Goal: Task Accomplishment & Management: Complete application form

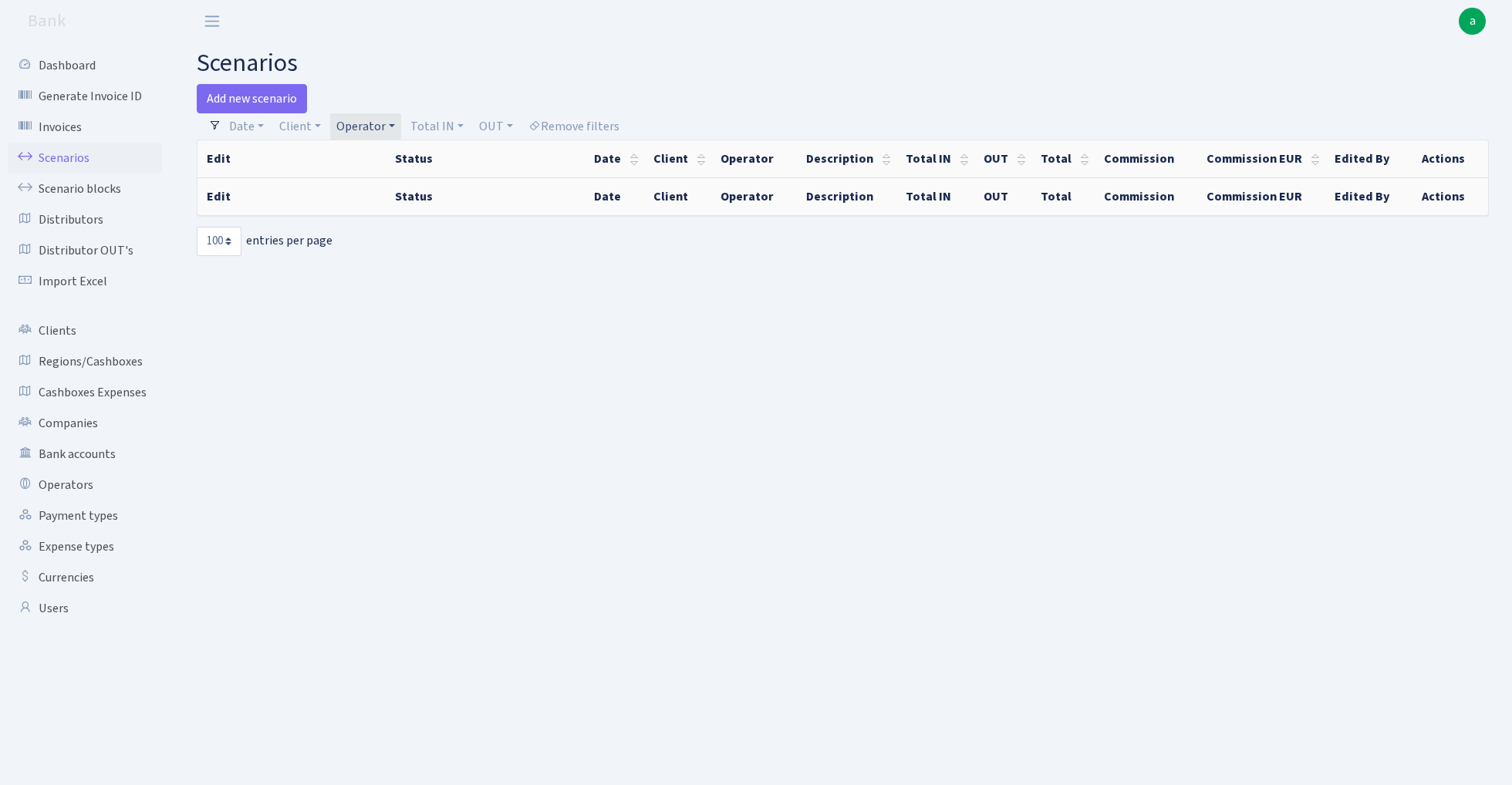
select select "100"
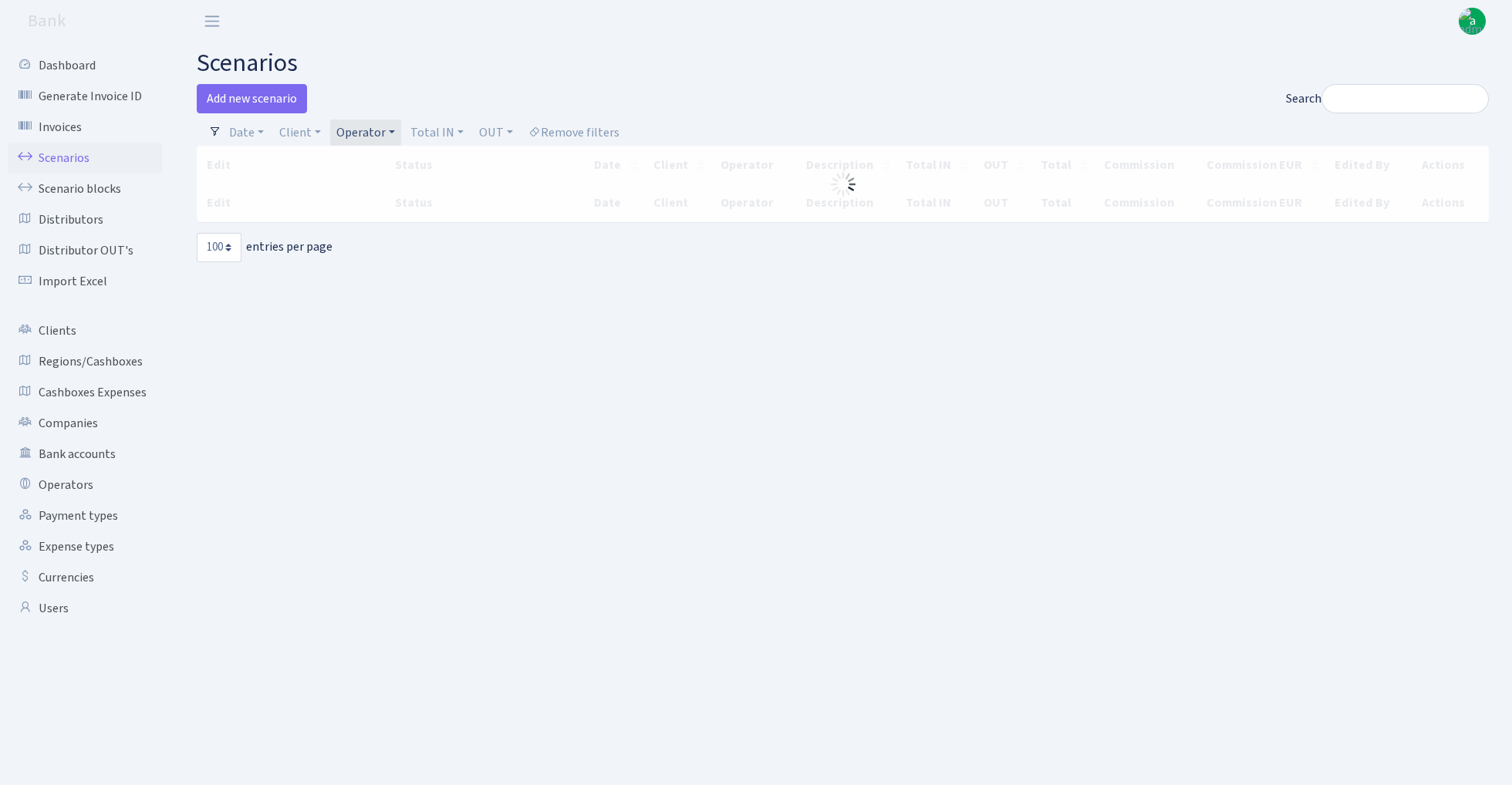
select select "100"
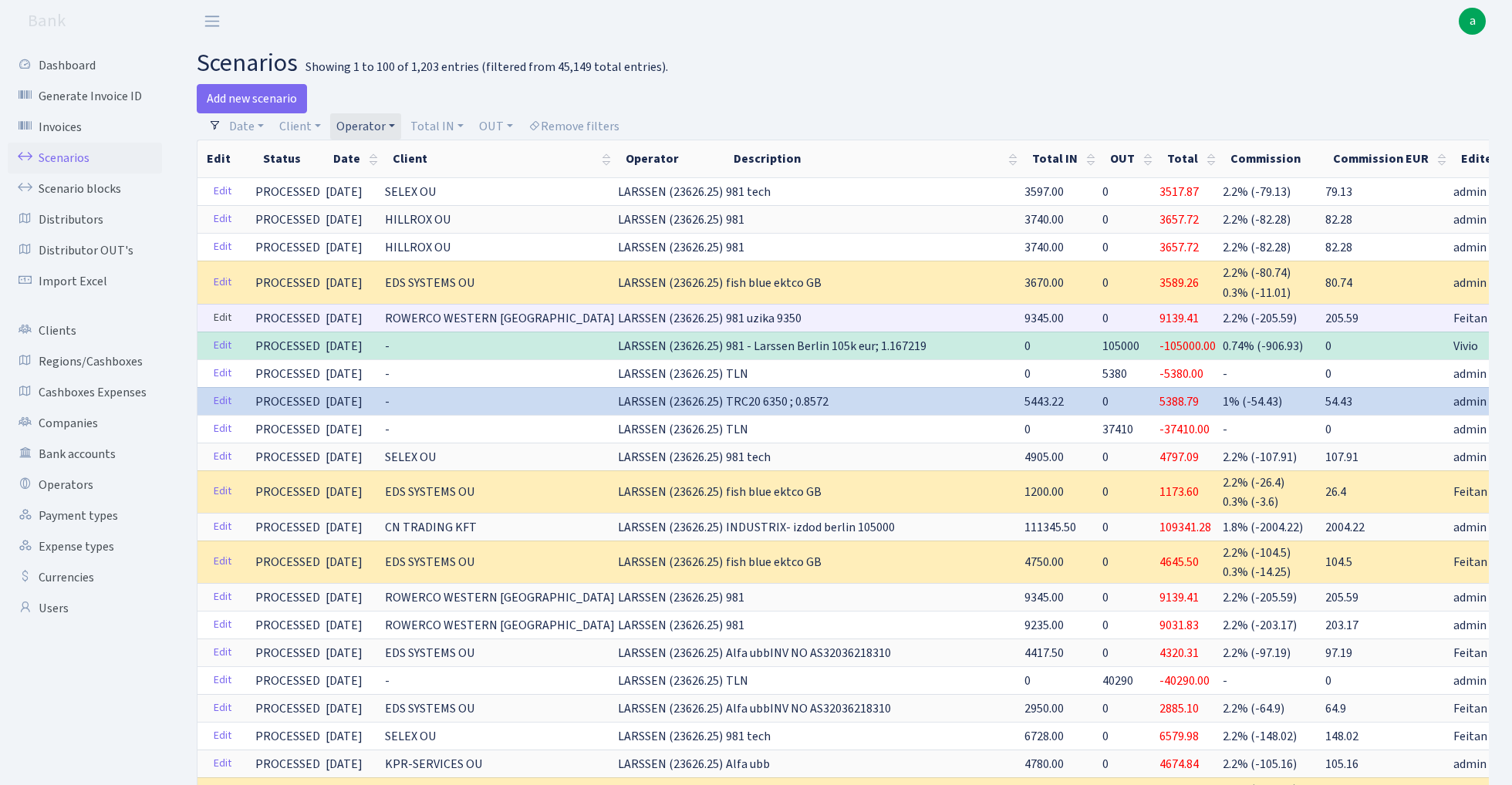
click at [215, 318] on link "Edit" at bounding box center [223, 318] width 32 height 24
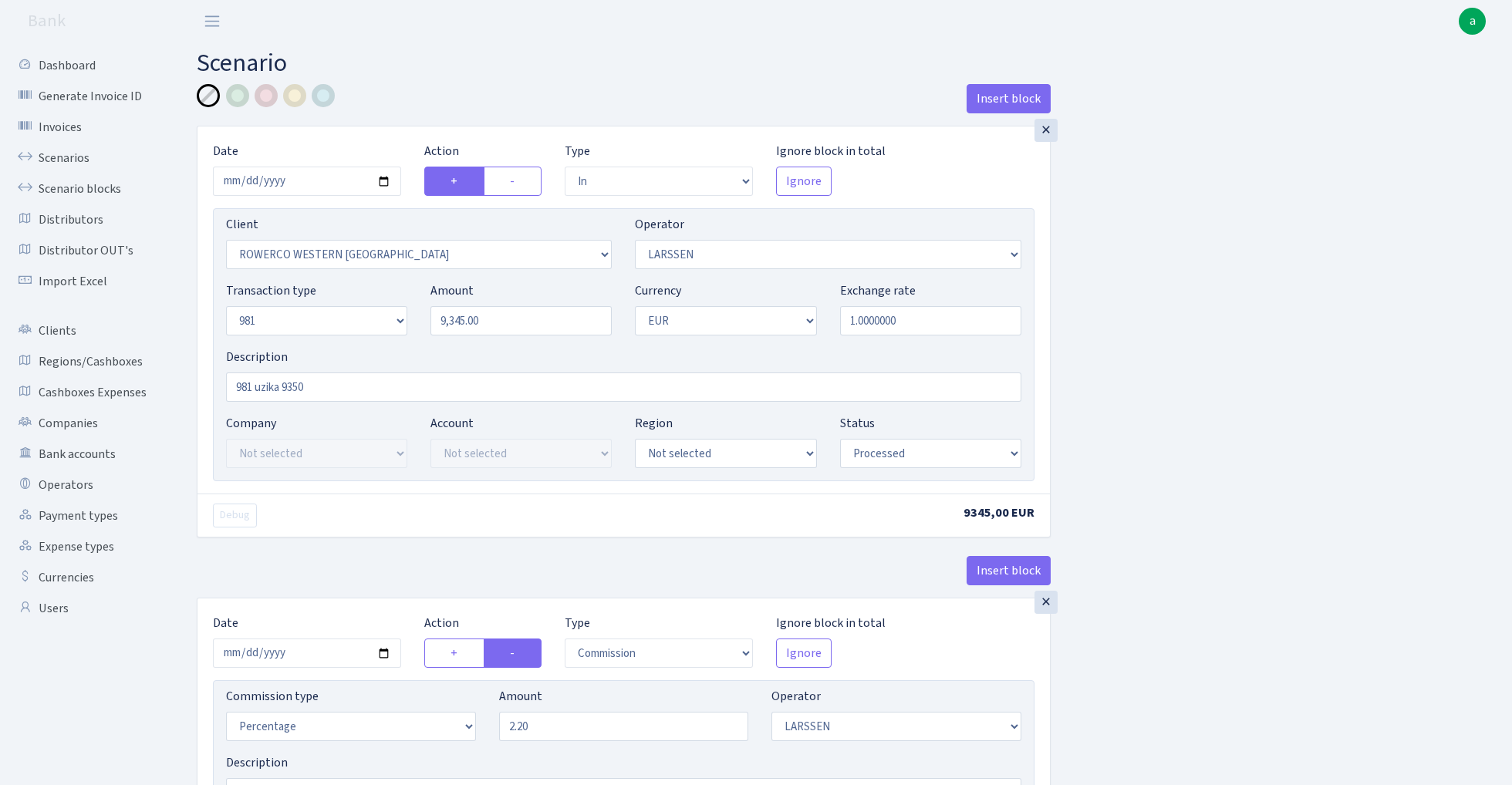
select select "in"
select select "2819"
select select "36"
select select "8"
select select "1"
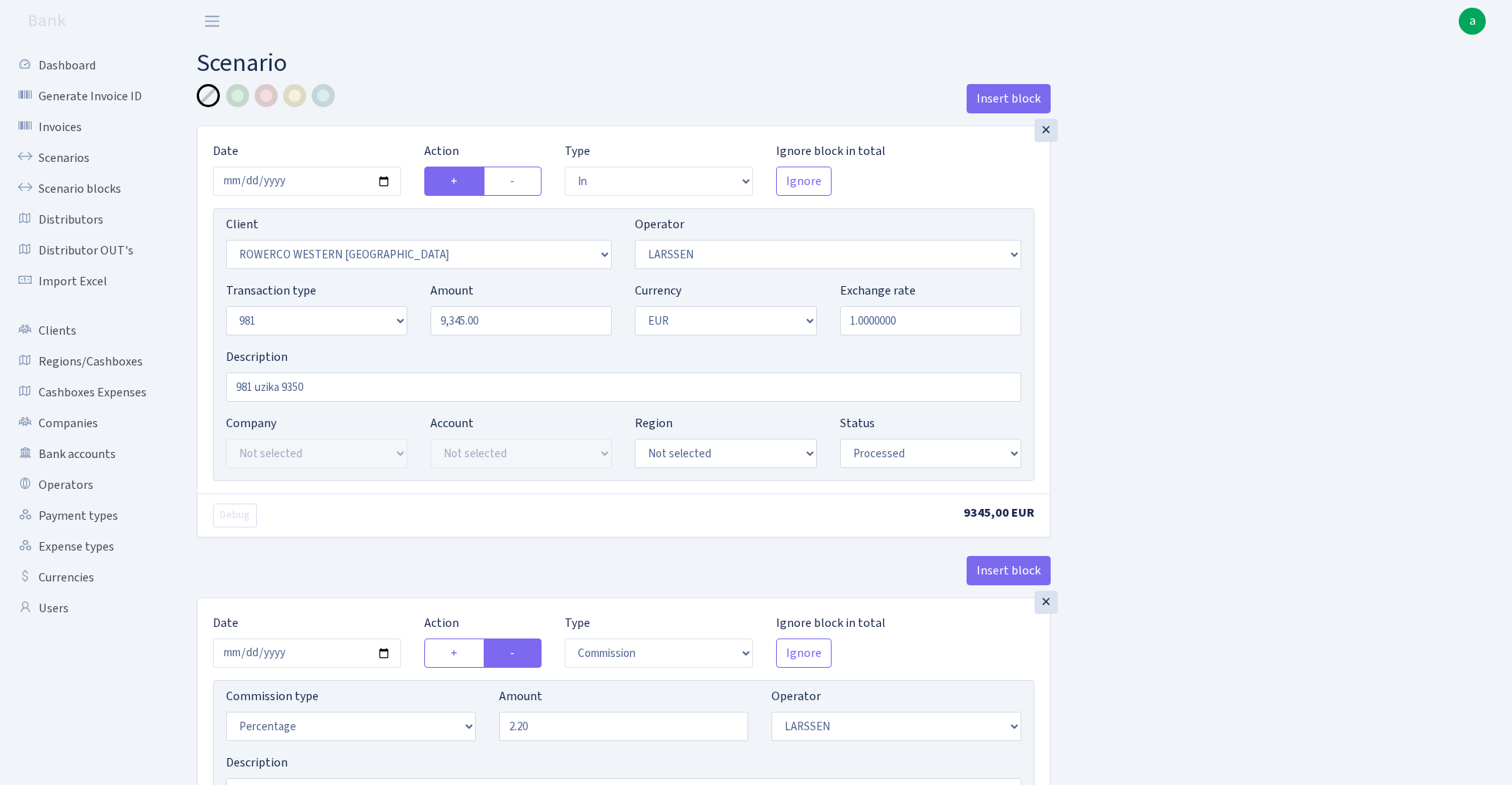
select select "processed"
select select "commission"
select select "36"
select select "processed"
select select "out"
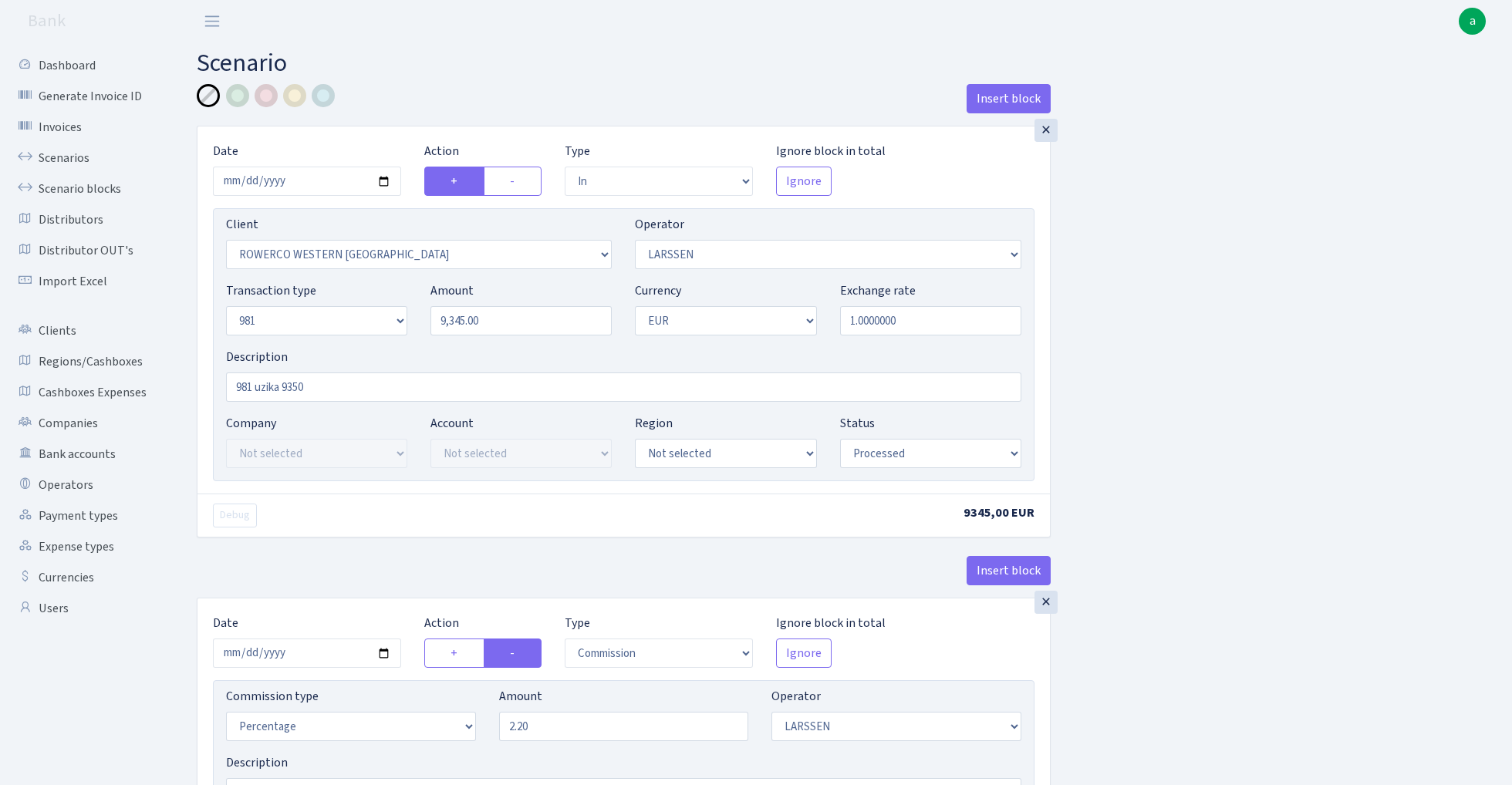
select select "2442"
select select "61"
select select "8"
select select "1"
select select "processed"
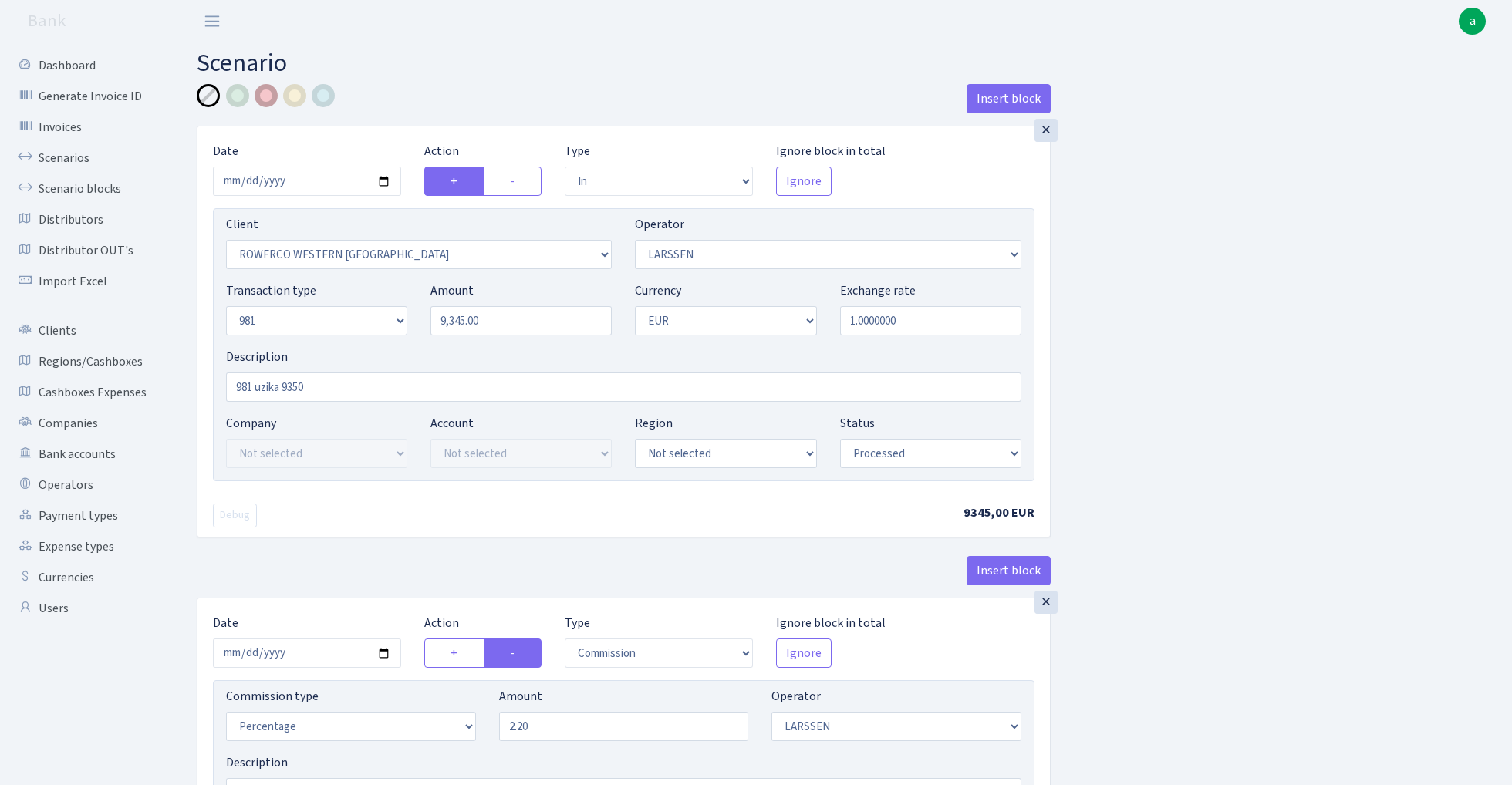
click at [266, 94] on div at bounding box center [266, 95] width 23 height 23
click at [302, 387] on input "981 uzika 9350" at bounding box center [624, 386] width 795 height 29
type input "981 uzika 12525"
click at [531, 319] on input "9345.00" at bounding box center [520, 321] width 181 height 29
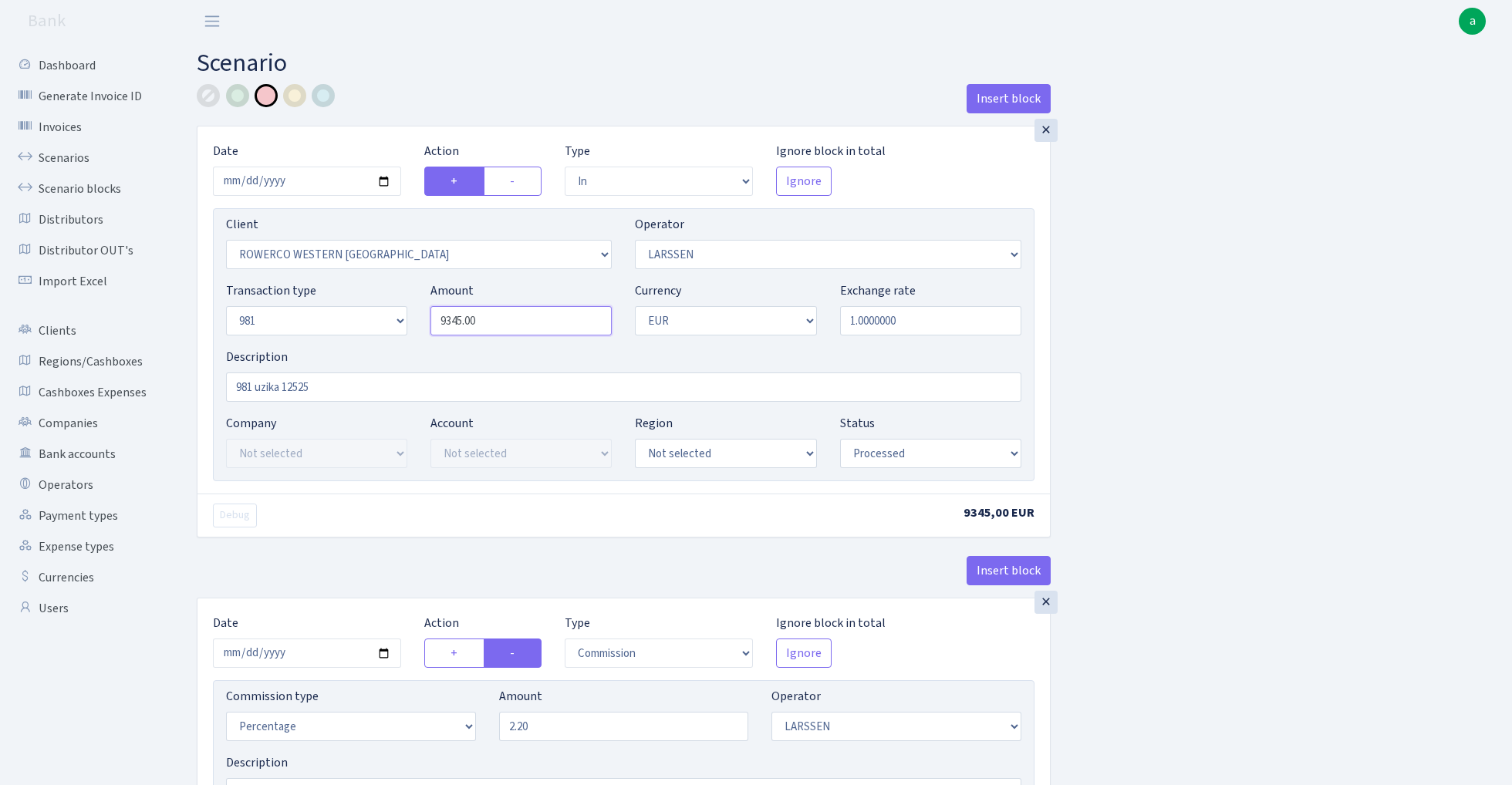
click at [531, 319] on input "9345.00" at bounding box center [520, 321] width 181 height 29
click at [308, 390] on input "981 uzika 12525" at bounding box center [624, 386] width 795 height 29
click at [503, 309] on input "9345.00" at bounding box center [520, 321] width 181 height 29
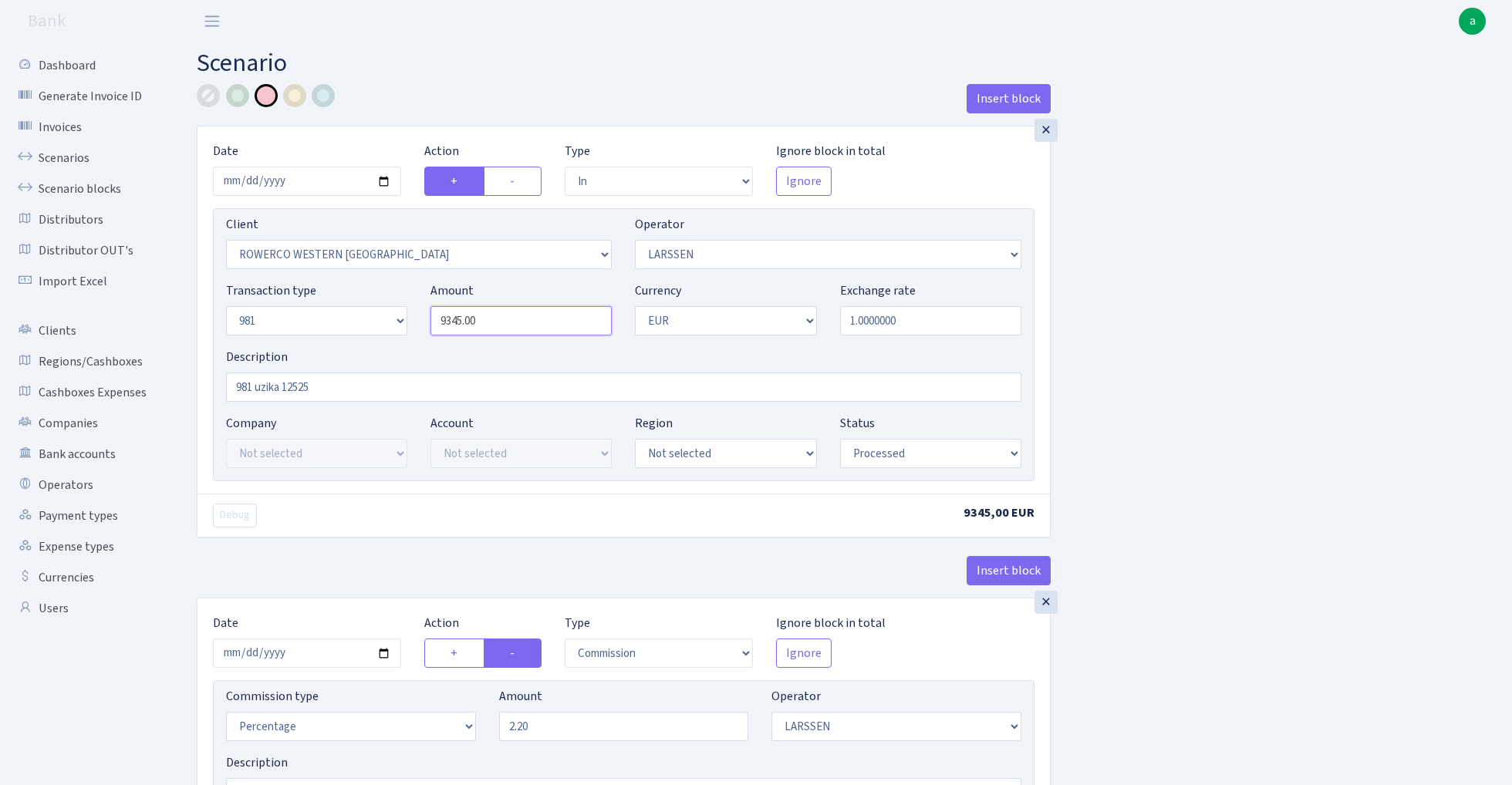
paste input "12525"
type input "12,525.00"
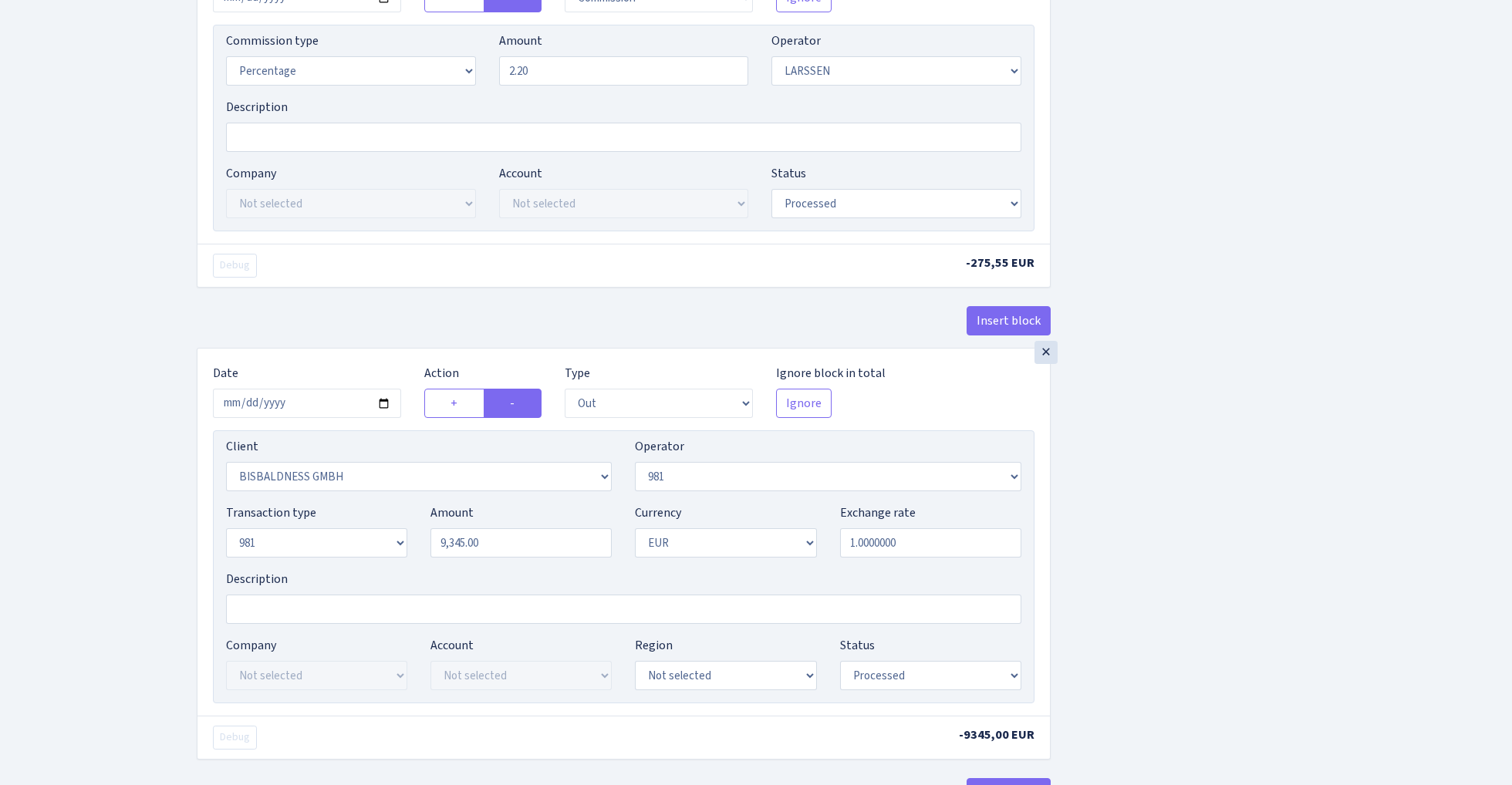
scroll to position [710, 0]
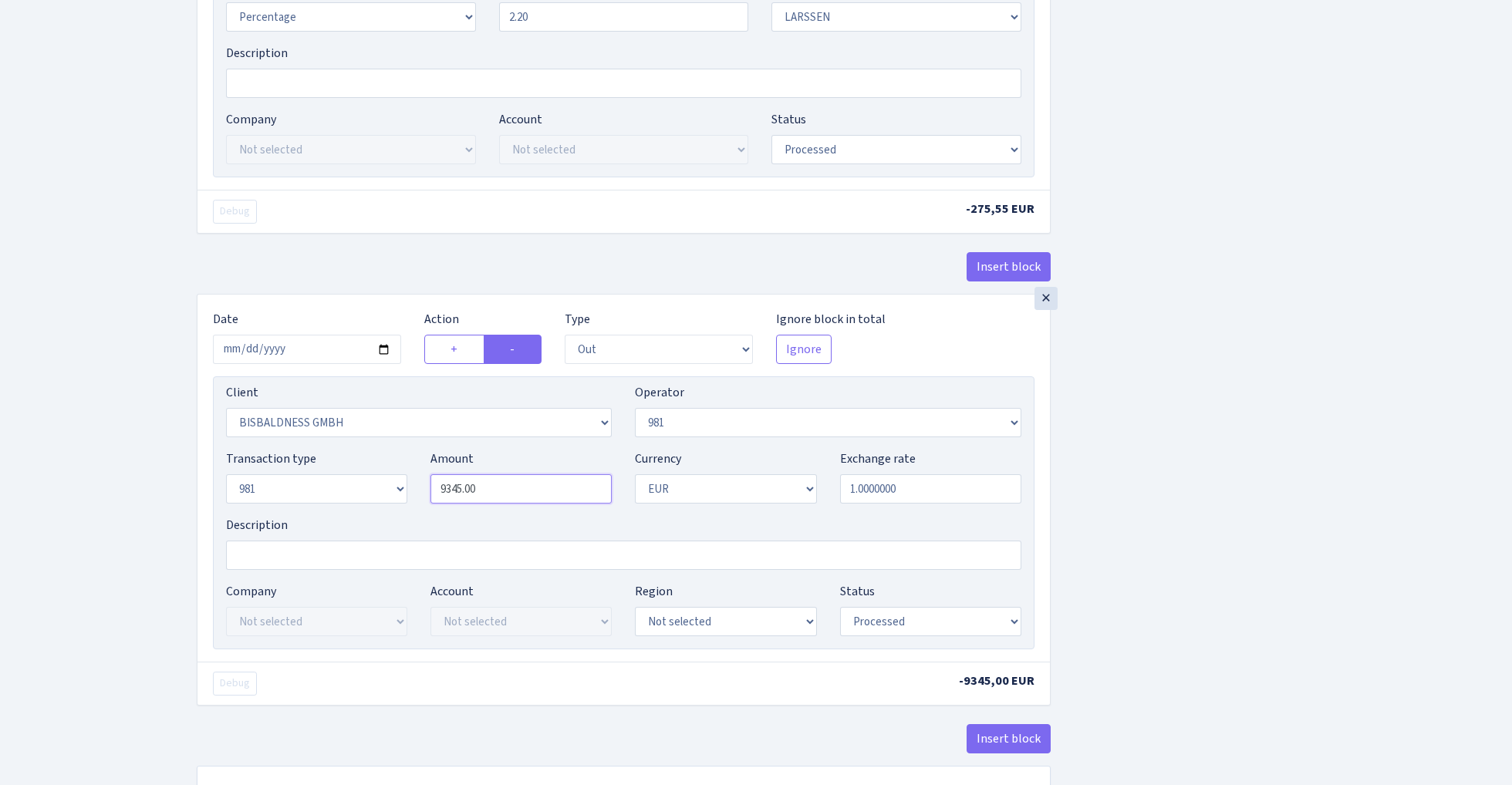
click at [500, 492] on input "9345.00" at bounding box center [520, 488] width 181 height 29
paste input "12525"
type input "12,525.00"
click at [1198, 406] on div "Insert block × Date [DATE] Action + - Type --- In Out Commission Field required…" at bounding box center [842, 104] width 1315 height 1460
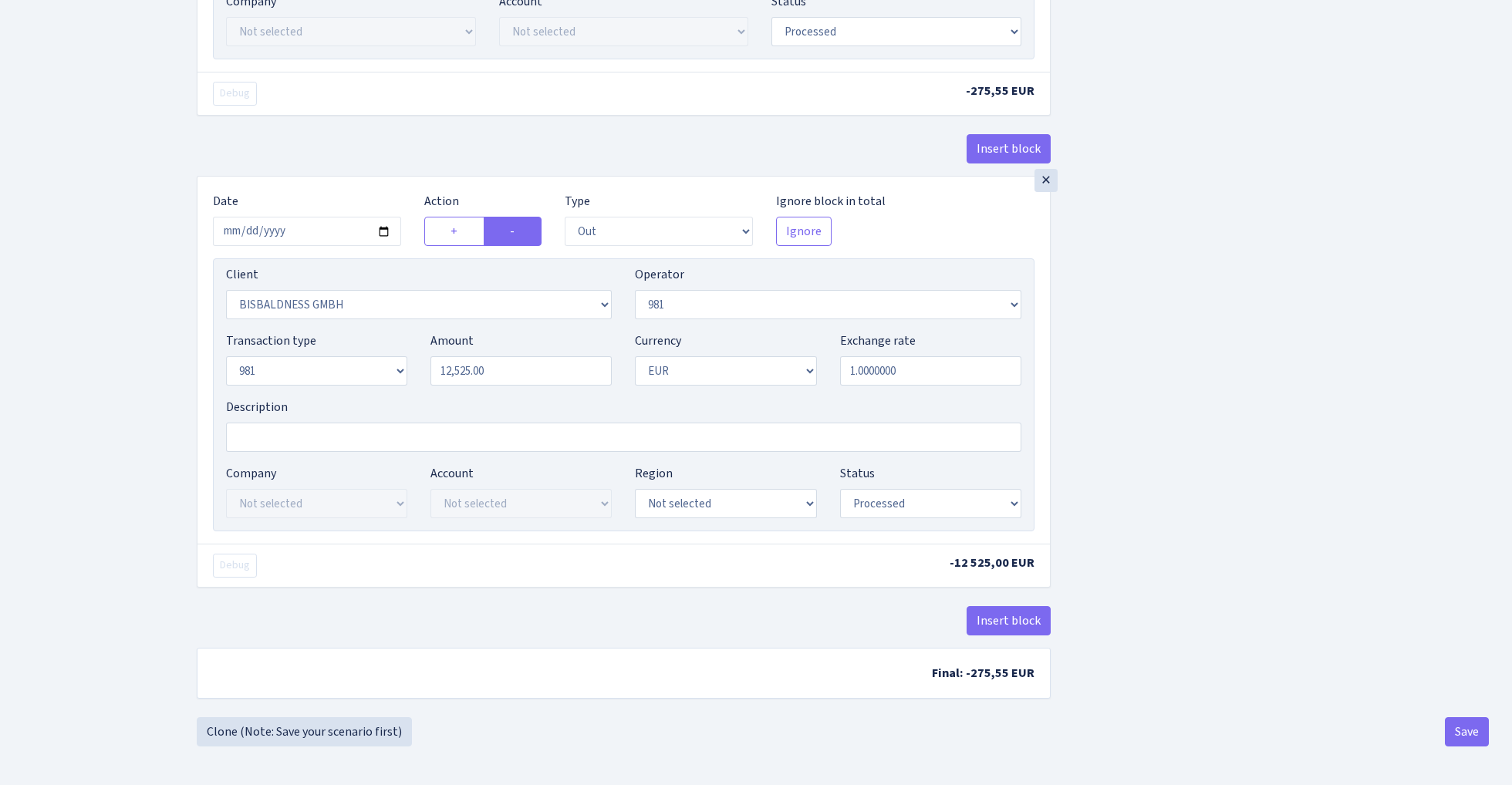
scroll to position [834, 0]
click at [1470, 735] on button "Save" at bounding box center [1466, 732] width 44 height 29
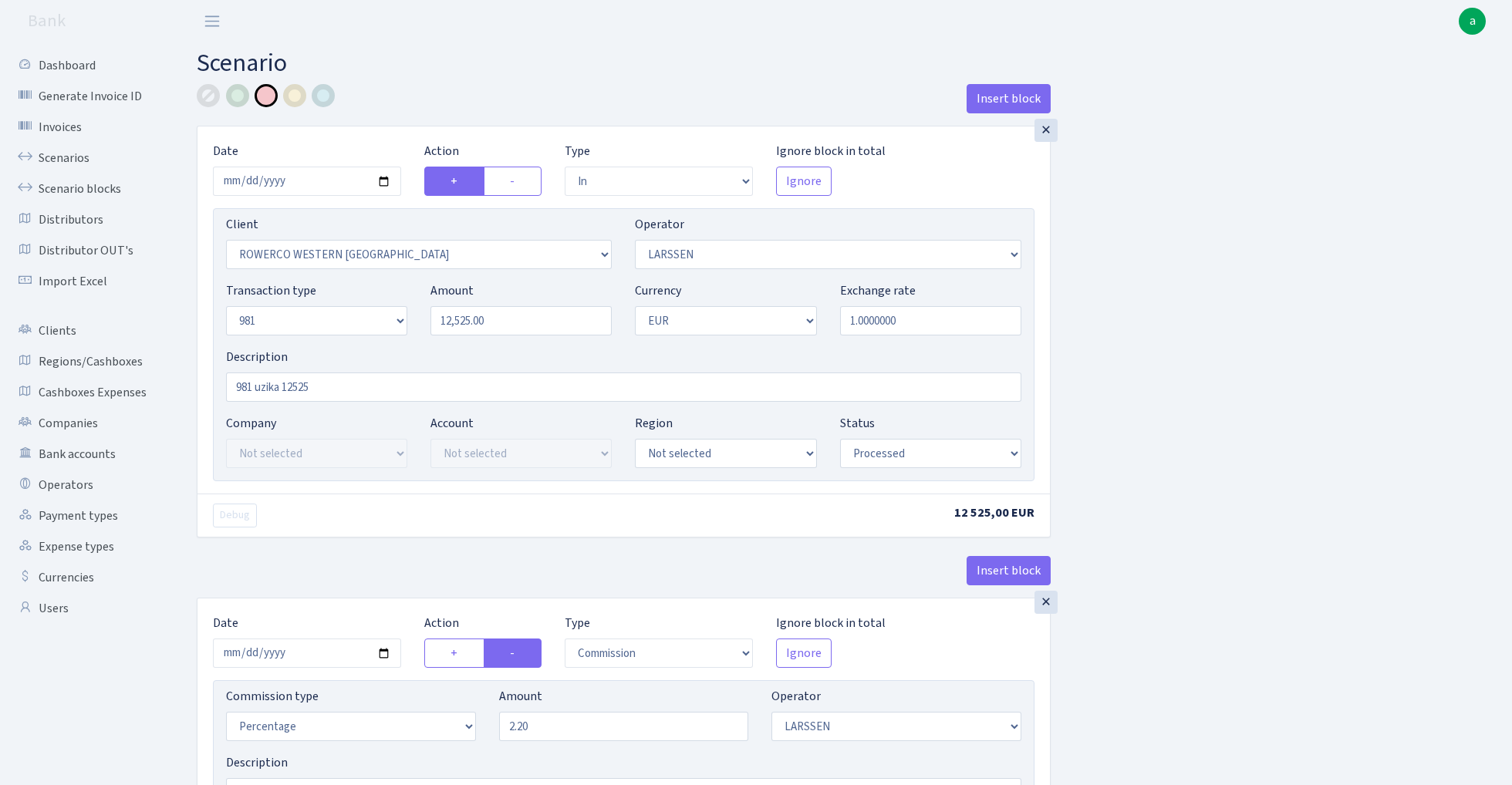
select select "in"
select select "2819"
select select "36"
select select "8"
select select "1"
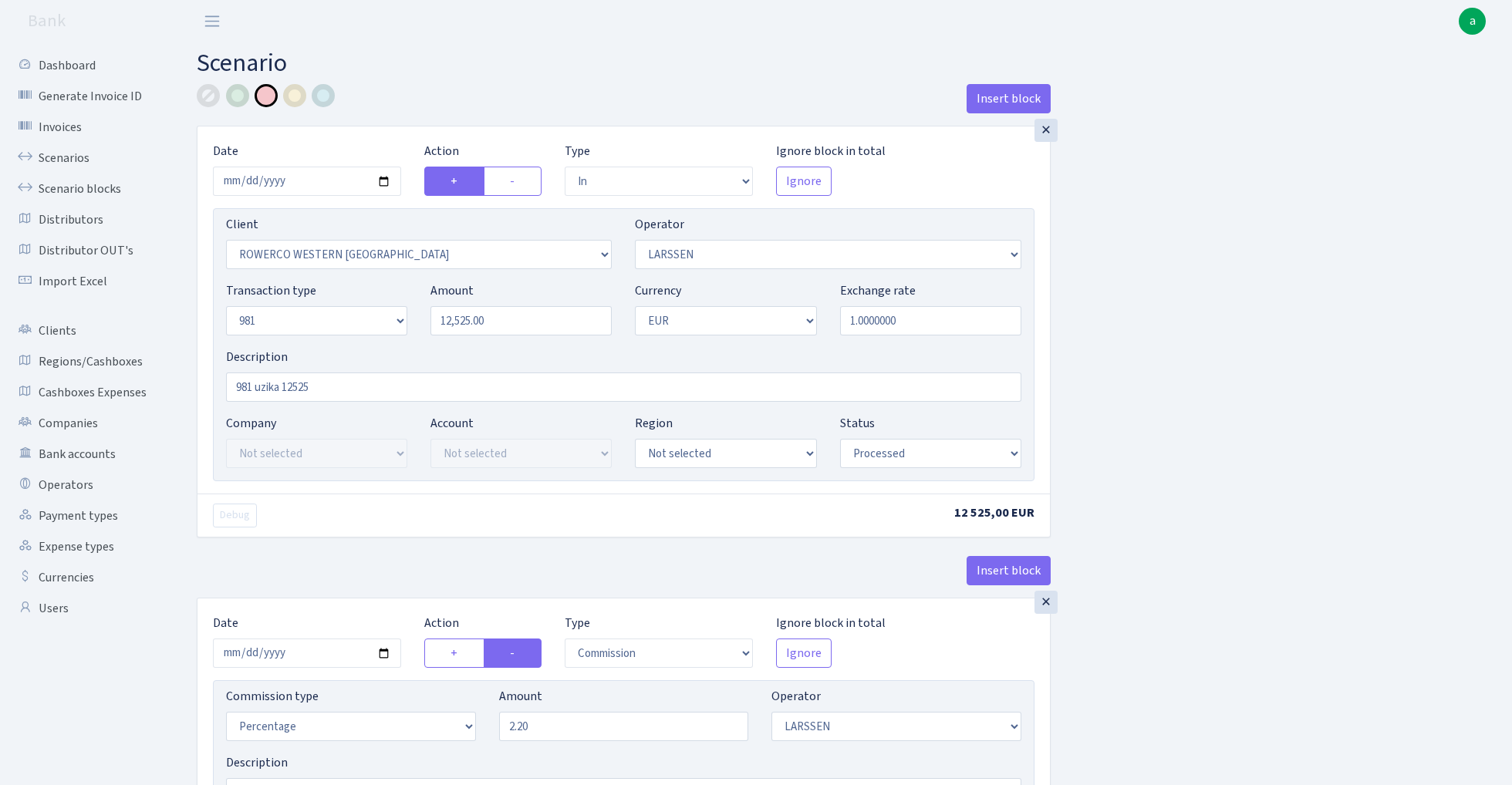
select select "processed"
select select "commission"
select select "36"
select select "processed"
select select "out"
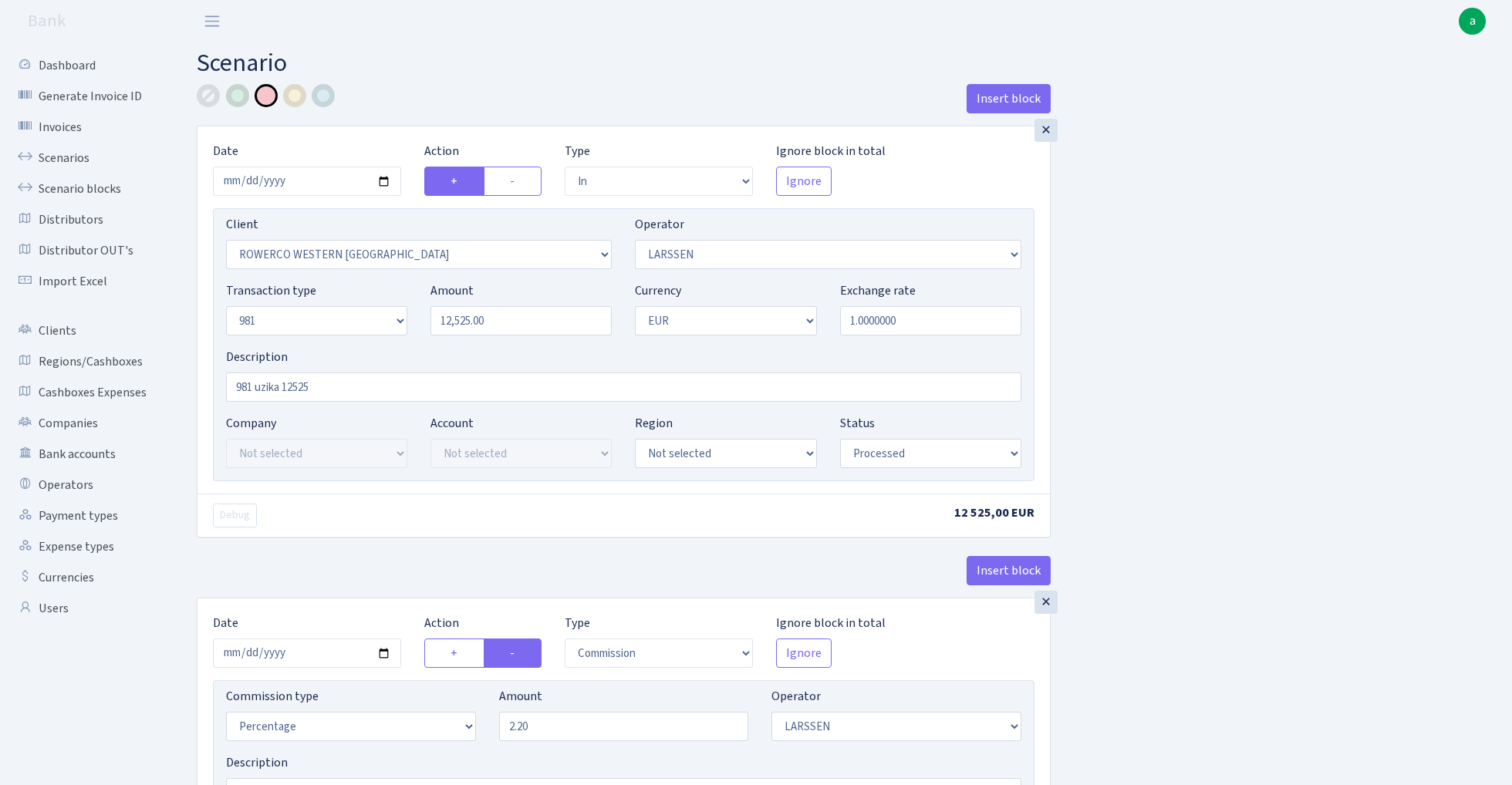
select select "2442"
select select "61"
select select "8"
select select "1"
select select "processed"
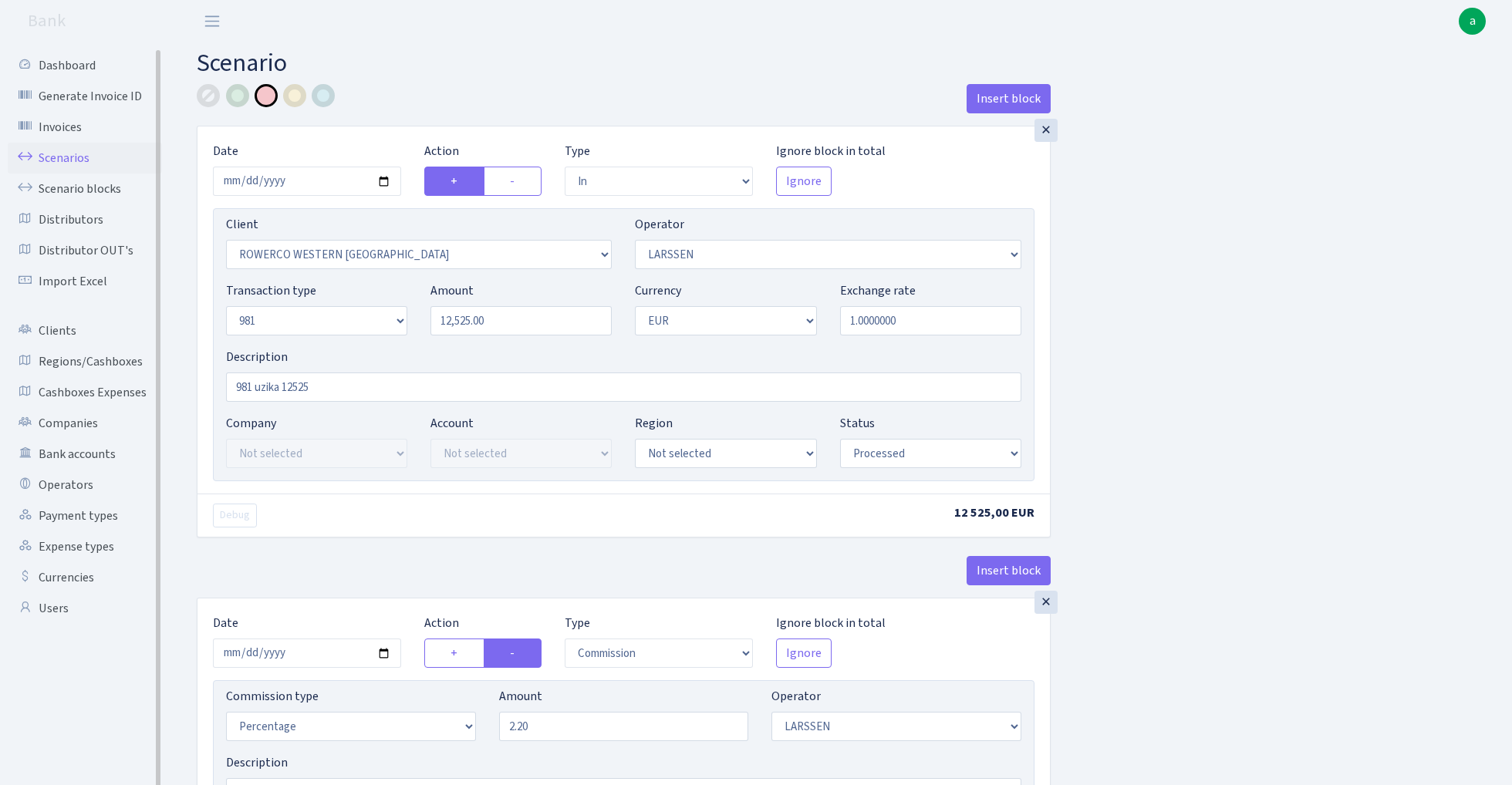
click at [72, 155] on link "Scenarios" at bounding box center [85, 158] width 154 height 31
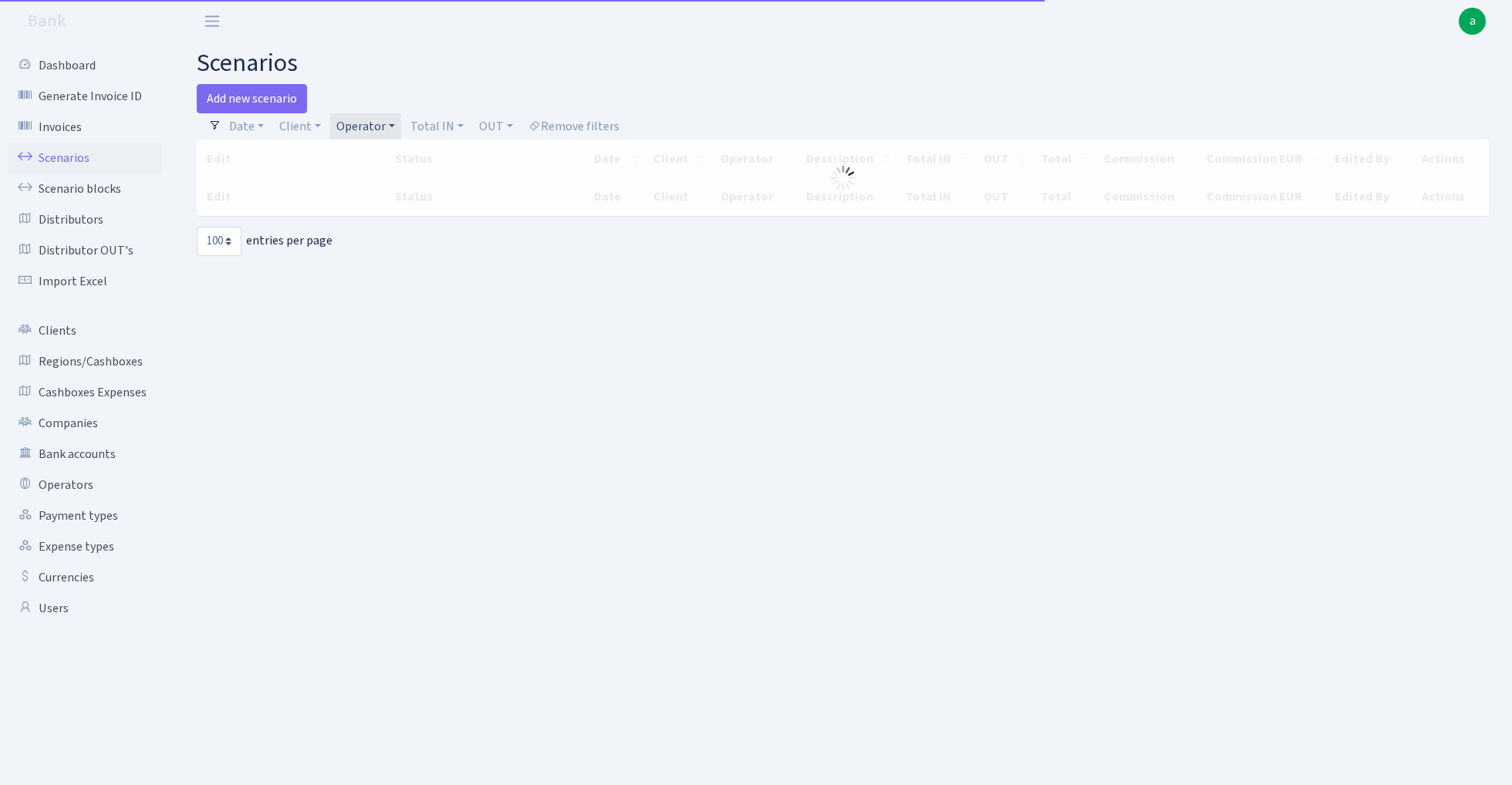
select select "100"
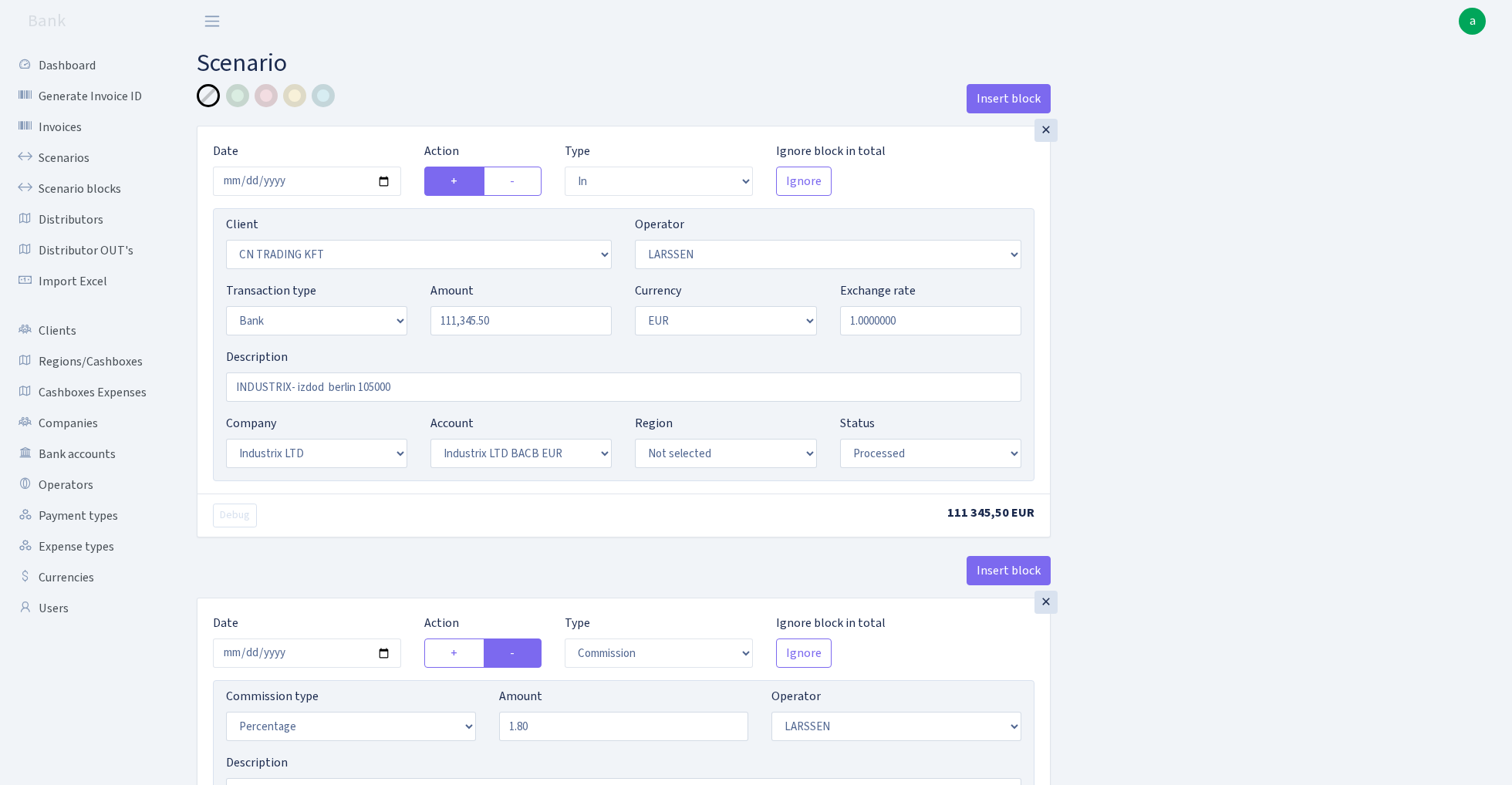
select select "in"
select select "115"
select select "36"
select select "2"
select select "1"
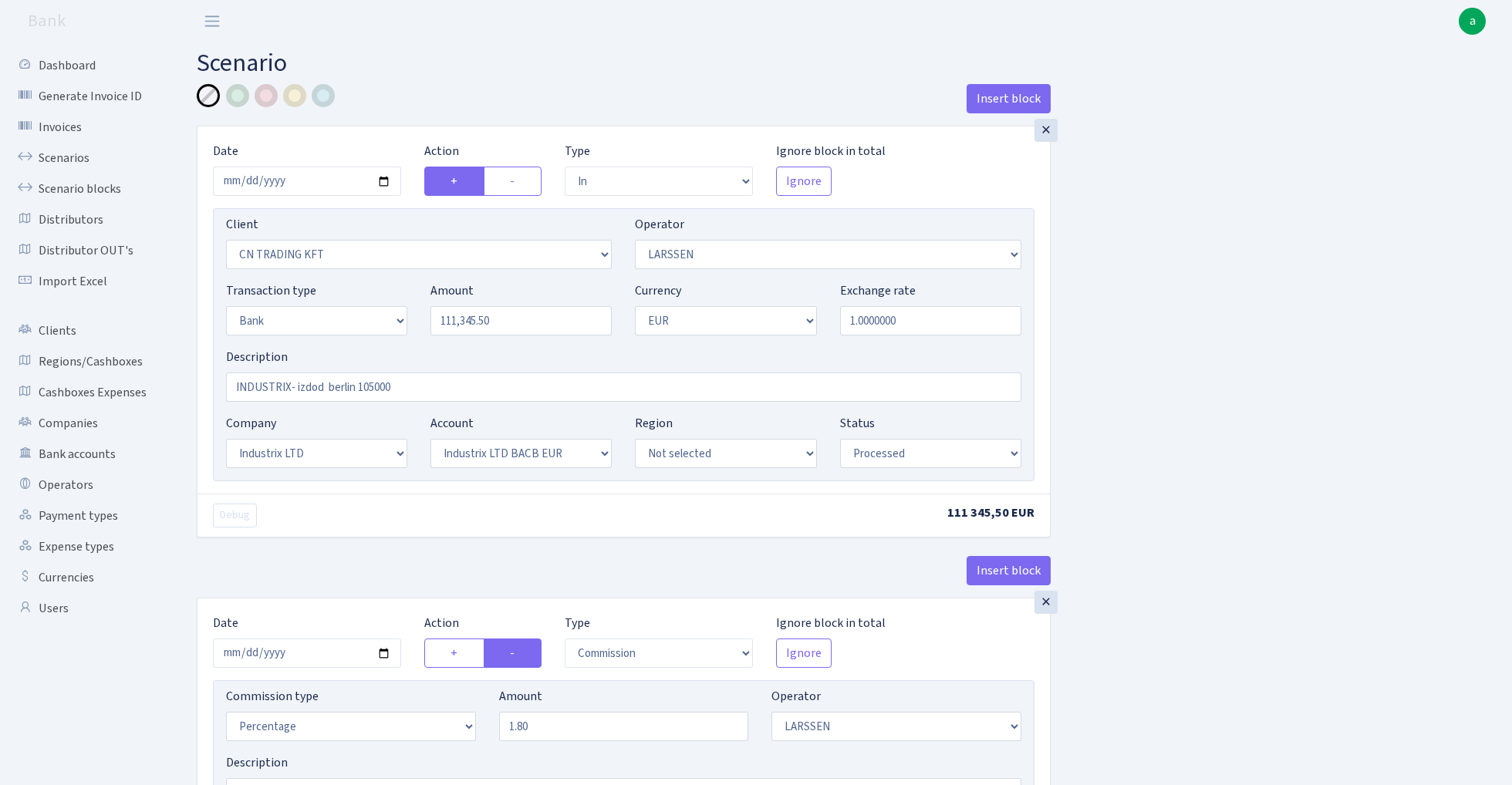
select select "17"
select select "41"
select select "processed"
select select "commission"
select select "36"
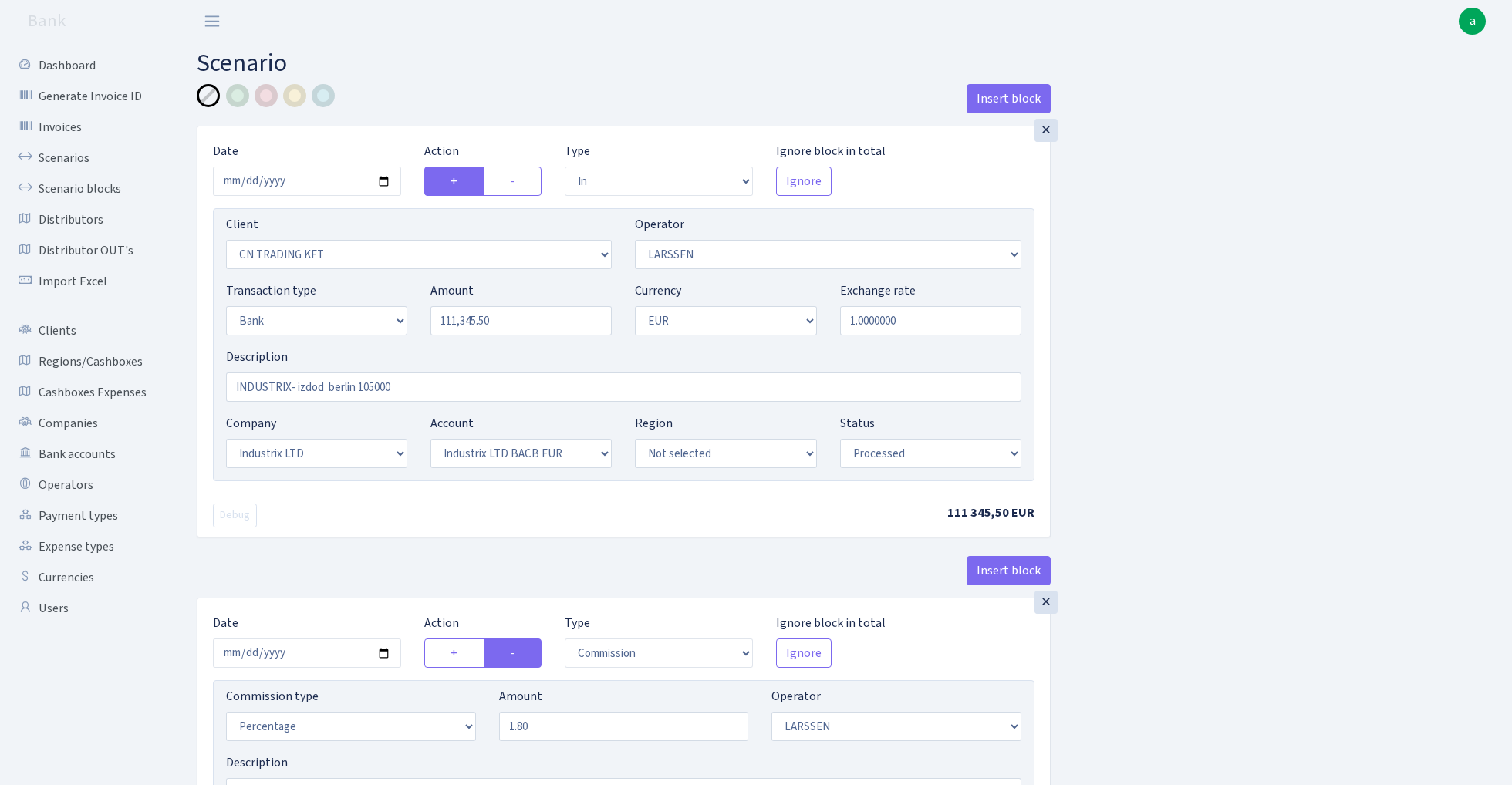
select select "processed"
click at [313, 179] on input "2025-10-03" at bounding box center [307, 180] width 188 height 29
type input "2025-10-09"
click at [440, 95] on div "Insert block" at bounding box center [624, 105] width 854 height 42
drag, startPoint x: 403, startPoint y: 386, endPoint x: 300, endPoint y: 384, distance: 103.0
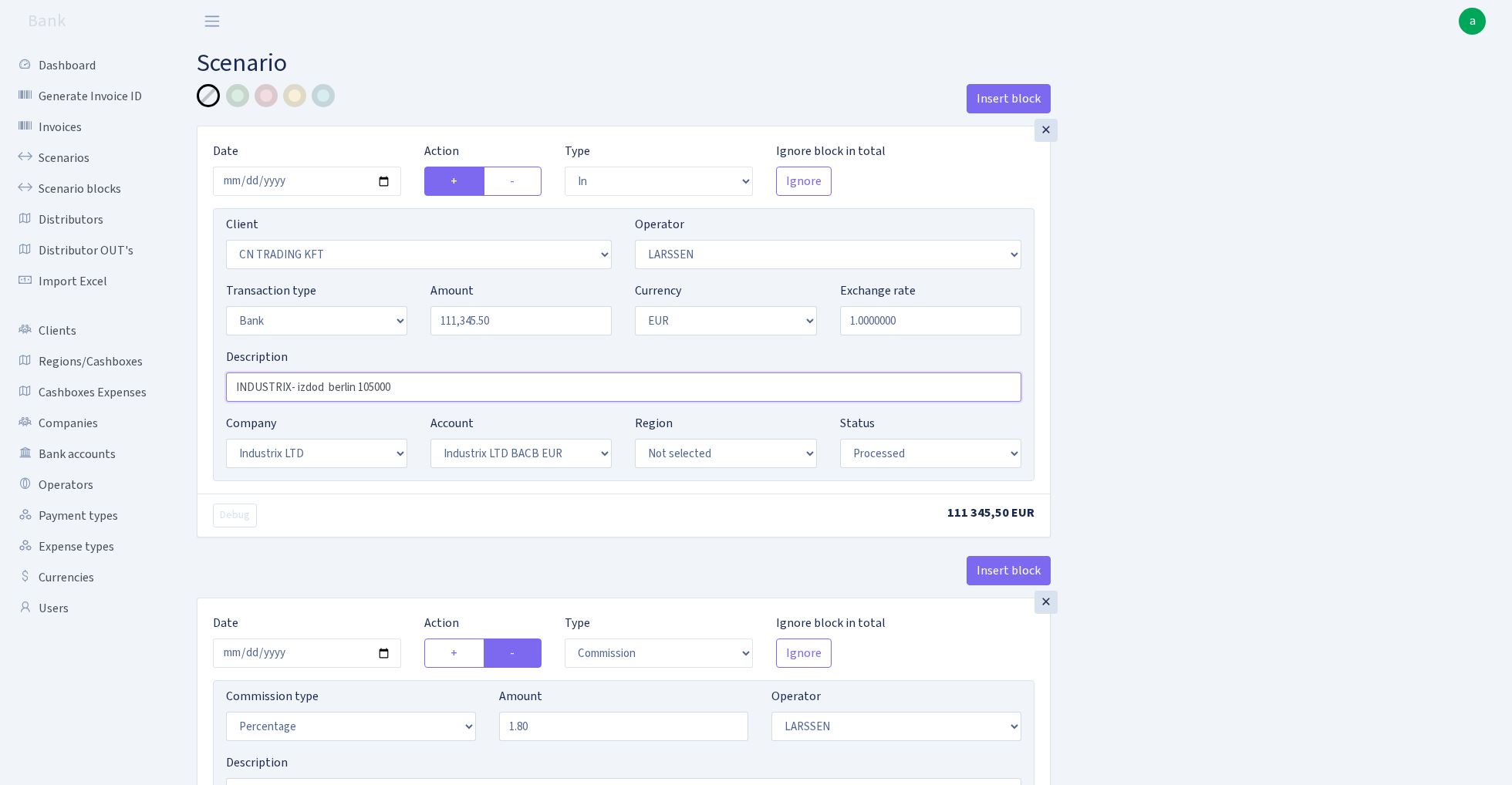
click at [300, 384] on input "INDUSTRIX- izdod berlin 105000" at bounding box center [624, 386] width 795 height 29
type input "INDUSTRIX 1.8%"
click at [533, 319] on input "111345.50" at bounding box center [520, 321] width 181 height 29
type input "1"
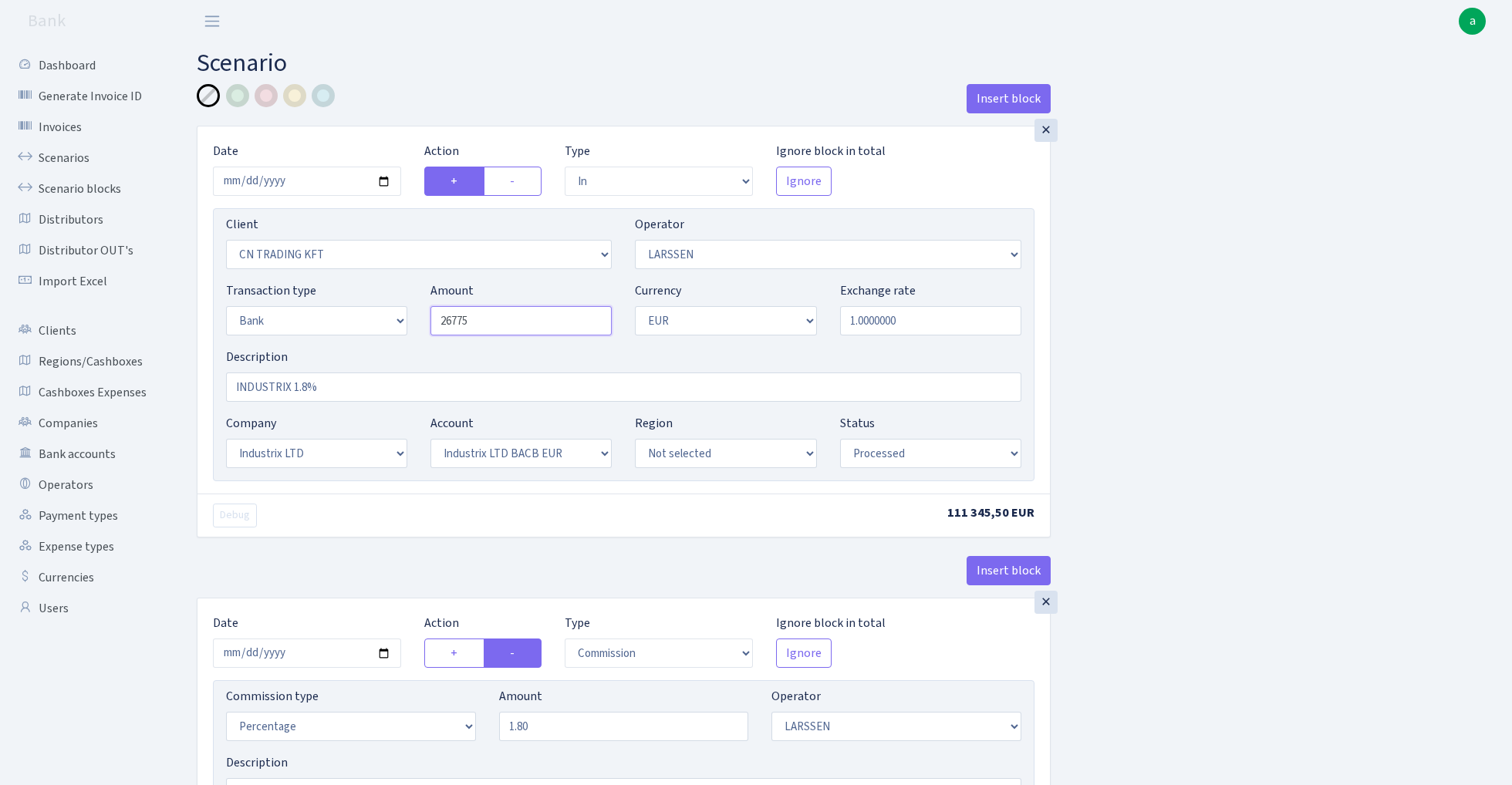
click at [541, 321] on input "26775" at bounding box center [520, 321] width 181 height 29
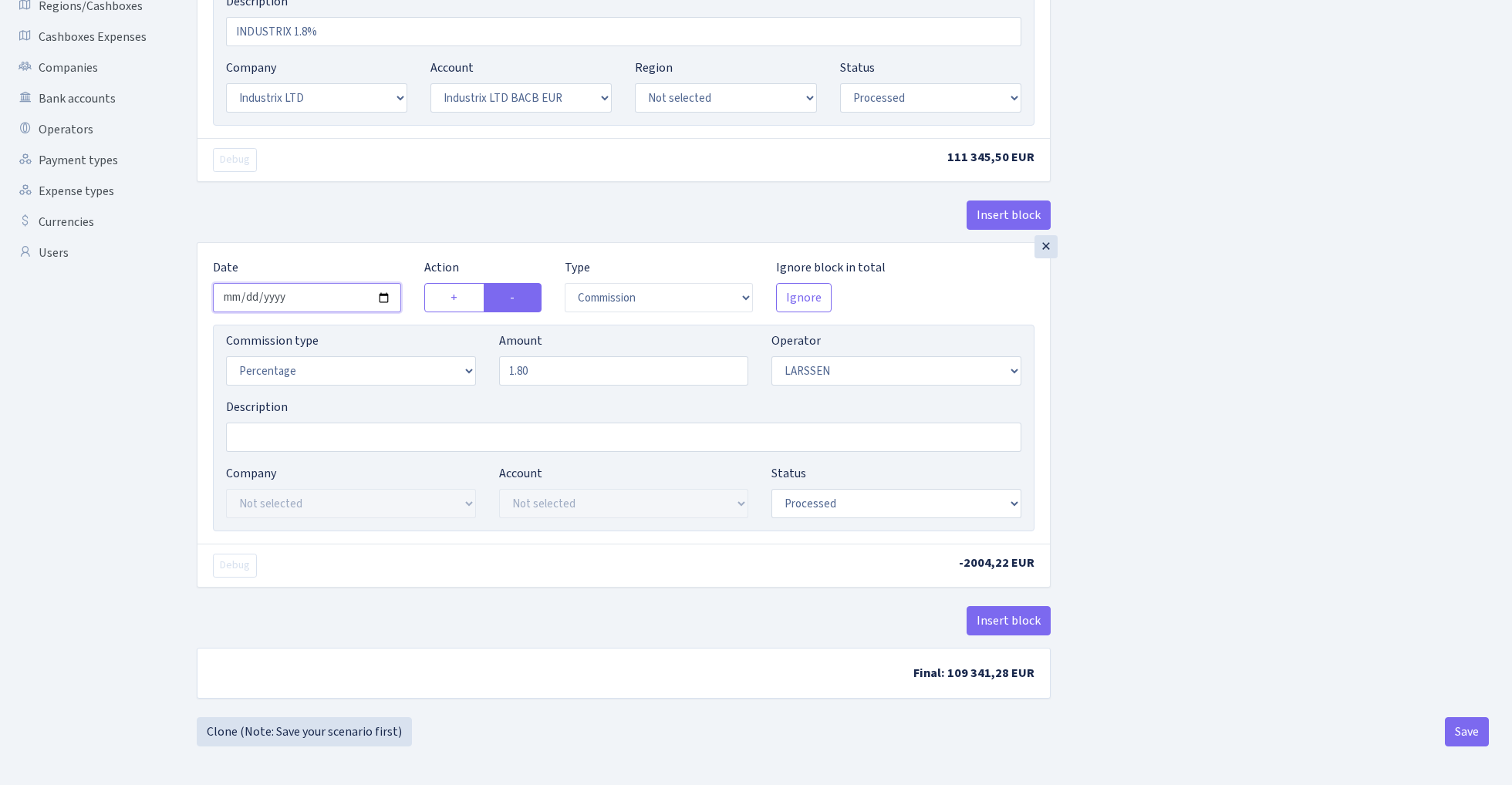
type input "26,775.00"
click at [298, 292] on input "2025-10-03" at bounding box center [307, 297] width 188 height 29
type input "[DATE]"
click at [350, 224] on div "Insert block" at bounding box center [624, 224] width 854 height 42
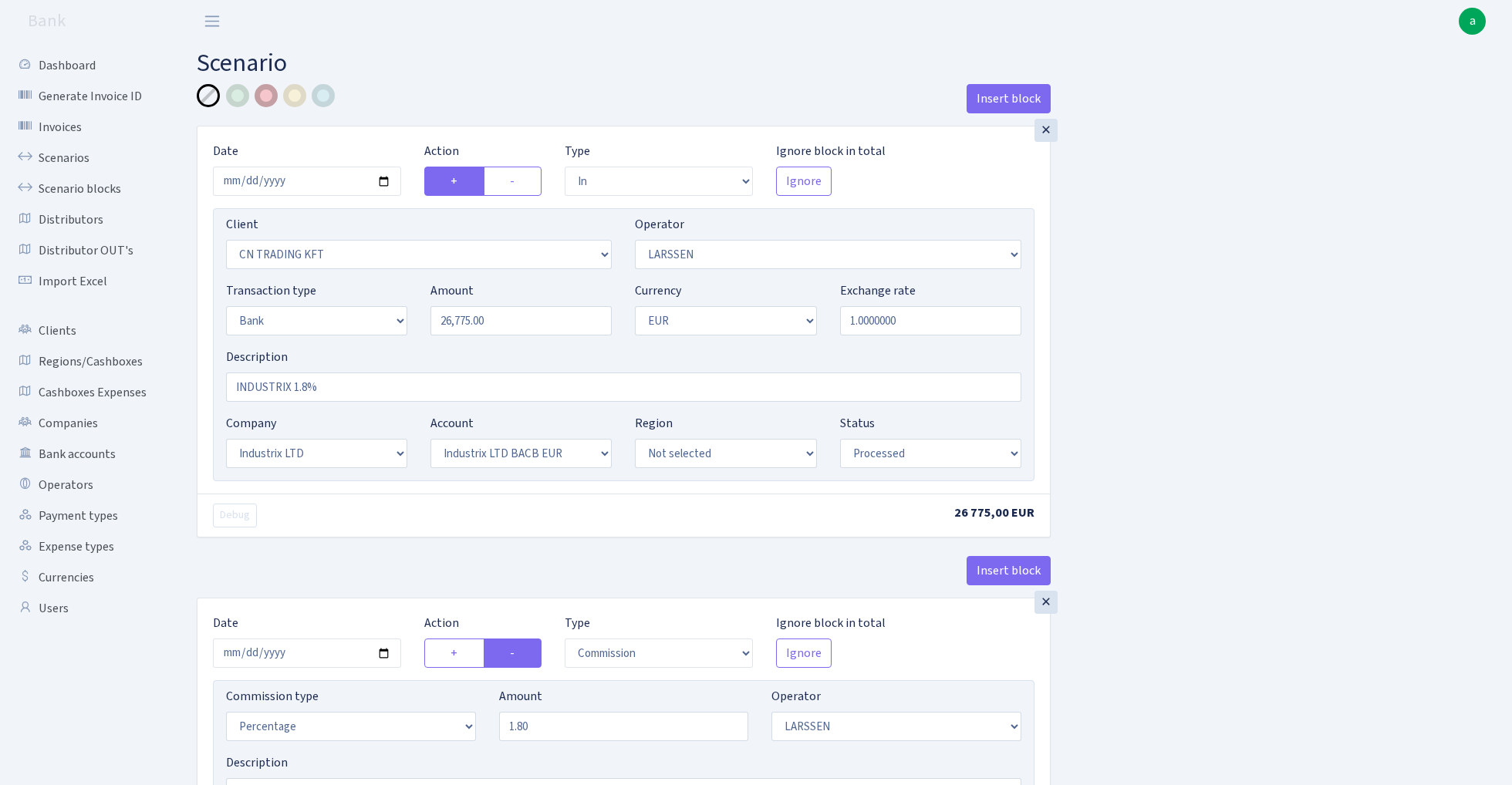
scroll to position [0, 0]
click at [265, 94] on div at bounding box center [266, 95] width 23 height 23
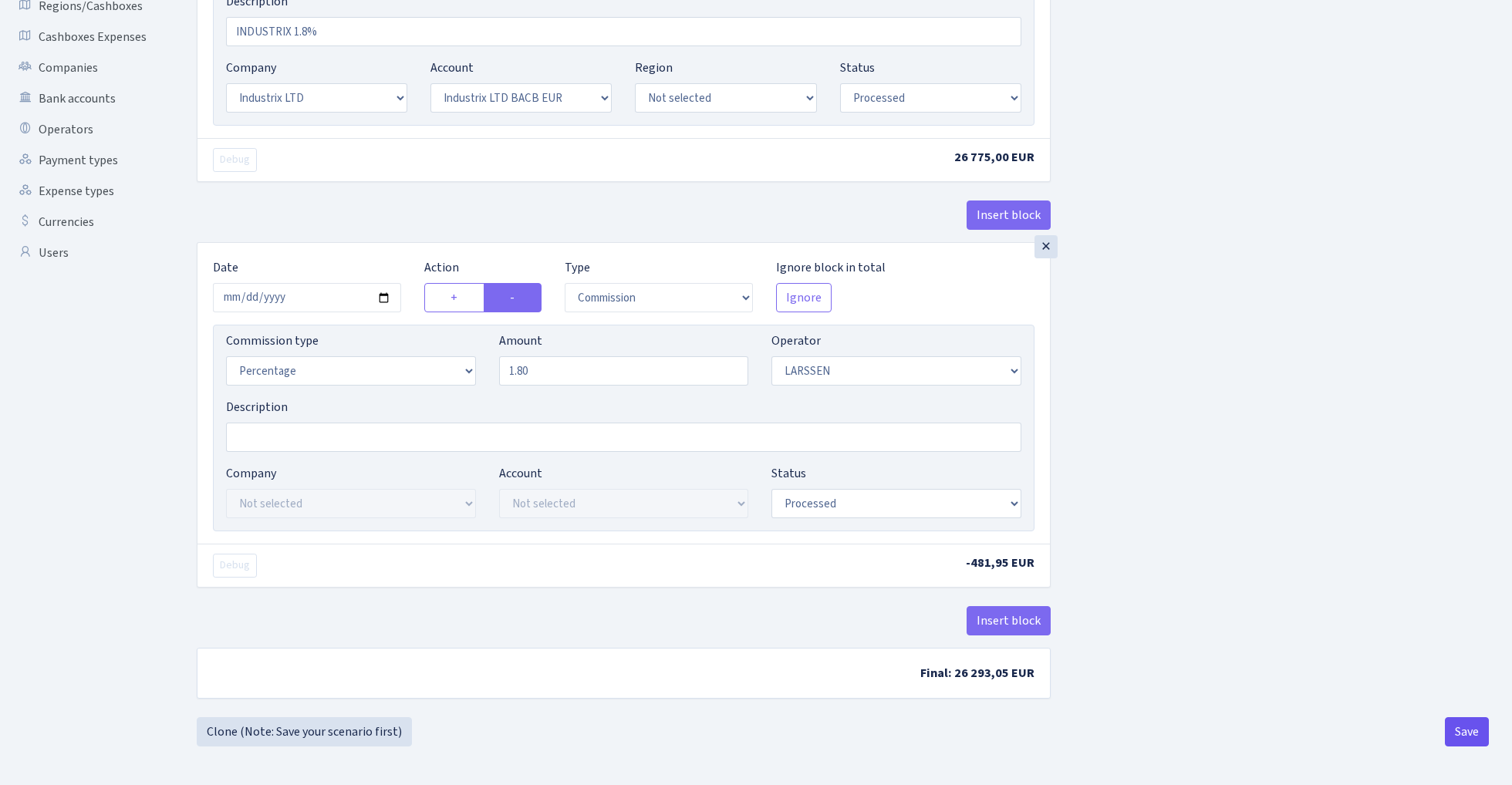
scroll to position [359, 0]
click at [1464, 724] on button "Save" at bounding box center [1466, 732] width 44 height 29
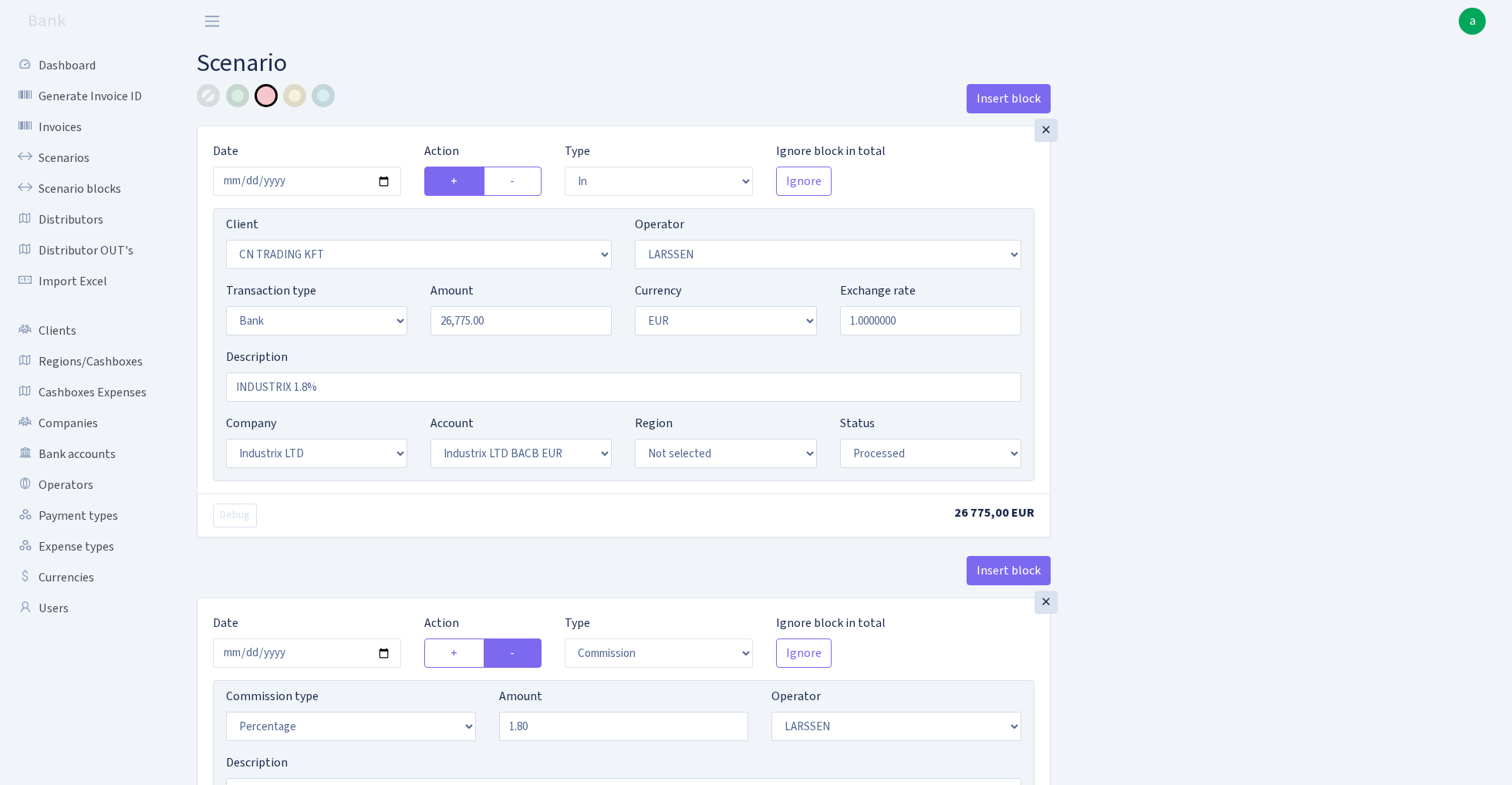
select select "in"
select select "115"
select select "36"
select select "2"
select select "1"
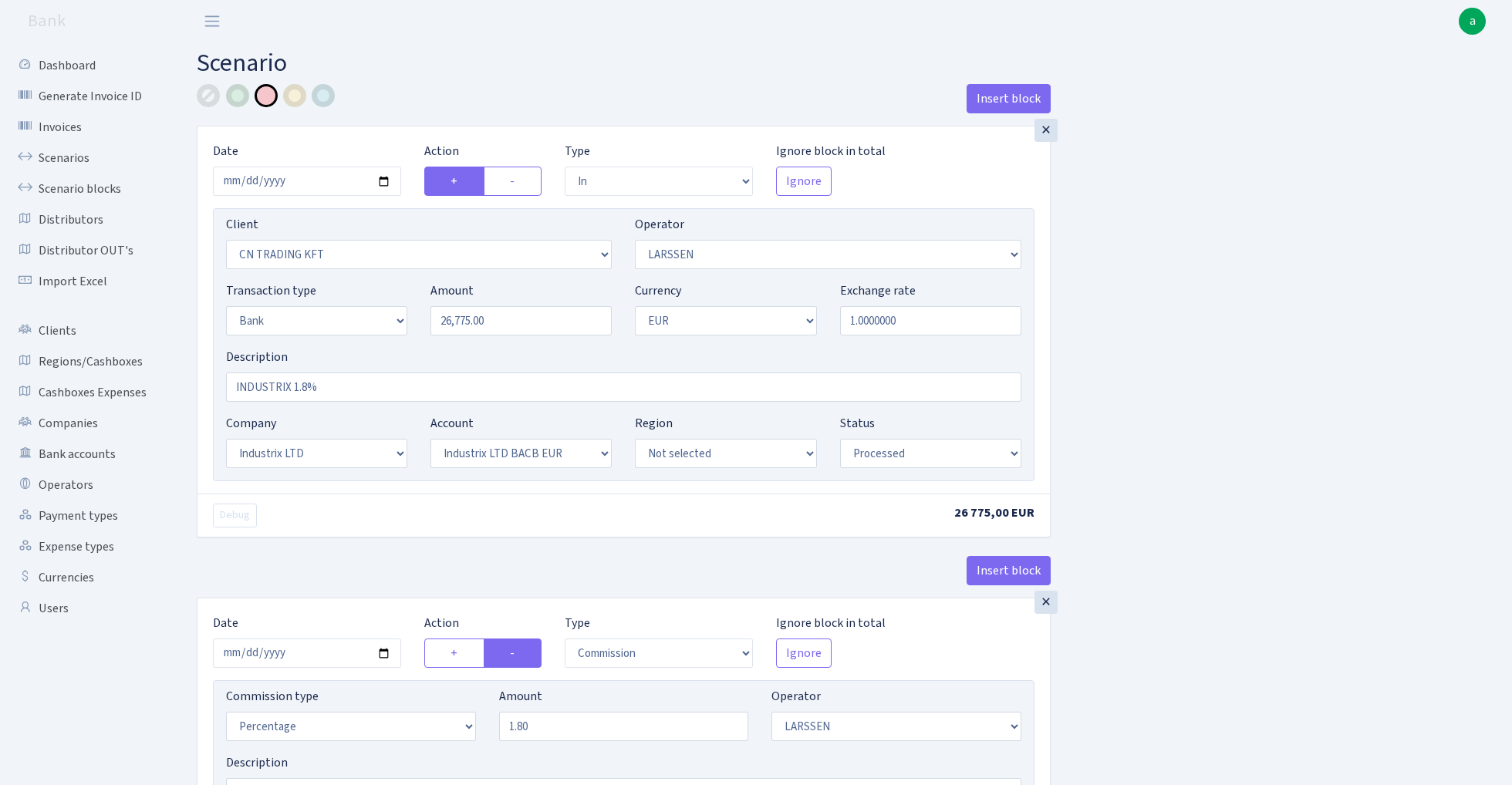
select select "17"
select select "41"
select select "processed"
select select "commission"
select select "36"
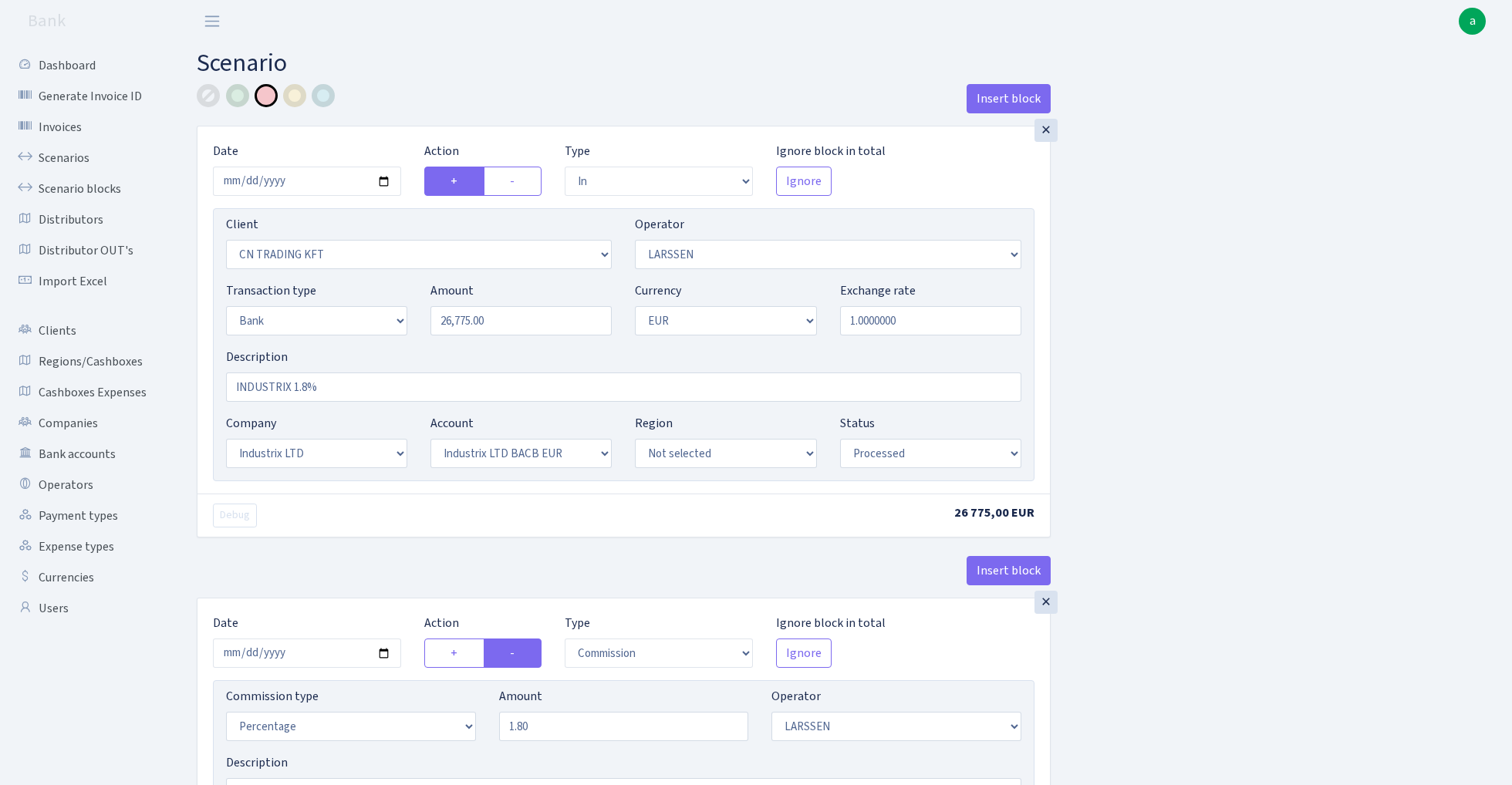
select select "processed"
click at [63, 155] on link "Scenarios" at bounding box center [85, 158] width 154 height 31
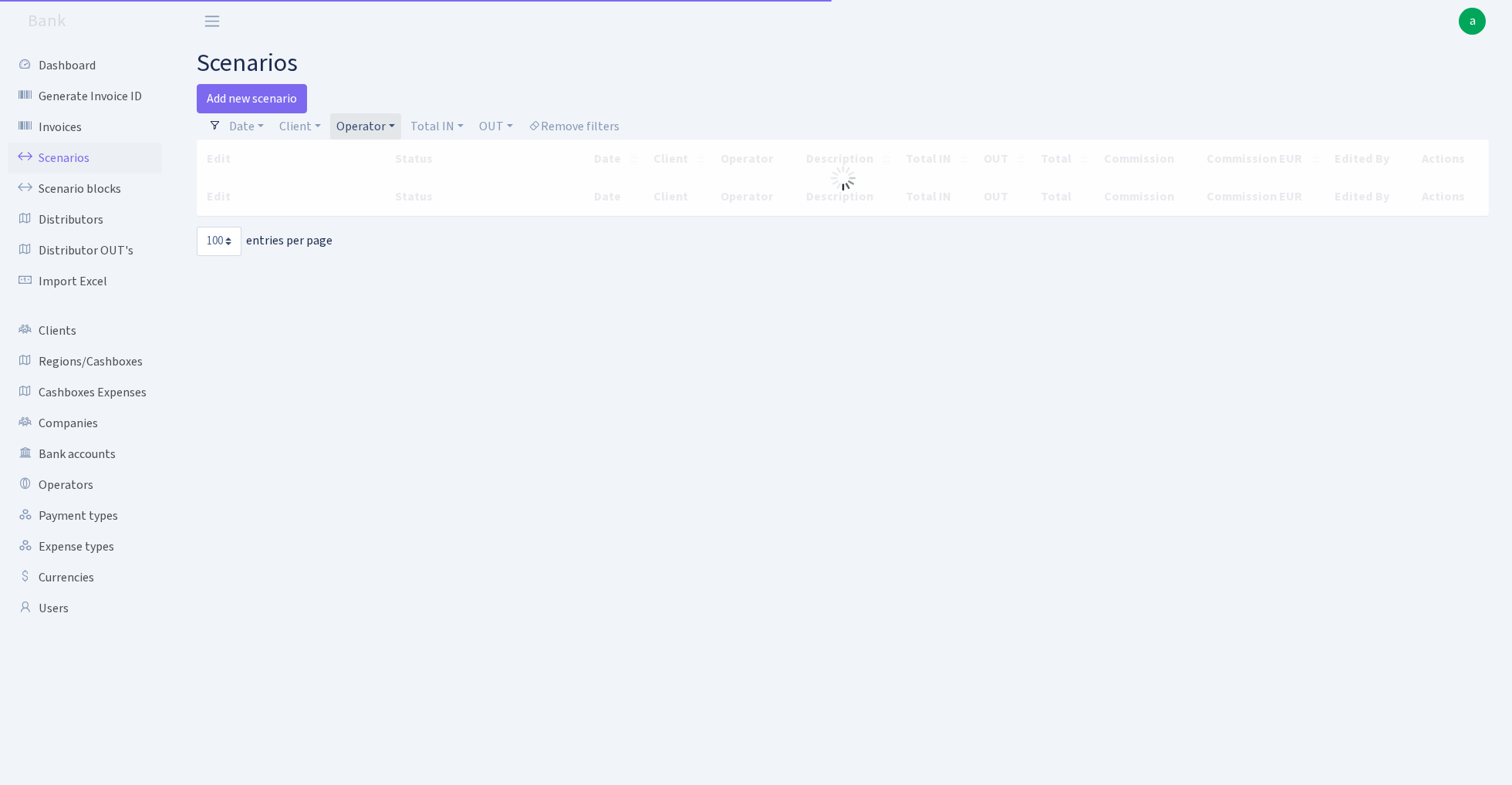
select select "100"
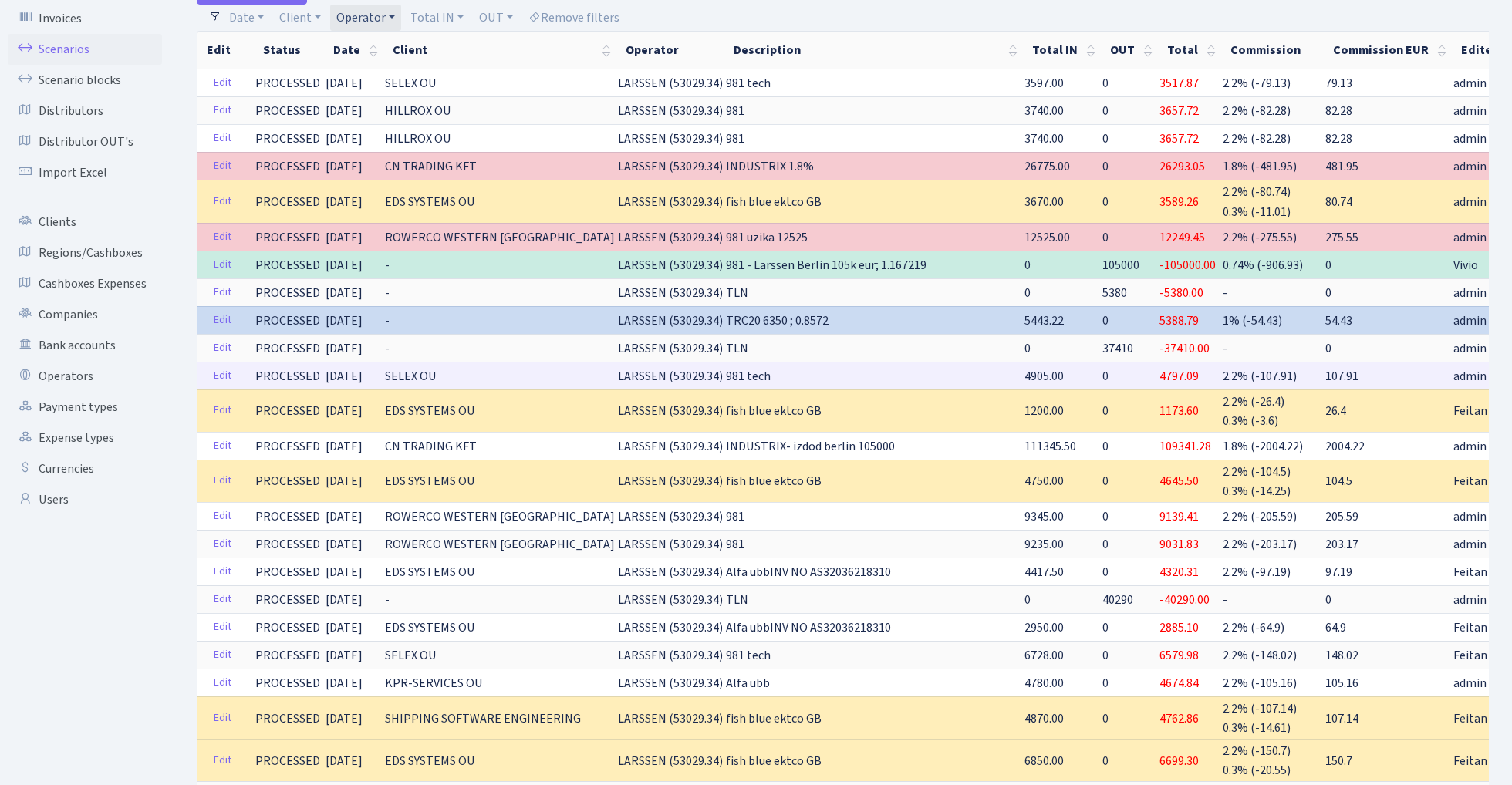
scroll to position [110, 0]
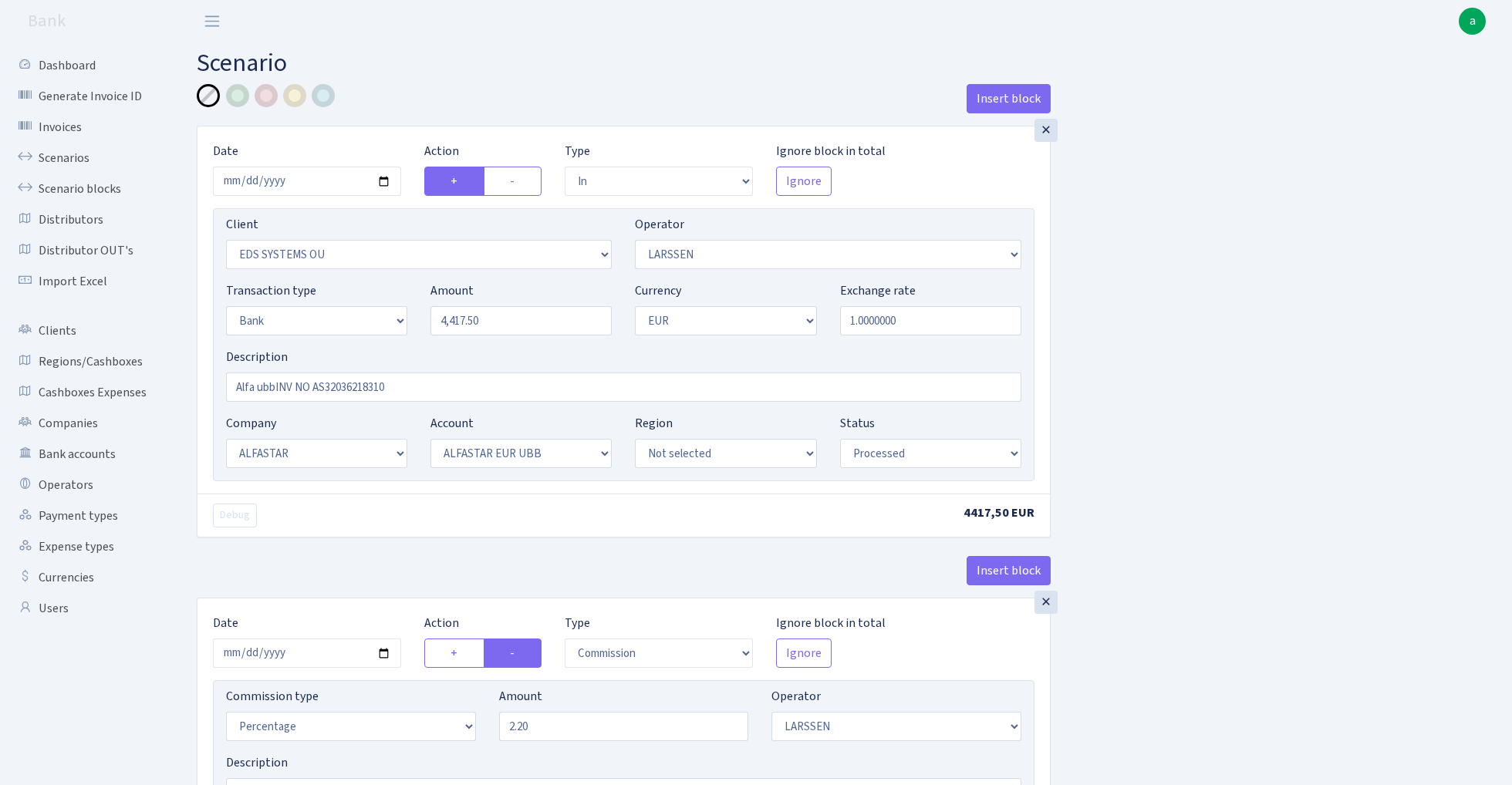
select select "in"
select select "304"
select select "36"
select select "2"
select select "1"
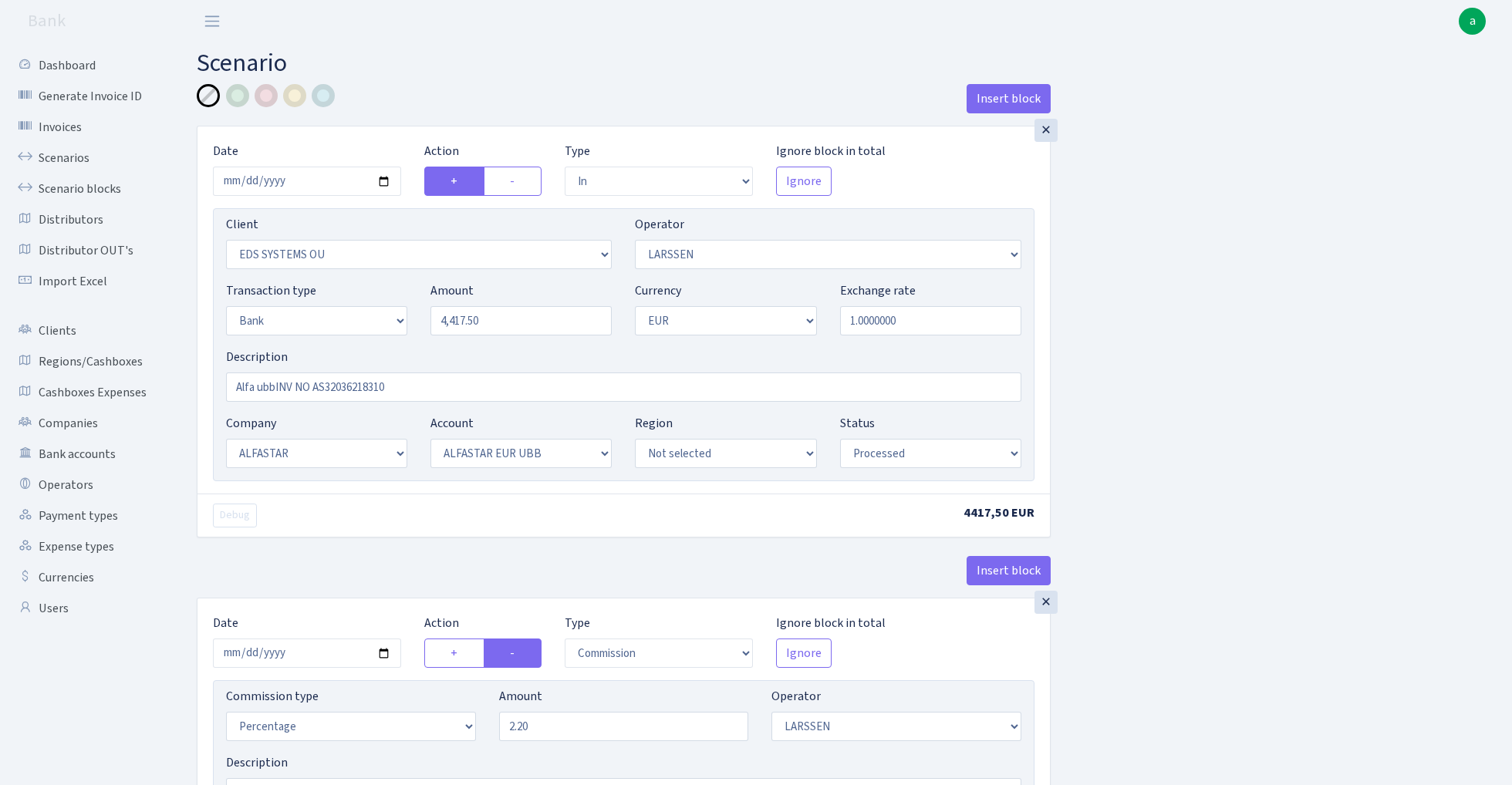
select select "14"
select select "42"
select select "processed"
select select "commission"
select select "36"
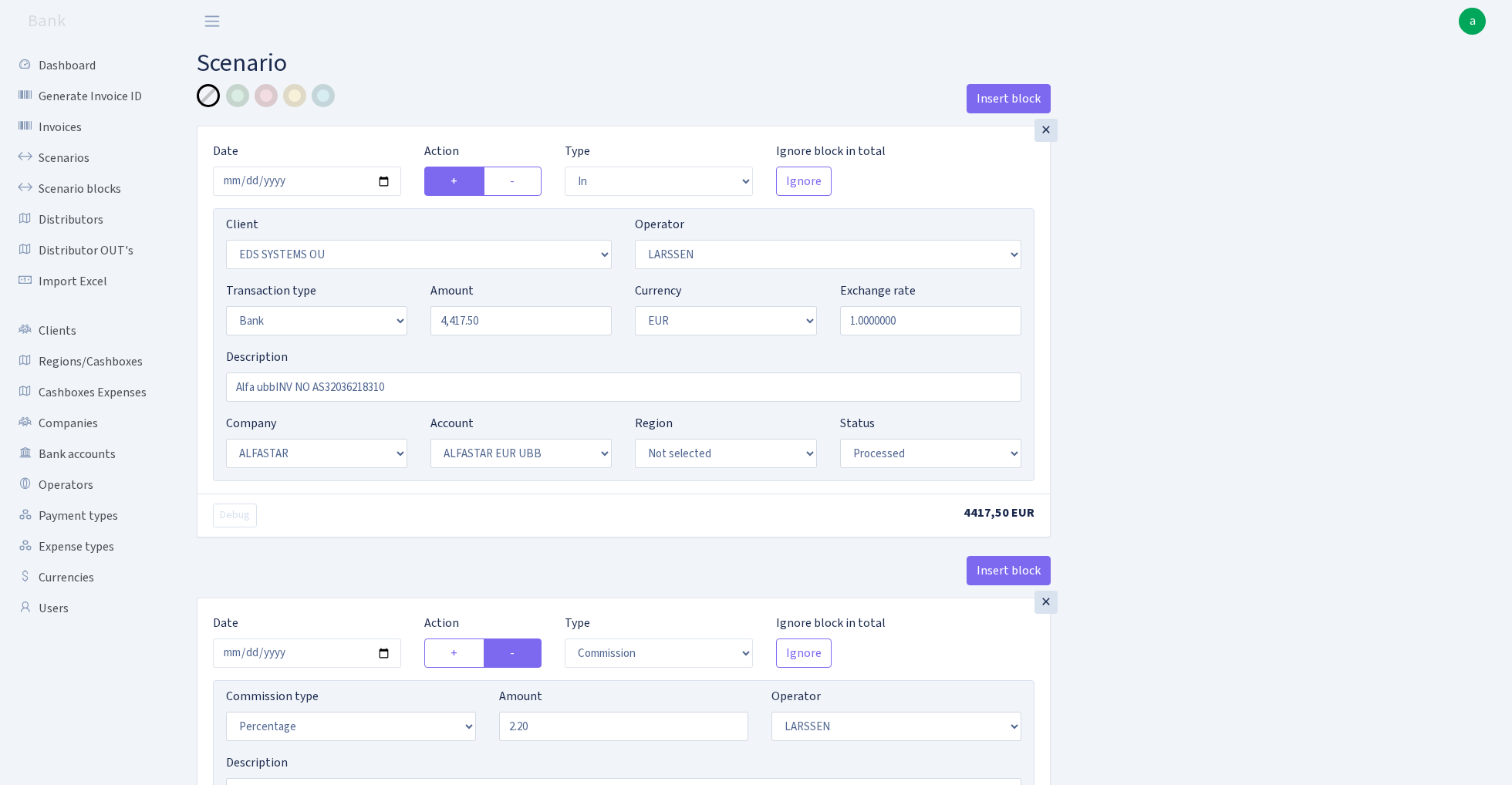
select select "processed"
click at [300, 174] on input "2025-10-01" at bounding box center [307, 180] width 188 height 29
click at [309, 180] on input "2025-10-01" at bounding box center [307, 180] width 188 height 29
type input "2025-10-09"
click at [384, 103] on div "Insert block" at bounding box center [624, 105] width 854 height 42
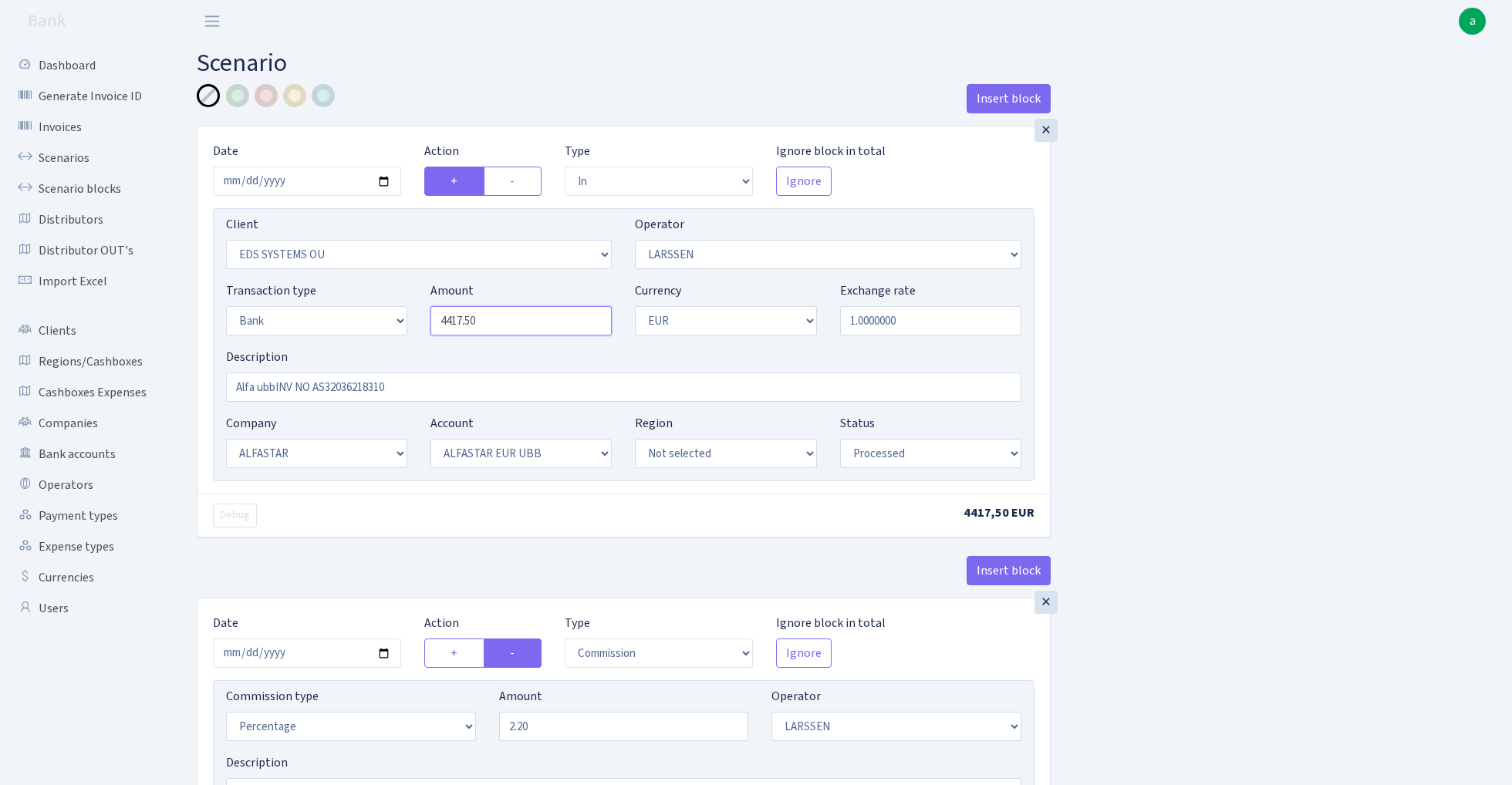
click at [515, 321] on input "4417.50" at bounding box center [520, 321] width 181 height 29
paste input "221"
type input "2,210.00"
drag, startPoint x: 404, startPoint y: 385, endPoint x: 281, endPoint y: 387, distance: 123.0
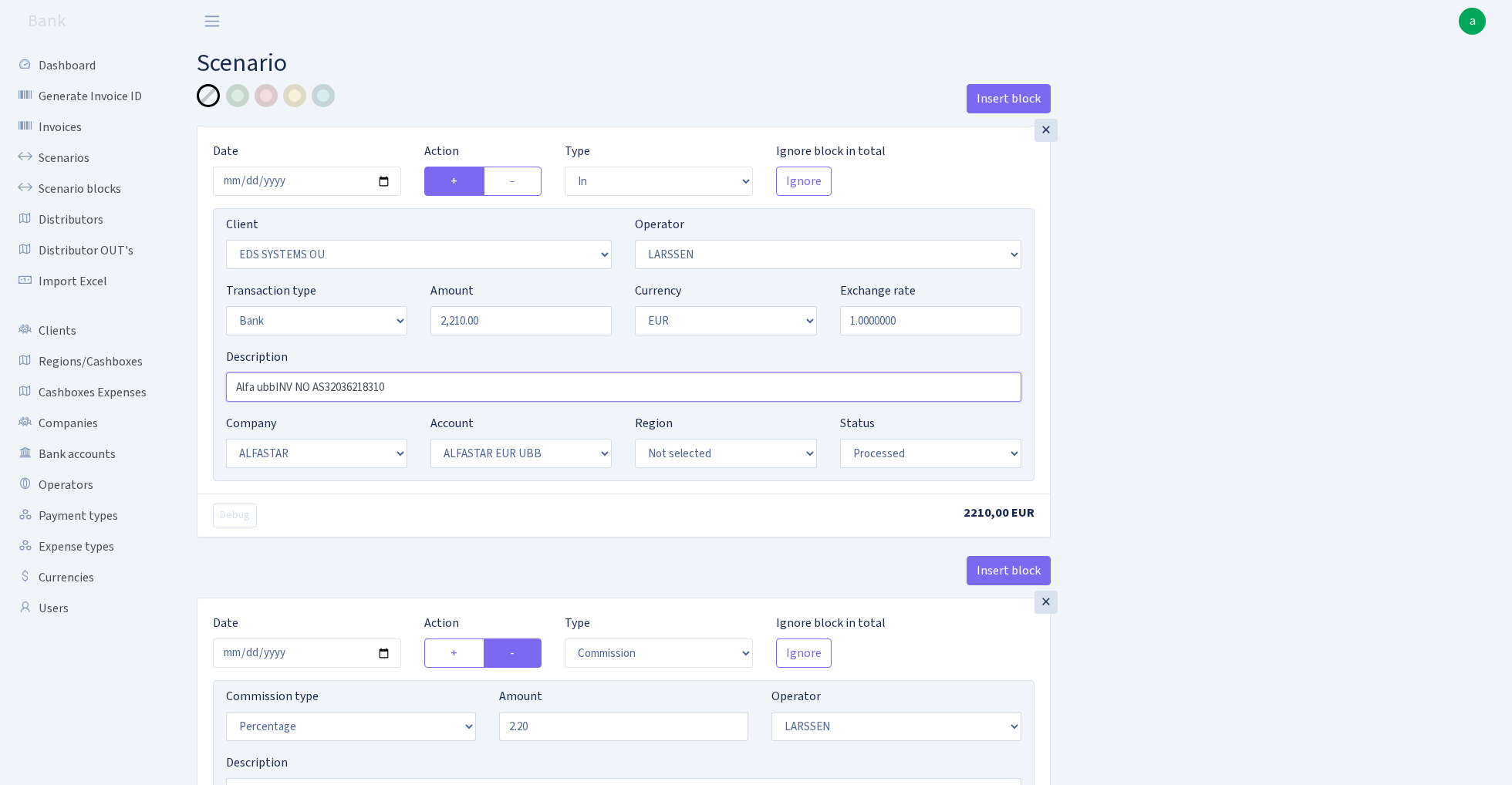
click at [281, 387] on input "Alfa ubbINV NO AS32036218310" at bounding box center [624, 386] width 795 height 29
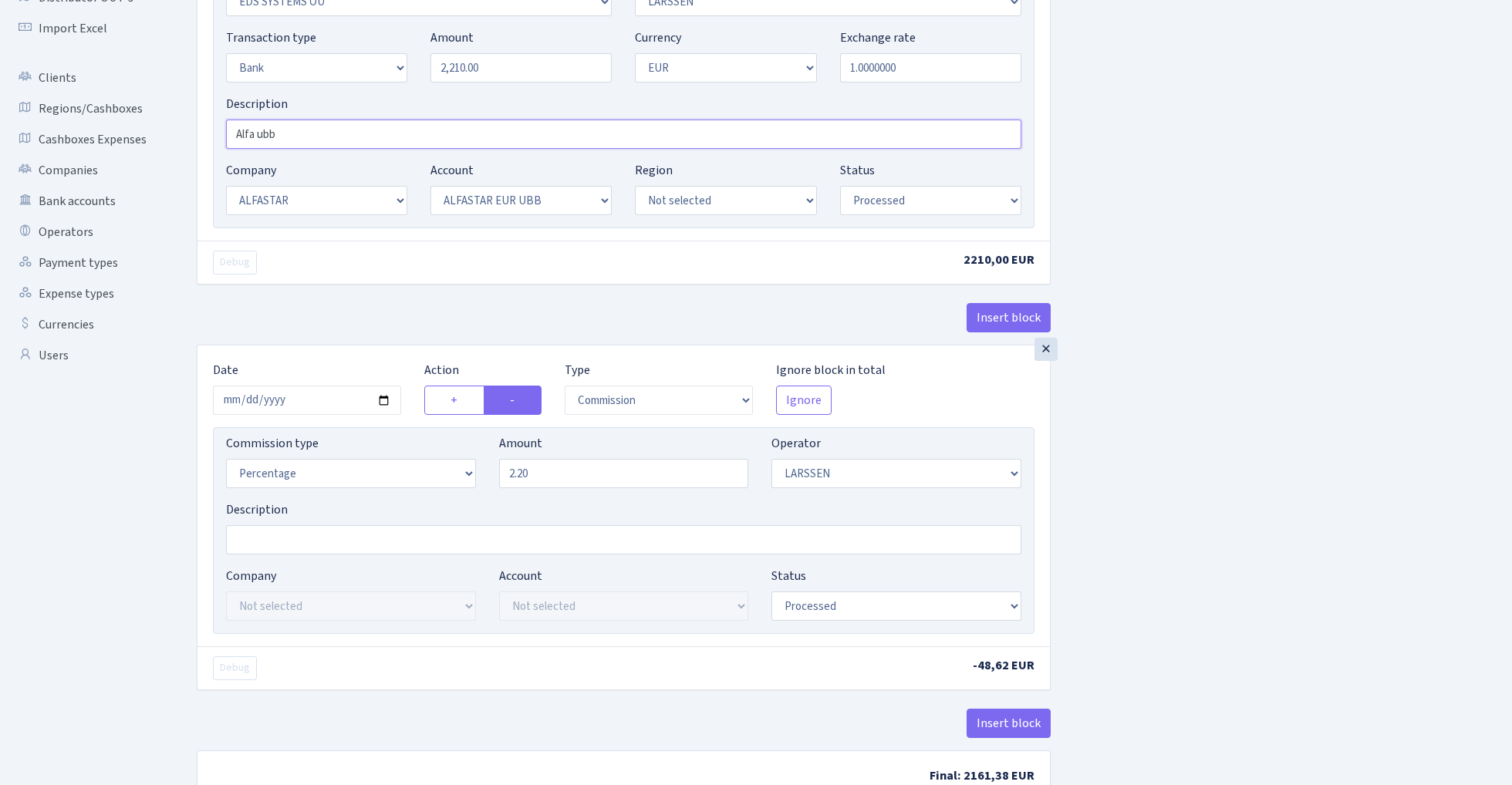
scroll to position [359, 0]
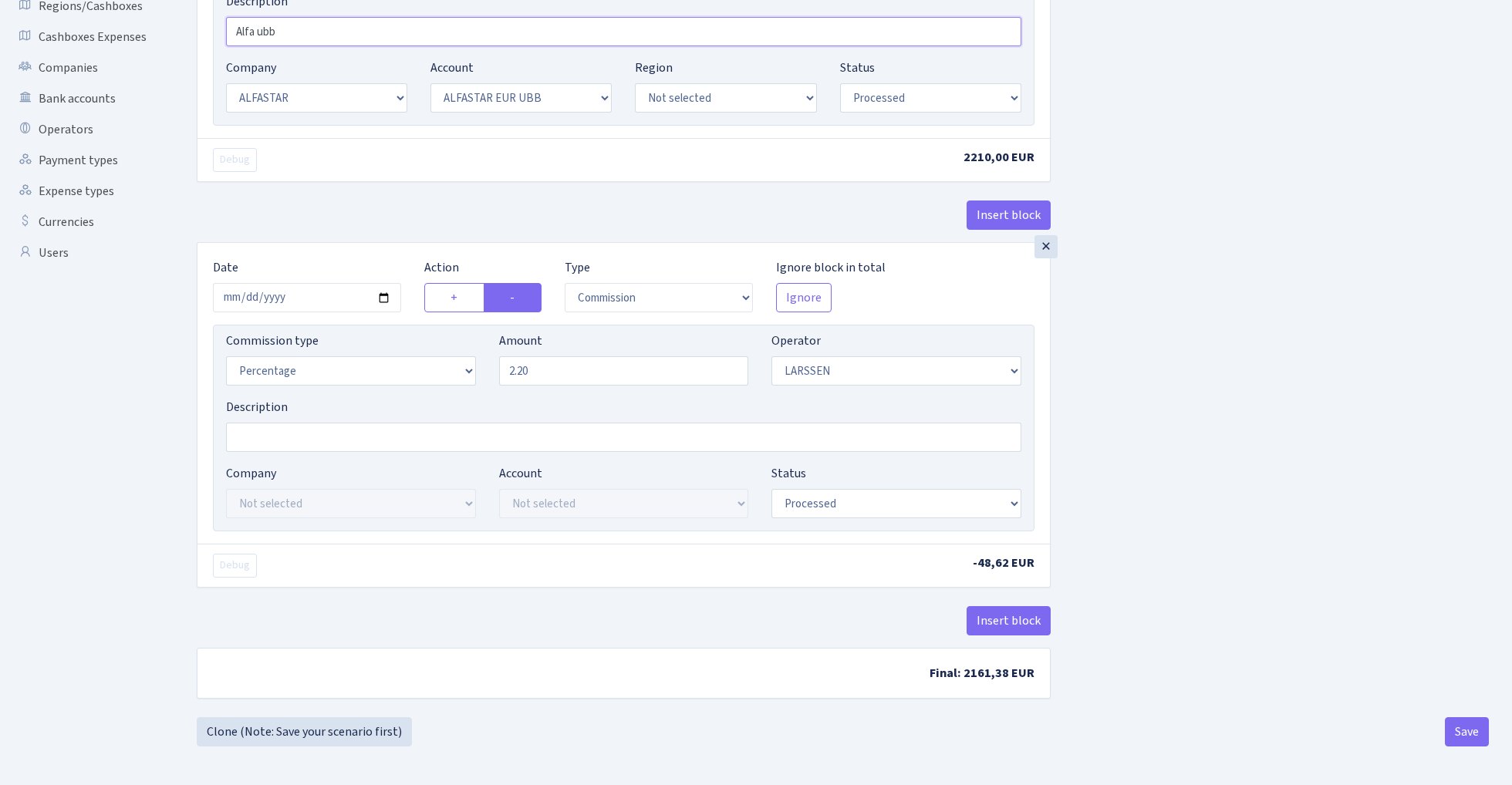
type input "Alfa ubb"
click at [313, 292] on input "2025-10-01" at bounding box center [307, 297] width 188 height 29
type input "[DATE]"
click at [355, 229] on div "Insert block" at bounding box center [624, 222] width 854 height 42
click at [1457, 718] on button "Save" at bounding box center [1466, 732] width 44 height 29
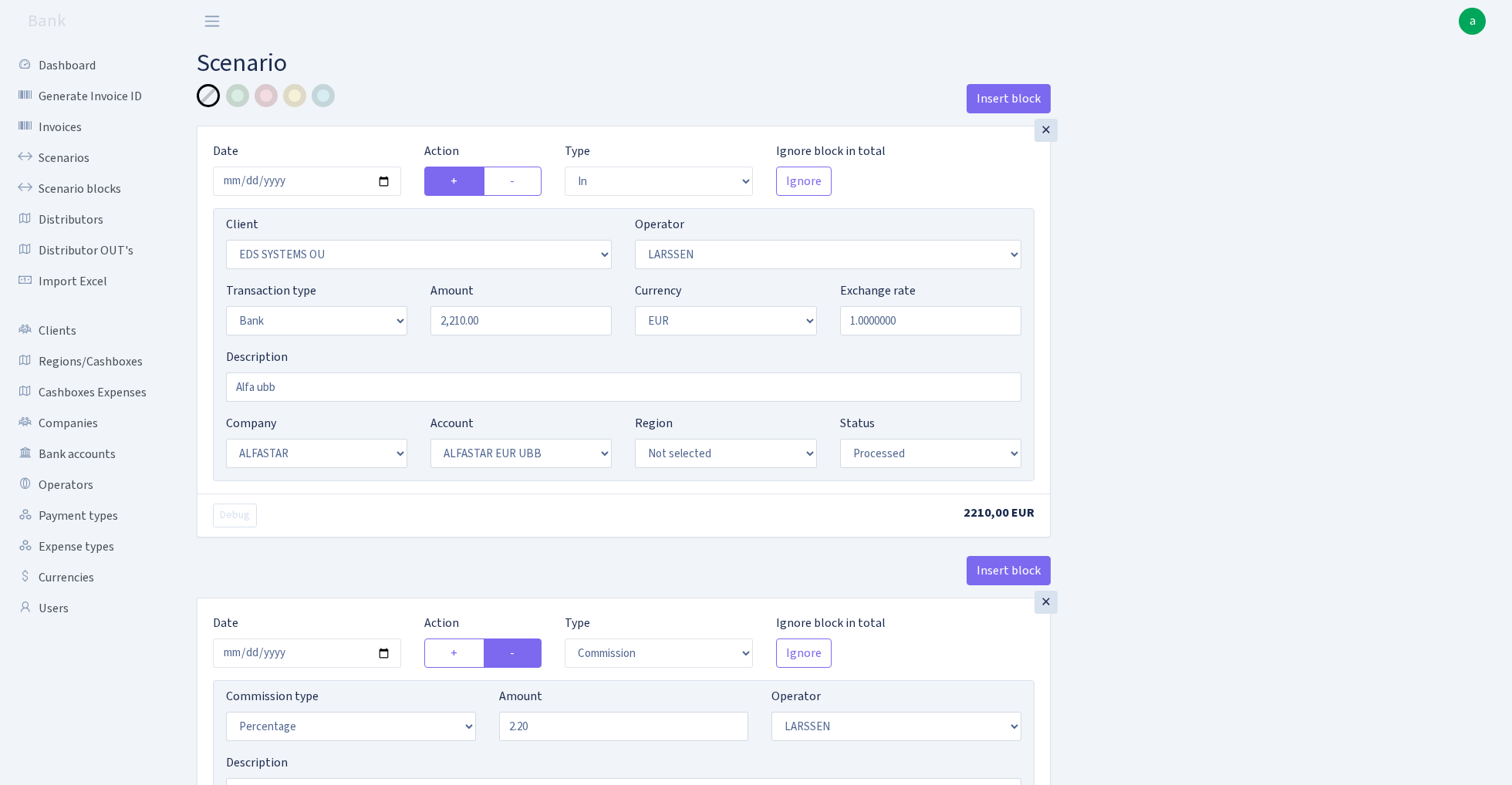
select select "in"
select select "304"
select select "36"
select select "2"
select select "1"
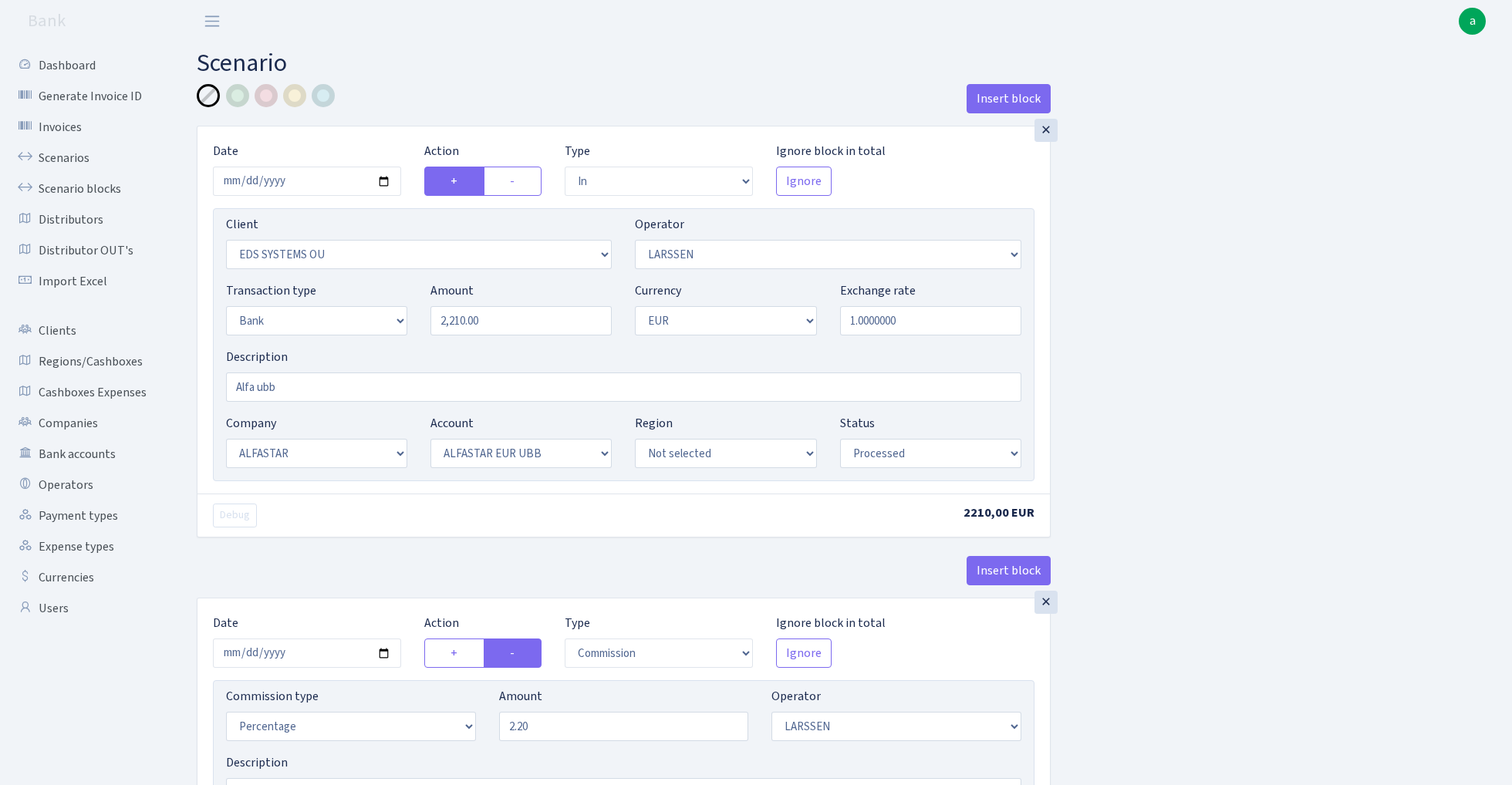
select select "14"
select select "42"
select select "processed"
select select "commission"
select select "36"
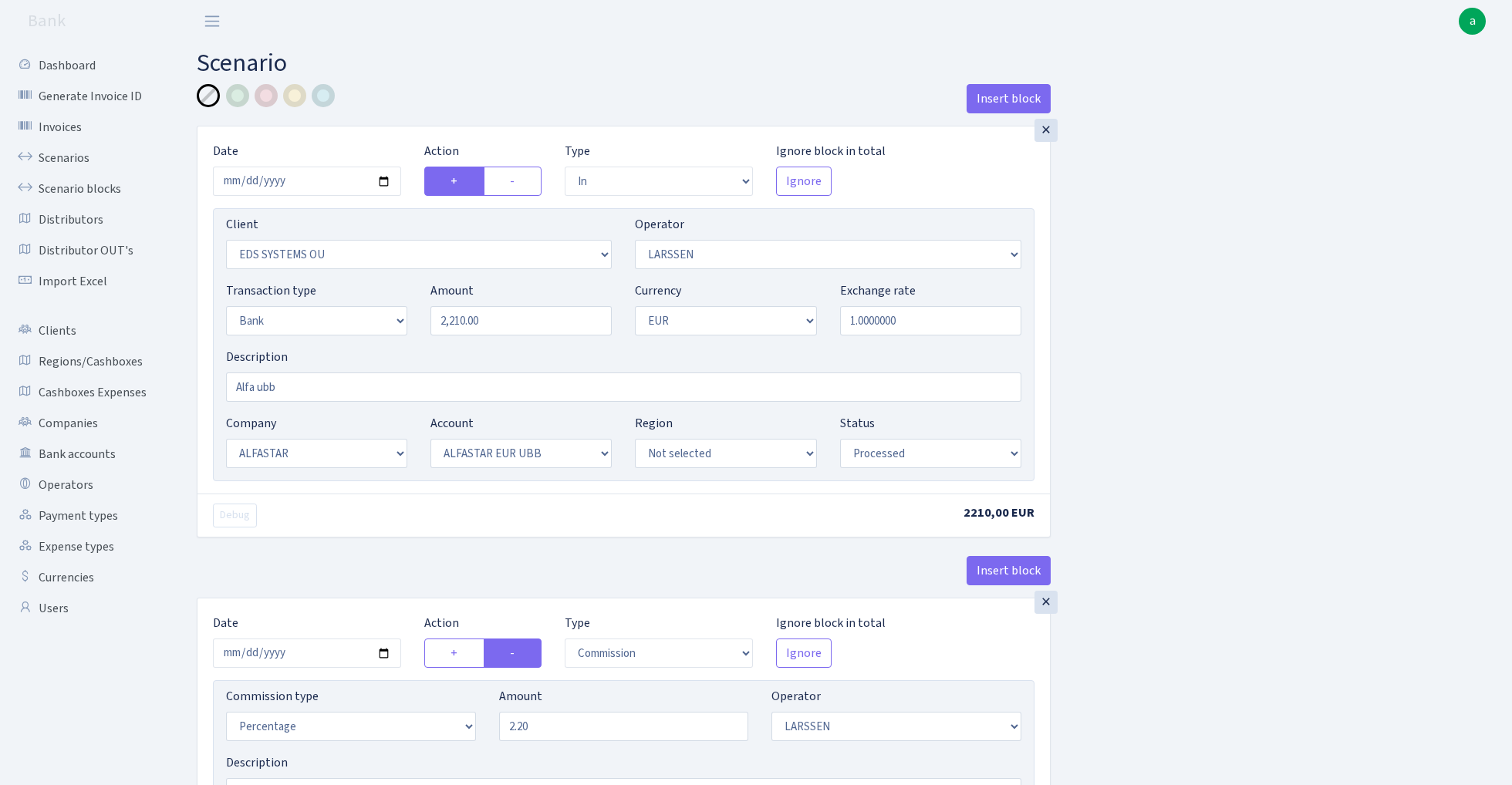
select select "processed"
click at [66, 152] on link "Scenarios" at bounding box center [85, 158] width 154 height 31
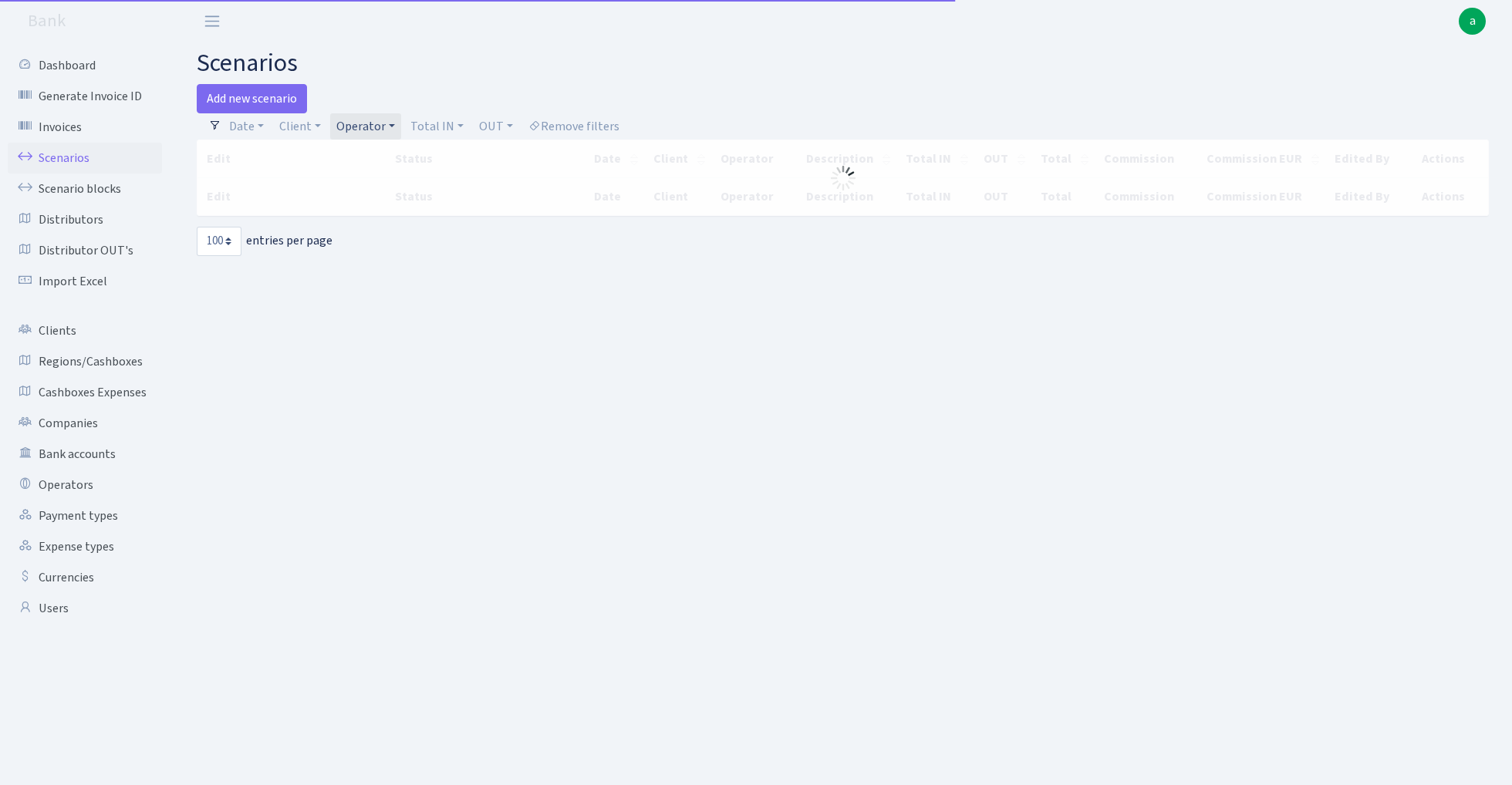
select select "100"
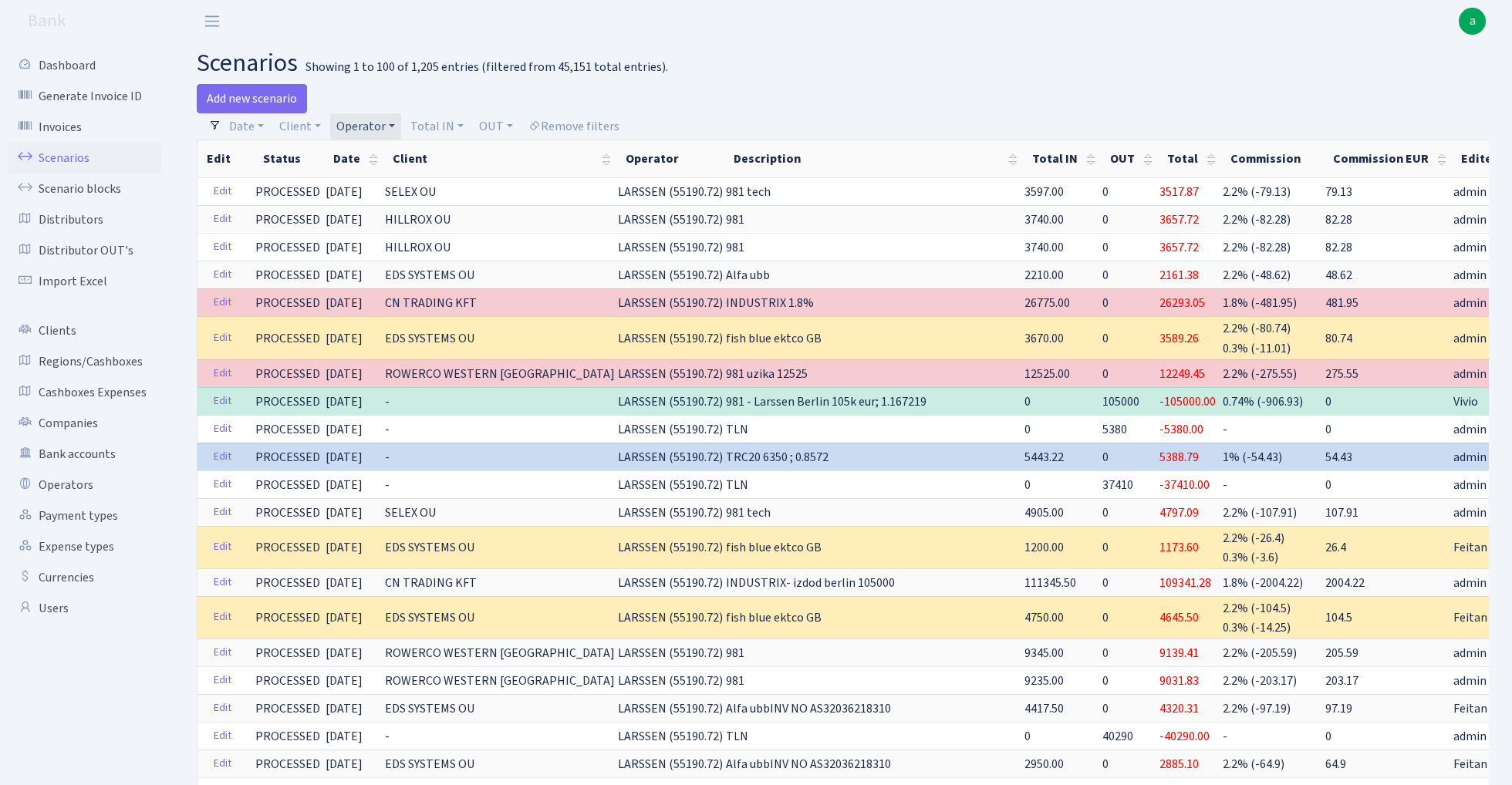
click at [352, 128] on link "Operator" at bounding box center [365, 126] width 71 height 26
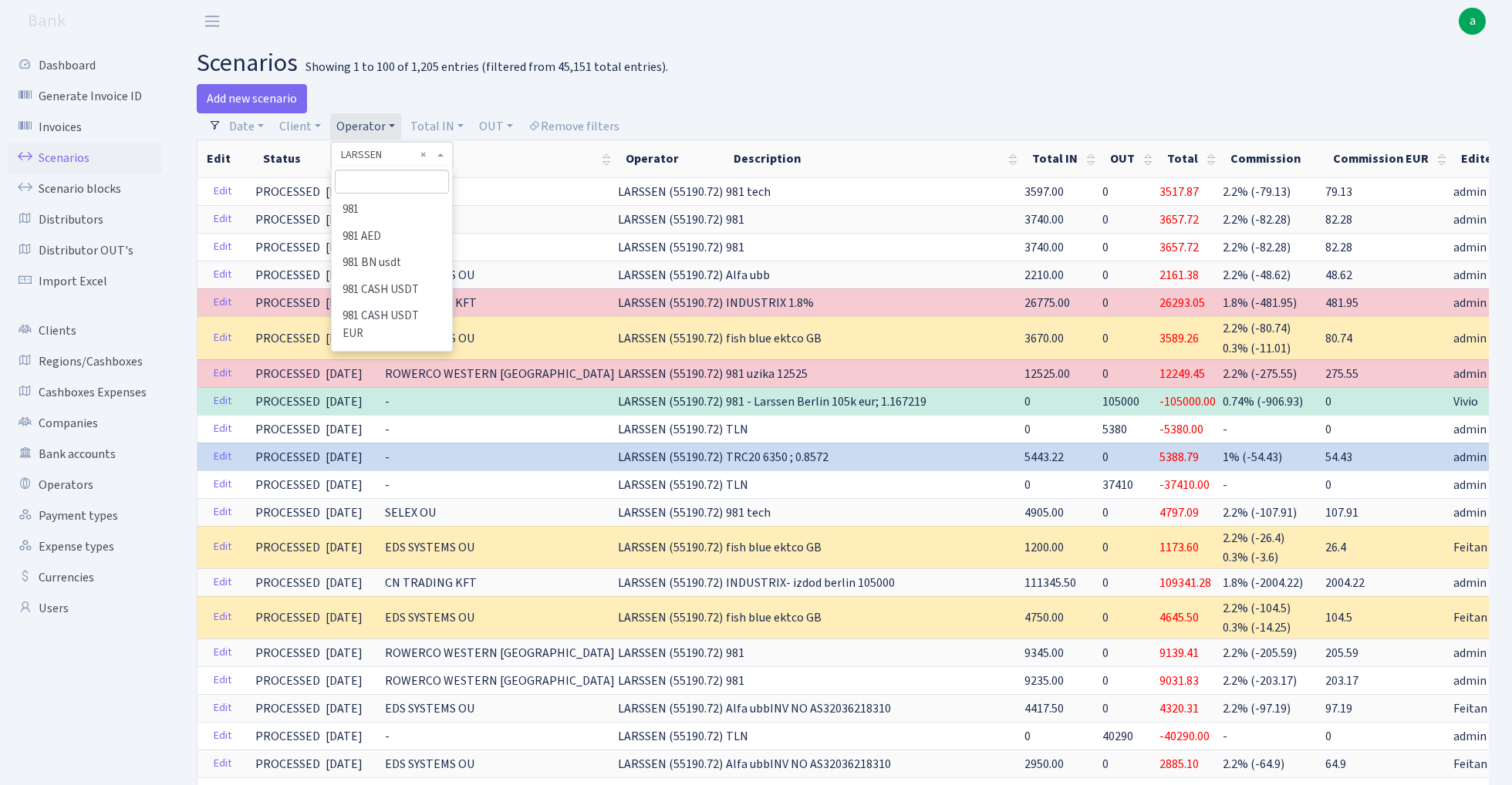
scroll to position [5118, 0]
click at [384, 183] on input "search" at bounding box center [391, 181] width 113 height 24
type input "oleg bab"
click at [397, 202] on li "[PERSON_NAME]" at bounding box center [391, 210] width 117 height 27
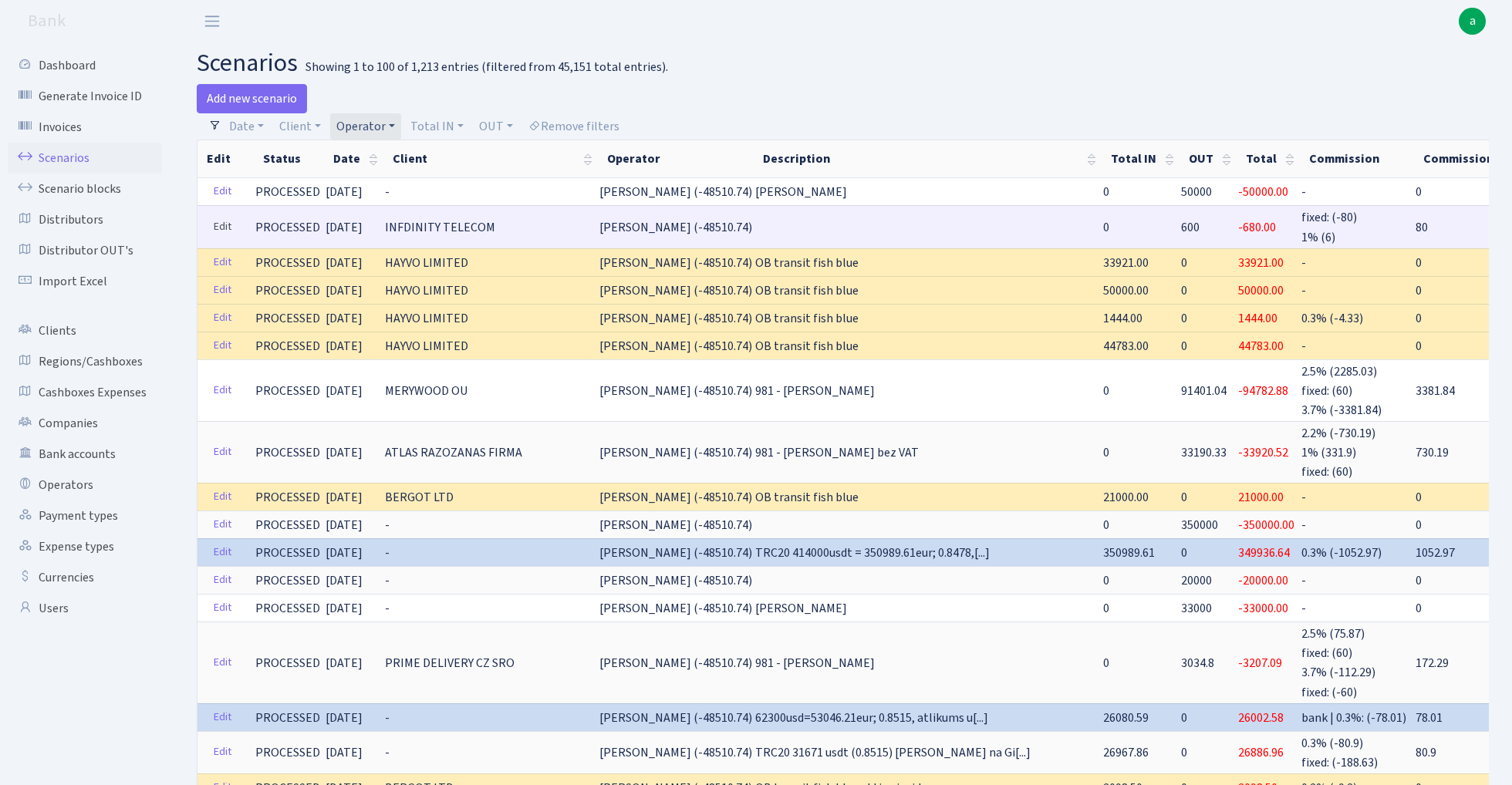
click at [229, 230] on link "Edit" at bounding box center [223, 227] width 32 height 24
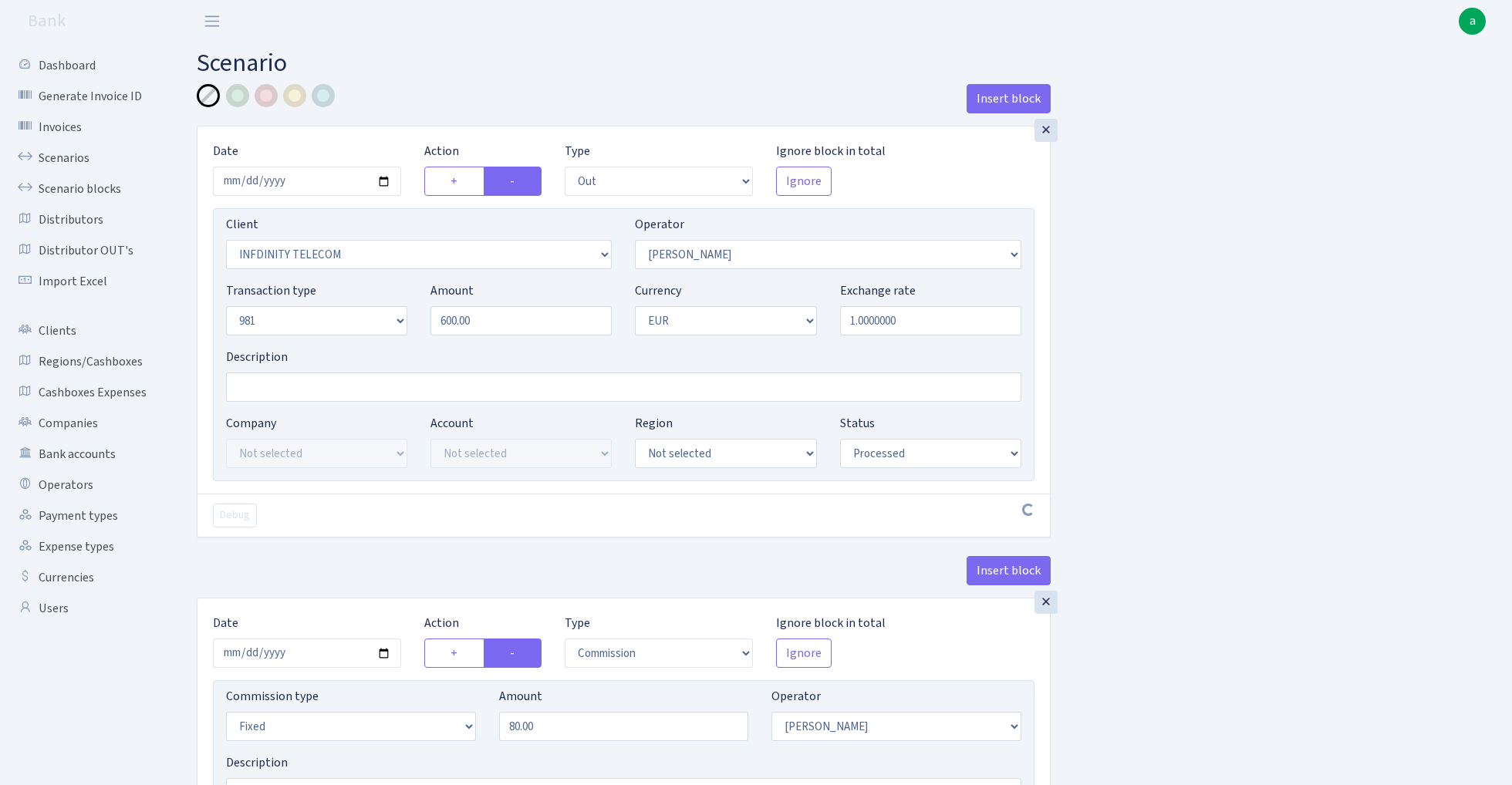
select select "out"
select select "3409"
select select "15"
select select "8"
select select "1"
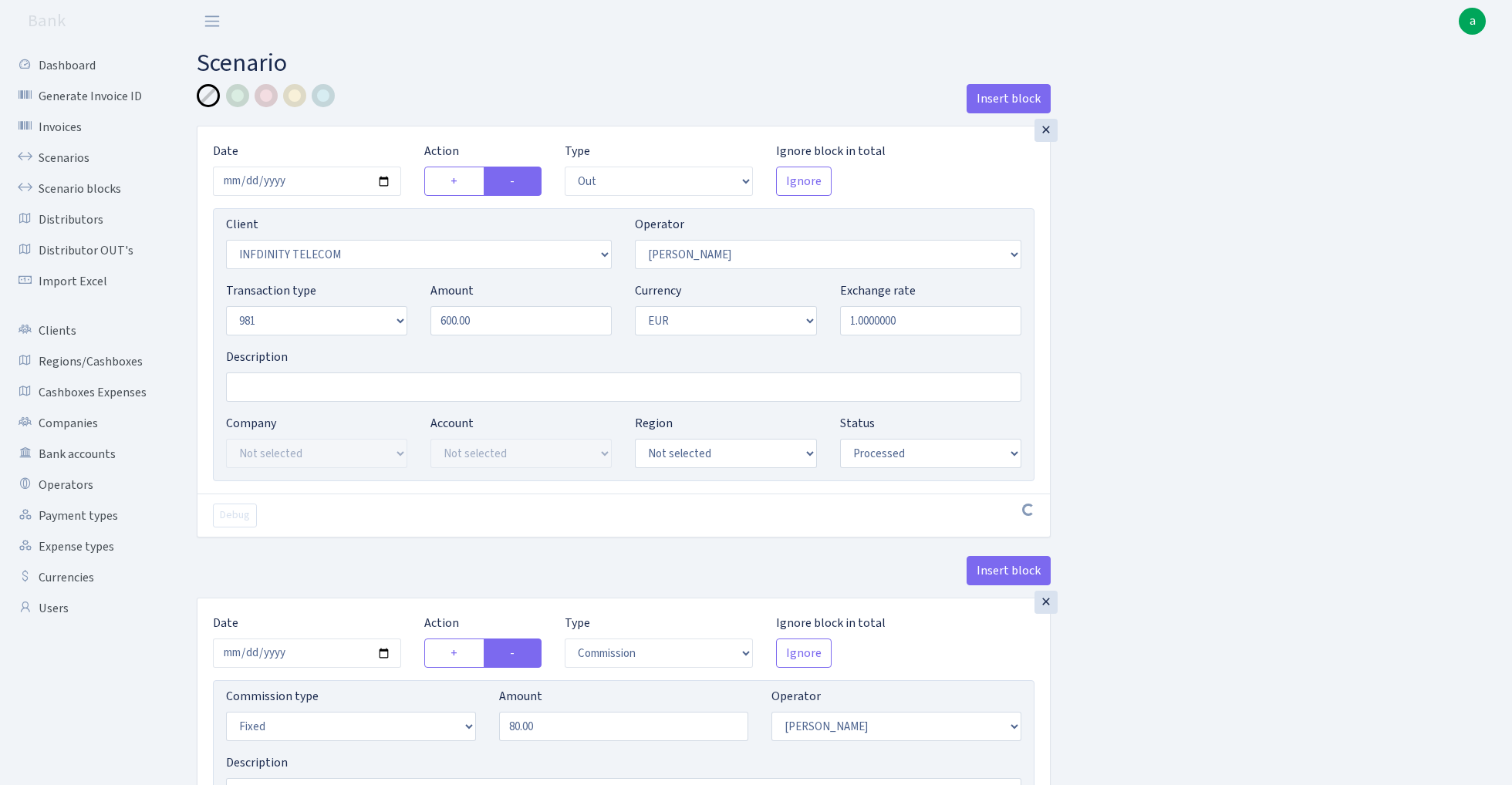
select select "processed"
select select "commission"
select select "fixed"
select select "15"
select select "processed"
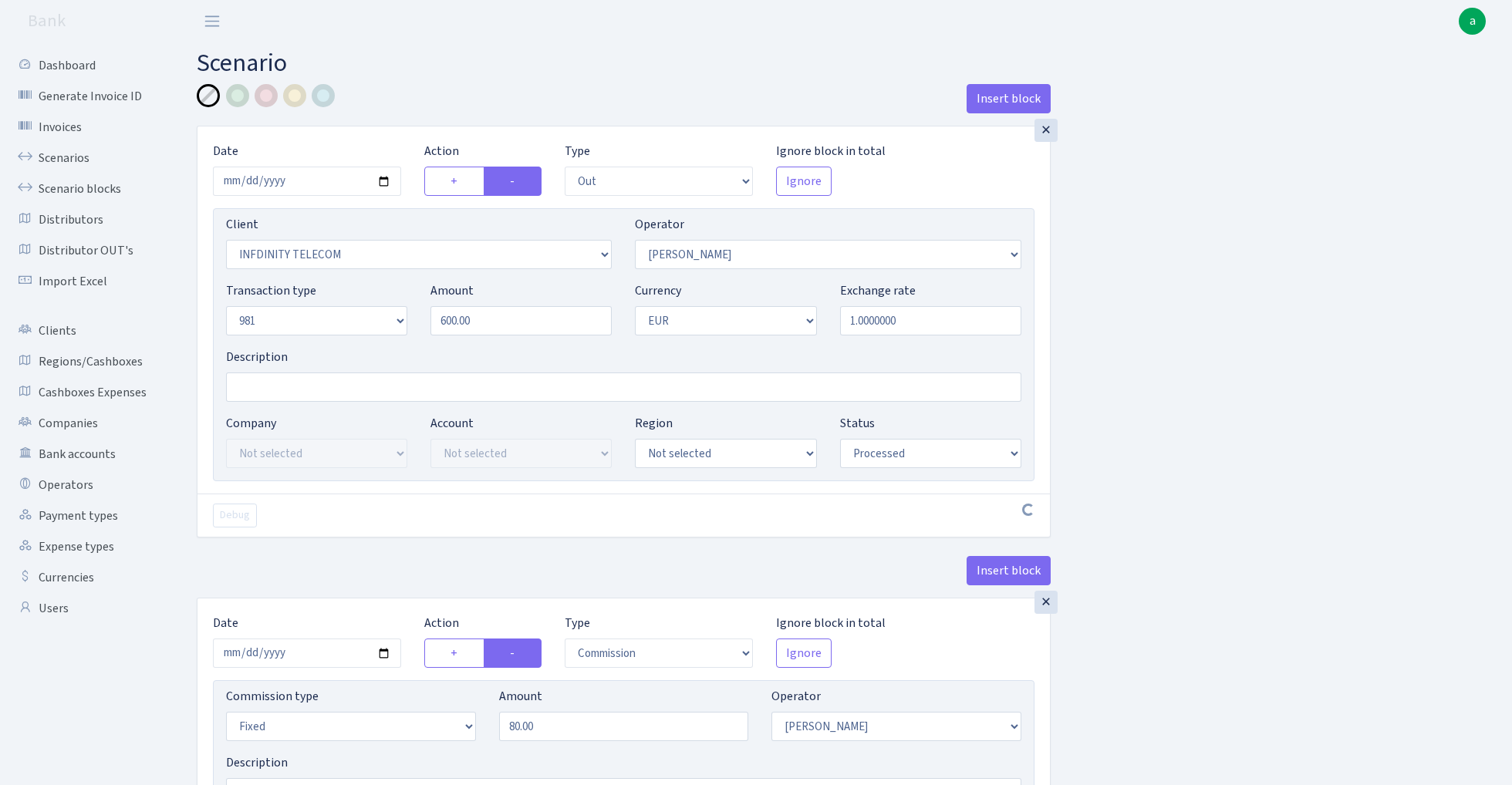
select select "in"
select select "2442"
select select "61"
select select "8"
select select "1"
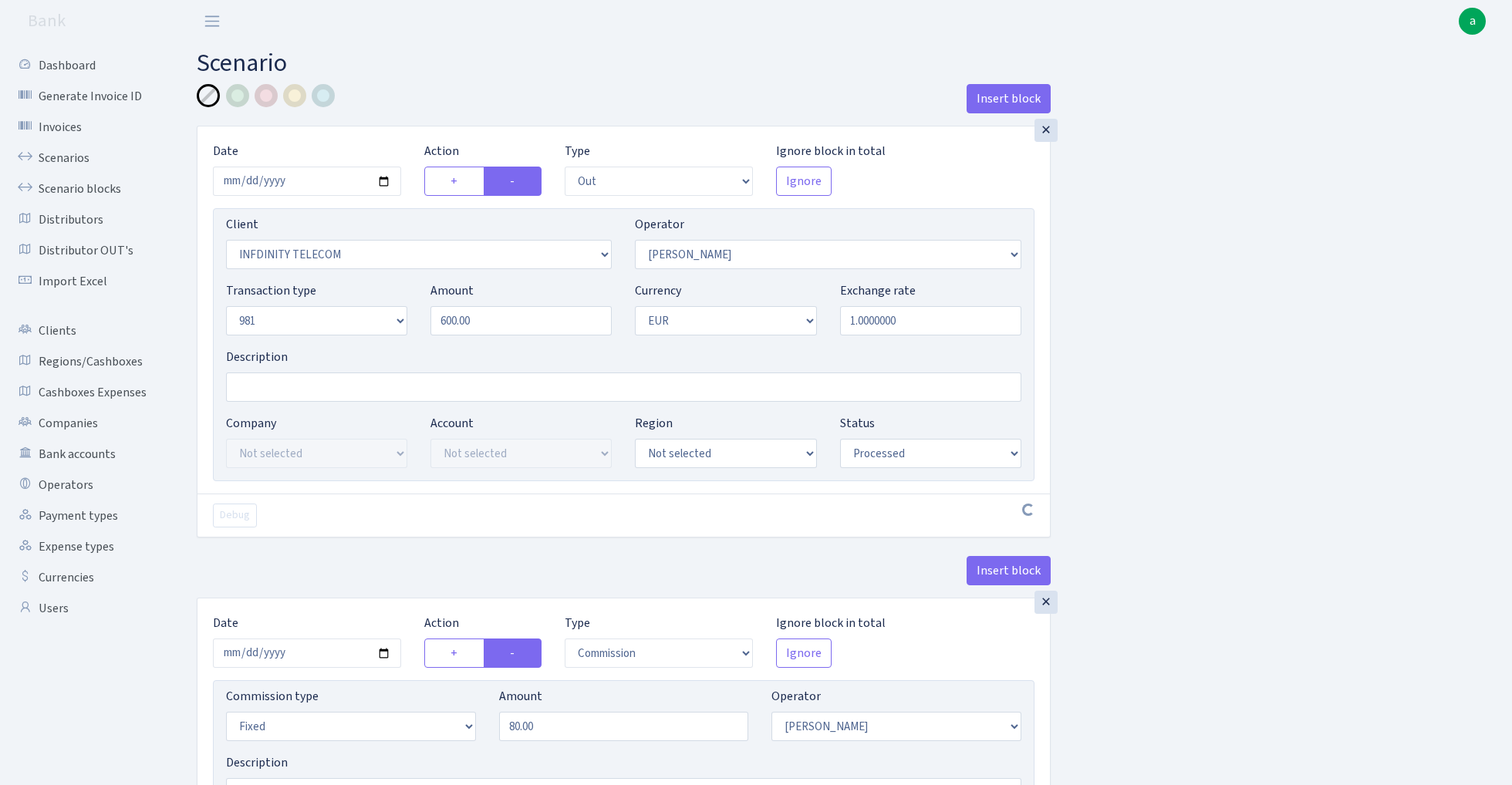
select select "processed"
select select "commission"
select select "61"
select select "processed"
click at [276, 390] on input "Description" at bounding box center [624, 386] width 795 height 29
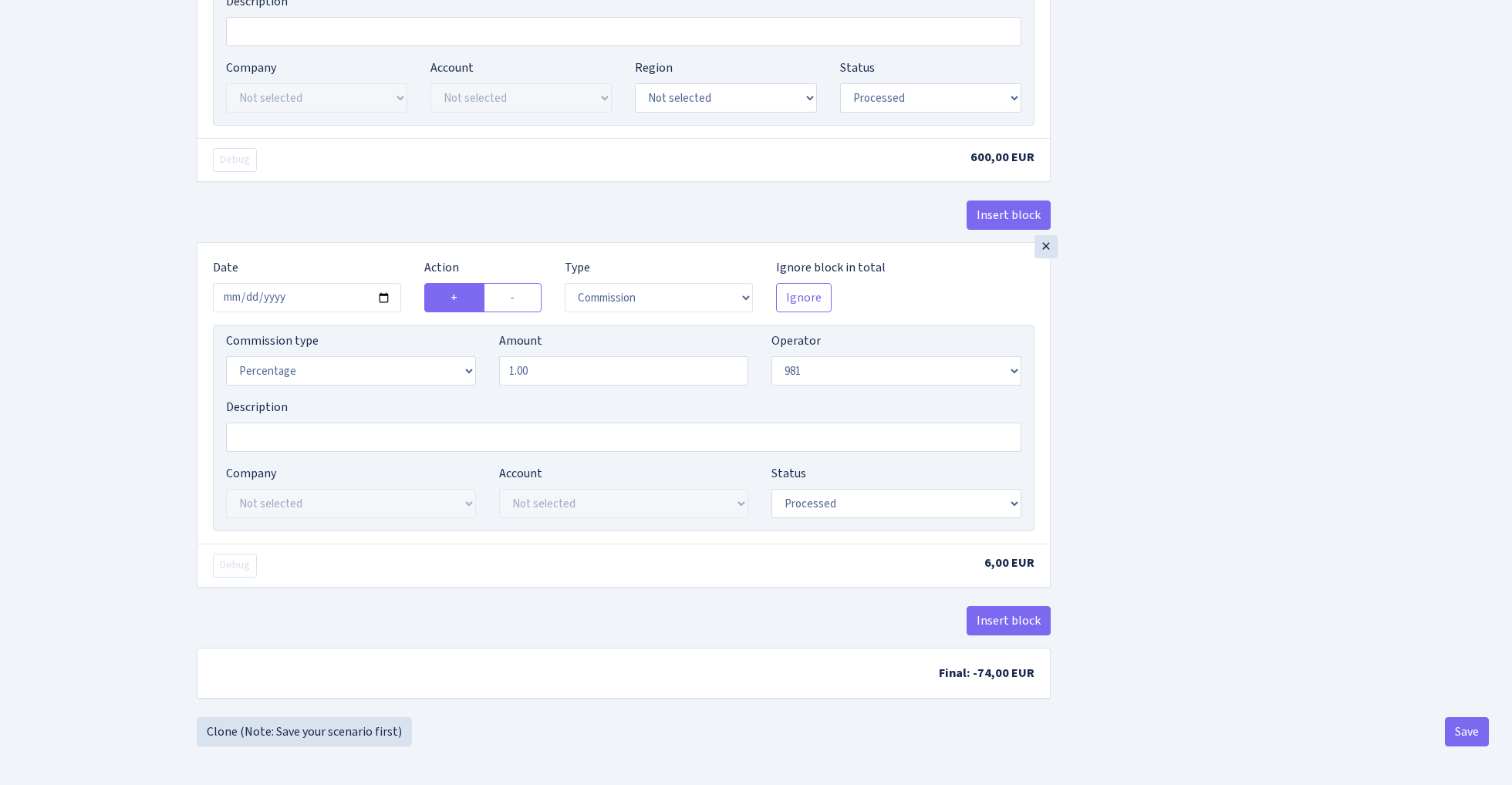
scroll to position [1241, 0]
type input "981- [PERSON_NAME]"
click at [1009, 624] on button "Insert block" at bounding box center [1008, 620] width 84 height 29
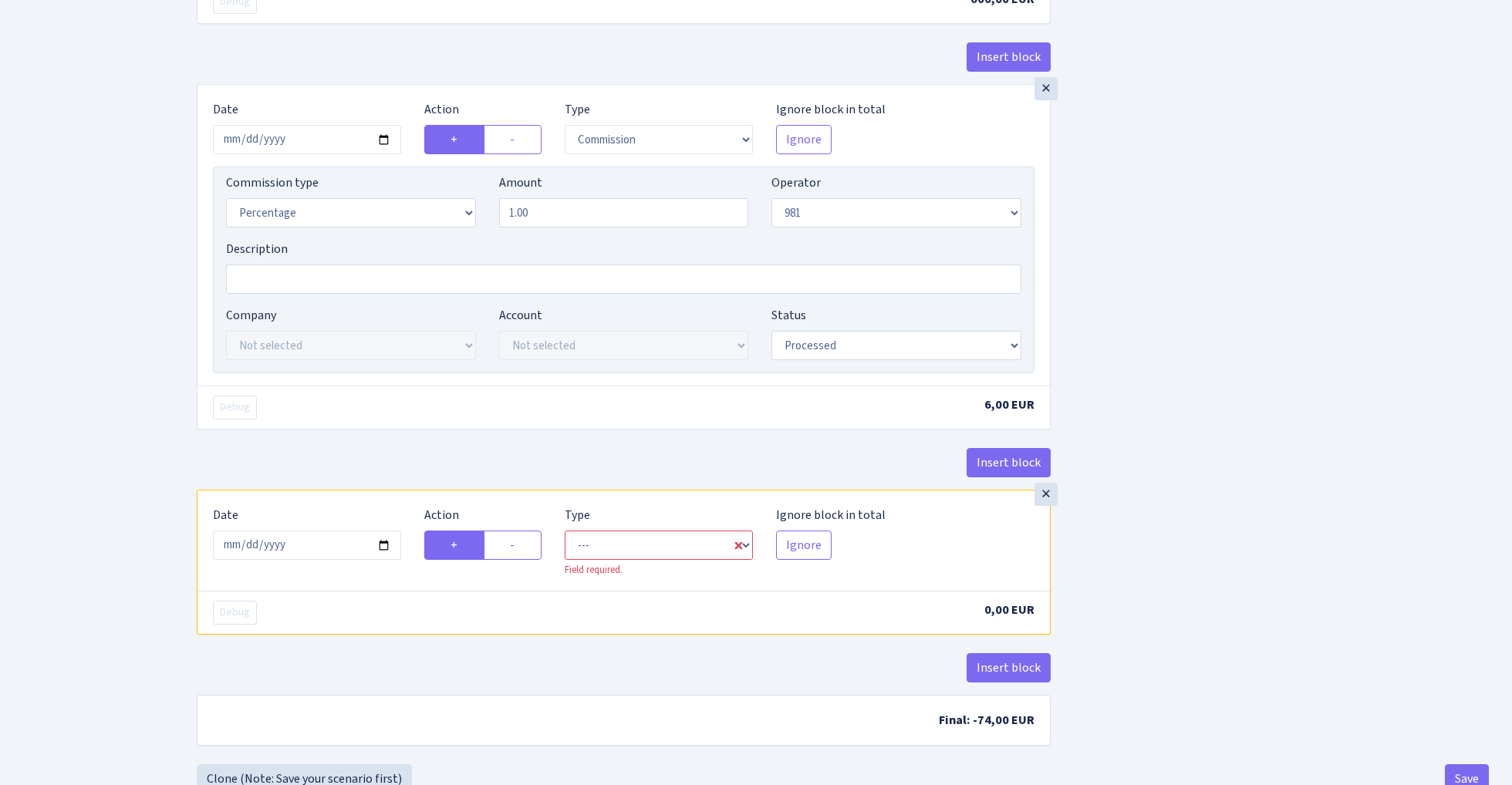
scroll to position [1399, 0]
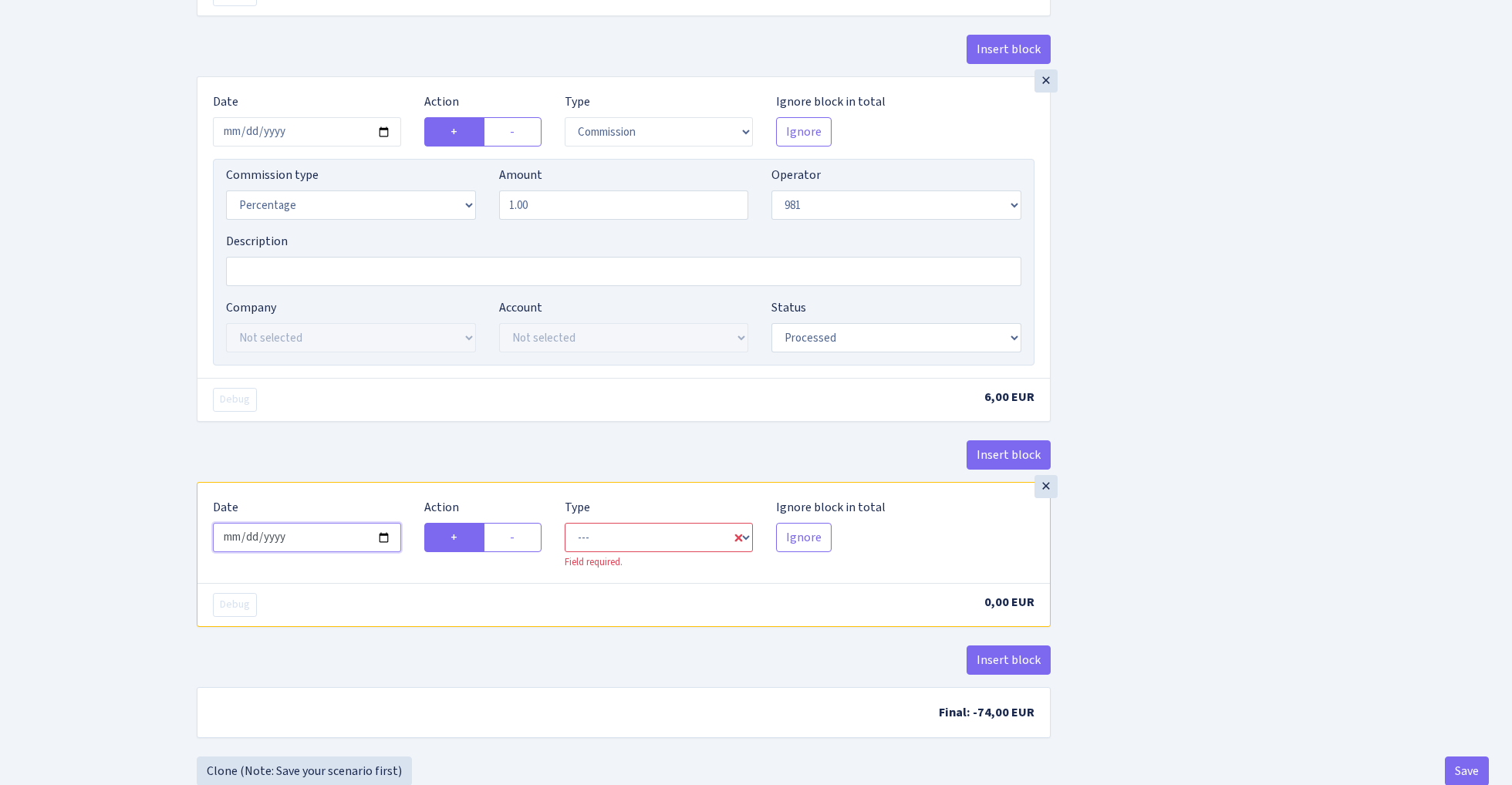
click at [307, 544] on input "2025-10-10" at bounding box center [307, 537] width 188 height 29
type input "[DATE]"
click at [373, 446] on div "× Date 2025-10-09 Action + - Type --- In Out Commission Field required. Ignore …" at bounding box center [624, 279] width 854 height 406
select select "commission"
select select "61"
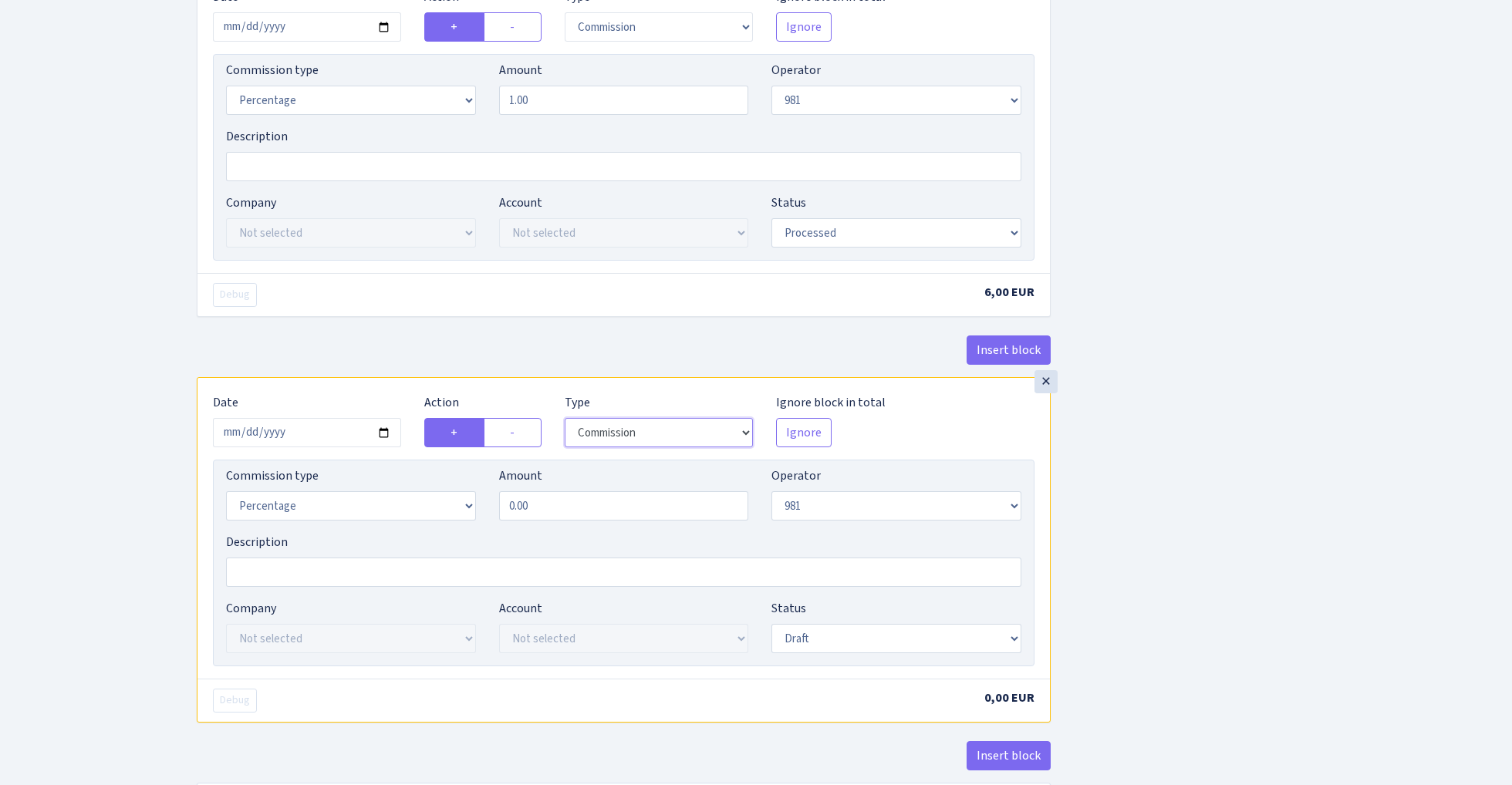
scroll to position [1610, 0]
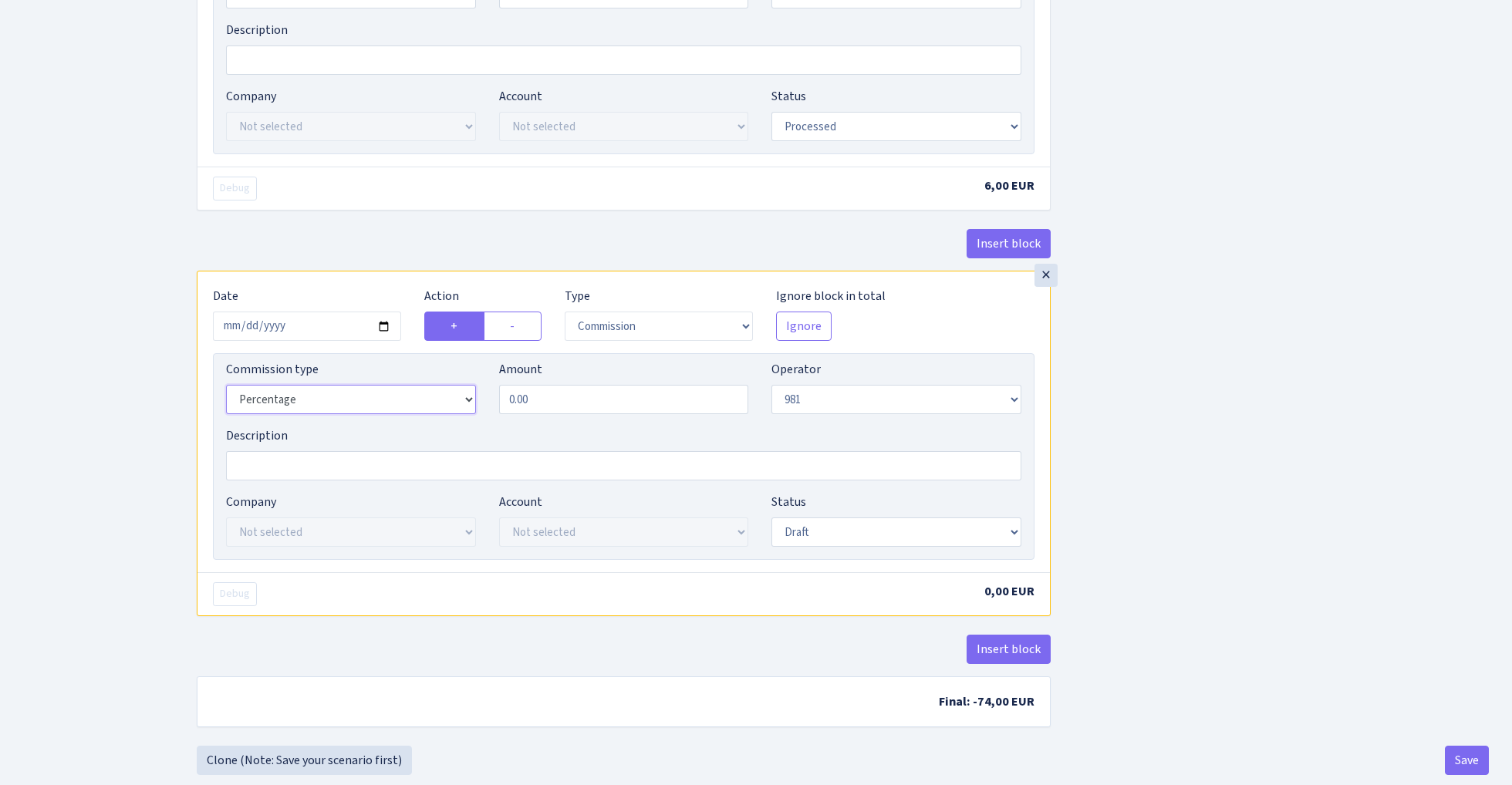
select select "fixed"
click at [547, 412] on input "0.00" at bounding box center [624, 399] width 250 height 29
type input "60.00"
select select "processed"
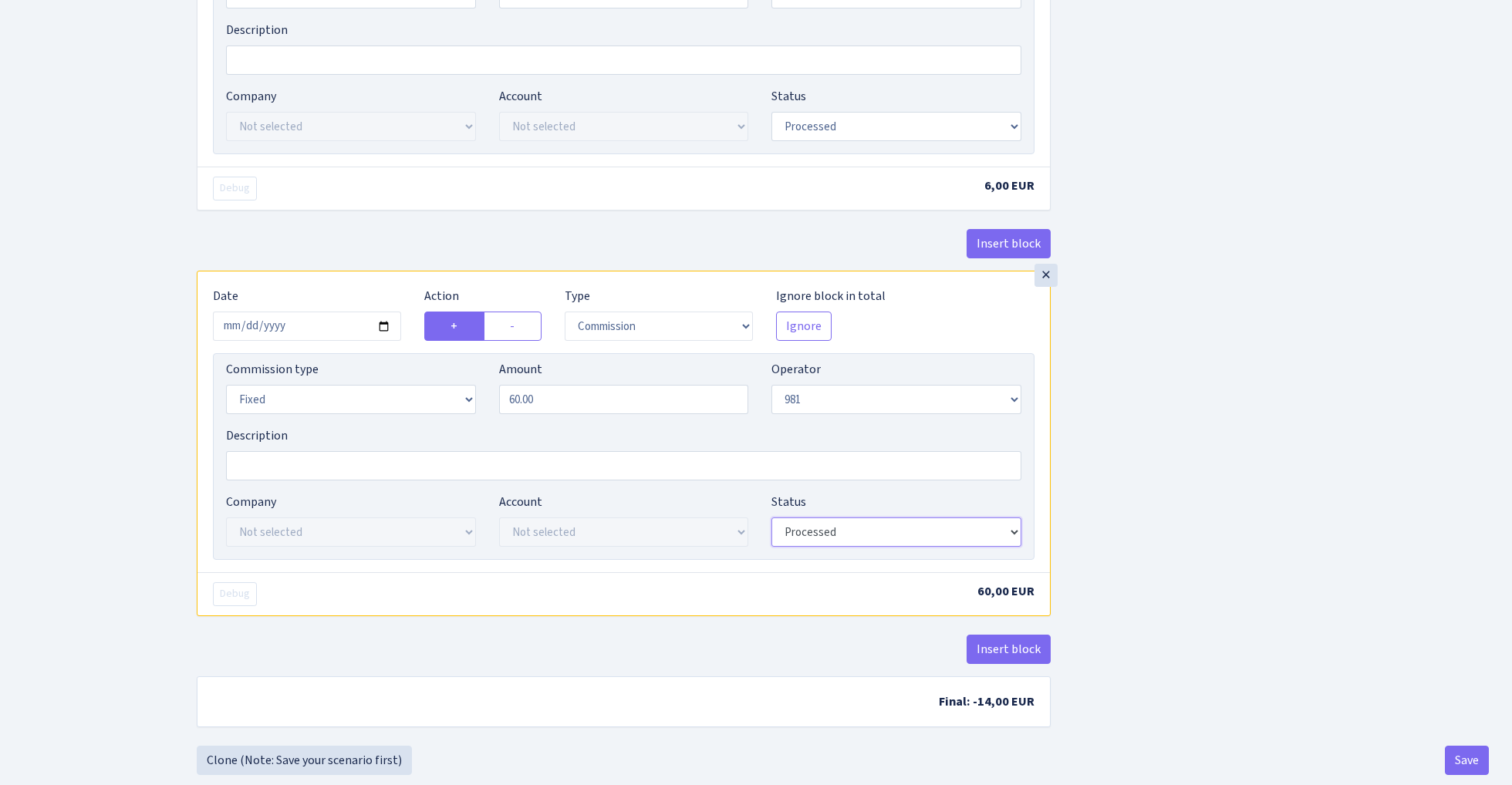
drag, startPoint x: 793, startPoint y: 534, endPoint x: 1214, endPoint y: 397, distance: 442.7
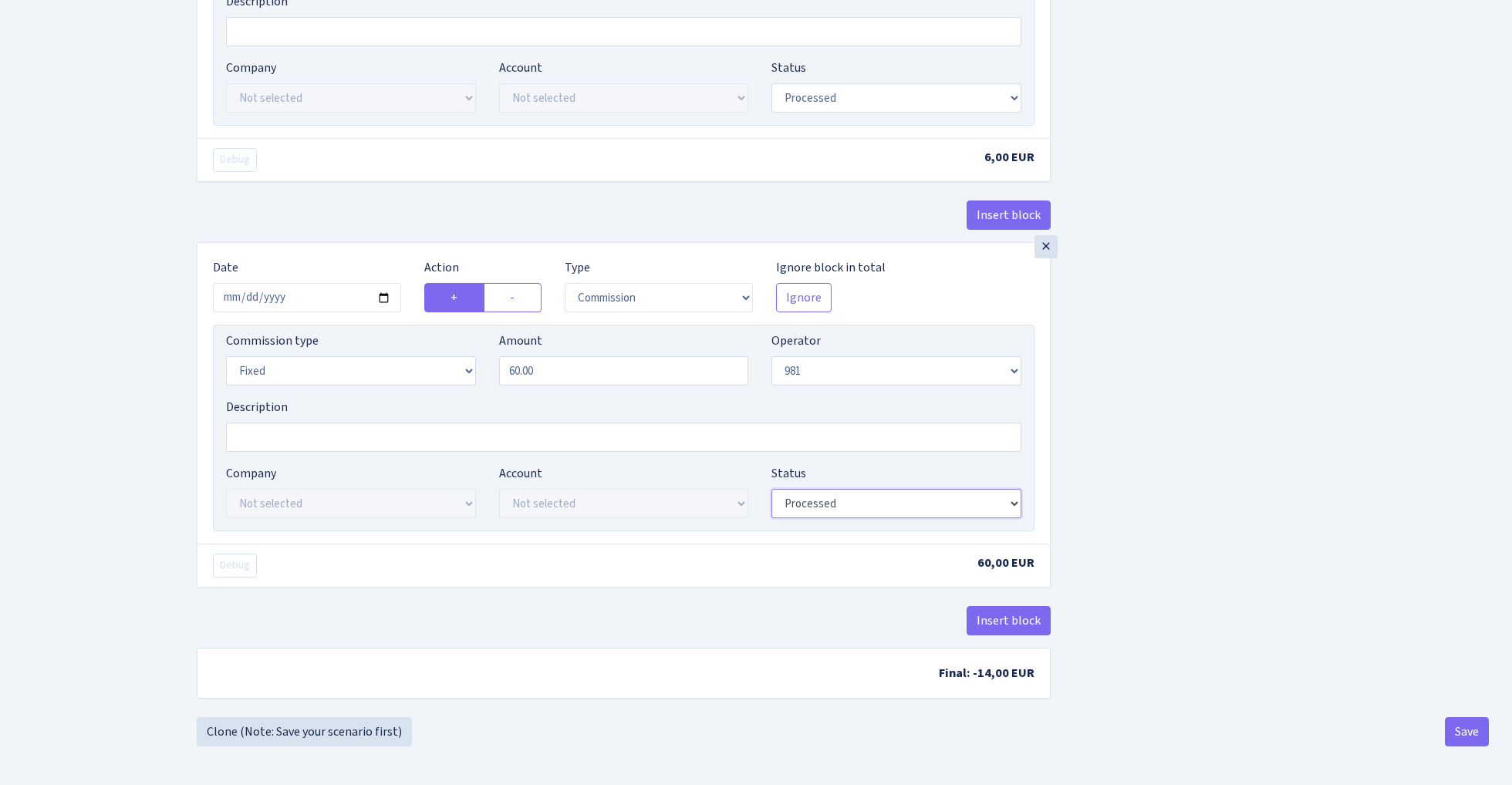
scroll to position [1649, 0]
click at [1473, 739] on button "Save" at bounding box center [1466, 732] width 44 height 29
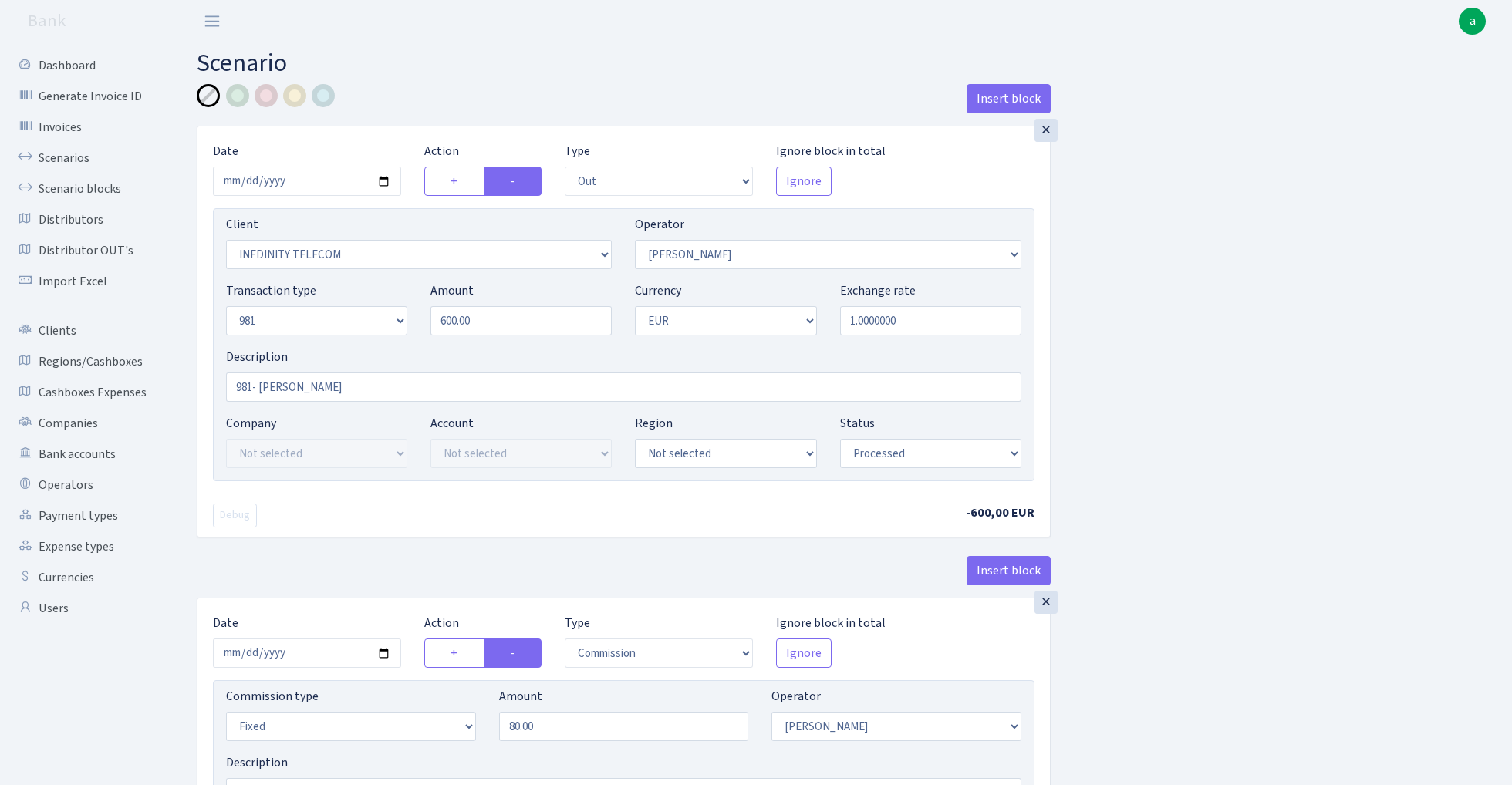
select select "out"
select select "3409"
select select "15"
select select "8"
select select "1"
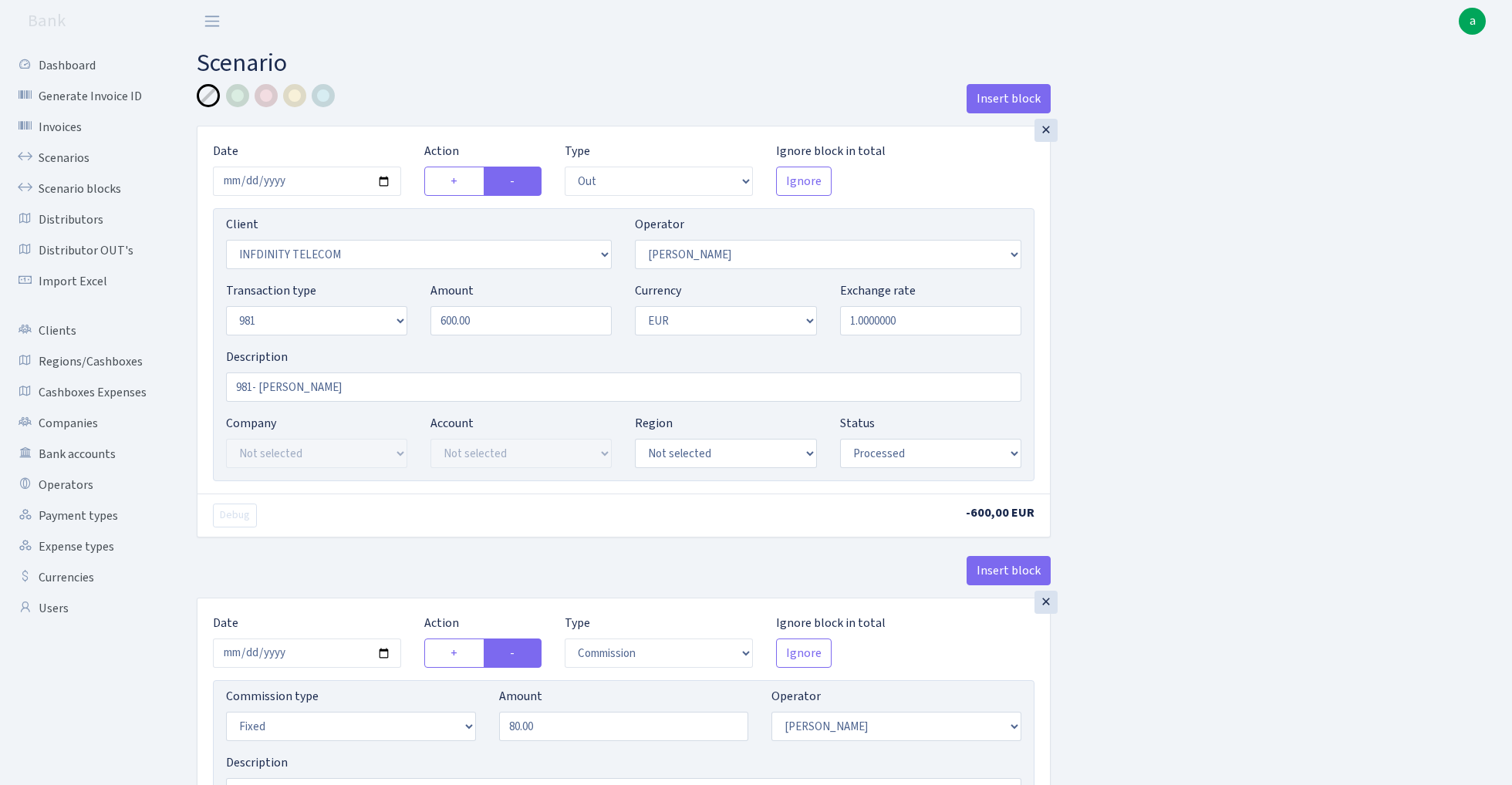
select select "processed"
select select "commission"
select select "fixed"
select select "15"
select select "processed"
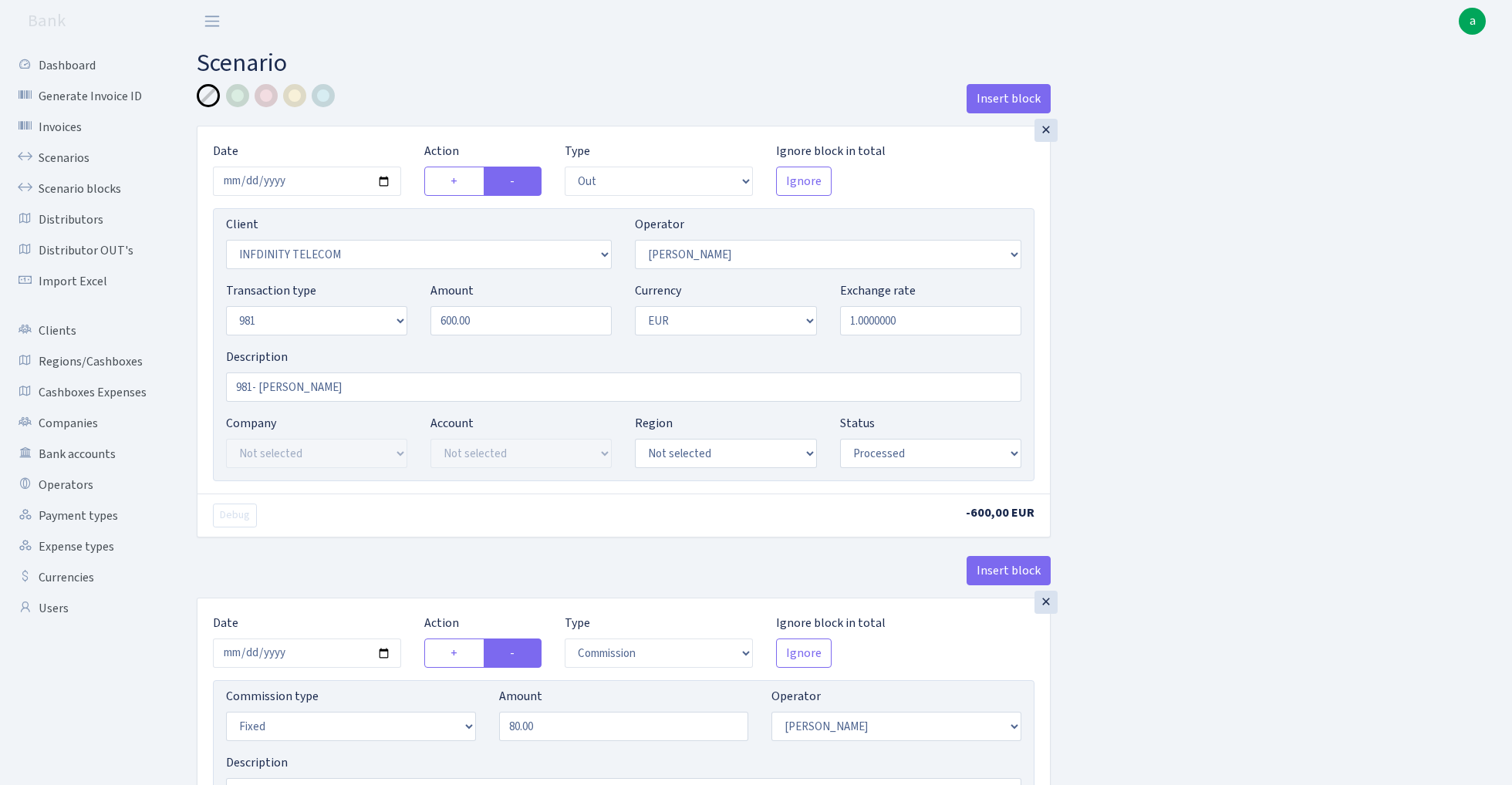
select select "in"
select select "2442"
select select "61"
select select "8"
select select "1"
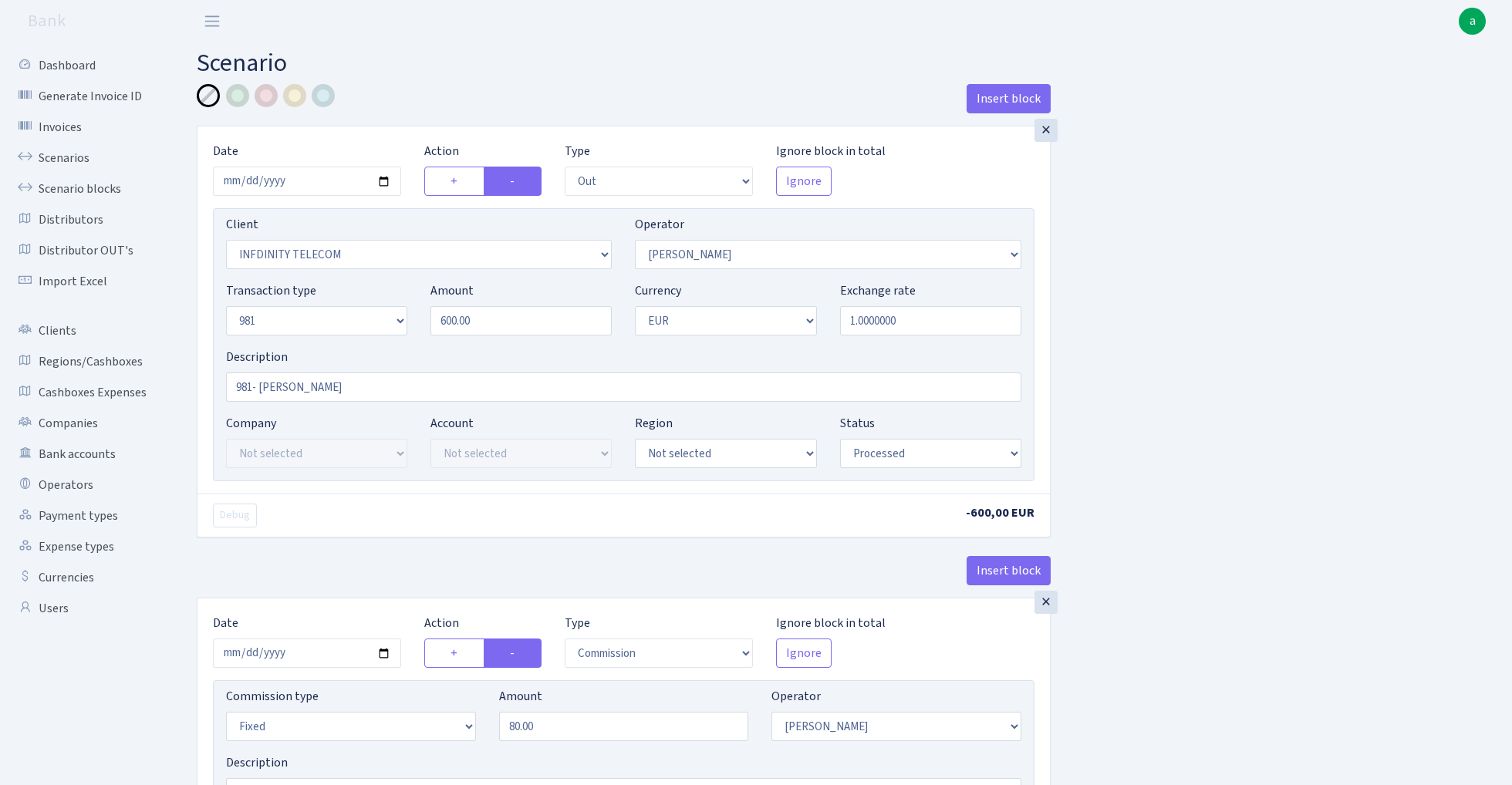
select select "processed"
select select "commission"
select select "61"
select select "processed"
select select "commission"
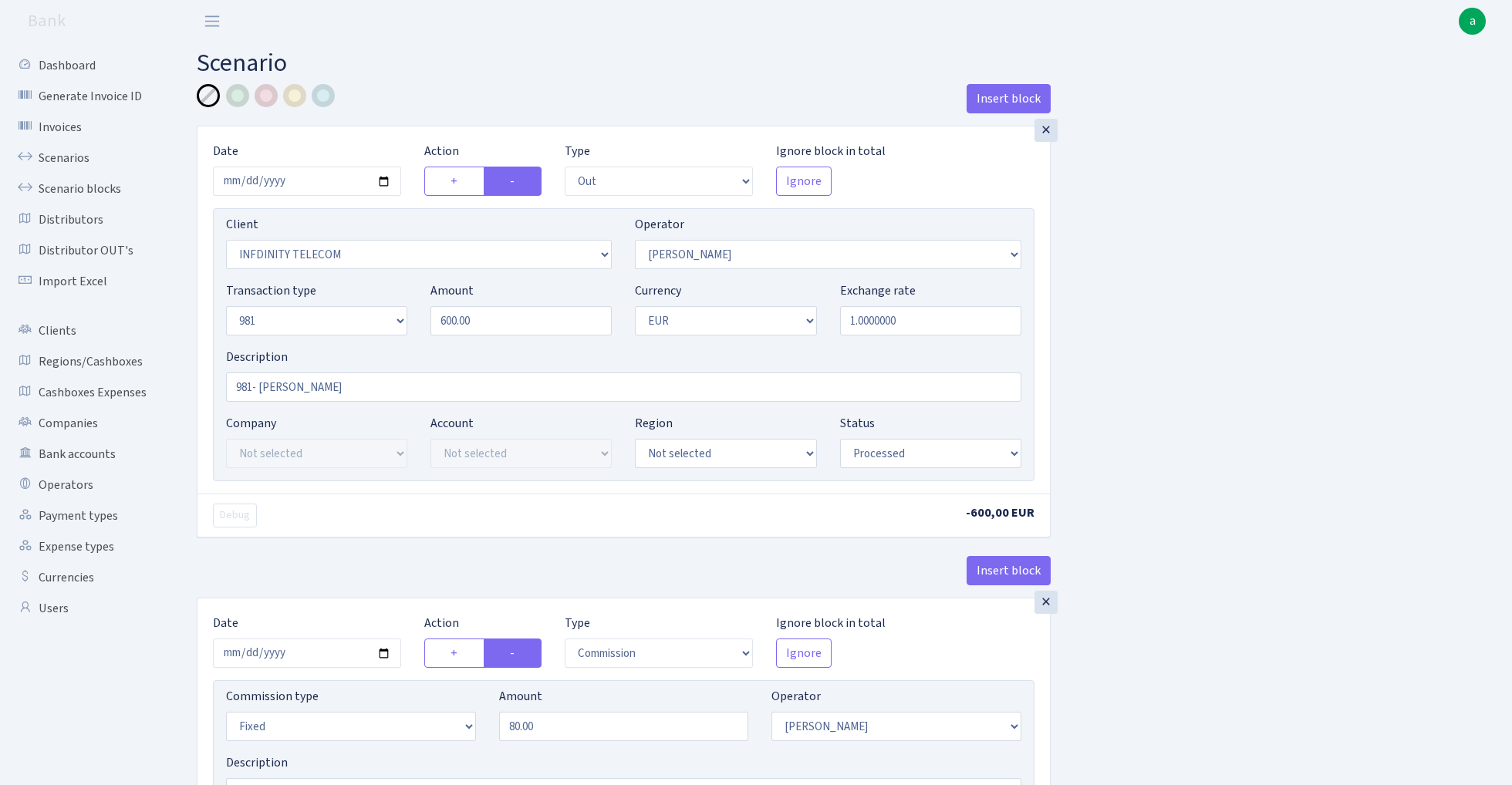
select select "fixed"
select select "61"
select select "processed"
click at [71, 158] on link "Scenarios" at bounding box center [85, 158] width 154 height 31
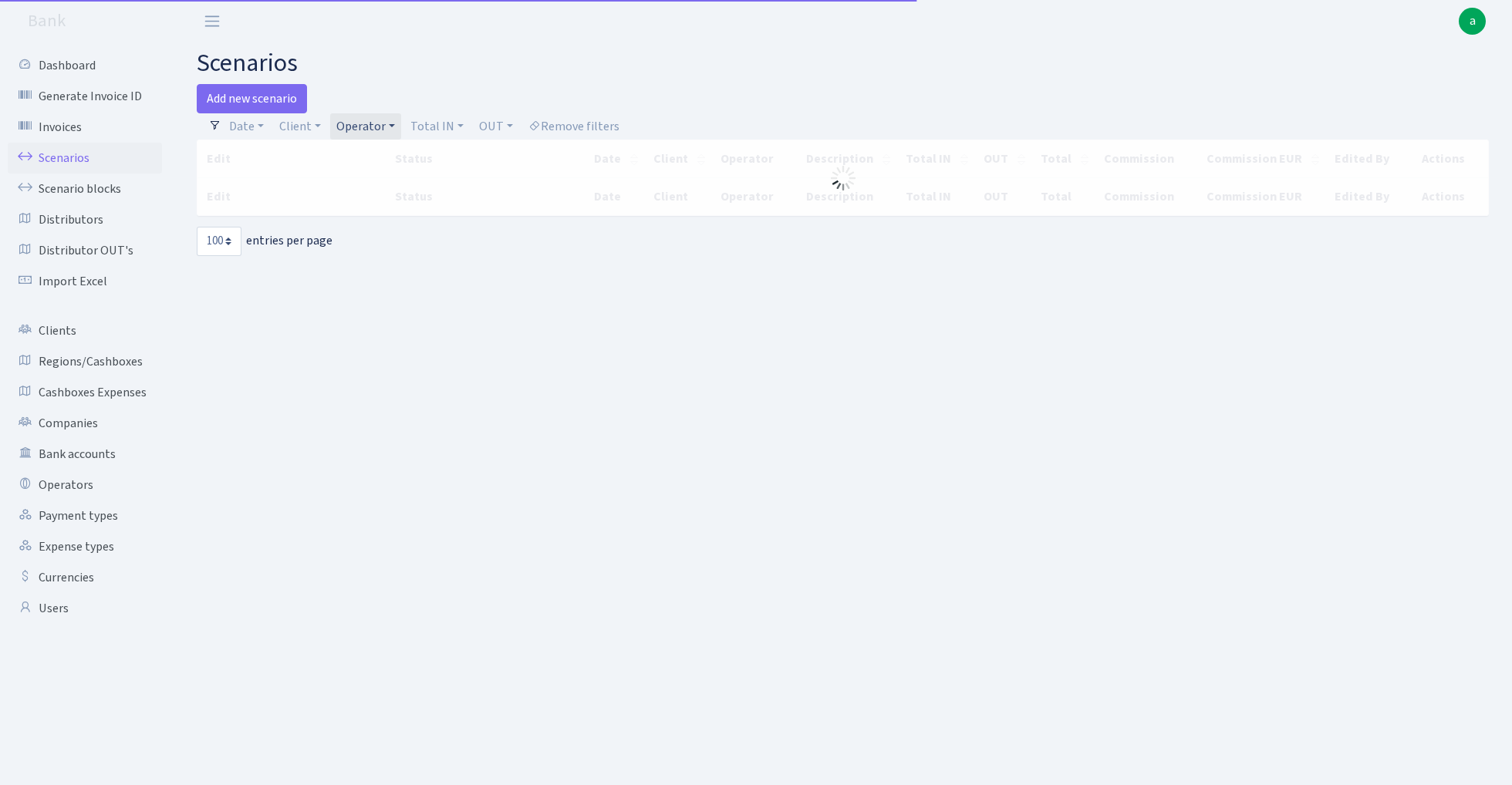
select select "100"
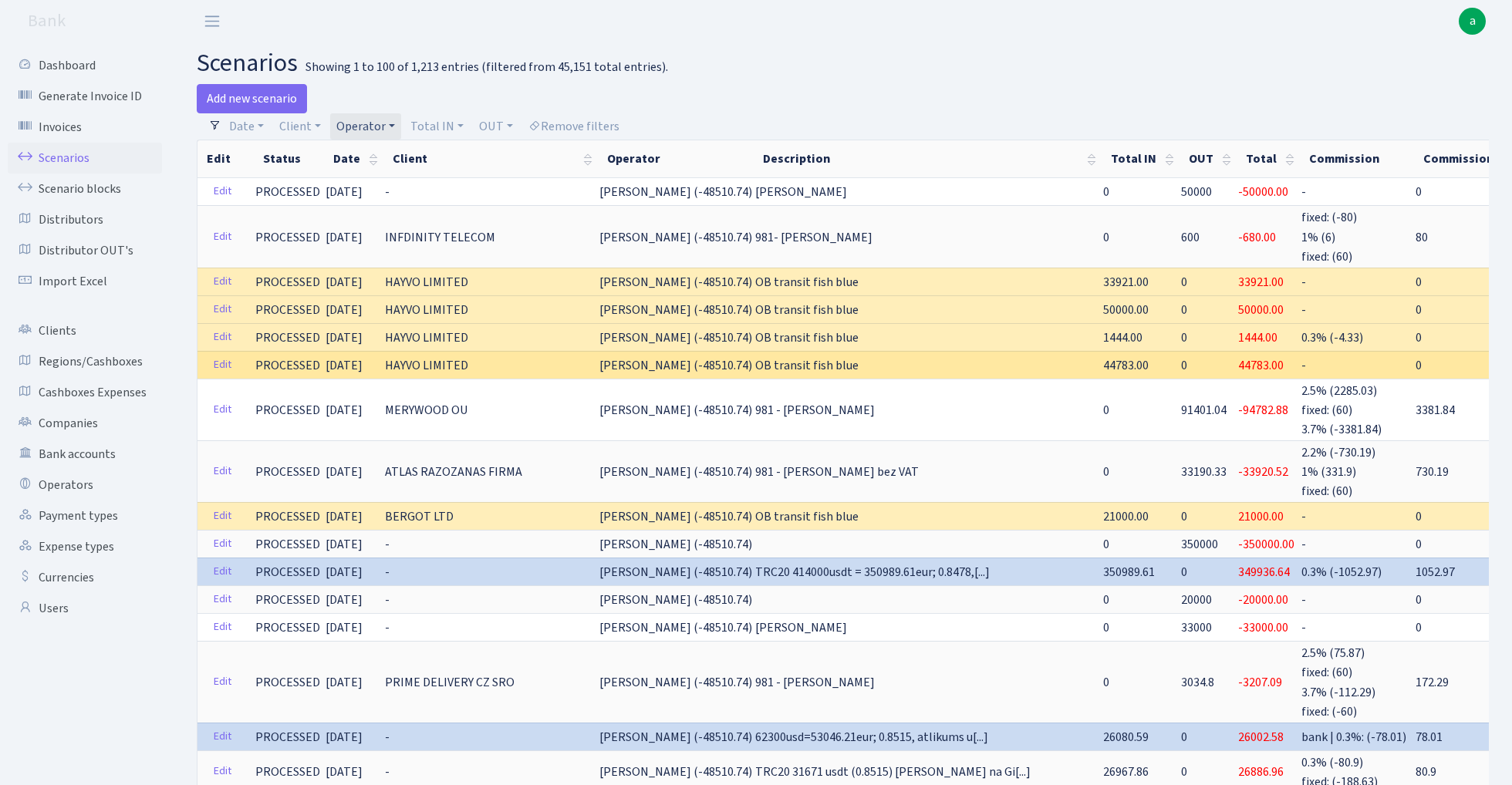
click at [1103, 362] on span "44783.00" at bounding box center [1126, 365] width 46 height 17
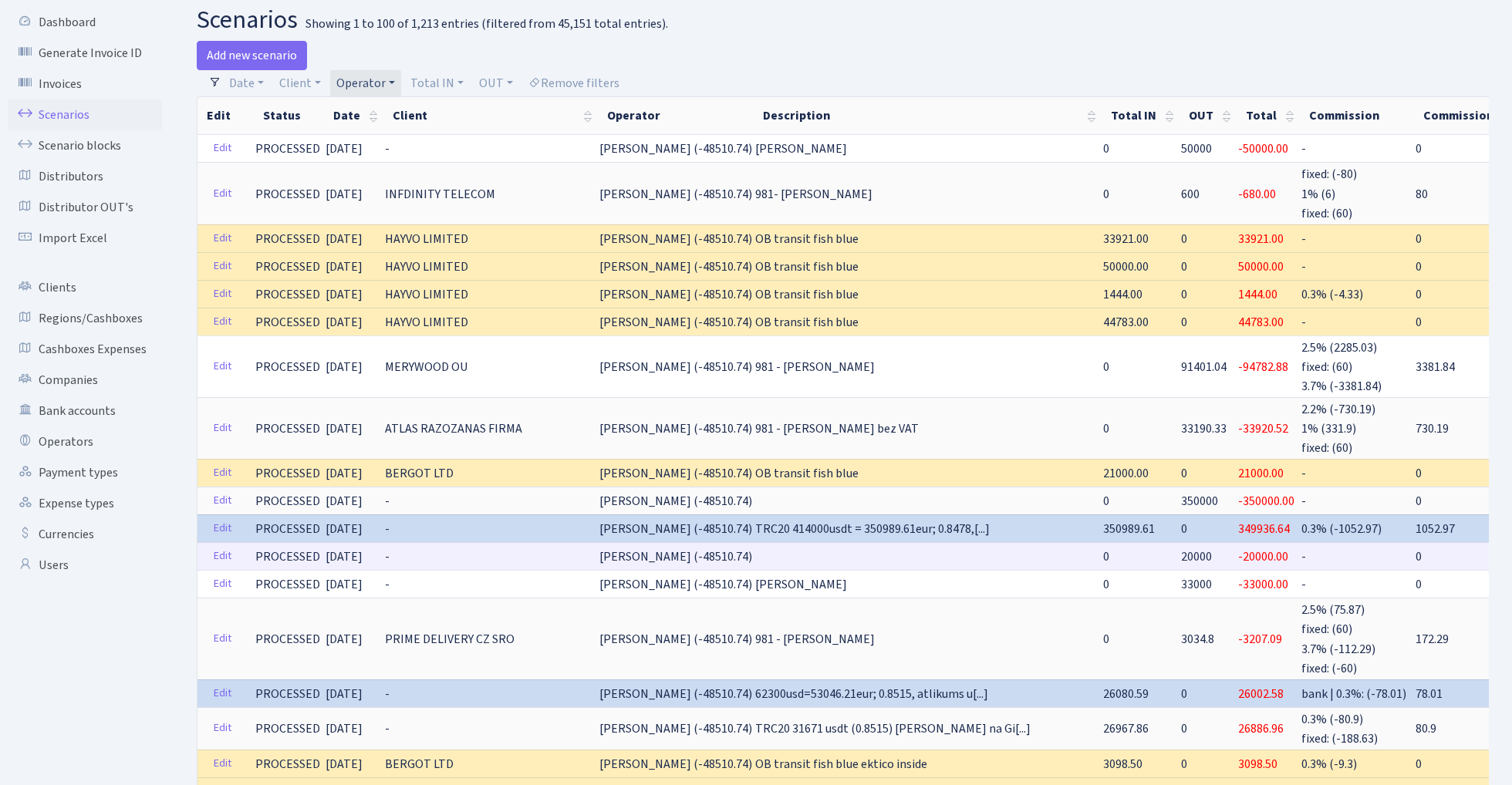
scroll to position [60, 0]
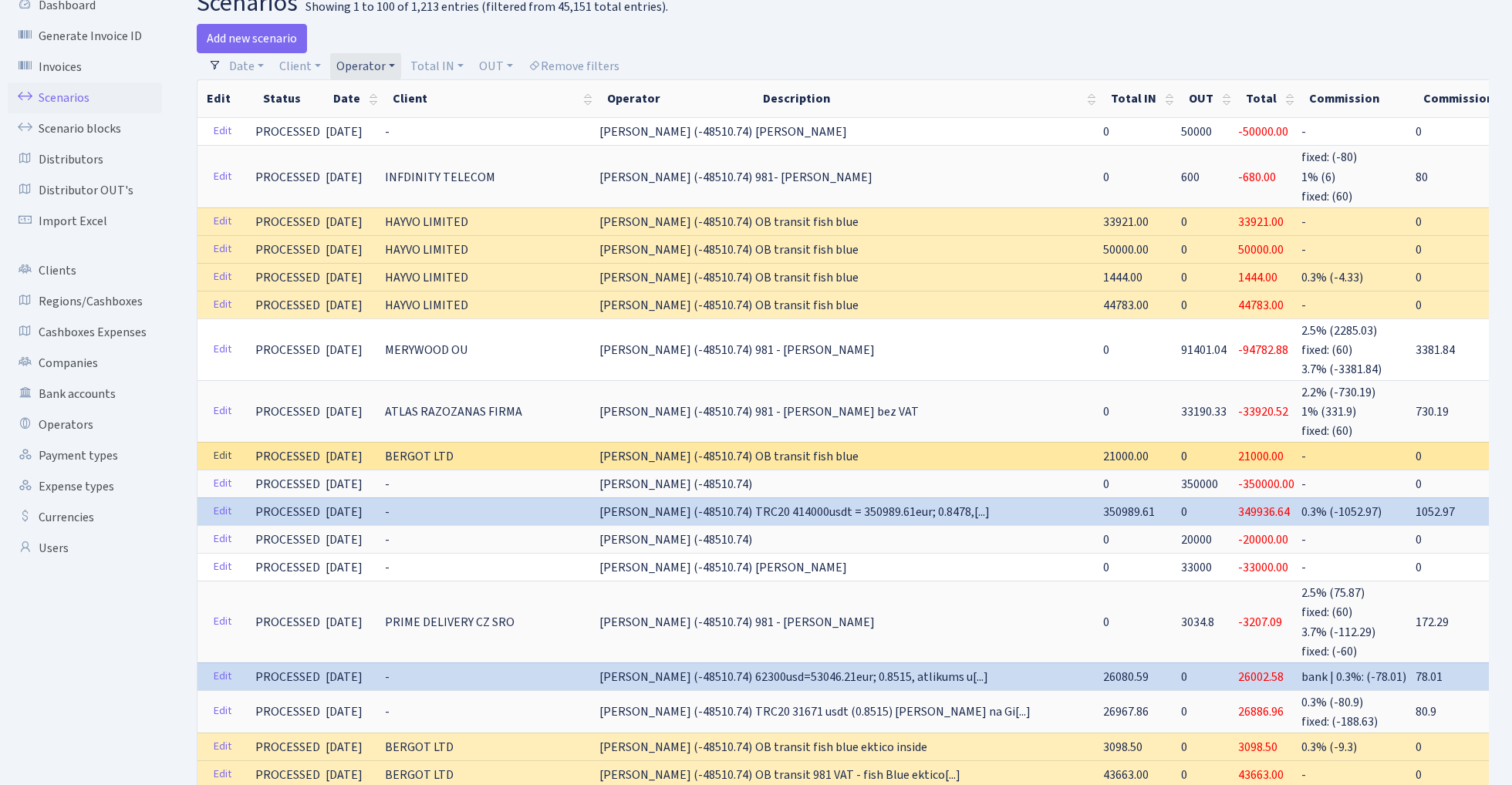
click at [223, 447] on link "Edit" at bounding box center [223, 456] width 32 height 24
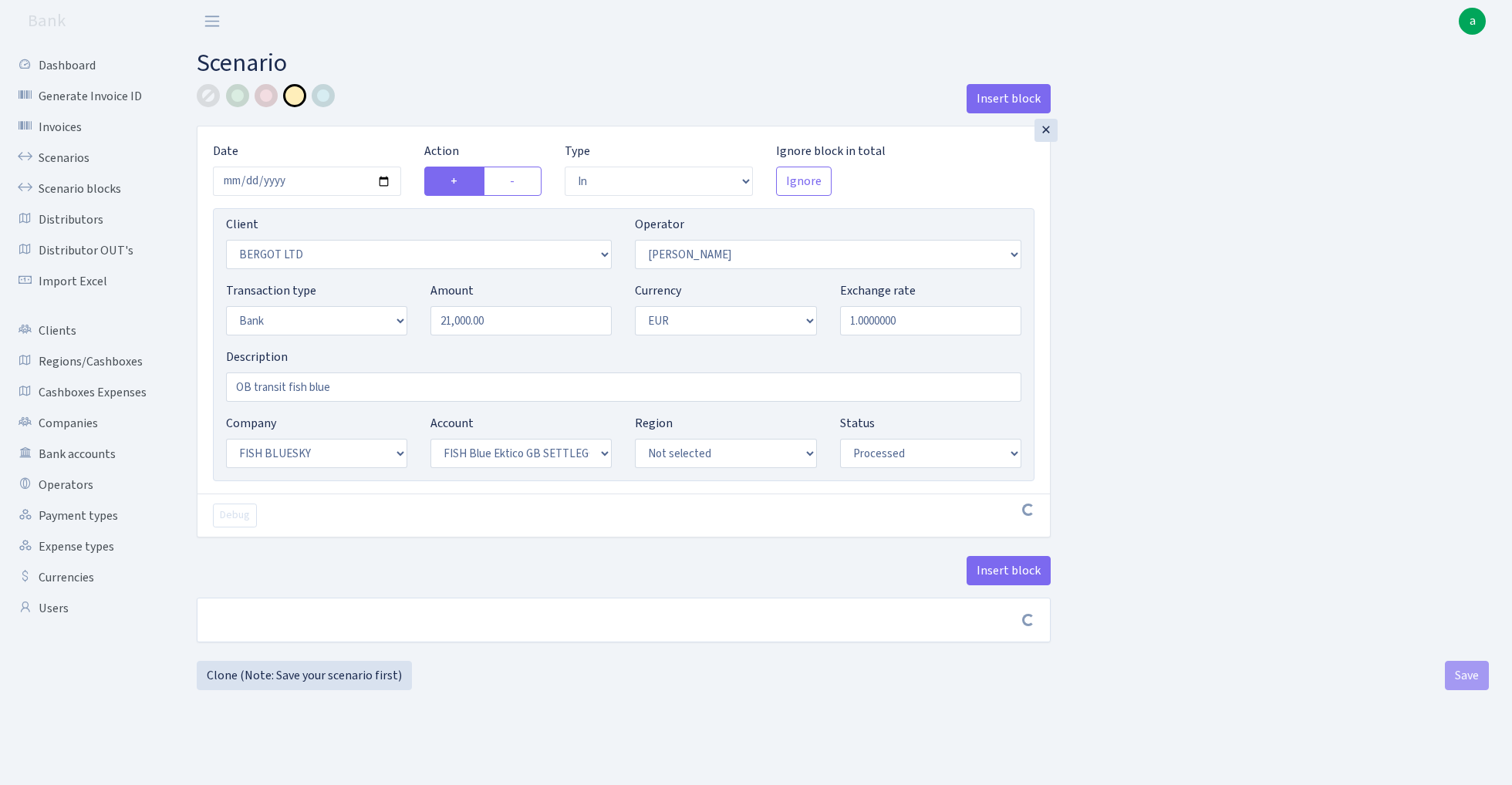
select select "in"
select select "2450"
select select "15"
select select "2"
select select "1"
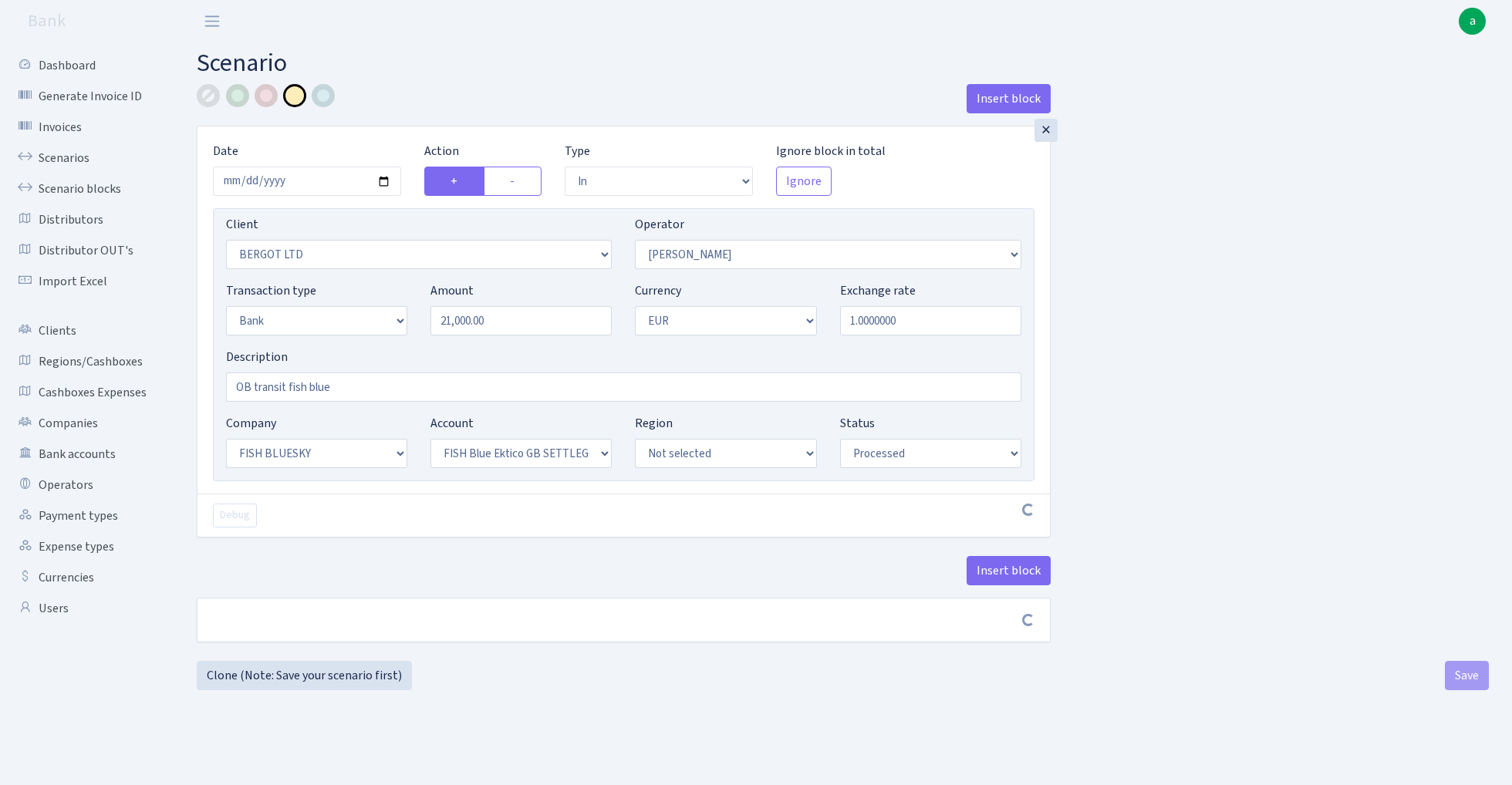
select select "23"
select select "67"
select select "processed"
click at [998, 568] on button "Insert block" at bounding box center [1008, 570] width 84 height 29
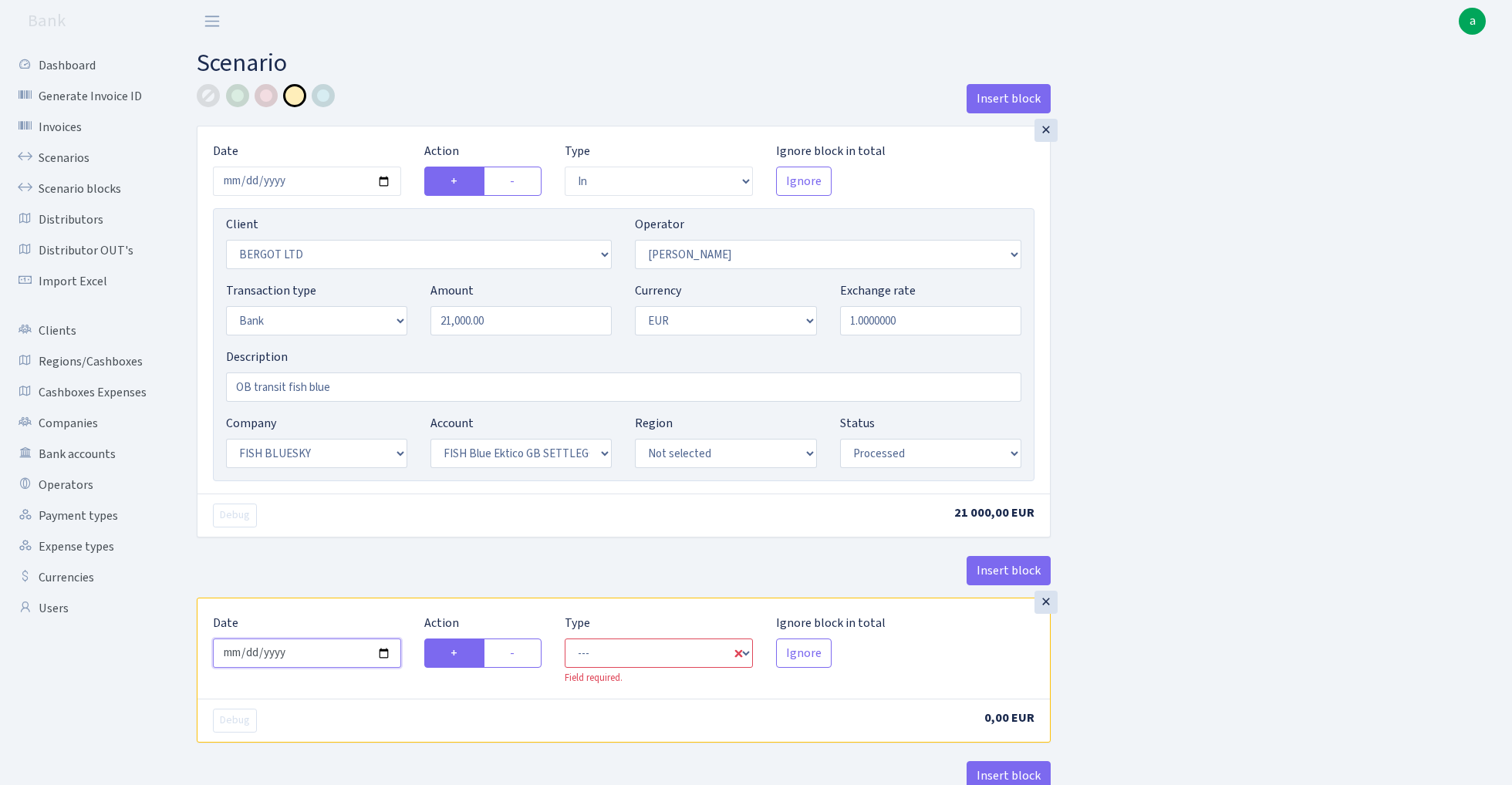
click at [325, 654] on input "2025-10-10" at bounding box center [307, 653] width 188 height 29
type input "[DATE]"
click at [347, 532] on div "Debug 21 000,00 EUR" at bounding box center [623, 514] width 852 height 43
click at [529, 667] on label "-" at bounding box center [512, 653] width 58 height 29
click at [519, 654] on input "-" at bounding box center [514, 648] width 10 height 10
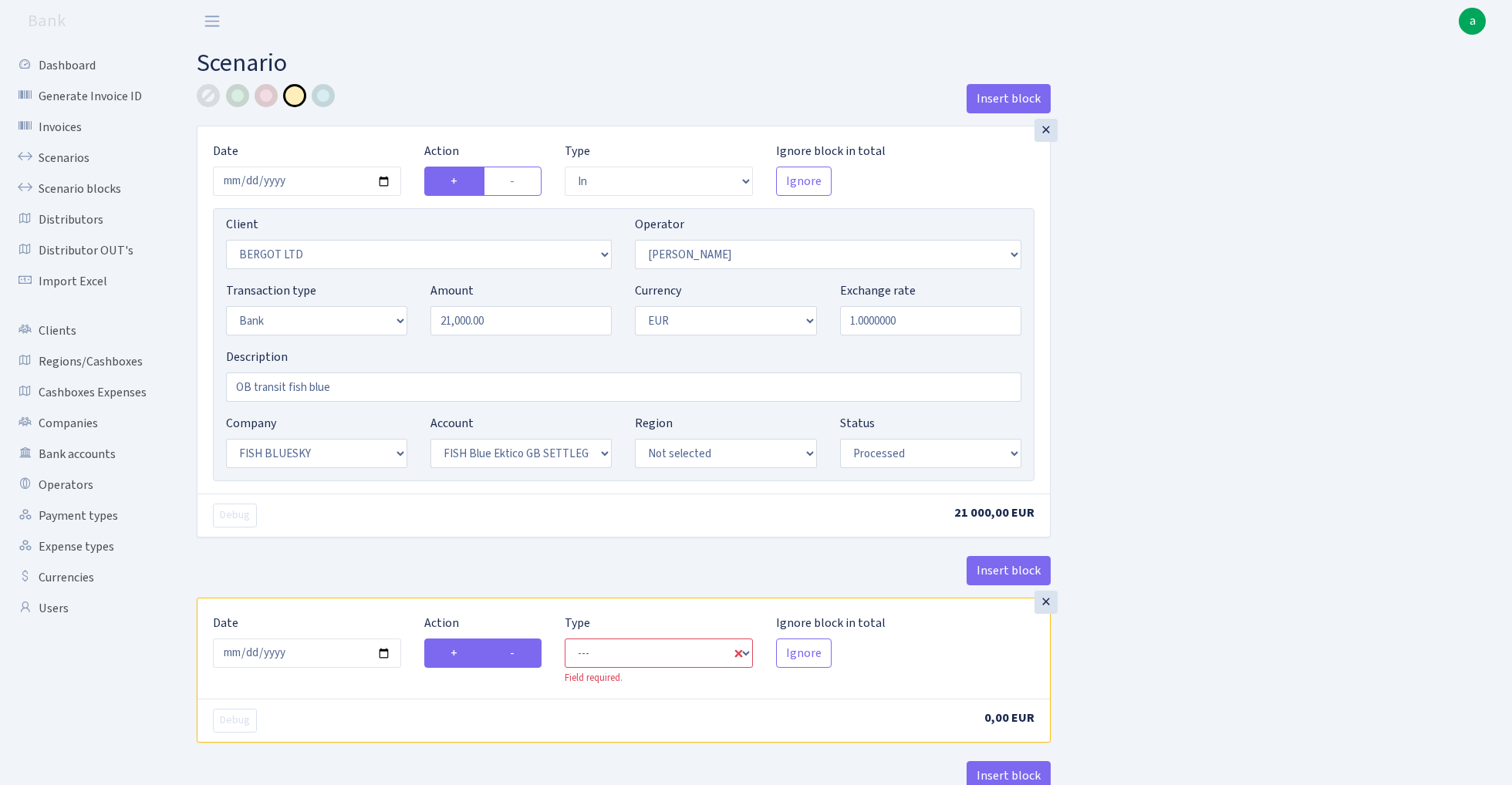
radio input "true"
radio input "false"
select select "commission"
select select "15"
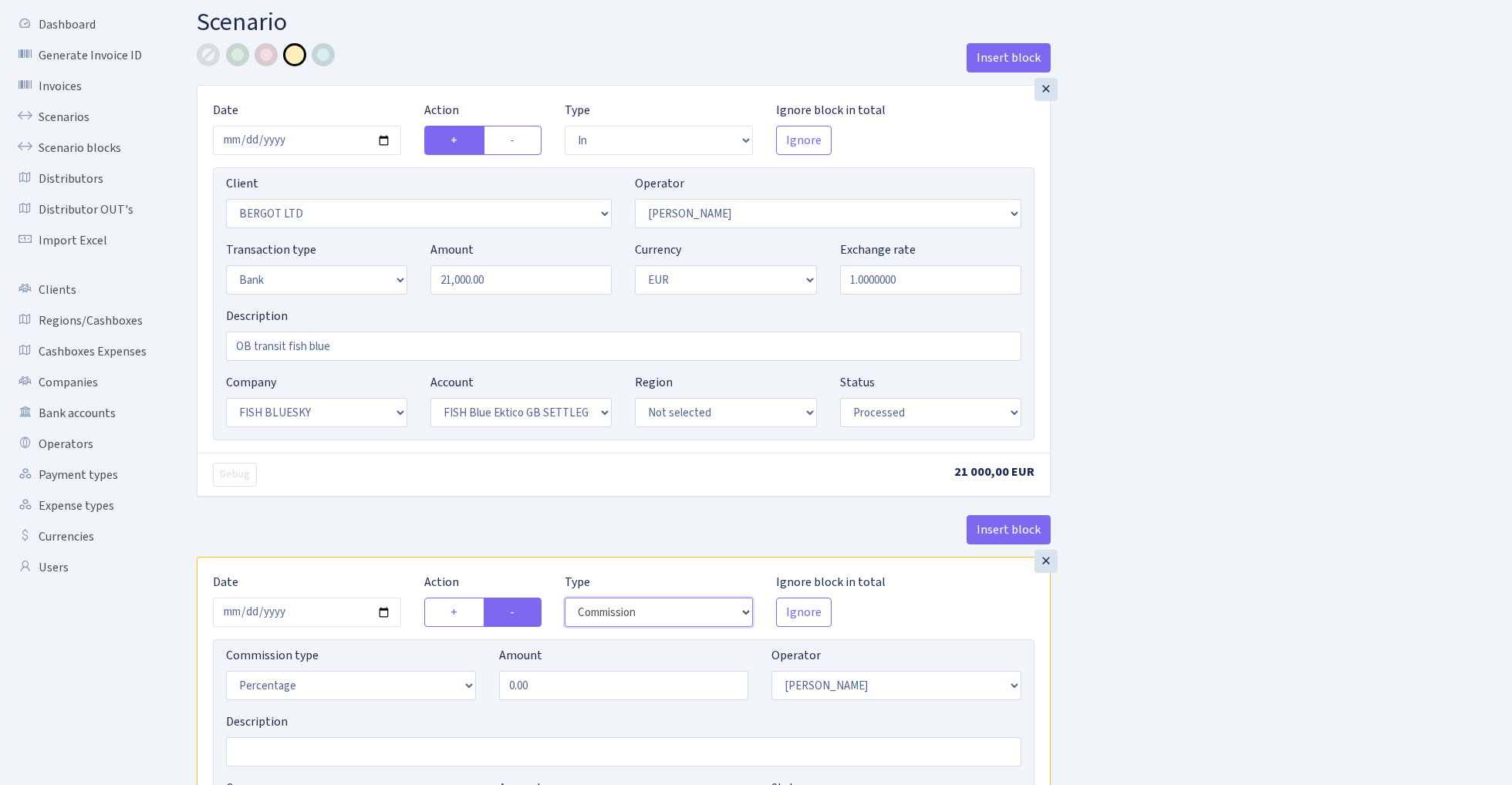
scroll to position [50, 0]
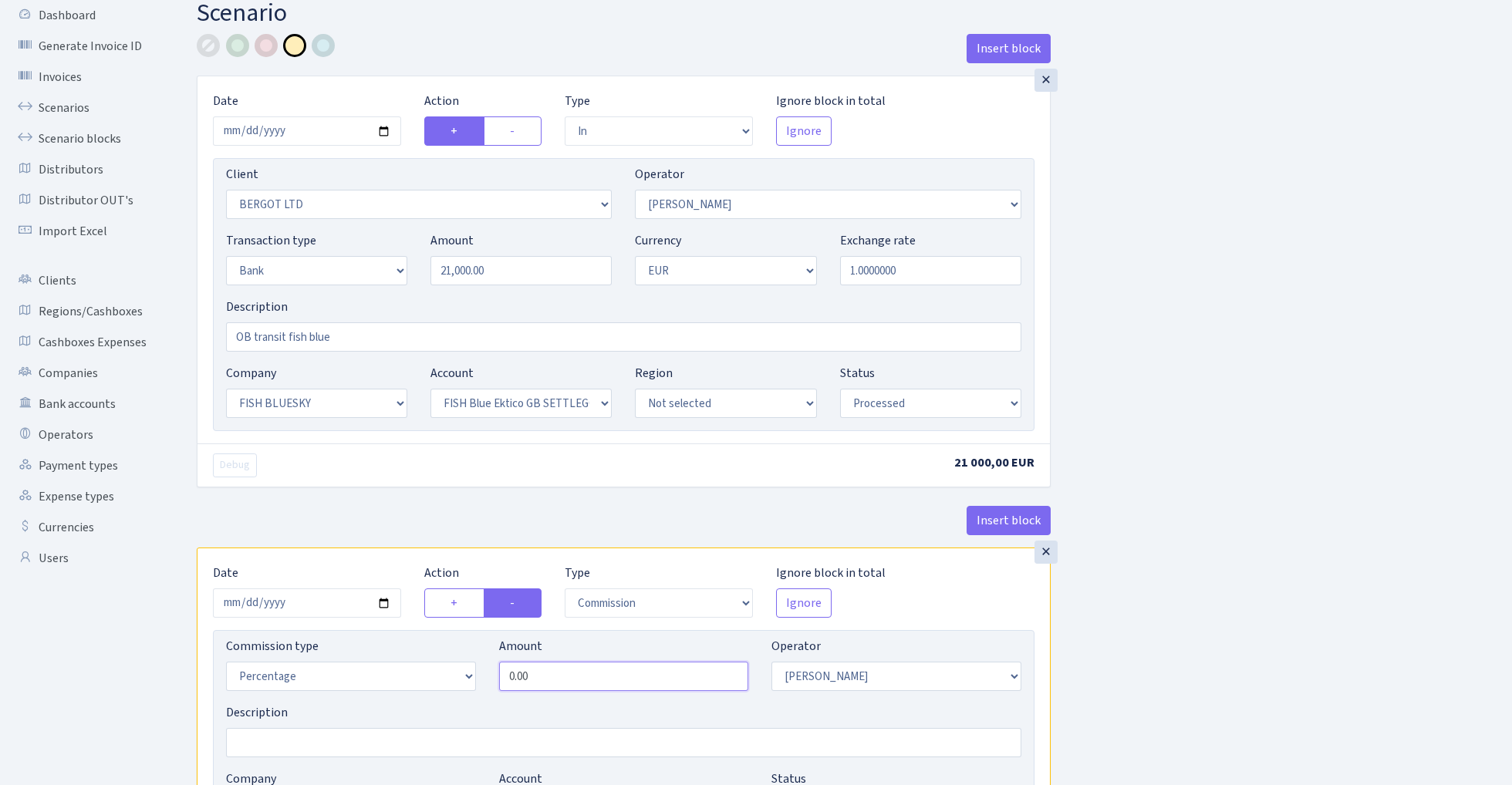
click at [594, 668] on input "0.00" at bounding box center [624, 675] width 250 height 29
type input "1.10"
click at [1302, 587] on div "Insert block × Date 2025-10-01 Action + - Type --- In Out Commission Field requ…" at bounding box center [842, 528] width 1315 height 989
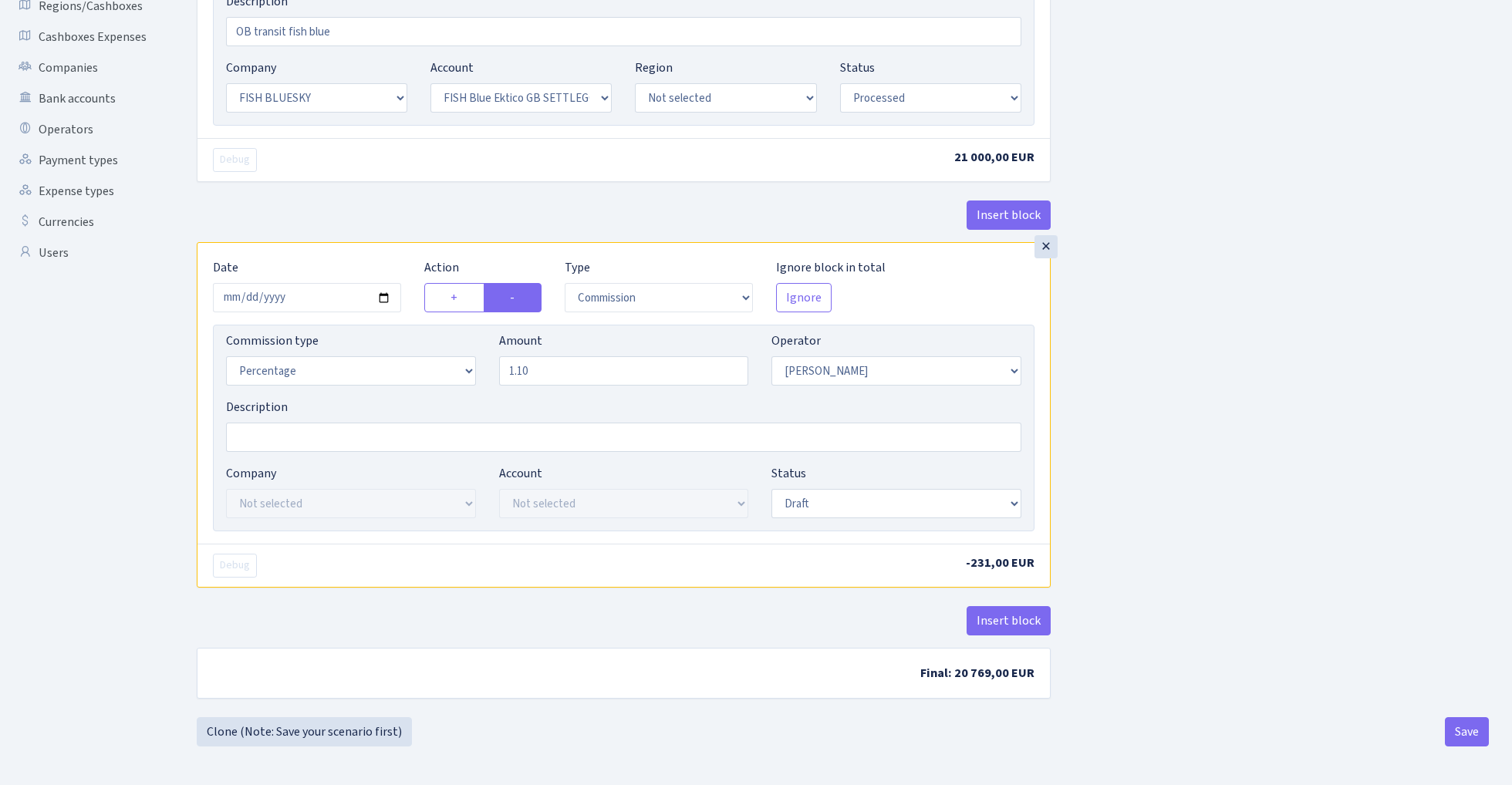
scroll to position [359, 0]
select select "processed"
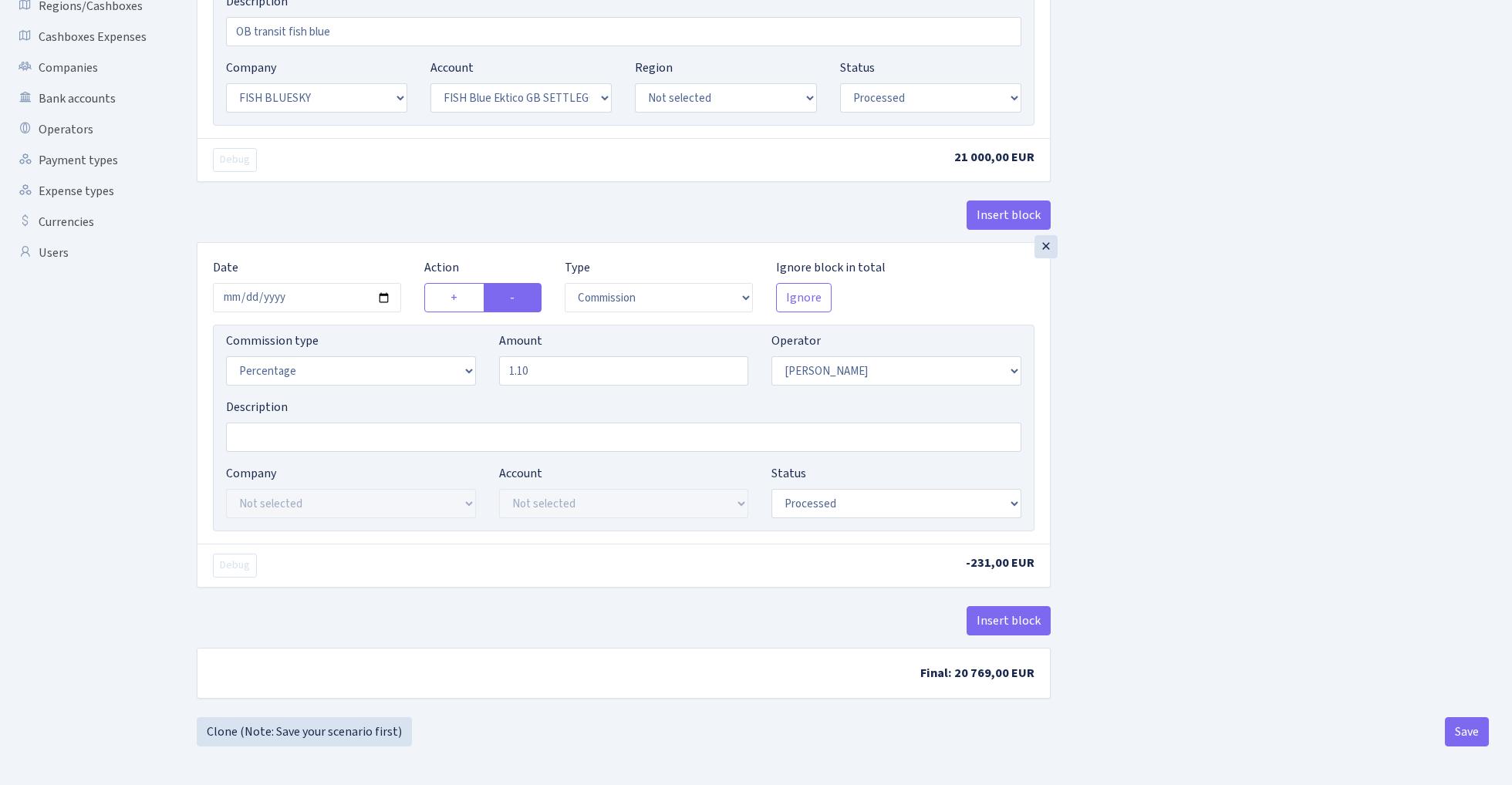
click at [1173, 385] on div "Insert block × Date 2025-10-01 Action + - Type --- In Out Commission Field requ…" at bounding box center [842, 223] width 1315 height 989
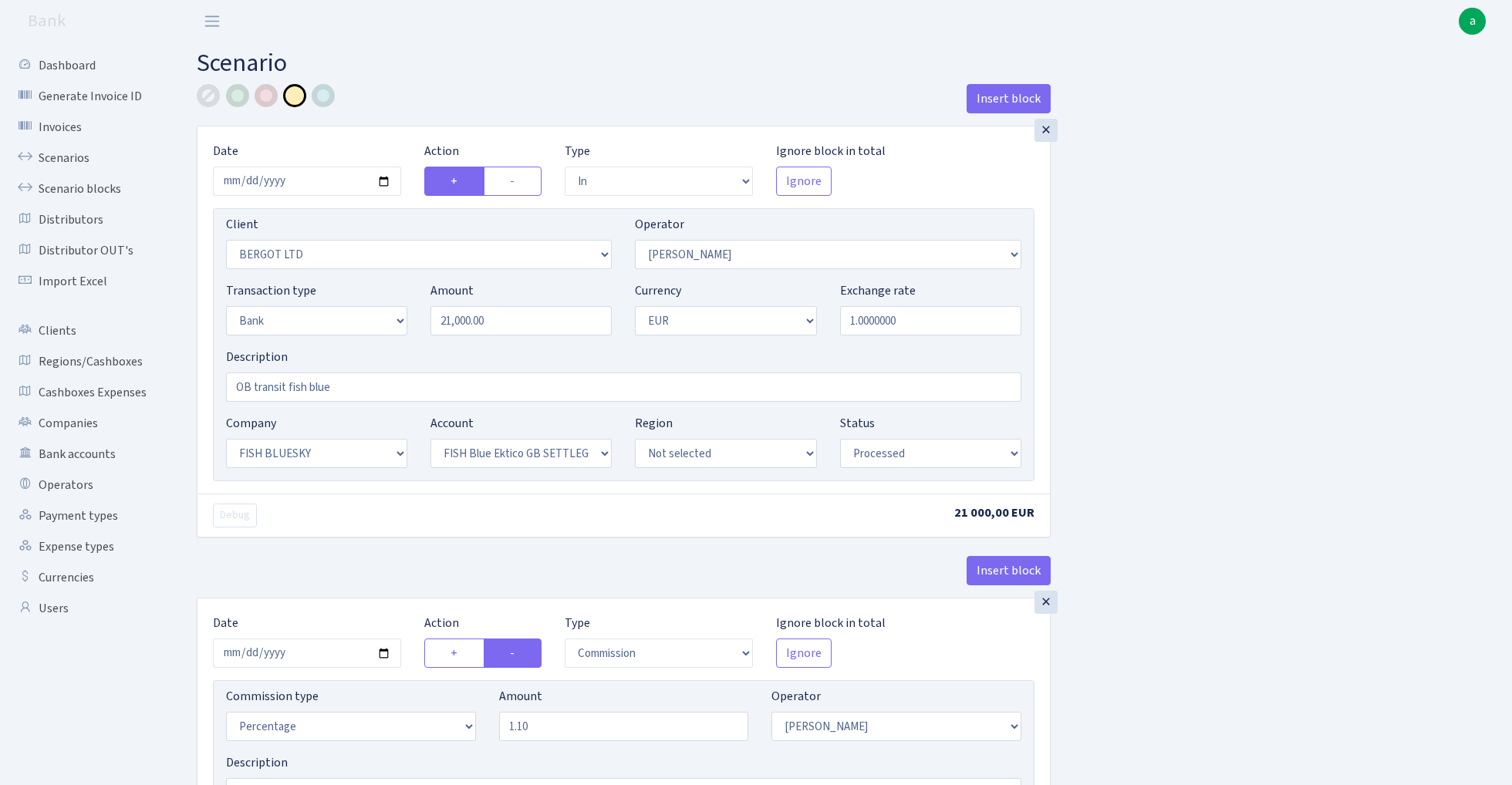
scroll to position [0, 0]
click at [321, 390] on input "OB transit fish blue" at bounding box center [624, 386] width 795 height 29
click at [262, 386] on input "OB transit fish blue" at bounding box center [624, 386] width 795 height 29
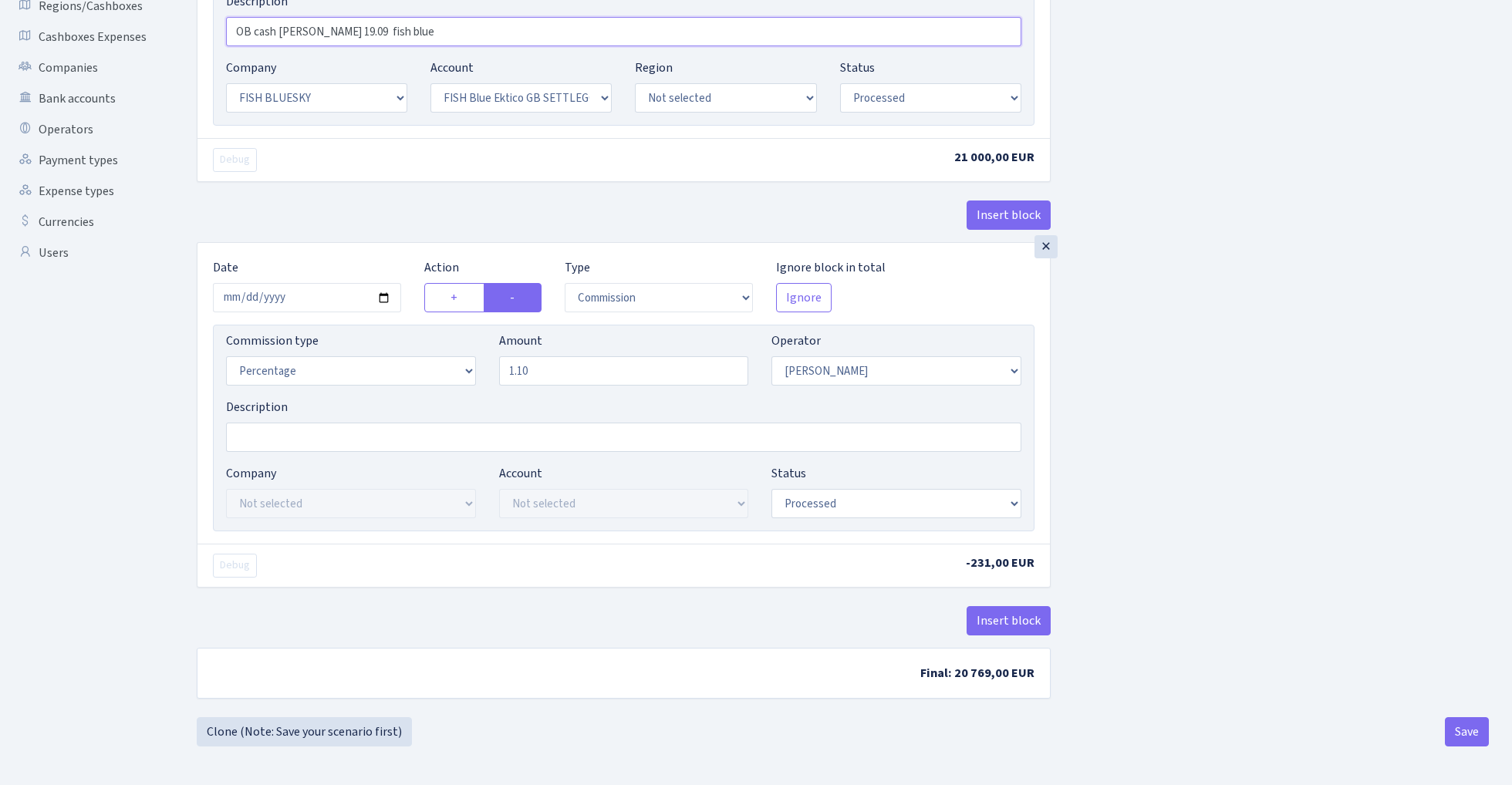
scroll to position [359, 0]
type input "OB cash RIX 19.09 fish blue"
click at [1460, 731] on button "Save" at bounding box center [1466, 732] width 44 height 29
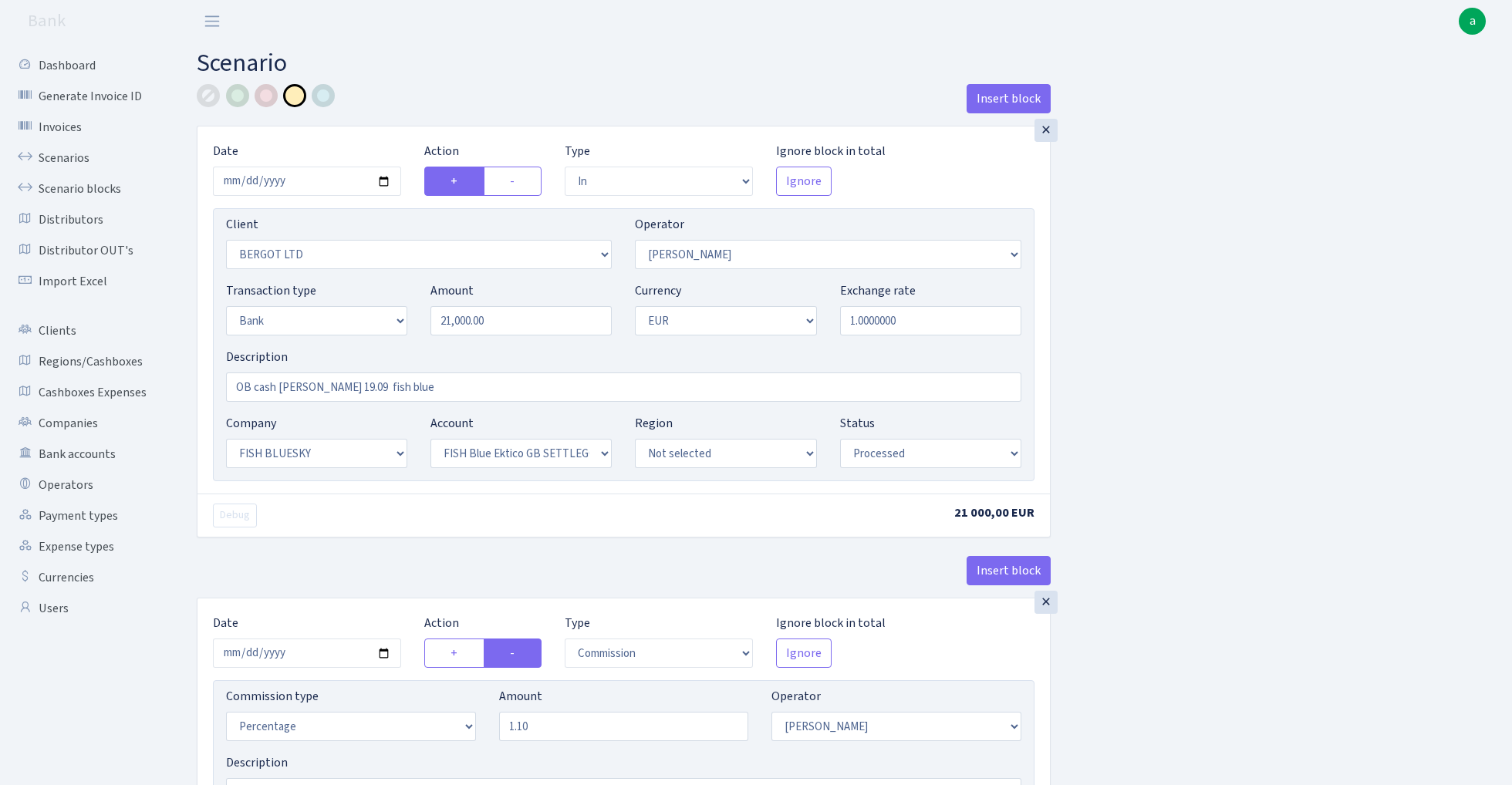
select select "in"
select select "2450"
select select "15"
select select "2"
select select "1"
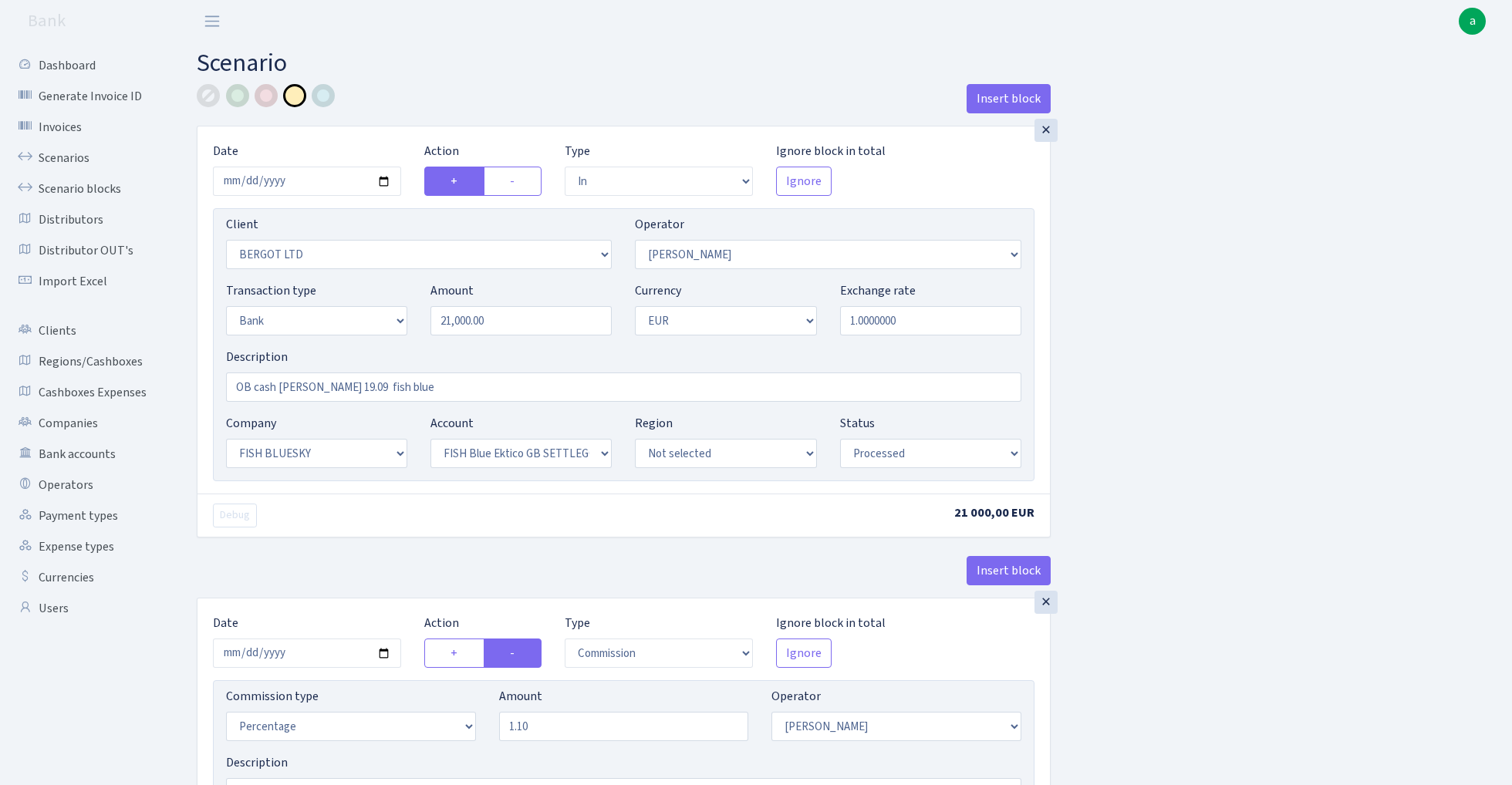
select select "23"
select select "67"
select select "processed"
select select "commission"
select select "15"
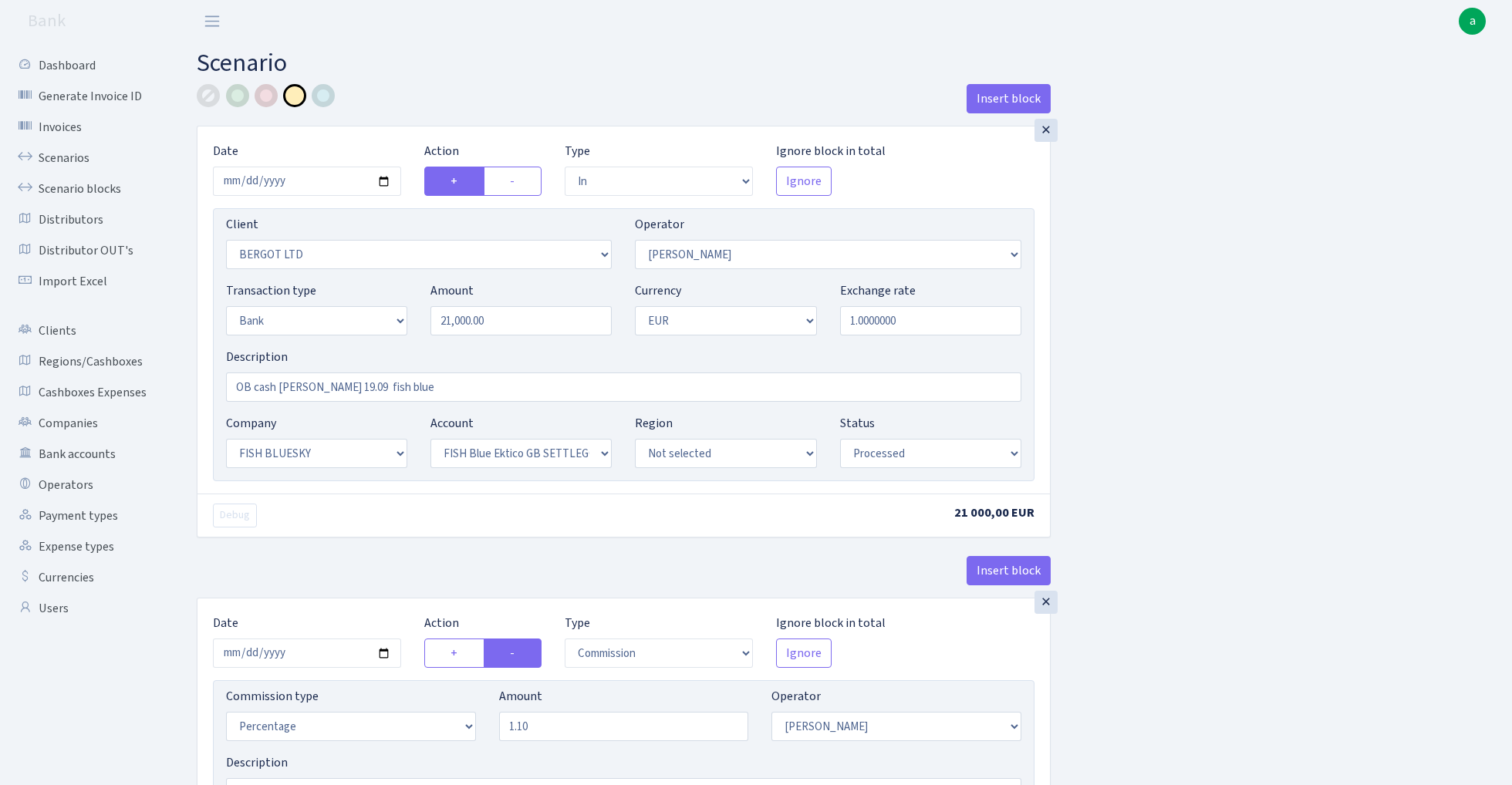
select select "processed"
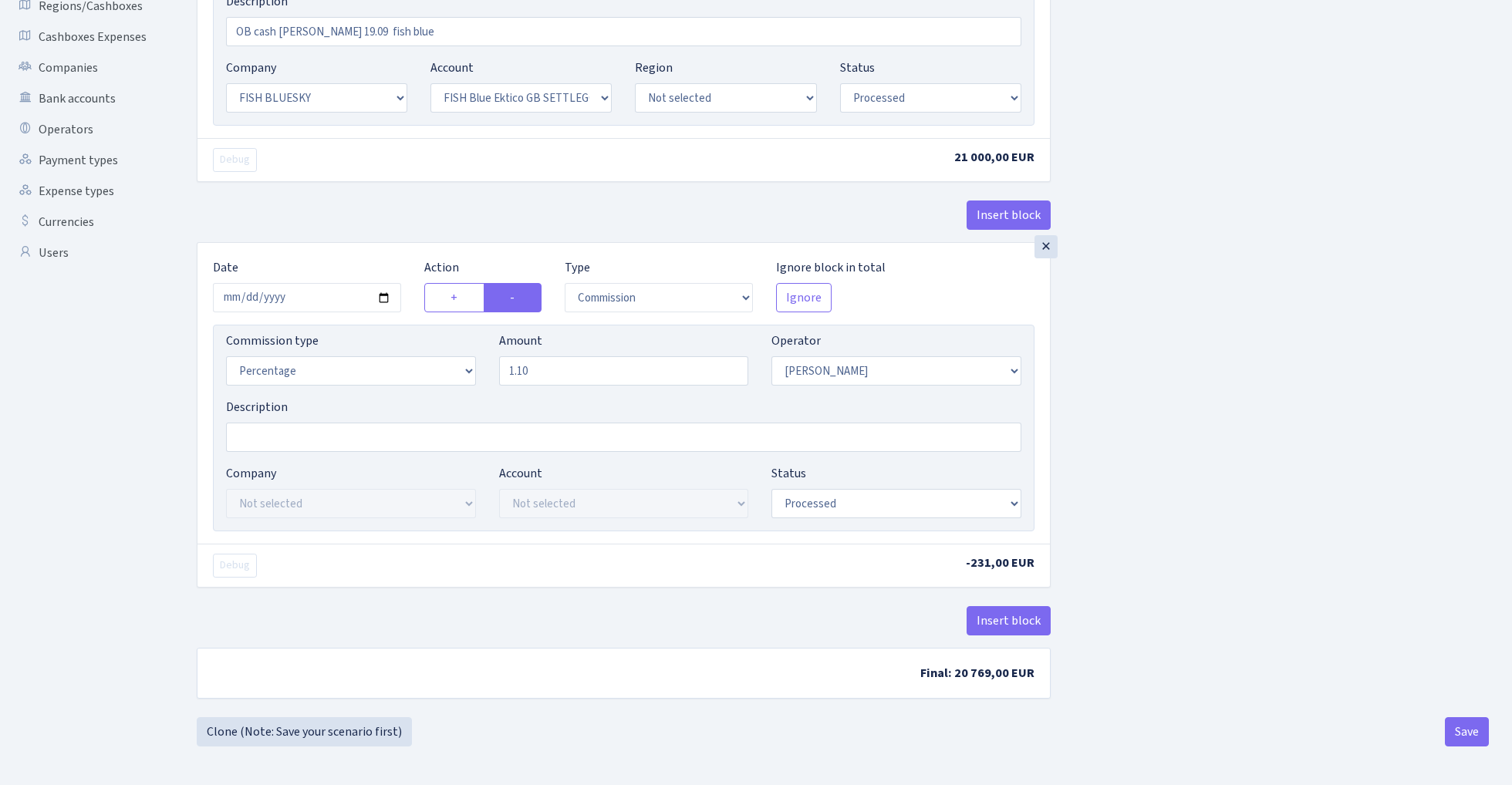
scroll to position [359, 0]
click at [1466, 737] on button "Save" at bounding box center [1466, 732] width 44 height 29
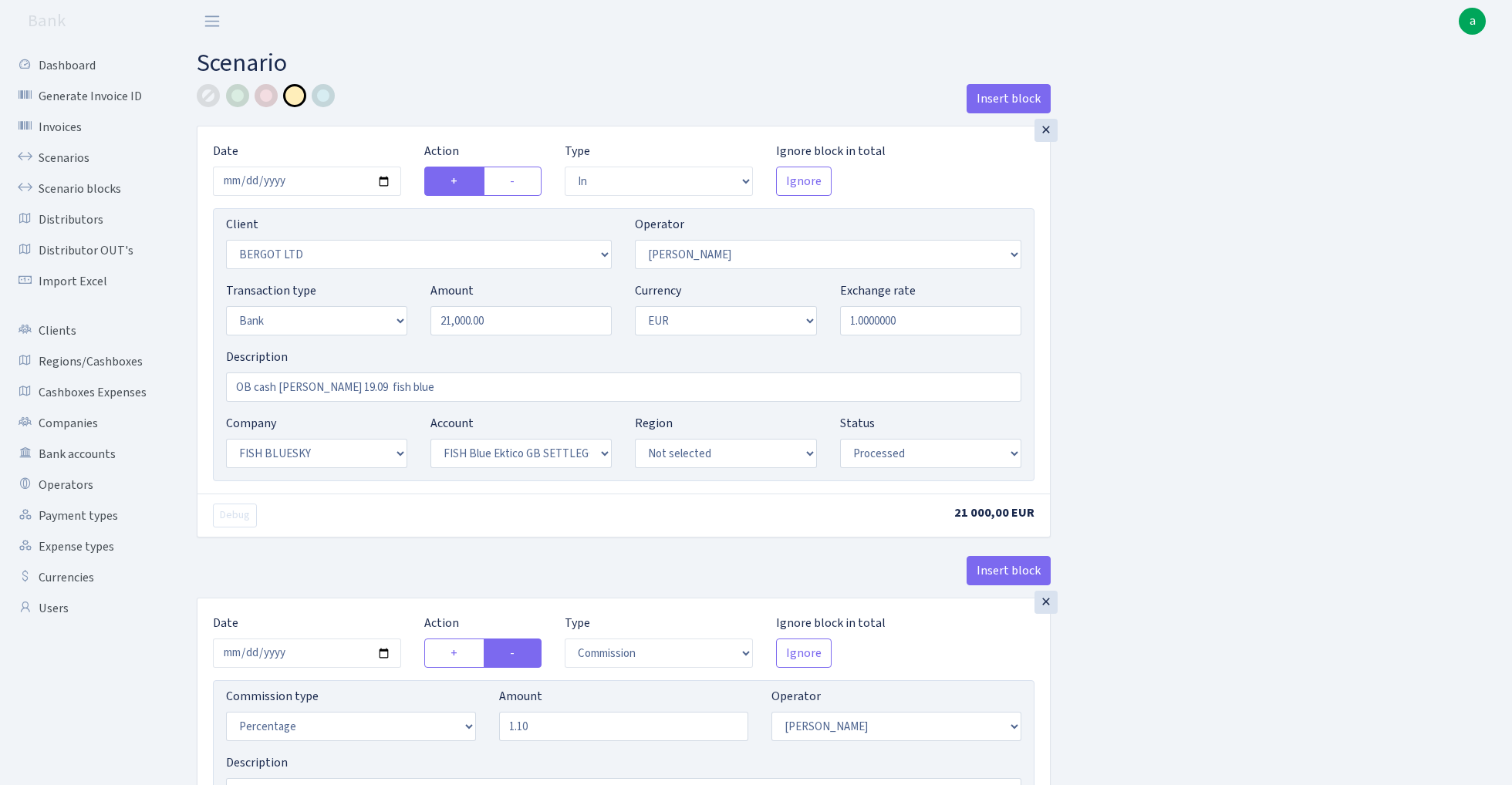
select select "in"
select select "2450"
select select "15"
select select "2"
select select "1"
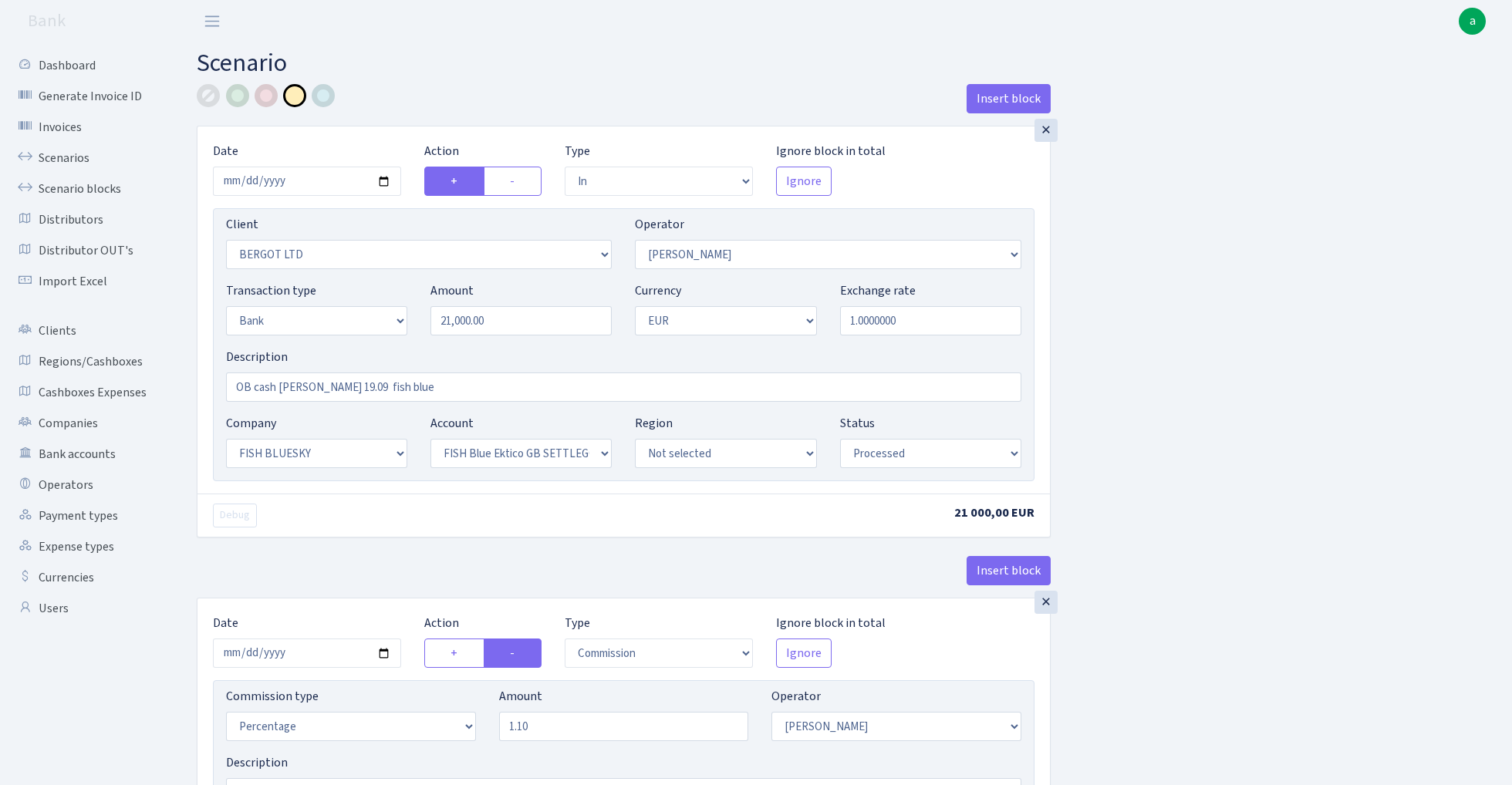
select select "23"
select select "67"
select select "processed"
select select "commission"
select select "15"
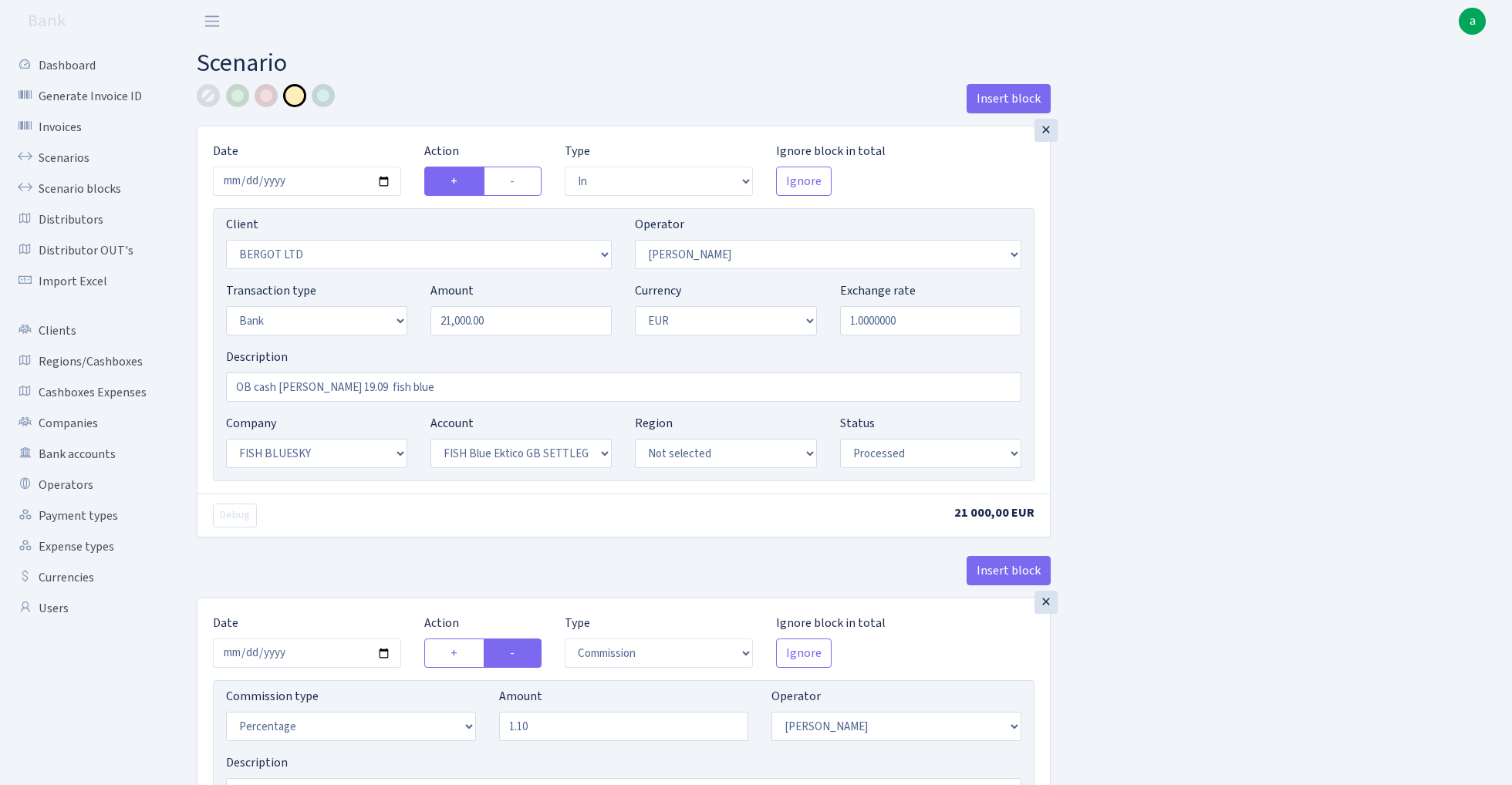
select select "processed"
click at [71, 159] on link "Scenarios" at bounding box center [85, 158] width 154 height 31
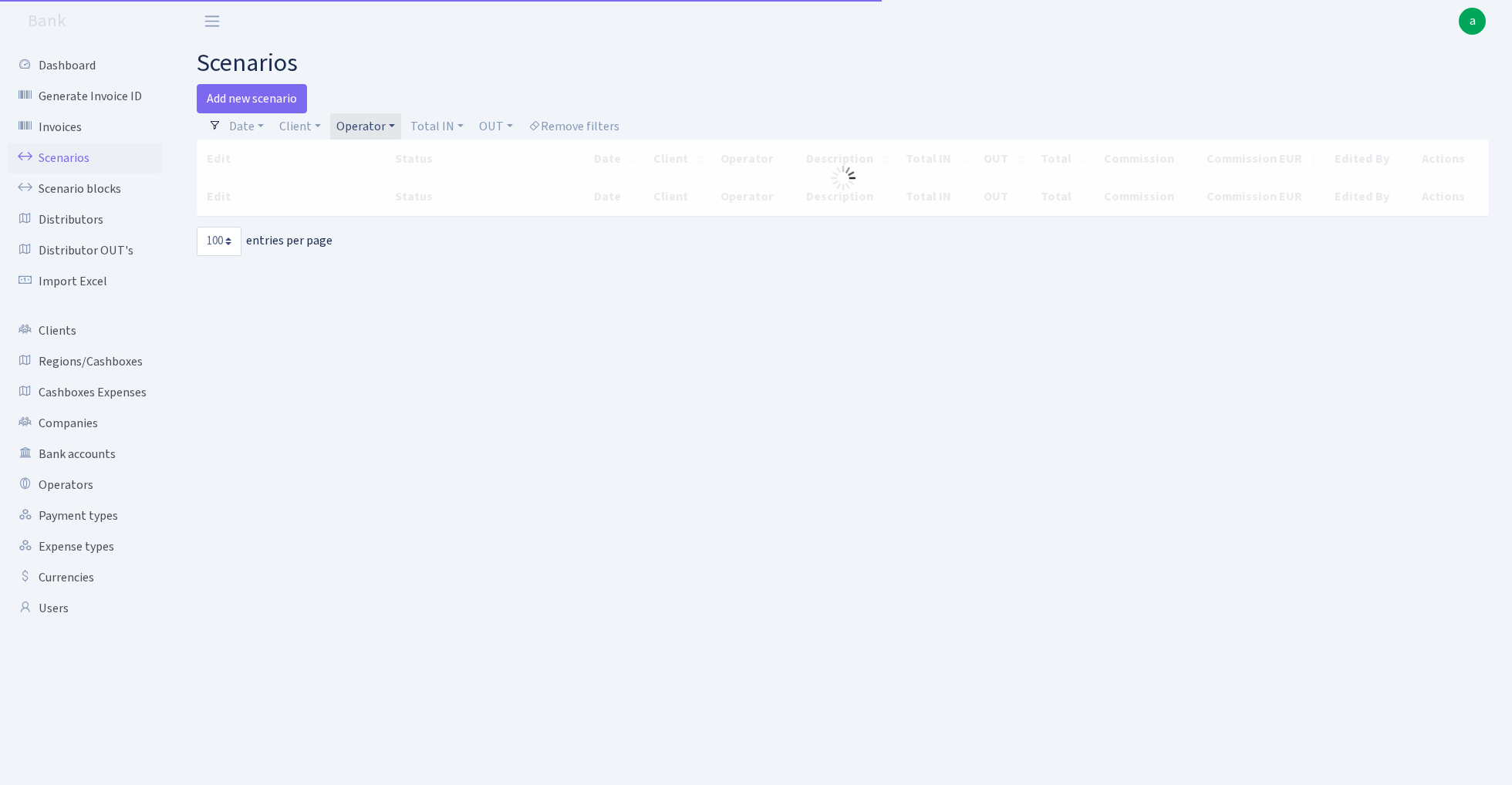
select select "100"
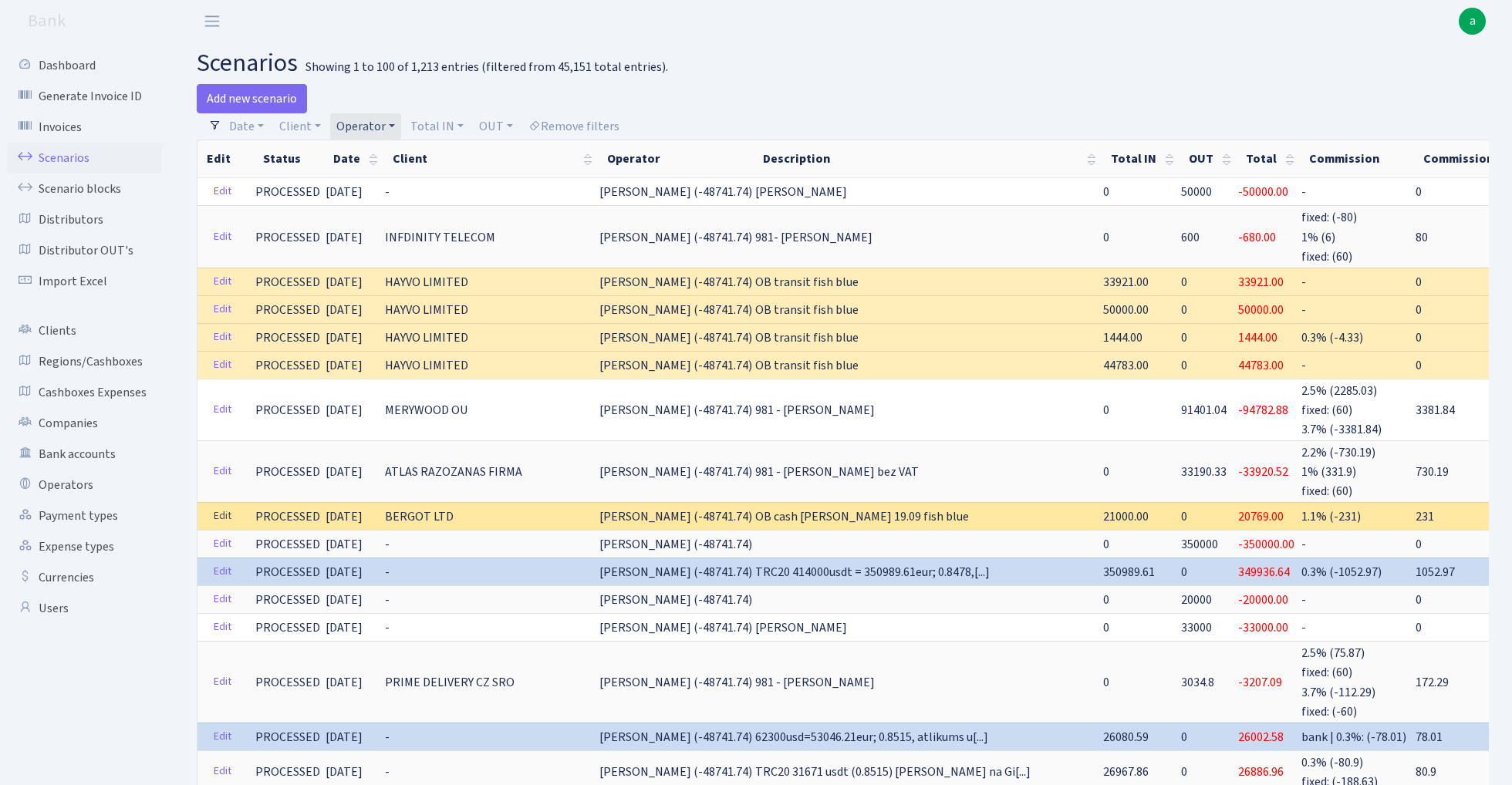
click at [216, 505] on link "Edit" at bounding box center [223, 516] width 32 height 24
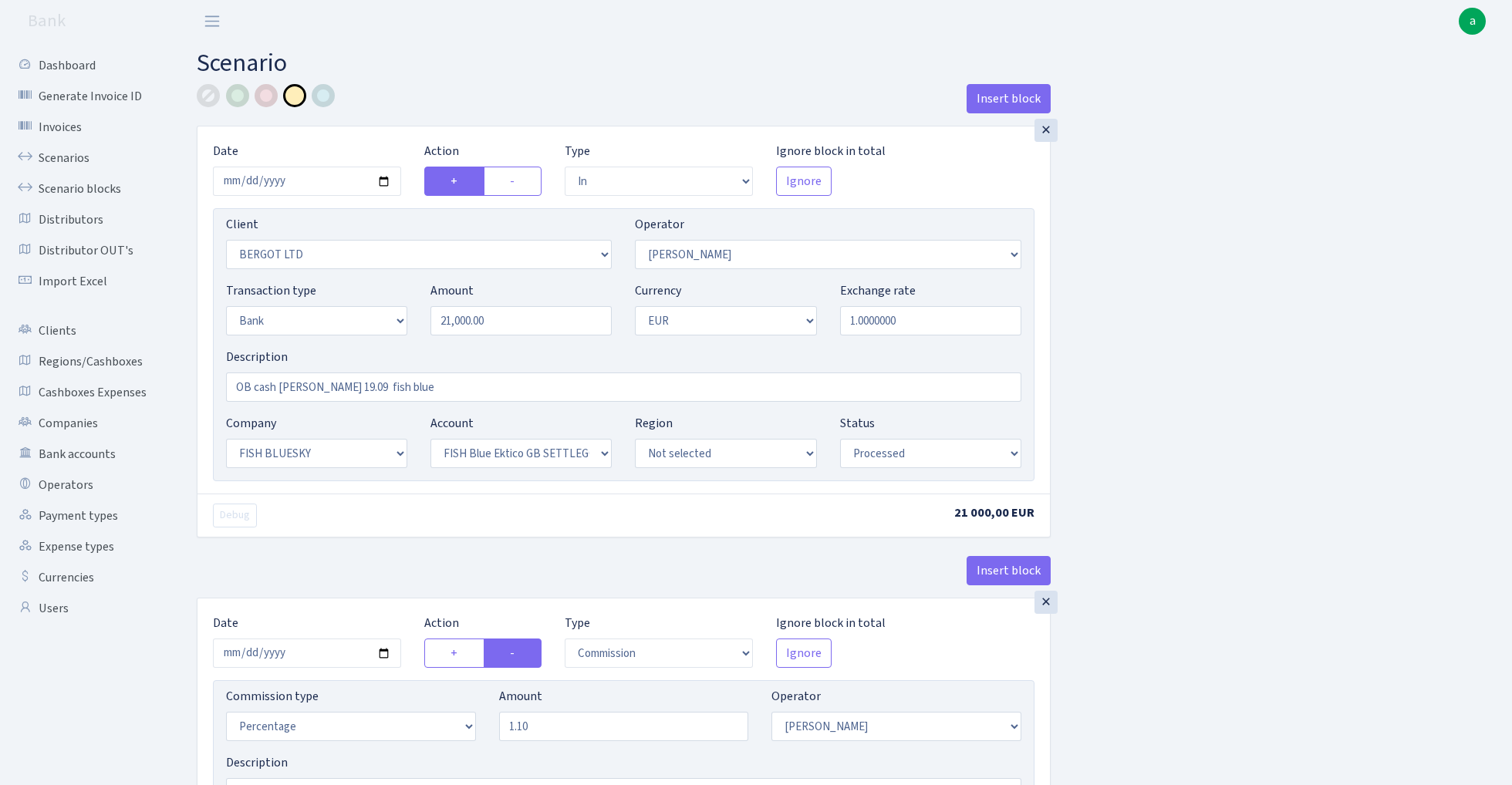
select select "in"
select select "2450"
select select "15"
select select "2"
select select "1"
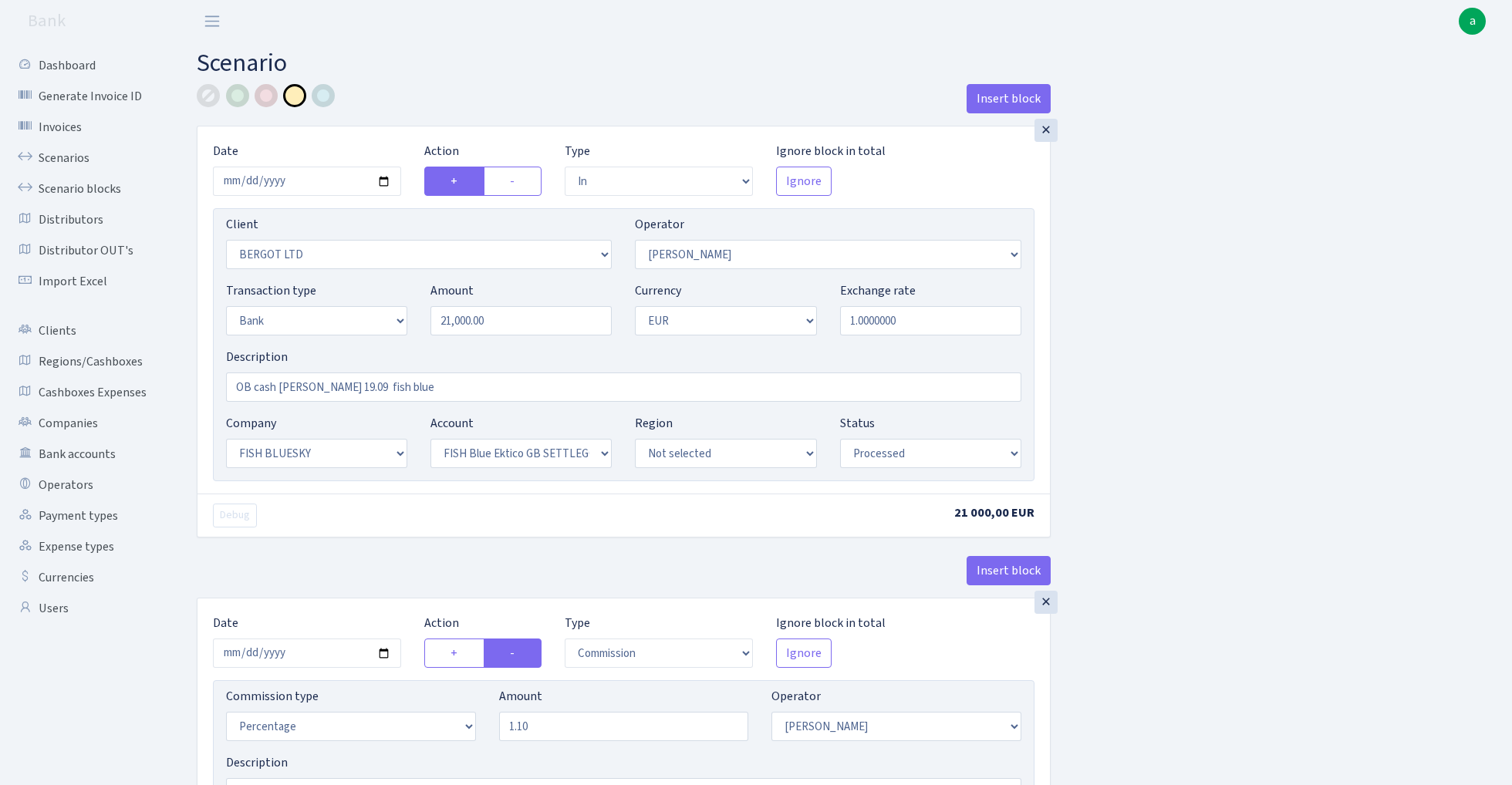
select select "23"
select select "67"
select select "processed"
select select "commission"
select select "15"
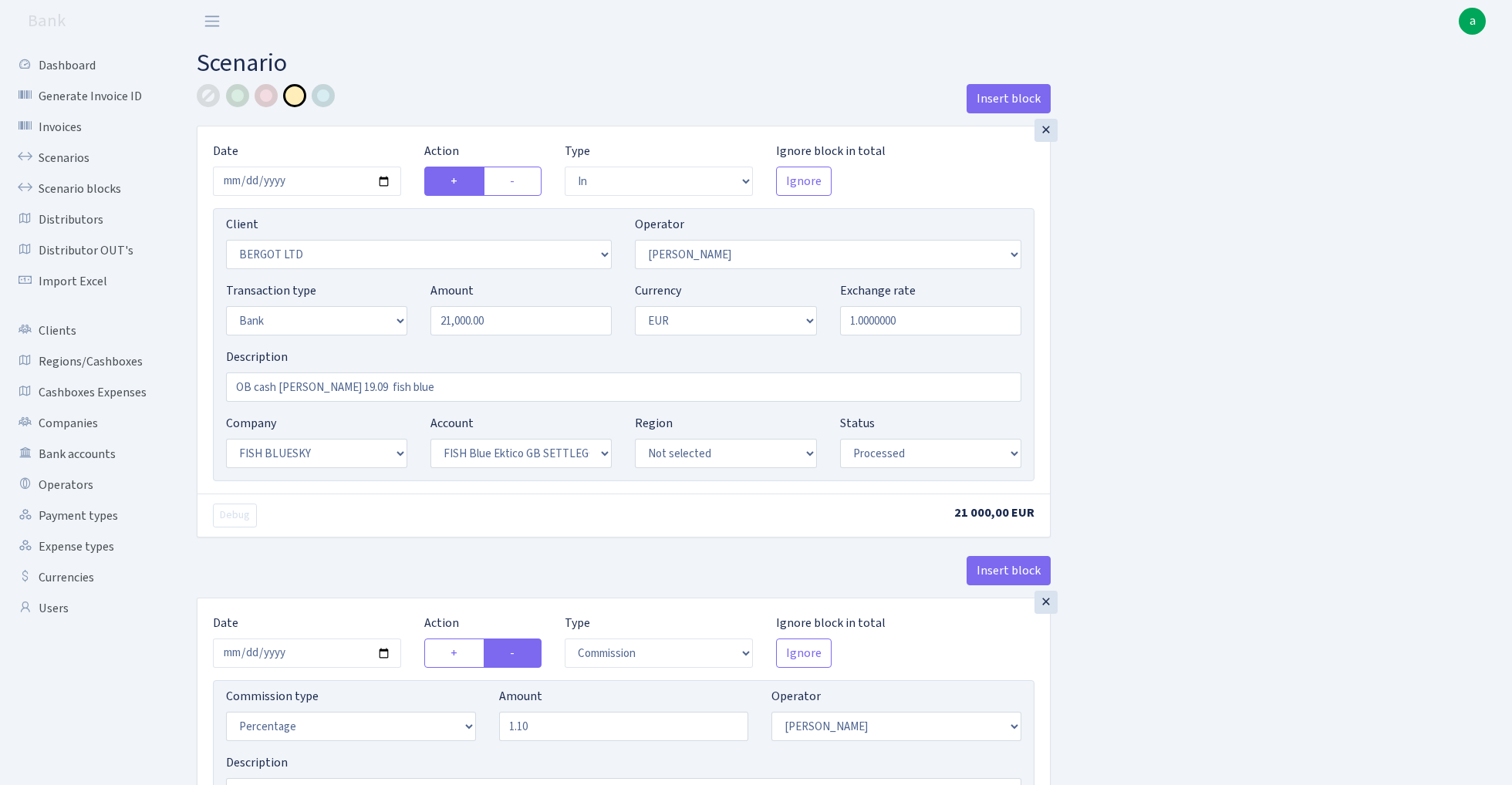
select select "processed"
click at [306, 390] on input "OB cash RIX 19.09 fish blue" at bounding box center [624, 386] width 795 height 29
type input "OB cash [PERSON_NAME] 13.09 fish blue"
click at [1361, 404] on div "Insert block × Date 2025-10-01 Action + - Type --- In Out Commission Field requ…" at bounding box center [842, 578] width 1315 height 989
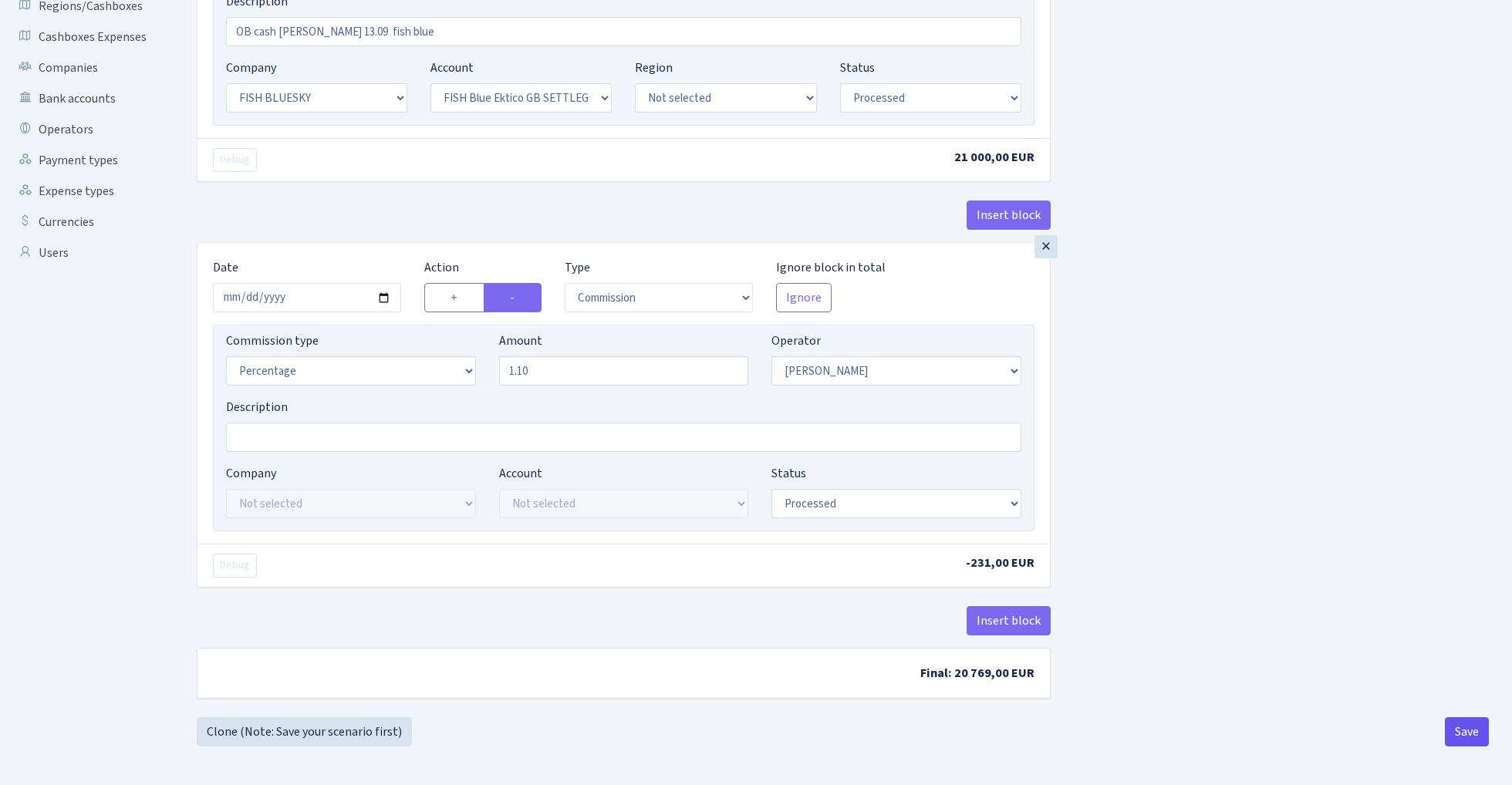
scroll to position [359, 0]
click at [1454, 735] on button "Save" at bounding box center [1466, 732] width 44 height 29
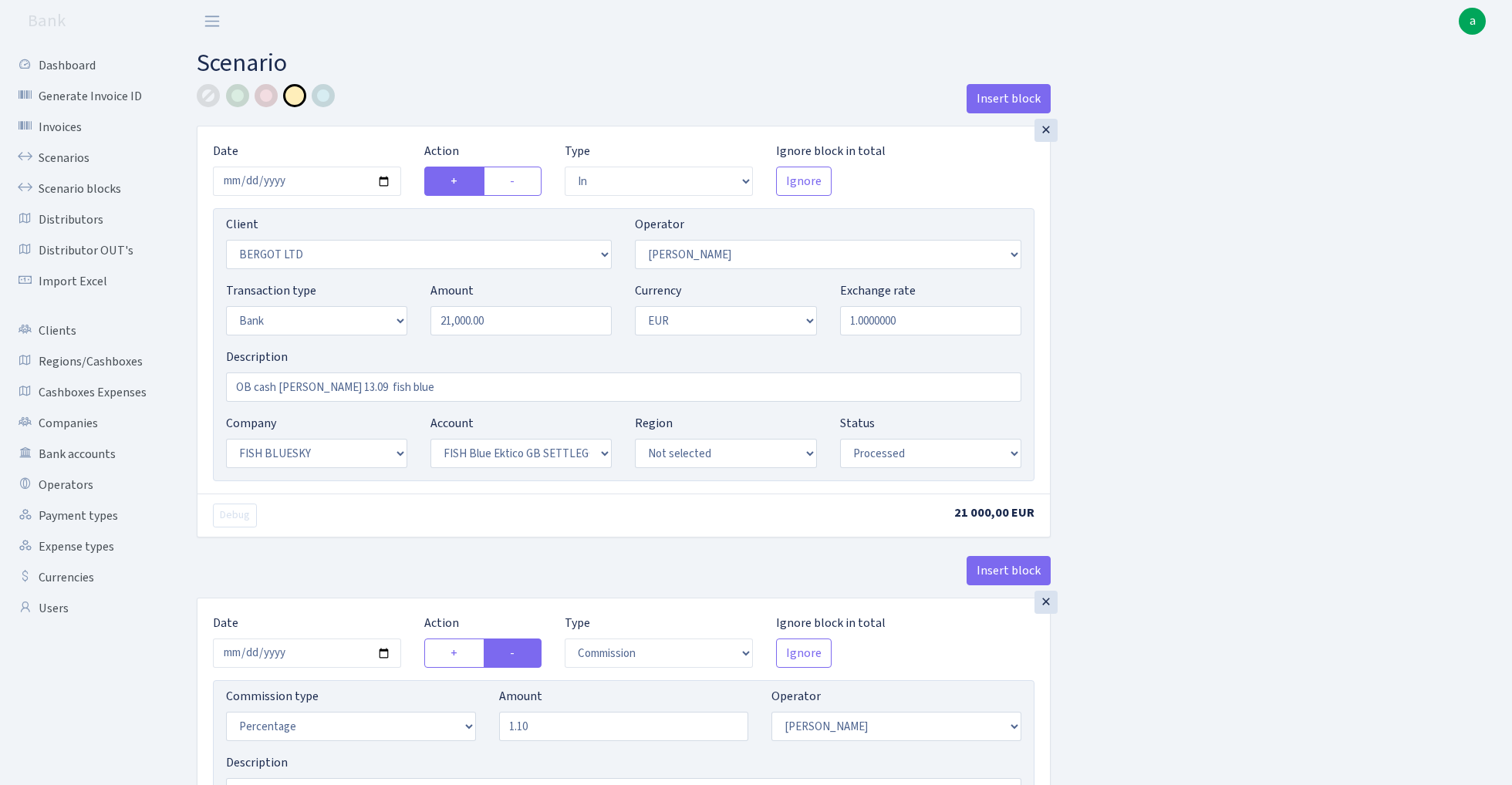
select select "in"
select select "2450"
select select "15"
select select "2"
select select "1"
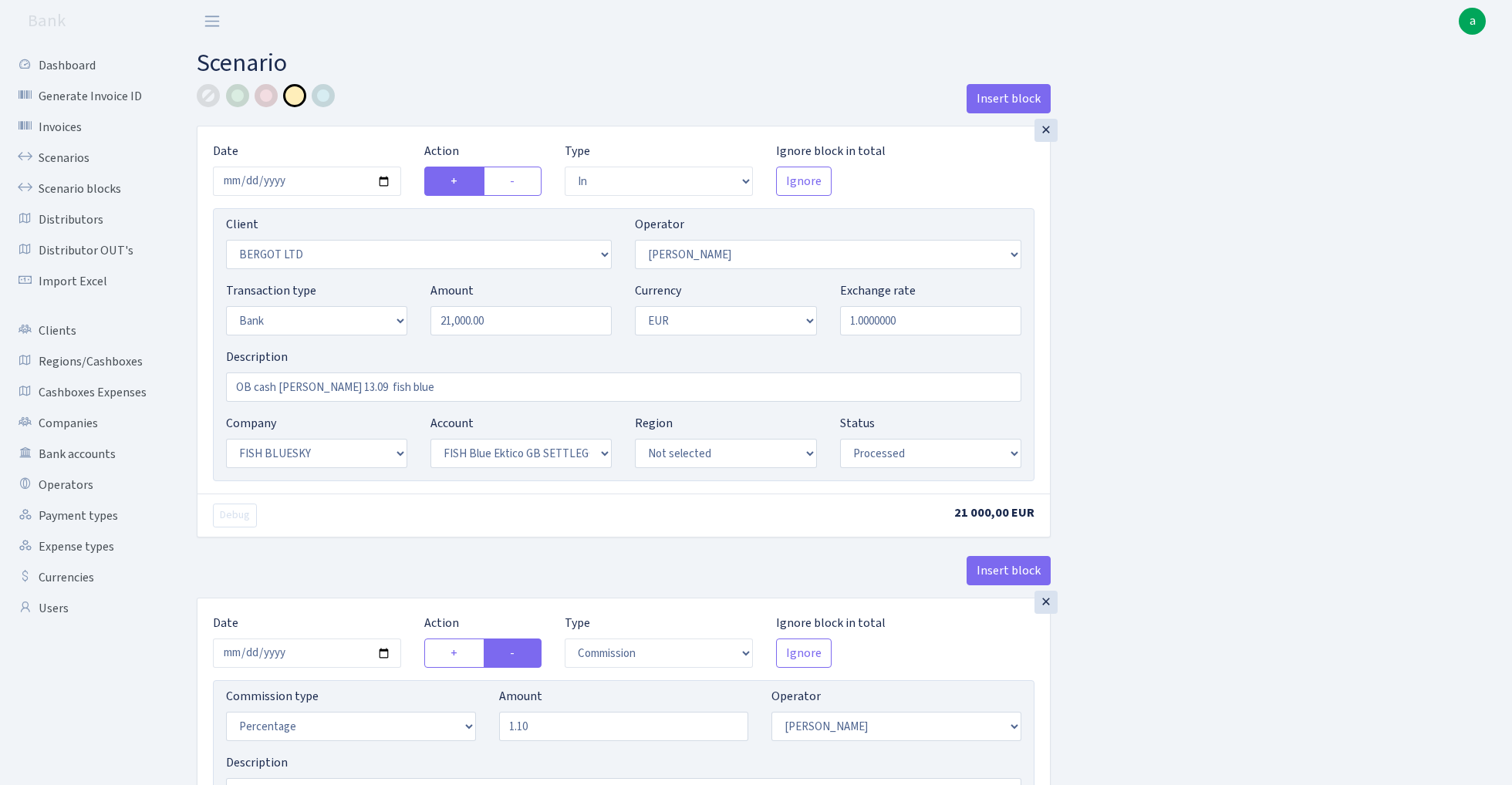
select select "23"
select select "67"
select select "processed"
select select "commission"
select select "15"
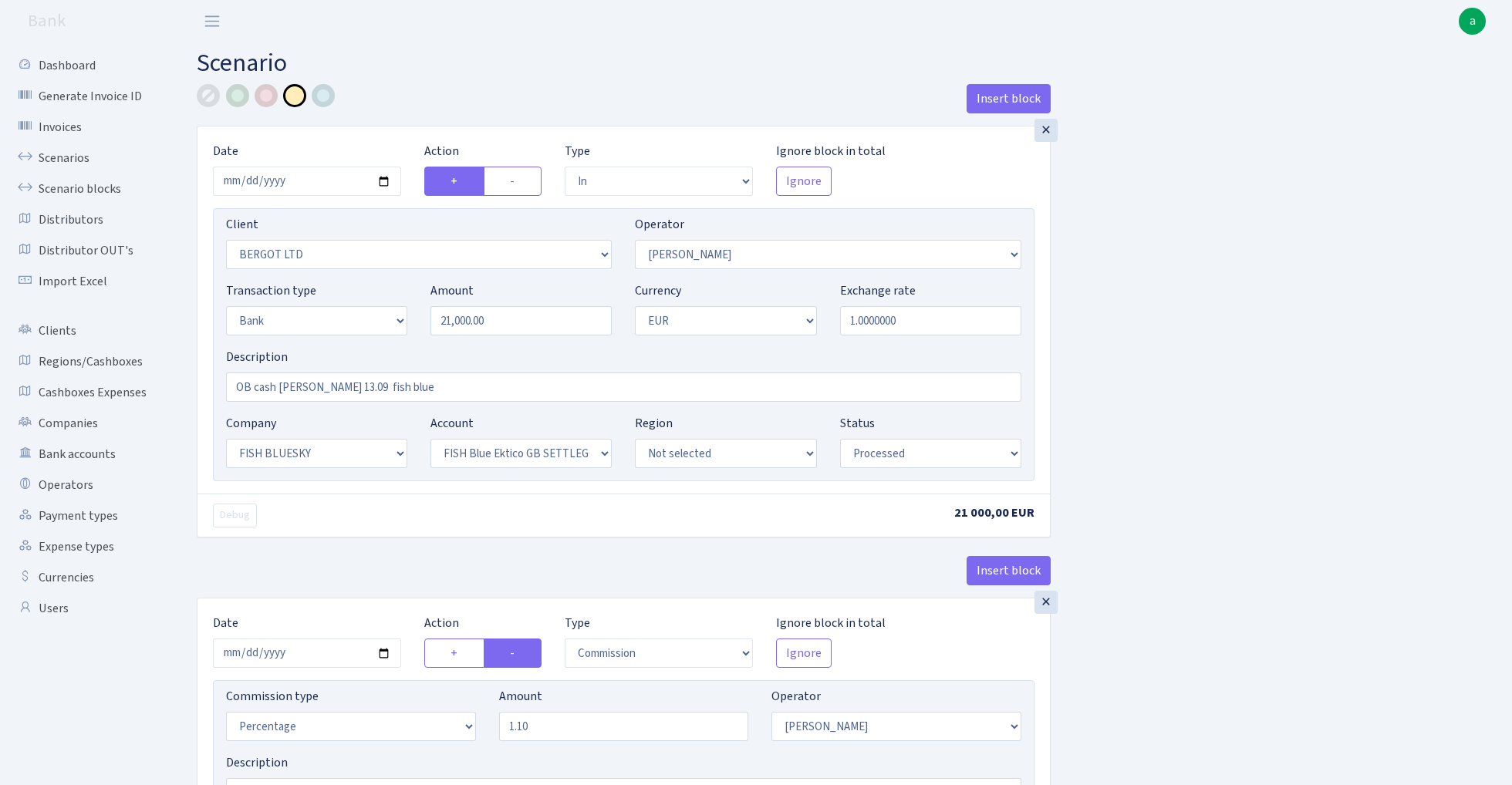
select select "processed"
click at [54, 150] on link "Scenarios" at bounding box center [85, 158] width 154 height 31
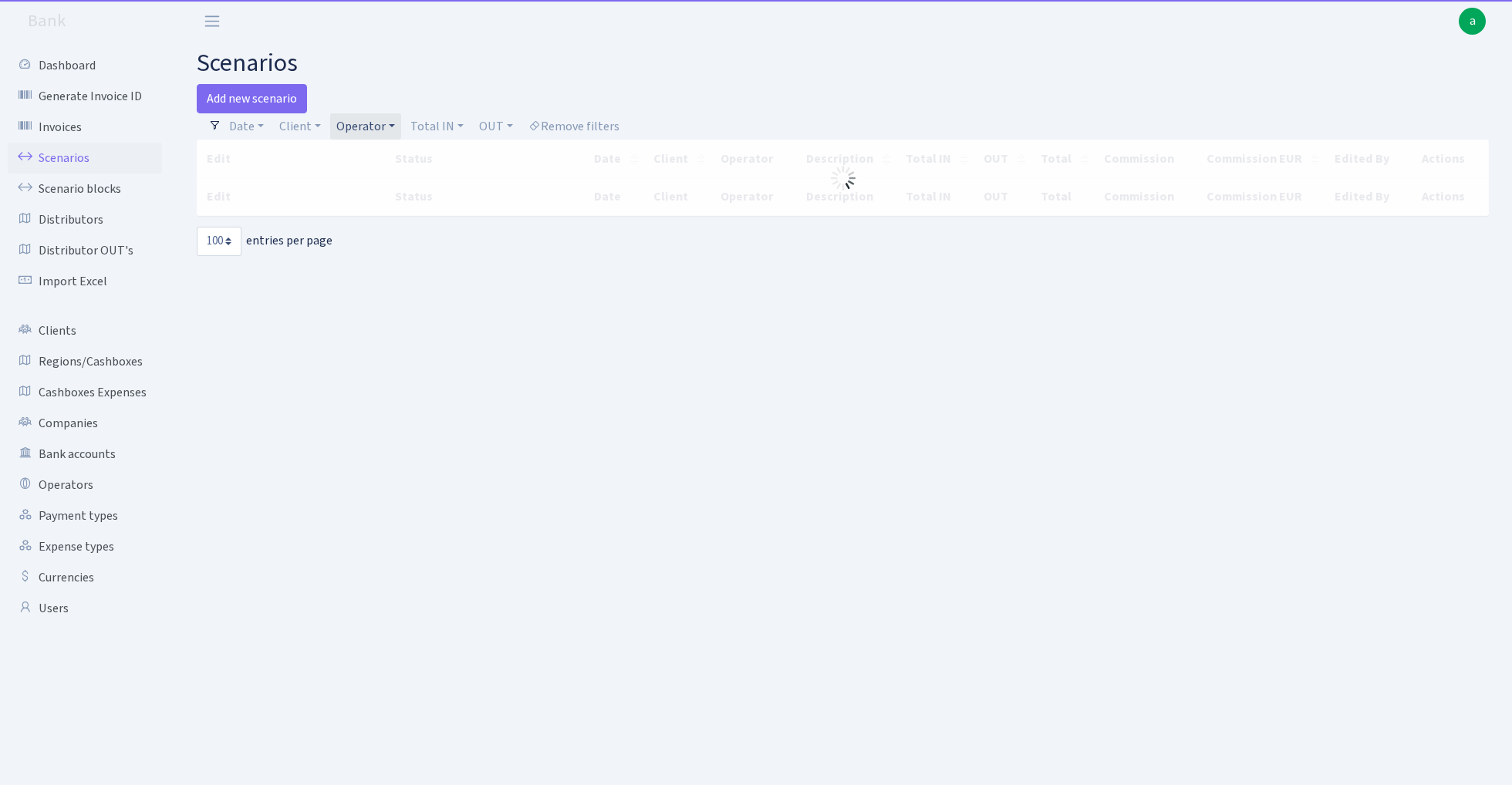
select select "100"
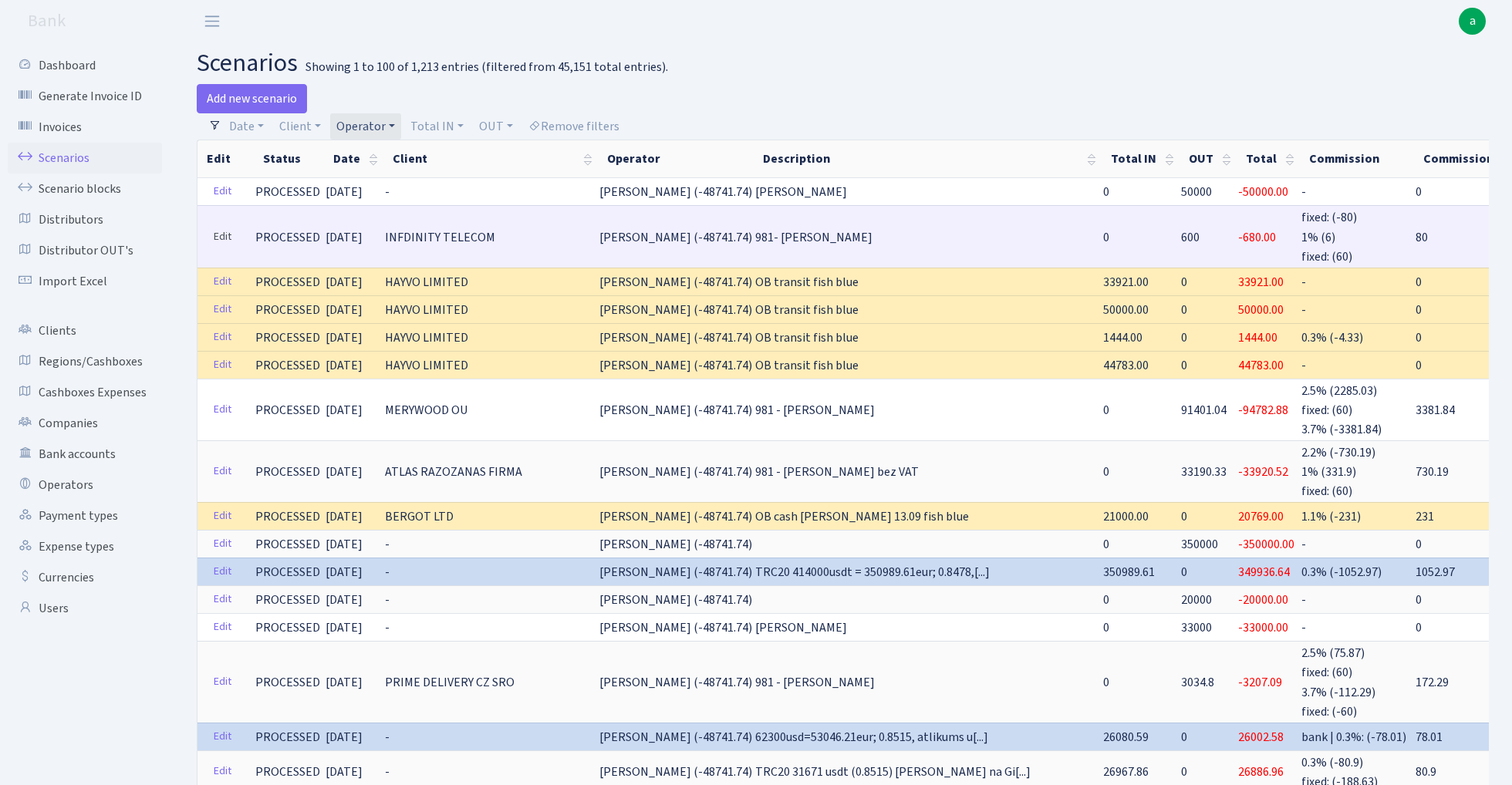
click at [217, 238] on link "Edit" at bounding box center [223, 237] width 32 height 24
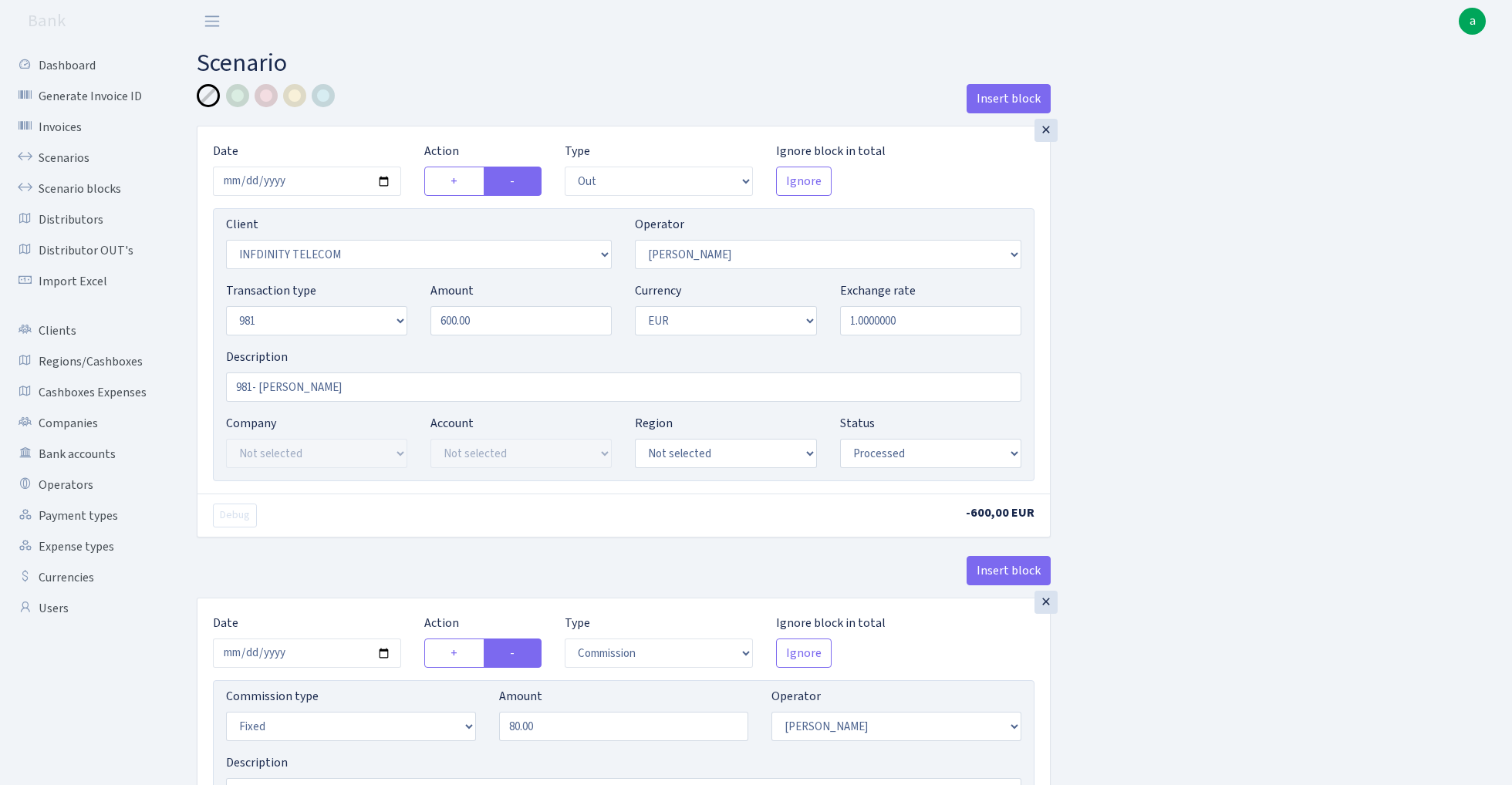
select select "out"
select select "3409"
select select "15"
select select "8"
select select "1"
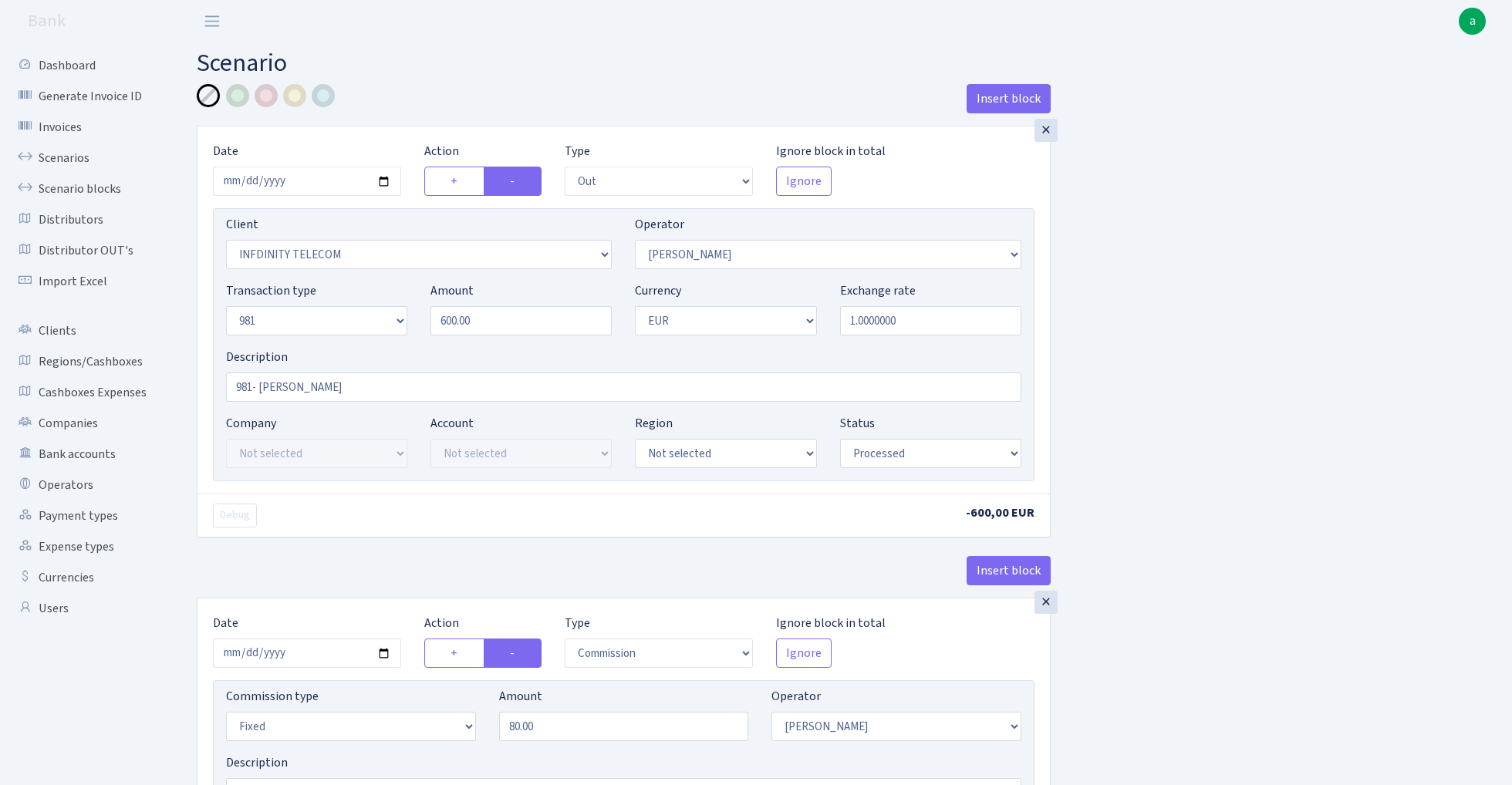
select select "processed"
select select "commission"
select select "fixed"
select select "15"
select select "processed"
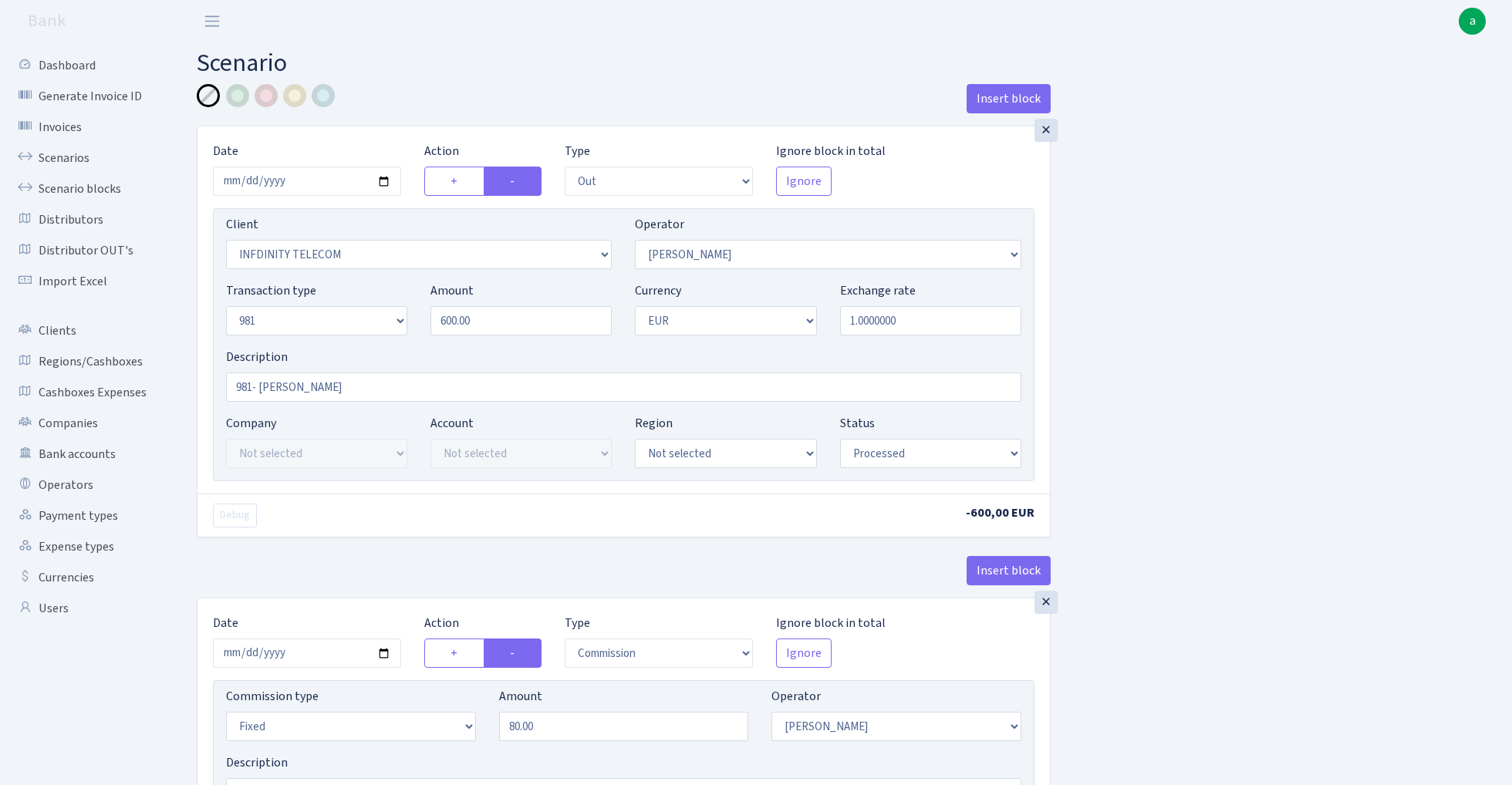
select select "in"
select select "2442"
select select "61"
select select "8"
select select "1"
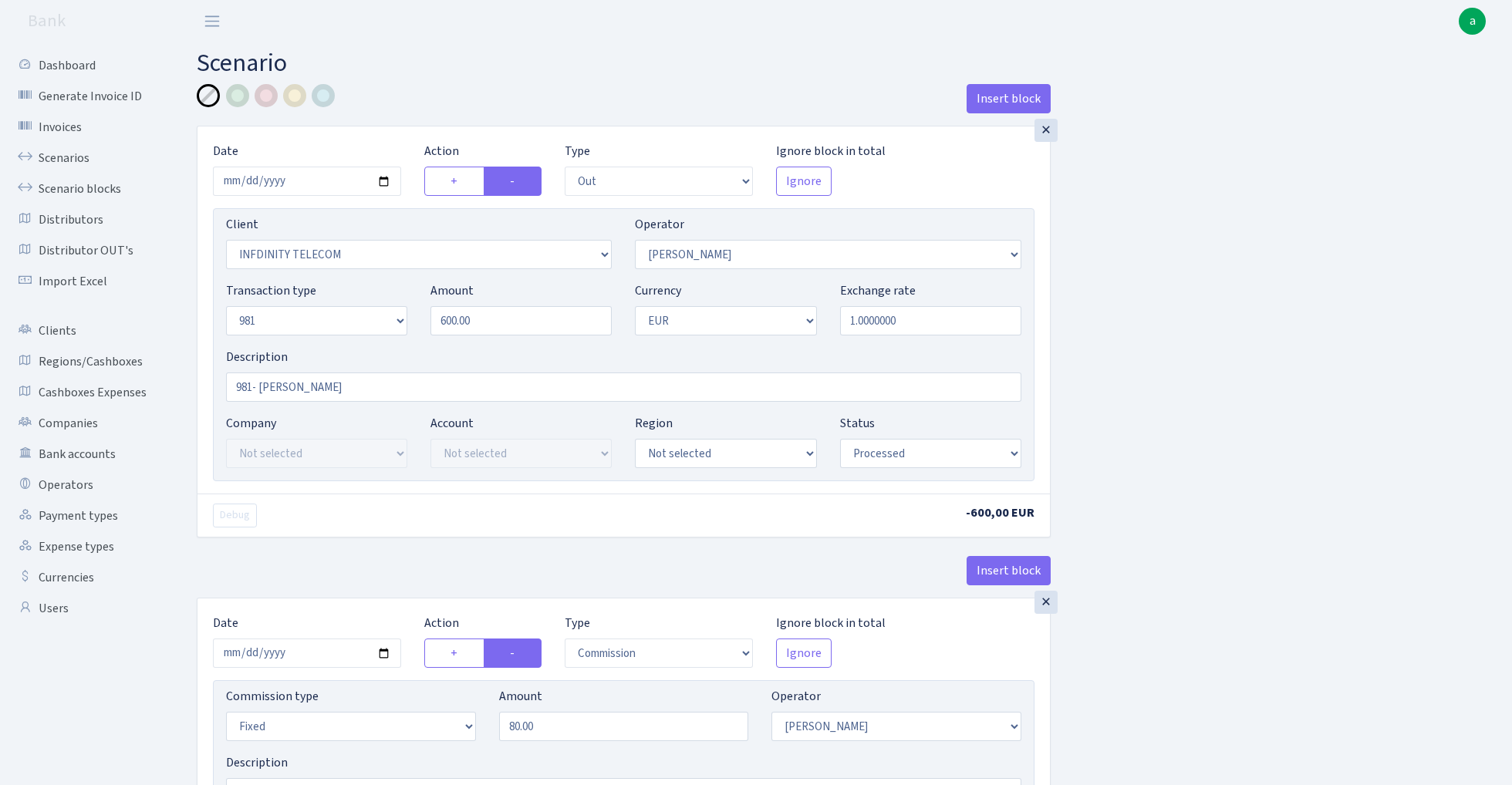
select select "processed"
select select "commission"
select select "61"
select select "processed"
select select "commission"
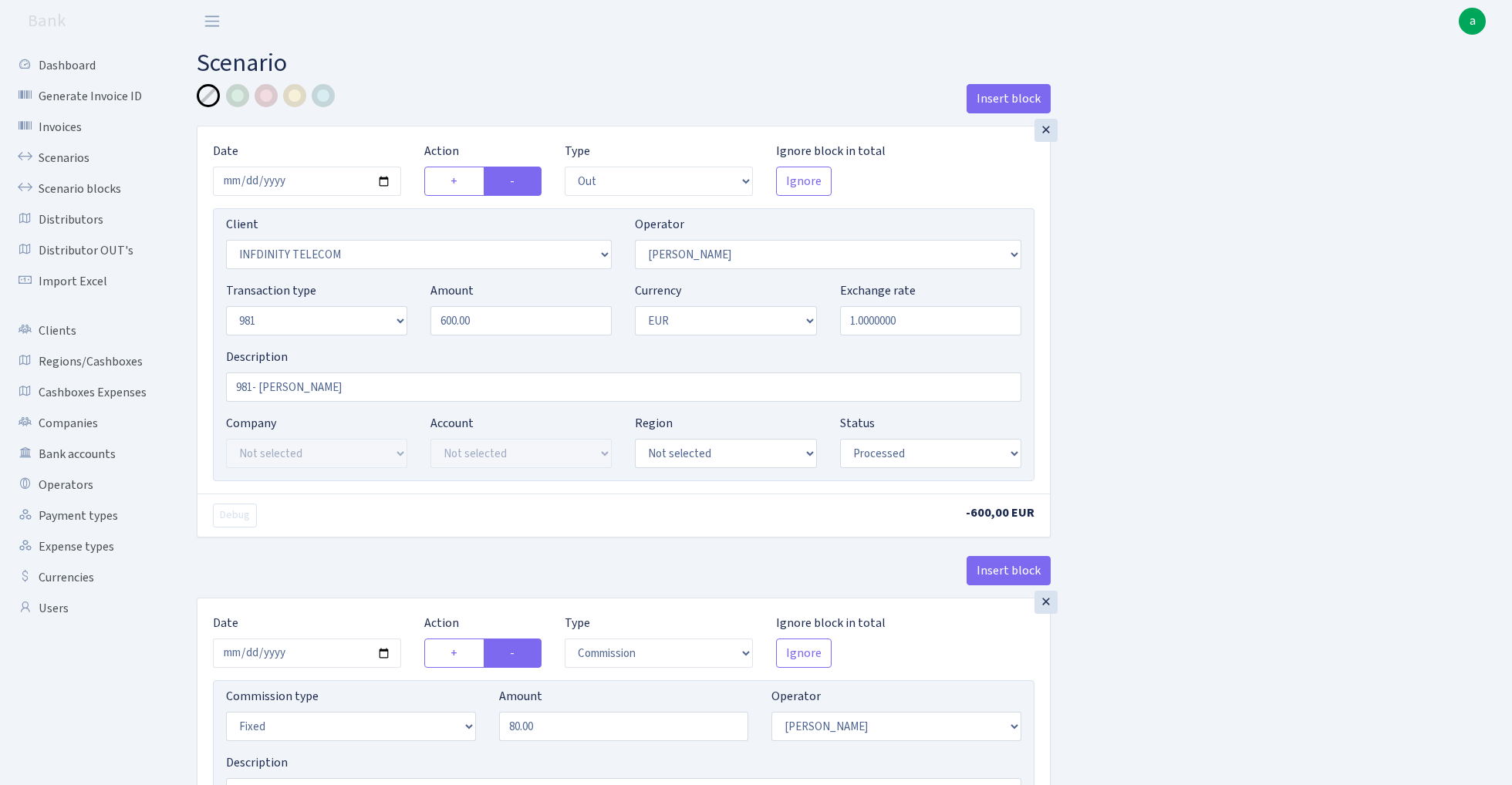
select select "fixed"
select select "61"
select select "processed"
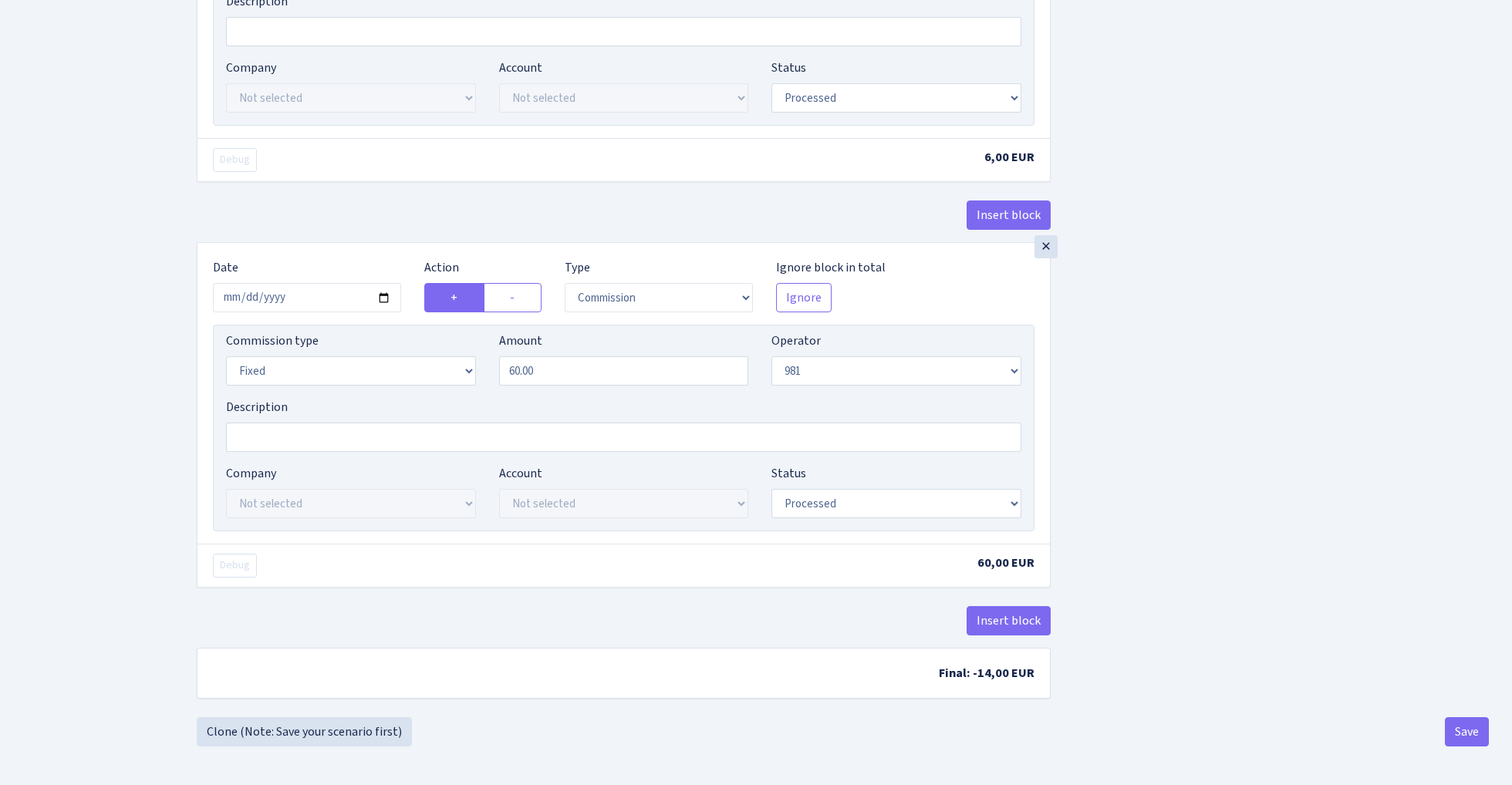
scroll to position [1649, 0]
click at [1009, 618] on button "Insert block" at bounding box center [1008, 620] width 84 height 29
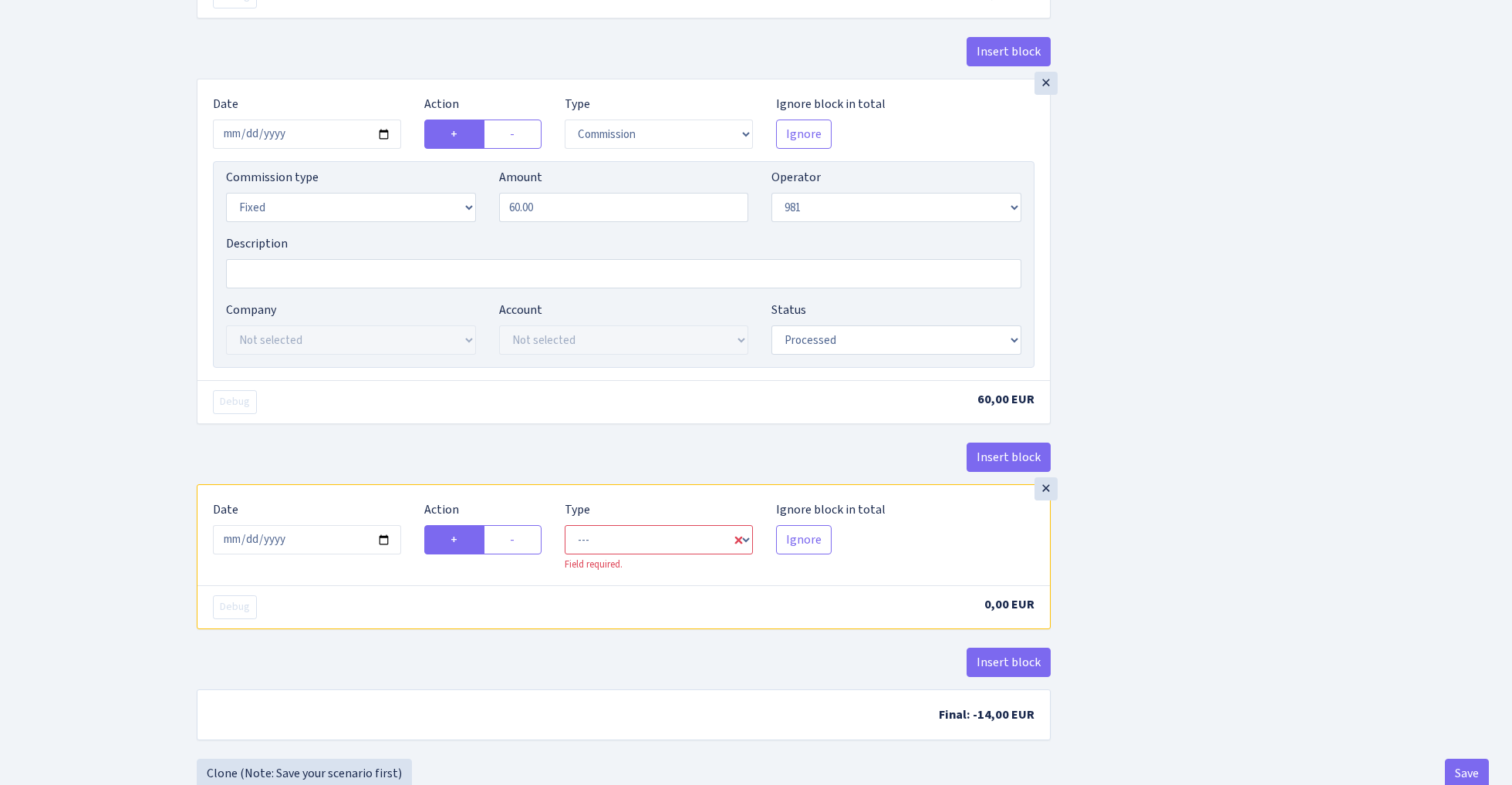
scroll to position [1846, 0]
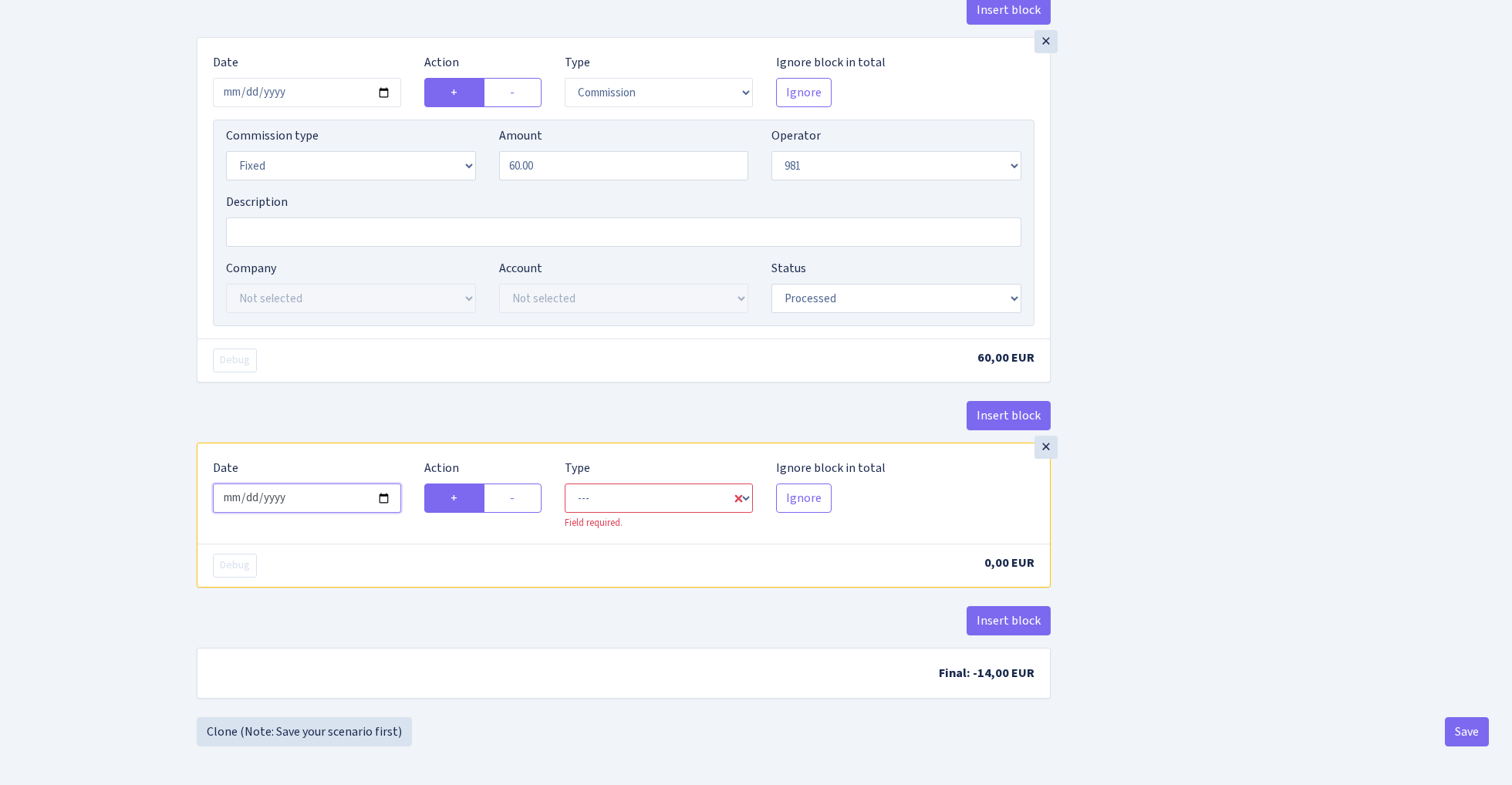
click at [313, 510] on input "2025-10-10" at bounding box center [307, 498] width 188 height 29
type input "[DATE]"
click at [403, 414] on div "Insert block" at bounding box center [624, 422] width 854 height 42
click at [528, 502] on label "-" at bounding box center [512, 498] width 58 height 29
click at [519, 499] on input "-" at bounding box center [514, 493] width 10 height 10
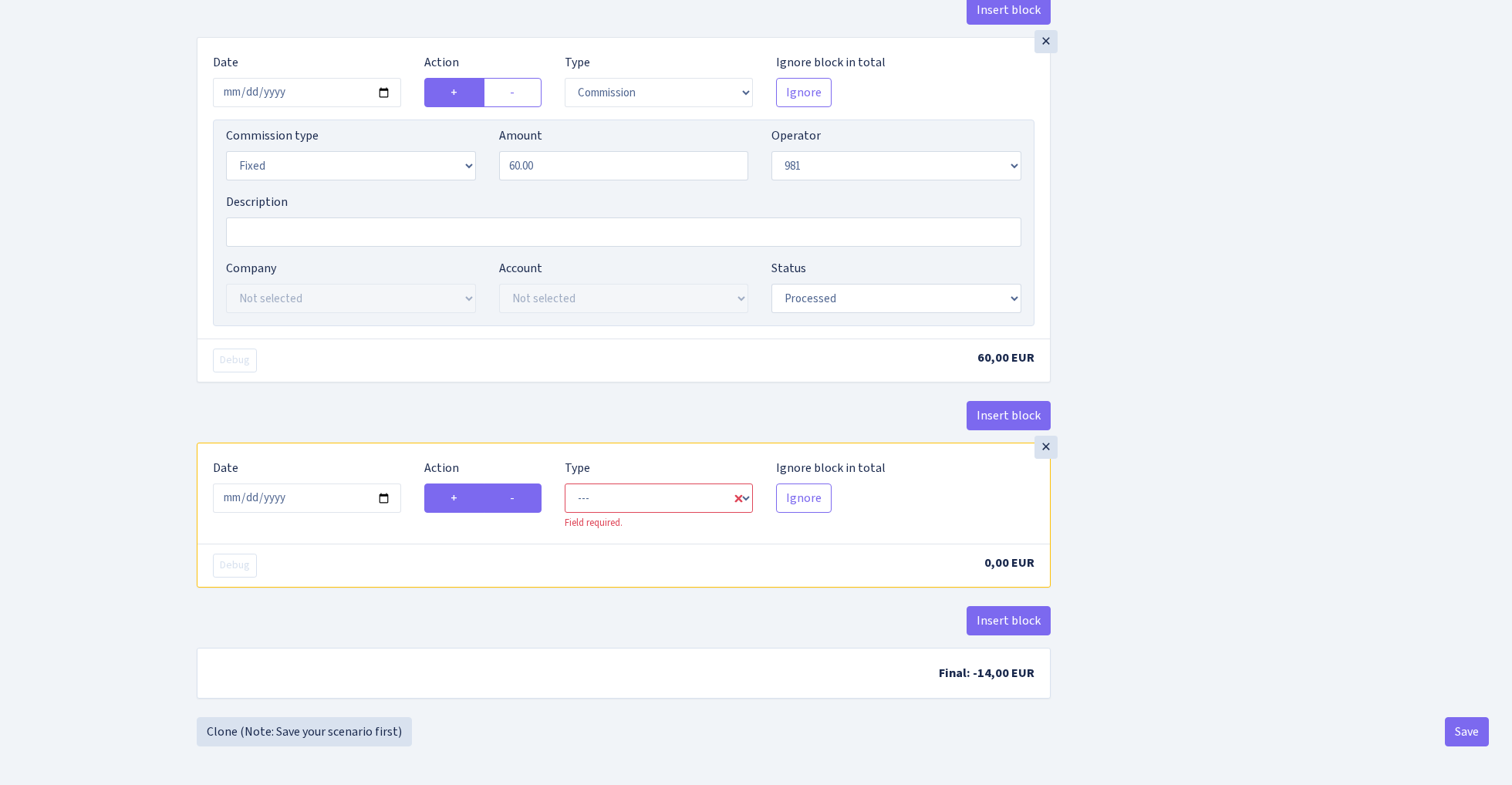
radio input "true"
radio input "false"
select select "commission"
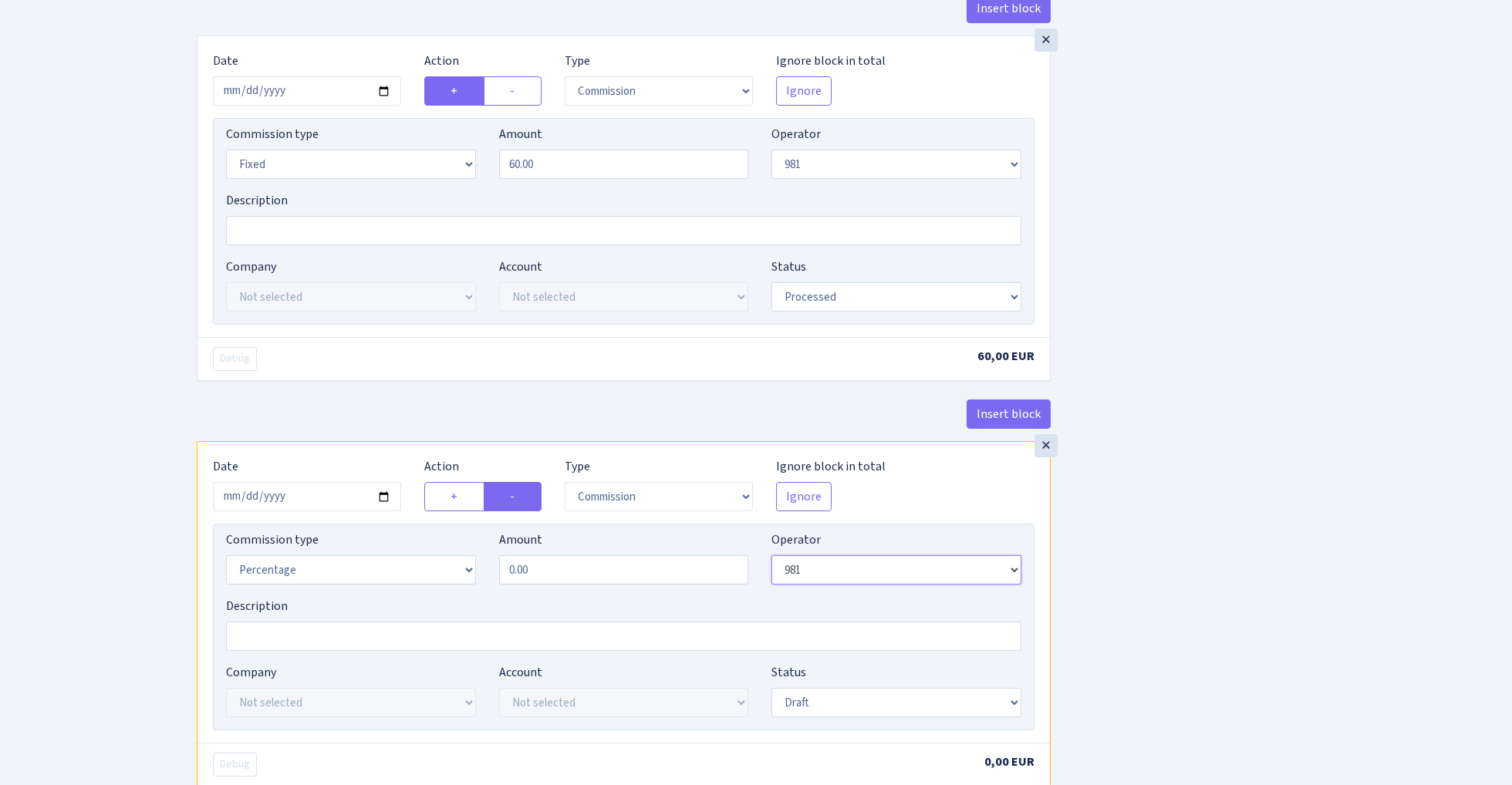
select select "15"
click at [546, 584] on input "0.00" at bounding box center [624, 569] width 250 height 29
type input "2.20"
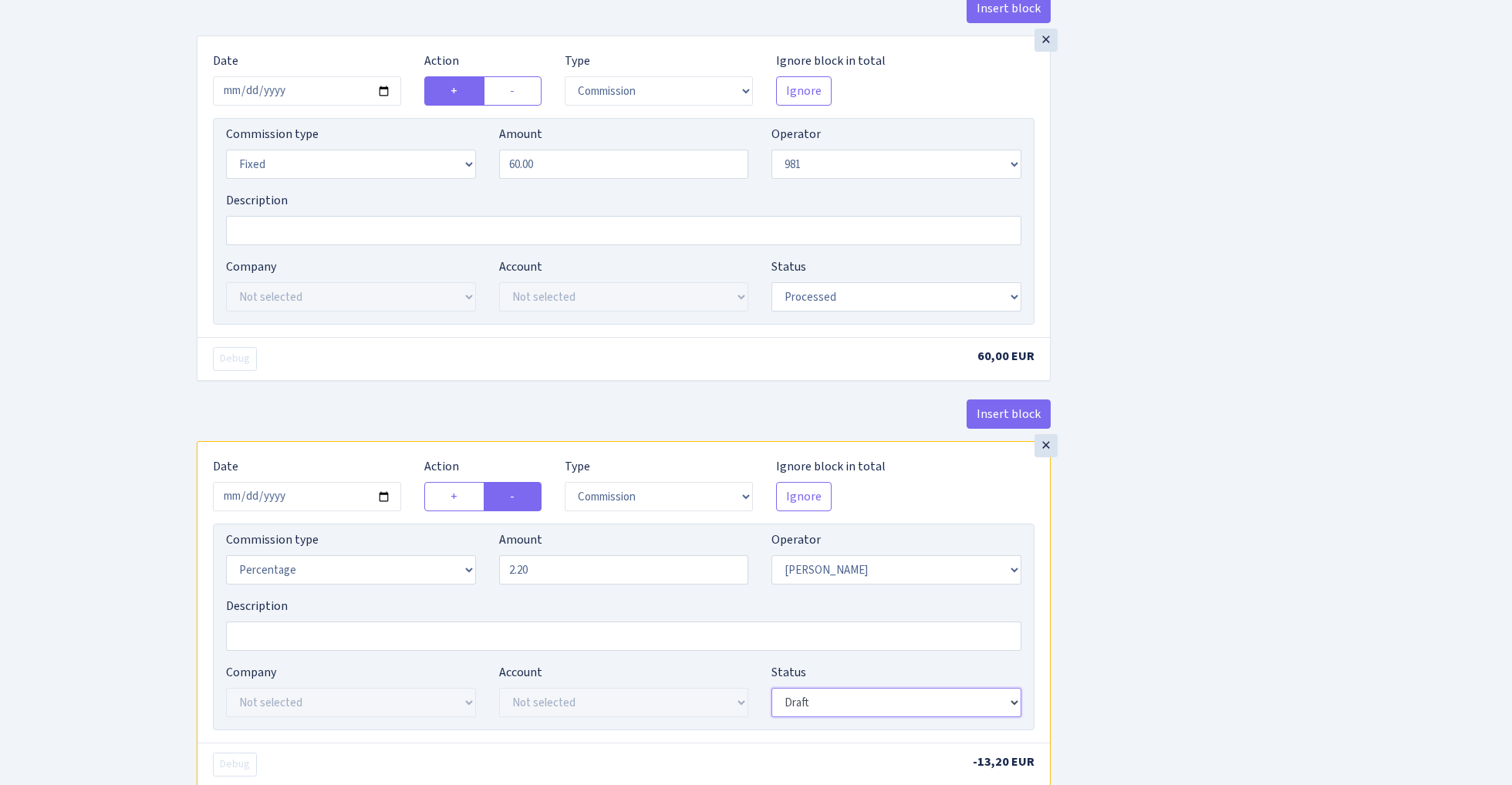
select select "processed"
drag, startPoint x: 813, startPoint y: 703, endPoint x: 1157, endPoint y: 572, distance: 368.1
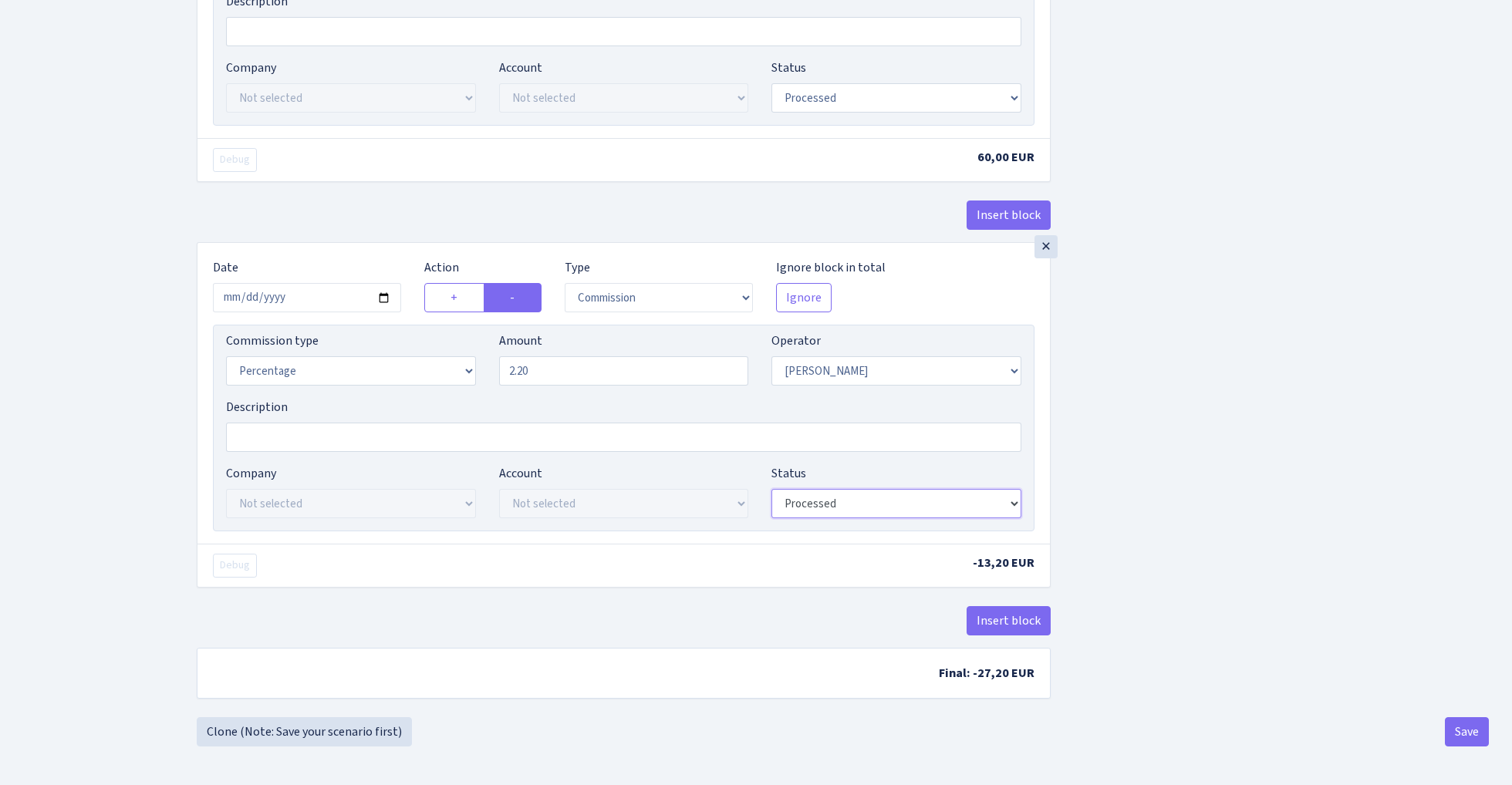
scroll to position [2058, 0]
click at [1466, 730] on button "Save" at bounding box center [1466, 732] width 44 height 29
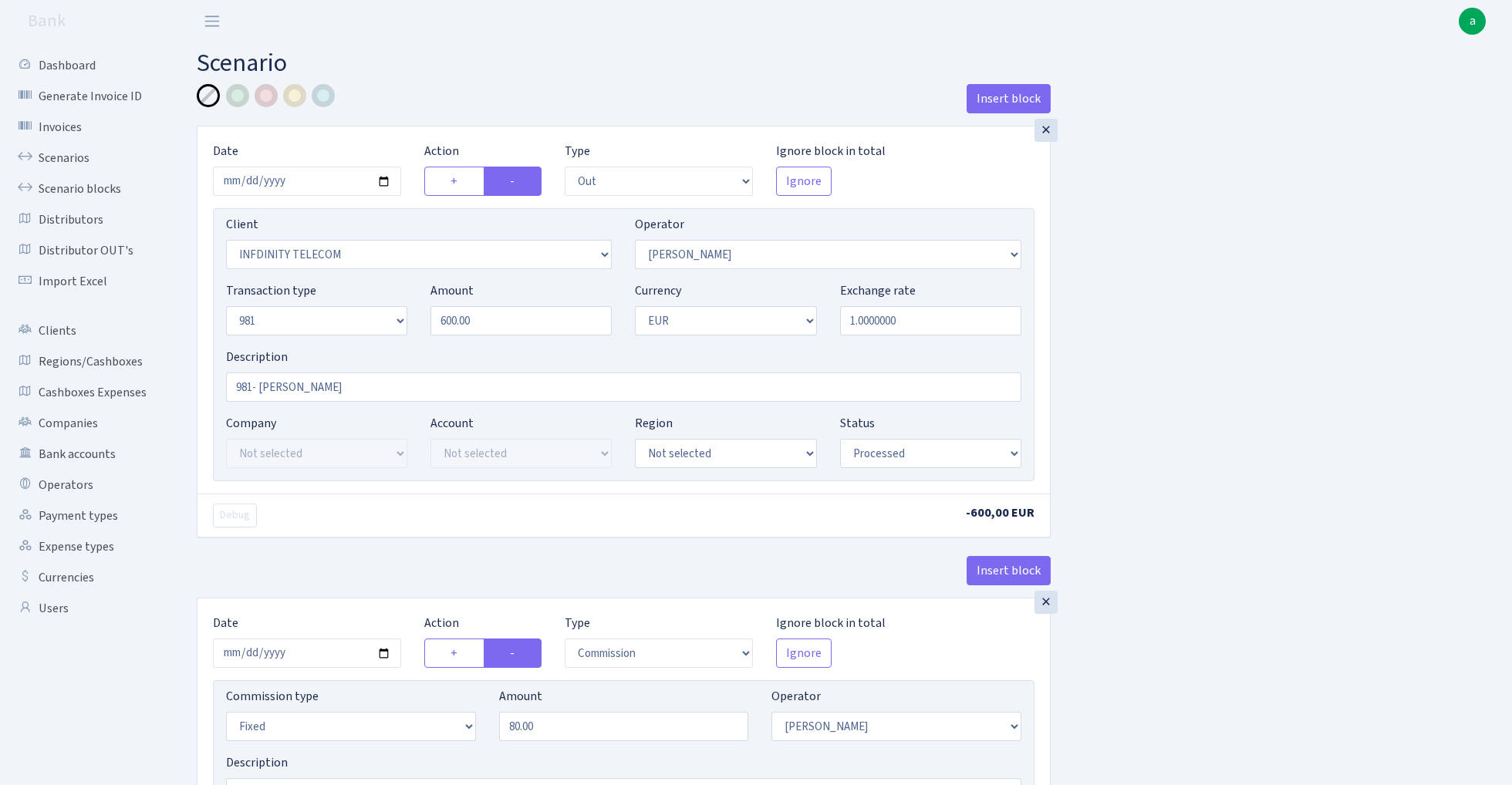
select select "out"
select select "3409"
select select "15"
select select "8"
select select "1"
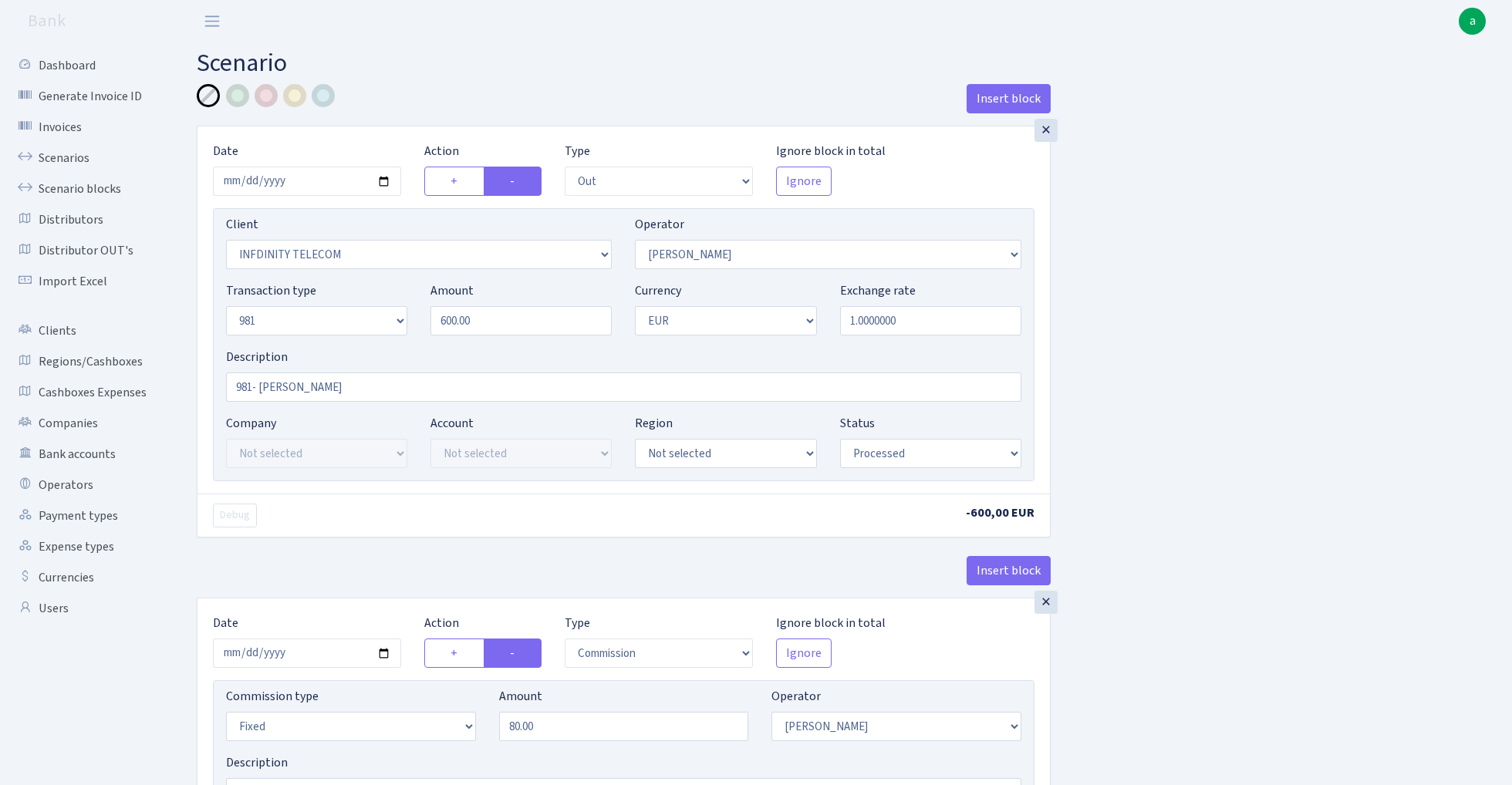
select select "processed"
select select "commission"
select select "fixed"
select select "15"
select select "processed"
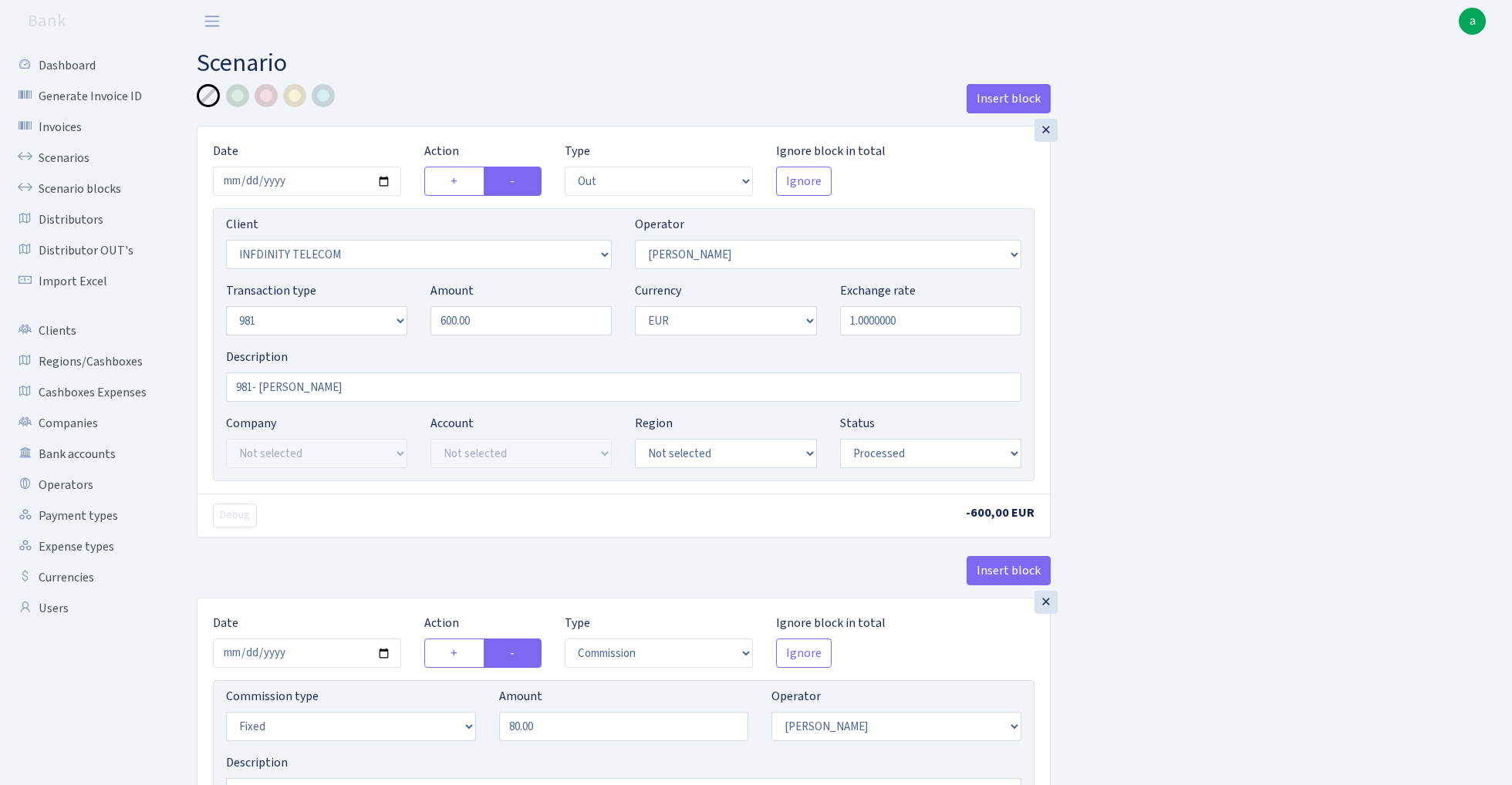
select select "in"
select select "2442"
select select "61"
select select "8"
select select "1"
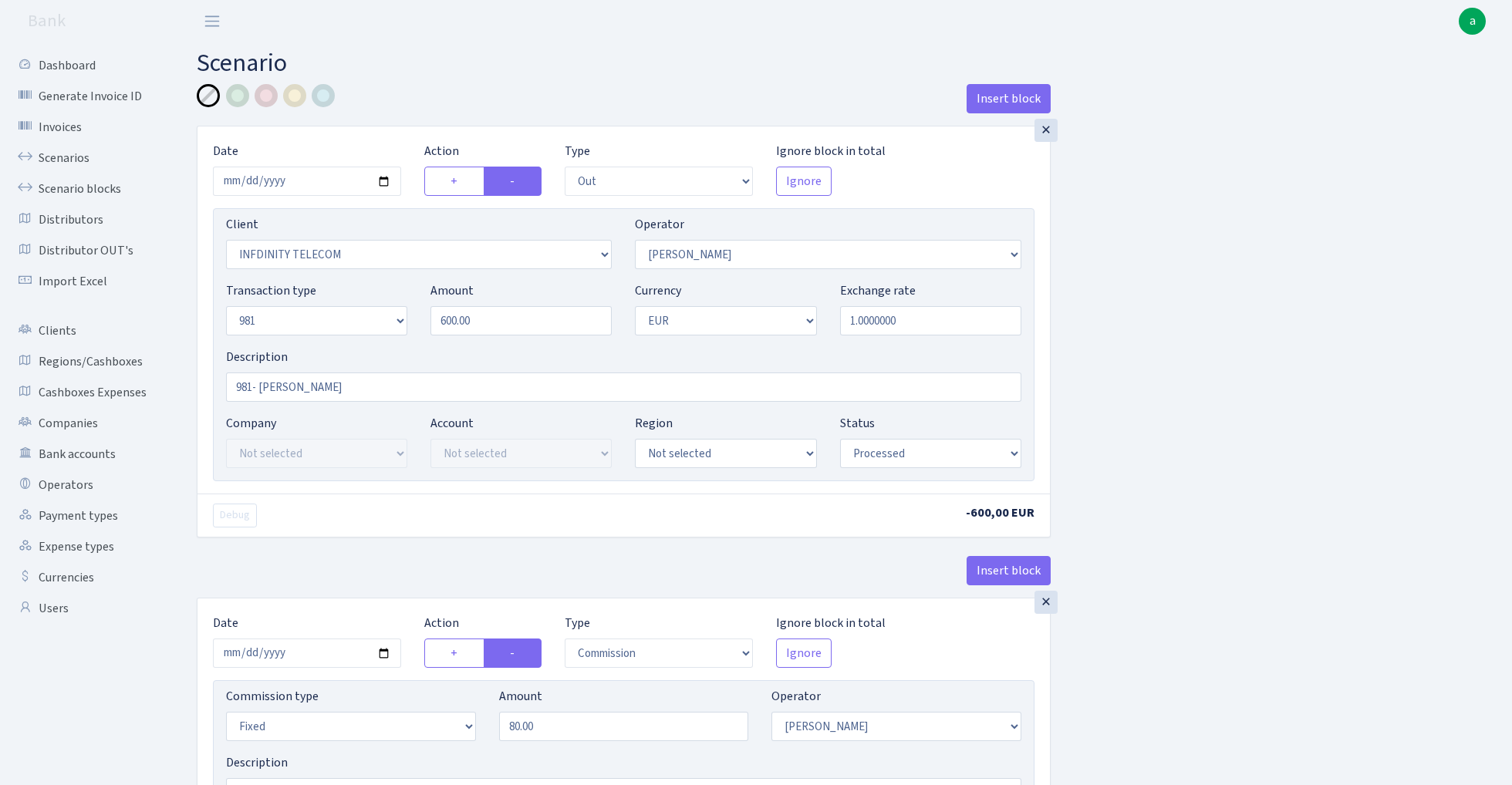
select select "processed"
select select "commission"
select select "61"
select select "processed"
select select "commission"
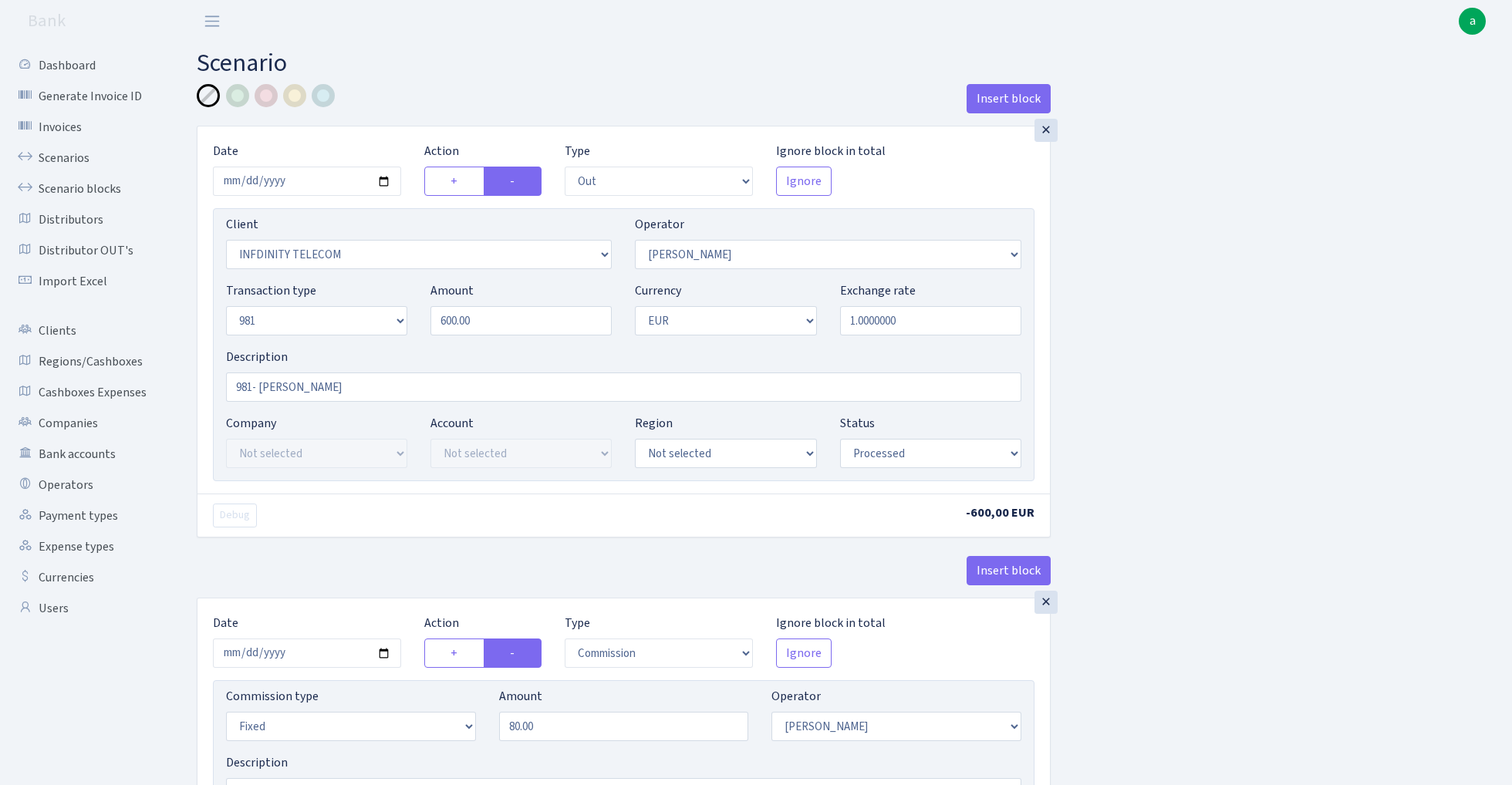
select select "fixed"
select select "61"
select select "processed"
select select "commission"
select select "15"
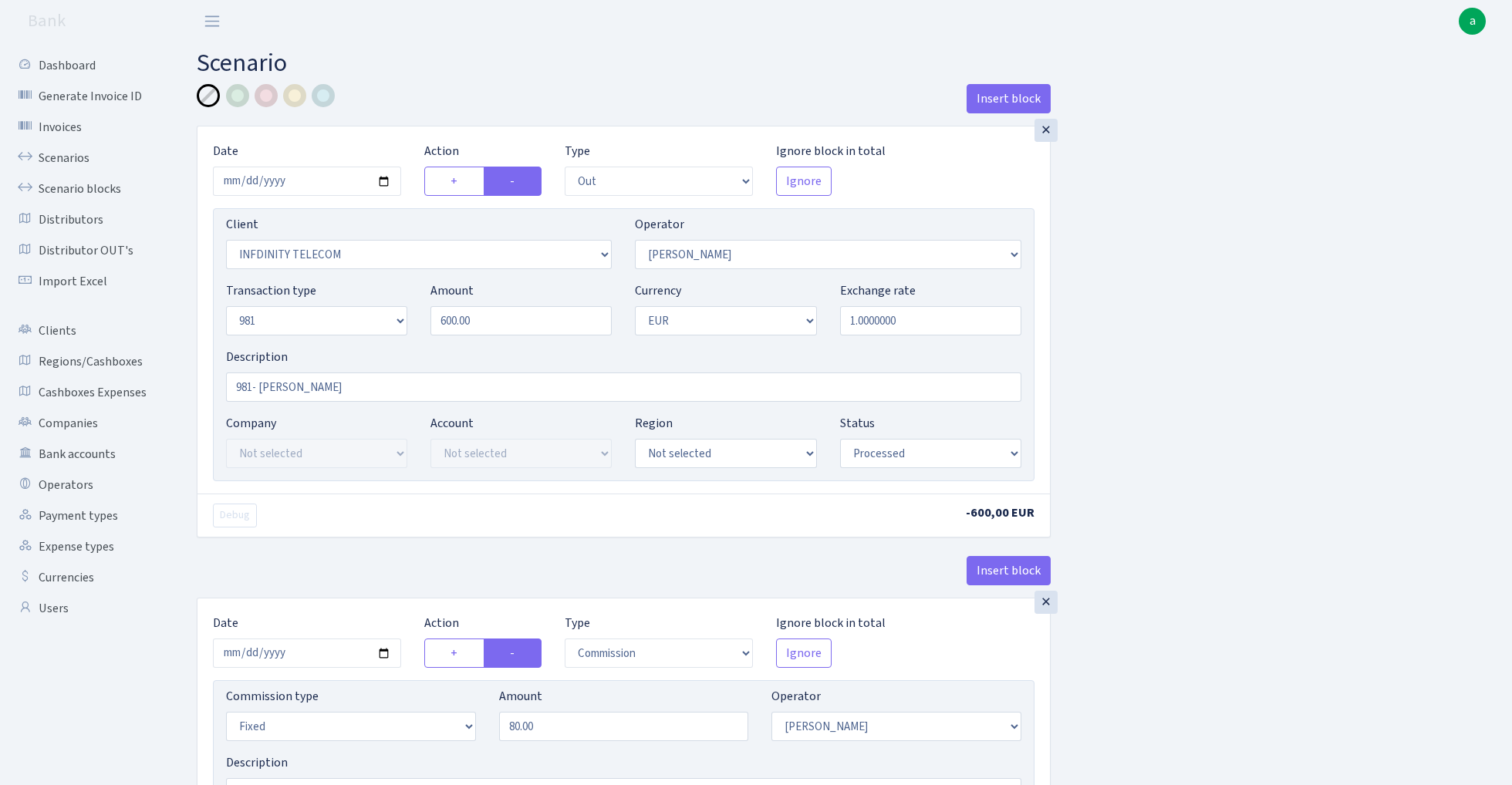
select select "processed"
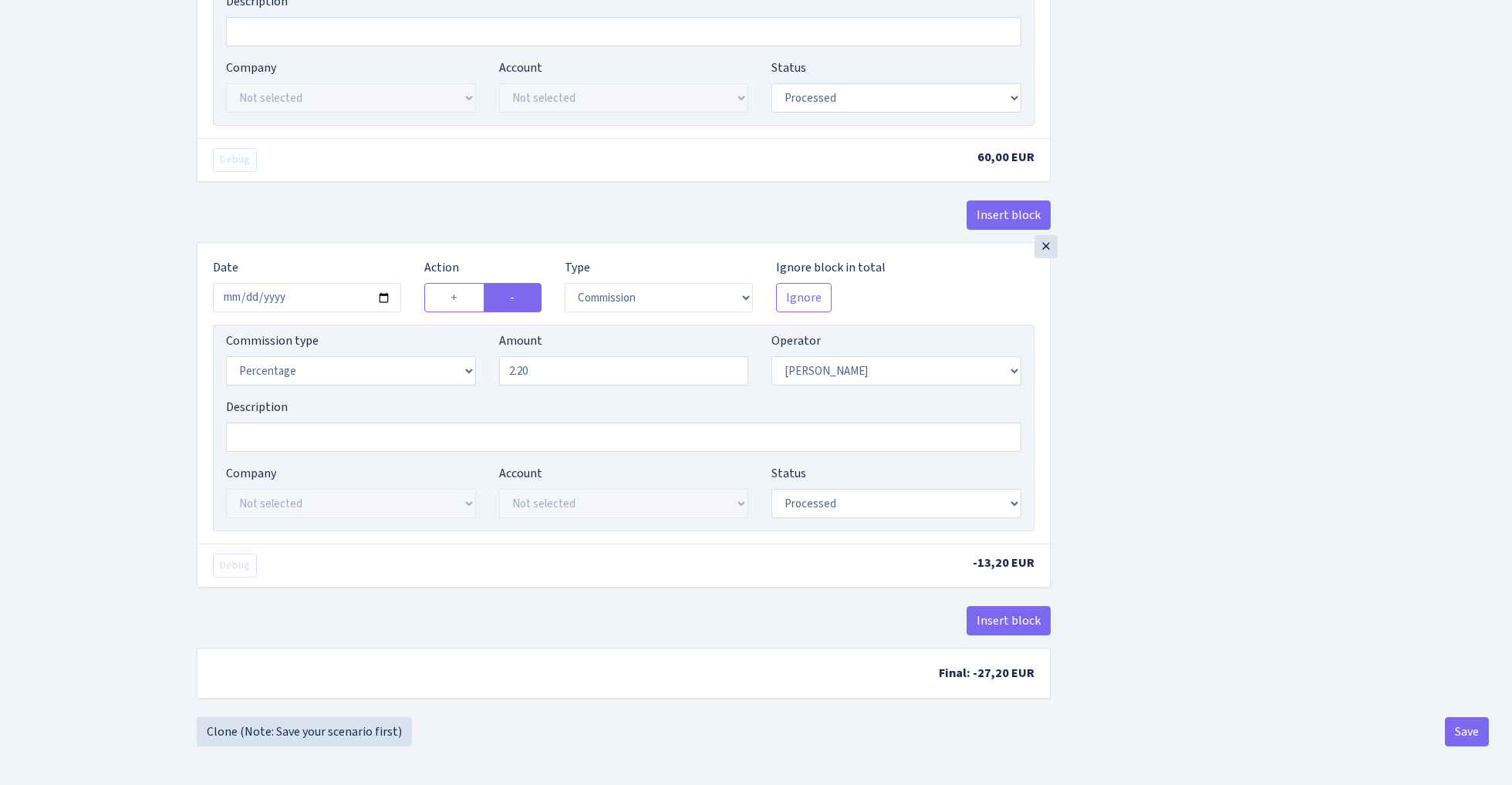
scroll to position [2058, 0]
click at [1451, 734] on button "Save" at bounding box center [1466, 732] width 44 height 29
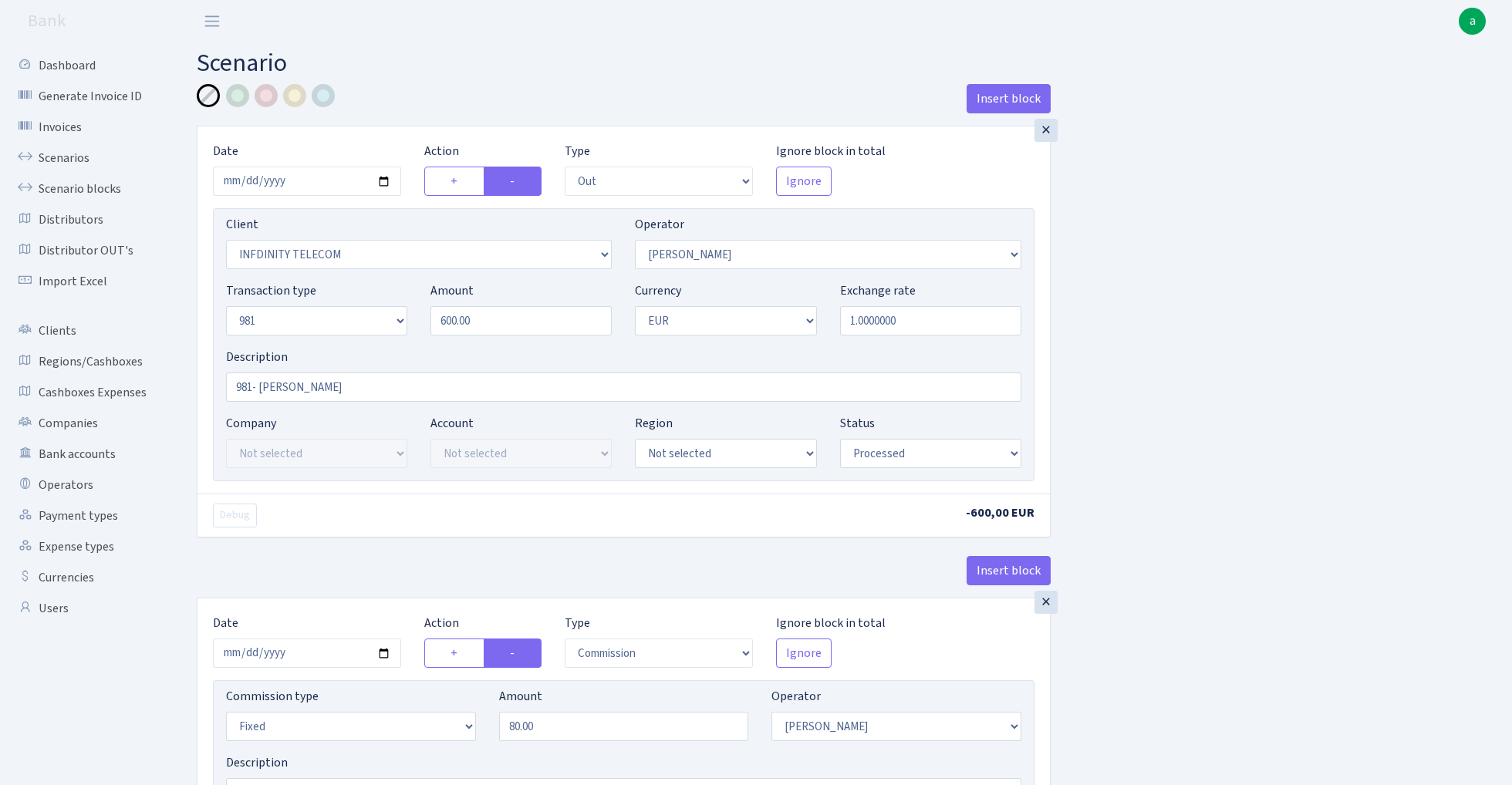
select select "out"
select select "3409"
select select "15"
select select "8"
select select "1"
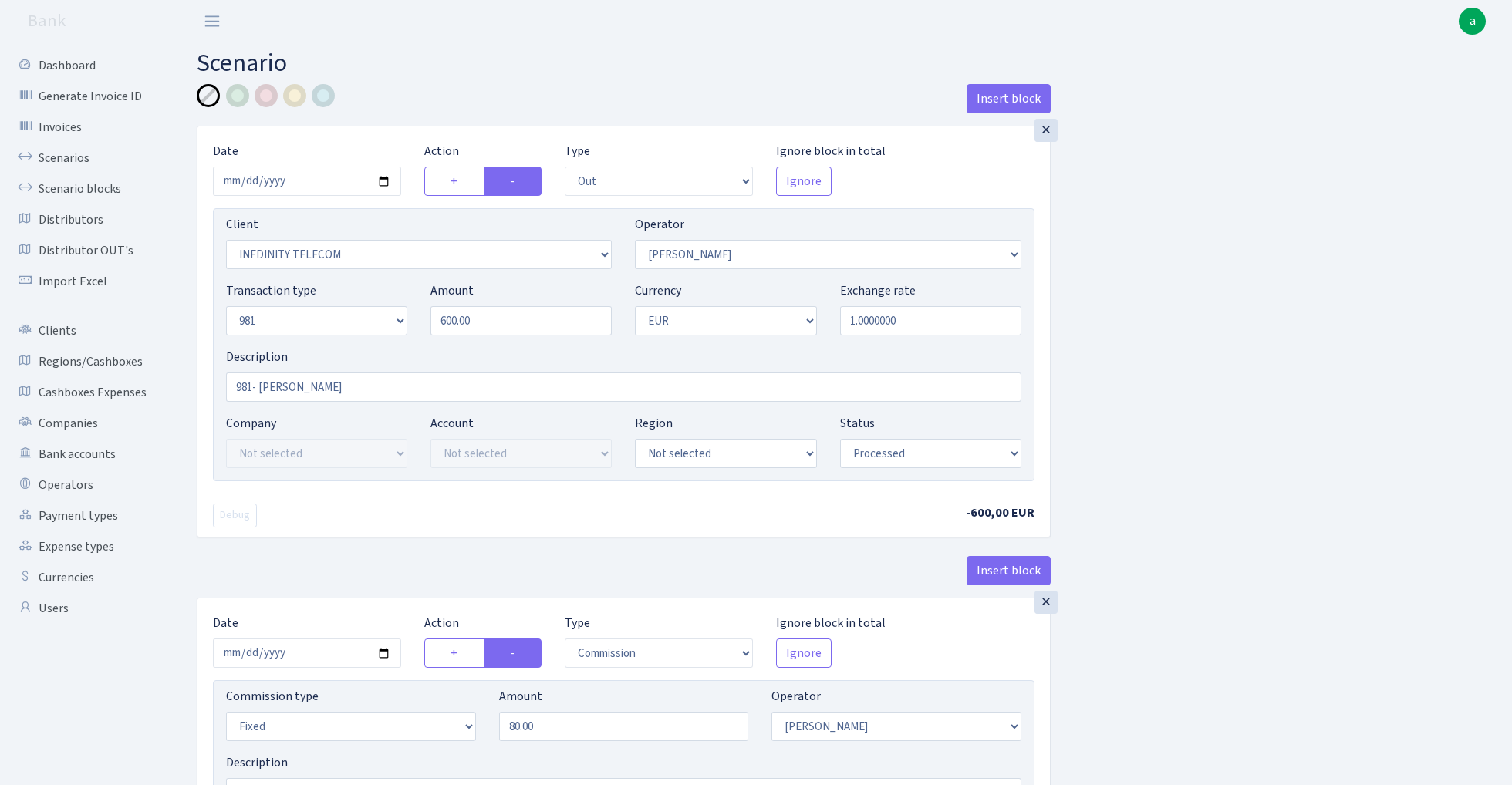
select select "processed"
select select "commission"
select select "fixed"
select select "15"
select select "processed"
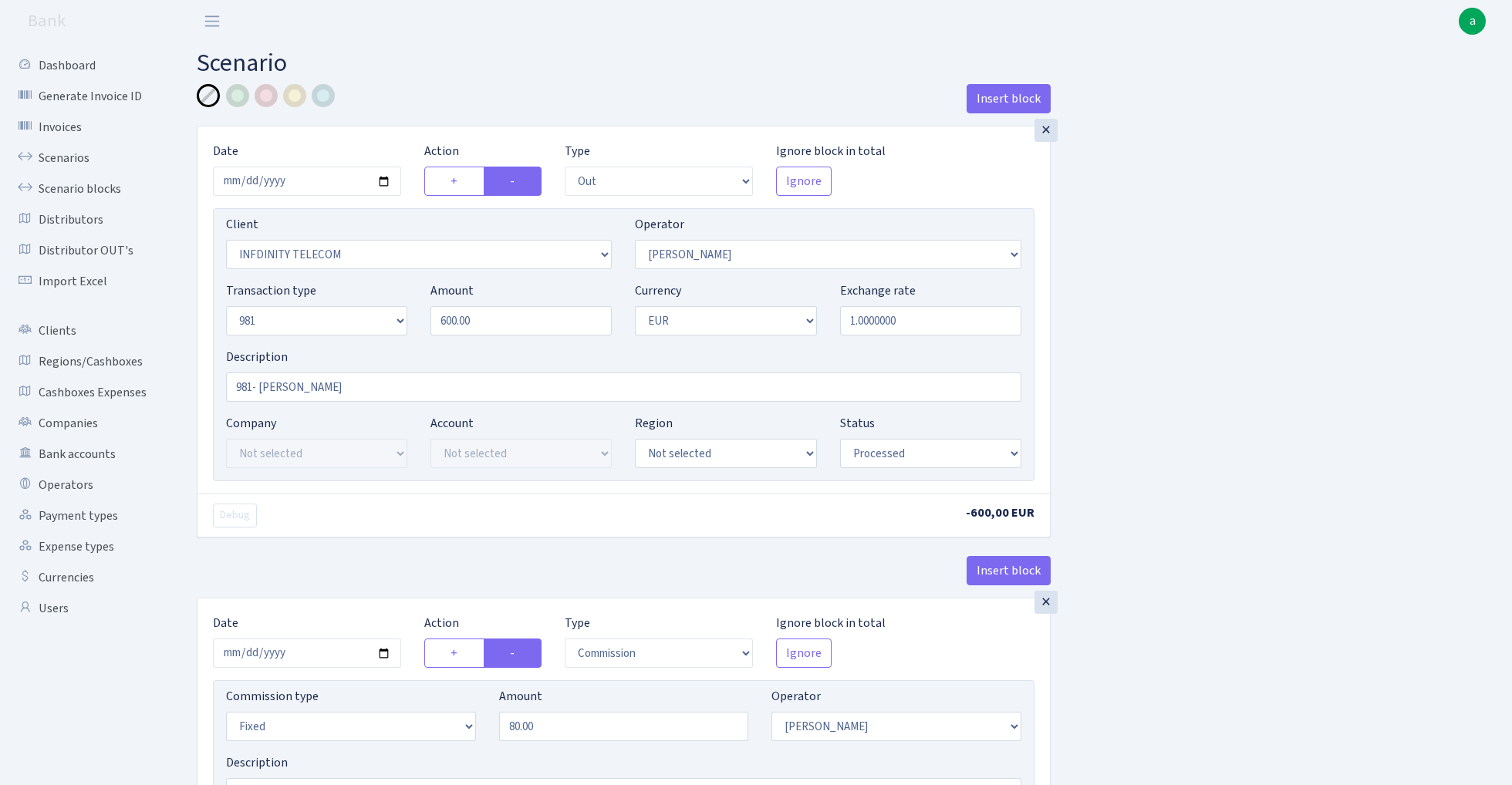
select select "in"
select select "2442"
select select "61"
select select "8"
select select "1"
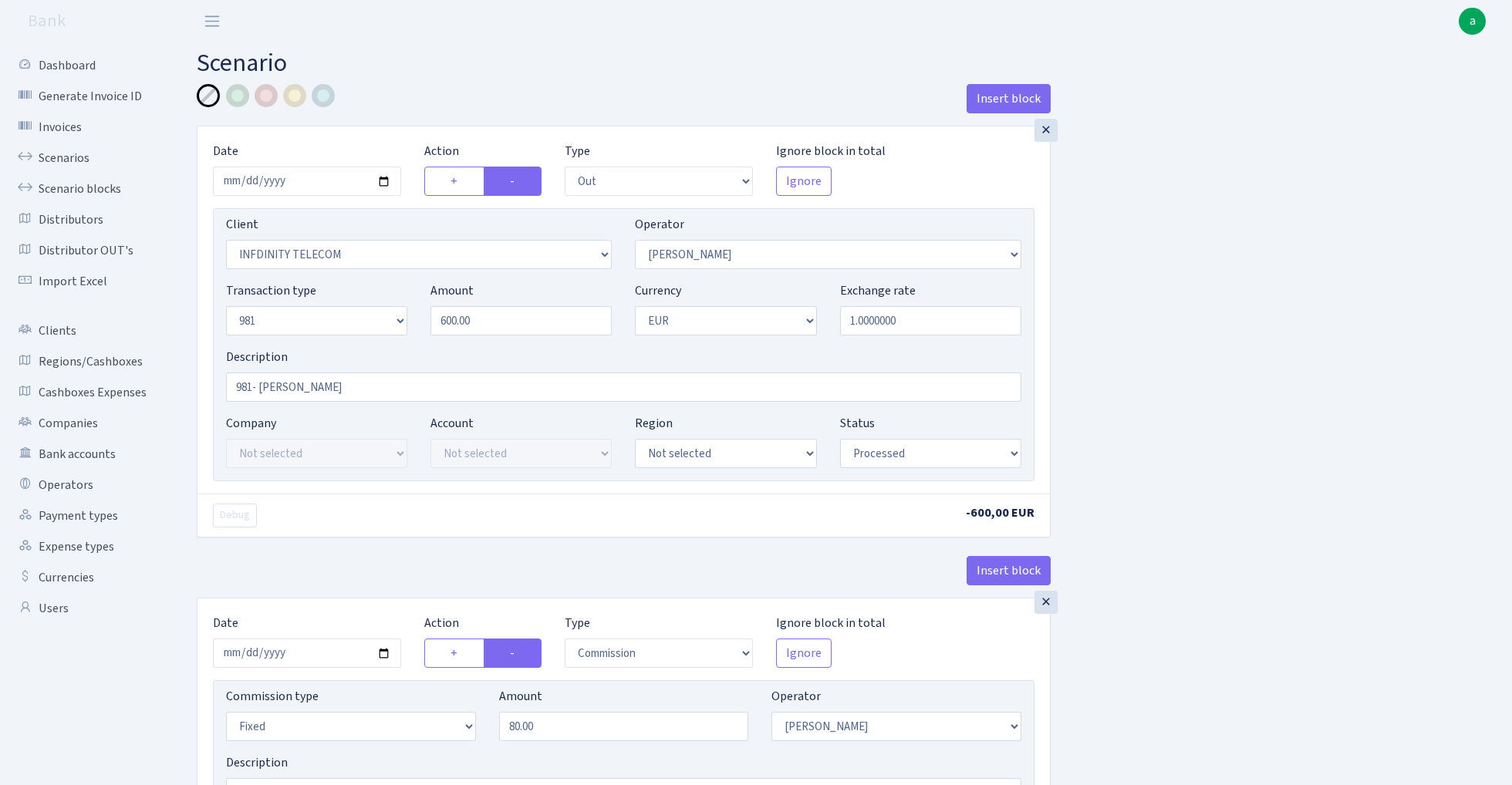
select select "processed"
select select "commission"
select select "61"
select select "processed"
select select "commission"
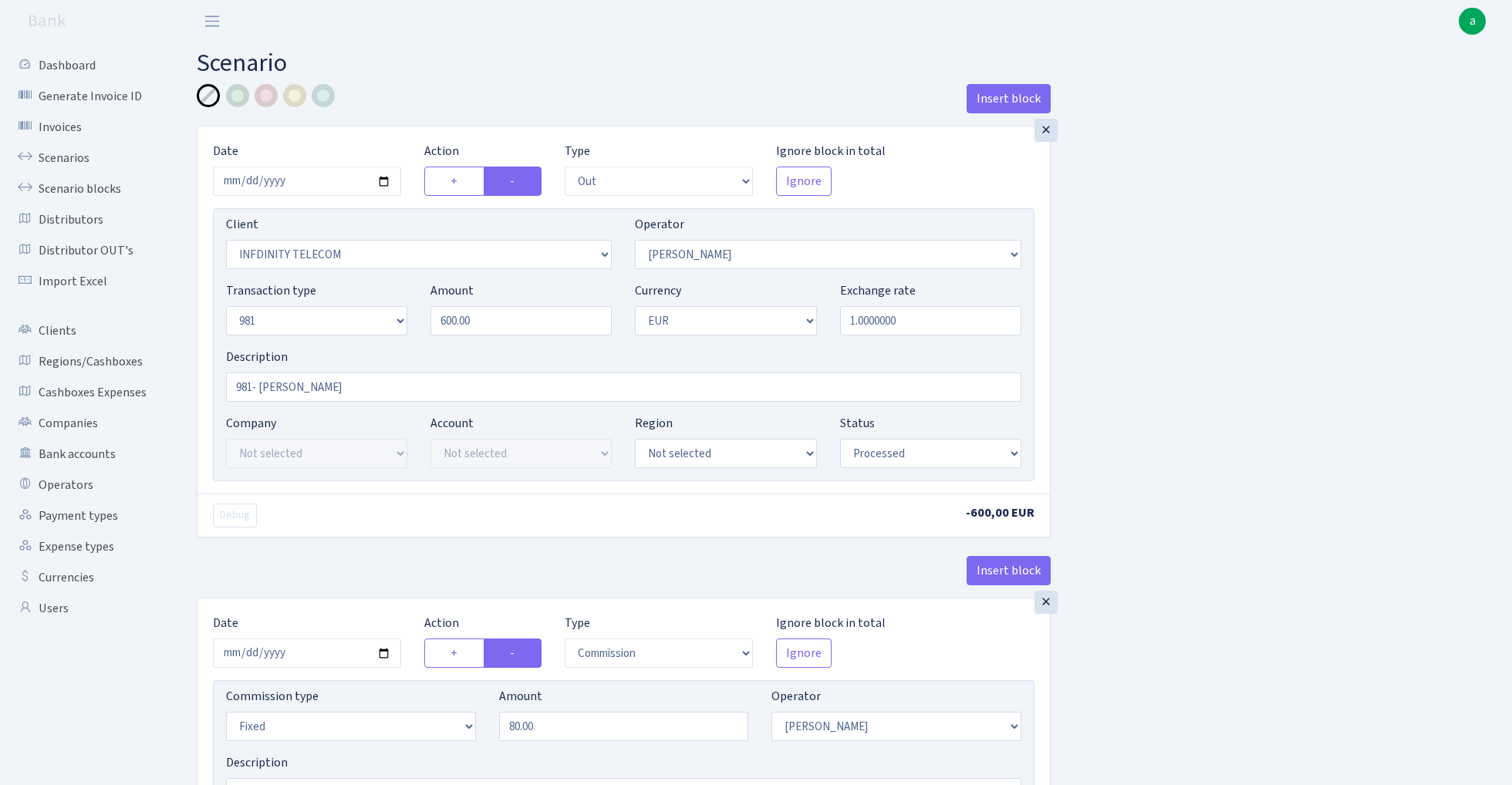
select select "fixed"
select select "61"
select select "processed"
select select "commission"
select select "15"
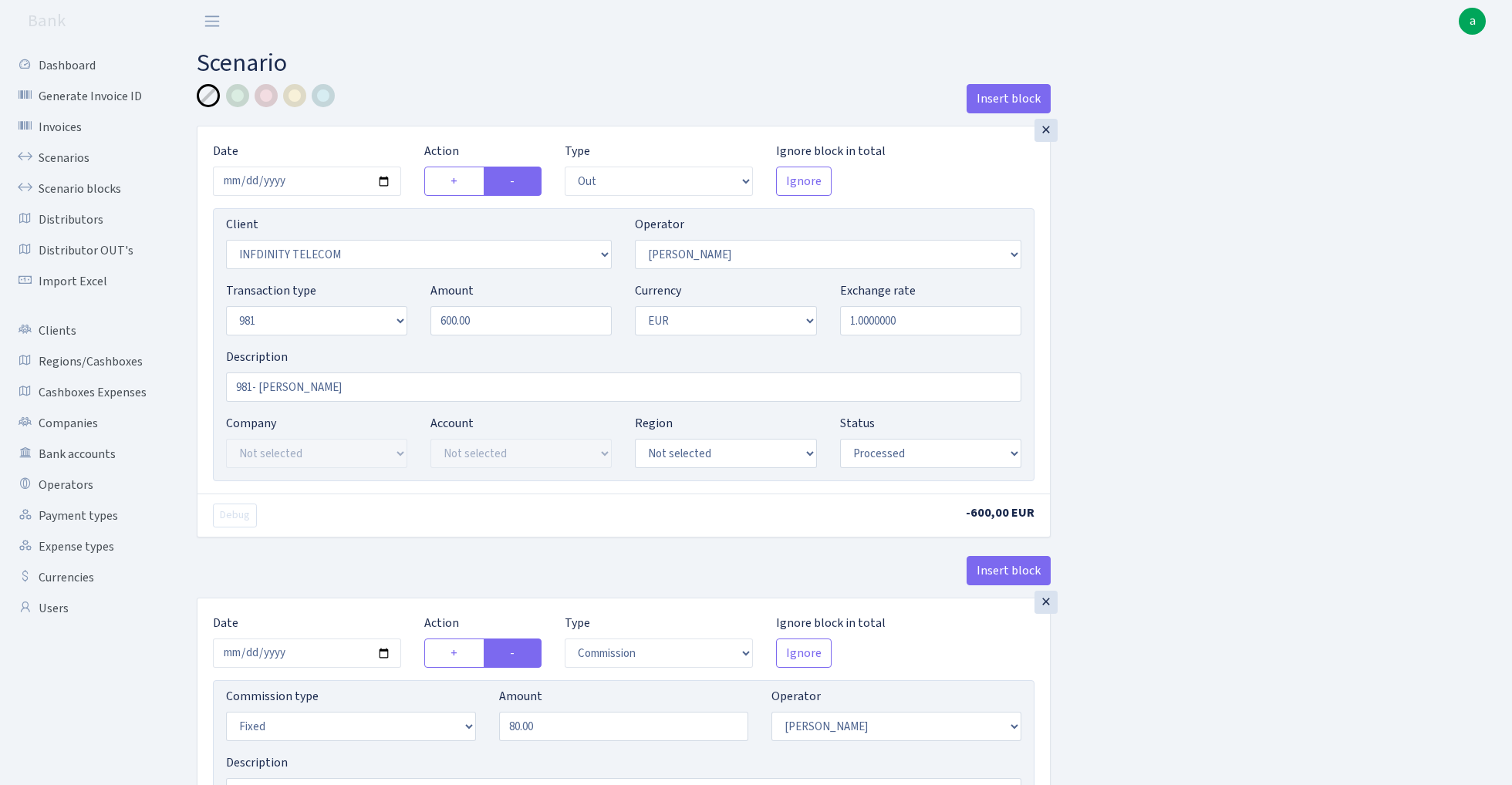
select select "processed"
click at [74, 152] on link "Scenarios" at bounding box center [85, 158] width 154 height 31
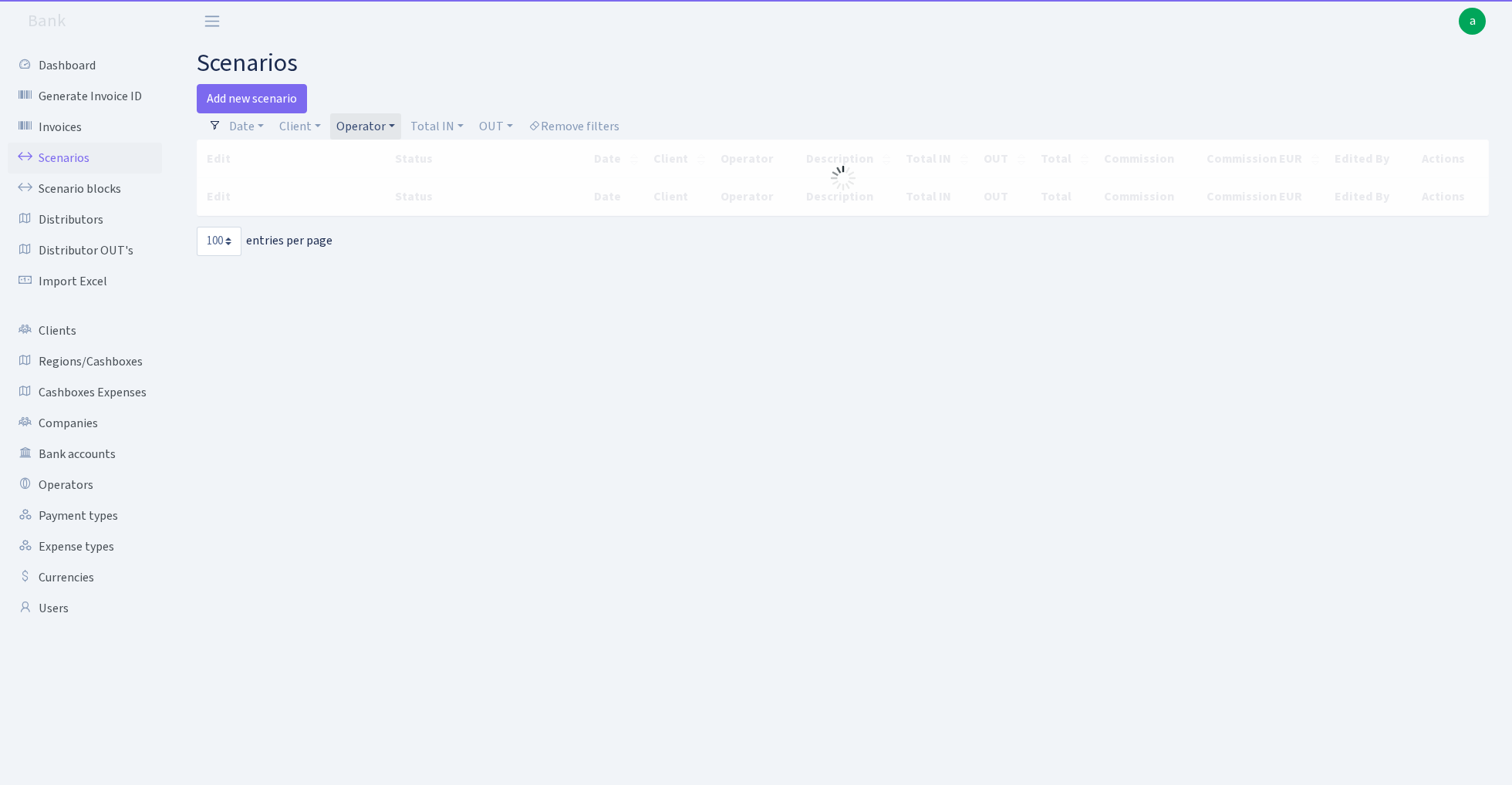
select select "100"
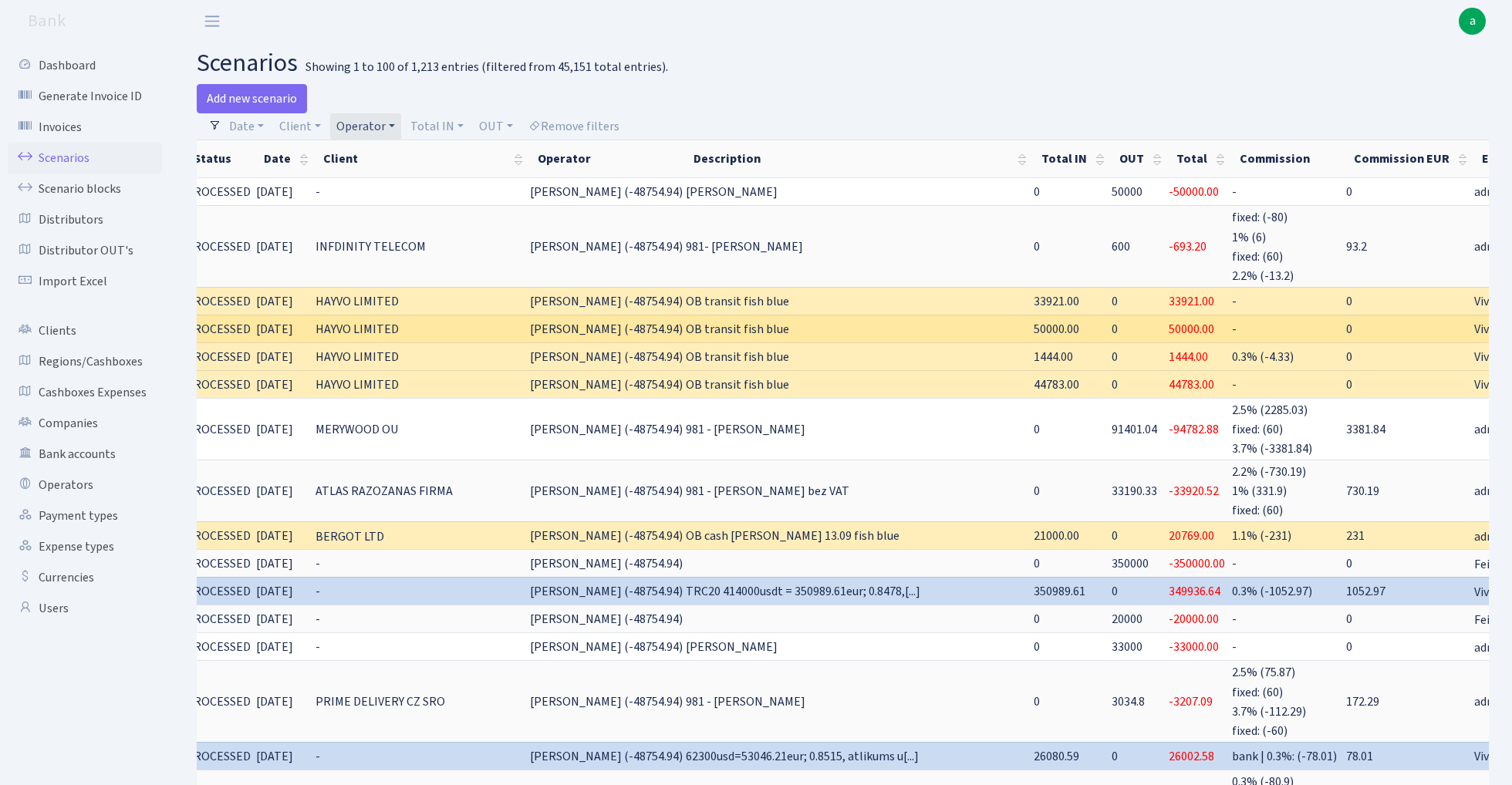
scroll to position [0, 91]
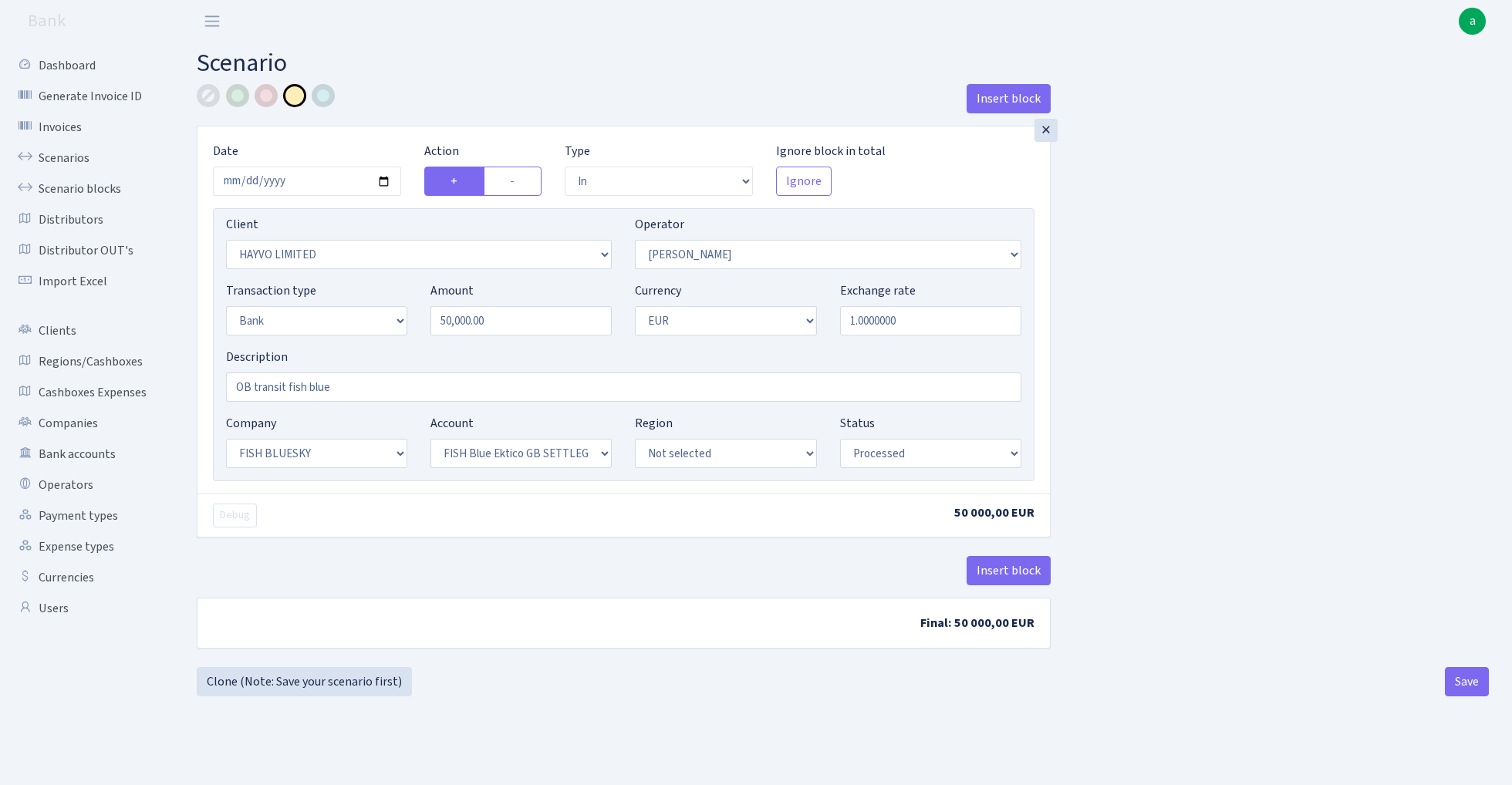
select select "in"
select select "3410"
select select "15"
select select "2"
select select "1"
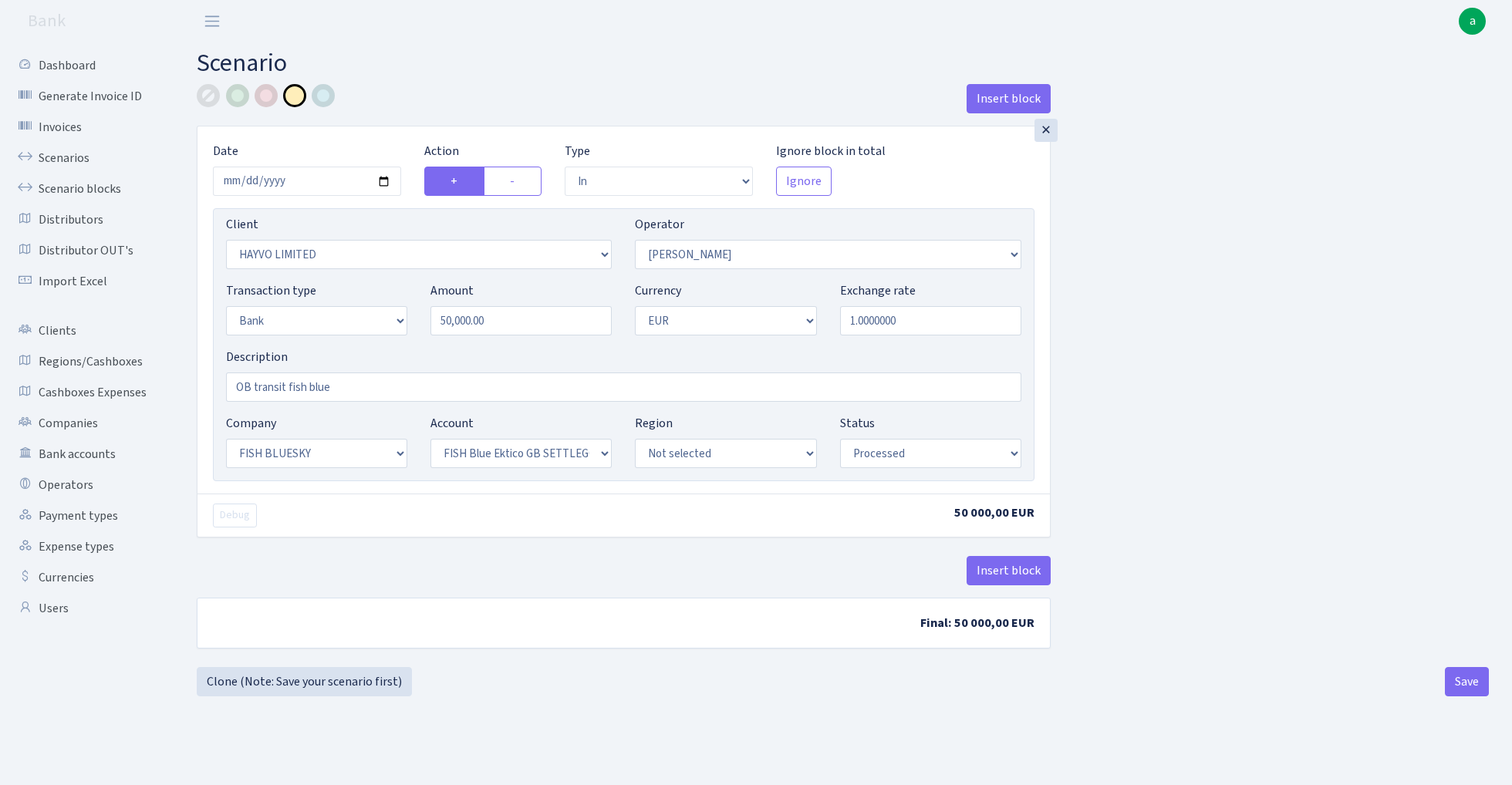
select select "23"
select select "67"
select select "processed"
click at [308, 176] on input "2025-10-08" at bounding box center [307, 180] width 188 height 29
type input "[DATE]"
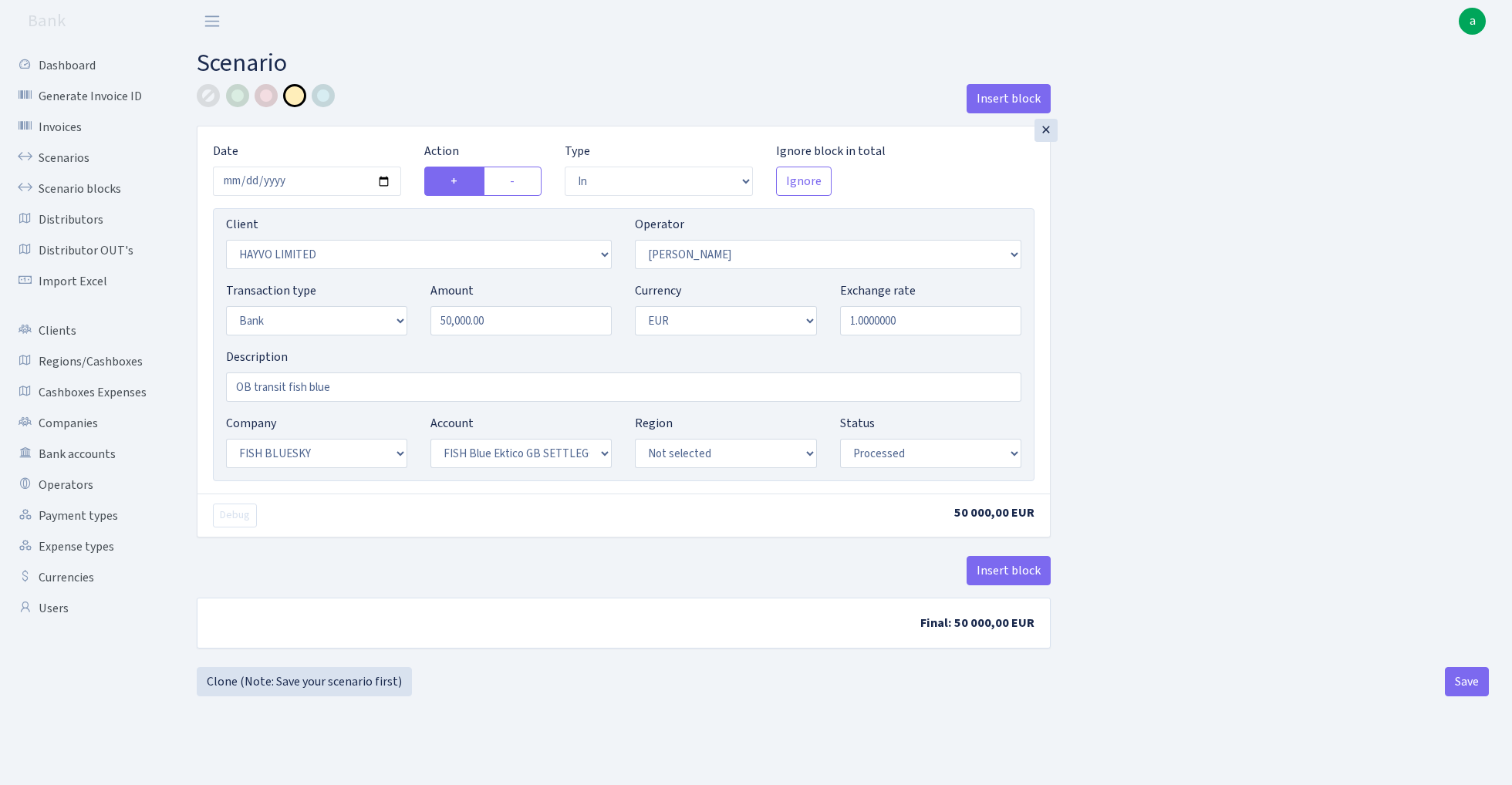
click at [387, 117] on div "Insert block" at bounding box center [624, 105] width 854 height 42
click at [262, 392] on input "OB transit fish blue" at bounding box center [624, 386] width 795 height 29
type input "OB cash [PERSON_NAME] 1.1% fish blue"
click at [1004, 576] on button "Insert block" at bounding box center [1008, 570] width 84 height 29
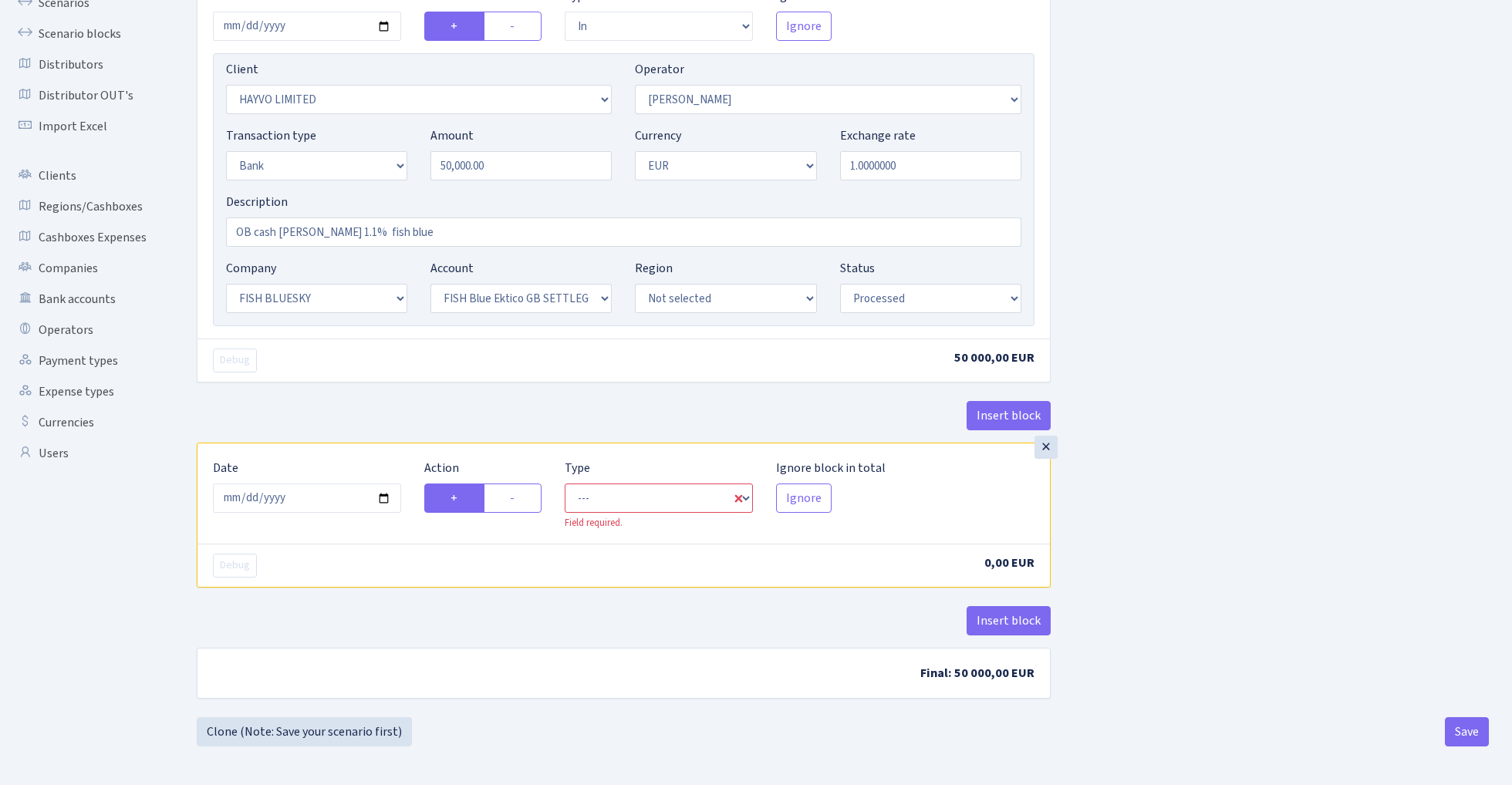
scroll to position [158, 0]
click at [302, 497] on input "2025-10-10" at bounding box center [307, 498] width 188 height 29
type input "2025-10-09"
click at [364, 401] on div "Insert block" at bounding box center [624, 422] width 854 height 42
click at [531, 500] on label "-" at bounding box center [512, 498] width 58 height 29
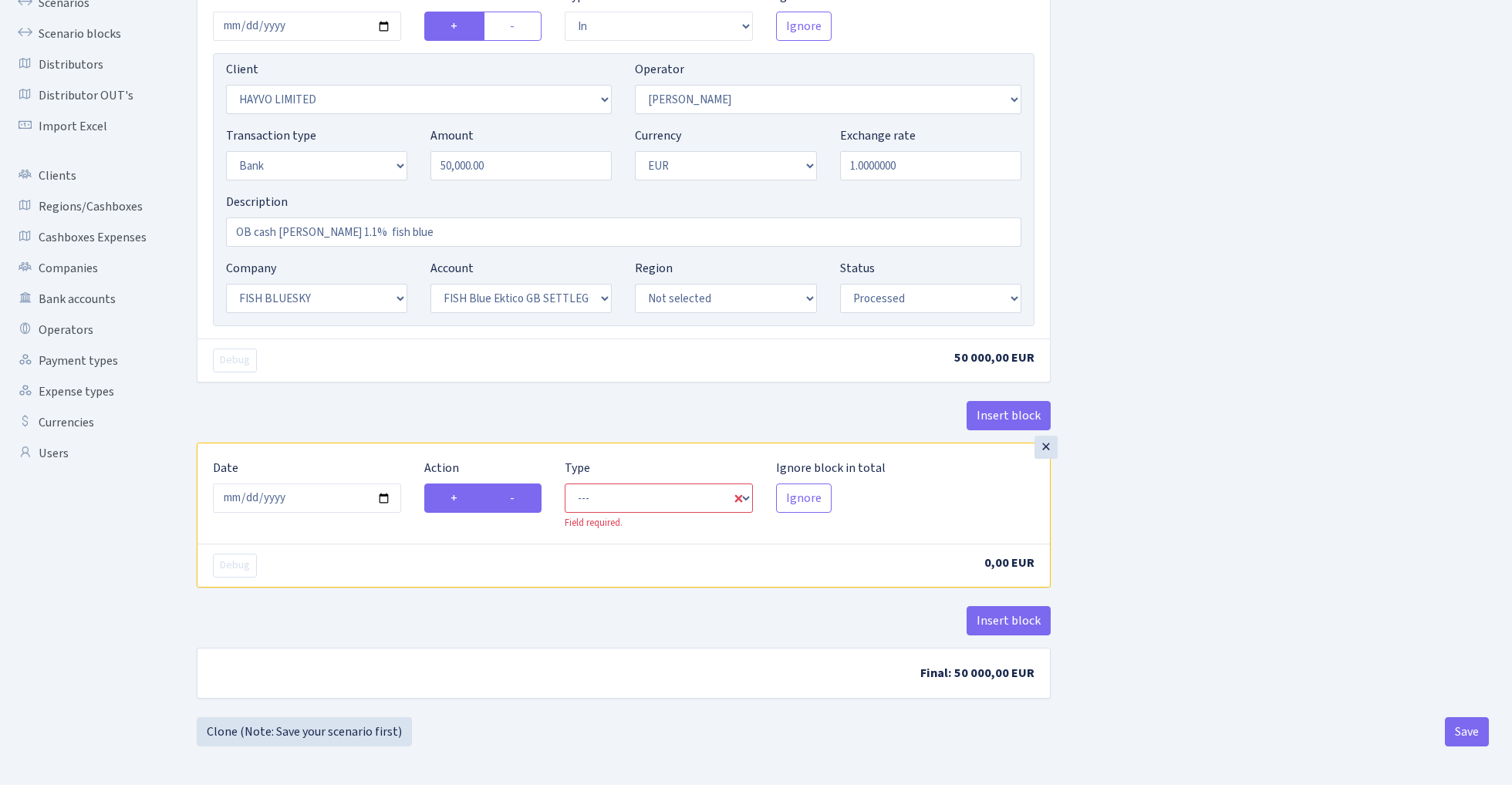
click at [519, 499] on input "-" at bounding box center [514, 493] width 10 height 10
radio input "true"
radio input "false"
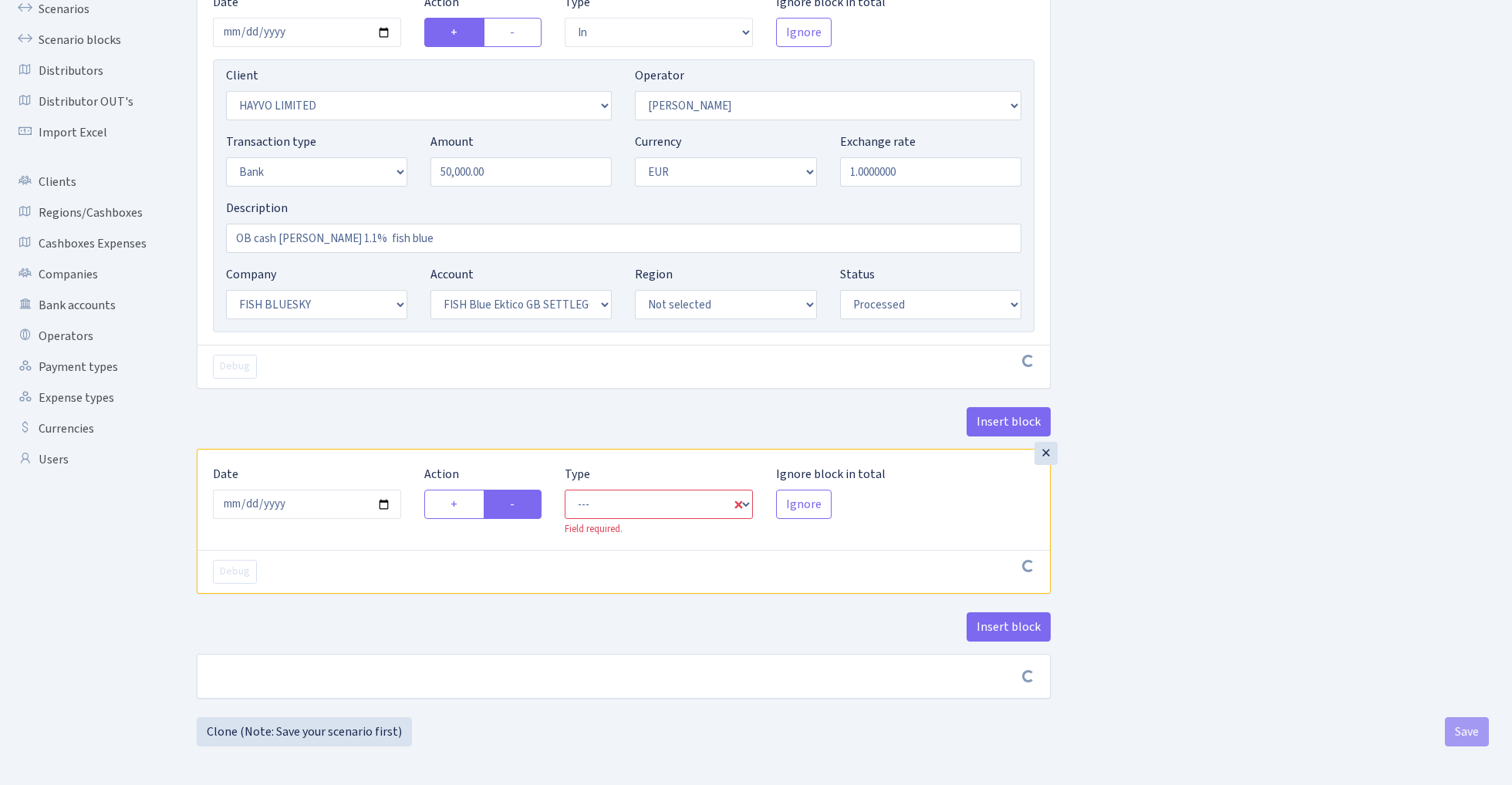
scroll to position [152, 0]
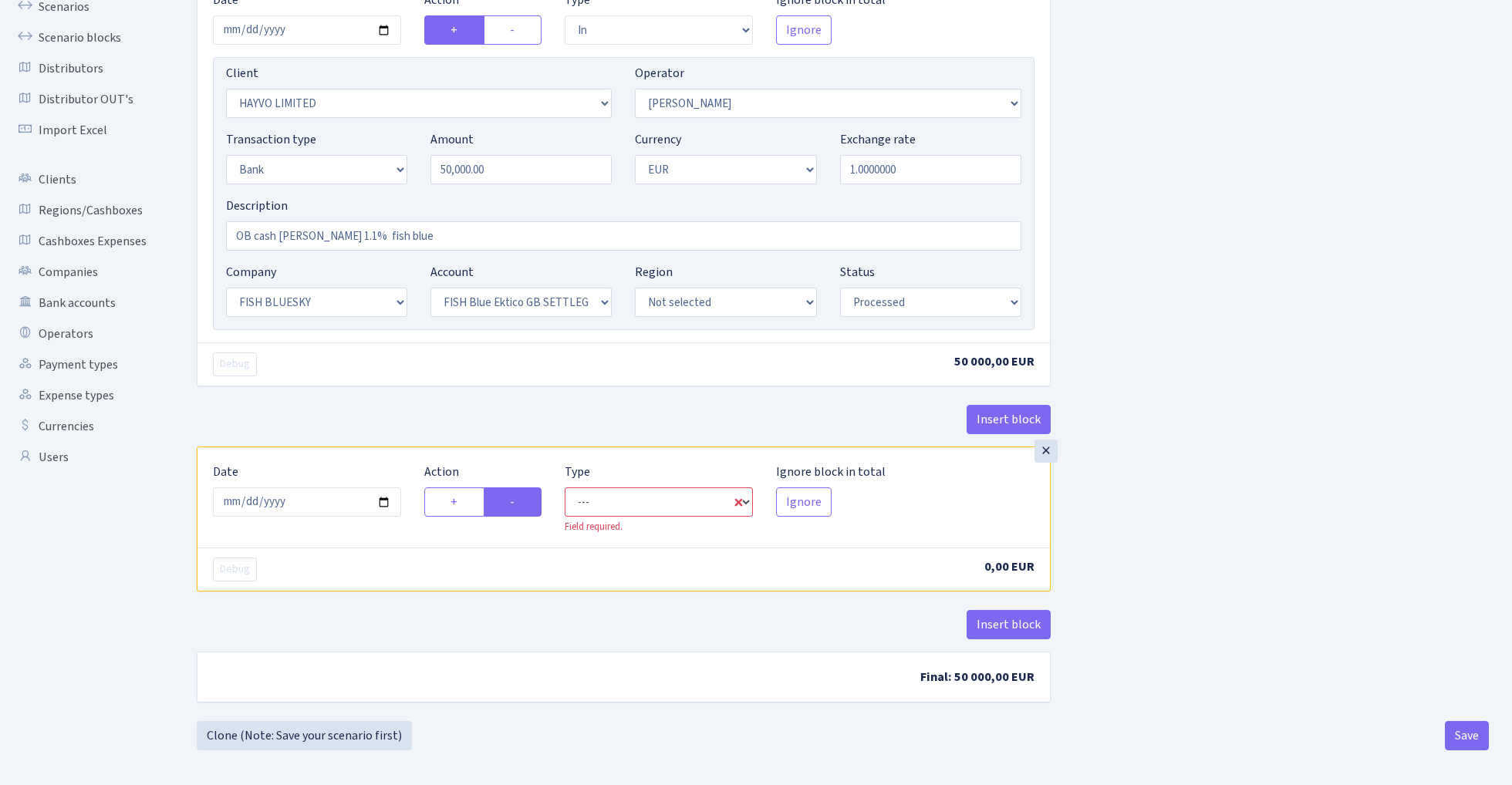
select select "commission"
select select "15"
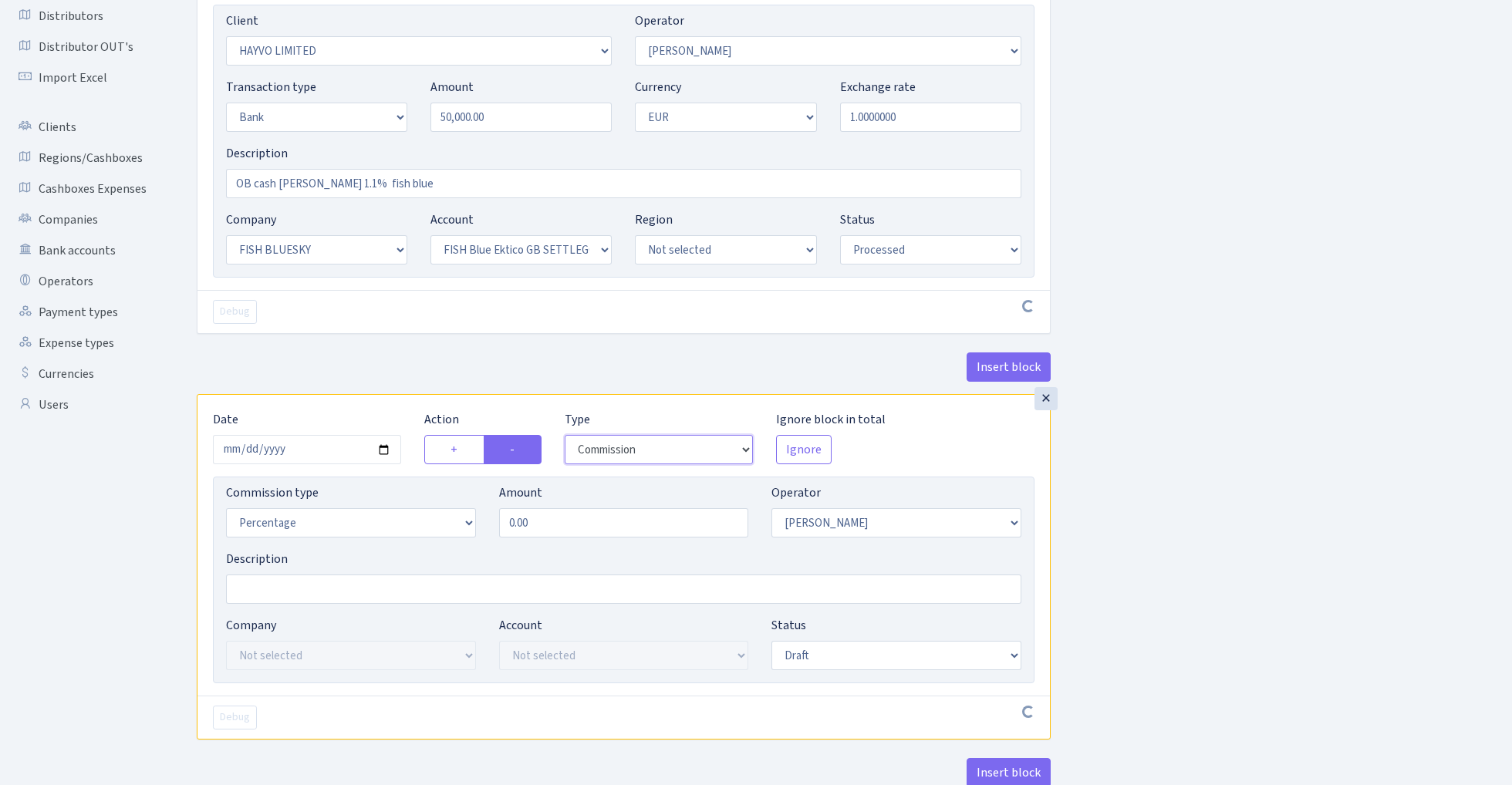
scroll to position [231, 0]
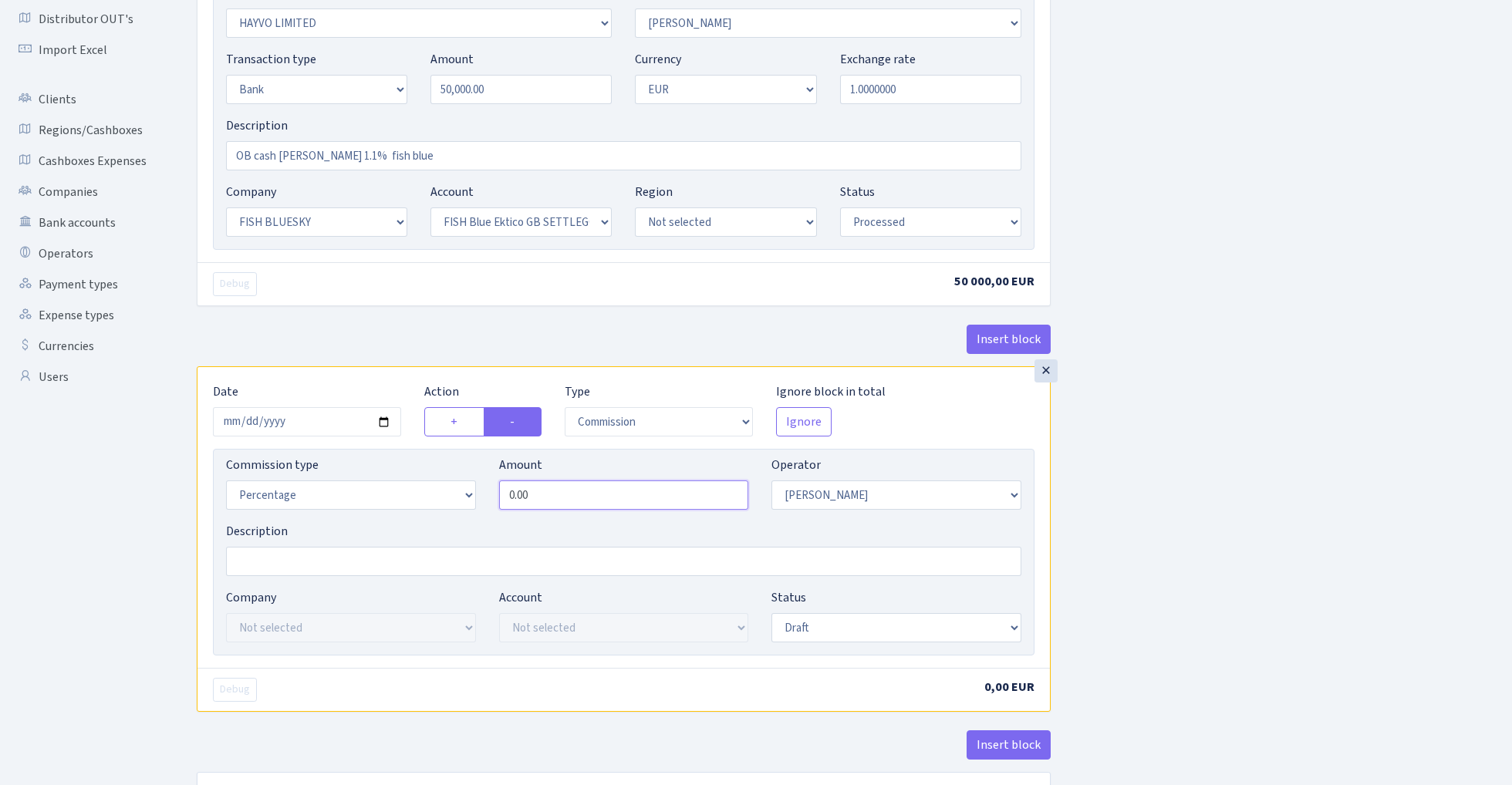
click at [575, 494] on input "0.00" at bounding box center [624, 494] width 250 height 29
type input "1.10"
click at [1254, 485] on div "Insert block × Date 2025-10-09 Action + - Type --- In Out Commission Field requ…" at bounding box center [842, 344] width 1315 height 983
select select "processed"
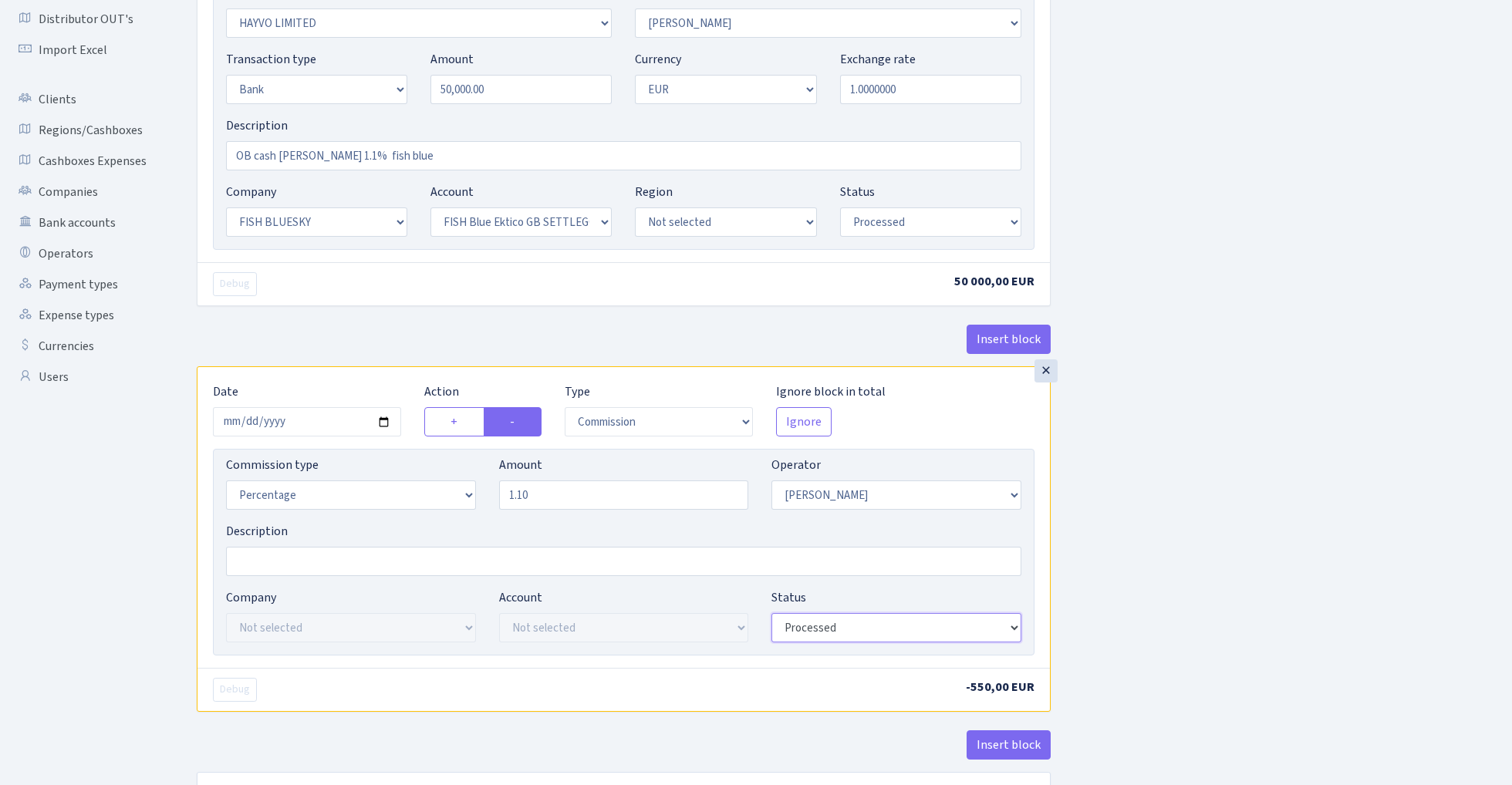
drag, startPoint x: 845, startPoint y: 619, endPoint x: 1130, endPoint y: 505, distance: 307.0
click at [1130, 505] on div "Insert block × Date 2025-10-09 Action + - Type --- In Out Commission Field requ…" at bounding box center [842, 347] width 1315 height 989
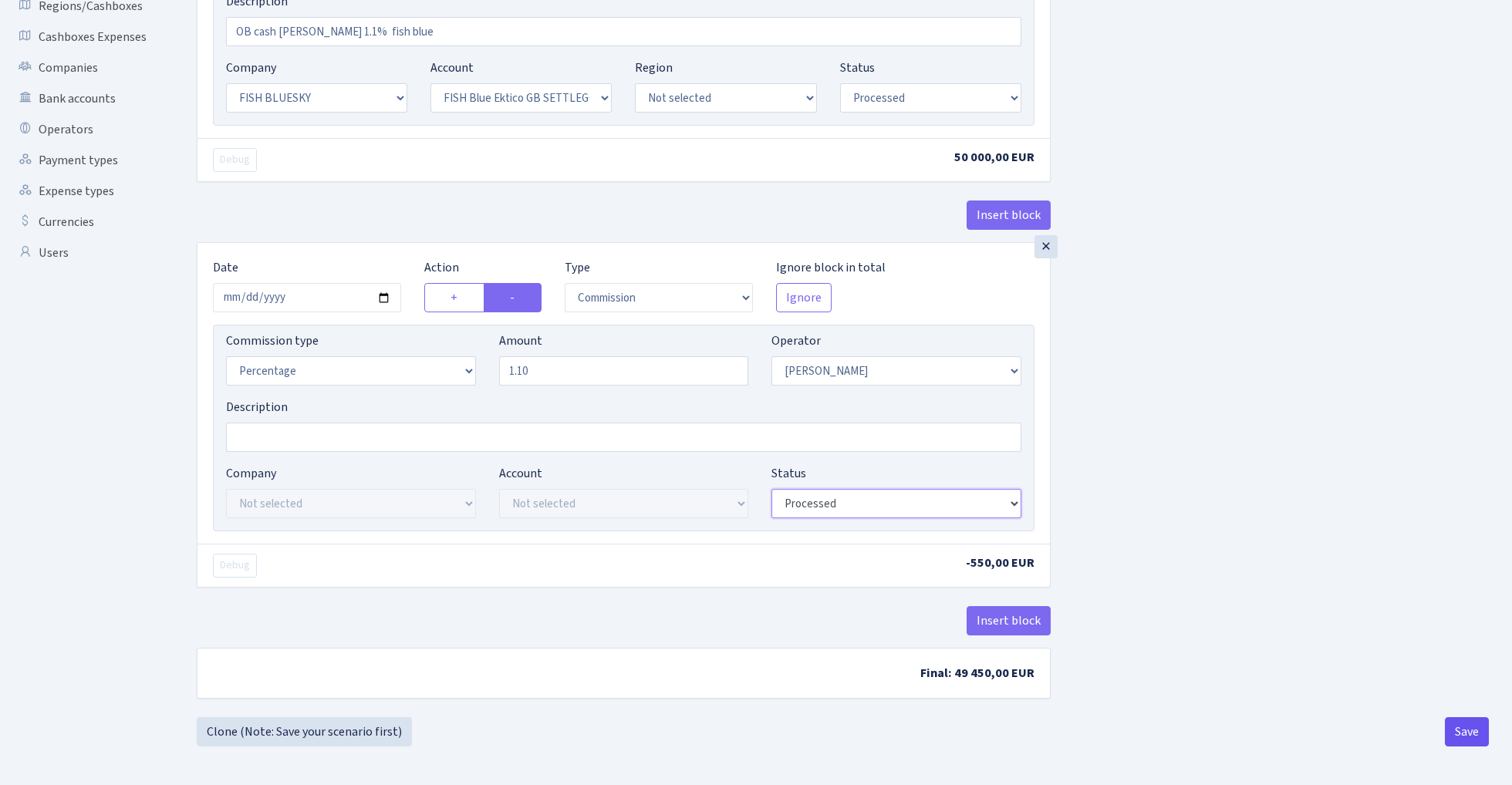
scroll to position [359, 0]
click at [1470, 727] on button "Save" at bounding box center [1466, 732] width 44 height 29
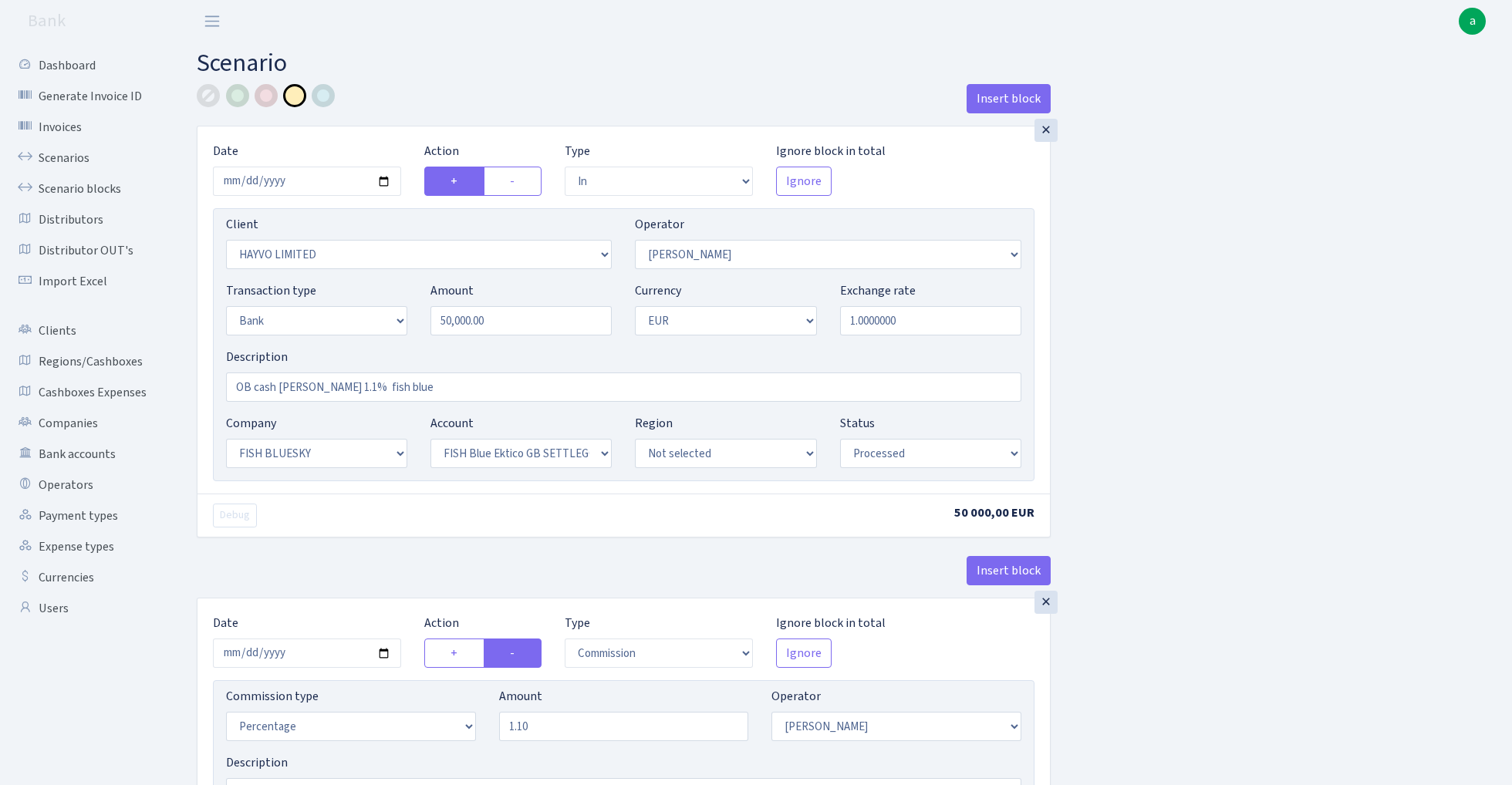
select select "in"
select select "3410"
select select "15"
select select "2"
select select "1"
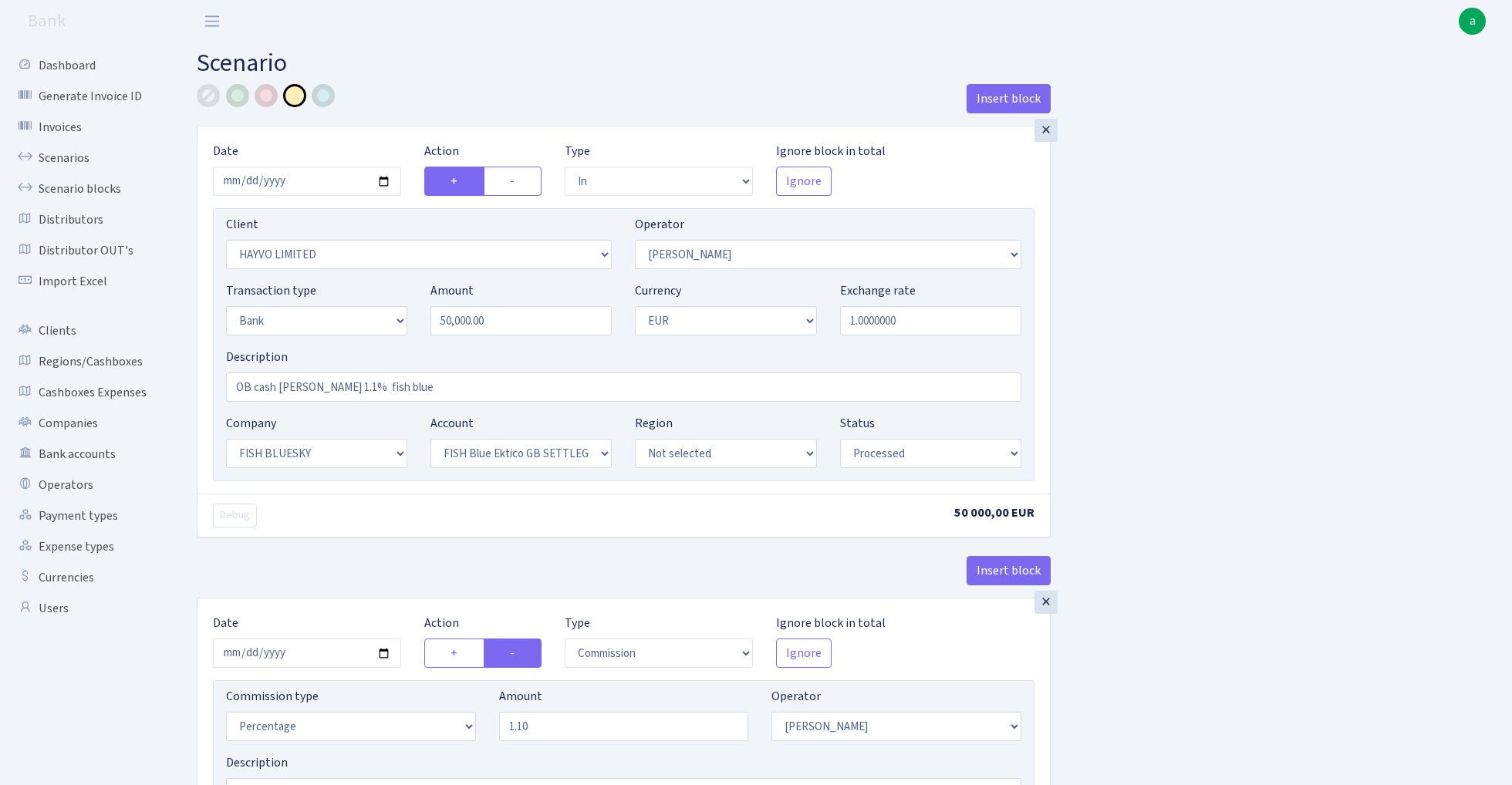
select select "23"
select select "67"
select select "processed"
select select "commission"
select select "15"
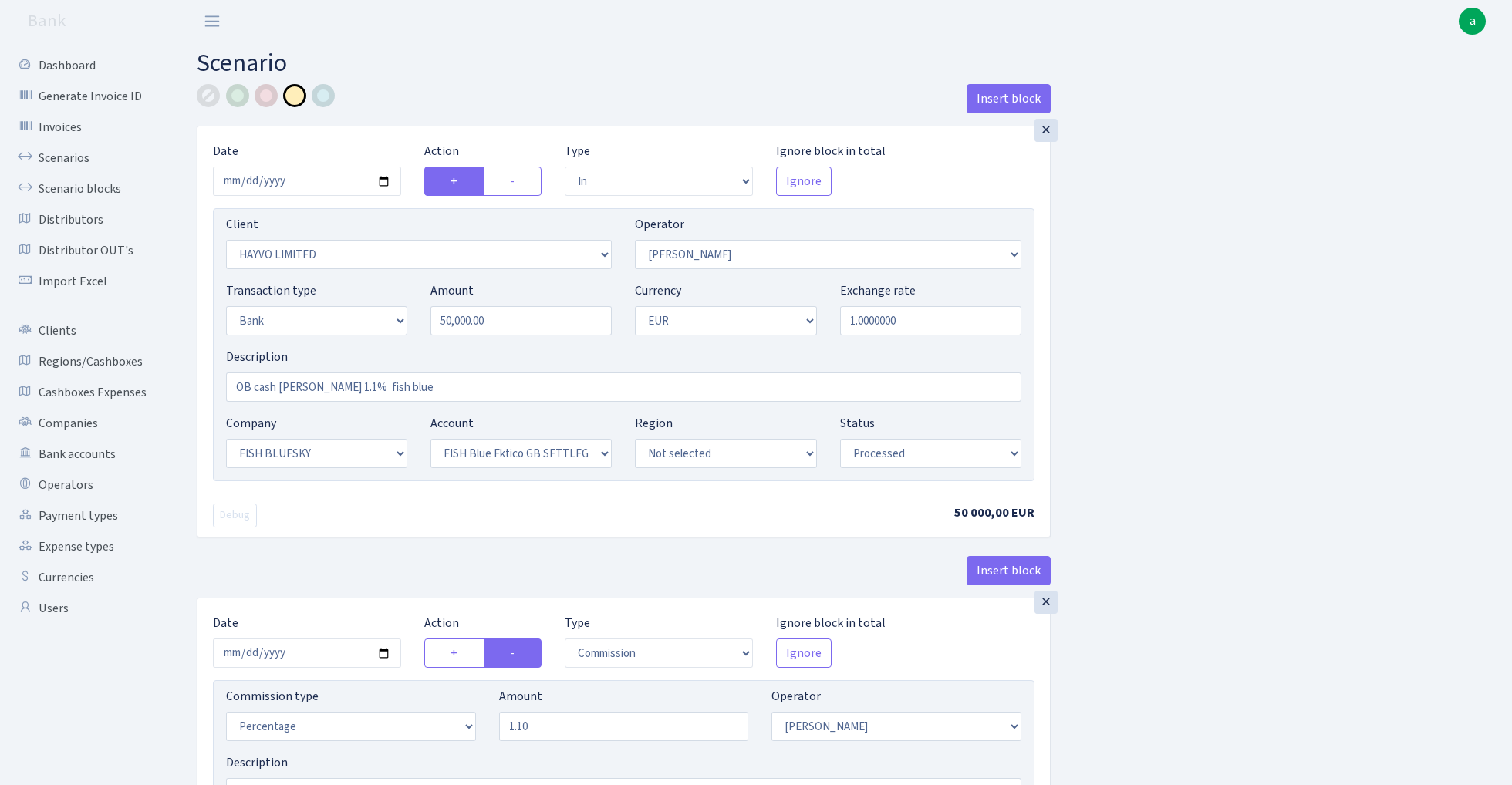
select select "processed"
click at [60, 152] on link "Scenarios" at bounding box center [85, 158] width 154 height 31
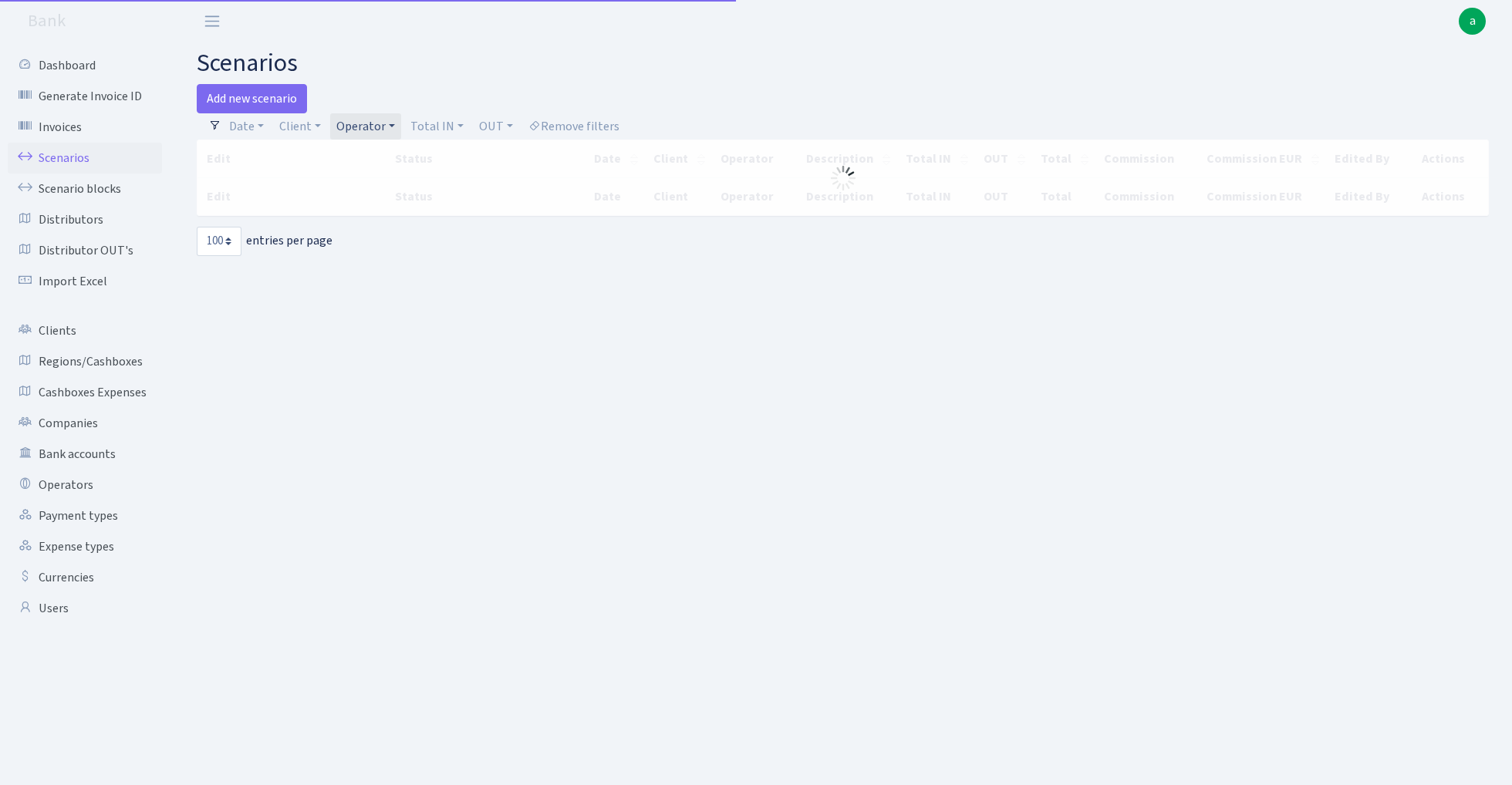
select select "100"
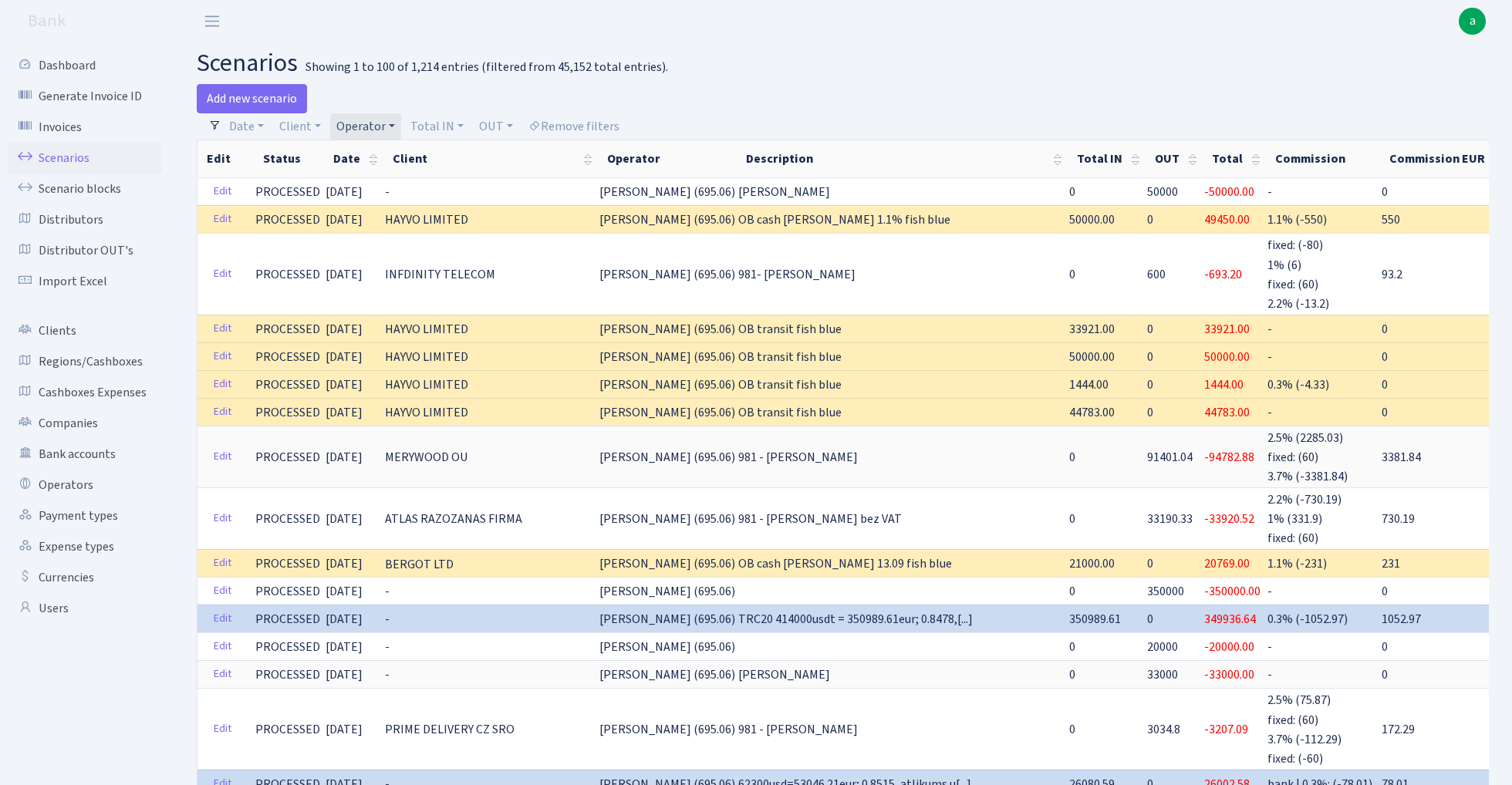
click at [55, 161] on link "Scenarios" at bounding box center [85, 158] width 154 height 31
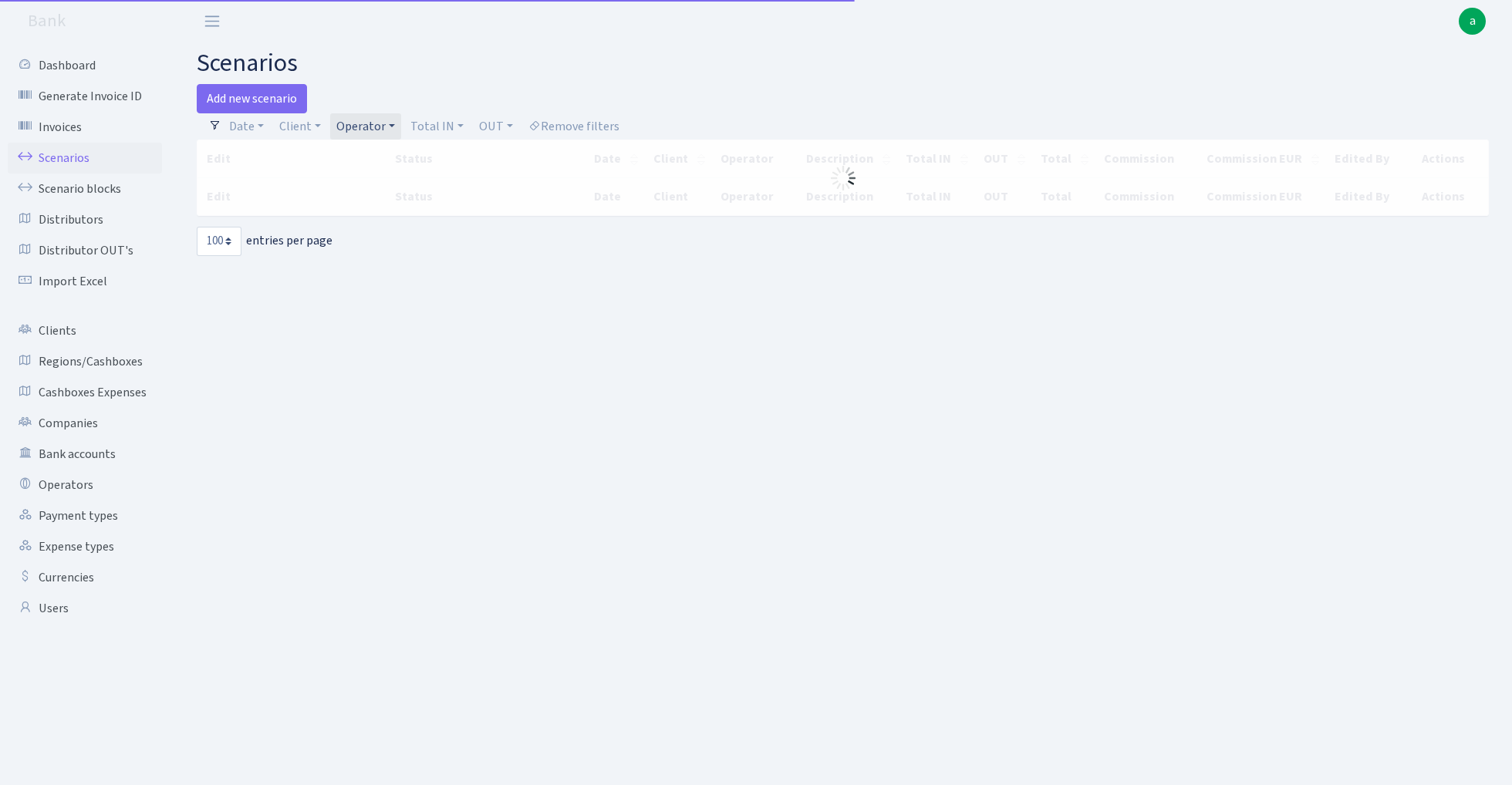
select select "100"
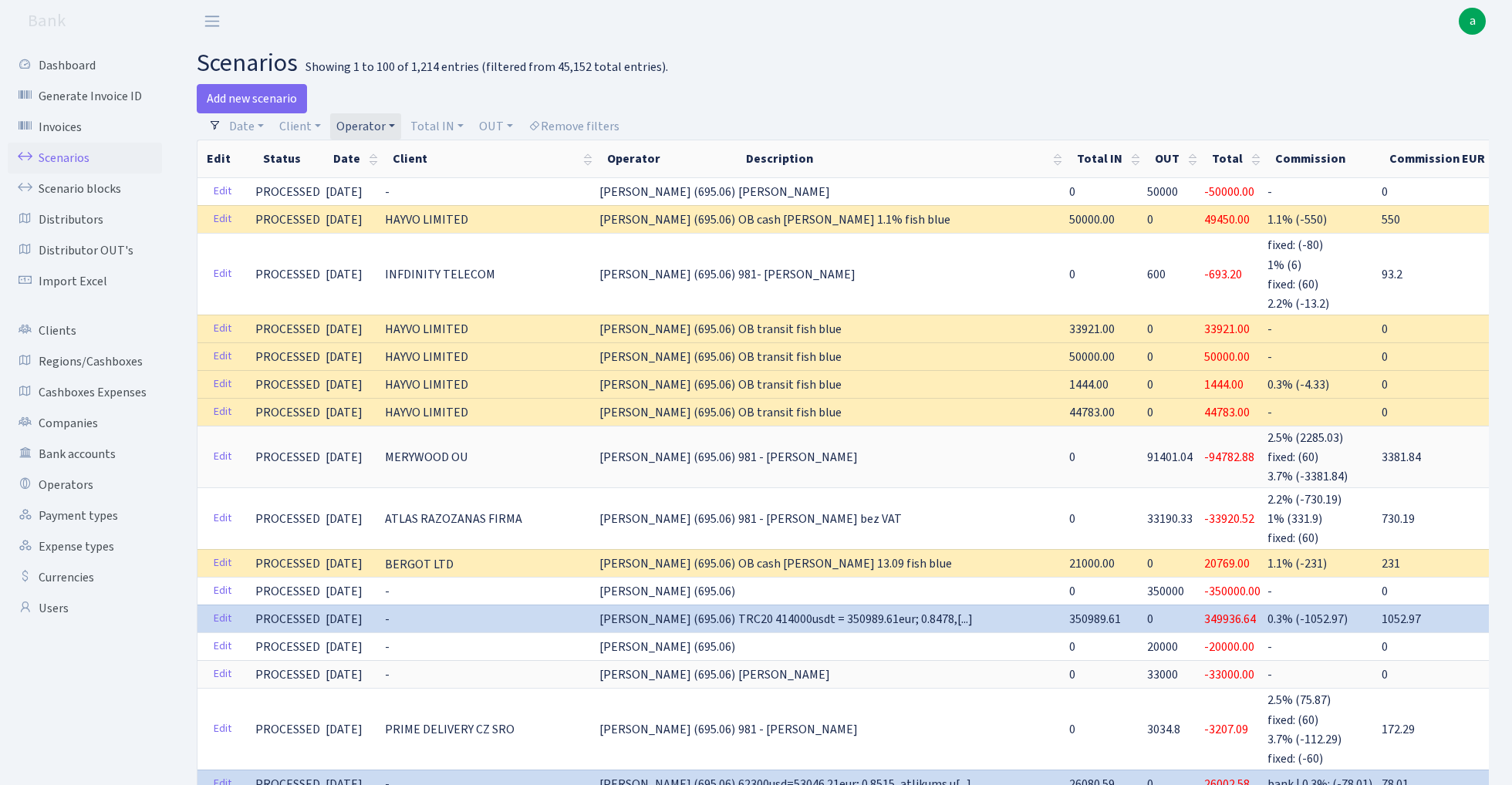
click at [363, 108] on div "Add new scenario" at bounding box center [514, 98] width 635 height 29
click at [359, 124] on link "Operator" at bounding box center [365, 126] width 71 height 26
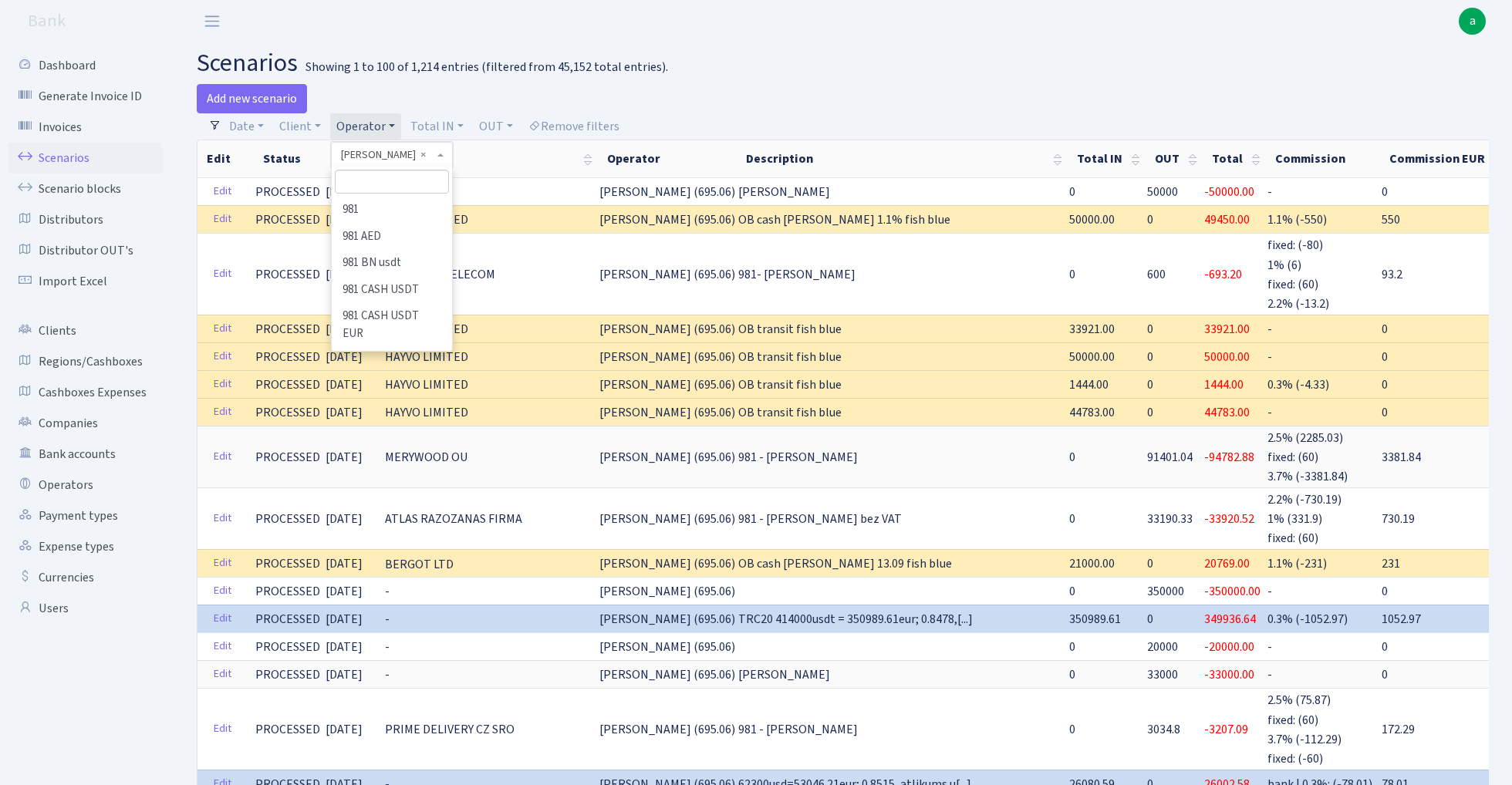
scroll to position [6047, 0]
click at [368, 180] on input "search" at bounding box center [391, 181] width 113 height 24
type input "svetla"
click at [402, 209] on li "[PERSON_NAME] eur" at bounding box center [391, 219] width 117 height 44
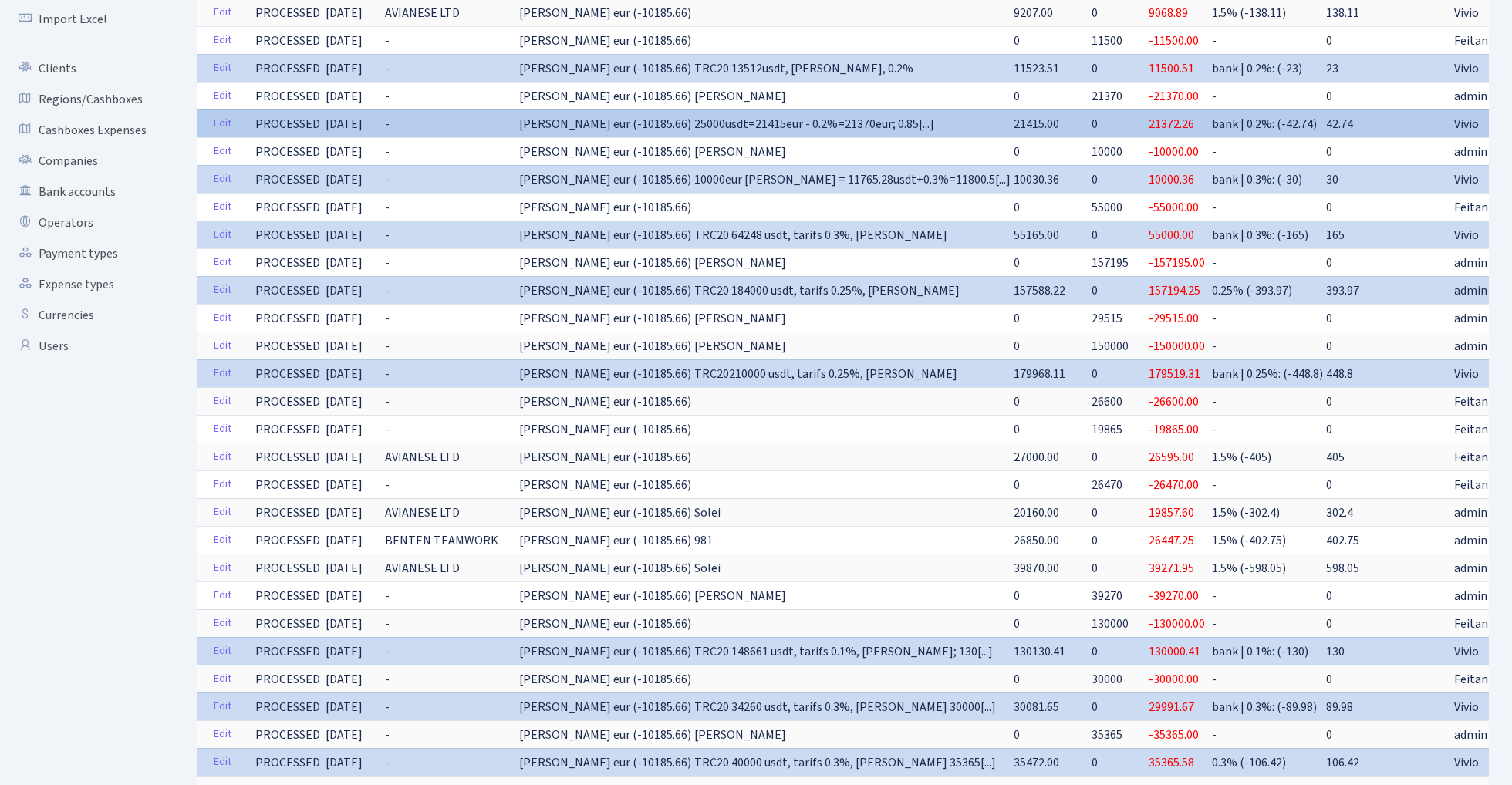
scroll to position [290, 0]
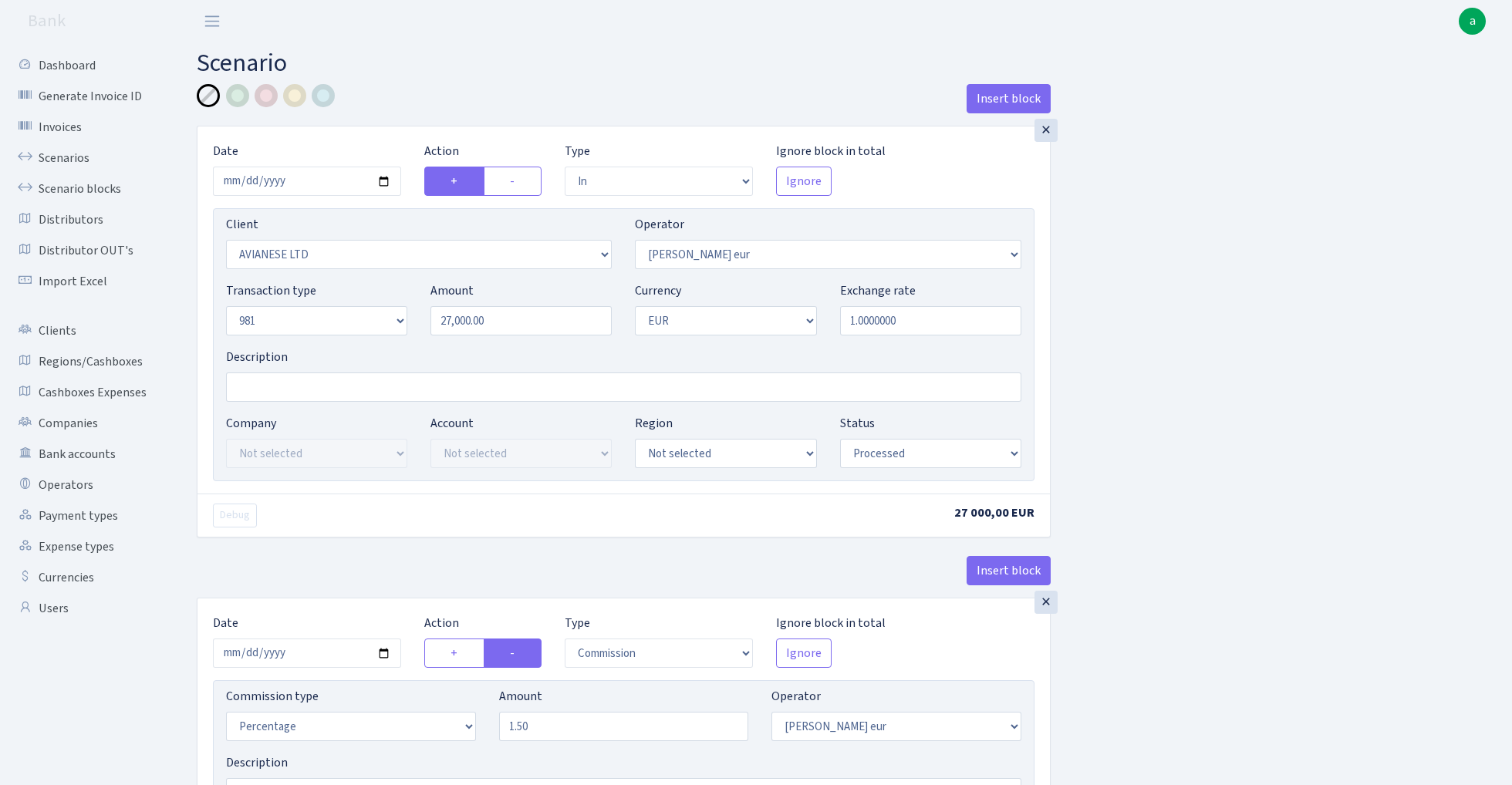
select select "in"
select select "2281"
select select "403"
select select "8"
select select "1"
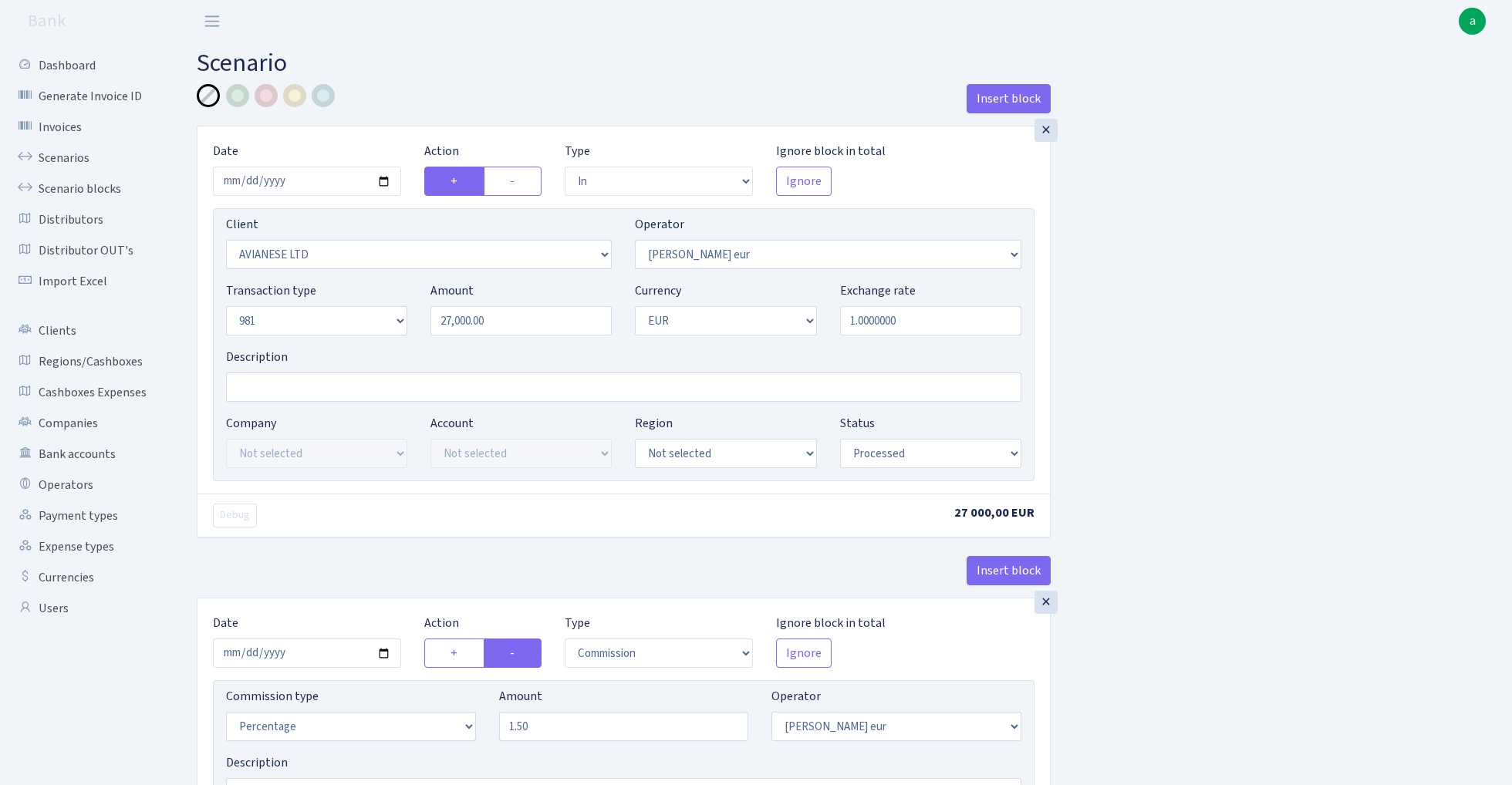
select select "processed"
select select "commission"
select select "403"
select select "processed"
select select "out"
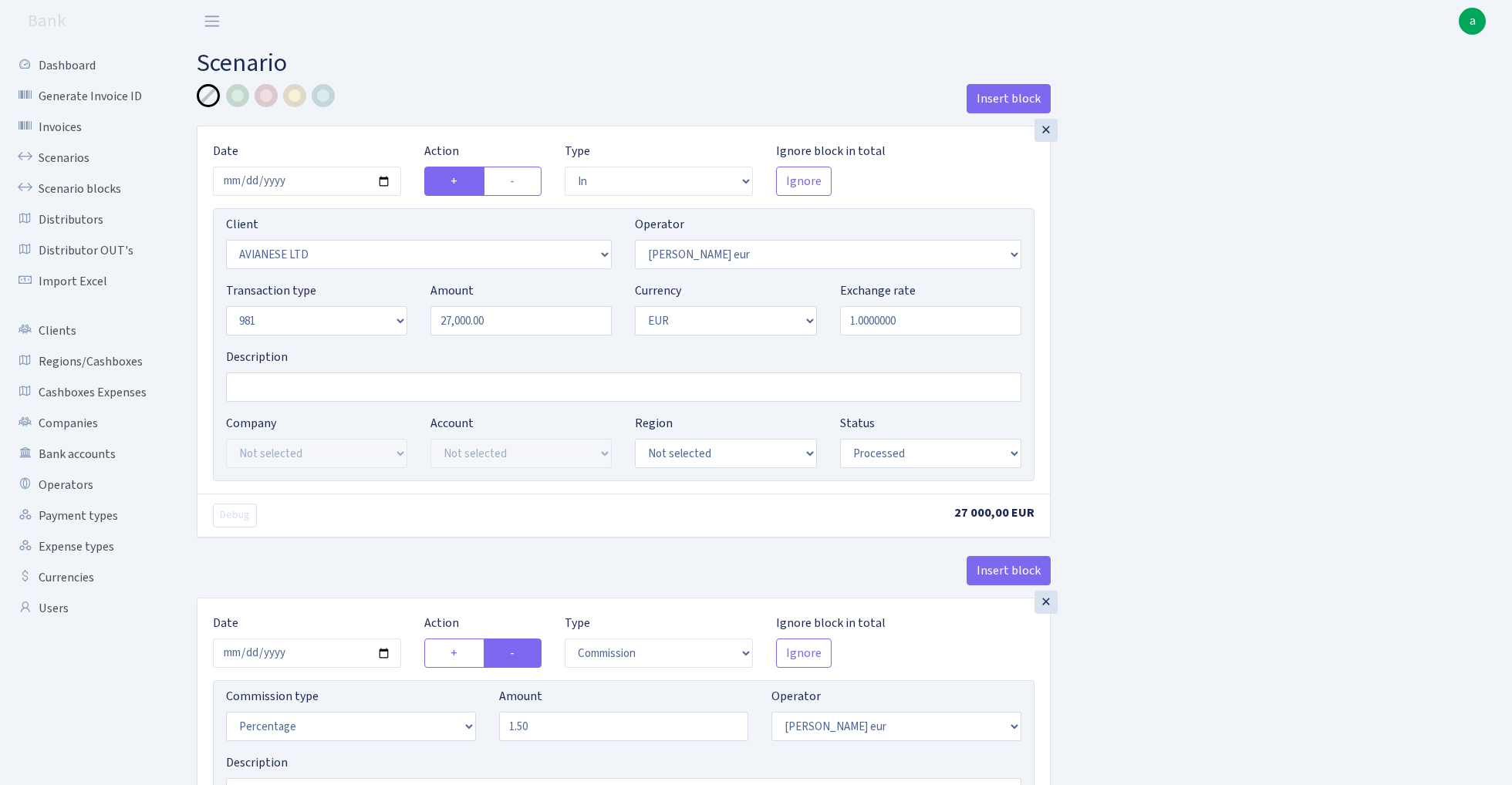
select select "2781"
select select "61"
select select "8"
select select "1"
select select "processed"
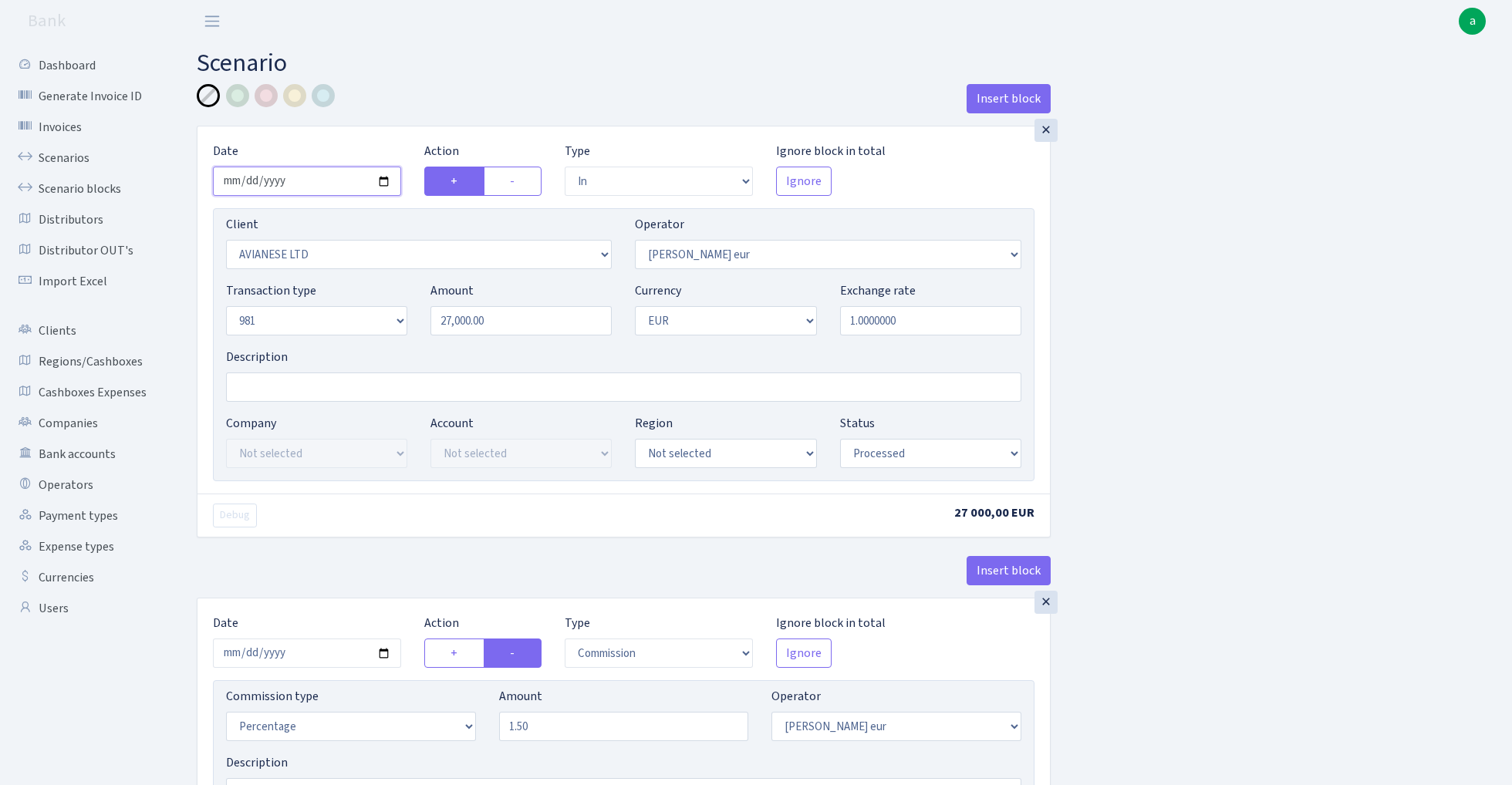
click at [300, 177] on input "[DATE]" at bounding box center [307, 180] width 188 height 29
click at [293, 180] on input "2025-08-11" at bounding box center [307, 180] width 188 height 29
type input "[DATE]"
click at [497, 315] on input "27000.00" at bounding box center [520, 321] width 181 height 29
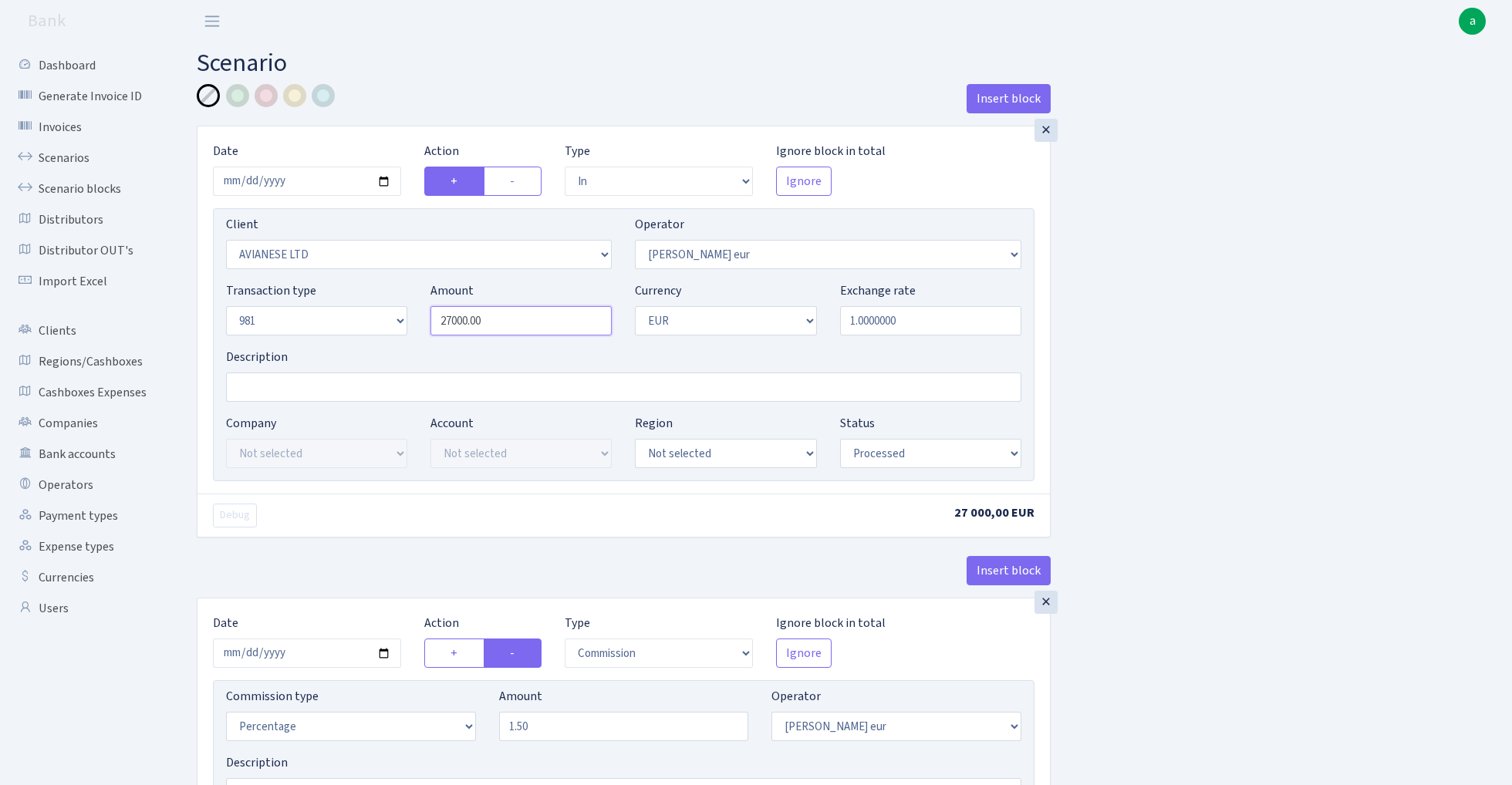
click at [497, 315] on input "27000.00" at bounding box center [520, 321] width 181 height 29
paste input "102"
type input "10,200.00"
select select "2"
click at [284, 386] on input "Description" at bounding box center [624, 386] width 795 height 29
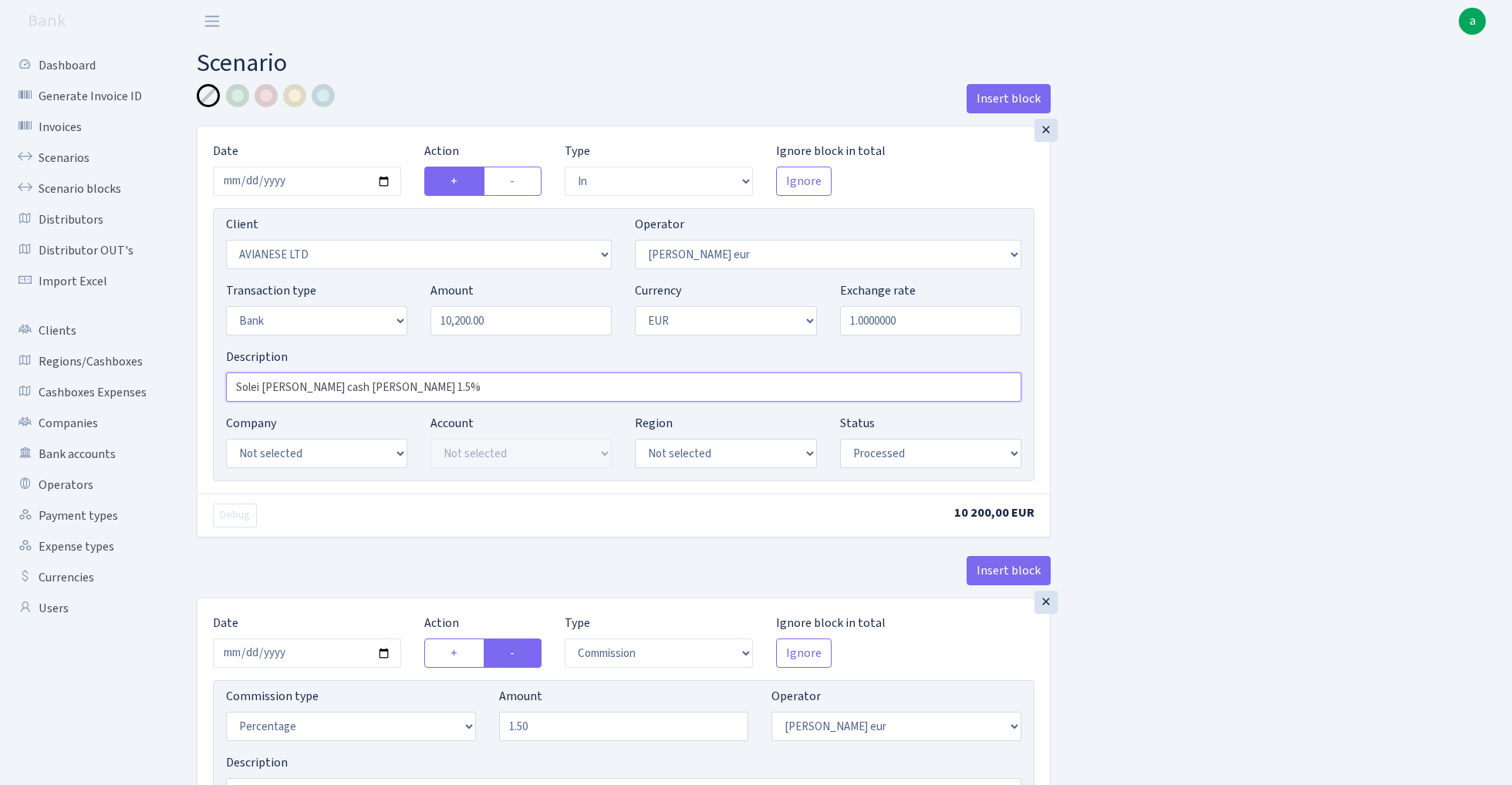
type input "Solei [PERSON_NAME] cash [PERSON_NAME] 1.5%"
select select "2"
select select "4"
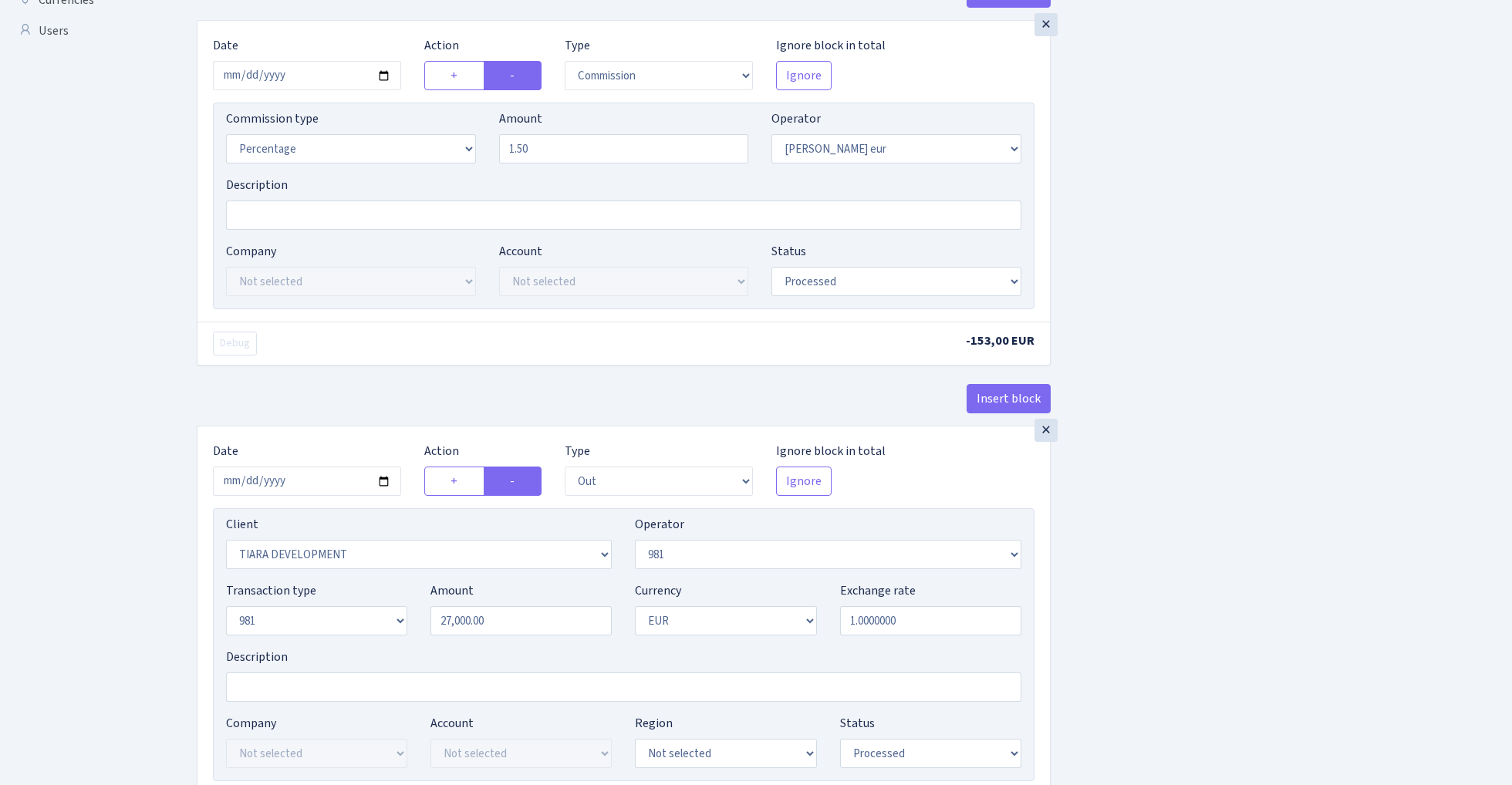
scroll to position [609, 0]
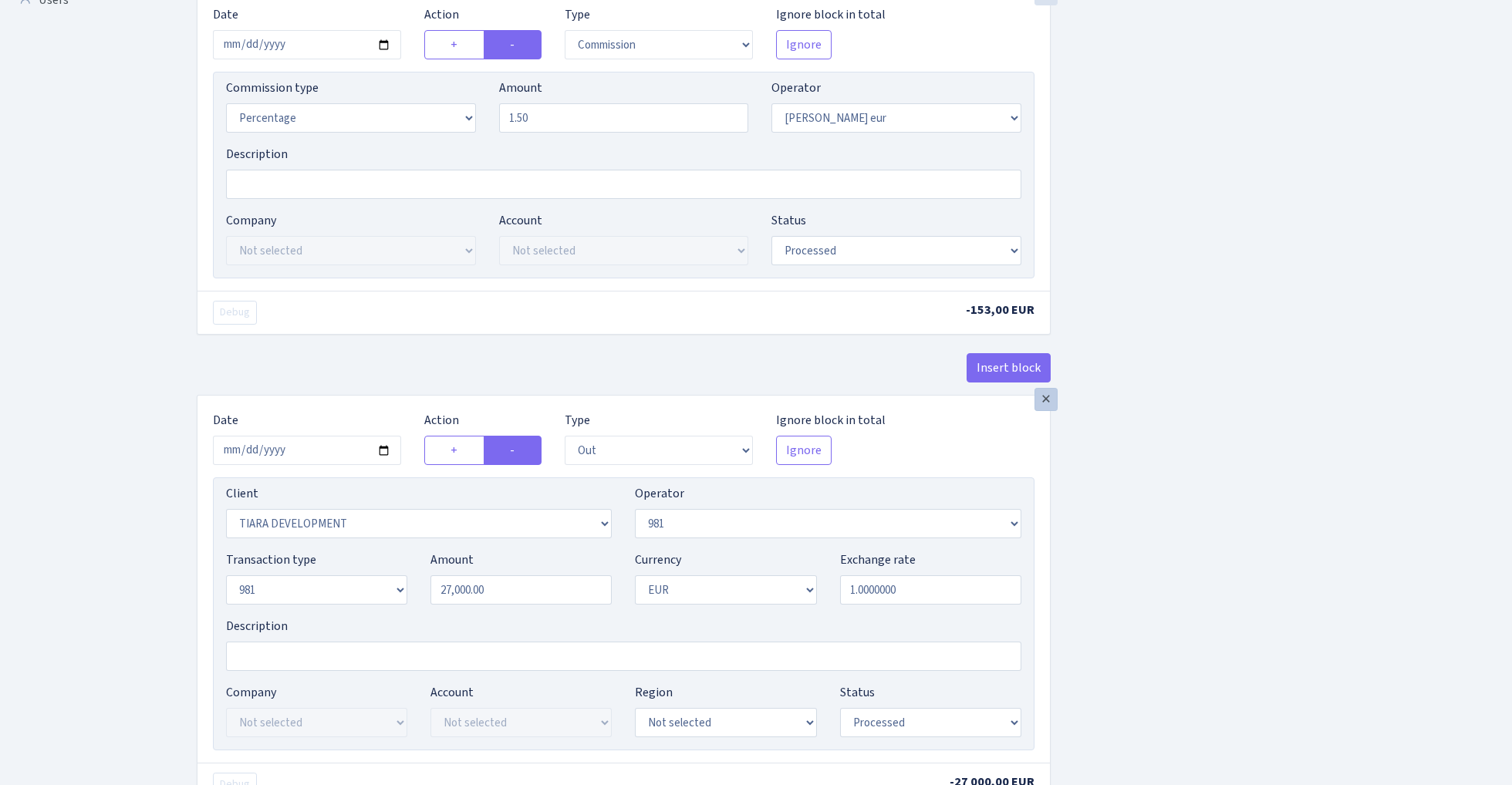
click at [1048, 399] on div "×" at bounding box center [1046, 400] width 23 height 23
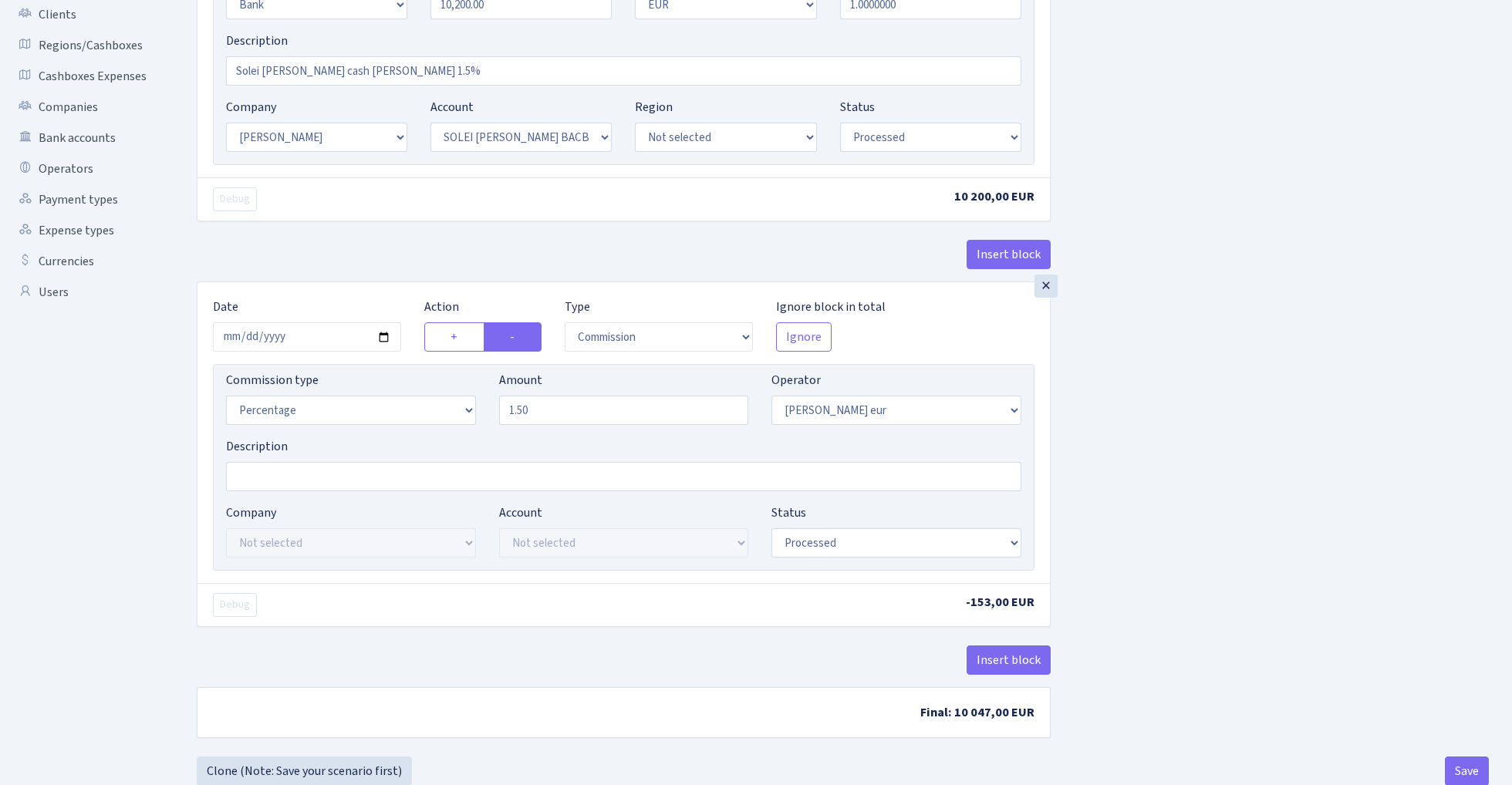
scroll to position [330, 0]
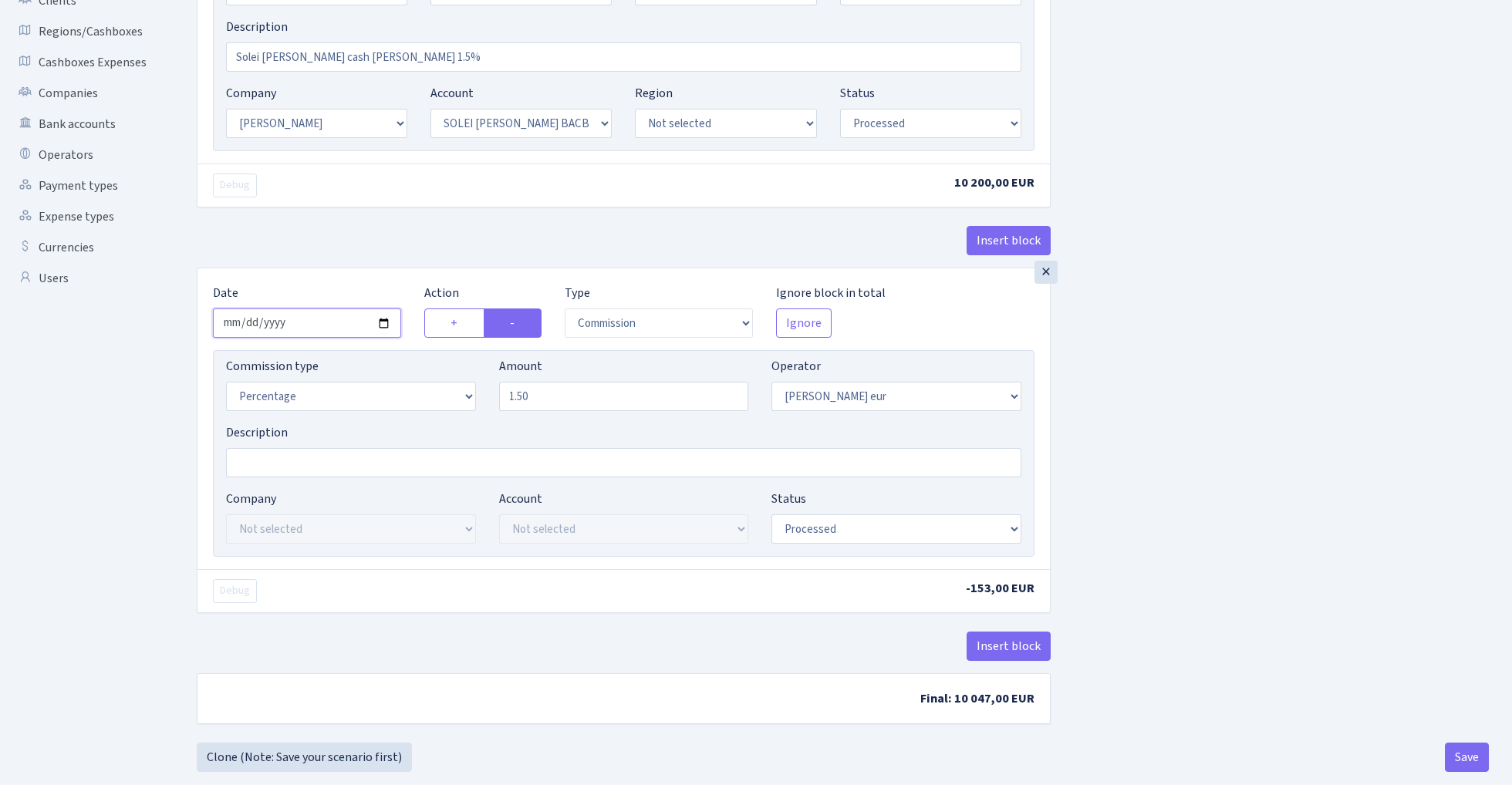
click at [321, 328] on input "2025-08-11" at bounding box center [307, 322] width 188 height 29
type input "2025-10-09"
click at [349, 251] on div "Insert block" at bounding box center [624, 247] width 854 height 42
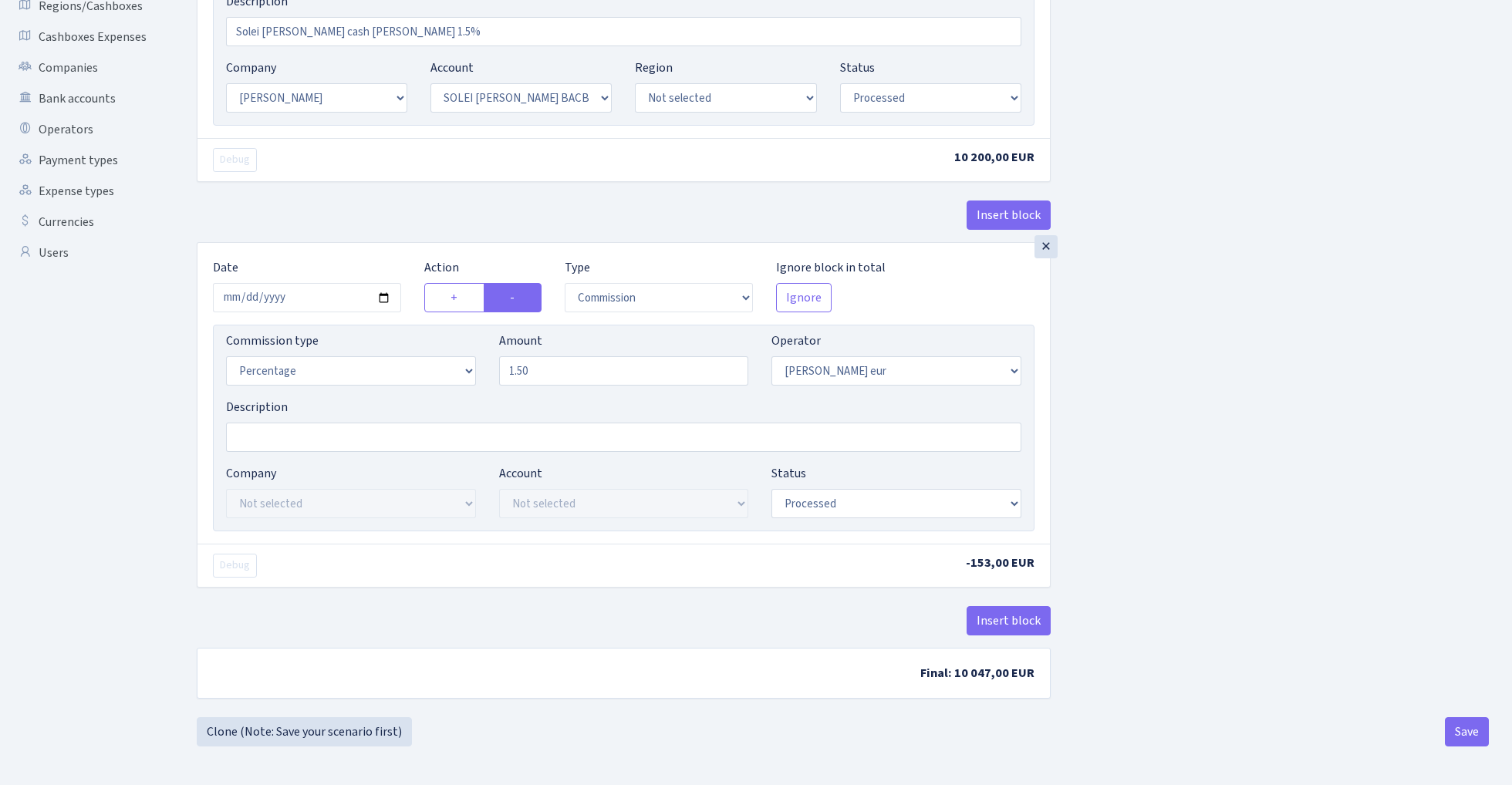
scroll to position [359, 0]
click at [1467, 733] on button "Save" at bounding box center [1466, 732] width 44 height 29
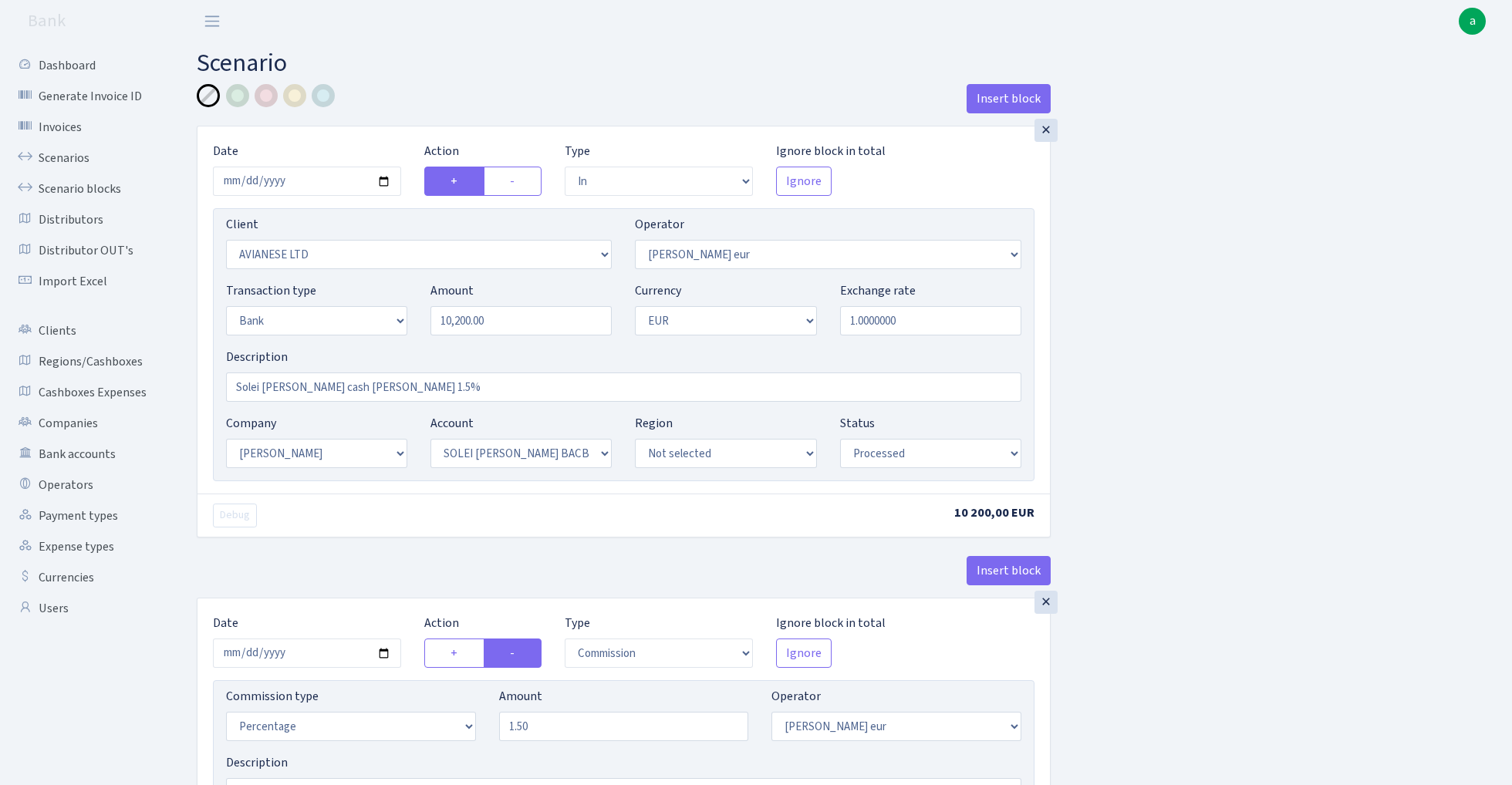
select select "in"
select select "2281"
select select "403"
select select "2"
select select "1"
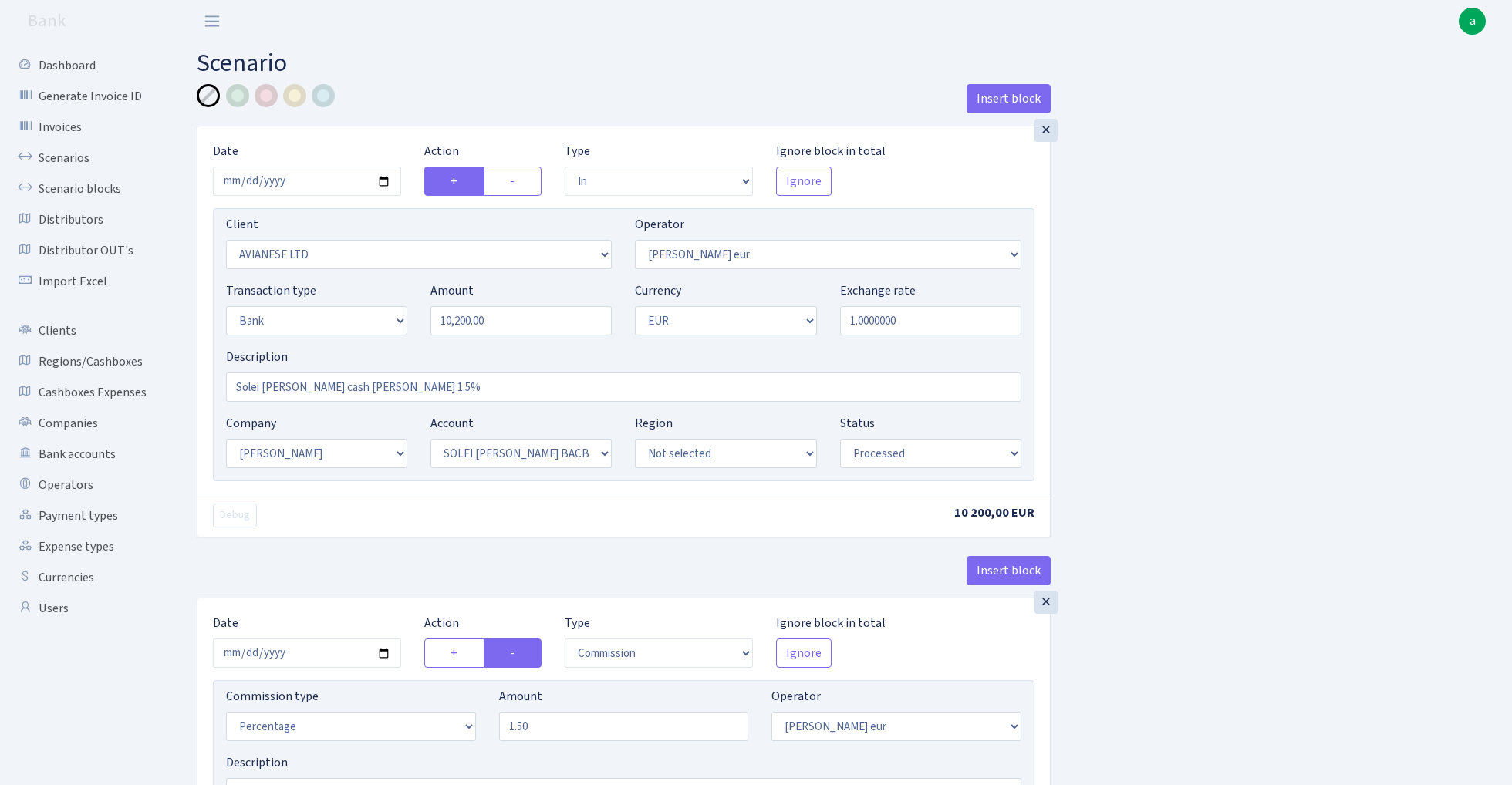
select select "2"
select select "4"
select select "processed"
select select "commission"
select select "403"
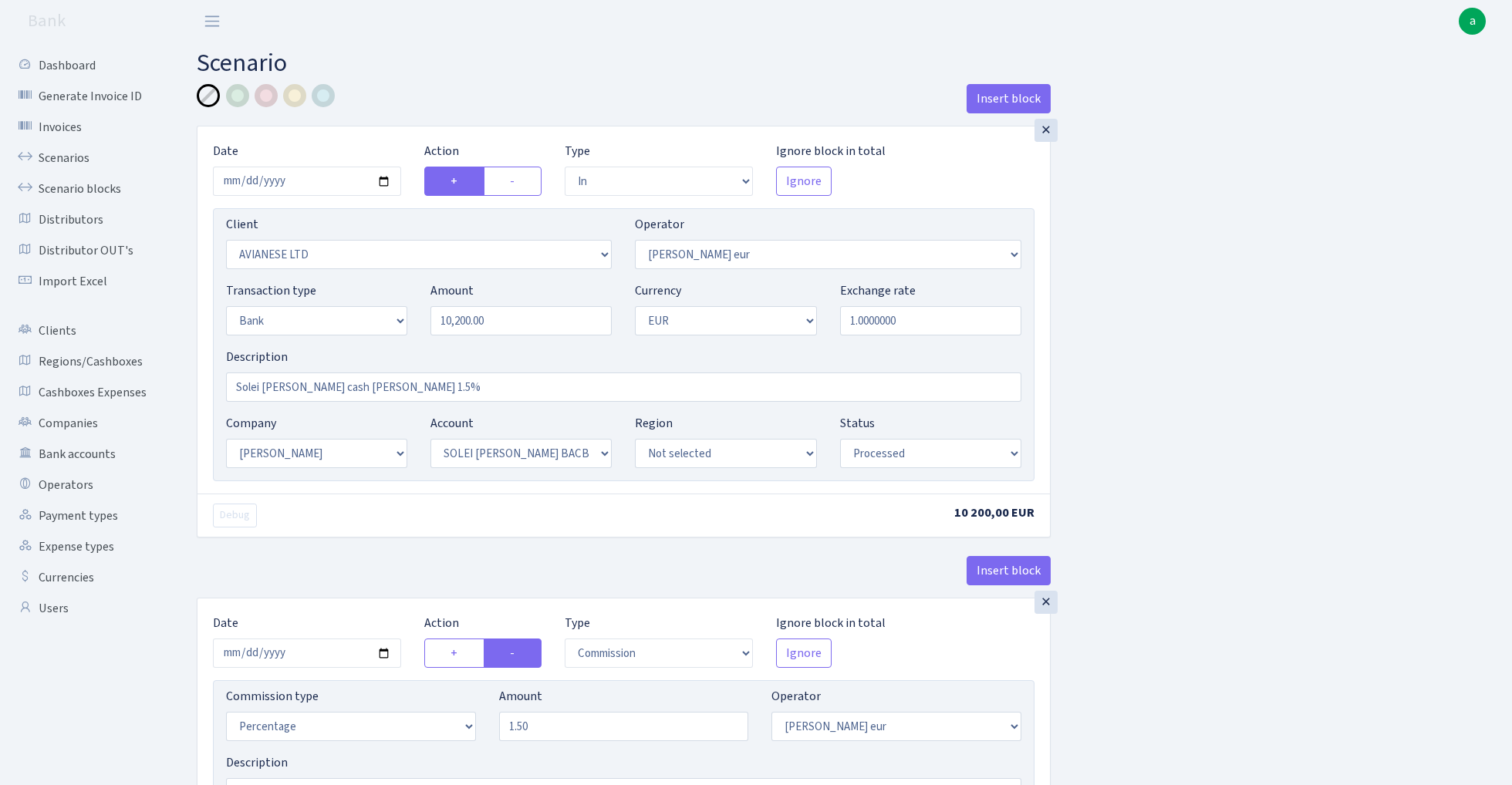
select select "processed"
click at [74, 159] on link "Scenarios" at bounding box center [85, 158] width 154 height 31
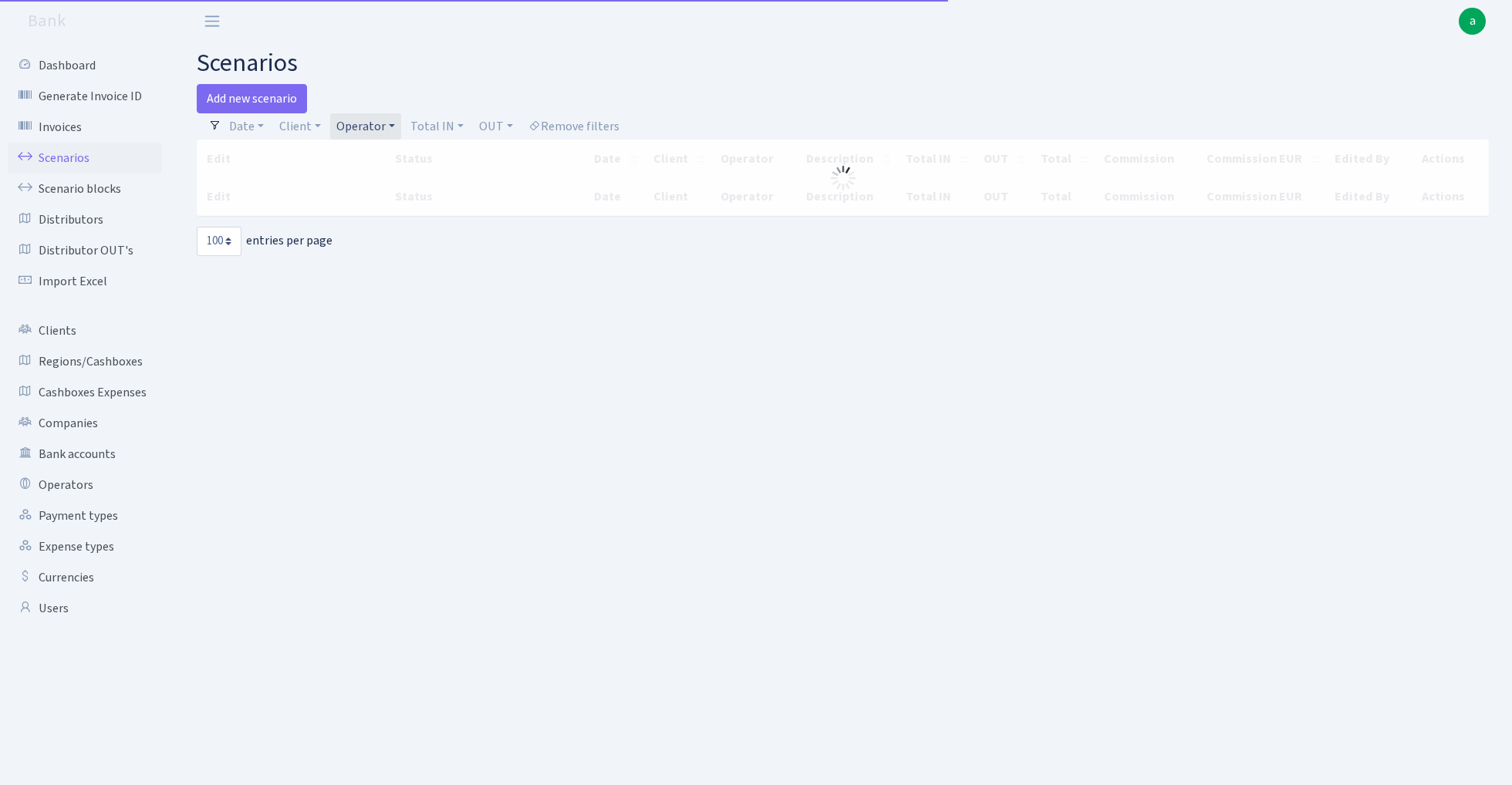
select select "100"
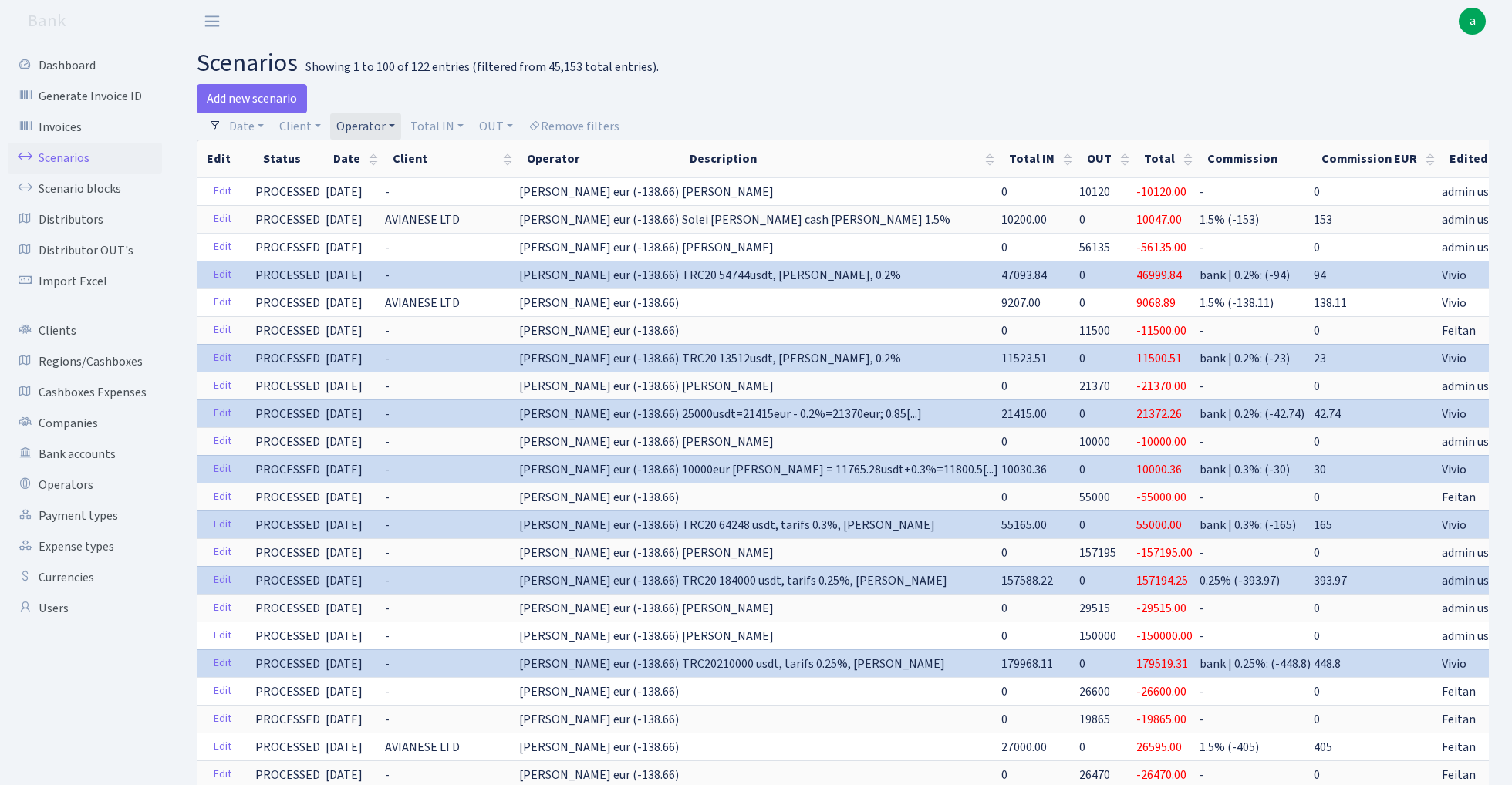
click at [364, 126] on link "Operator" at bounding box center [365, 126] width 71 height 26
click at [384, 177] on input "search" at bounding box center [392, 181] width 115 height 24
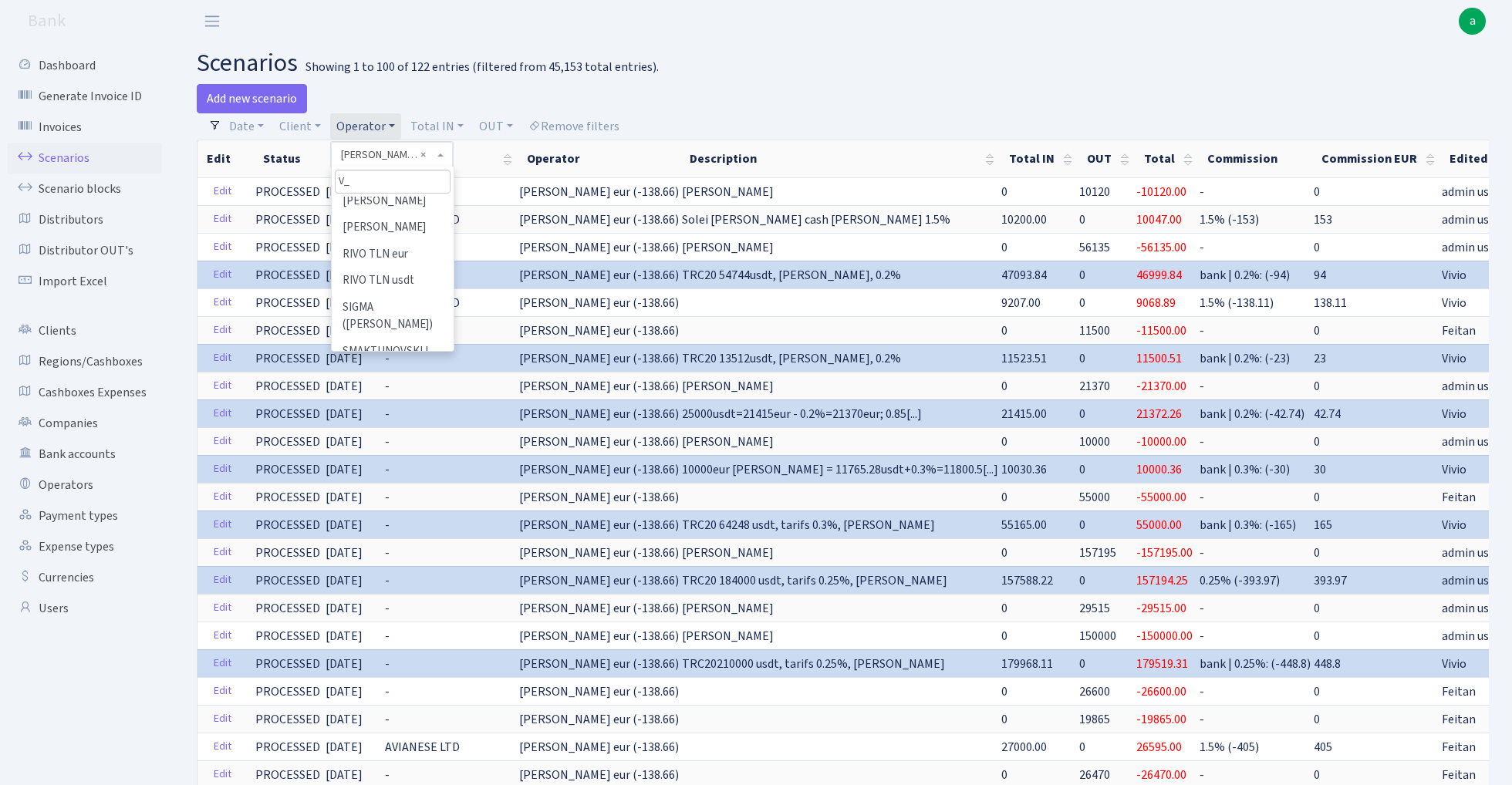
scroll to position [0, 0]
type input "V_di"
click at [403, 211] on li "V_DIMA EVREI eur" at bounding box center [392, 210] width 118 height 27
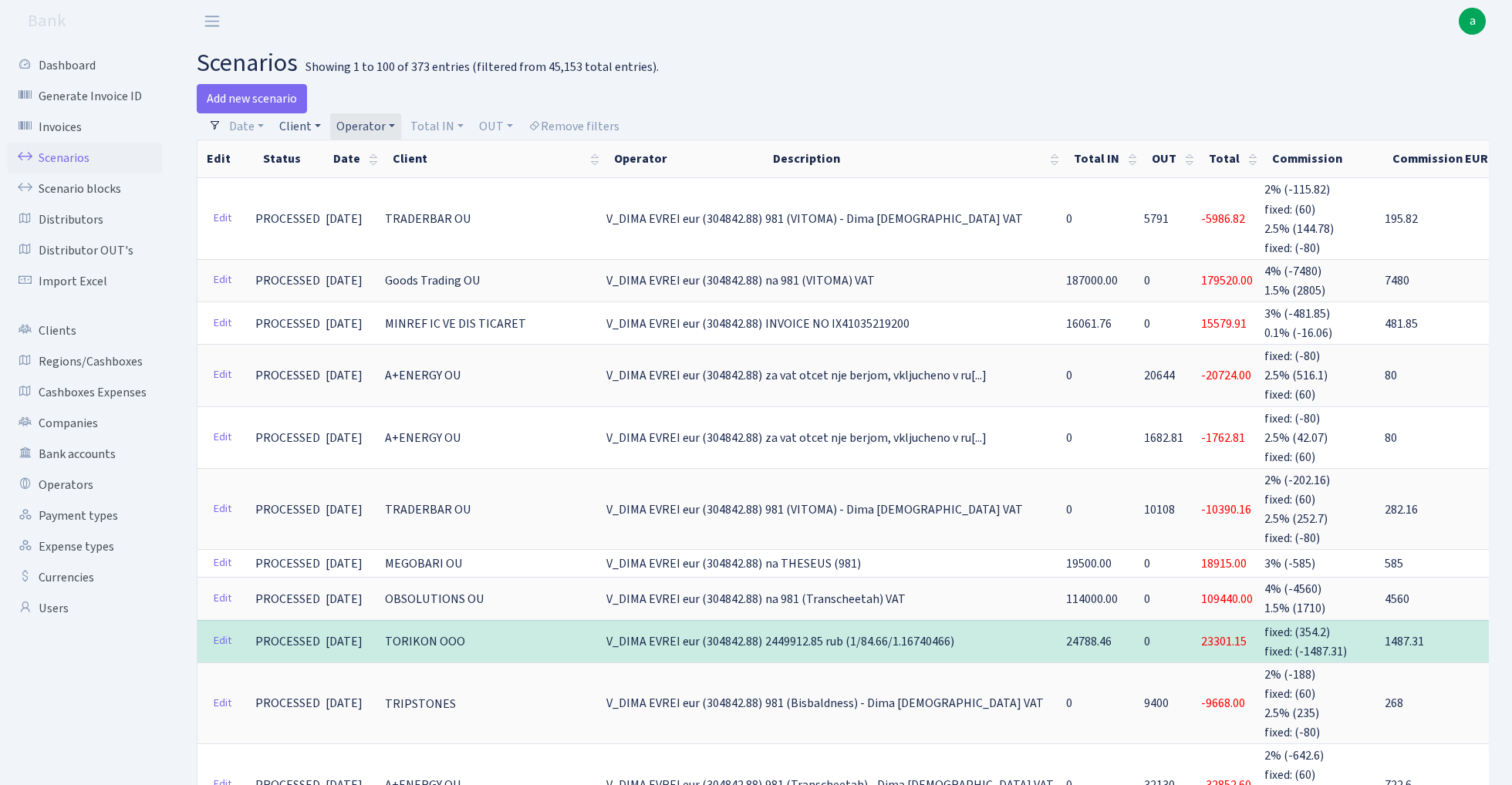
click at [309, 120] on link "Client" at bounding box center [300, 126] width 54 height 26
click at [310, 180] on input "search" at bounding box center [334, 181] width 113 height 24
type input "pho"
click at [300, 287] on li "PHOENIX MOTORS LIMITED" at bounding box center [334, 289] width 117 height 44
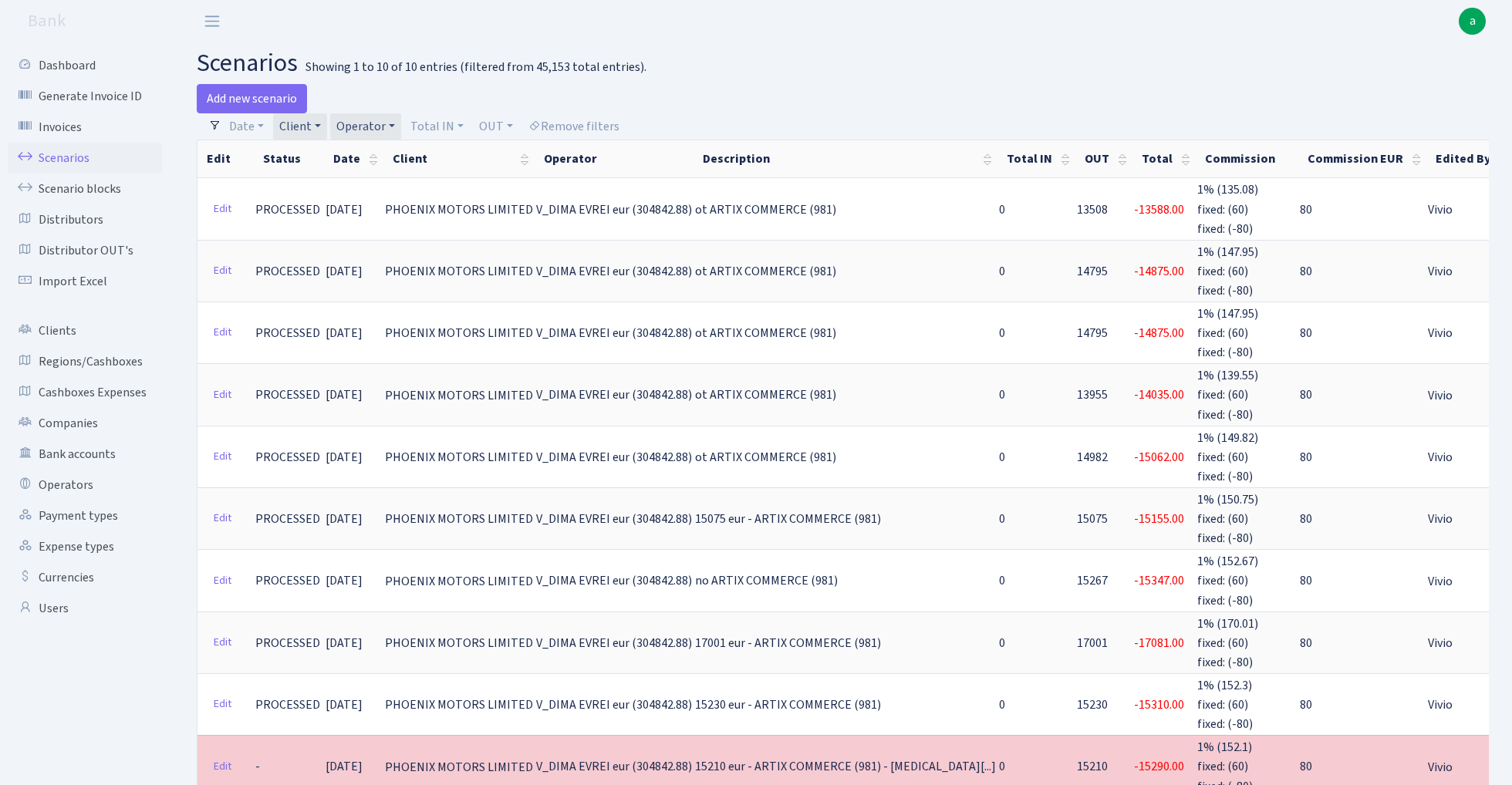
click at [310, 124] on link "Client" at bounding box center [300, 126] width 54 height 26
click at [759, 77] on h2 "scenarios Showing 1 to 10 of 10 entries (filtered from 45,153 total entries)." at bounding box center [843, 62] width 1292 height 29
click at [307, 126] on link "Client" at bounding box center [300, 126] width 54 height 26
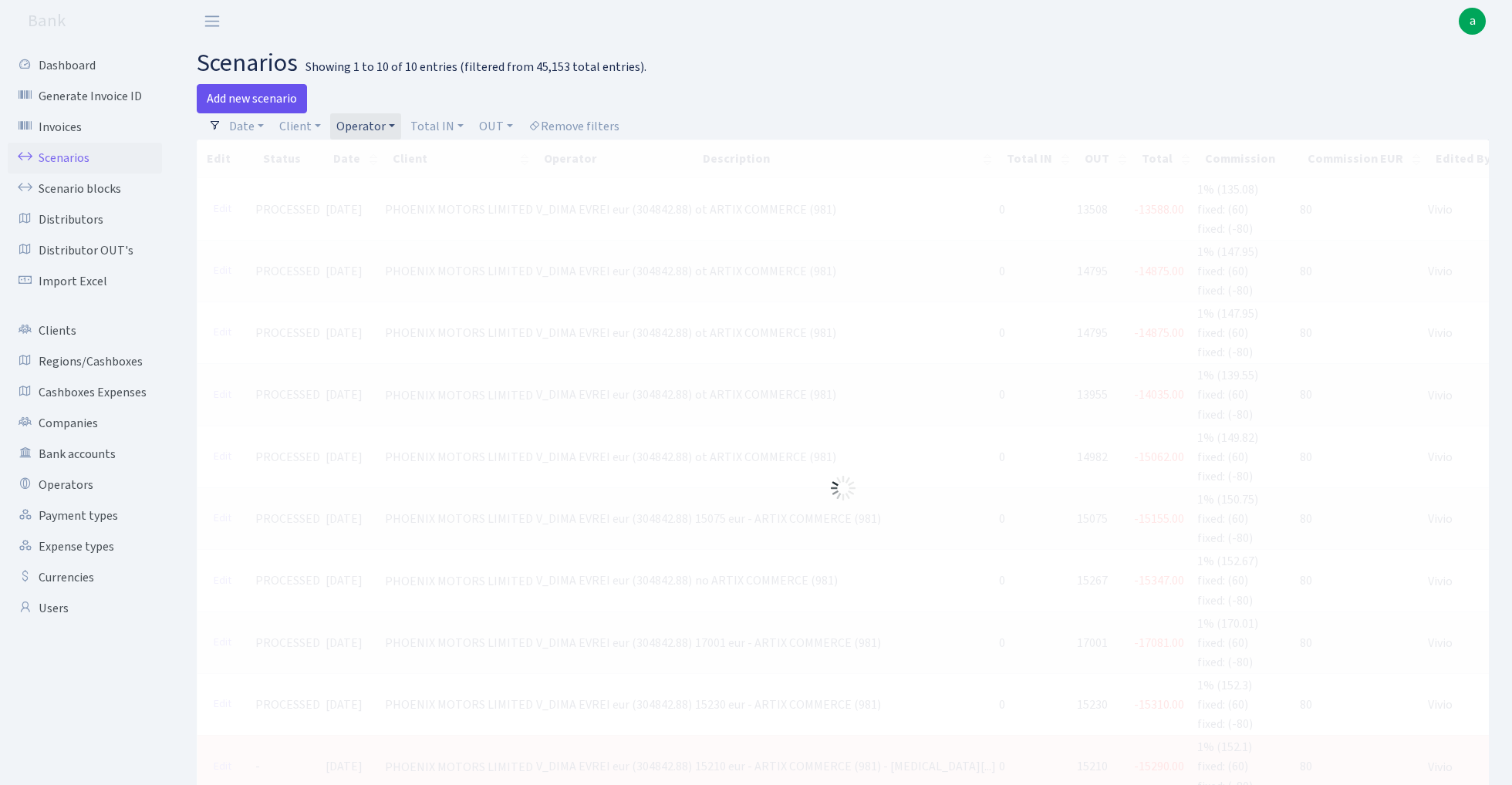
click at [263, 94] on link "Add new scenario" at bounding box center [252, 98] width 110 height 29
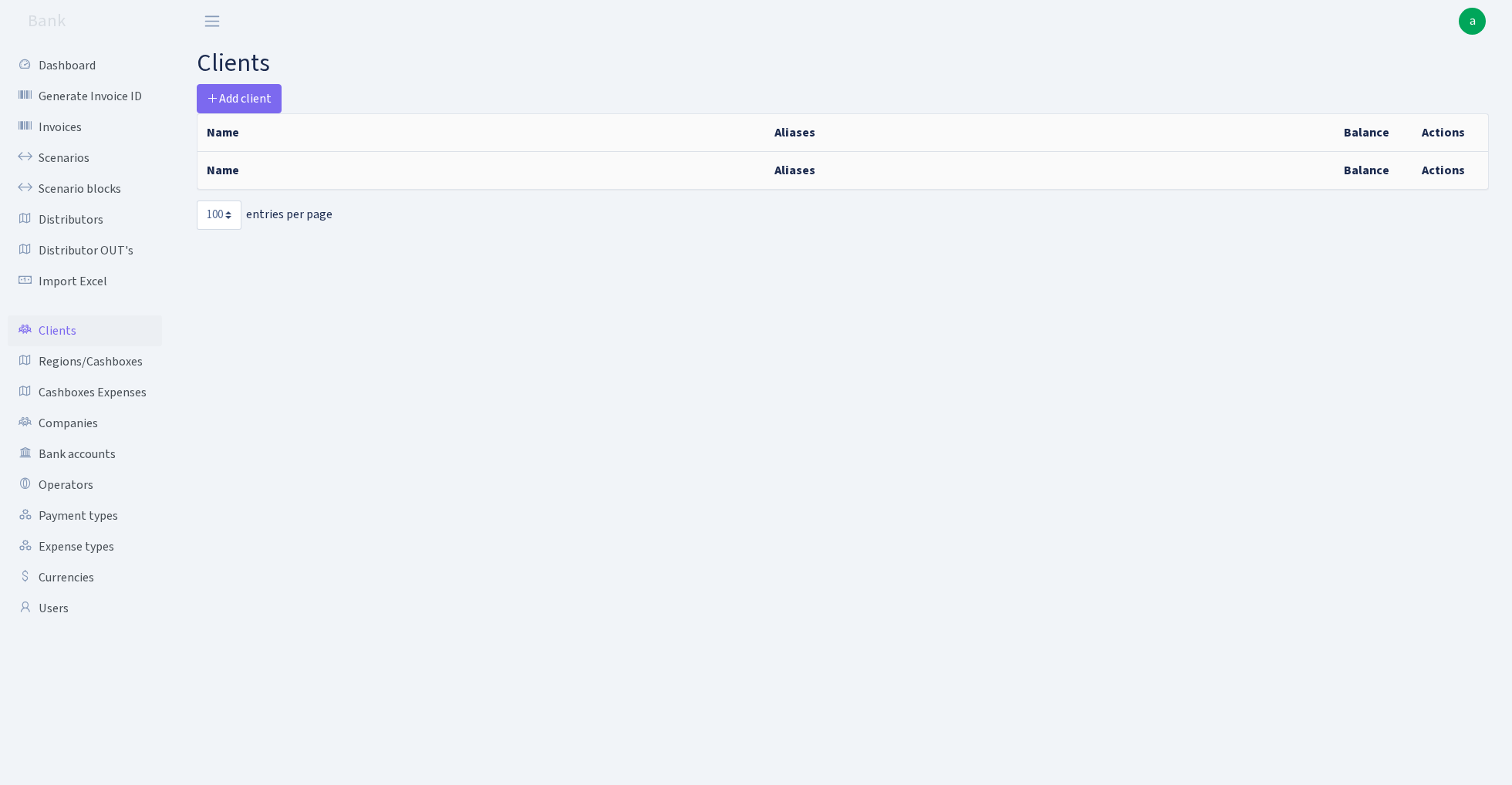
select select "100"
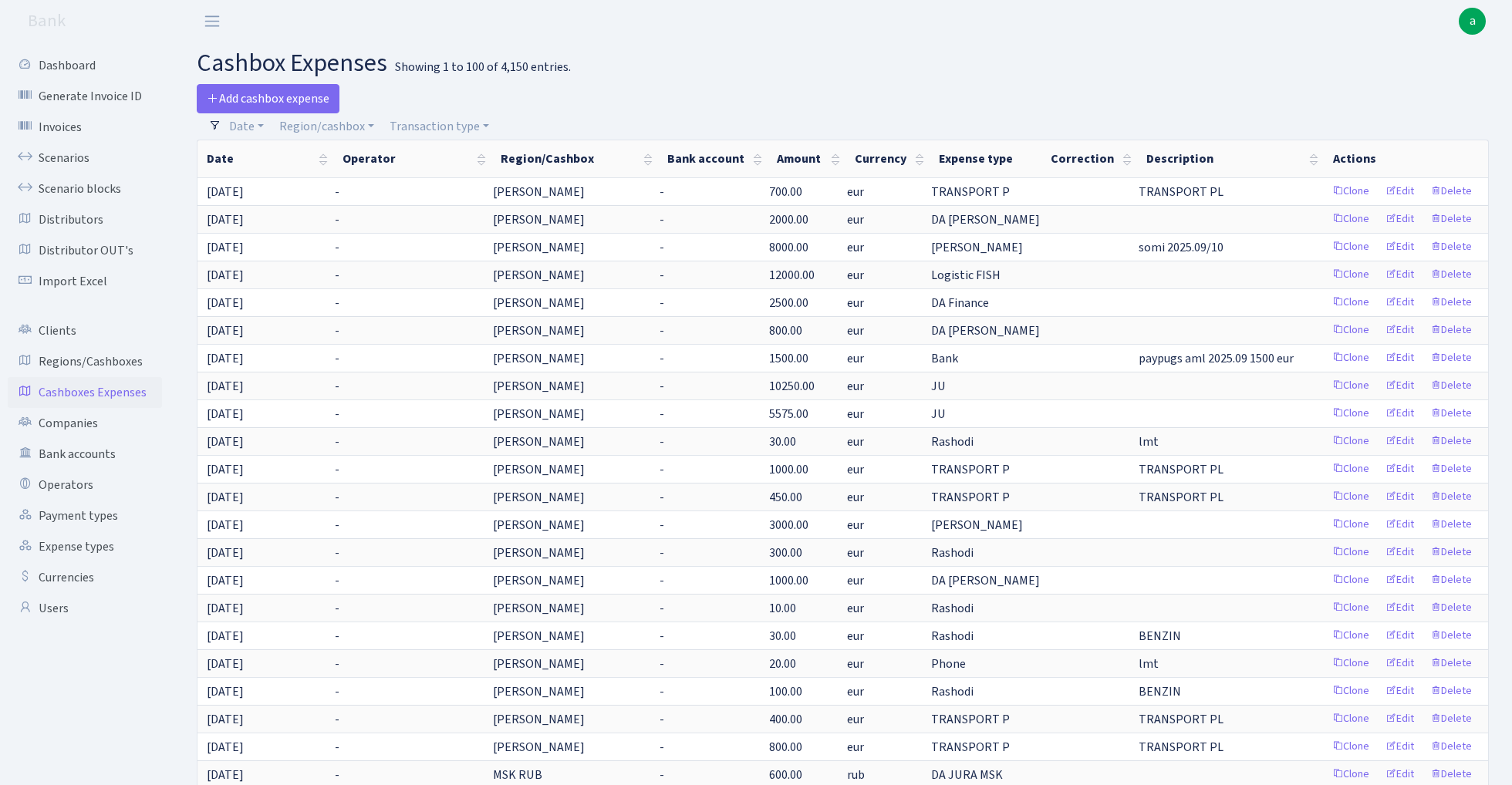
select select "100"
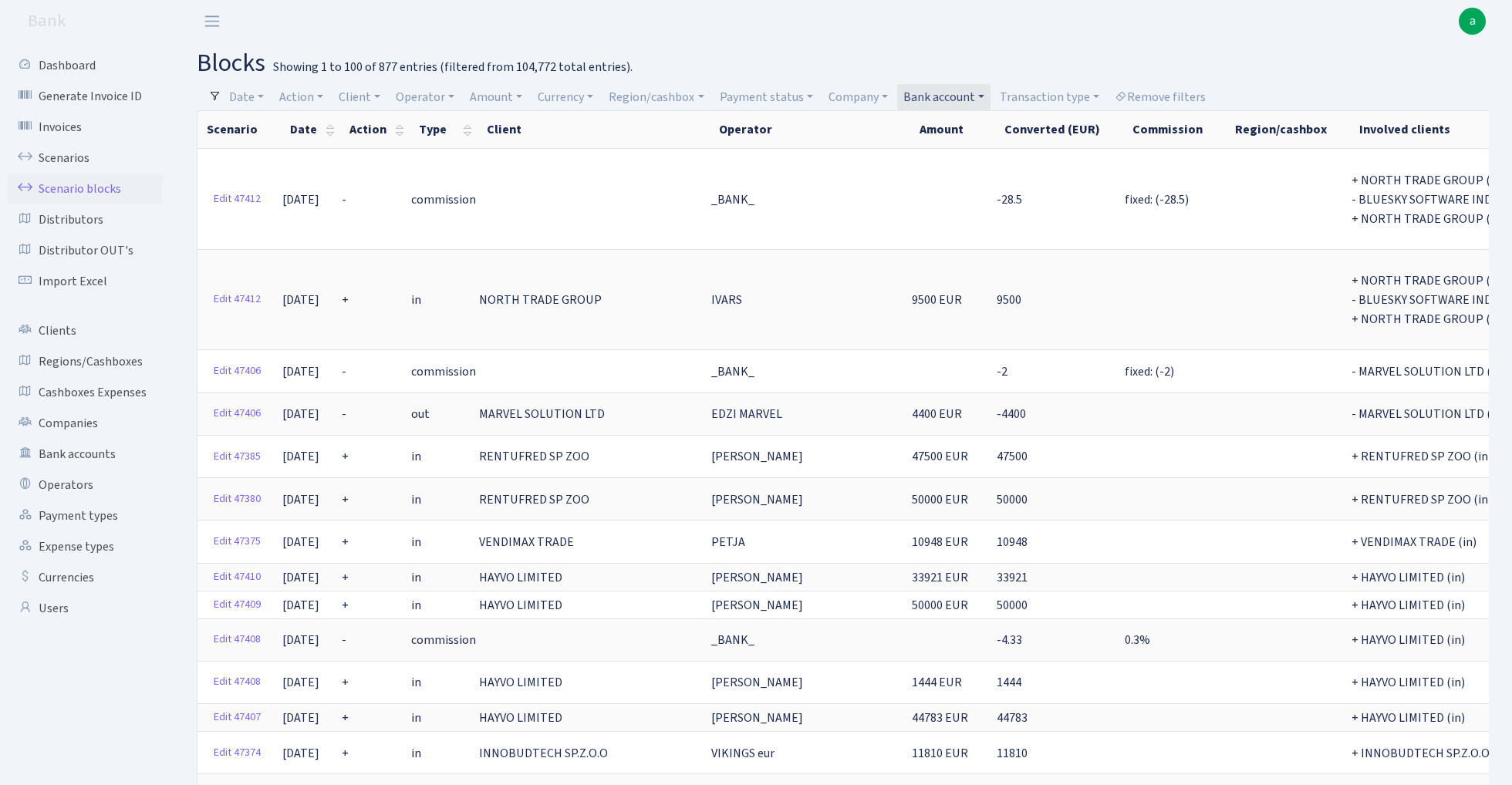
select select "67"
select select "100"
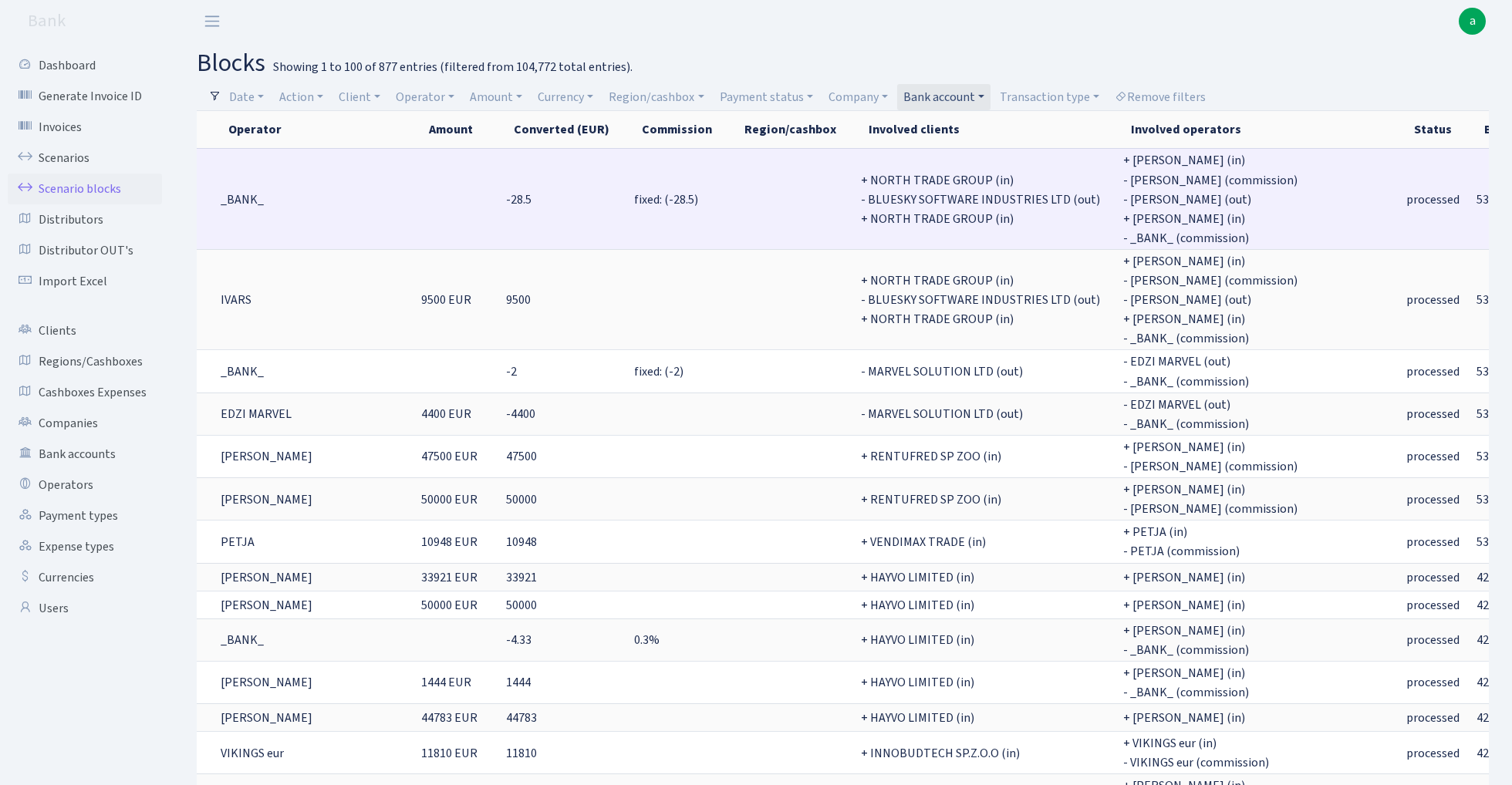
scroll to position [0, 489]
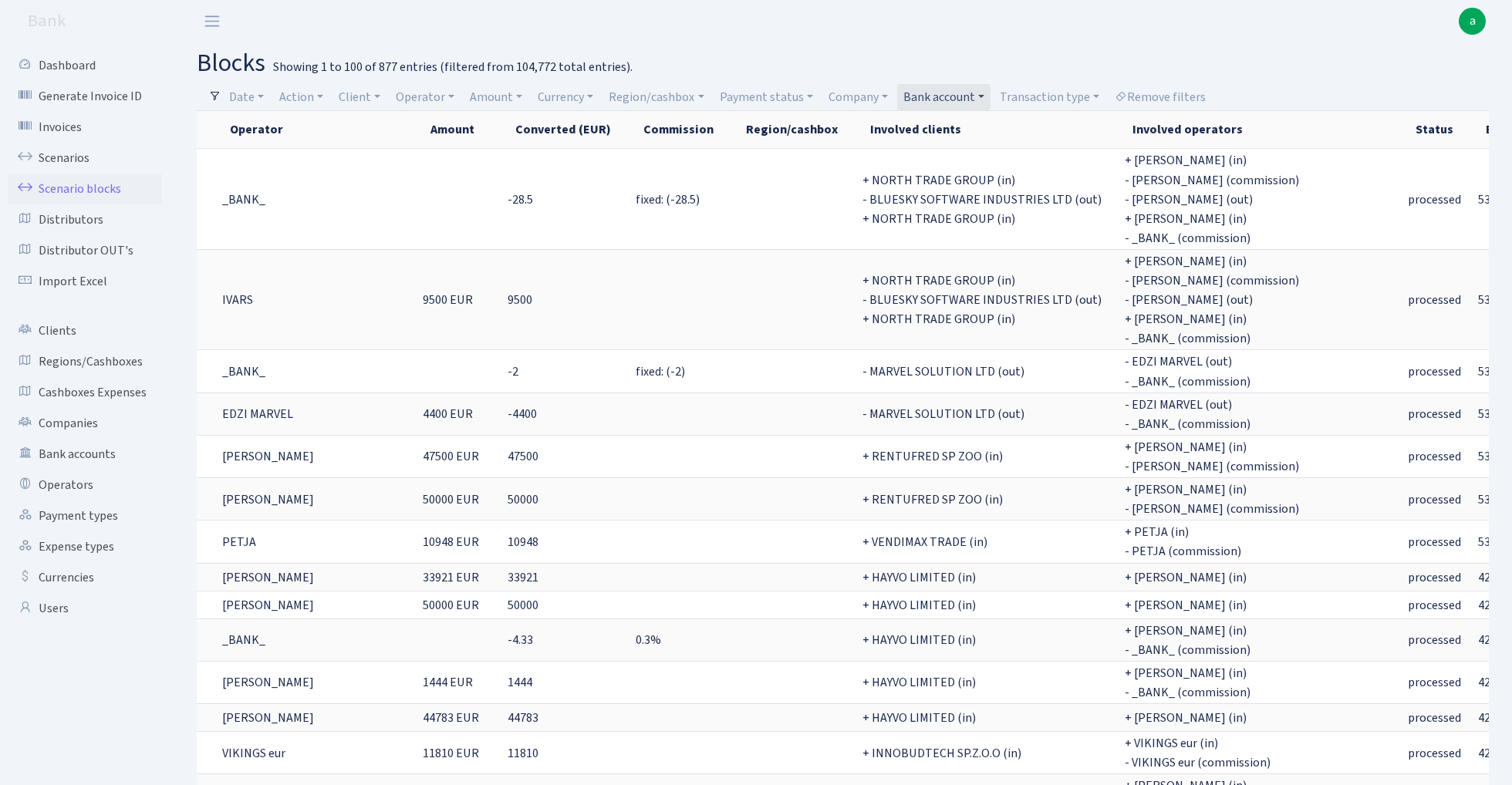
click at [960, 93] on link "Bank account" at bounding box center [943, 97] width 94 height 26
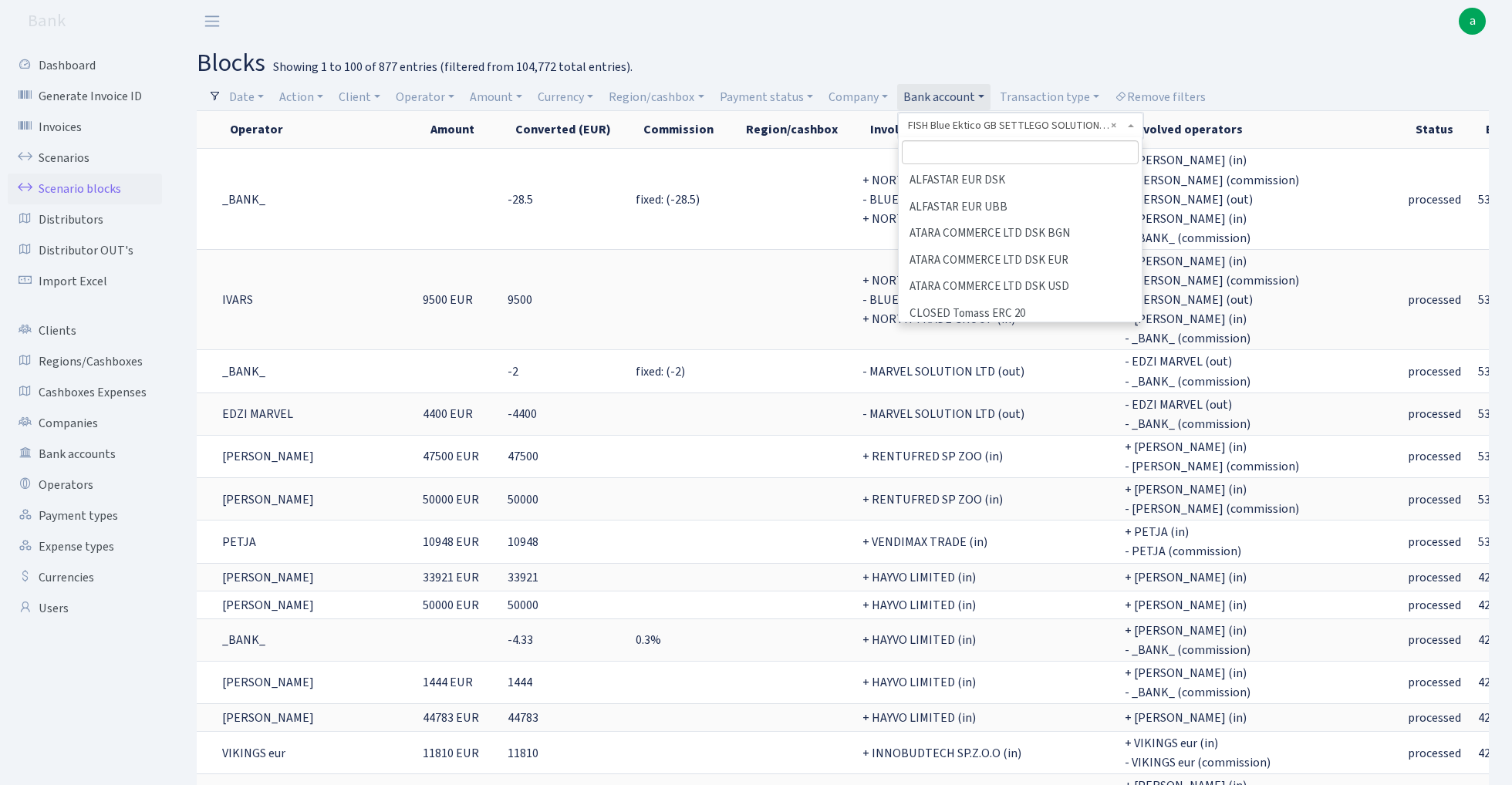
scroll to position [378, 0]
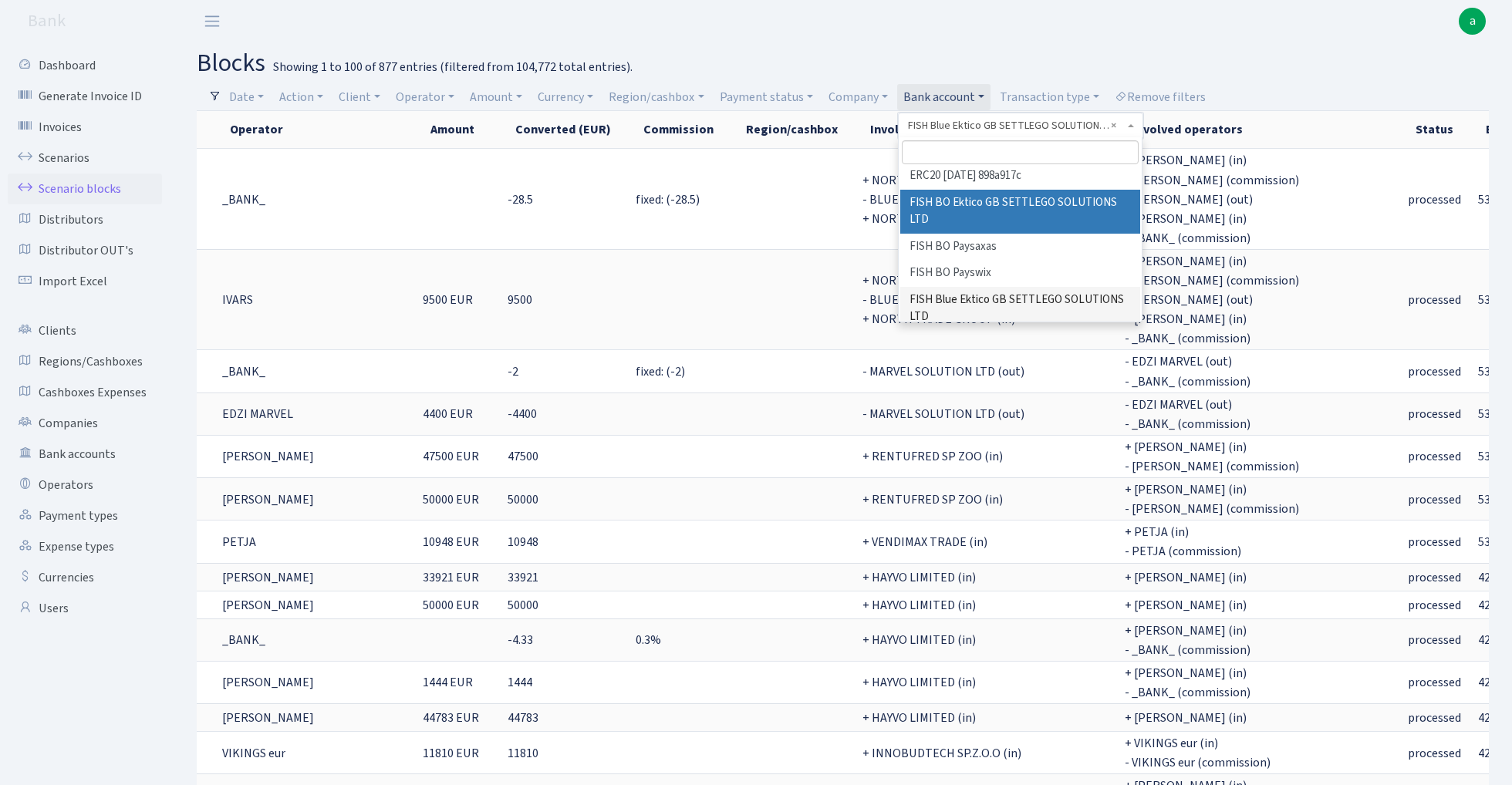
click at [979, 142] on input "search" at bounding box center [1020, 152] width 237 height 24
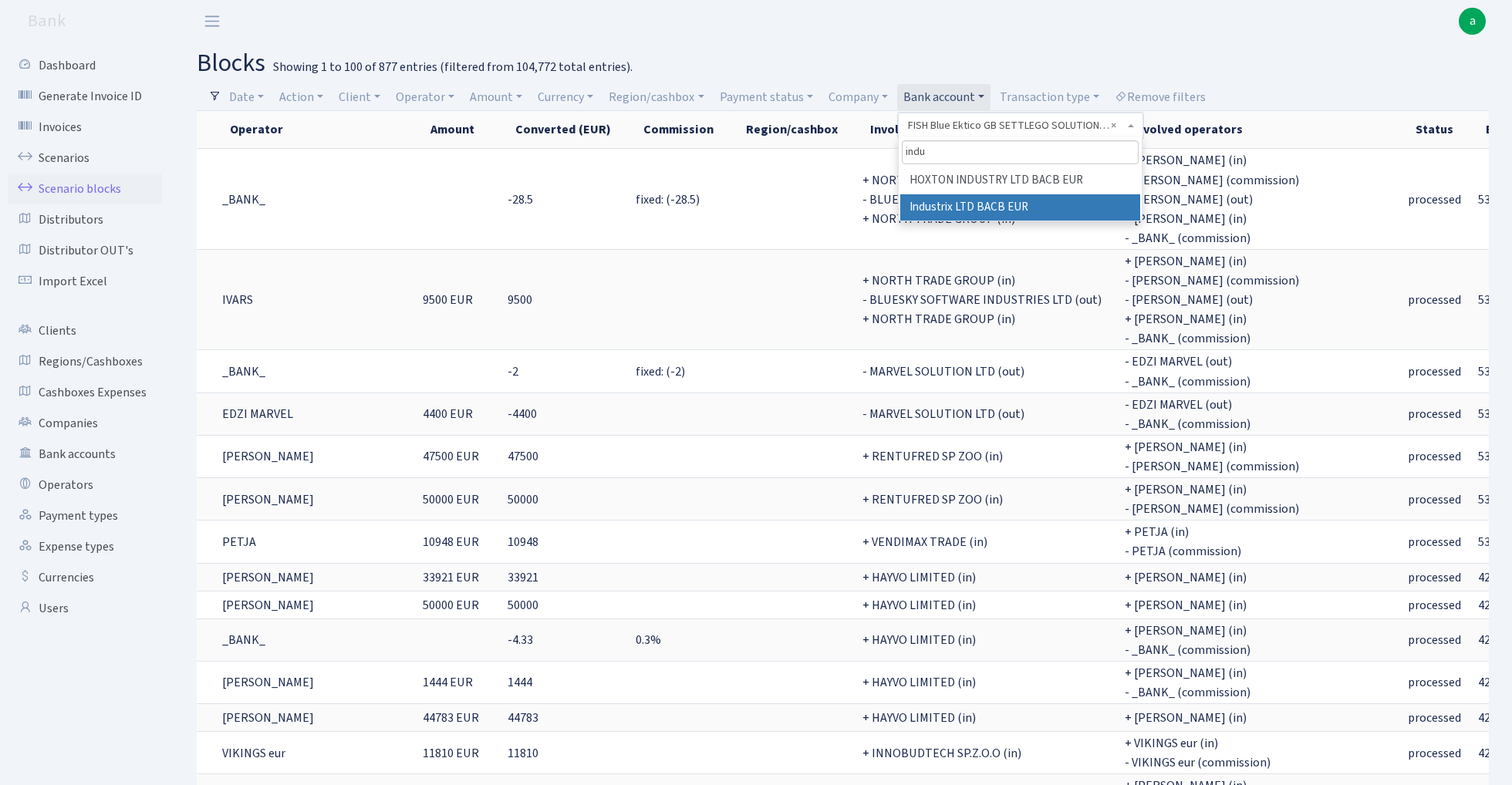
type input "indu"
click at [1007, 205] on li "Industrix LTD BACB EUR" at bounding box center [1020, 208] width 240 height 27
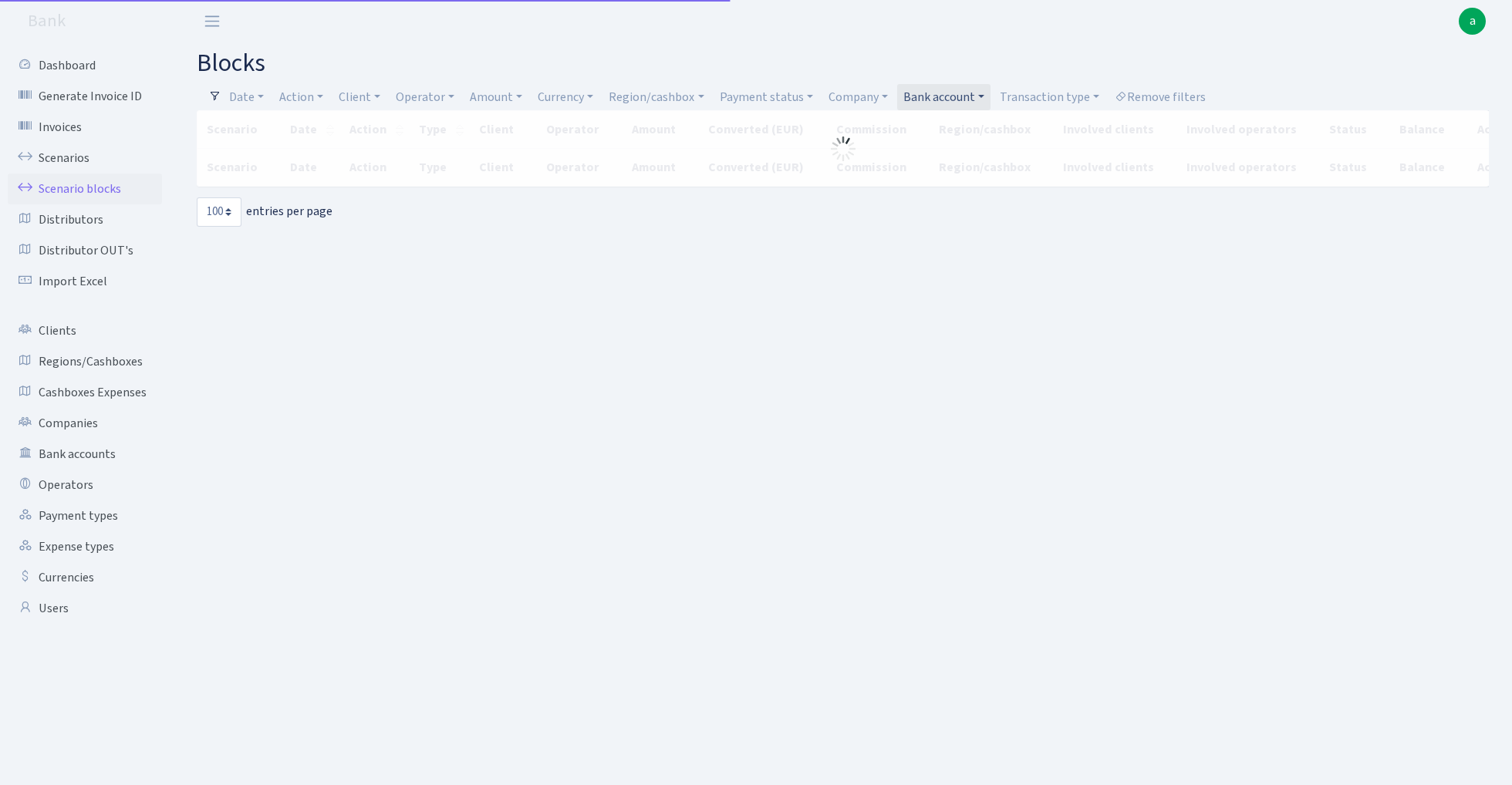
select select "100"
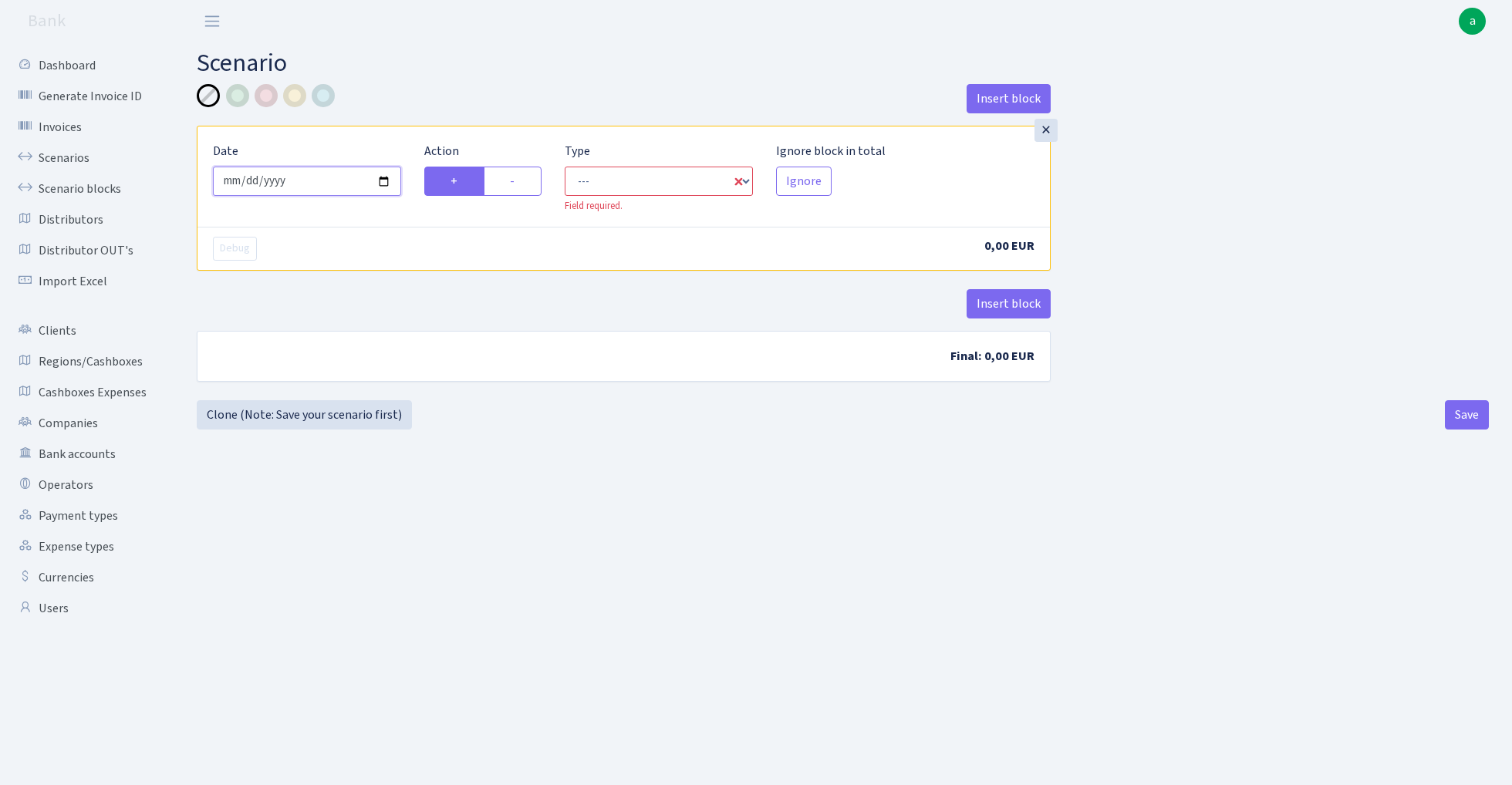
click at [326, 177] on input "[DATE]" at bounding box center [307, 180] width 188 height 29
type input "[DATE]"
click at [507, 67] on h2 "Scenario" at bounding box center [843, 62] width 1292 height 29
click at [528, 176] on label "-" at bounding box center [512, 180] width 58 height 29
click at [519, 176] on input "-" at bounding box center [514, 176] width 10 height 10
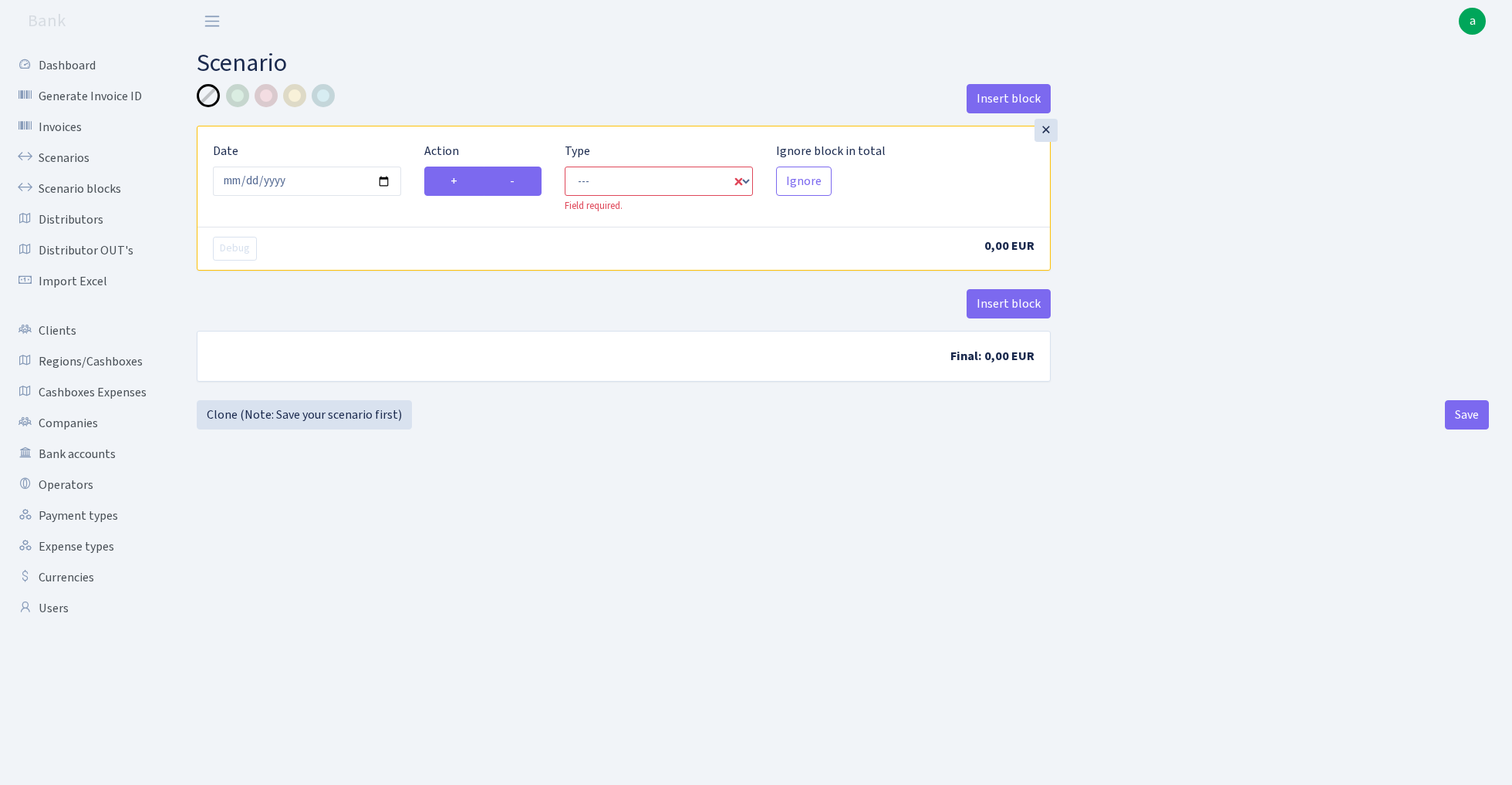
radio input "true"
radio input "false"
select select "out"
select select "1"
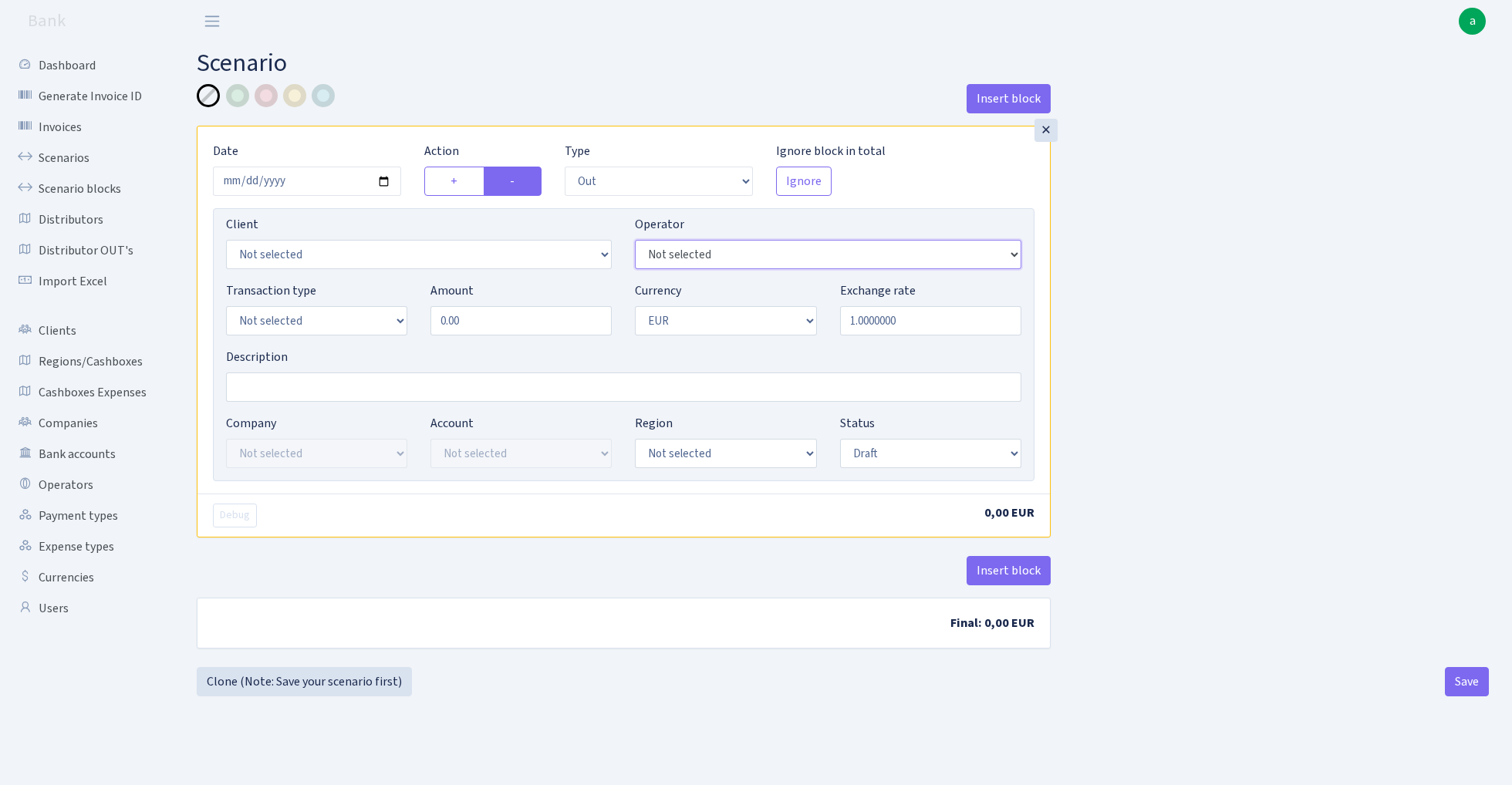
select select "431"
select select "3229"
select select "2"
click at [285, 384] on input "Description" at bounding box center [624, 386] width 795 height 29
type input "Industrix -"
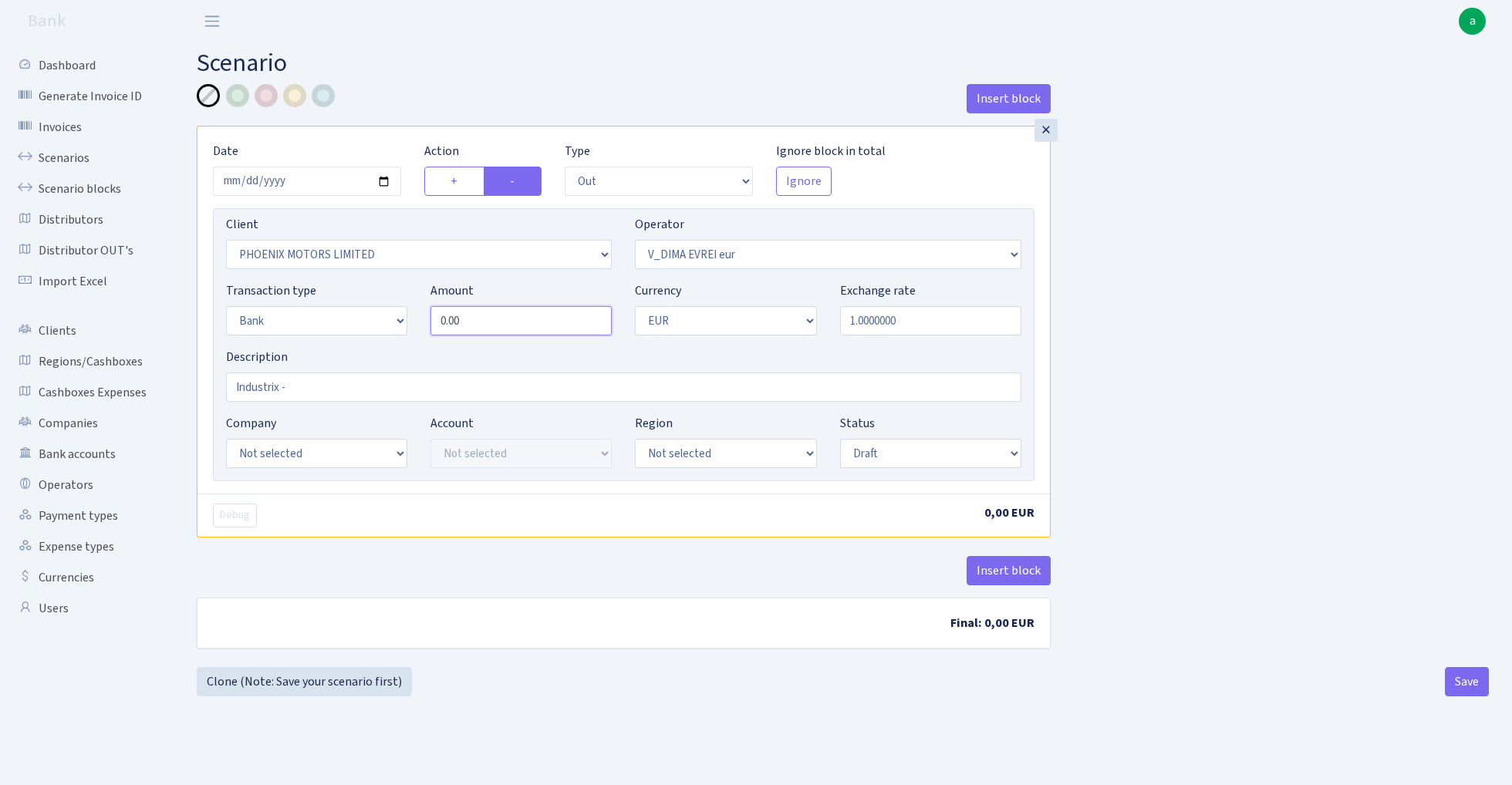
click at [498, 328] on input "0.00" at bounding box center [520, 321] width 181 height 29
type input "14,950.00"
select select "17"
select select "41"
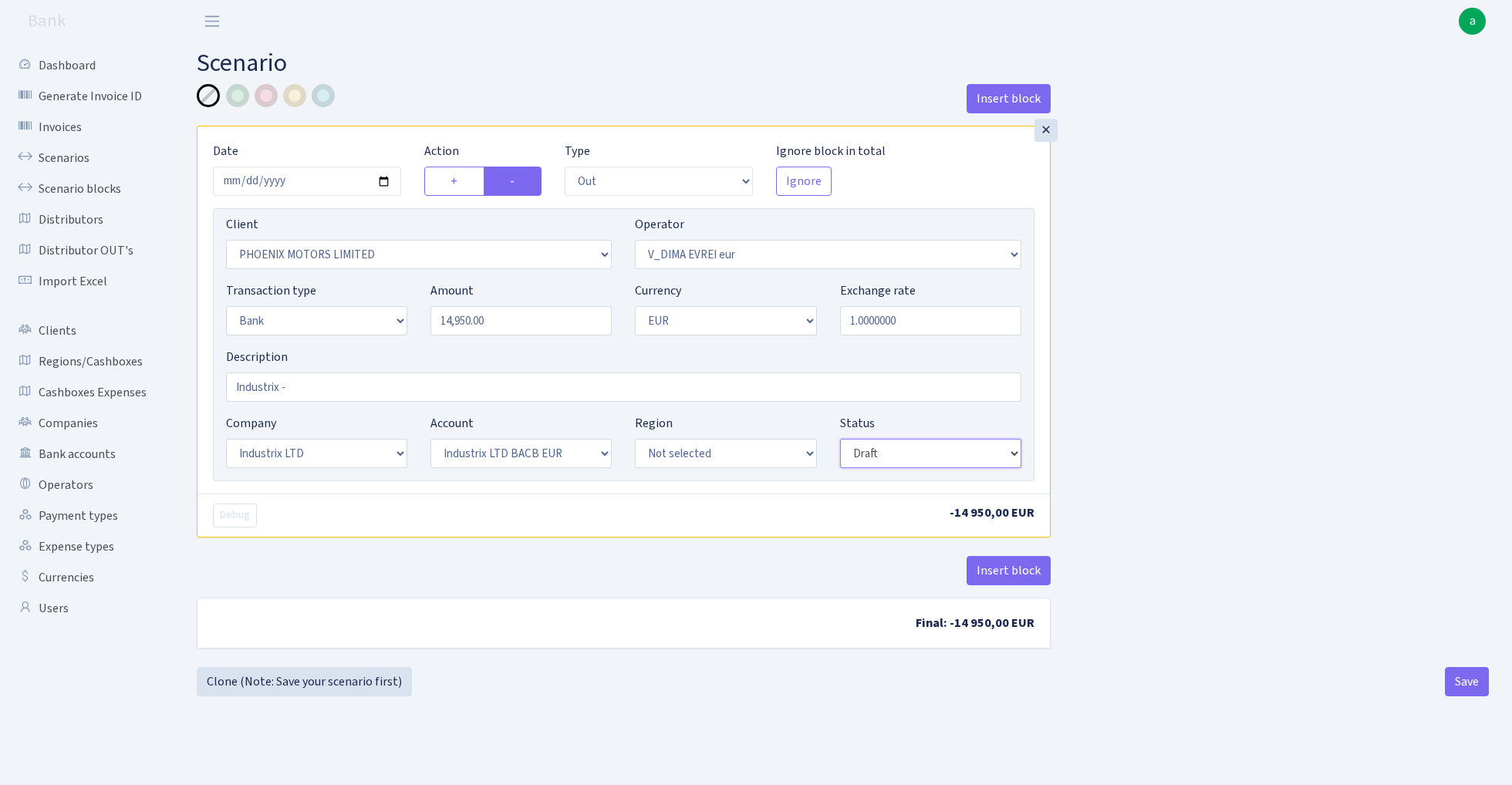
select select "processed"
click at [1000, 575] on button "Insert block" at bounding box center [1008, 570] width 84 height 29
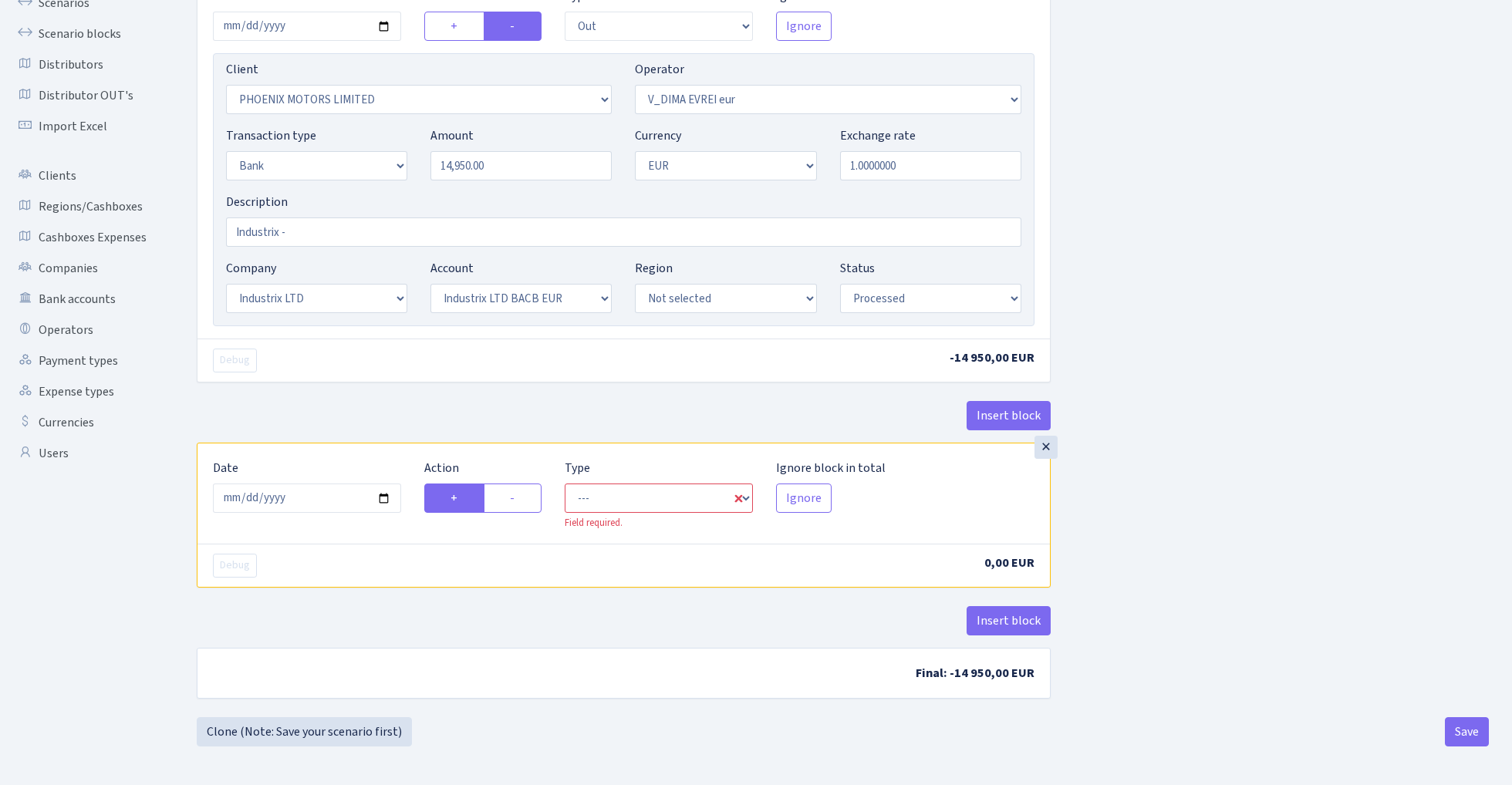
scroll to position [158, 0]
click at [310, 500] on input "[DATE]" at bounding box center [307, 498] width 188 height 29
type input "2025-10-08"
click at [365, 463] on div "Date 2025-10-08" at bounding box center [307, 495] width 211 height 72
click at [523, 499] on label "-" at bounding box center [512, 498] width 58 height 29
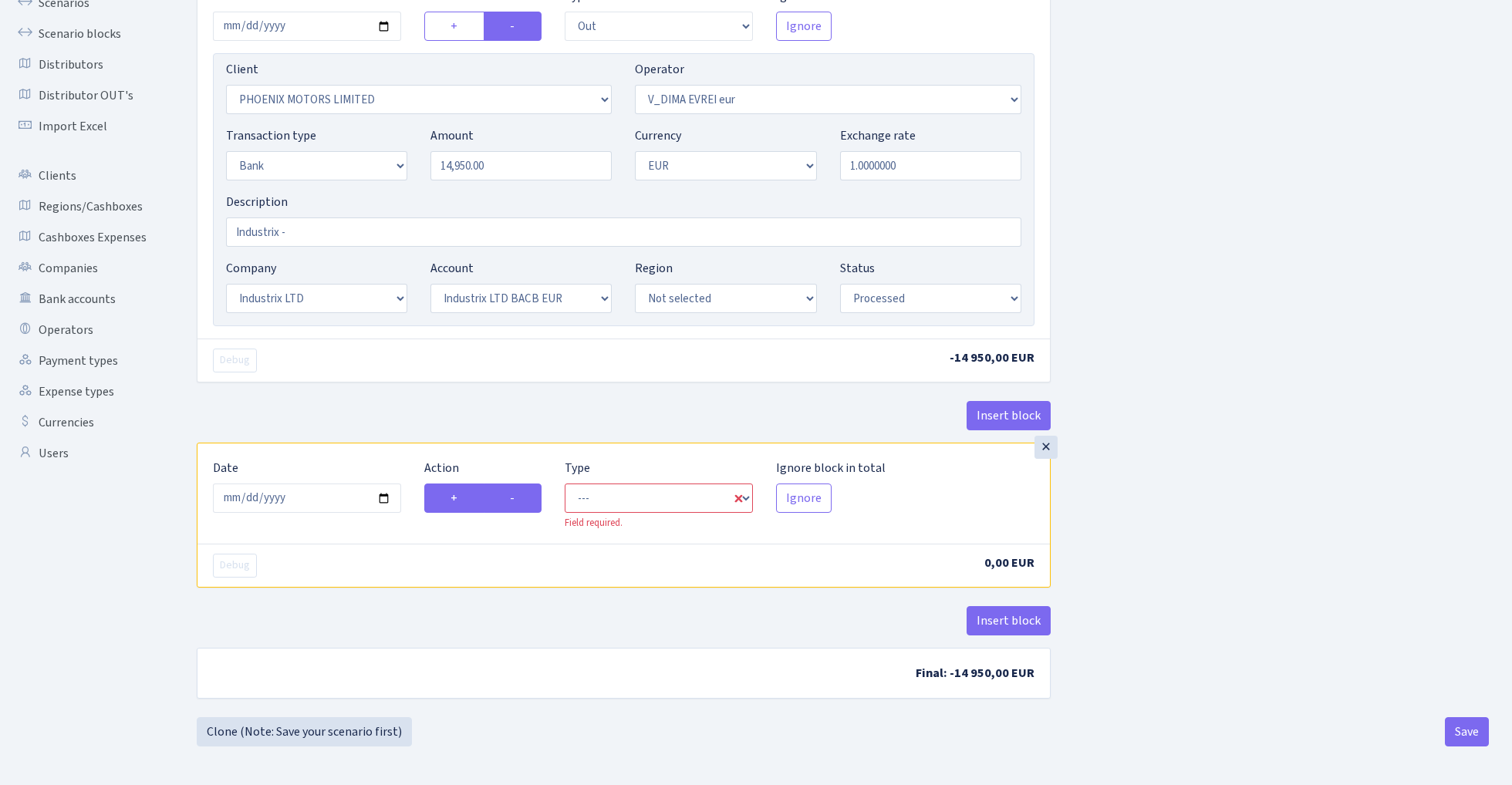
click at [519, 499] on input "-" at bounding box center [514, 493] width 10 height 10
radio input "true"
radio input "false"
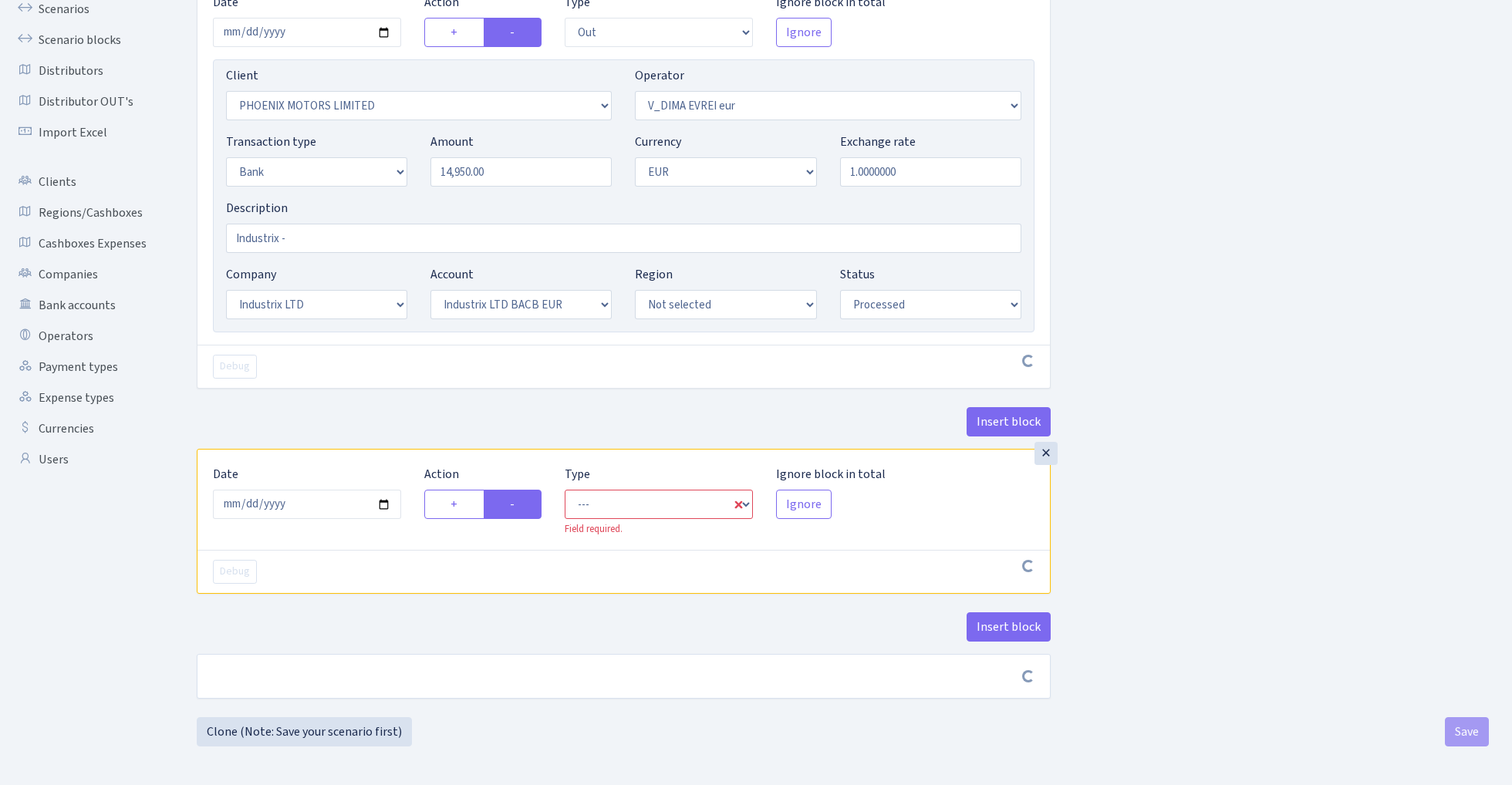
scroll to position [152, 0]
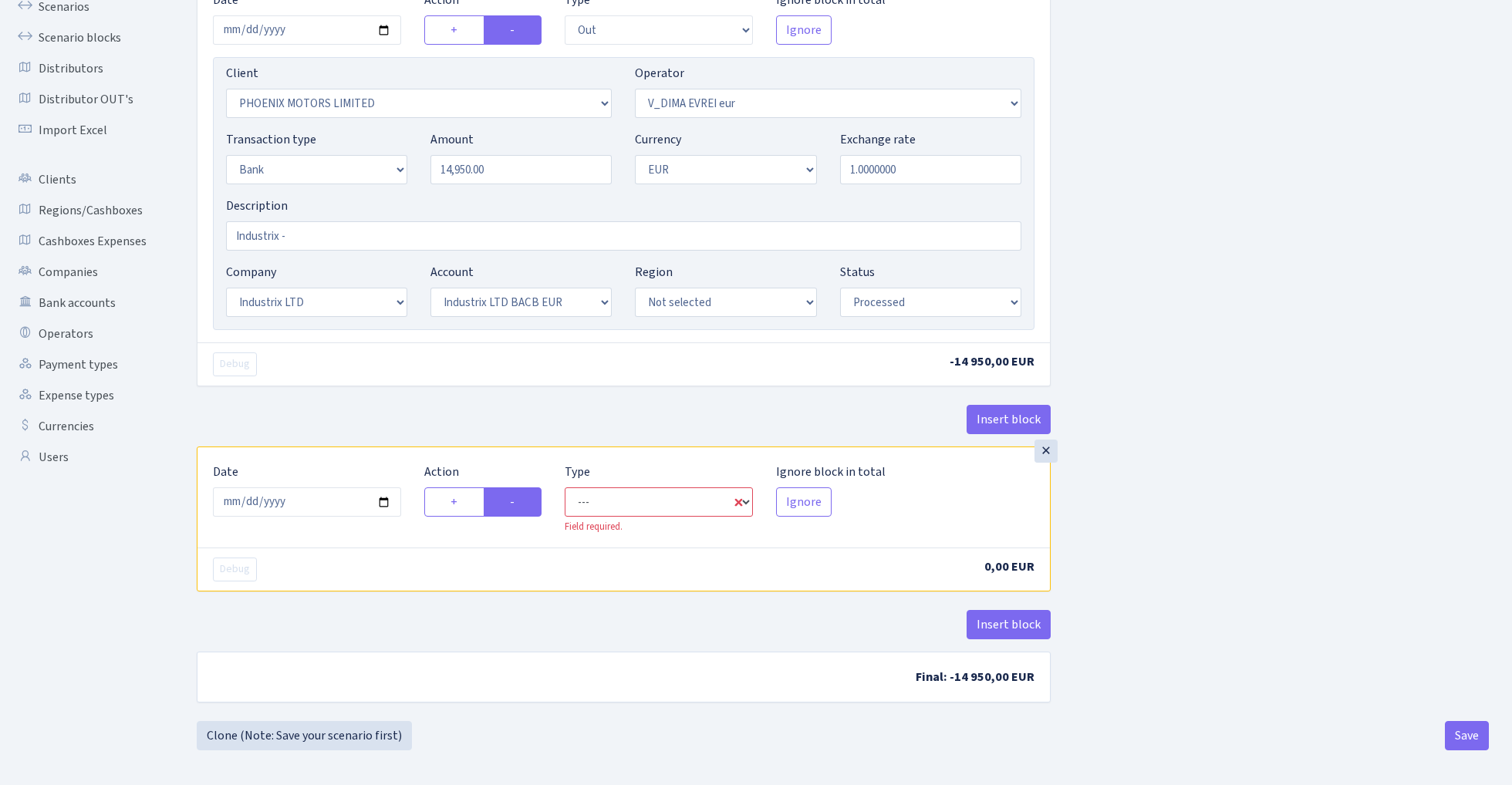
select select "commission"
select select "431"
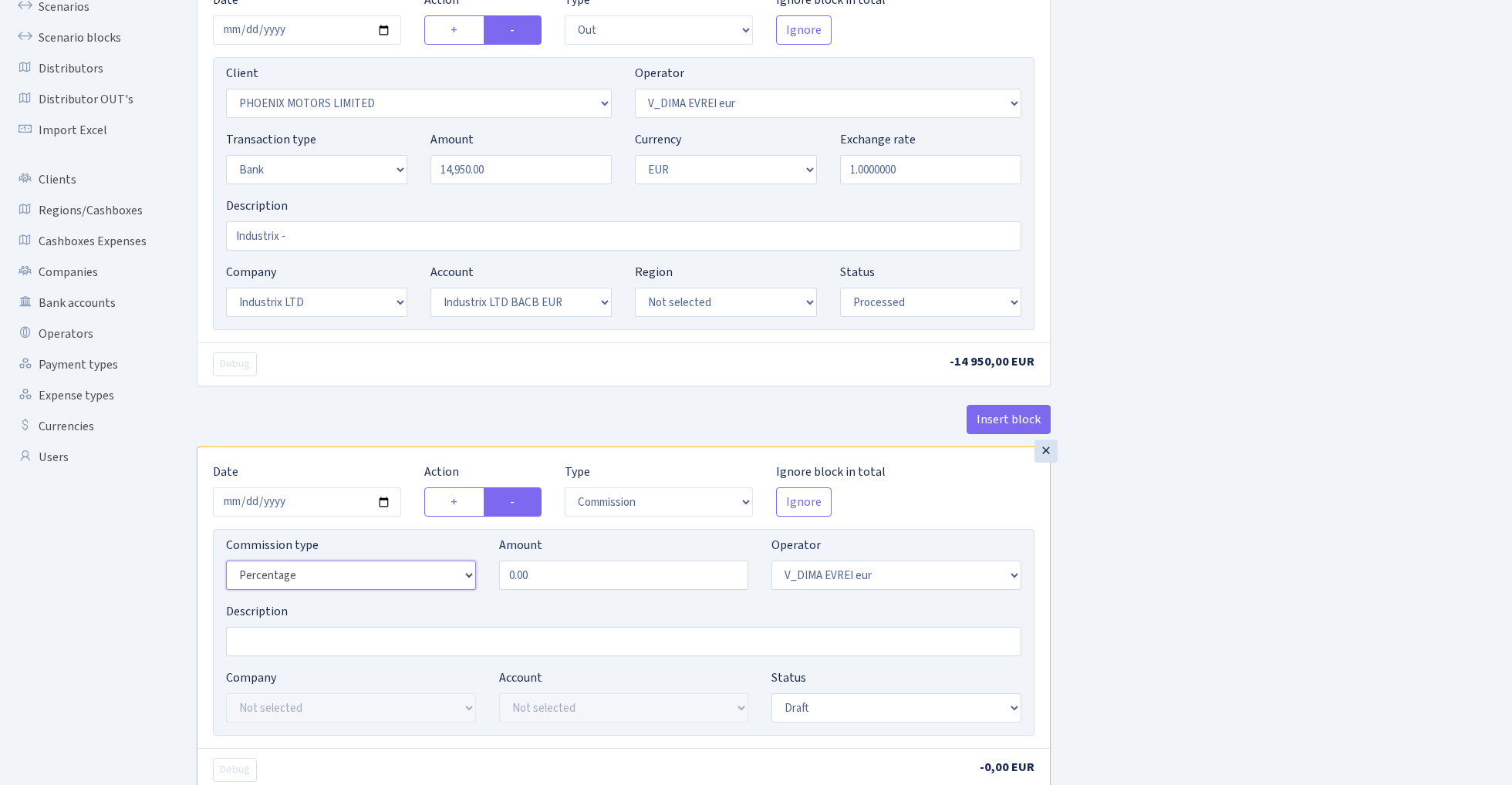
select select "fixed"
click at [571, 576] on input "0.00" at bounding box center [624, 575] width 250 height 29
type input "80.00"
click at [1183, 520] on div "Insert block × Date 2025-10-08 Action + - Type --- In Out Commission Field requ…" at bounding box center [842, 427] width 1315 height 989
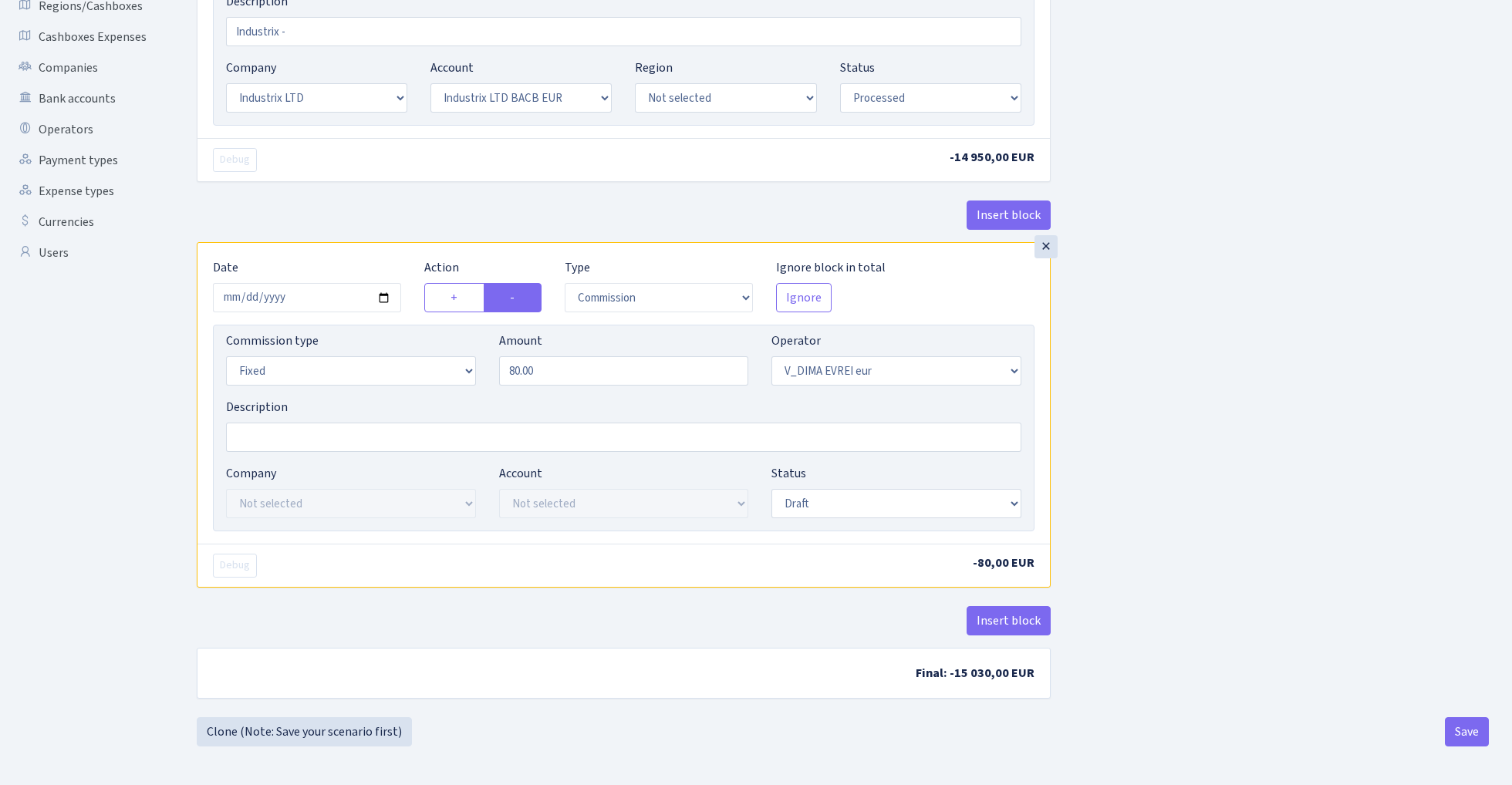
scroll to position [359, 0]
select select "processed"
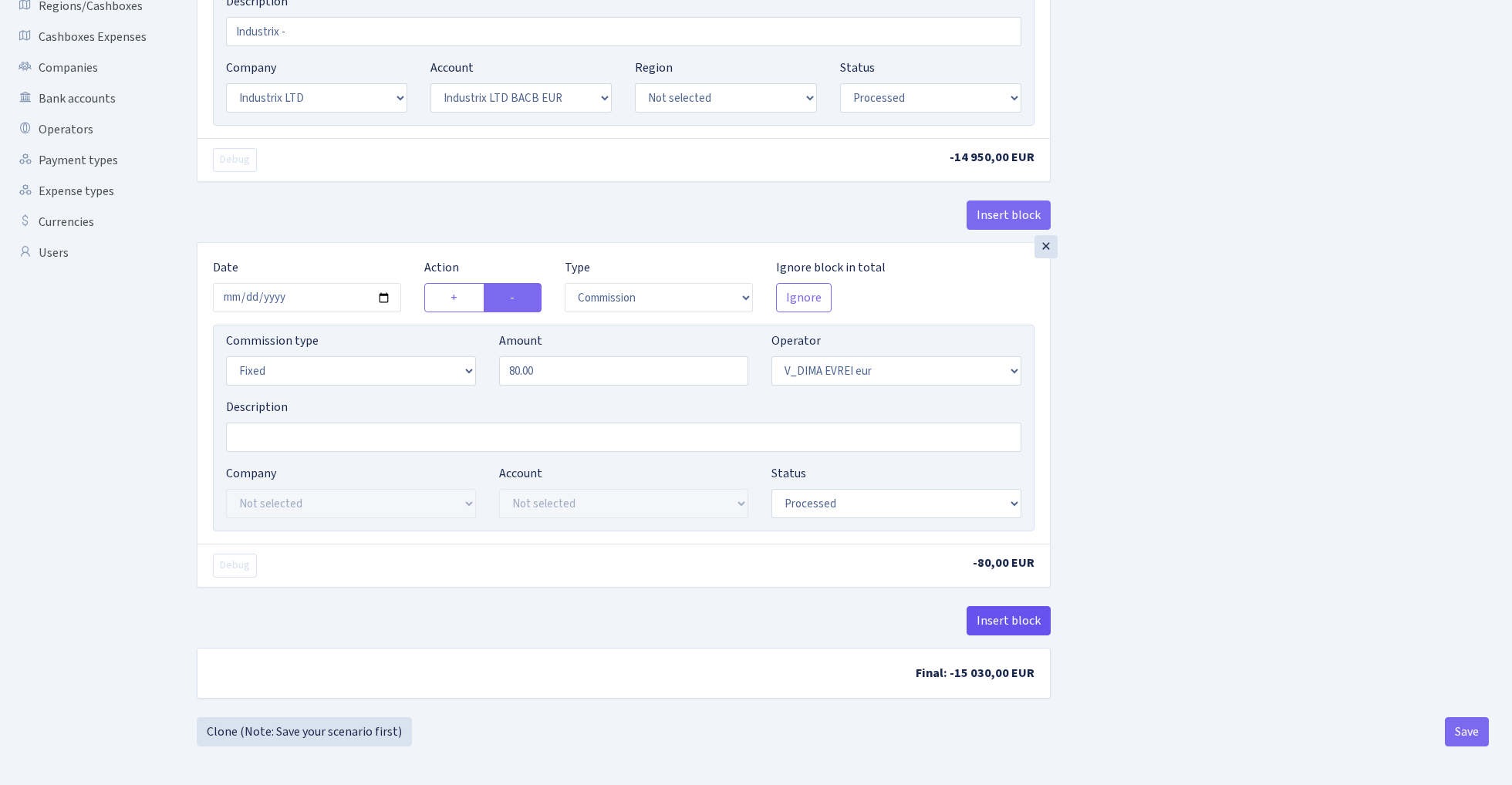
click at [1025, 621] on button "Insert block" at bounding box center [1008, 620] width 84 height 29
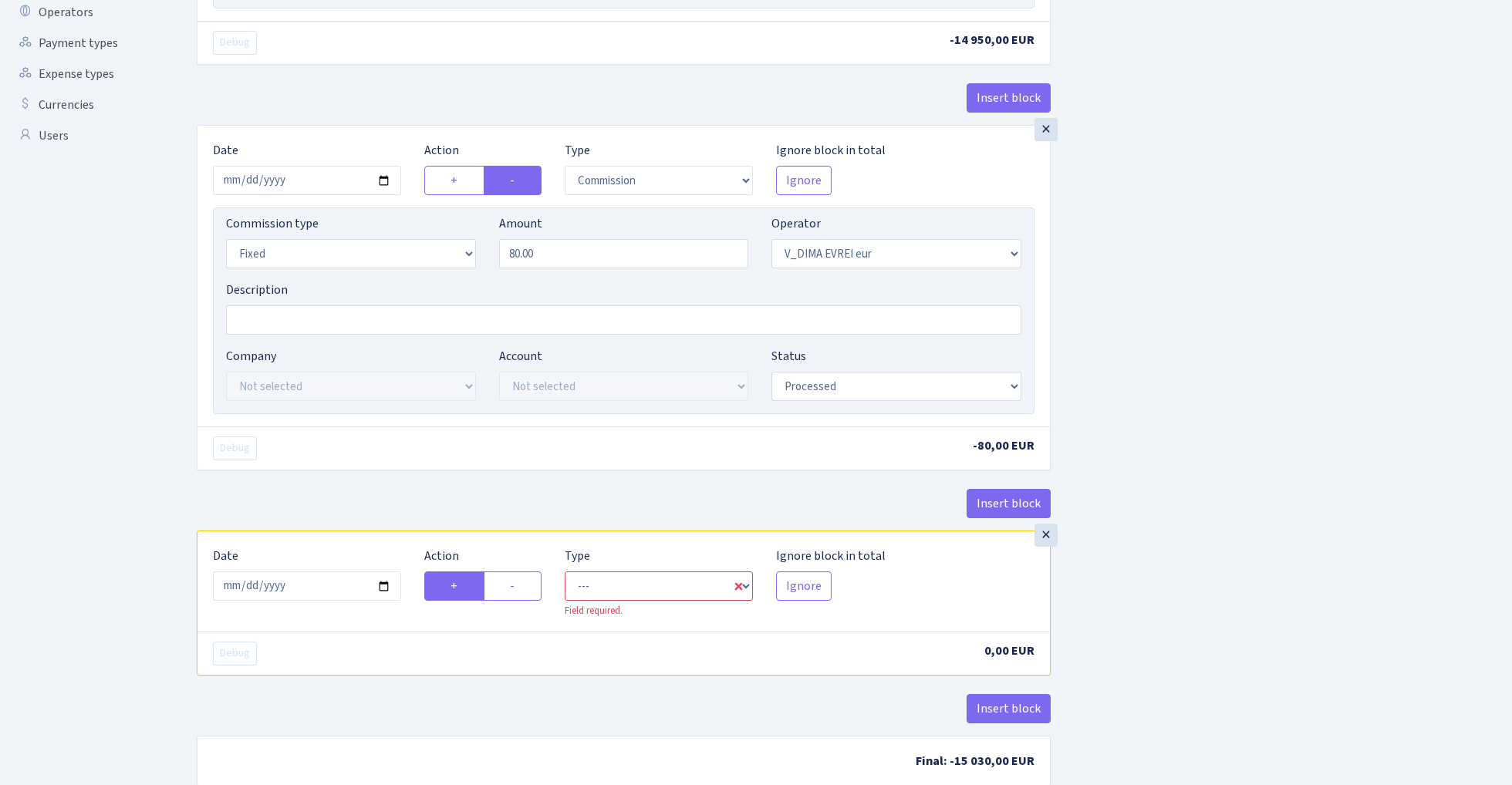
scroll to position [540, 0]
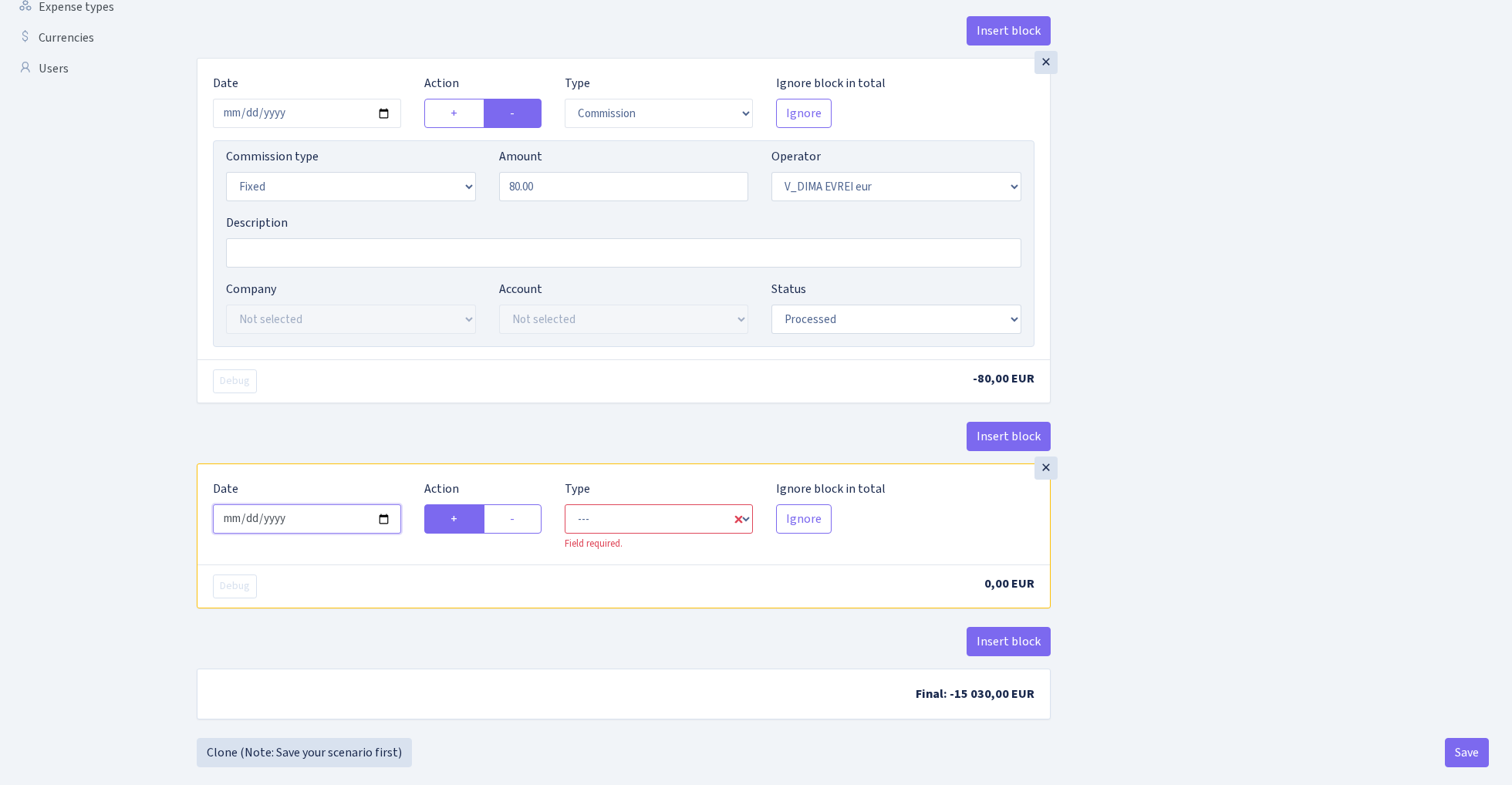
click at [321, 522] on input "[DATE]" at bounding box center [307, 519] width 188 height 29
type input "2025-10-08"
drag, startPoint x: 334, startPoint y: 433, endPoint x: 349, endPoint y: 433, distance: 15.0
click at [334, 433] on div "Insert block" at bounding box center [624, 443] width 854 height 42
click at [516, 519] on label "-" at bounding box center [512, 519] width 58 height 29
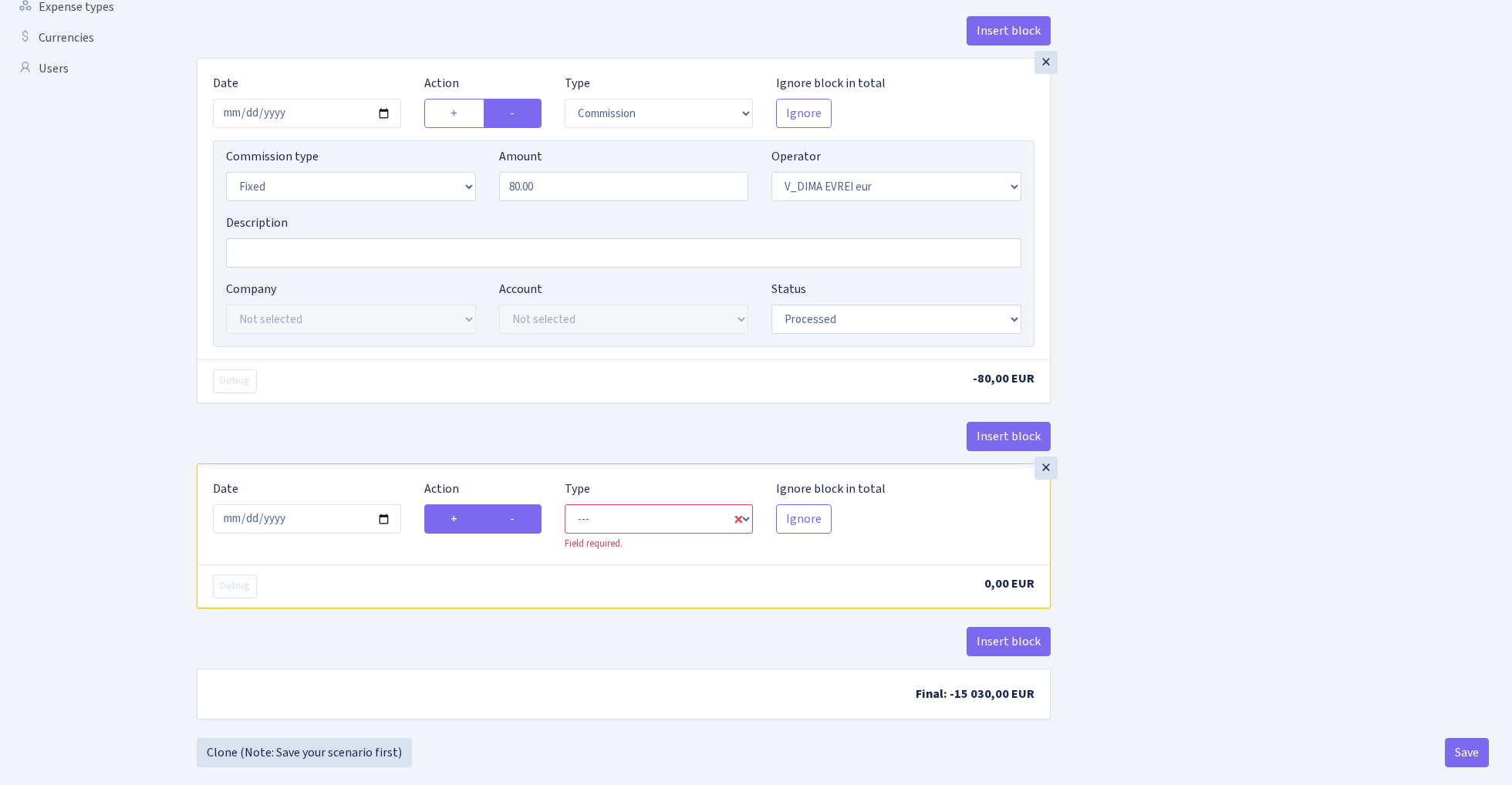
click at [516, 519] on input "-" at bounding box center [514, 514] width 10 height 10
radio input "true"
radio input "false"
select select "commission"
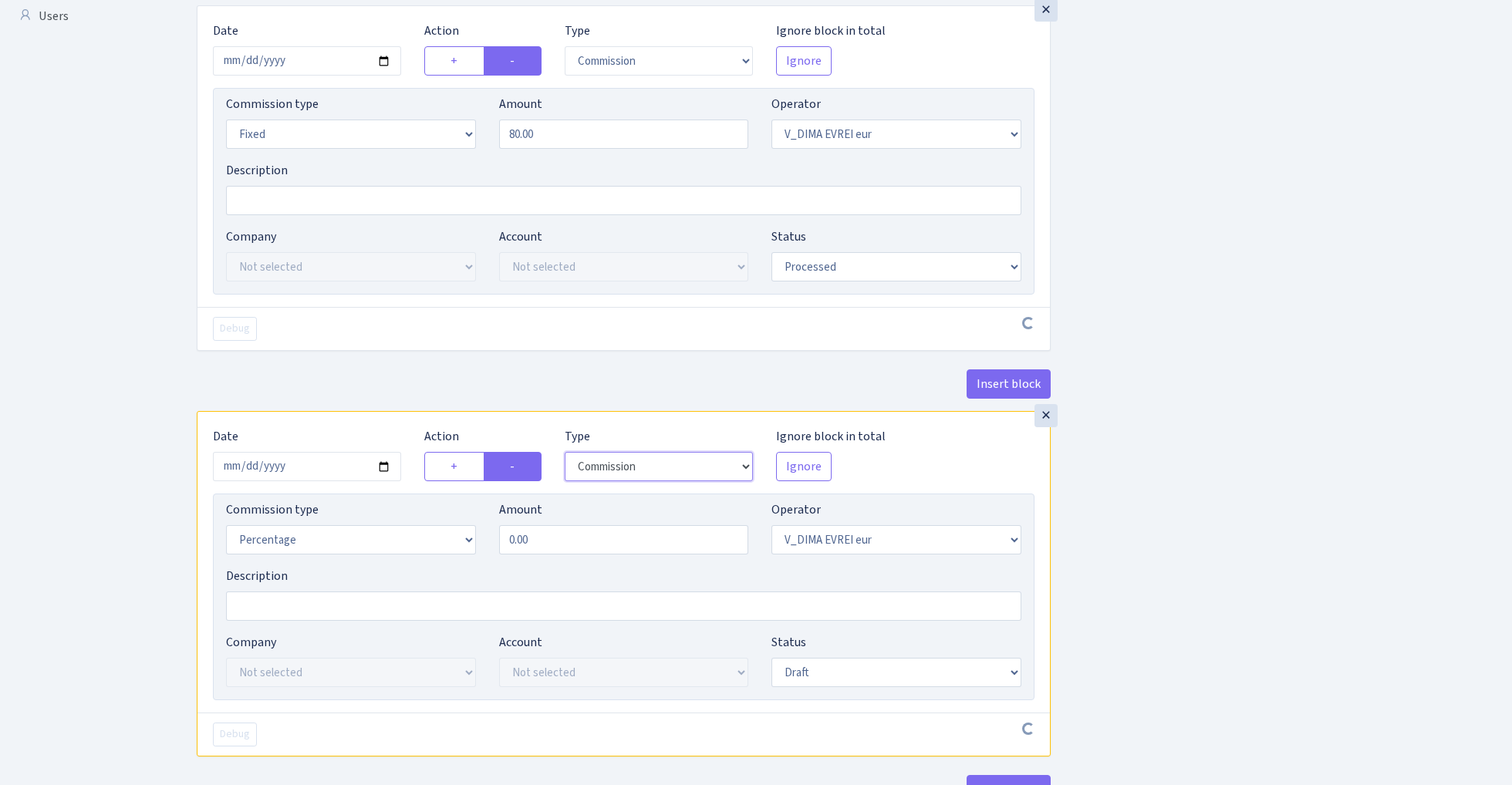
scroll to position [611, 0]
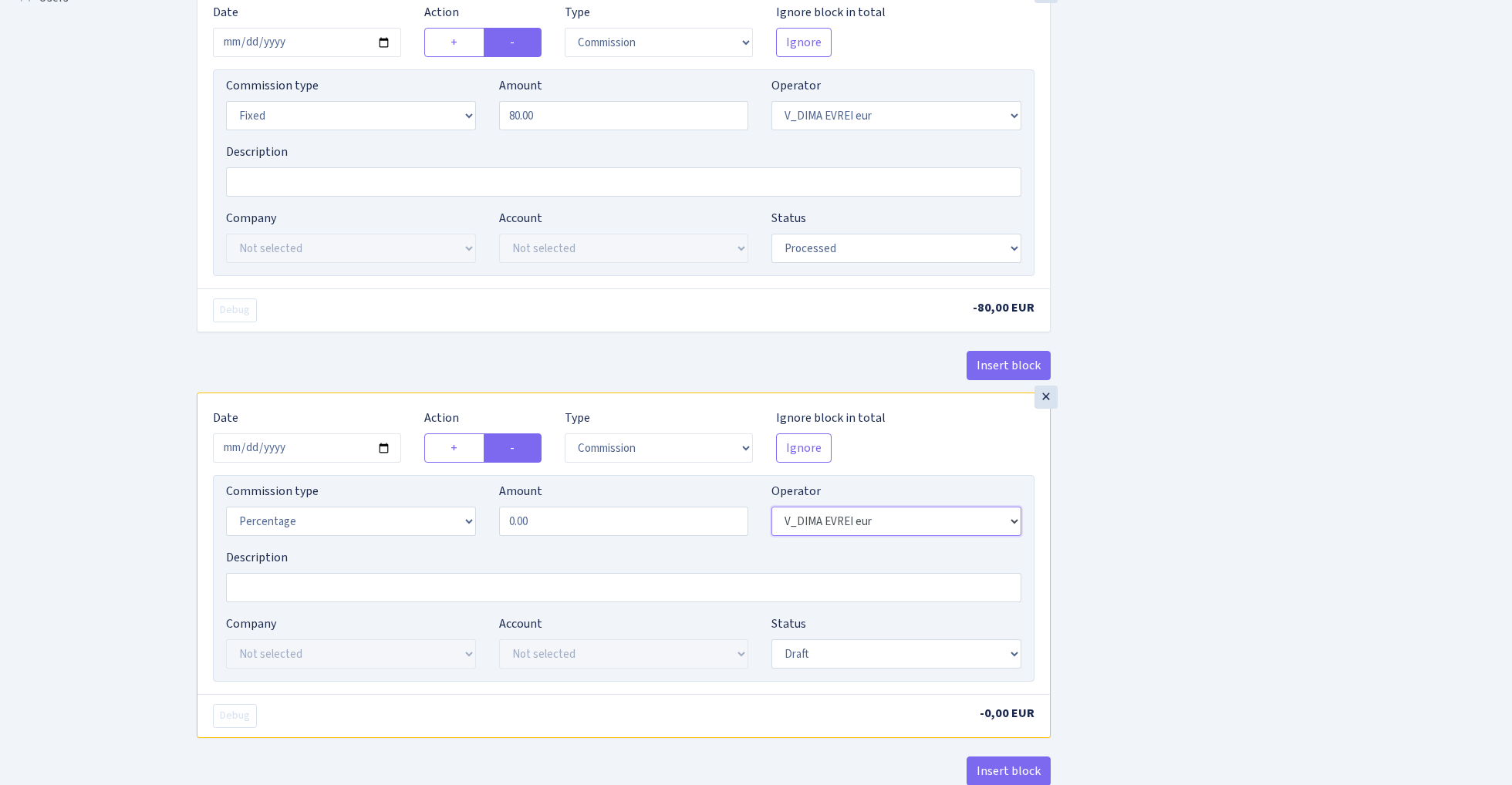
select select "1"
select select "fixed"
click at [562, 536] on input "0.00" at bounding box center [624, 520] width 250 height 29
type input "0.66"
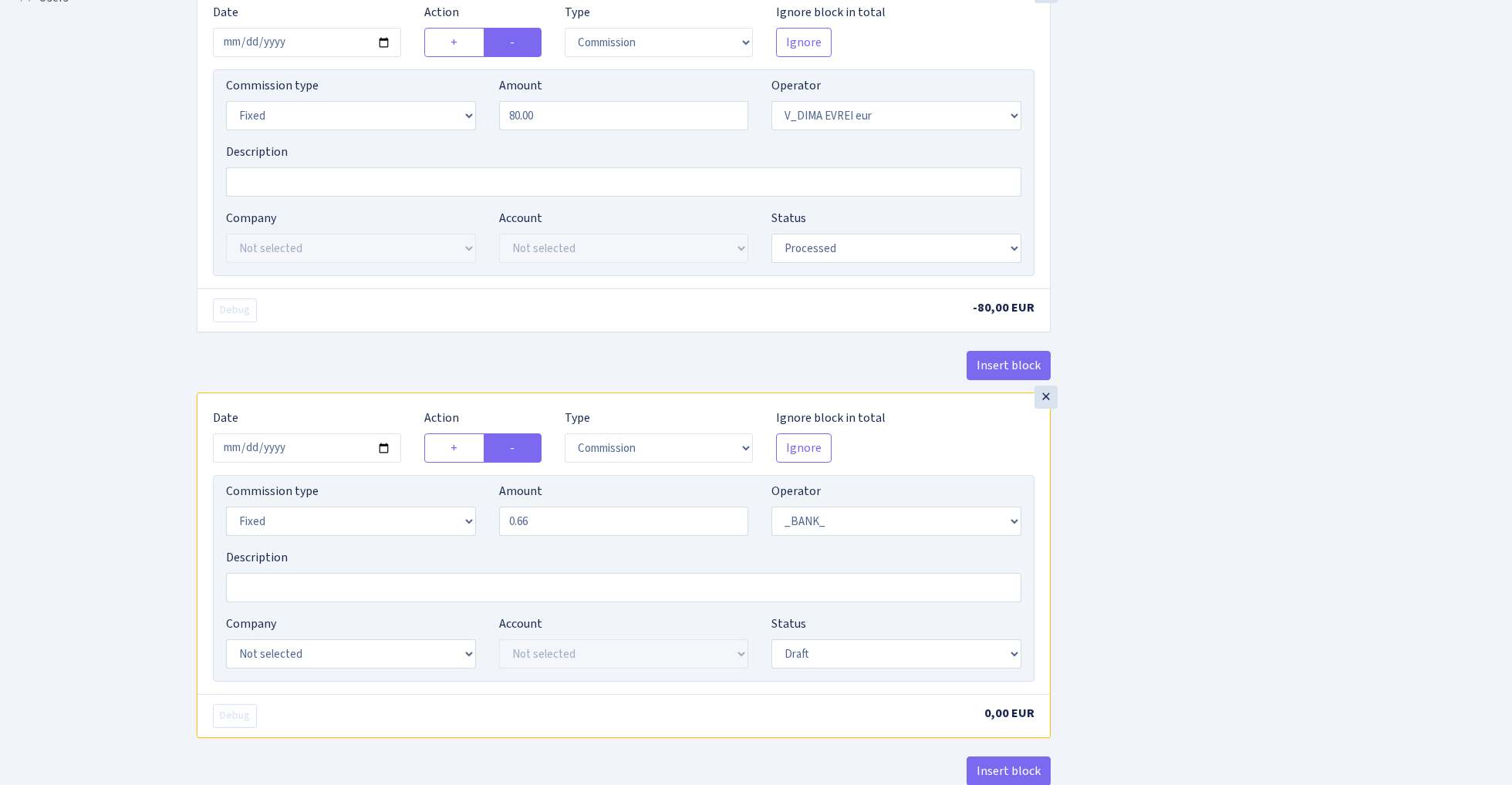
click at [1185, 476] on div "Insert block × Date 2025-10-08 Action + - Type --- In Out Commission Field requ…" at bounding box center [842, 171] width 1315 height 1395
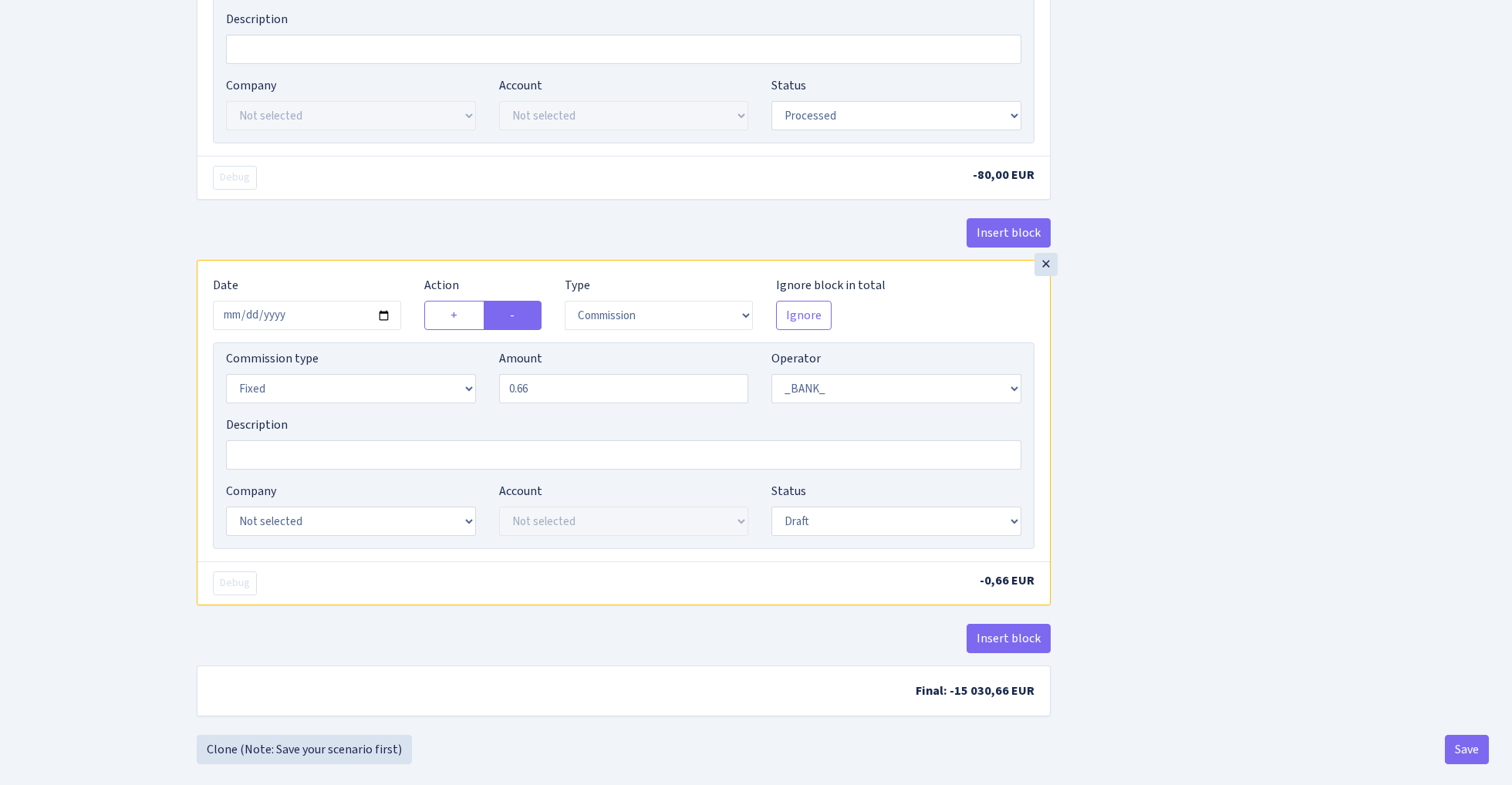
scroll to position [760, 0]
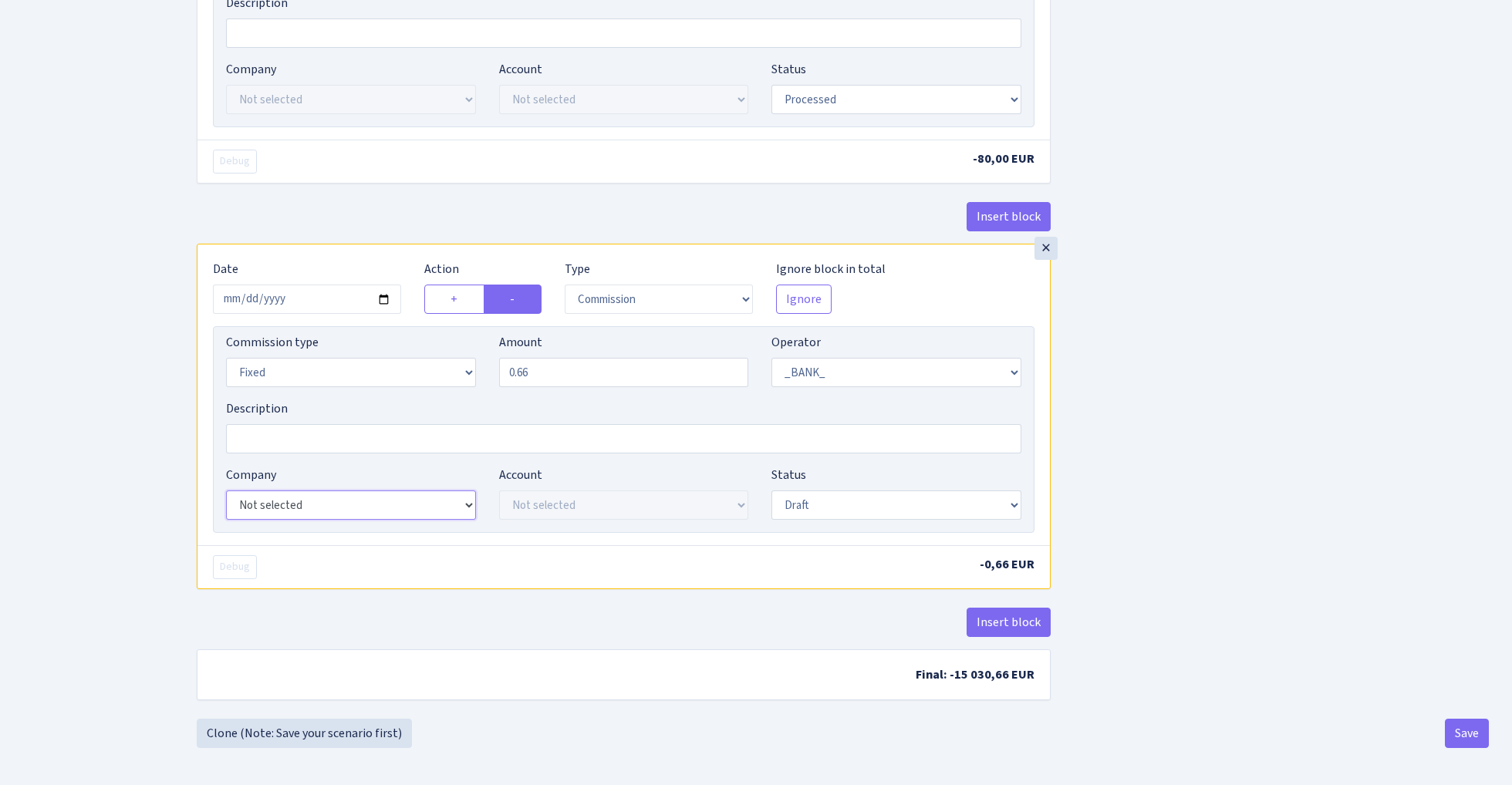
select select "17"
select select "41"
select select "processed"
click at [1111, 468] on div "Insert block × Date 2025-10-08 Action + - Type --- In Out Commission Field requ…" at bounding box center [842, 22] width 1315 height 1395
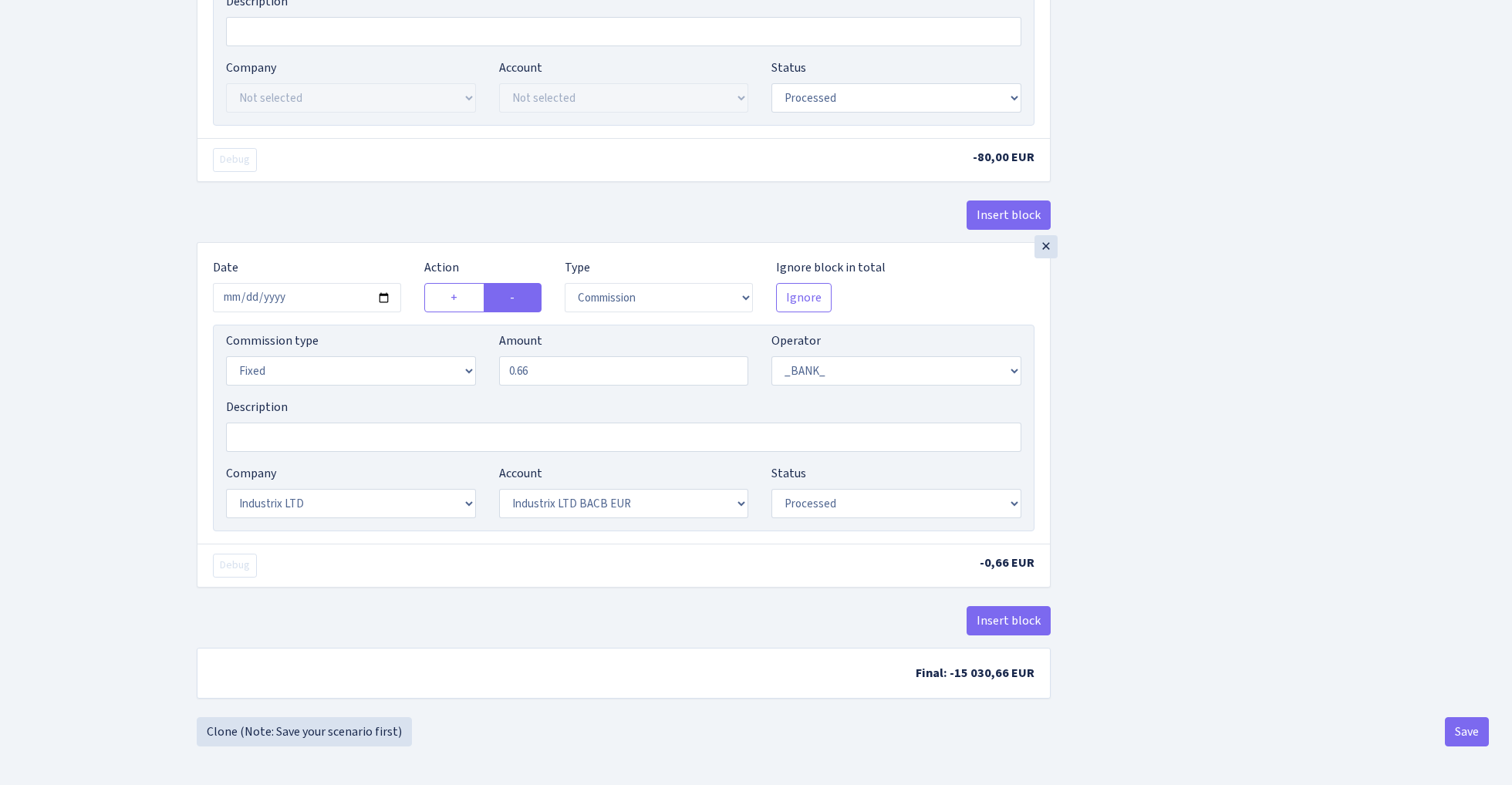
scroll to position [768, 0]
click at [1469, 734] on button "Save" at bounding box center [1466, 732] width 44 height 29
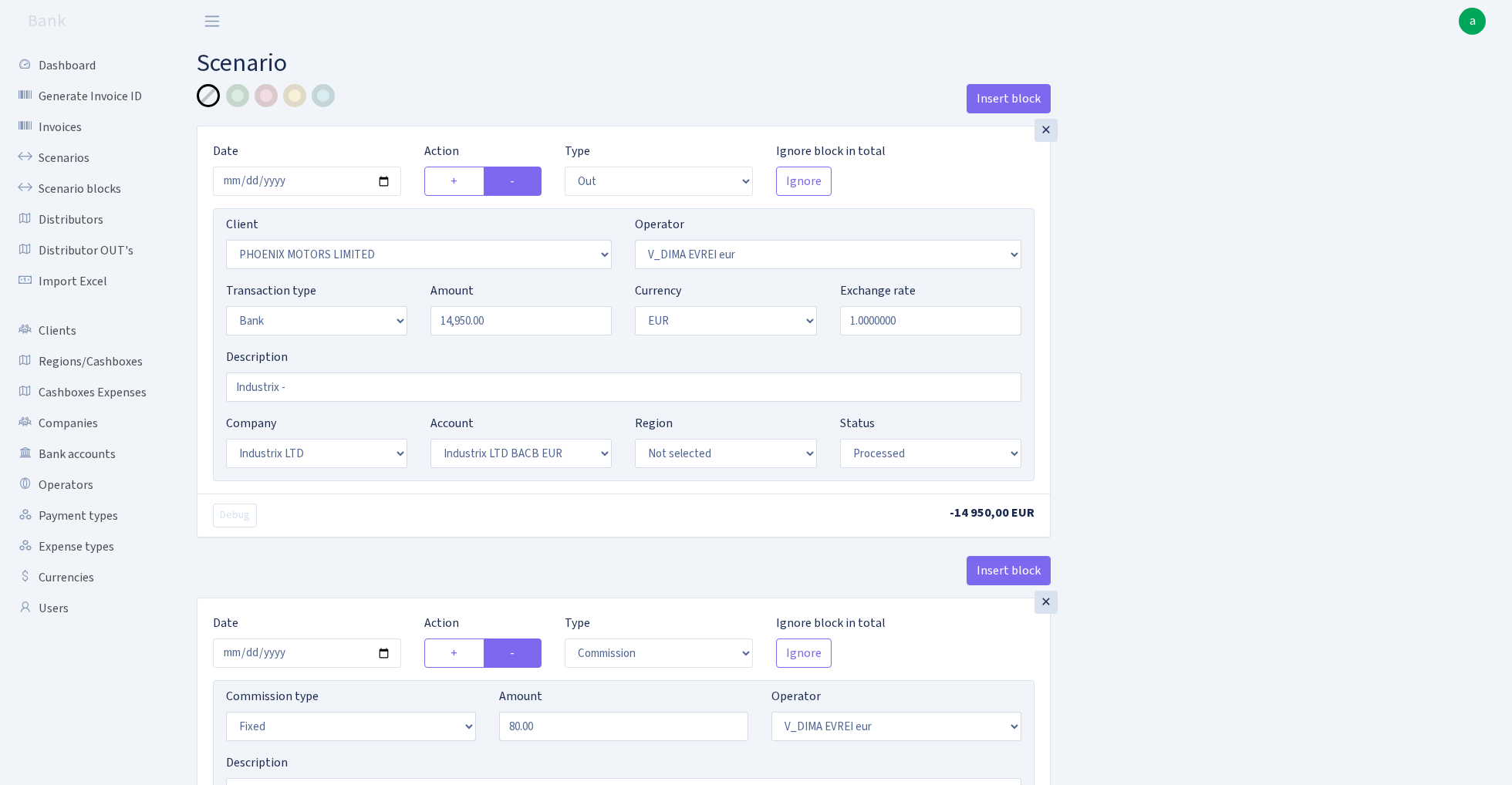
select select "out"
select select "3229"
select select "431"
select select "2"
select select "1"
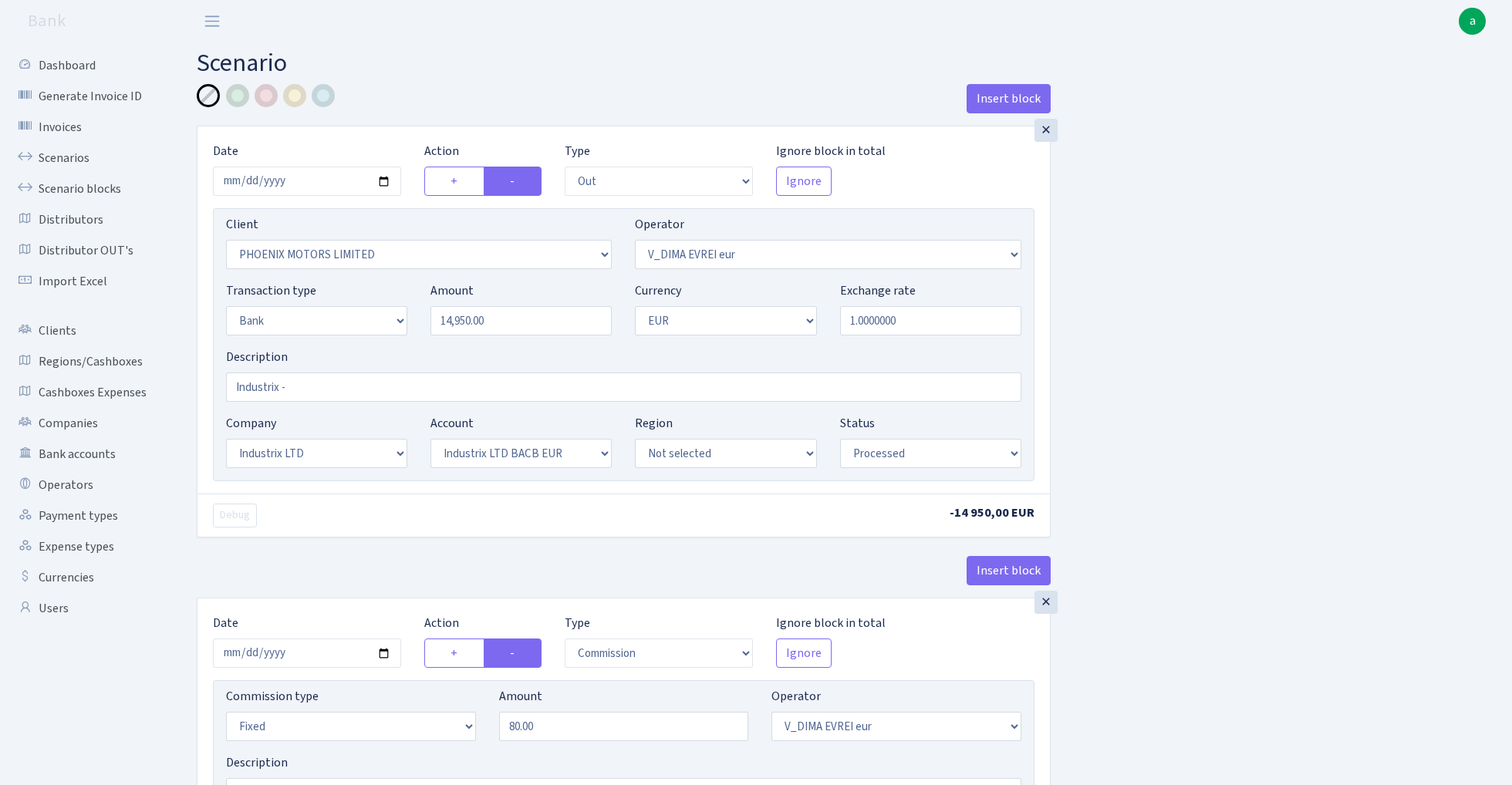
select select "17"
select select "41"
select select "processed"
select select "commission"
select select "fixed"
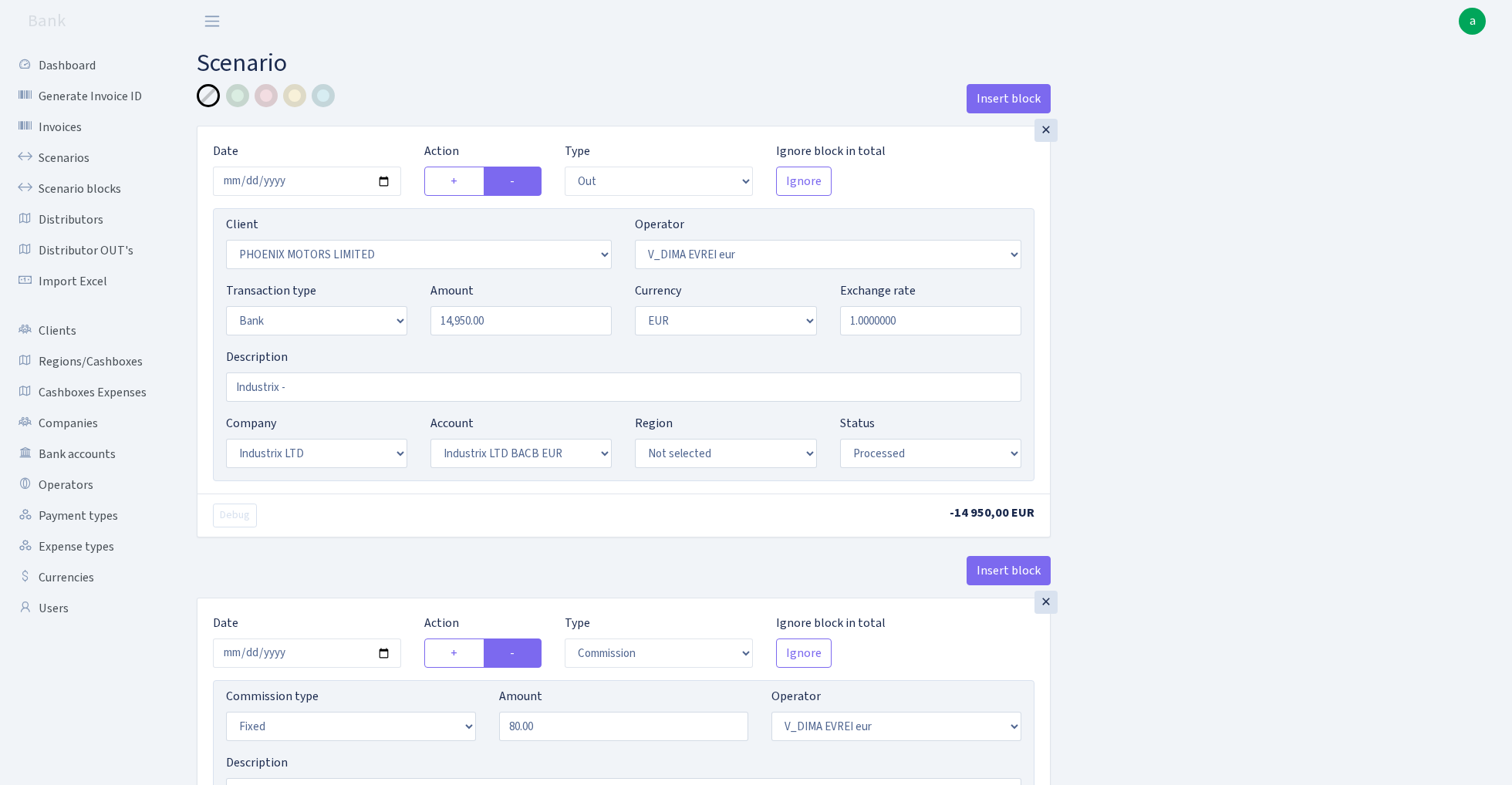
select select "431"
select select "processed"
select select "commission"
select select "fixed"
select select "1"
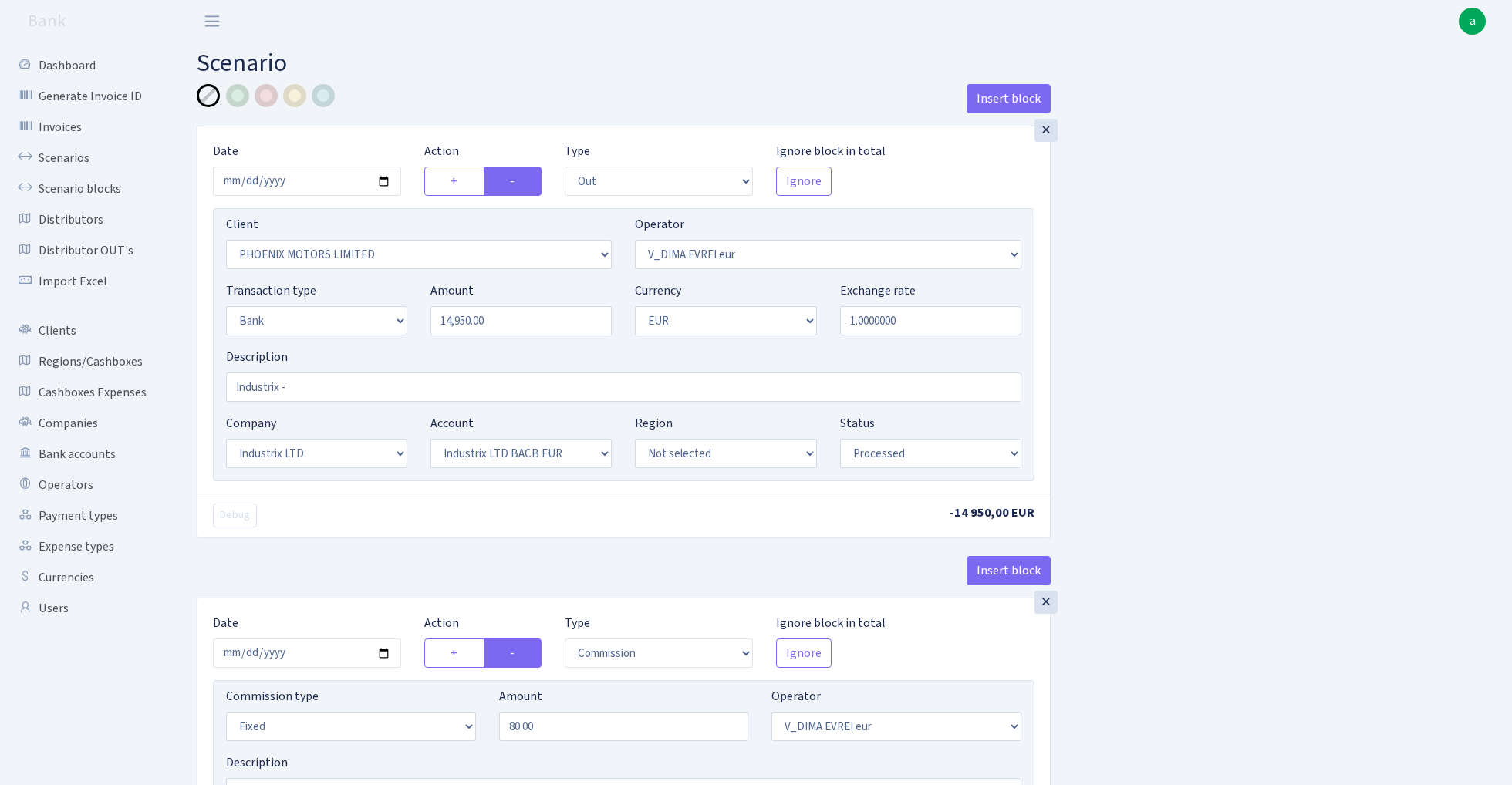
select select "17"
select select "41"
select select "processed"
click at [75, 154] on link "Scenarios" at bounding box center [85, 158] width 154 height 31
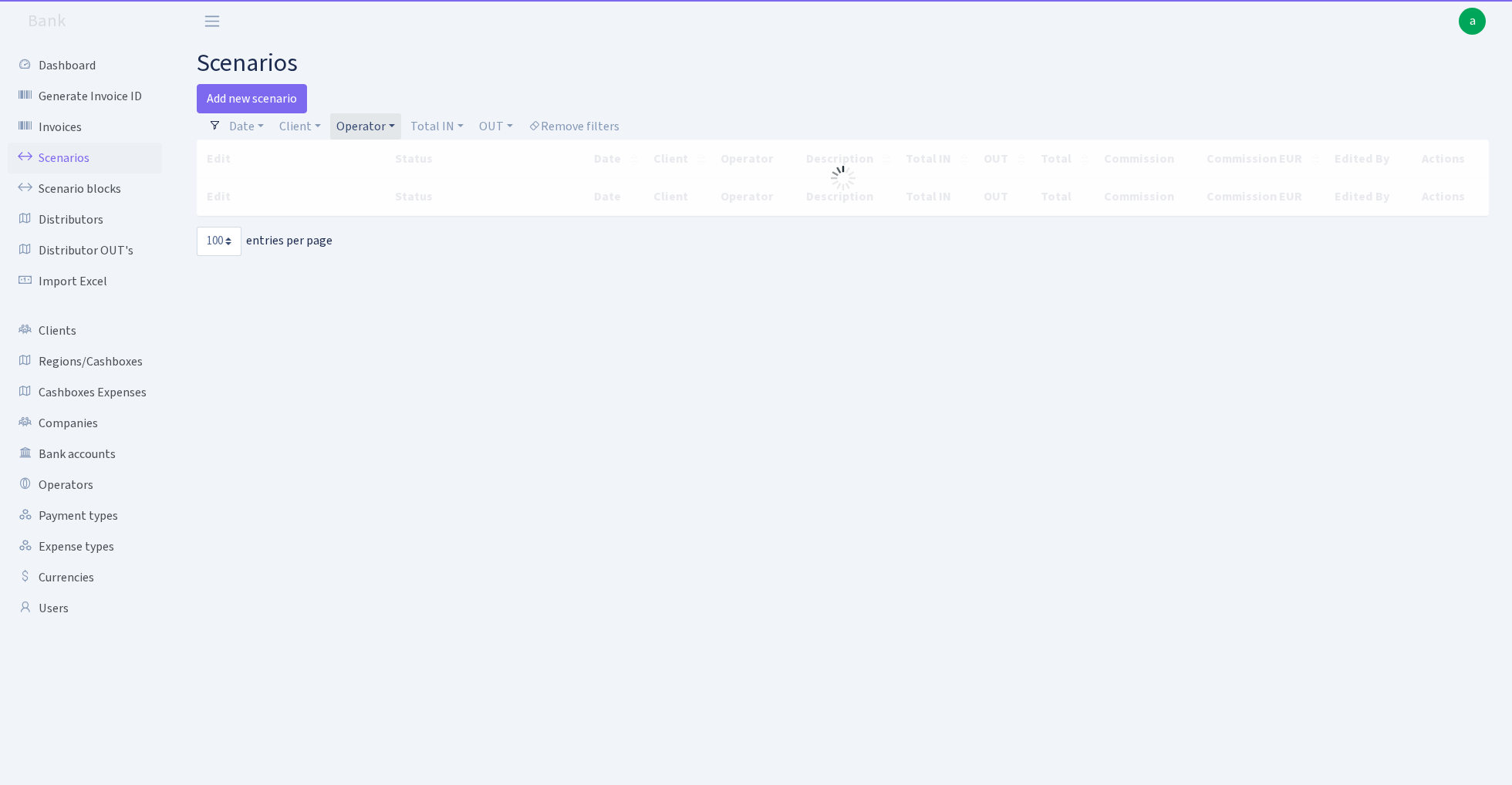
select select "100"
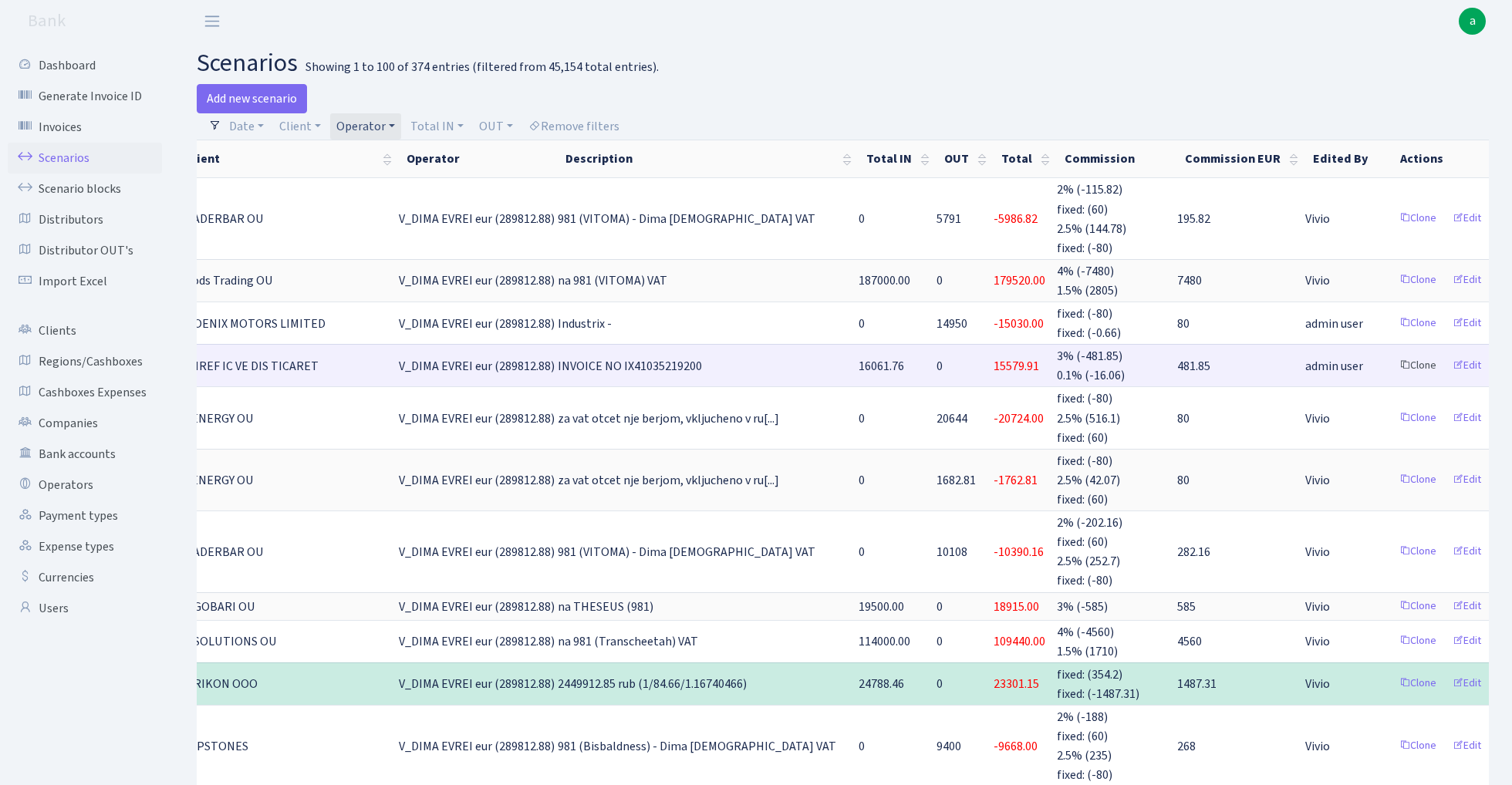
scroll to position [0, 207]
click at [1393, 358] on link "Clone" at bounding box center [1418, 365] width 51 height 24
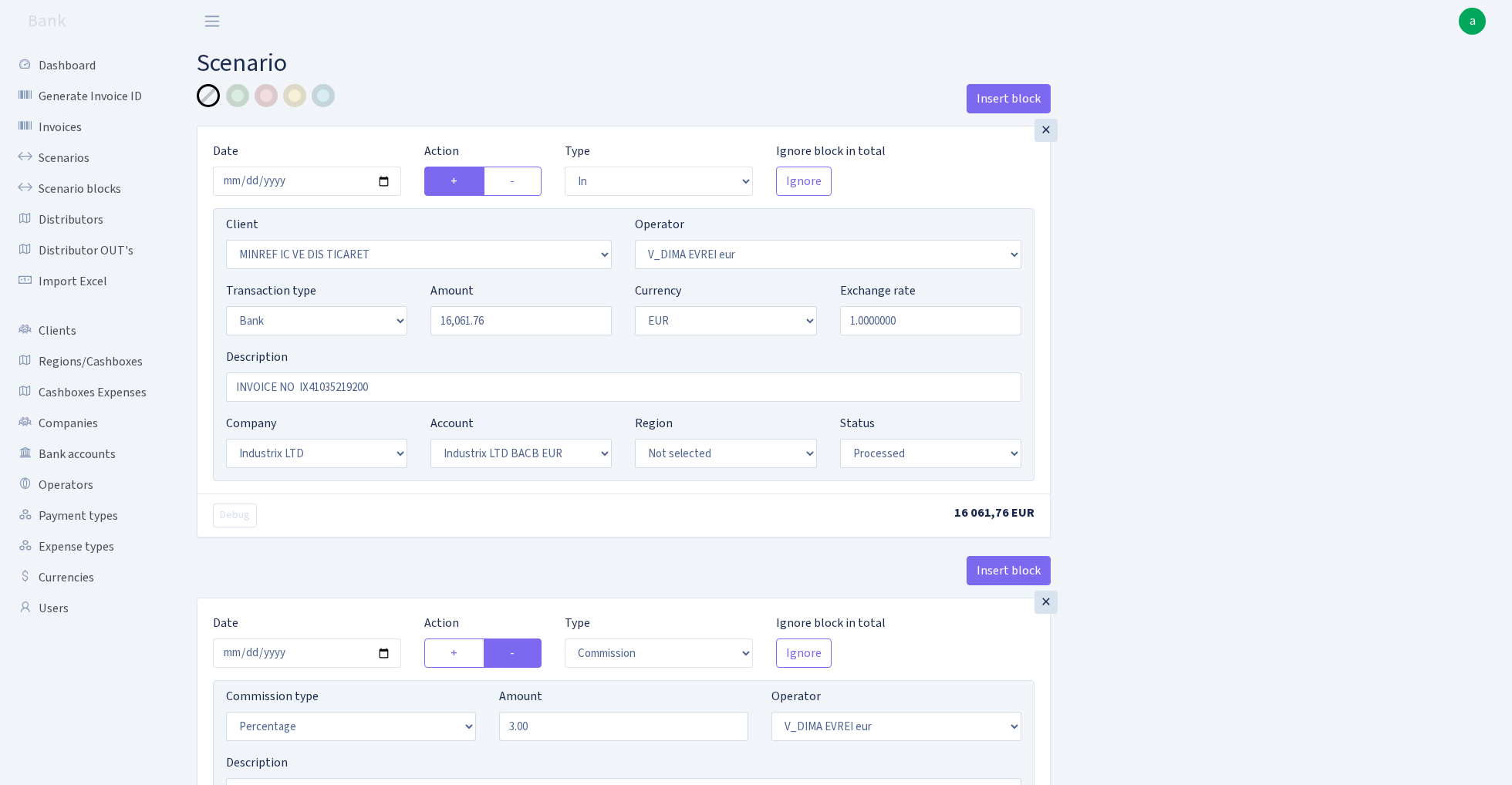
select select "in"
select select "2722"
select select "431"
select select "2"
select select "1"
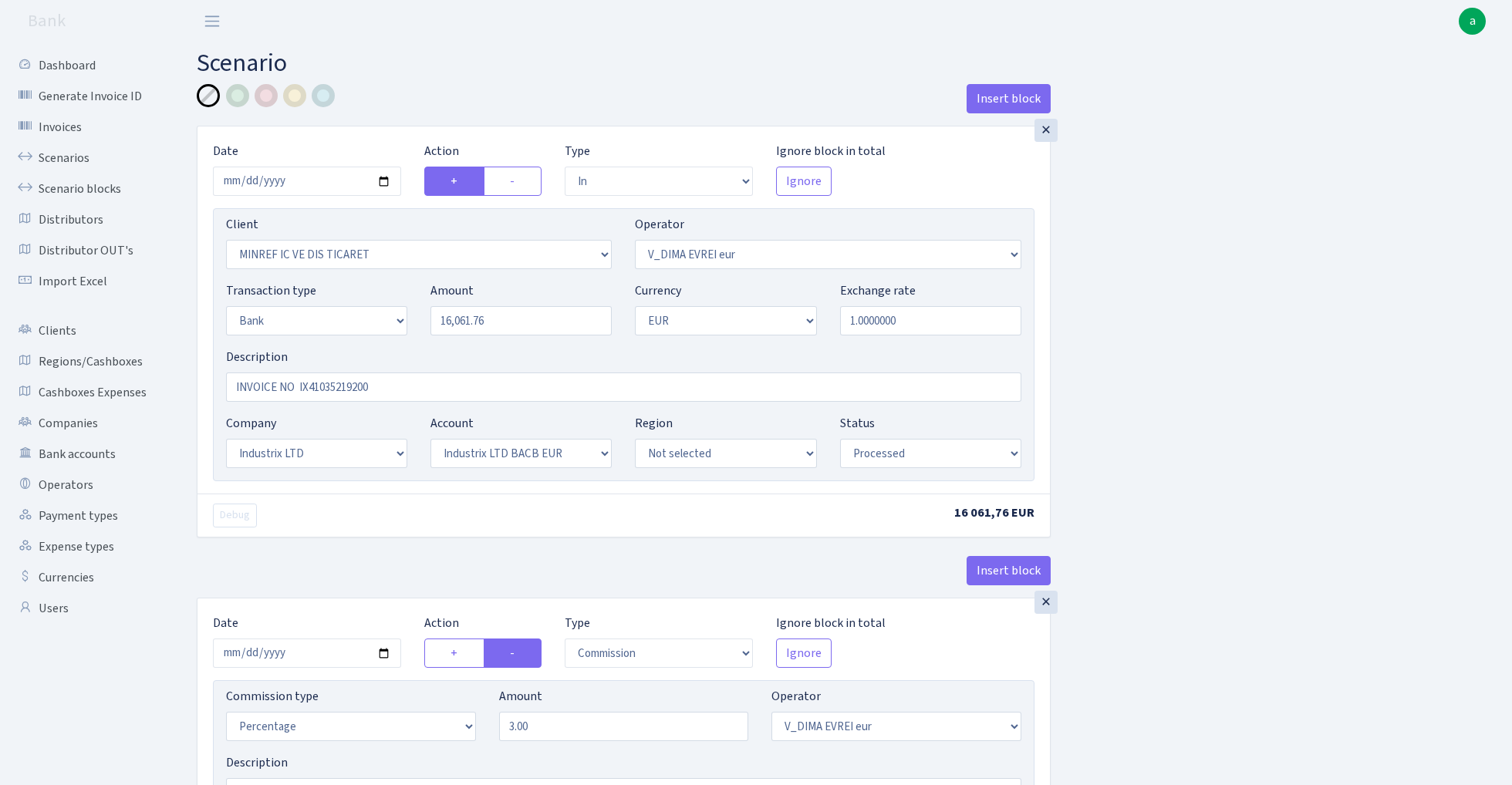
select select "17"
select select "41"
select select "processed"
select select "commission"
select select "431"
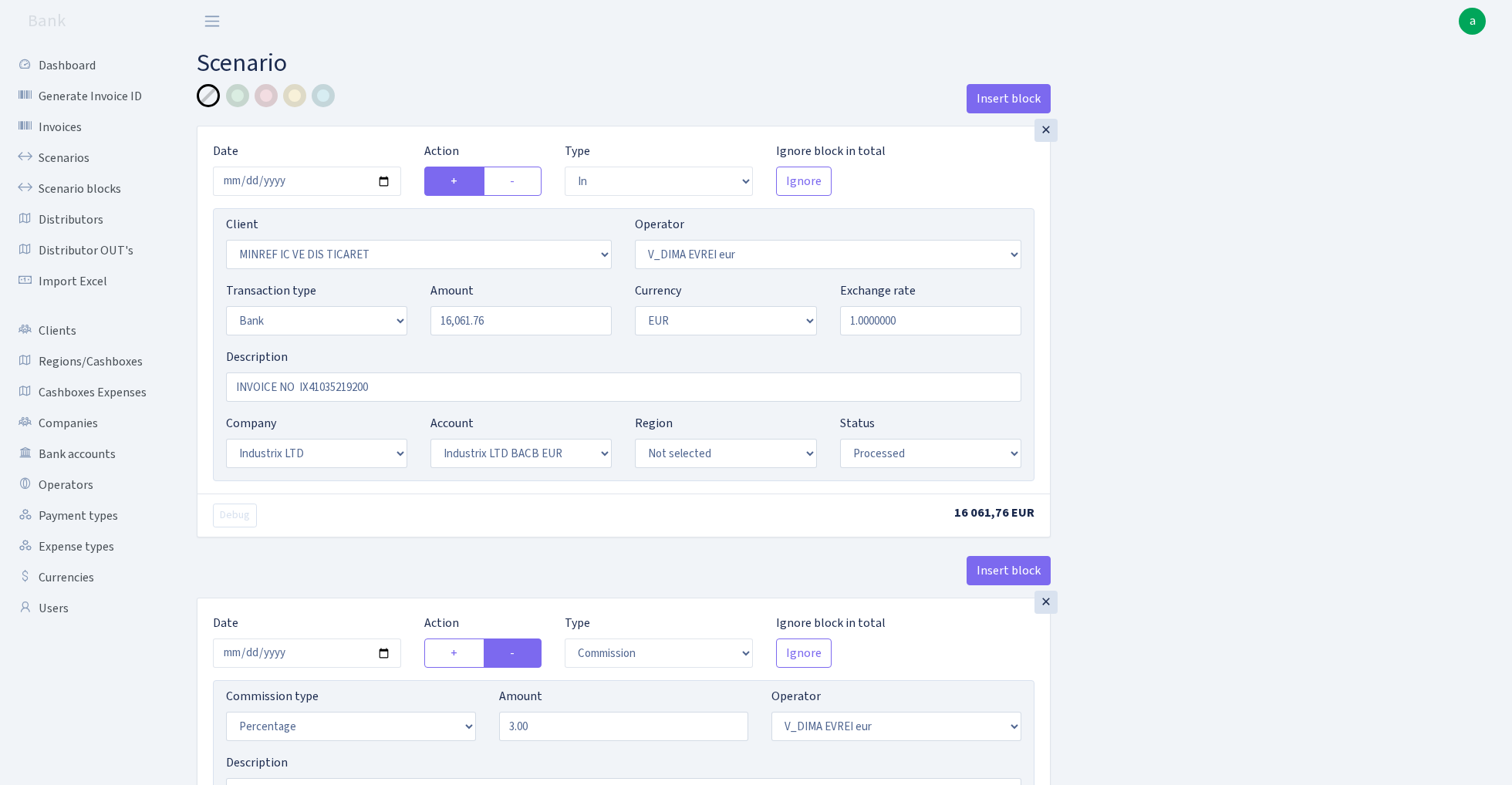
select select "processed"
select select "commission"
select select "1"
select select "17"
select select "41"
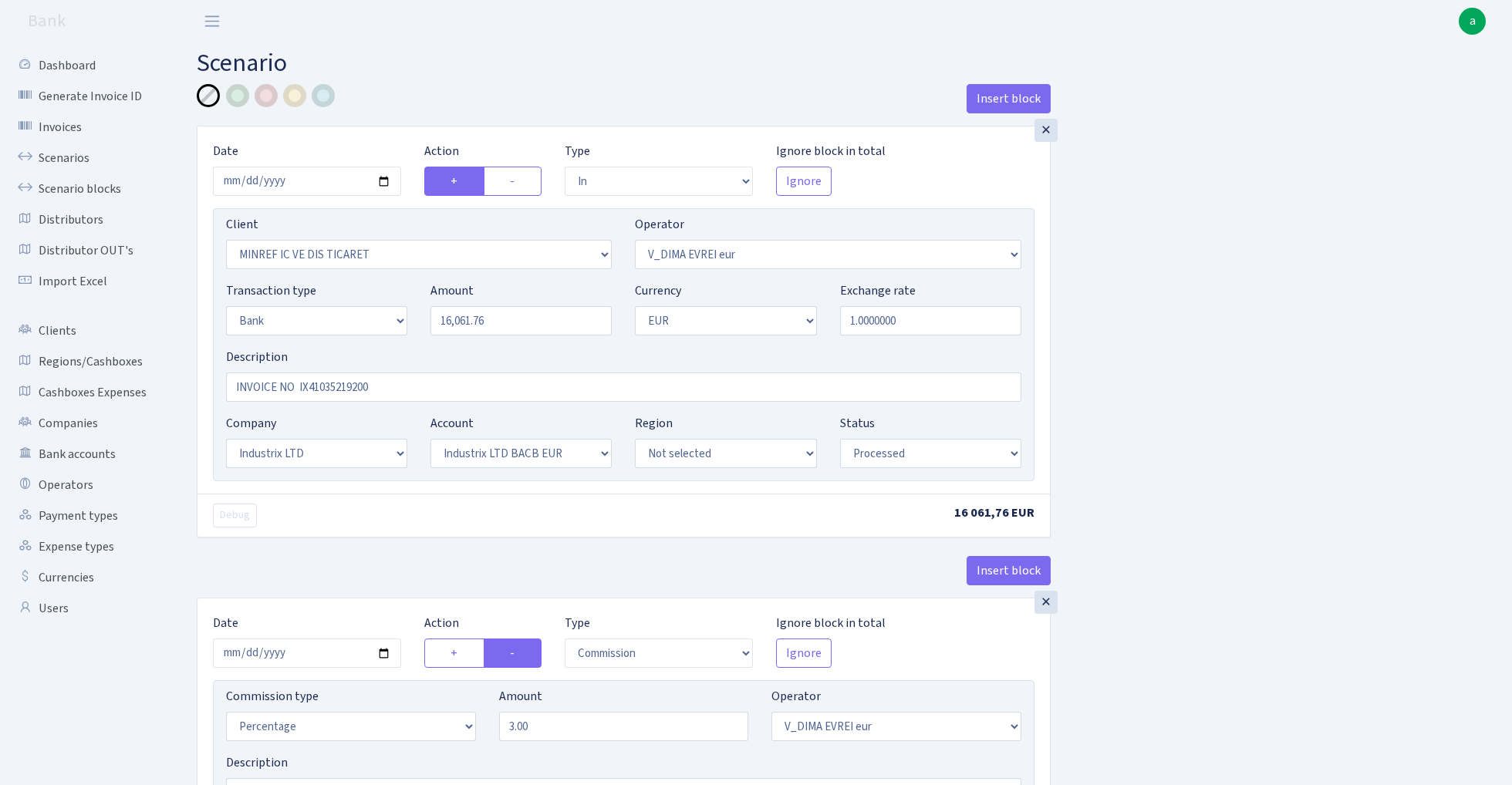
select select "processed"
click at [519, 325] on input "16061.76" at bounding box center [520, 321] width 181 height 29
paste input "9687.50"
type input "9,687.50"
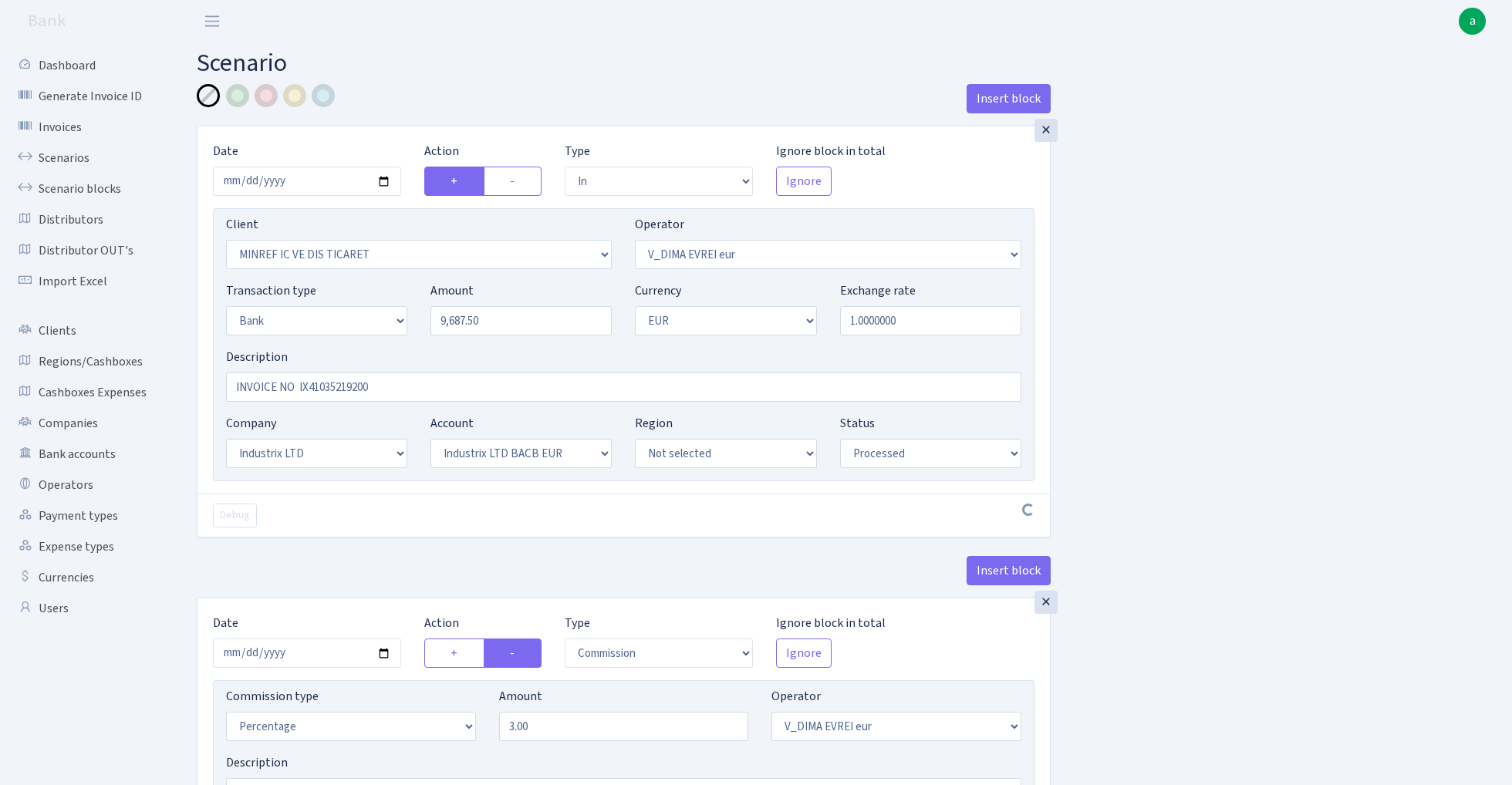
click at [1256, 347] on div "Insert block × Date [DATE] Action + - Type --- In Out Commission Field required…" at bounding box center [842, 778] width 1315 height 1389
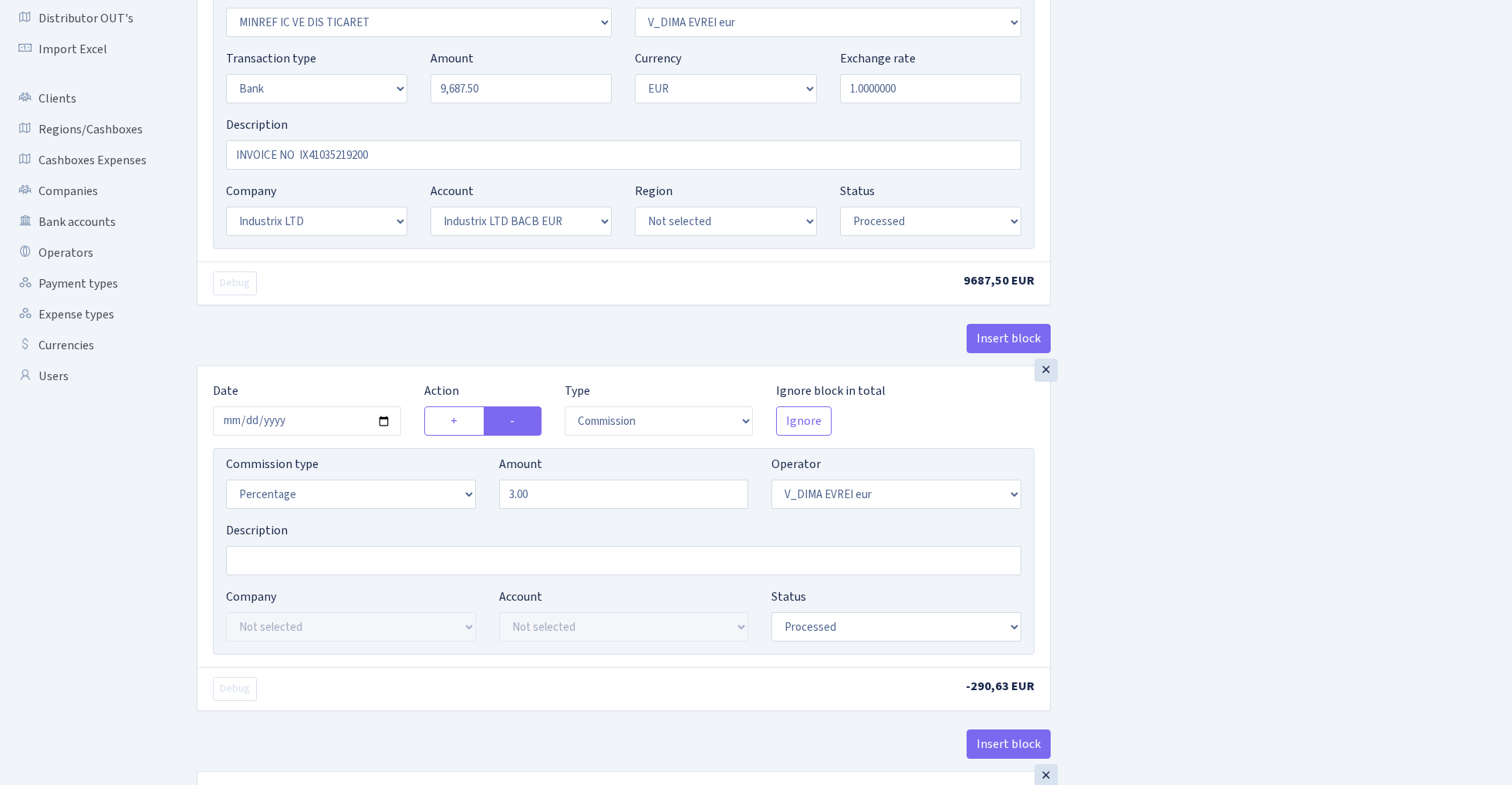
scroll to position [244, 0]
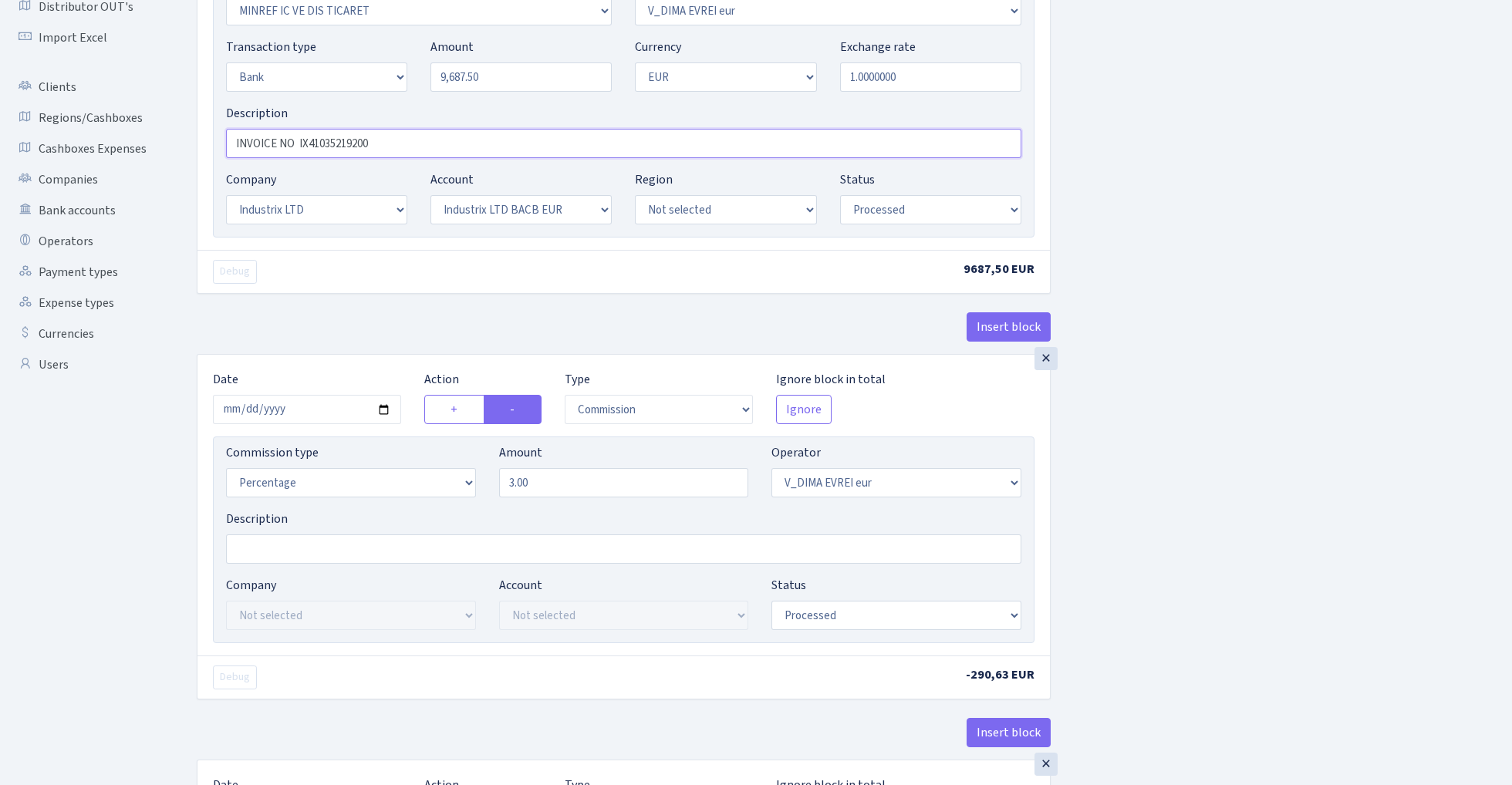
click at [343, 145] on input "INVOICE NO IX41035219200" at bounding box center [624, 143] width 795 height 29
click at [230, 142] on input "INVOICE NO" at bounding box center [624, 143] width 795 height 29
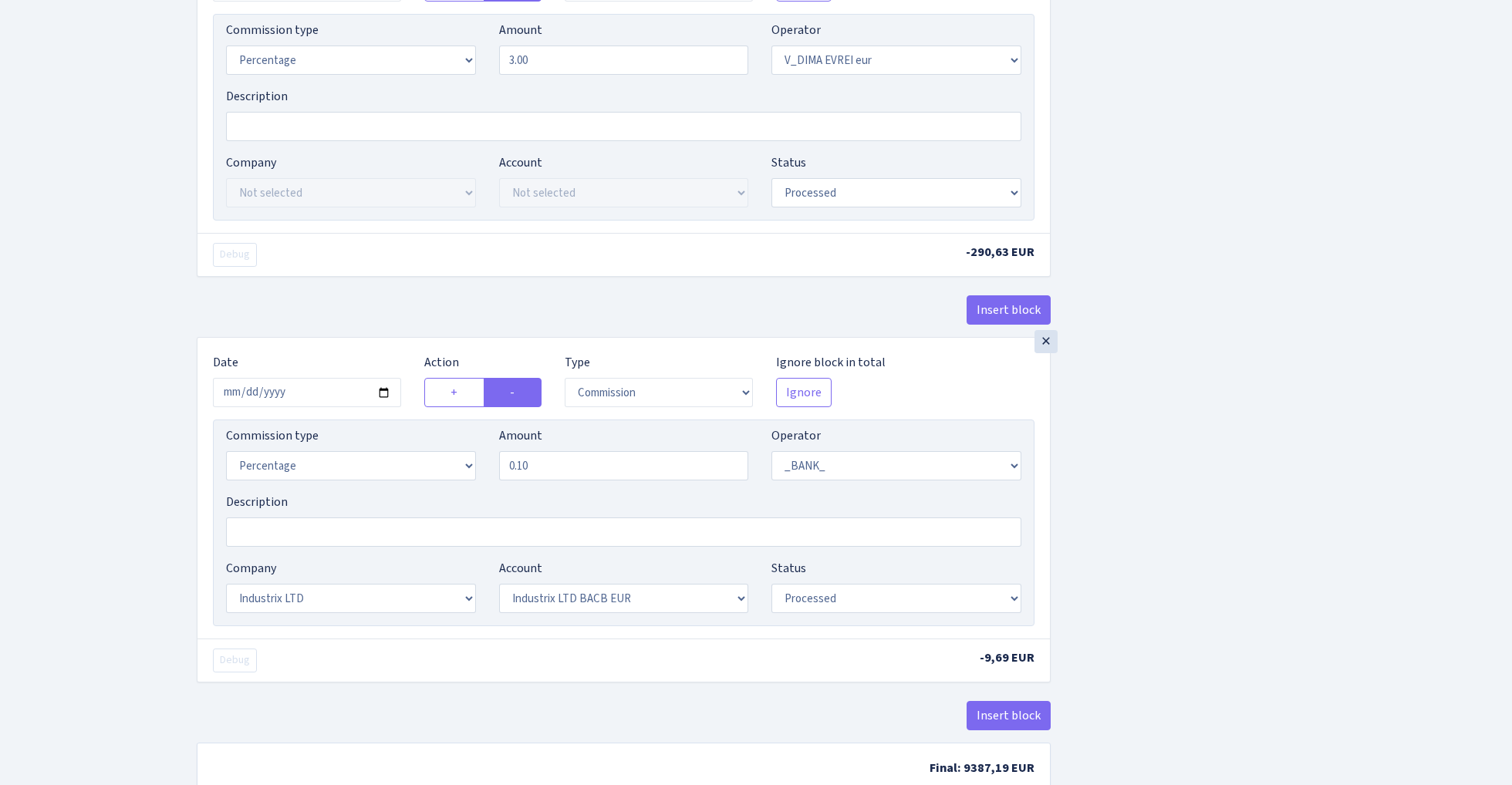
scroll to position [680, 0]
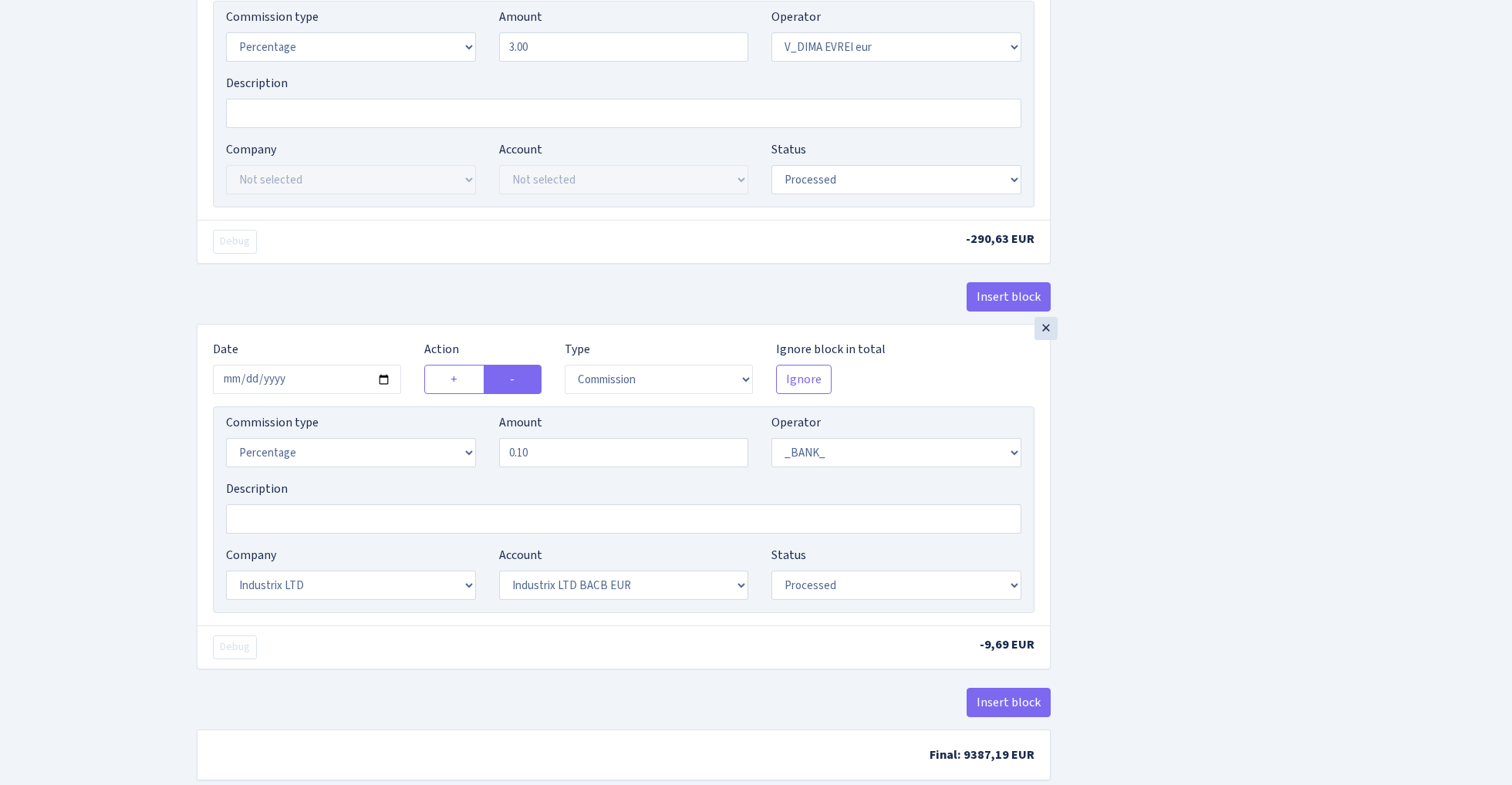
type input "Industrix INVOICE NO"
click at [1201, 471] on div "Insert block × Date [DATE] Action + - Type --- In Out Commission Field required…" at bounding box center [842, 102] width 1315 height 1395
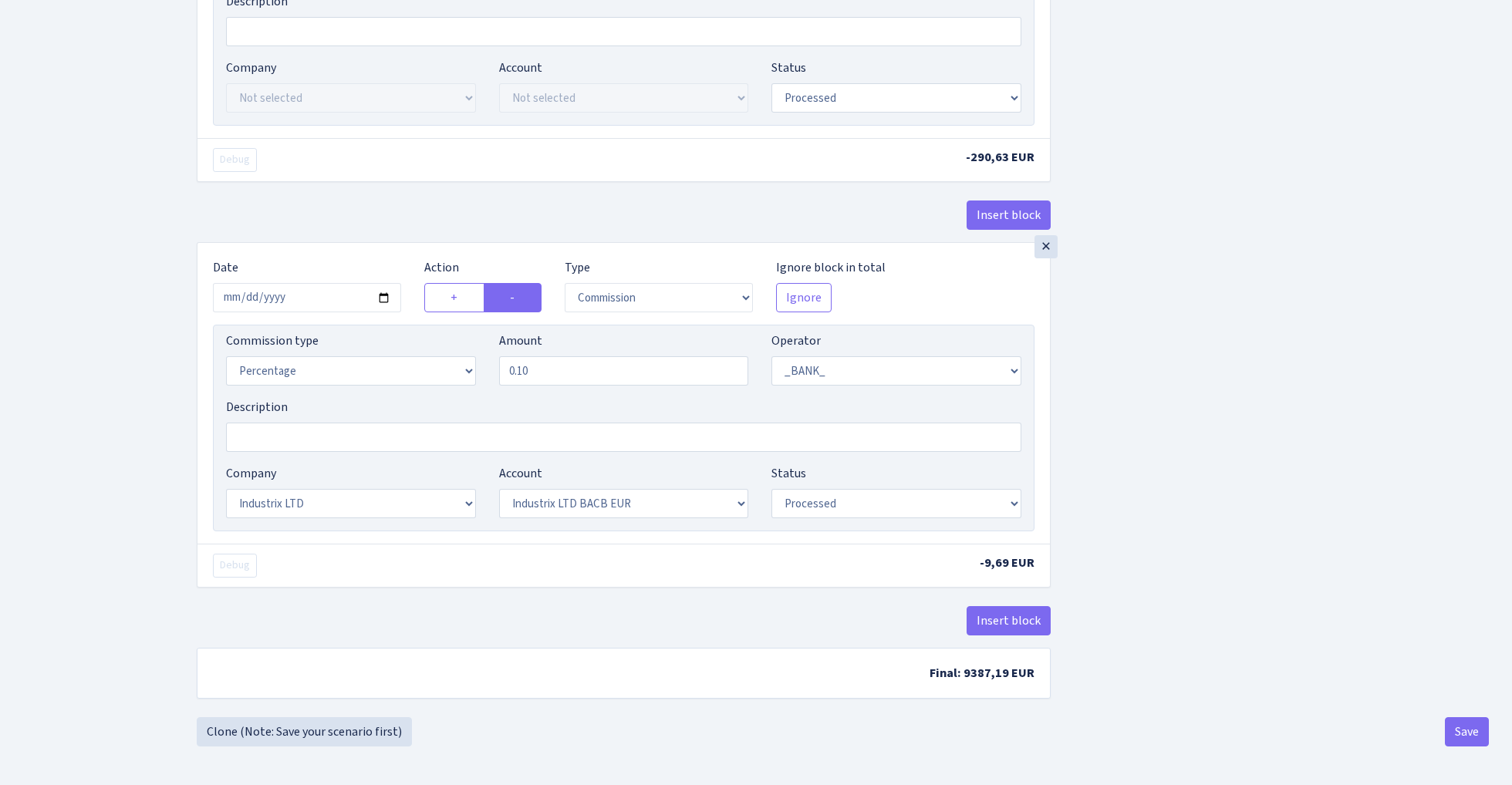
scroll to position [768, 0]
click at [1459, 724] on button "Save" at bounding box center [1466, 732] width 44 height 29
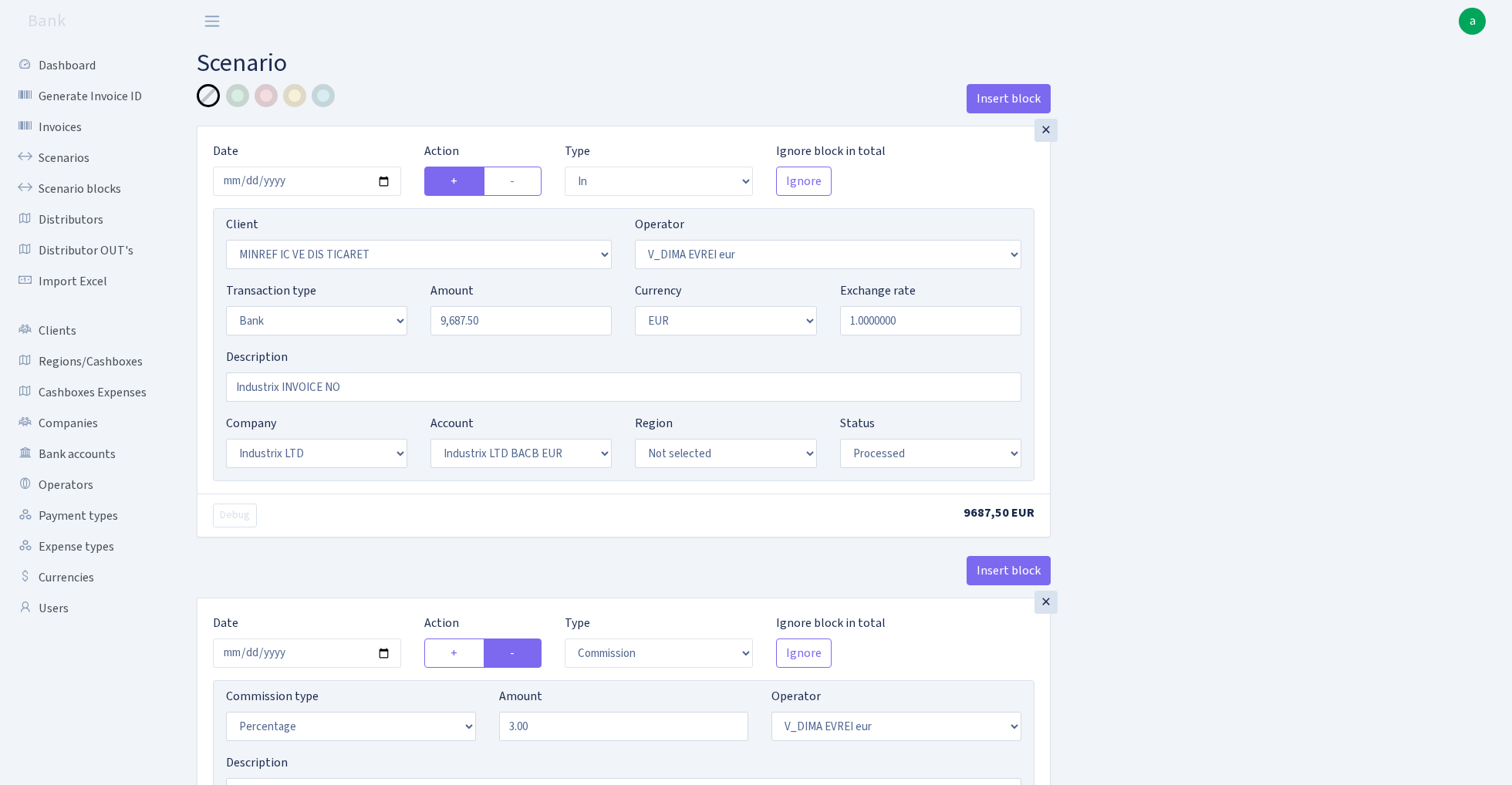
select select "in"
select select "2722"
select select "431"
select select "2"
select select "1"
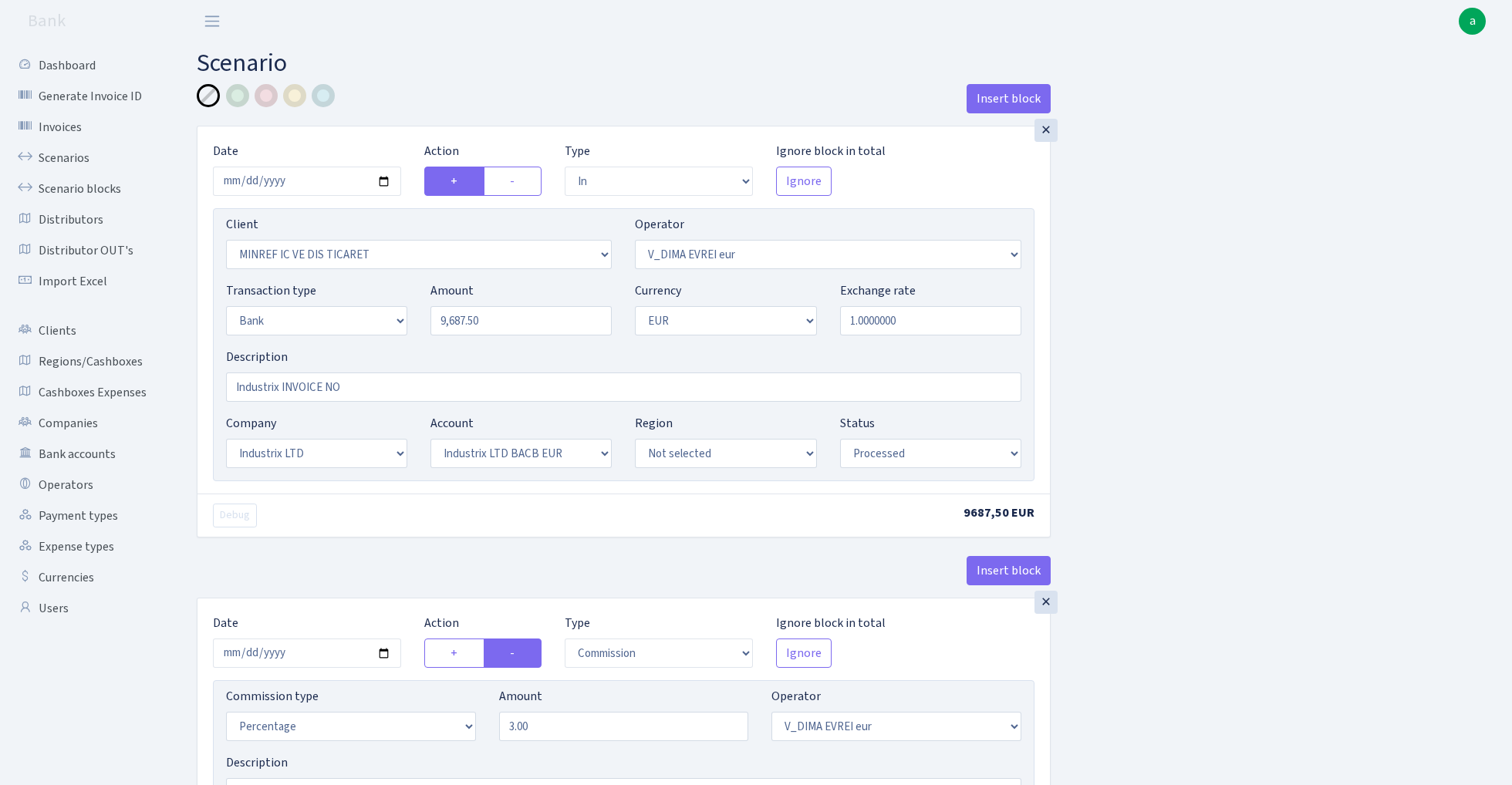
select select "17"
select select "41"
select select "processed"
select select "commission"
select select "431"
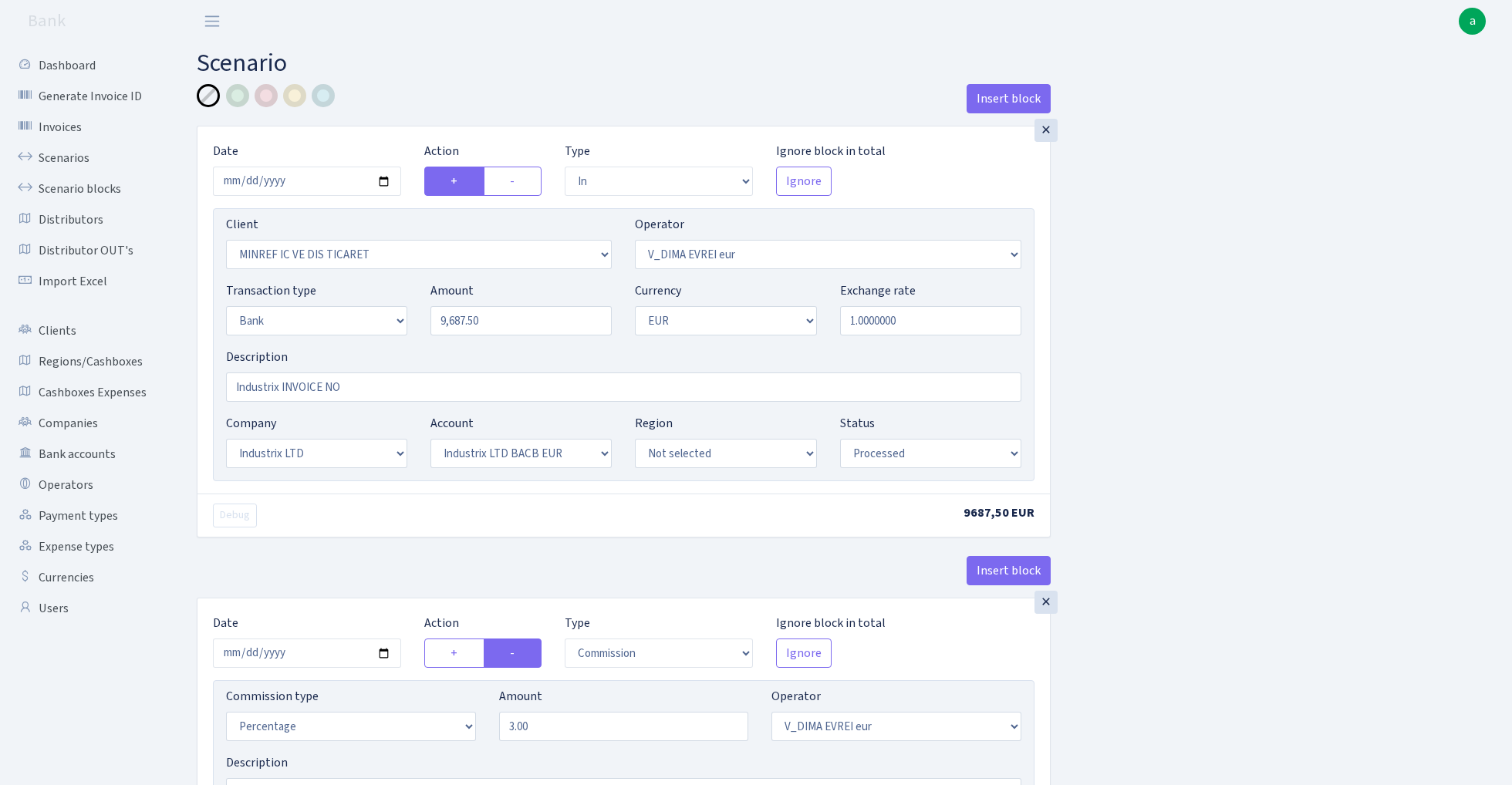
select select "processed"
select select "commission"
select select "1"
select select "17"
select select "41"
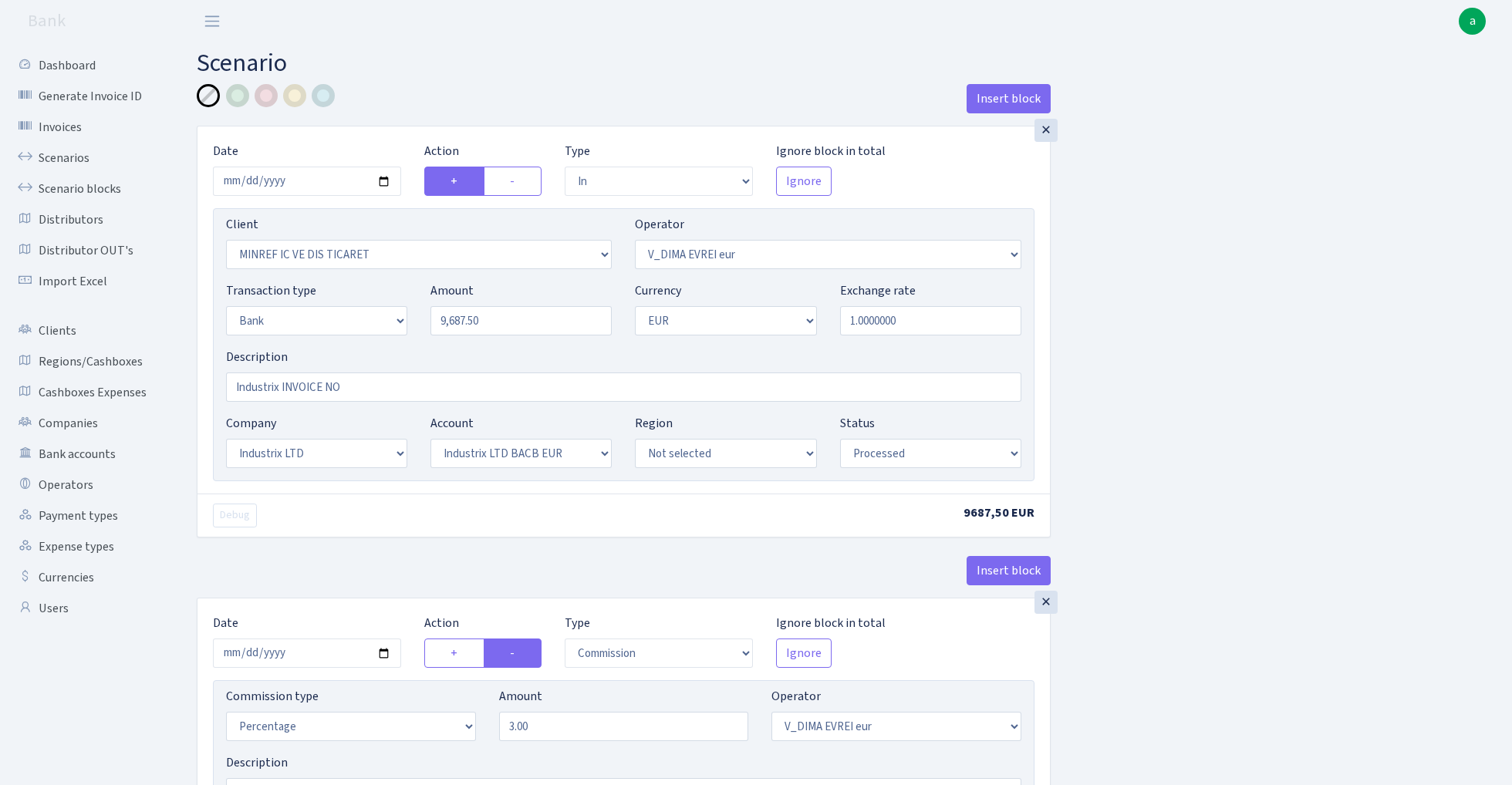
select select "processed"
click at [62, 152] on link "Scenarios" at bounding box center [85, 158] width 154 height 31
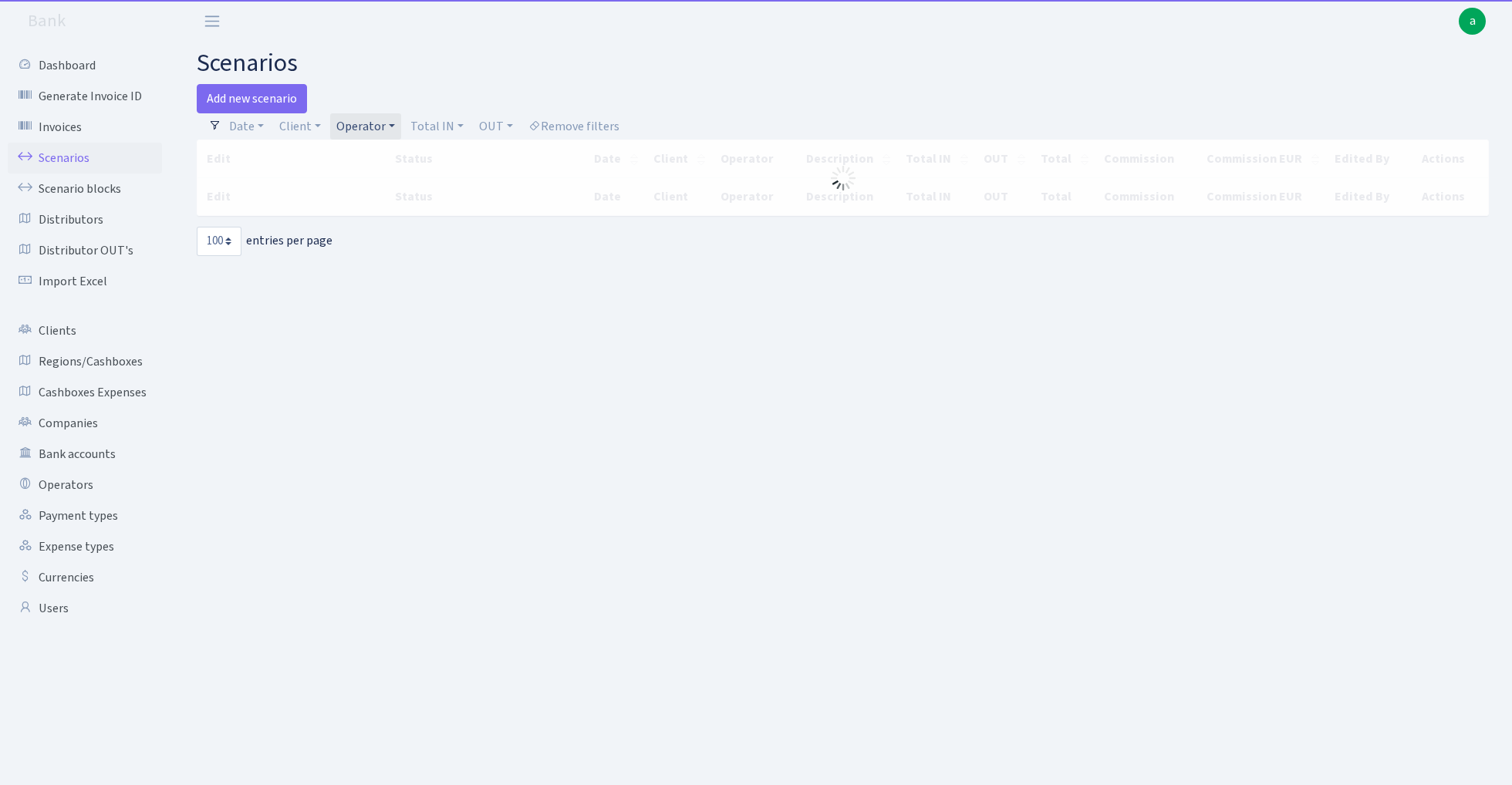
select select "100"
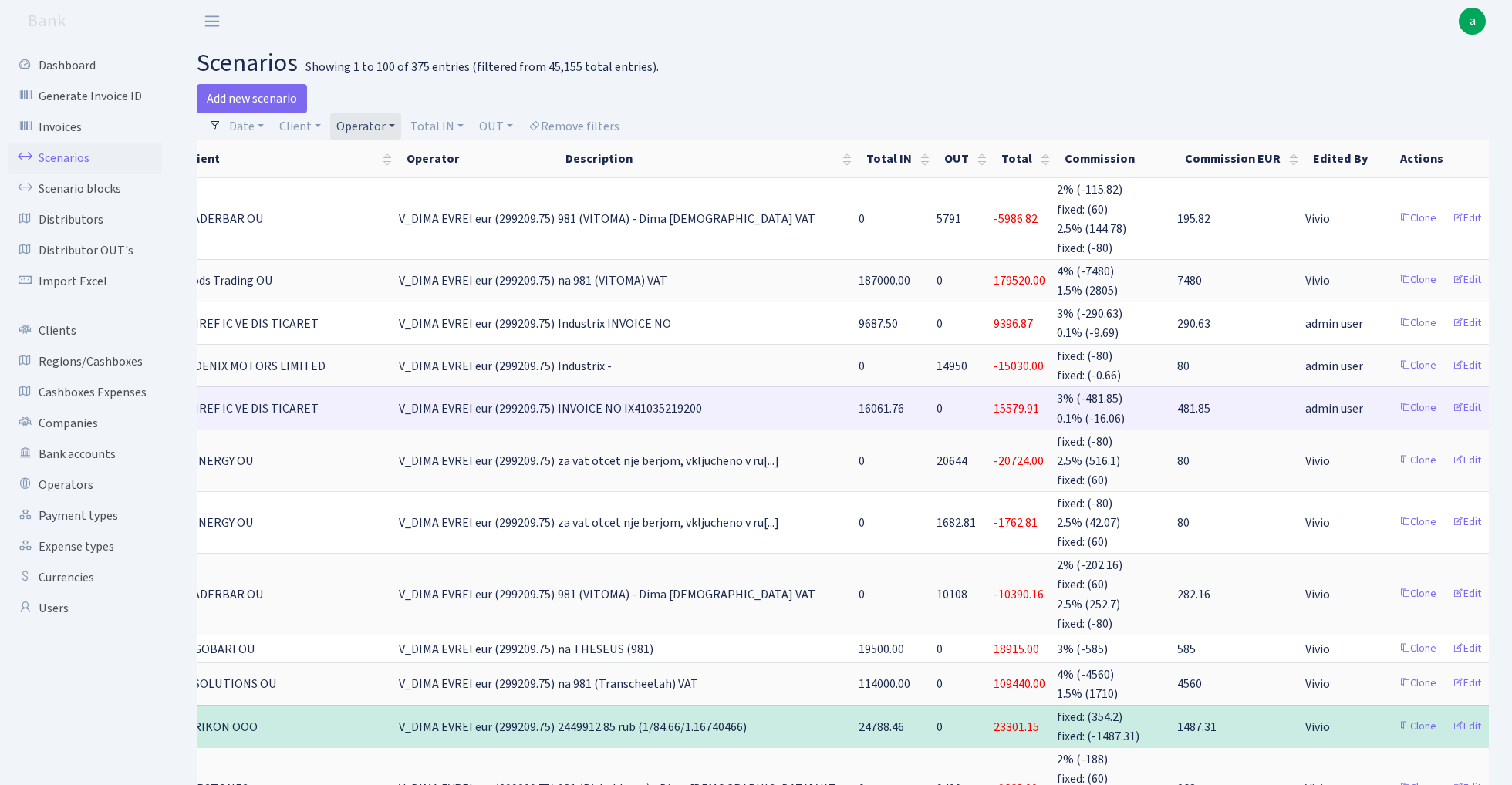
scroll to position [0, 207]
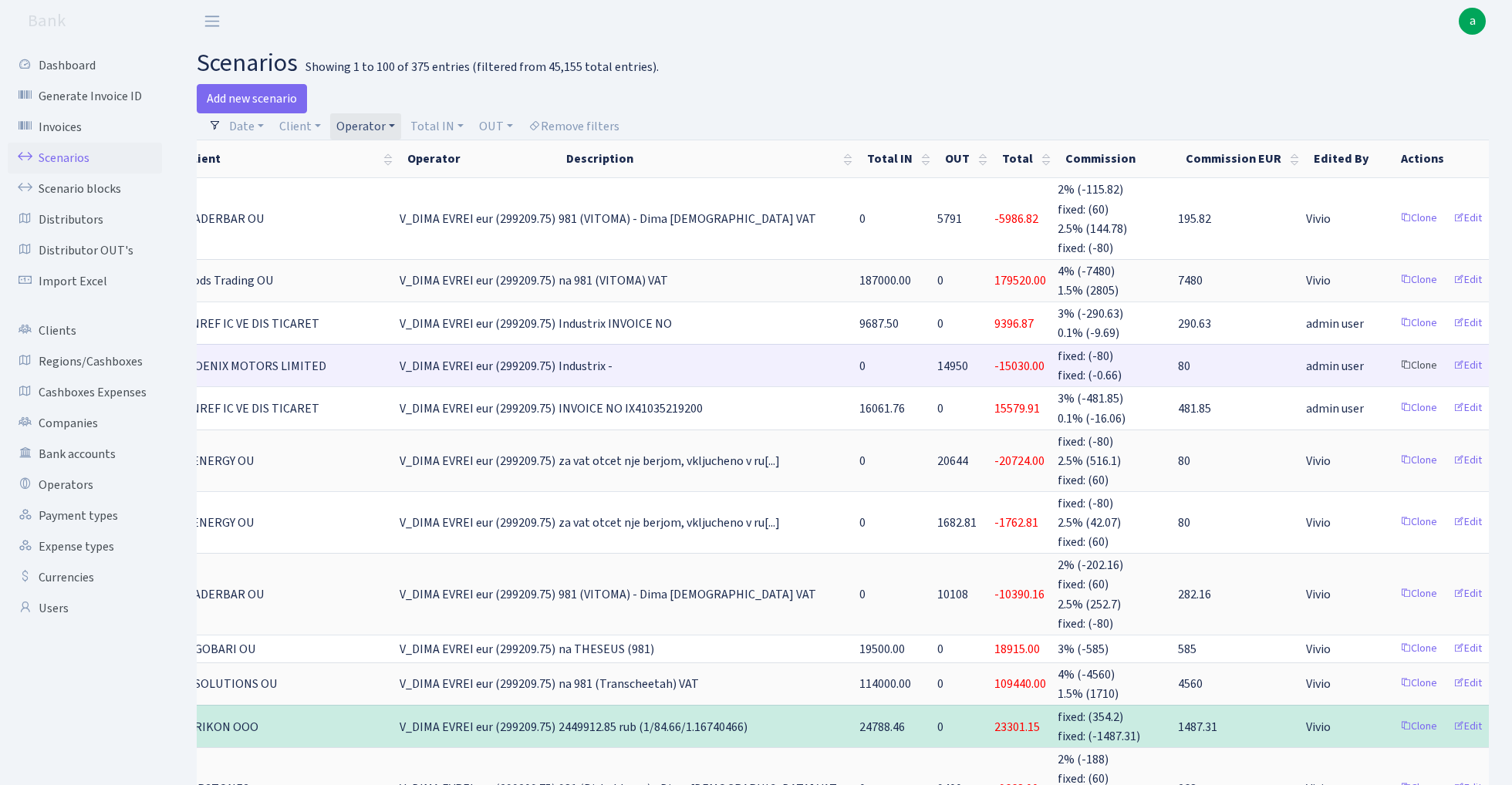
click at [1393, 361] on link "Clone" at bounding box center [1418, 365] width 51 height 24
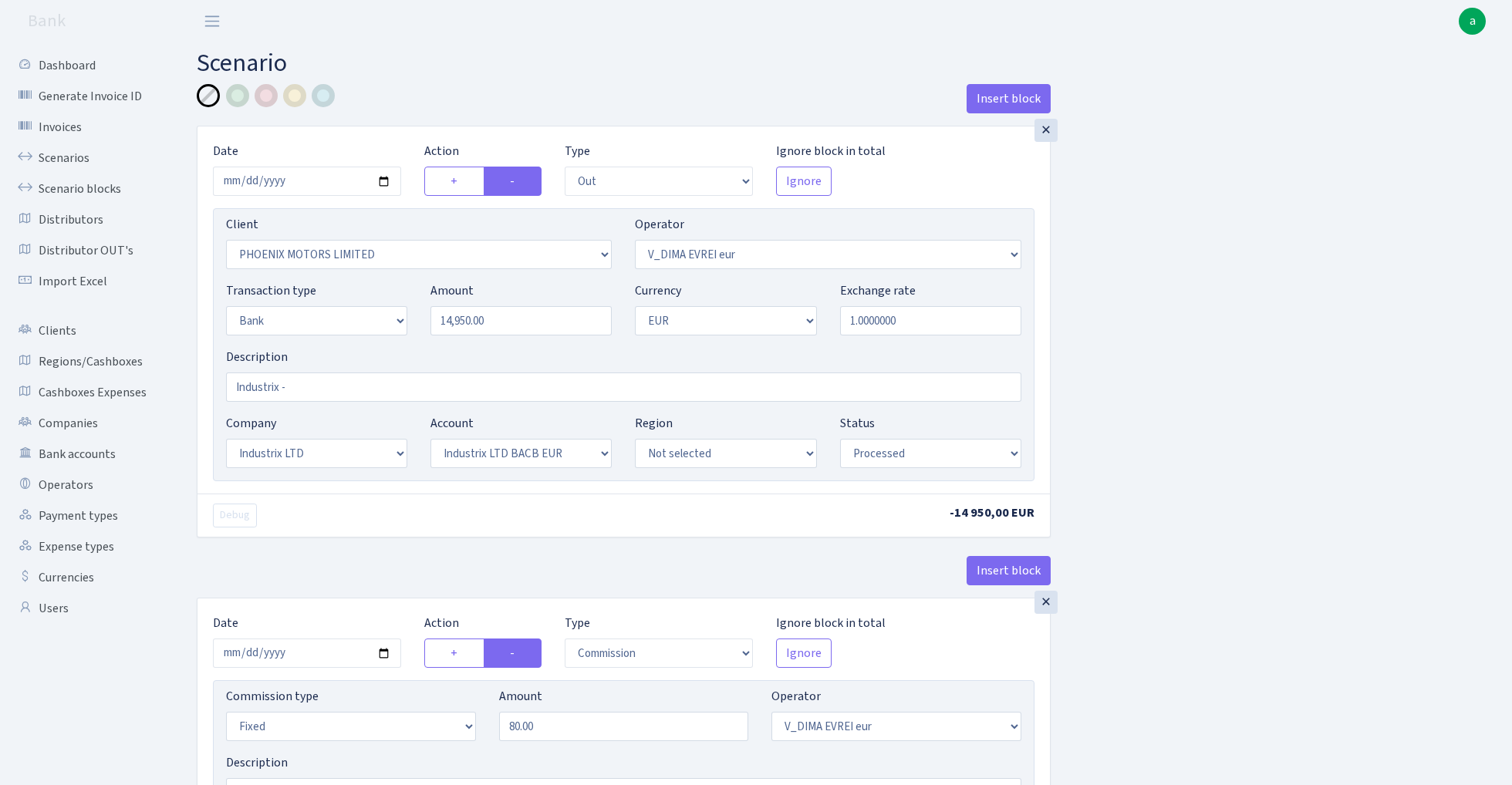
select select "out"
select select "3229"
select select "431"
select select "2"
select select "1"
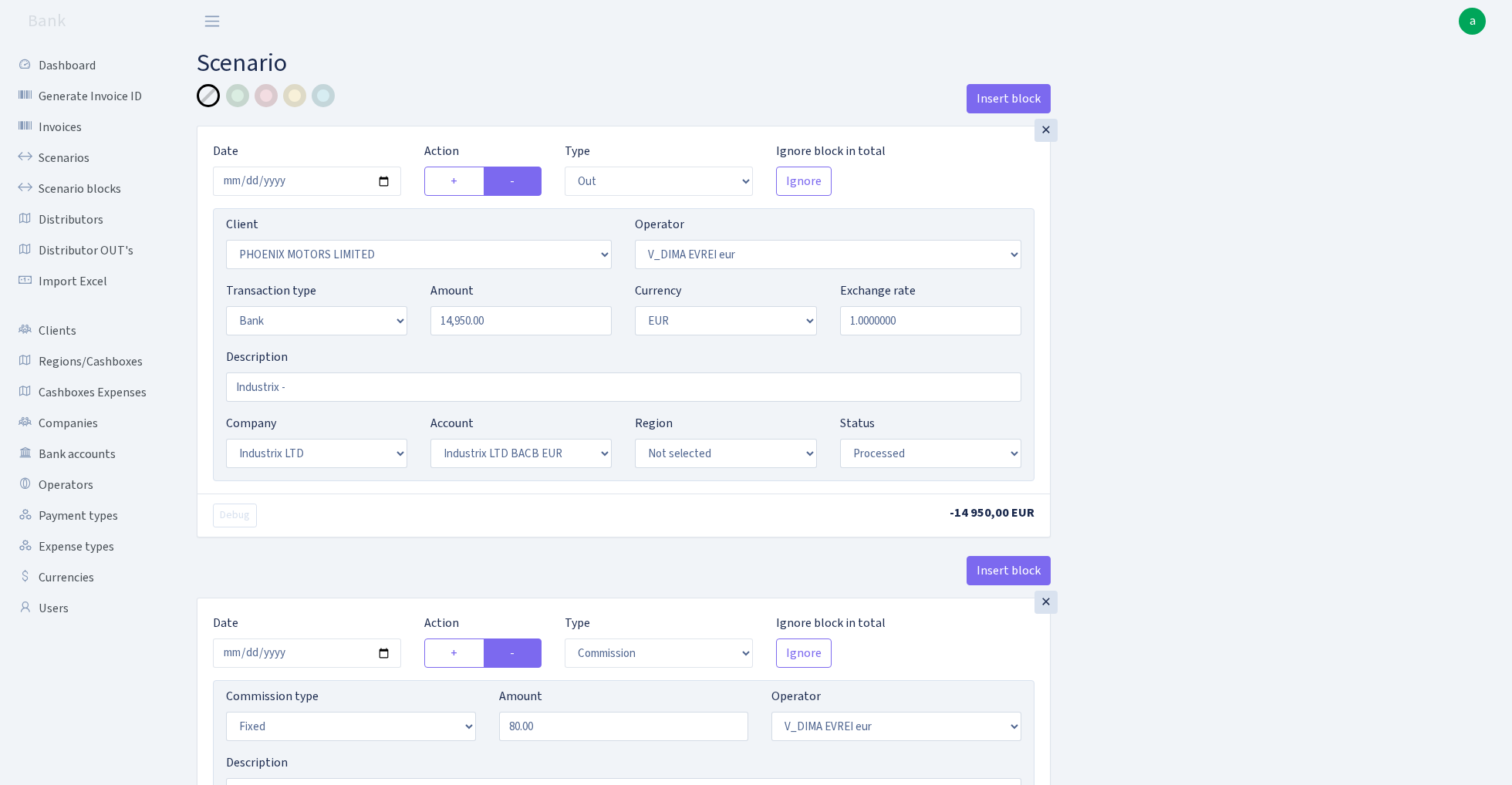
select select "17"
select select "41"
select select "processed"
select select "commission"
select select "fixed"
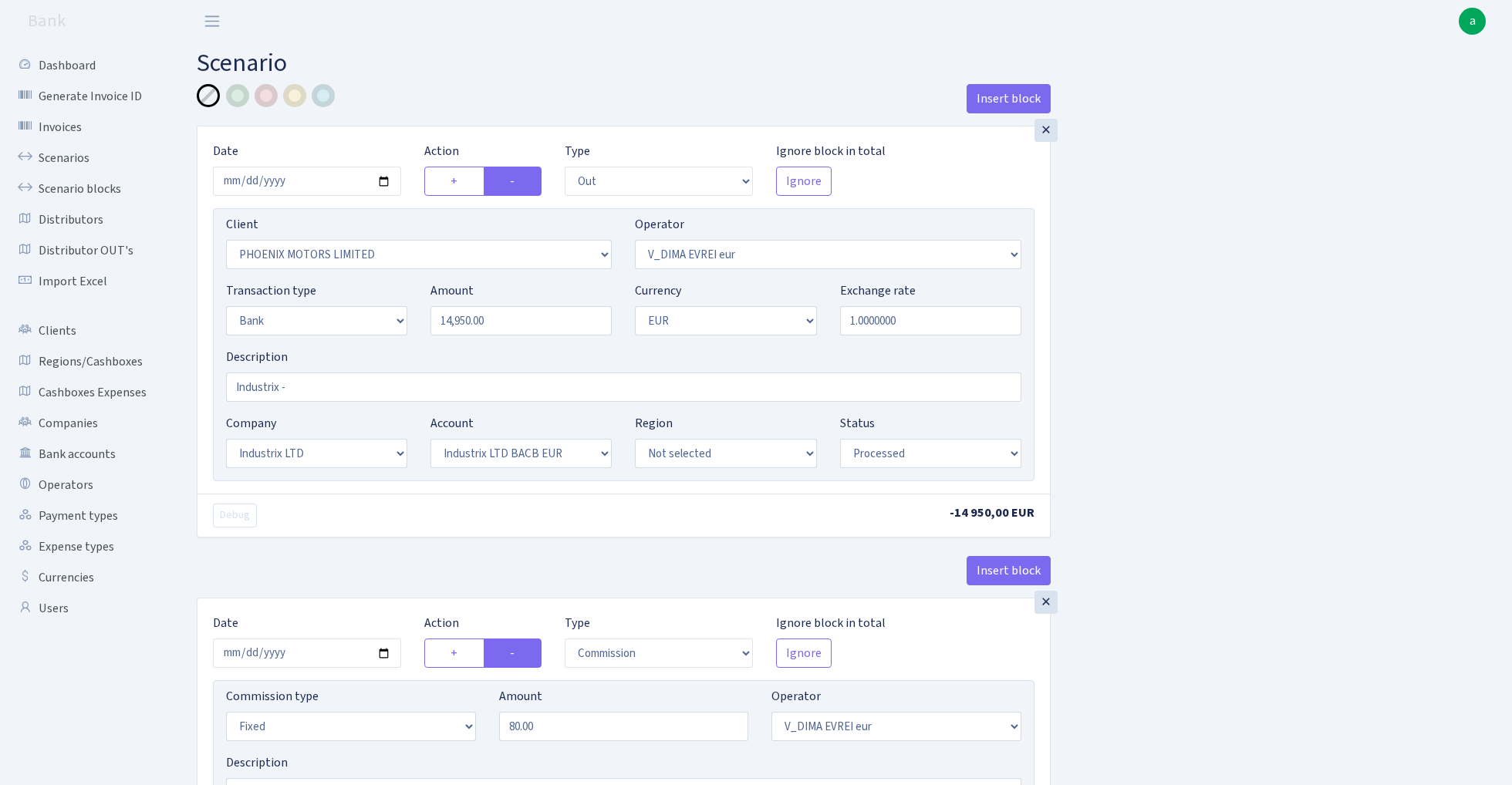
select select "431"
select select "processed"
select select "commission"
select select "fixed"
select select "1"
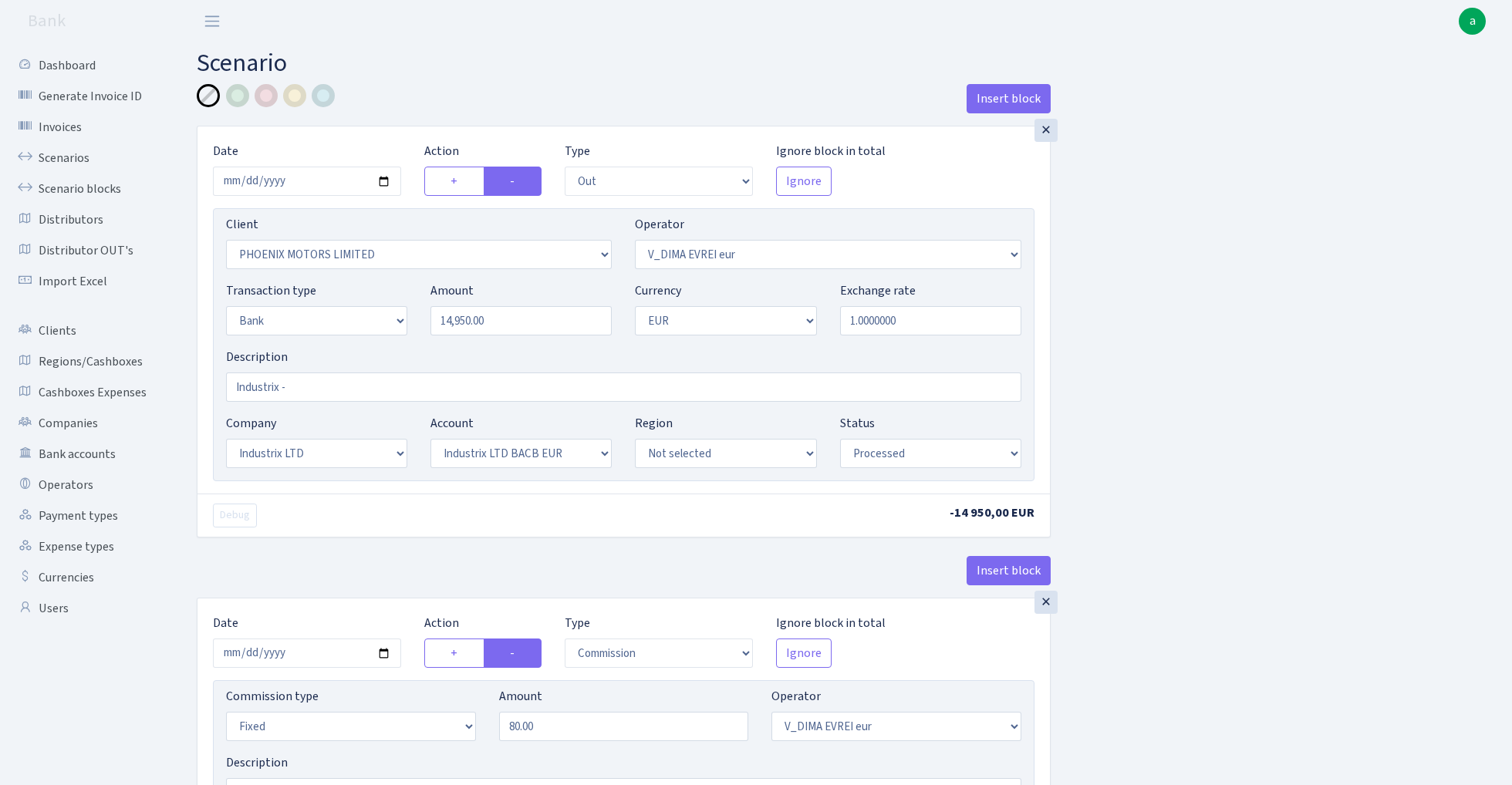
select select "17"
select select "41"
select select "processed"
select select "3269"
click at [501, 325] on input "14950.00" at bounding box center [520, 321] width 181 height 29
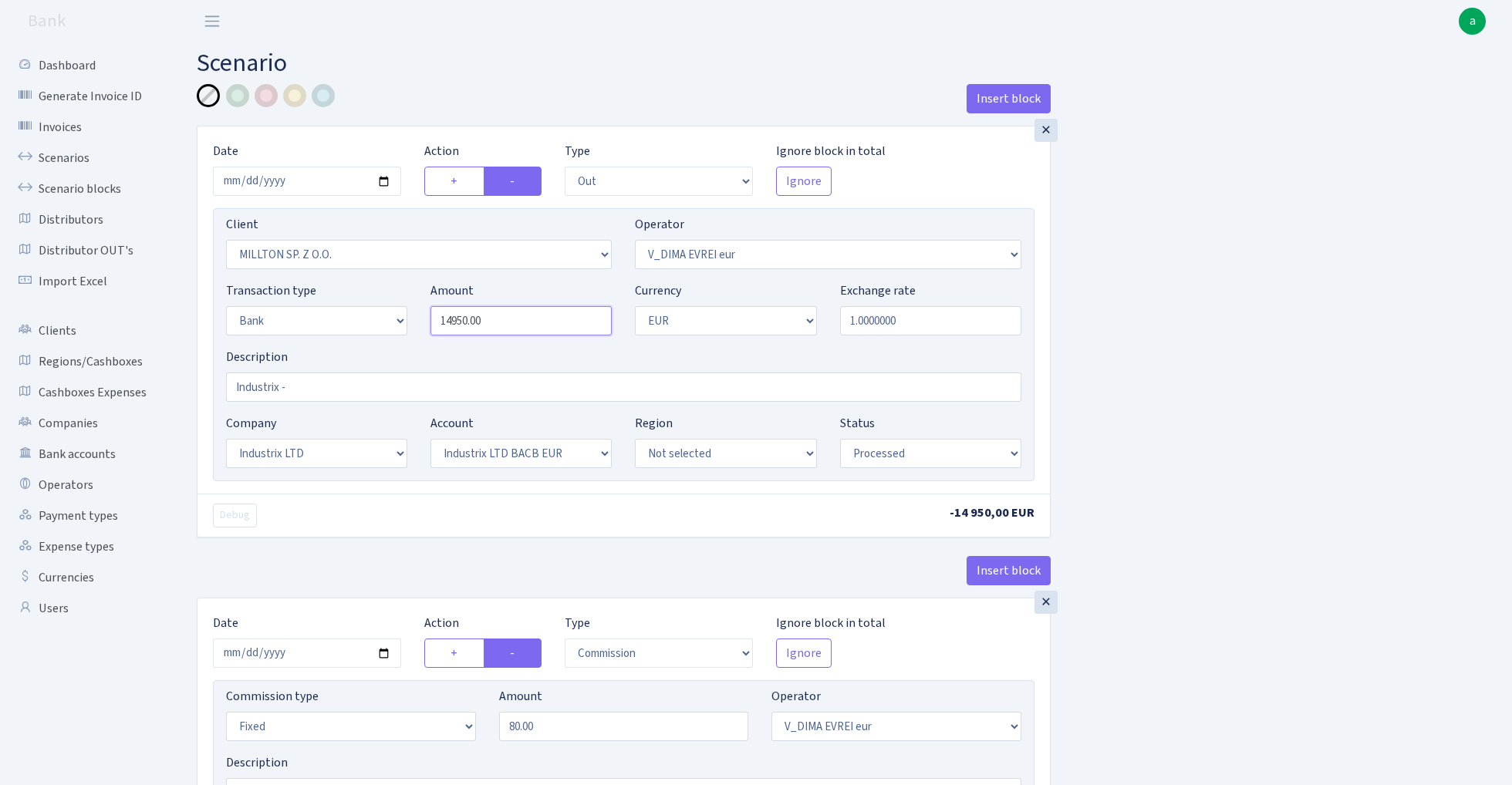
click at [501, 325] on input "14950.00" at bounding box center [520, 321] width 181 height 29
paste input "75"
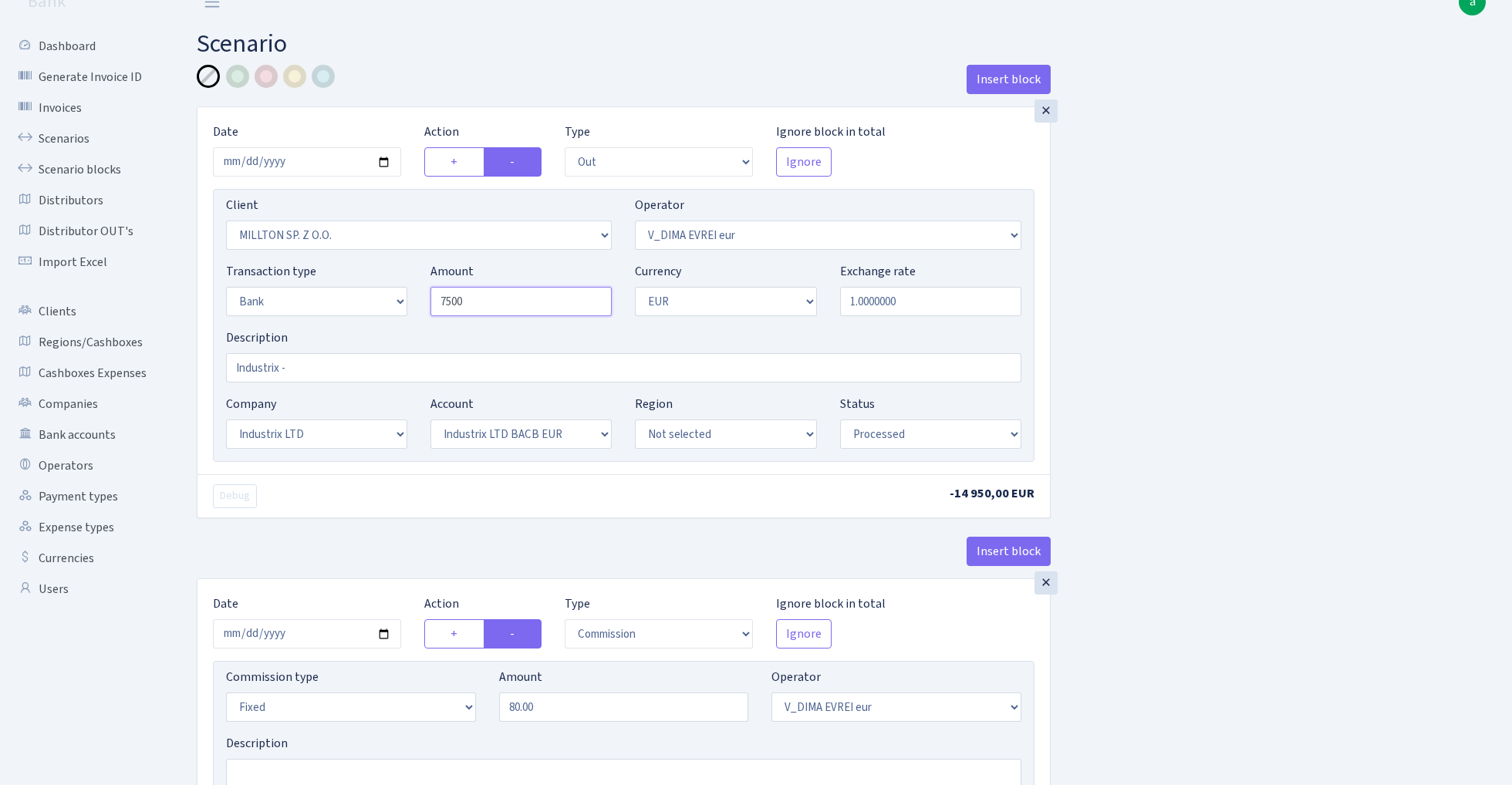
scroll to position [22, 0]
type input "7,500.00"
click at [1178, 439] on div "Insert block × Date 2025-10-08 Action + - Type --- In Out Commission Field requ…" at bounding box center [842, 760] width 1315 height 1395
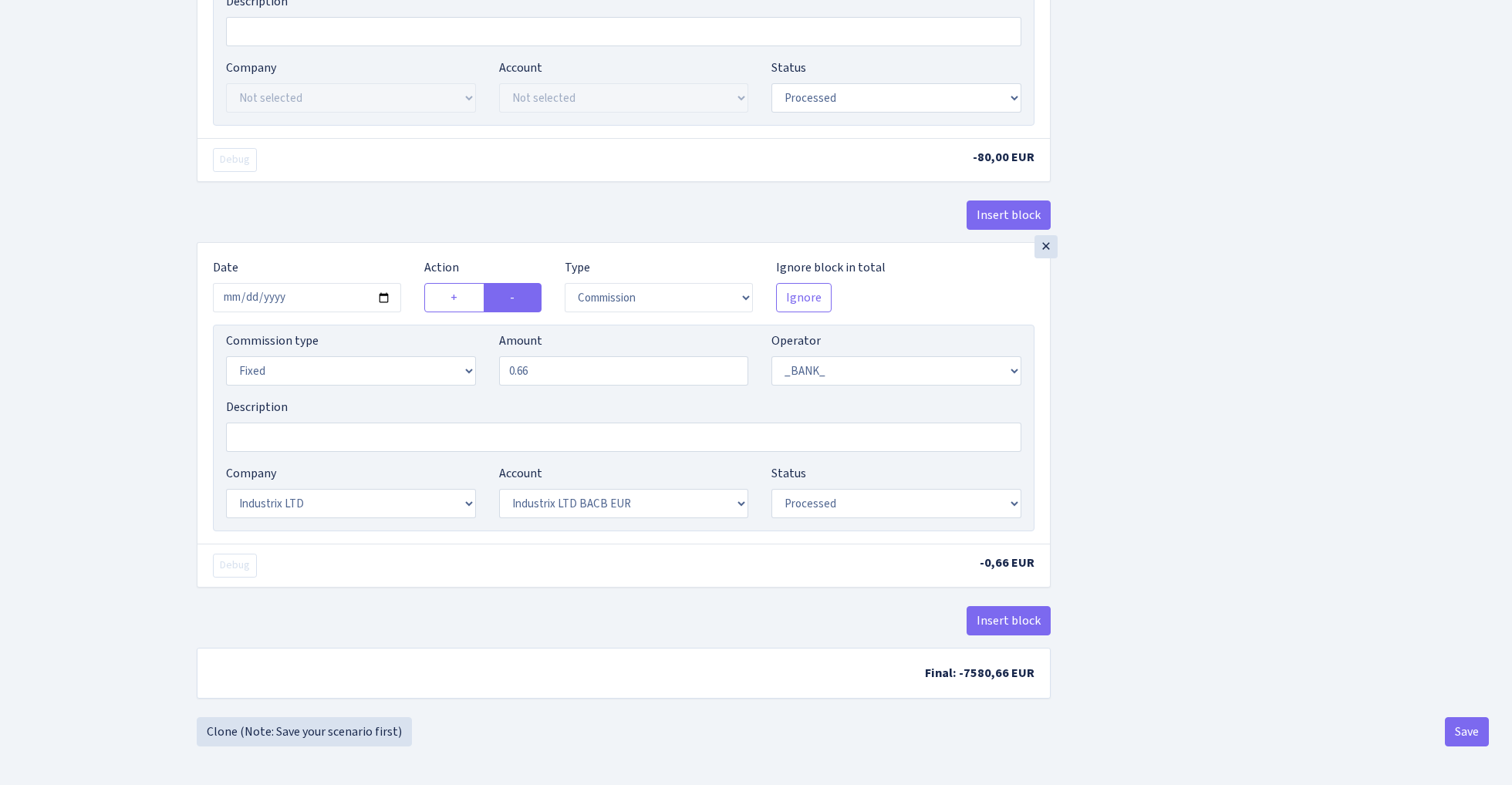
scroll to position [768, 0]
click at [1464, 735] on button "Save" at bounding box center [1466, 732] width 44 height 29
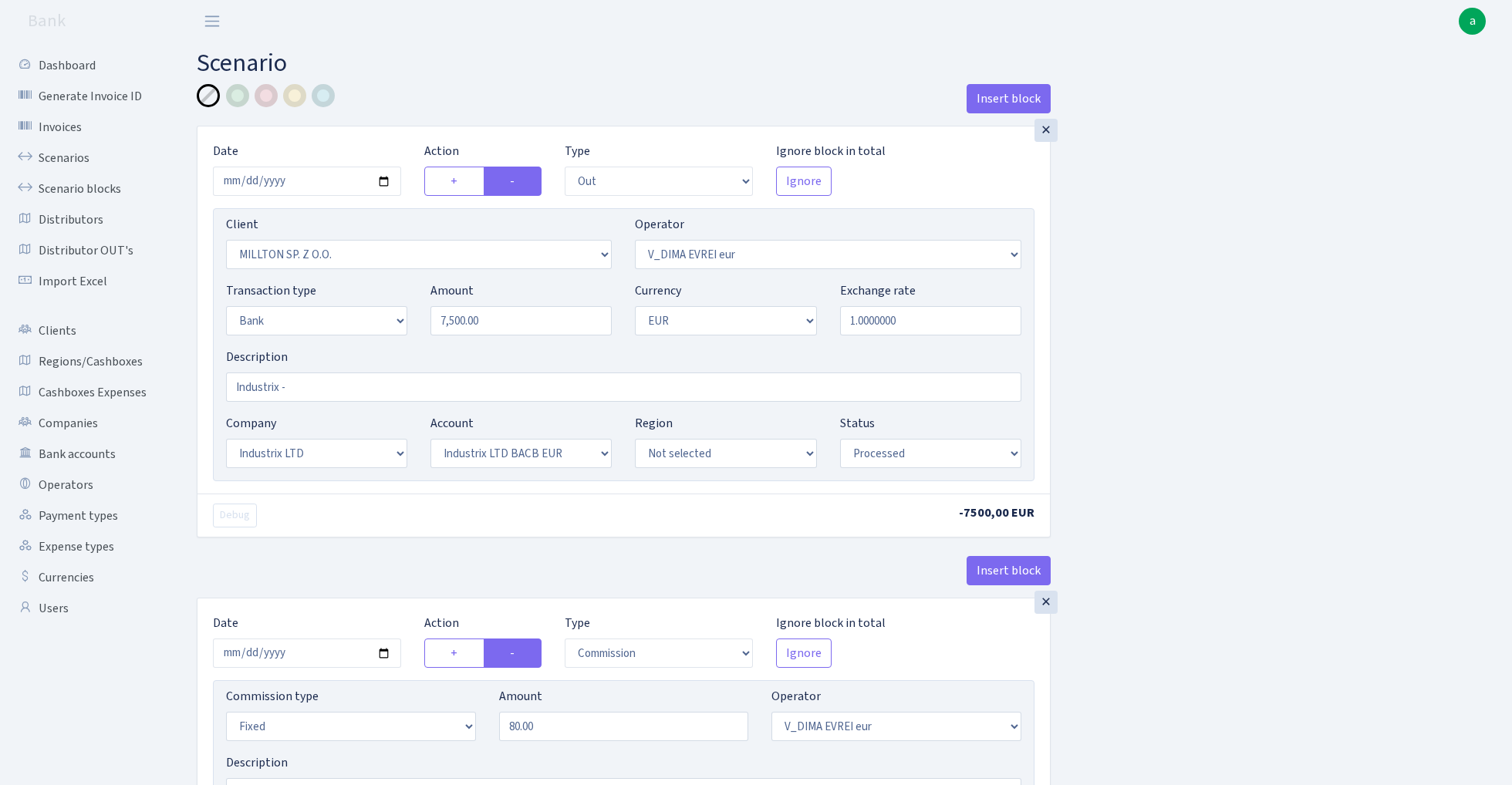
select select "out"
select select "3269"
select select "431"
select select "2"
select select "1"
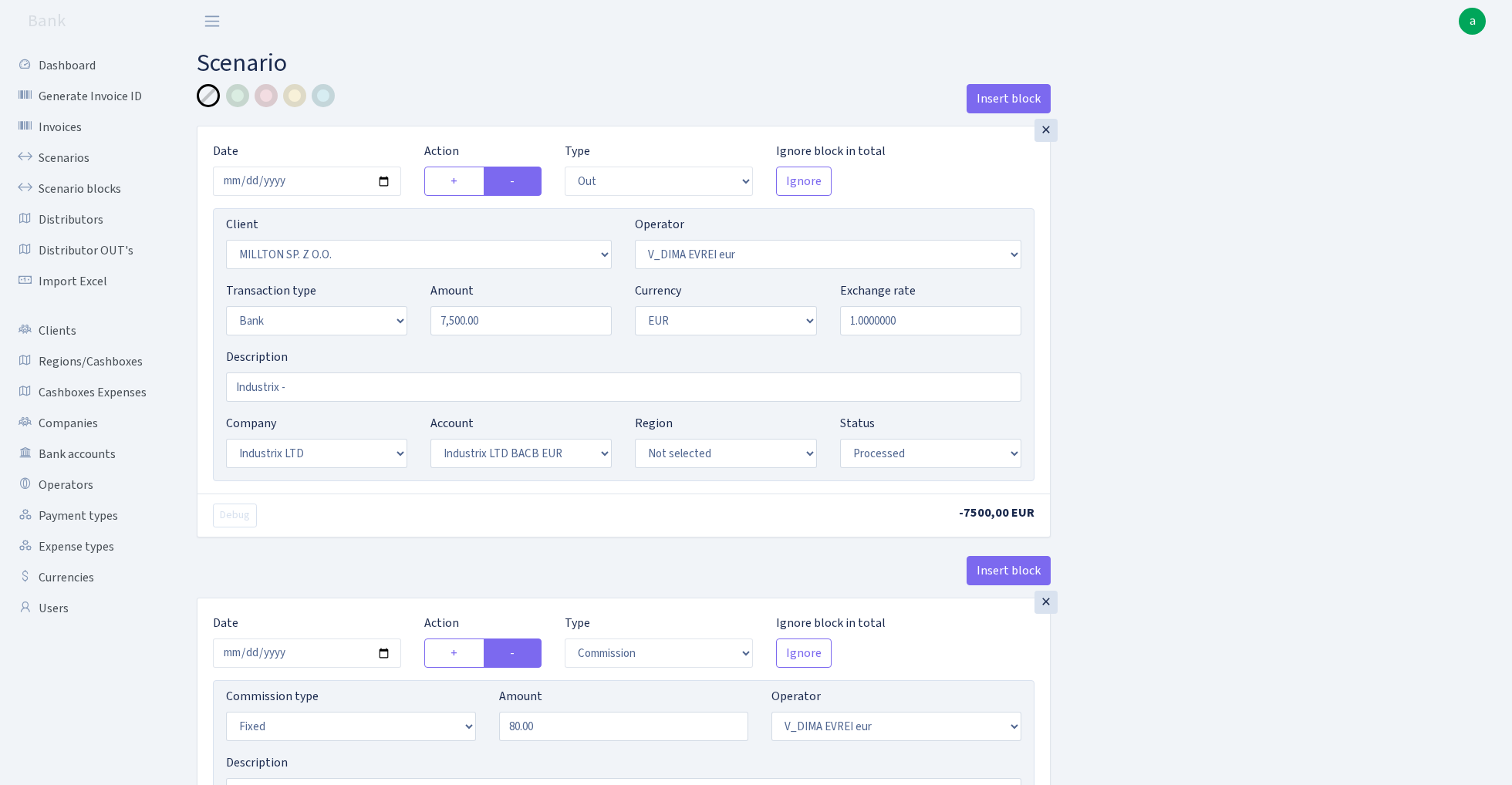
select select "17"
select select "41"
select select "processed"
select select "commission"
select select "fixed"
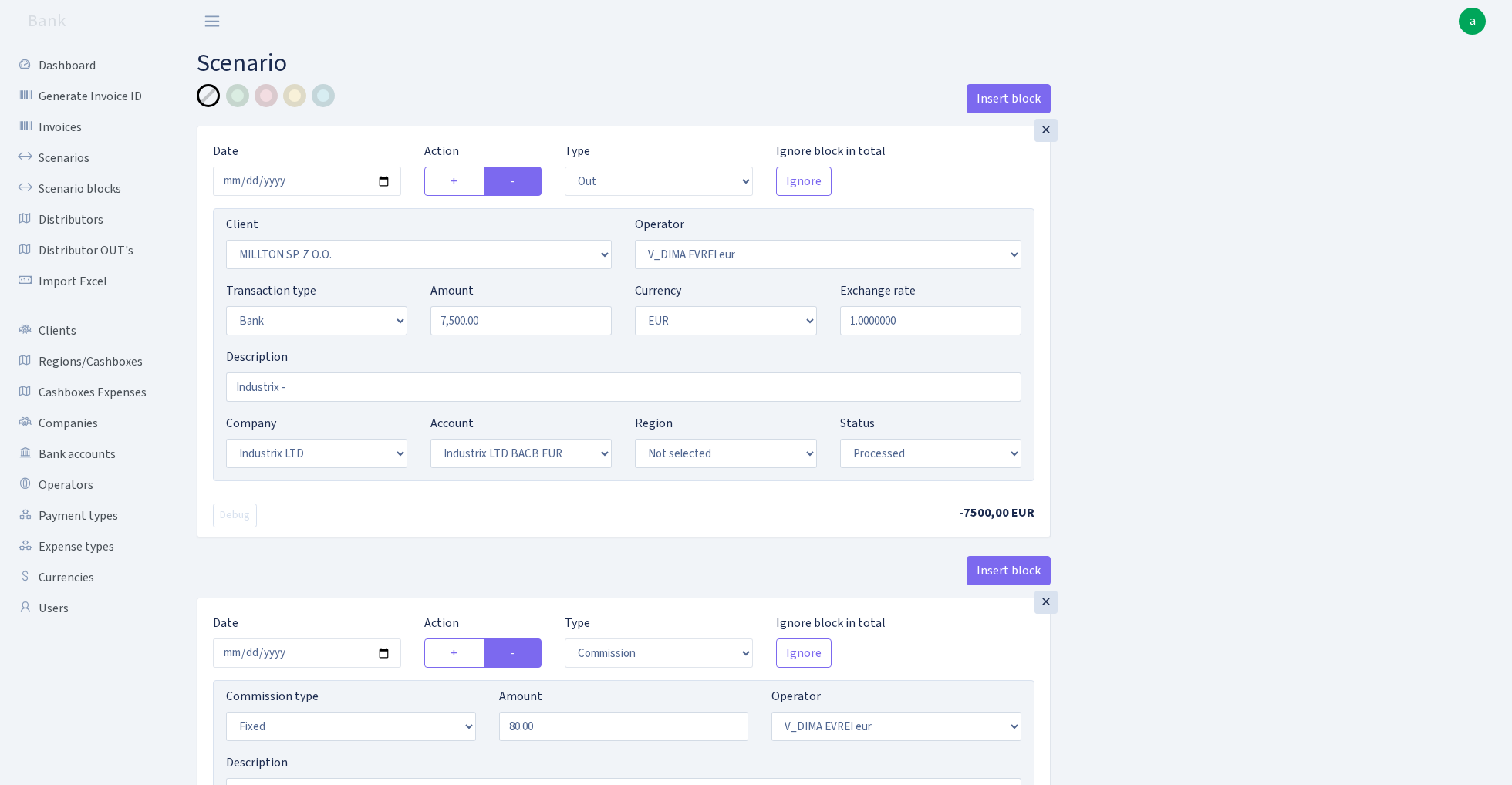
select select "431"
select select "processed"
select select "commission"
select select "fixed"
select select "1"
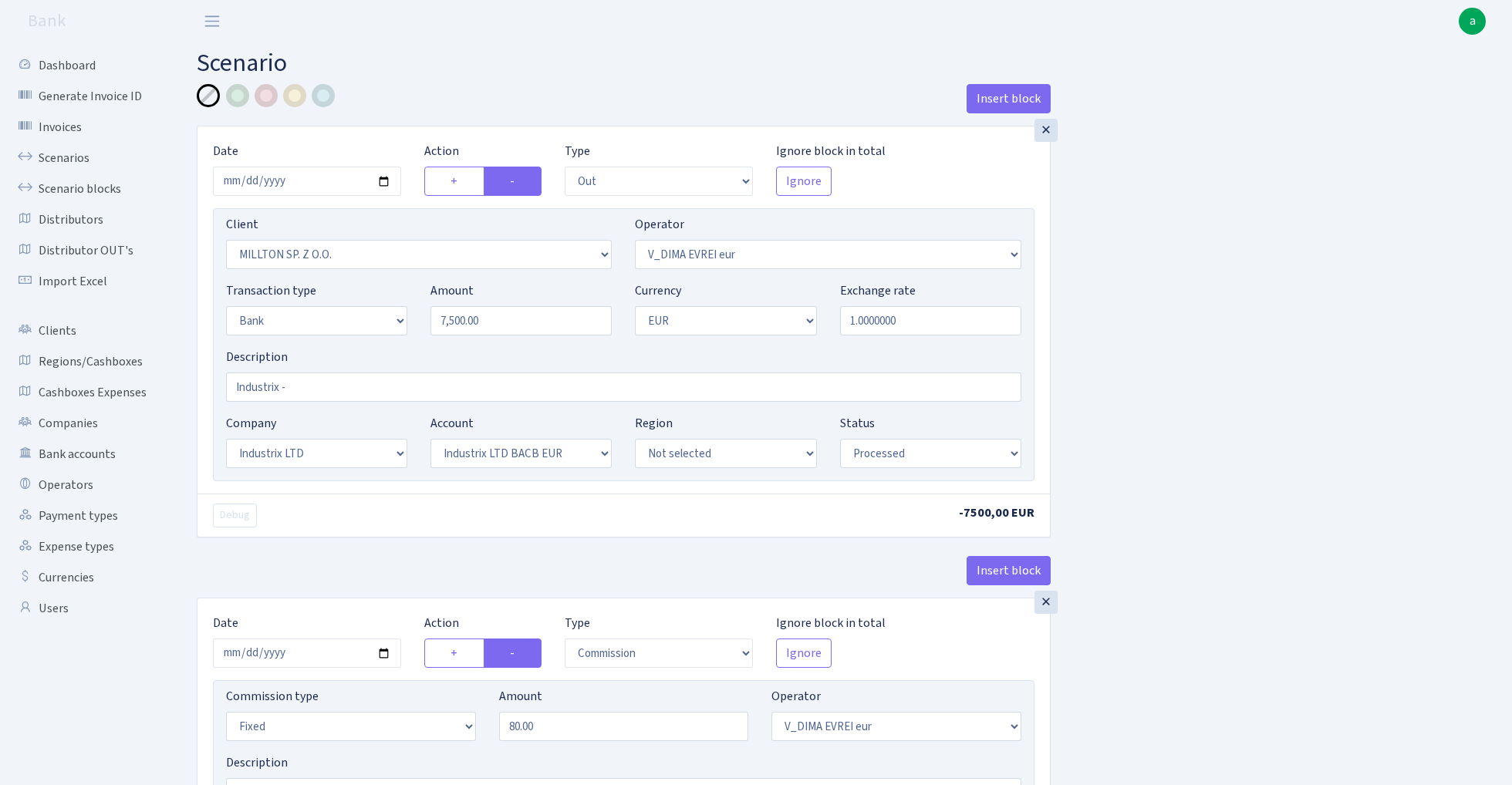
select select "17"
select select "41"
select select "processed"
click at [62, 158] on link "Scenarios" at bounding box center [85, 158] width 154 height 31
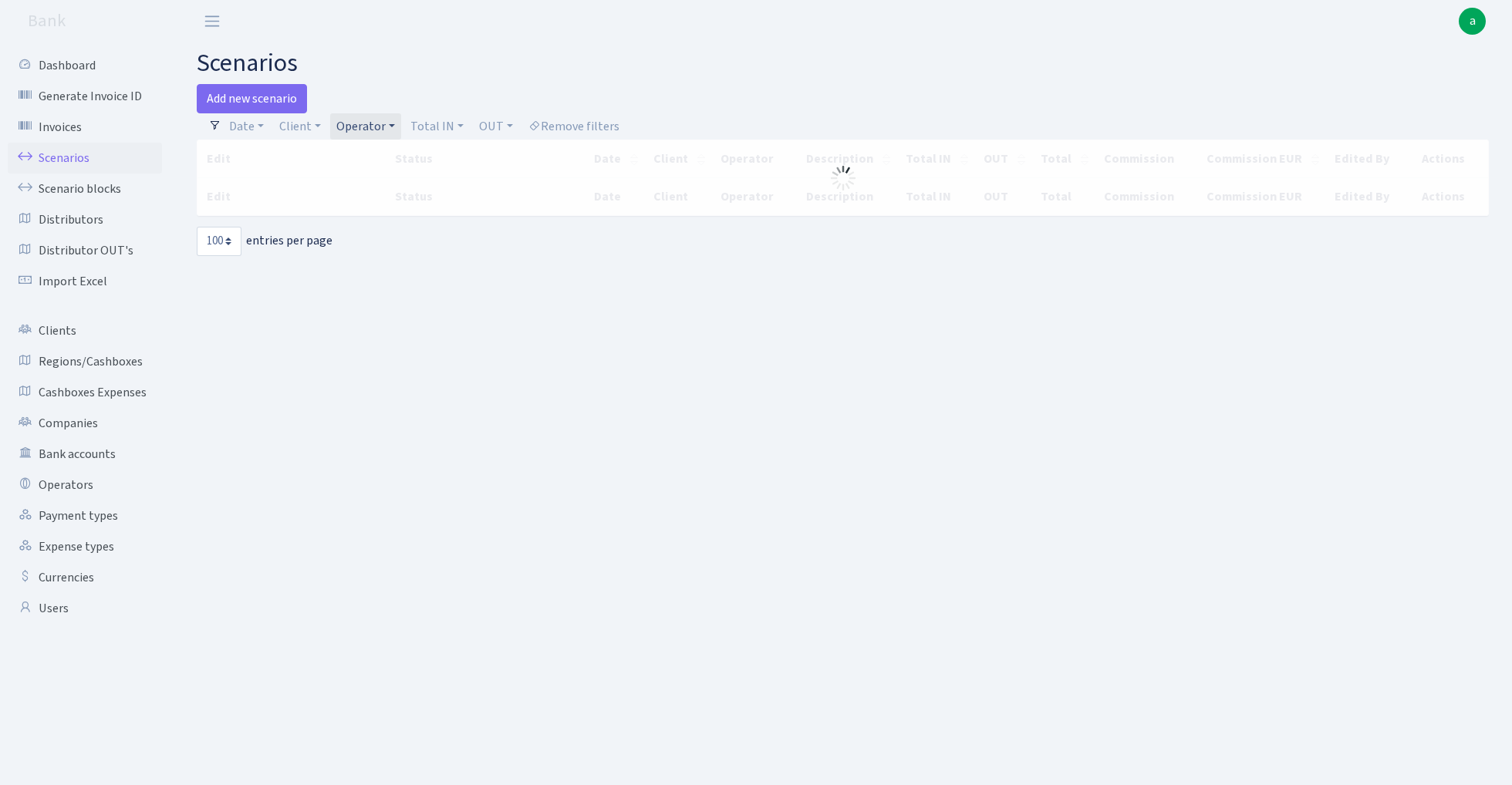
select select "100"
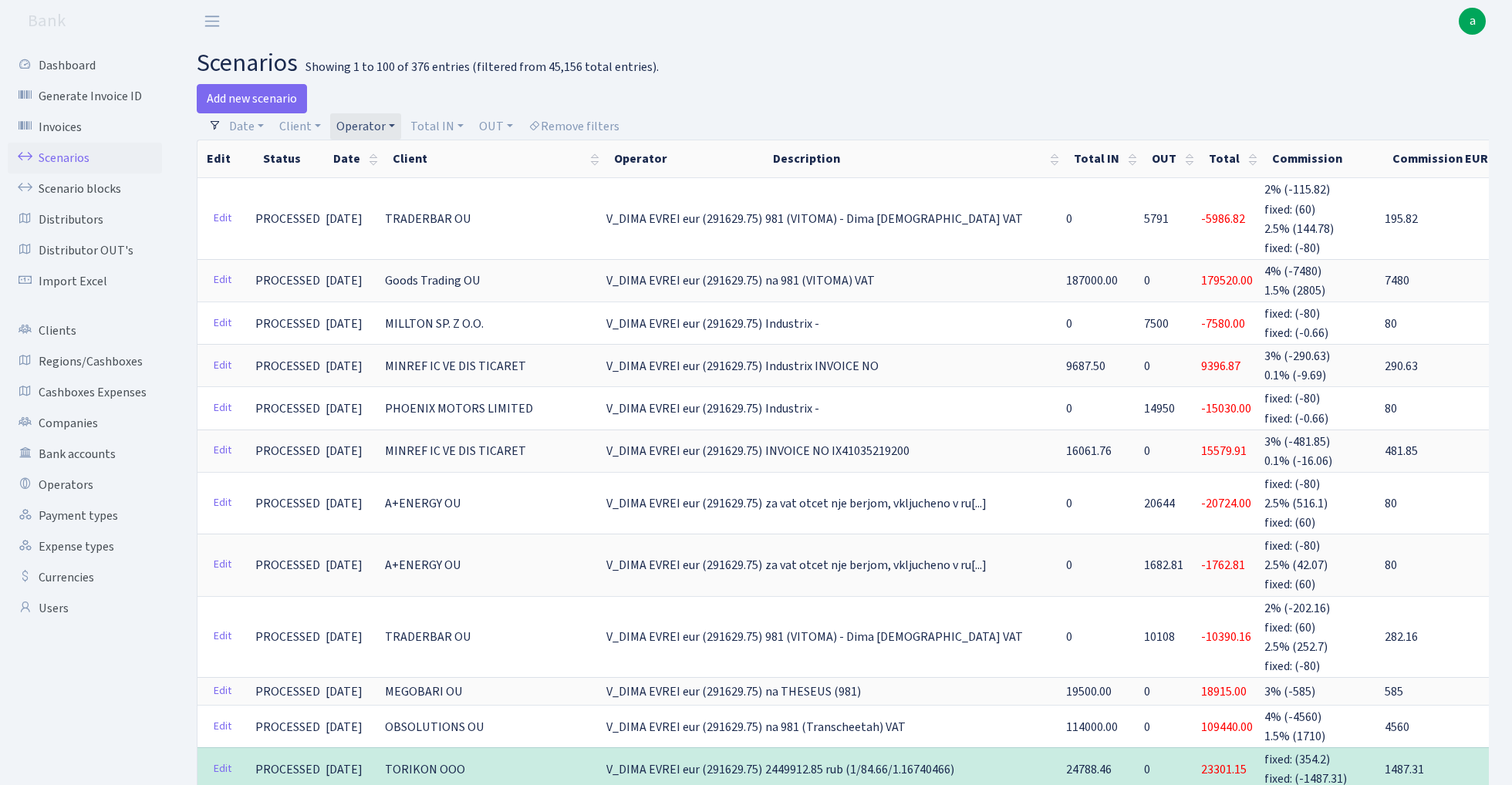
click at [377, 126] on link "Operator" at bounding box center [365, 126] width 71 height 26
click at [397, 186] on input "search" at bounding box center [391, 181] width 113 height 24
type input "volod"
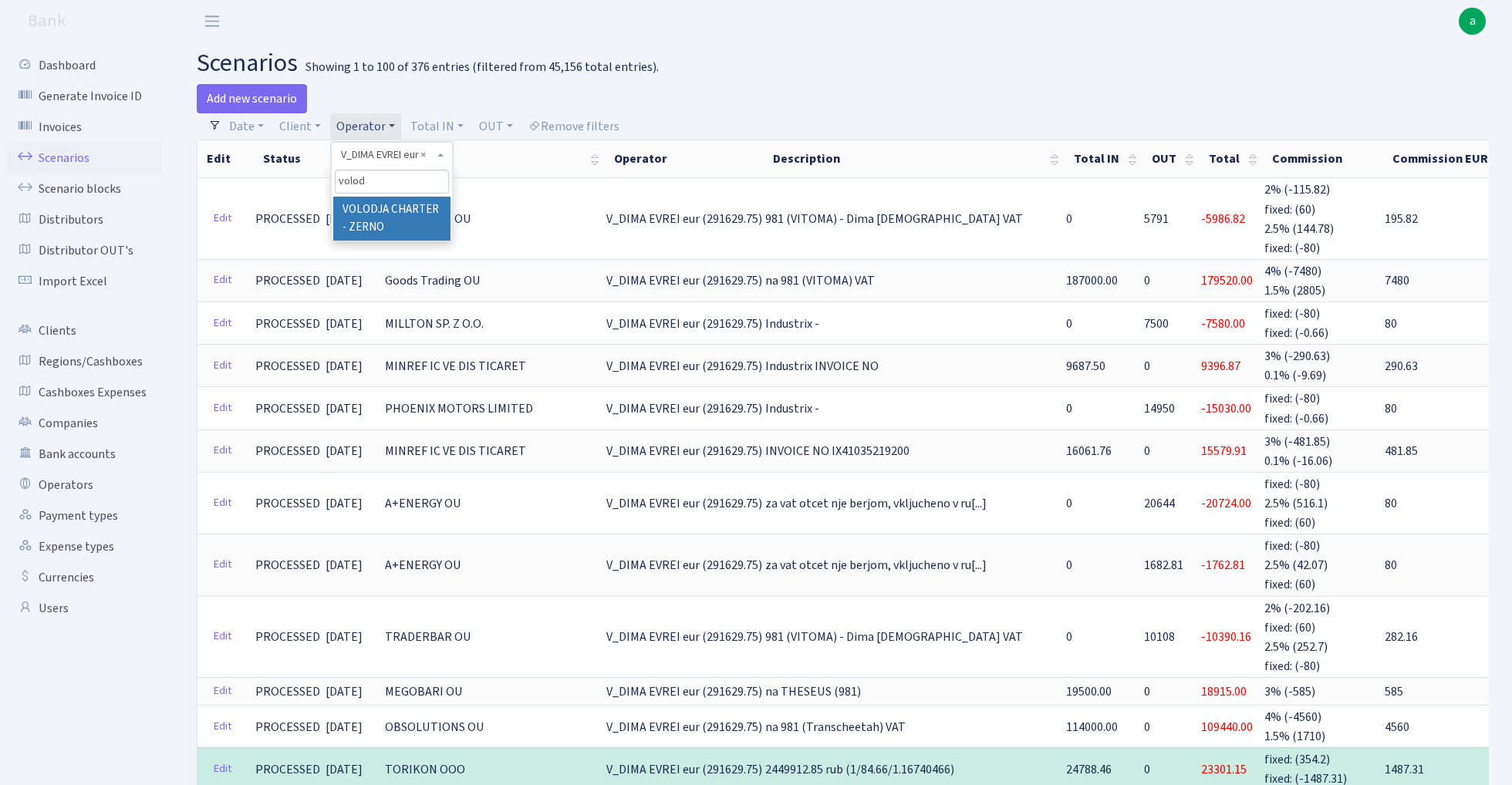
click at [392, 220] on li "VOLODJA CHARTER - ZERNO" at bounding box center [391, 219] width 117 height 44
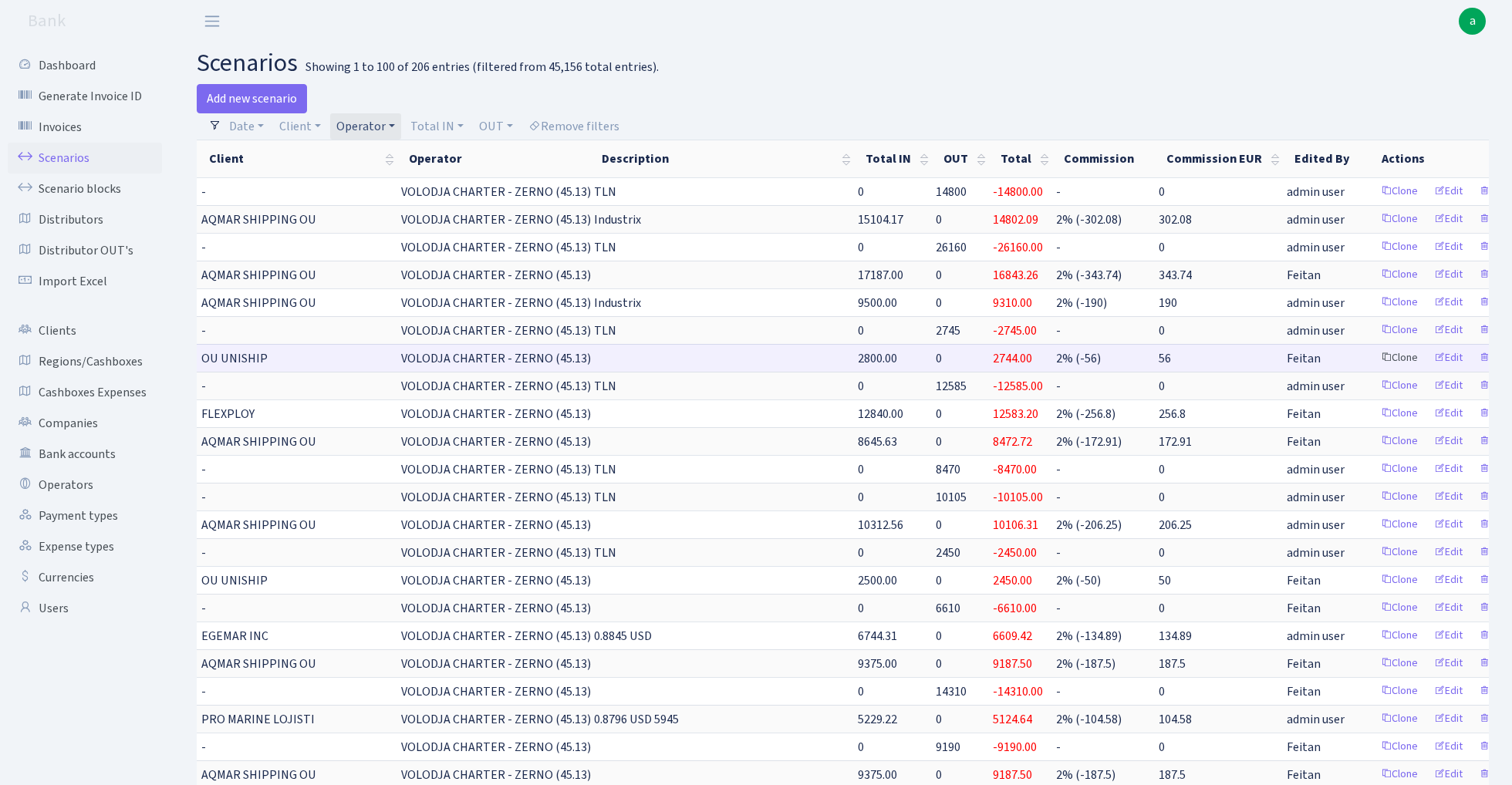
scroll to position [0, 183]
click at [1374, 358] on link "Clone" at bounding box center [1400, 357] width 51 height 24
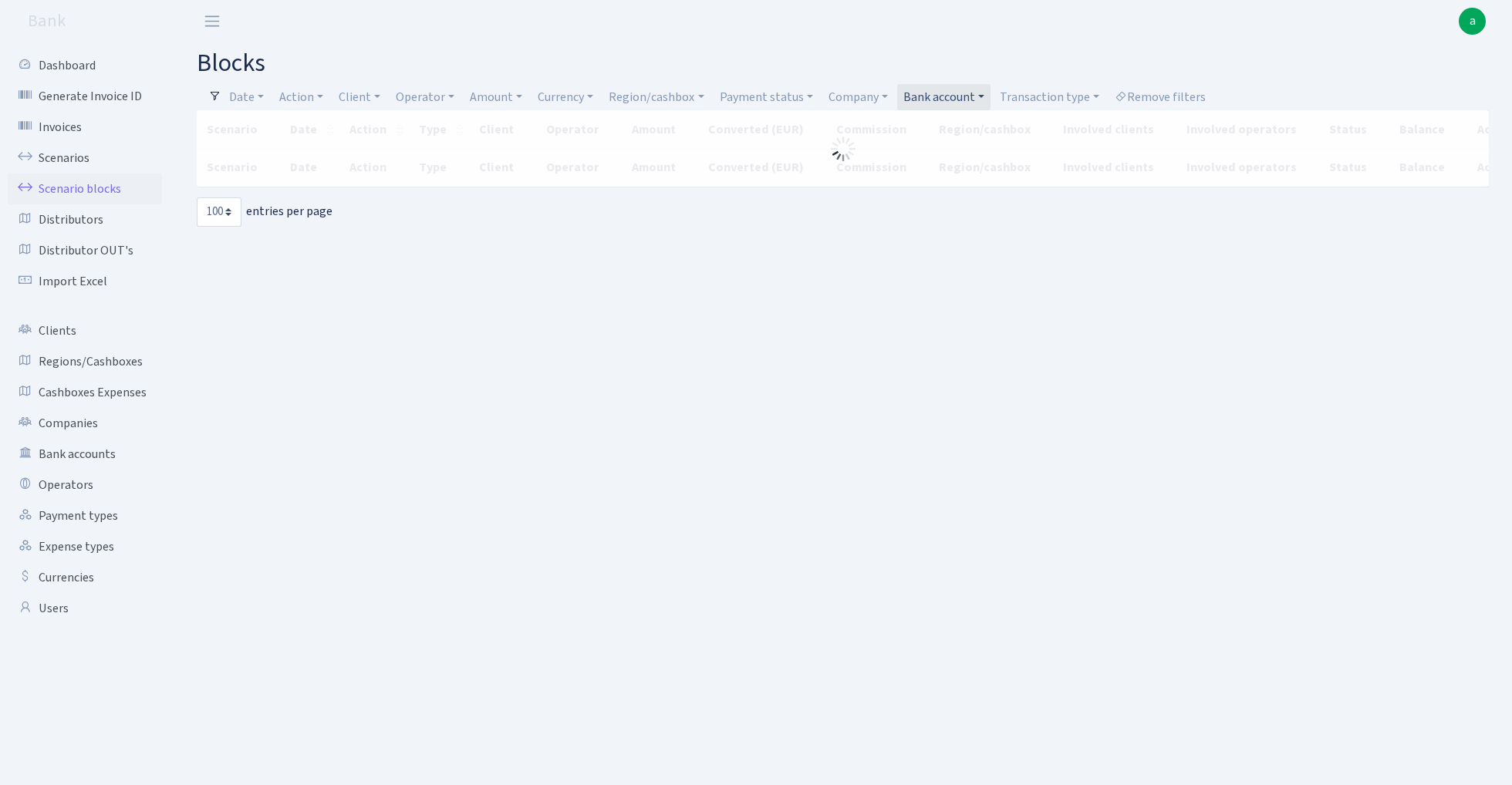
select select "100"
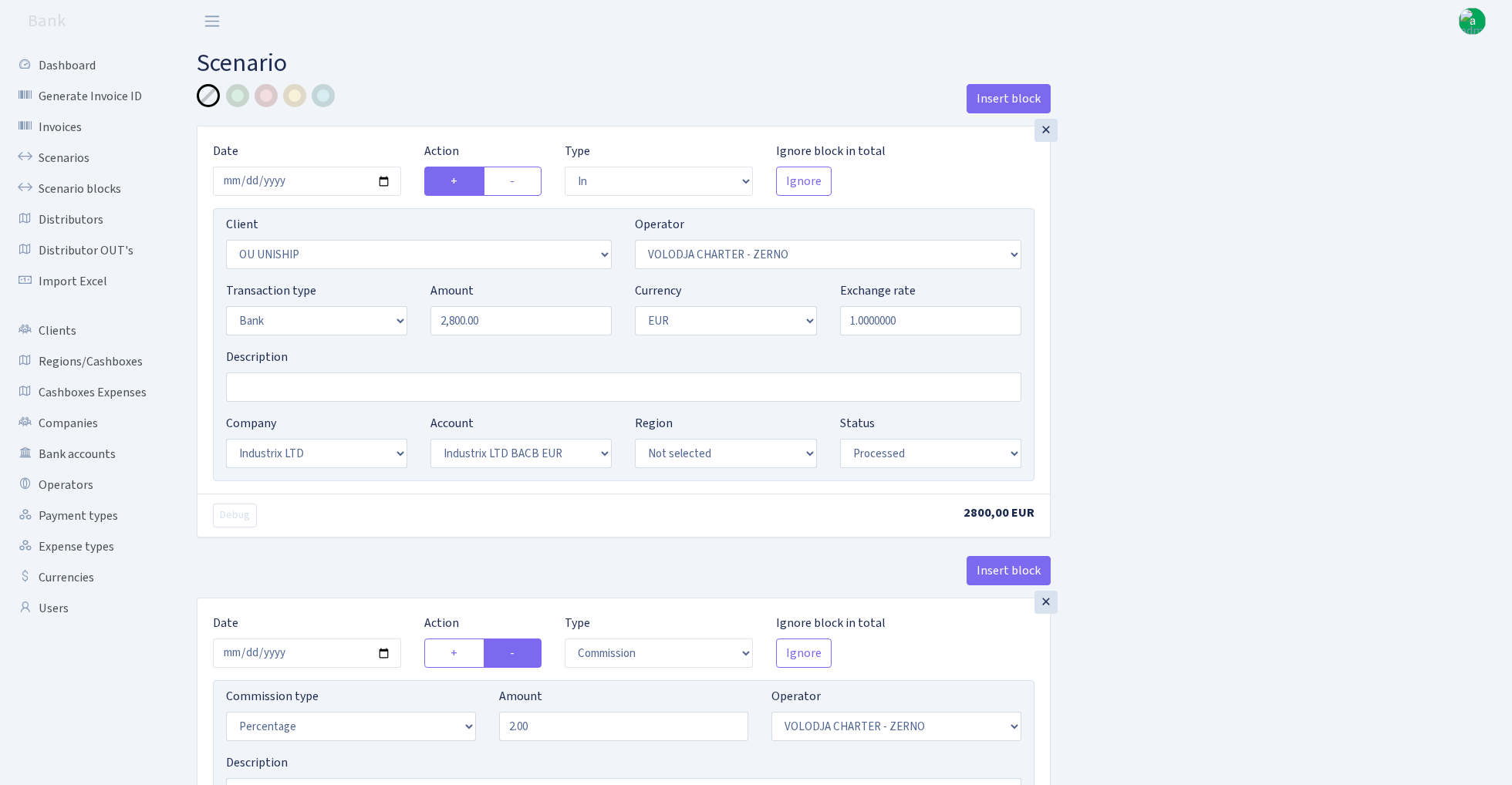
select select "in"
select select "777"
select select "136"
select select "2"
select select "1"
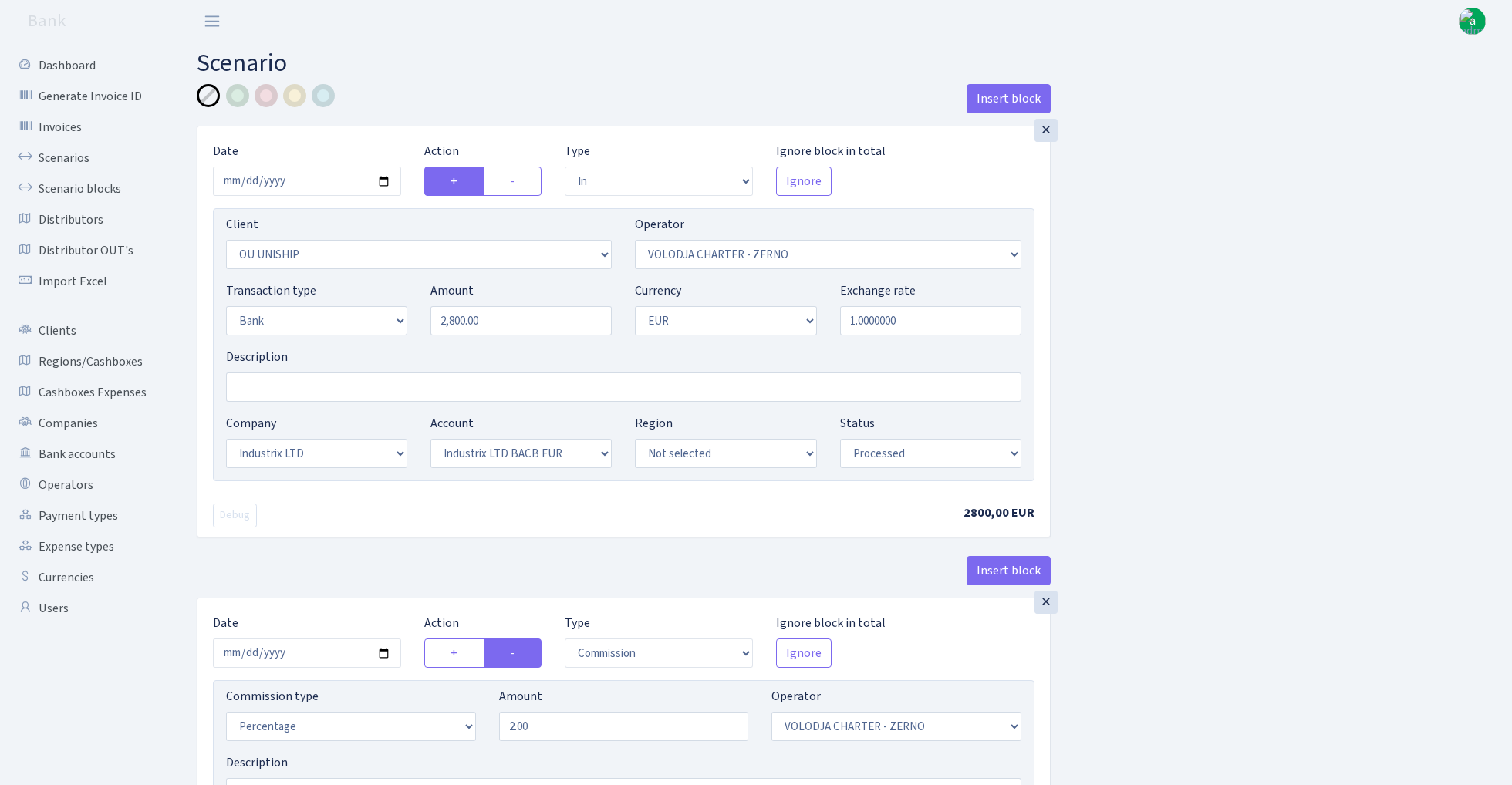
select select "17"
select select "41"
select select "processed"
select select "commission"
select select "136"
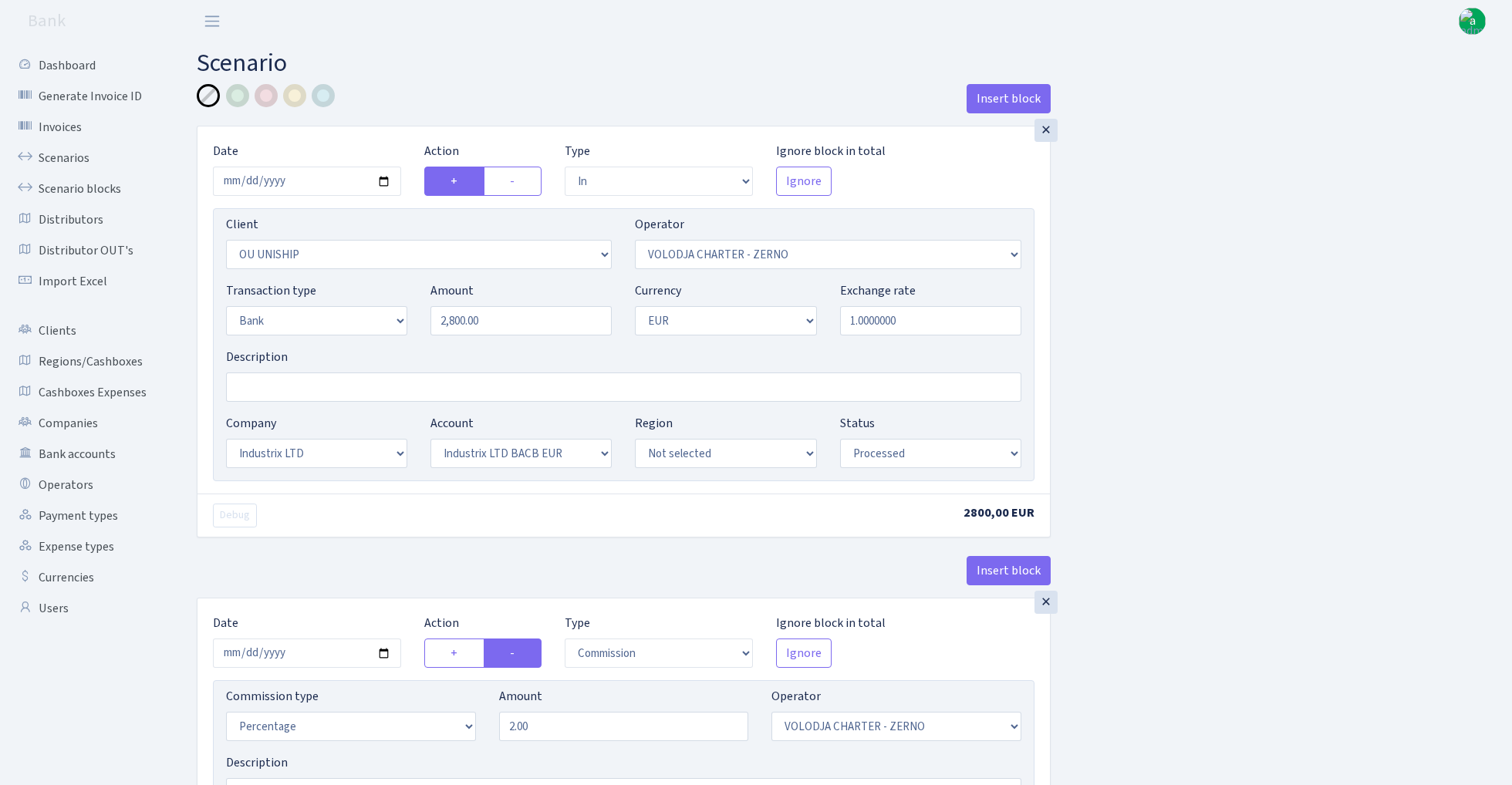
select select "processed"
click at [306, 179] on input "2025-08-13" at bounding box center [307, 180] width 188 height 29
type input "[DATE]"
click at [450, 81] on main "Scenario Insert block × Date 2025-10-09 Action + - Type --- In Out Commission F…" at bounding box center [842, 572] width 1338 height 1060
click at [512, 324] on input "2800.00" at bounding box center [520, 321] width 181 height 29
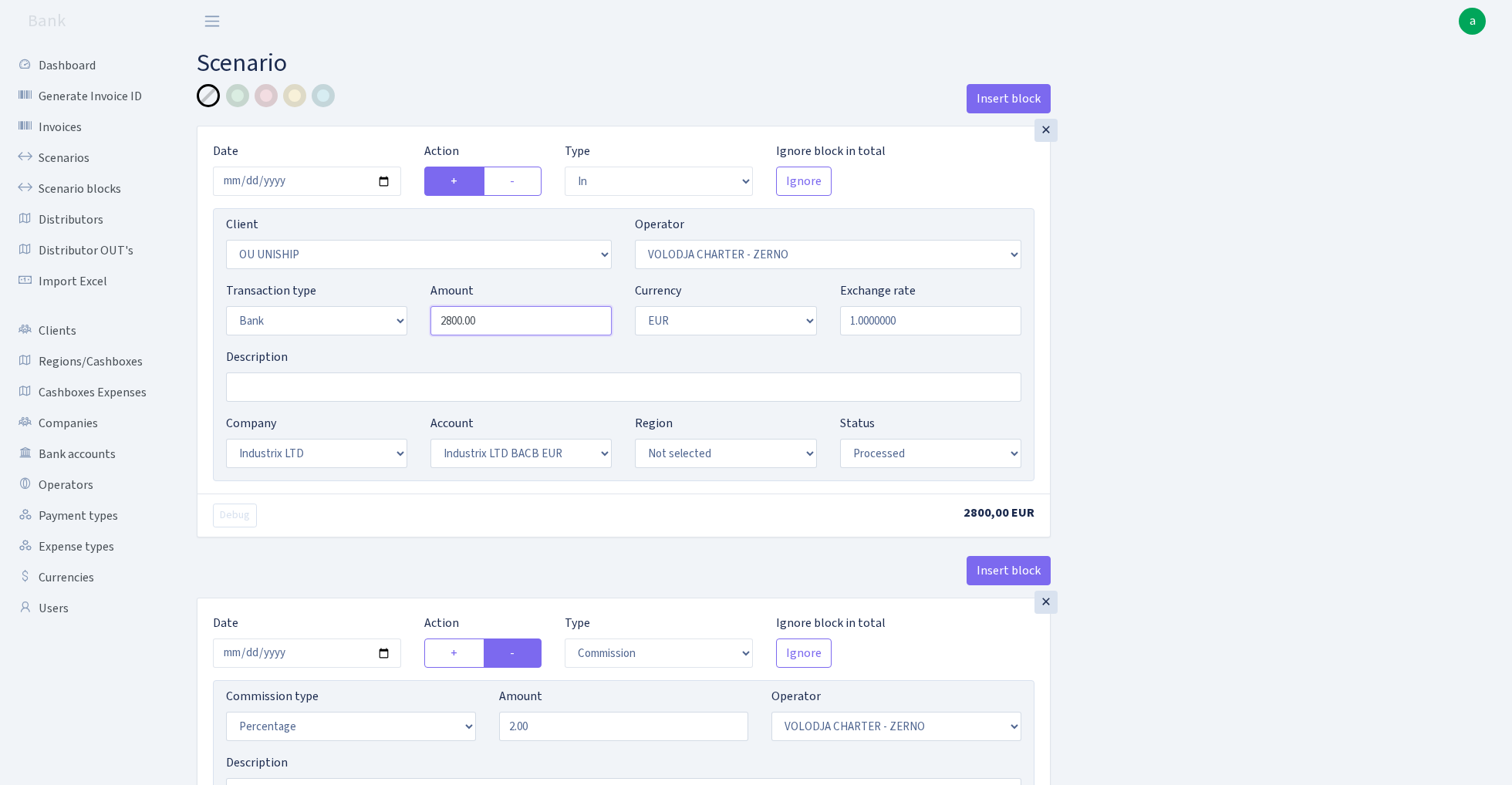
click at [512, 324] on input "2800.00" at bounding box center [520, 321] width 181 height 29
paste input "9"
type input "2,900.00"
click at [270, 393] on input "Description" at bounding box center [624, 386] width 795 height 29
type input "Industrix"
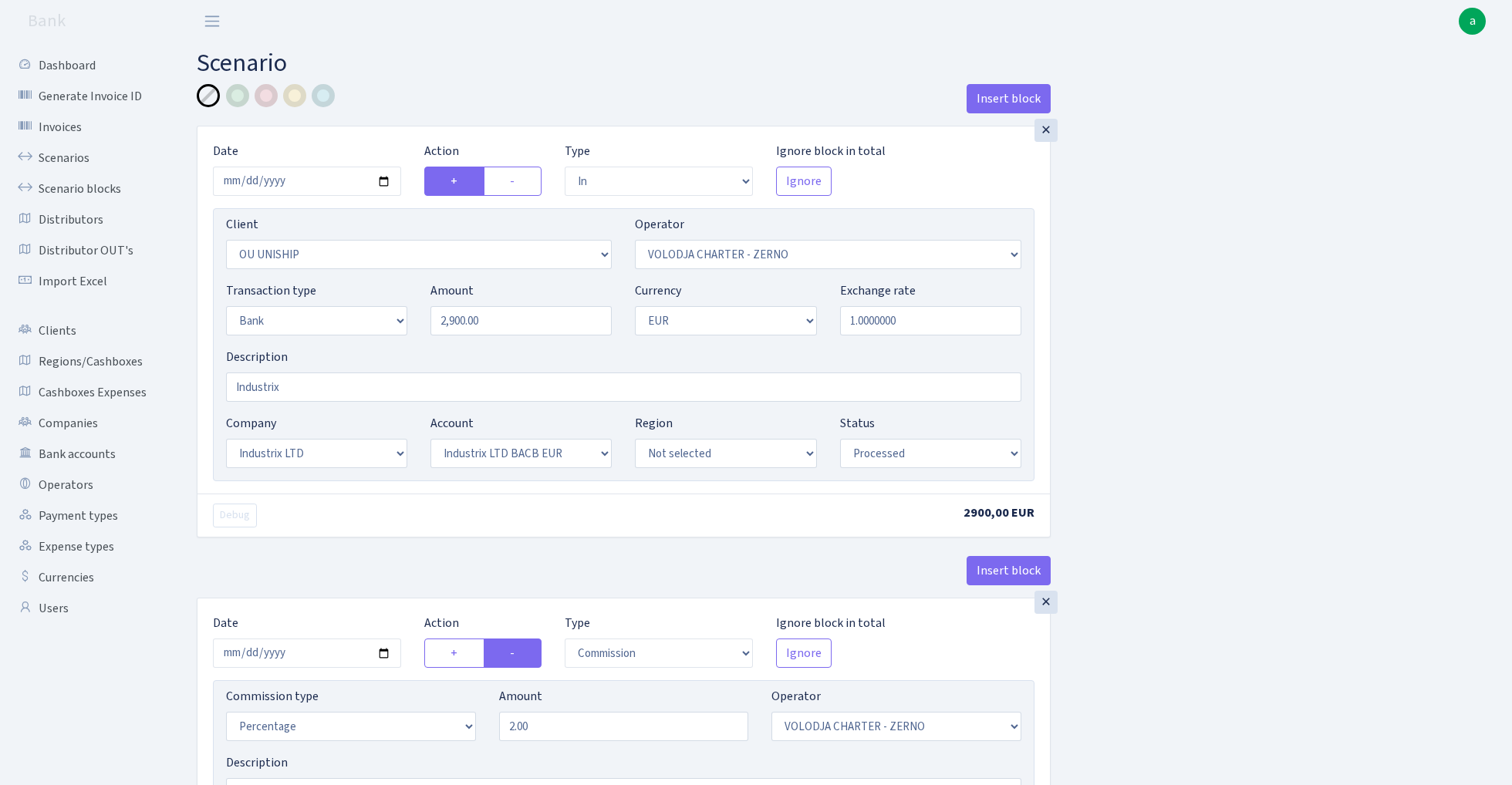
drag, startPoint x: 1179, startPoint y: 343, endPoint x: 270, endPoint y: 401, distance: 910.8
click at [1178, 343] on div "Insert block × Date 2025-10-09 Action + - Type --- In Out Commission Field requ…" at bounding box center [842, 578] width 1315 height 989
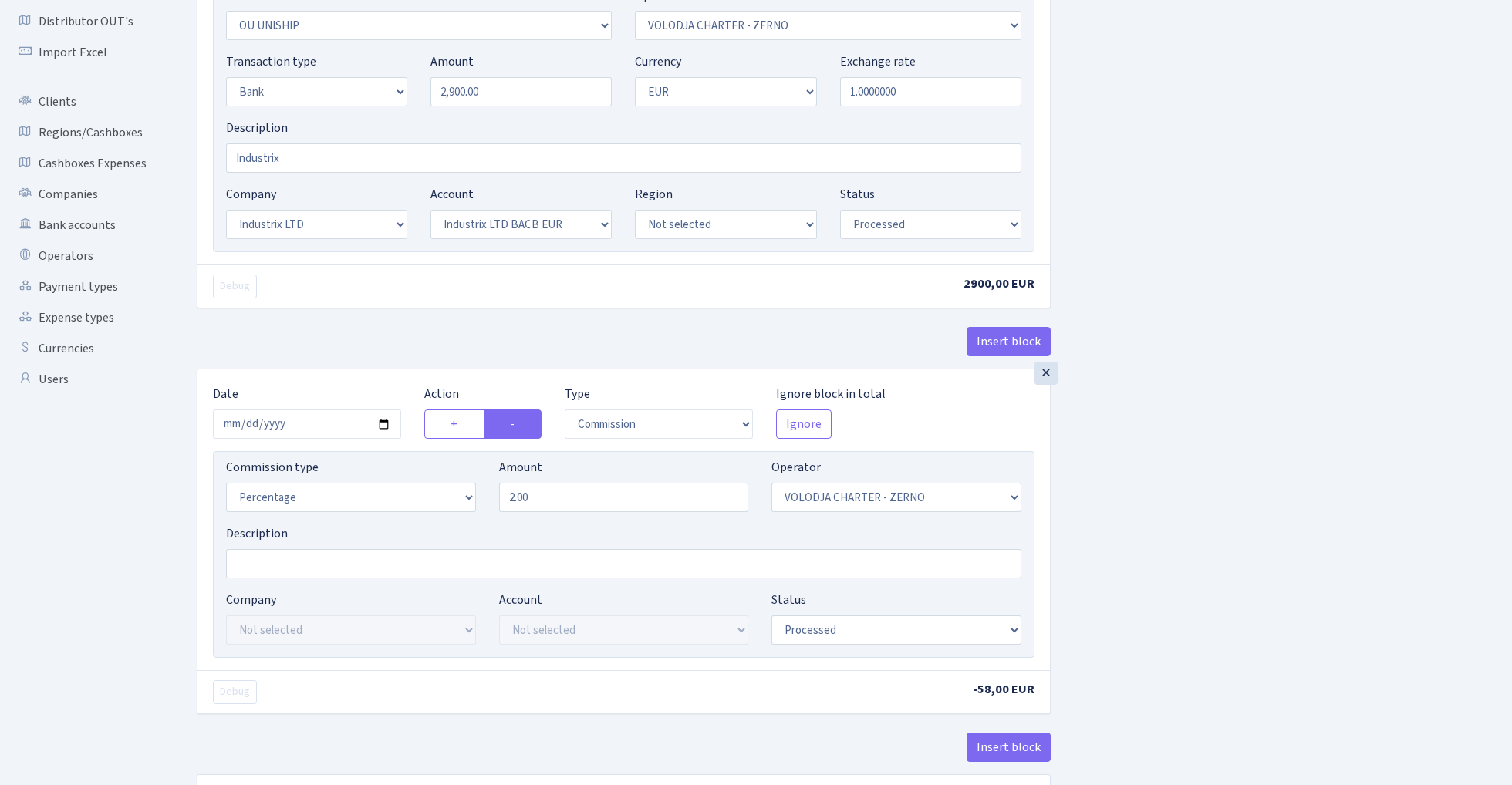
scroll to position [316, 0]
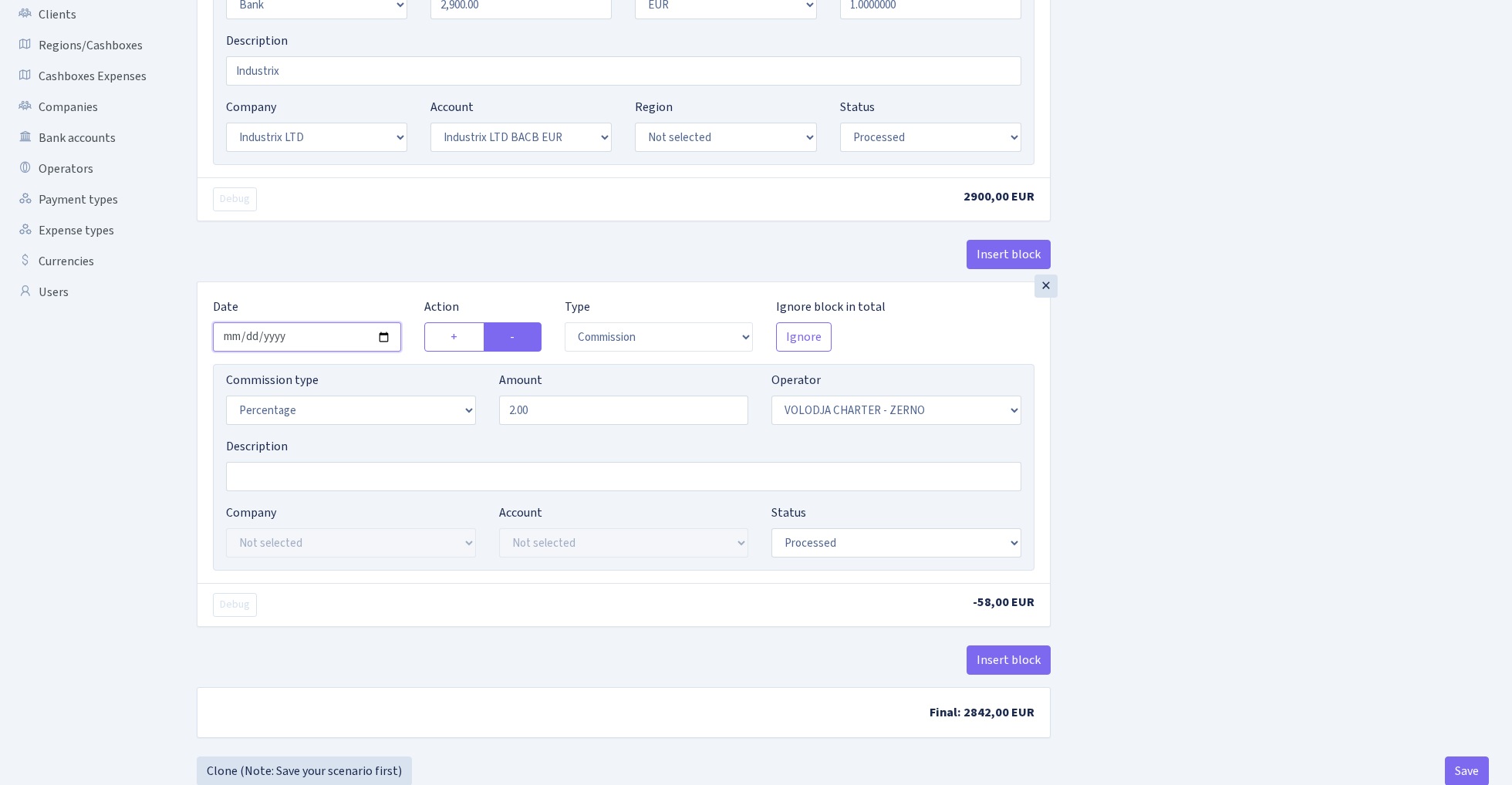
click at [313, 336] on input "2025-08-13" at bounding box center [307, 336] width 188 height 29
type input "2025-10-09"
click at [383, 215] on div "Debug 2900,00 EUR" at bounding box center [623, 198] width 852 height 43
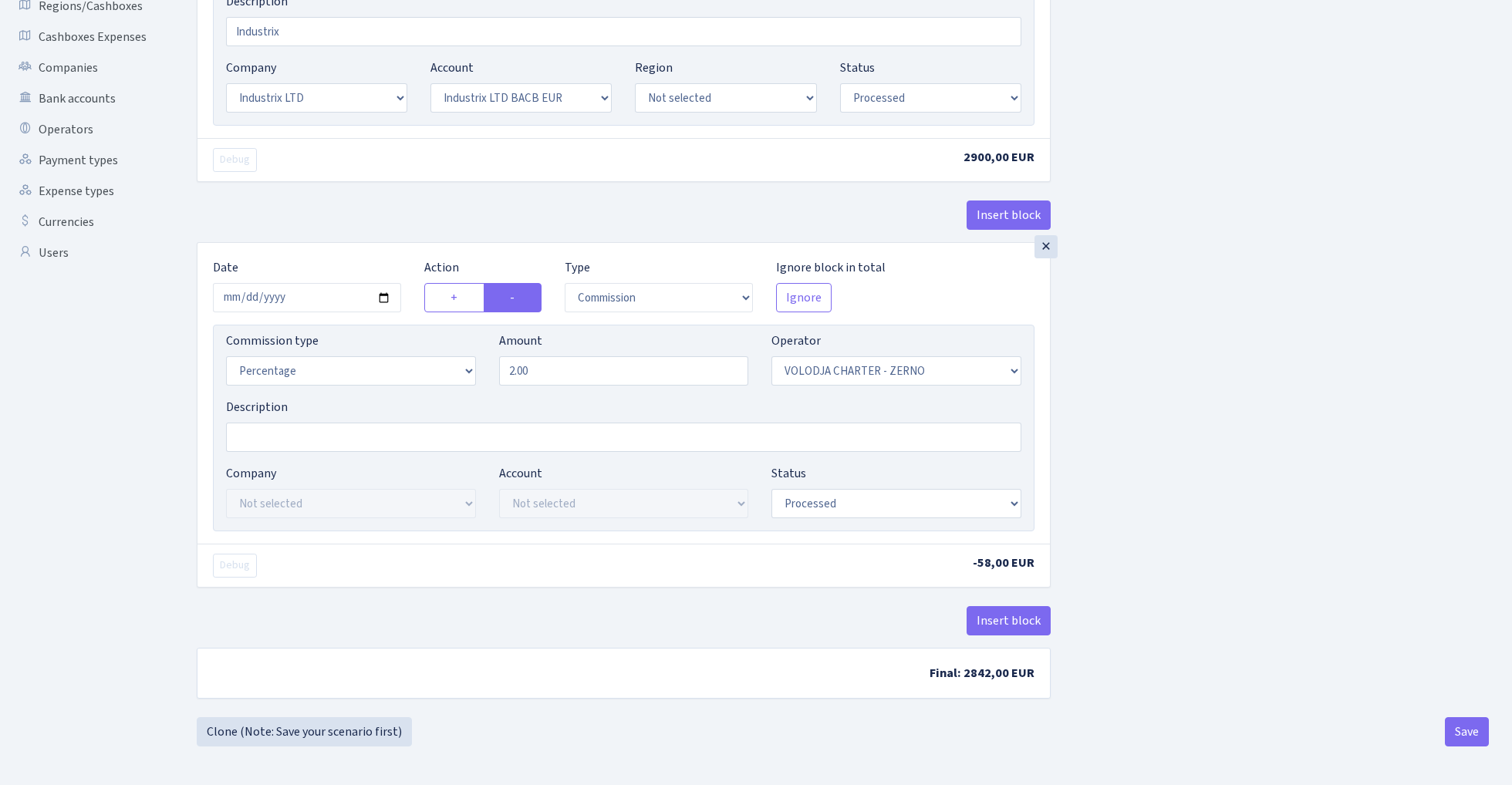
scroll to position [359, 0]
click at [1453, 724] on button "Save" at bounding box center [1466, 732] width 44 height 29
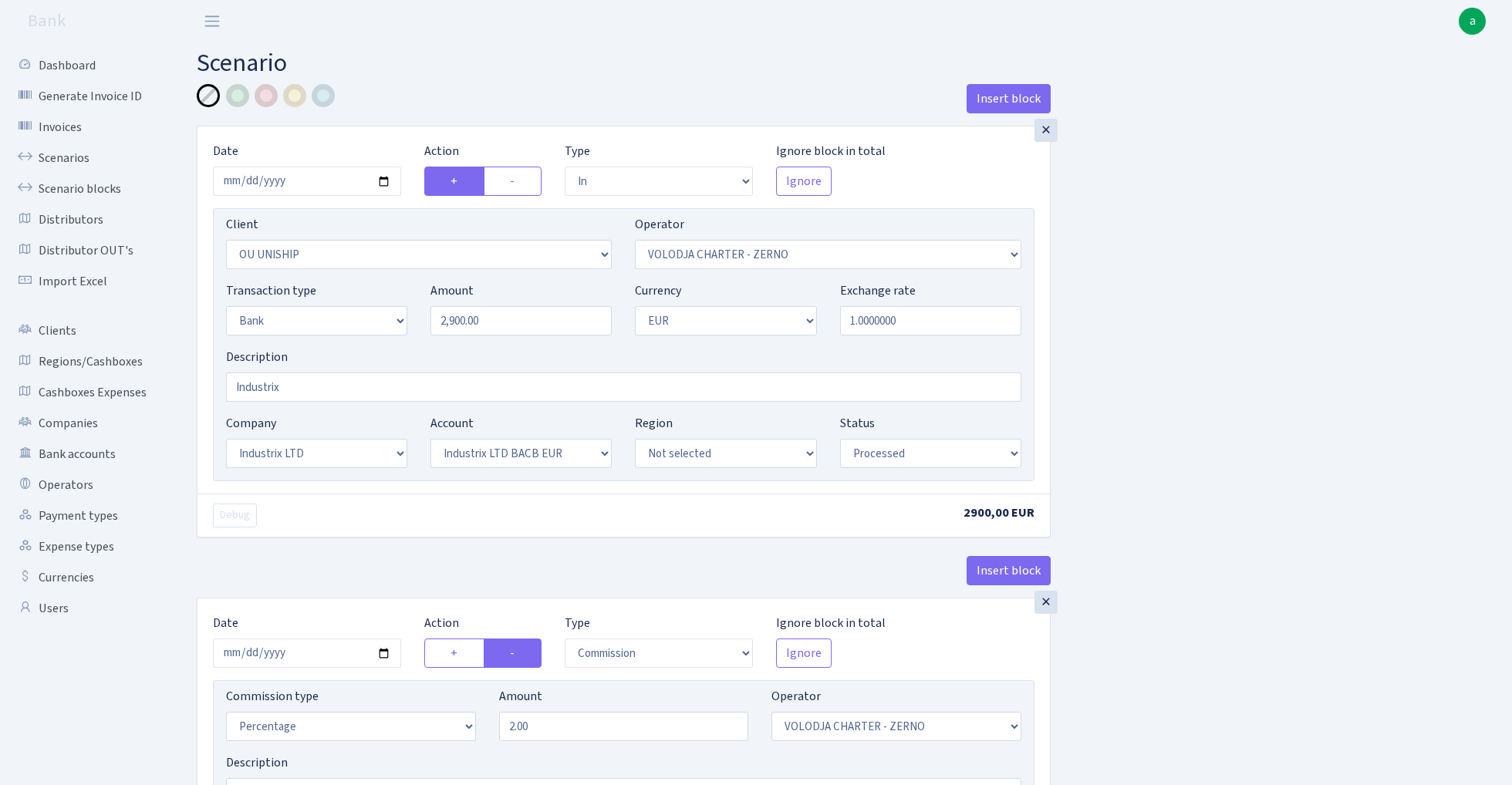
select select "in"
select select "777"
select select "136"
select select "2"
select select "1"
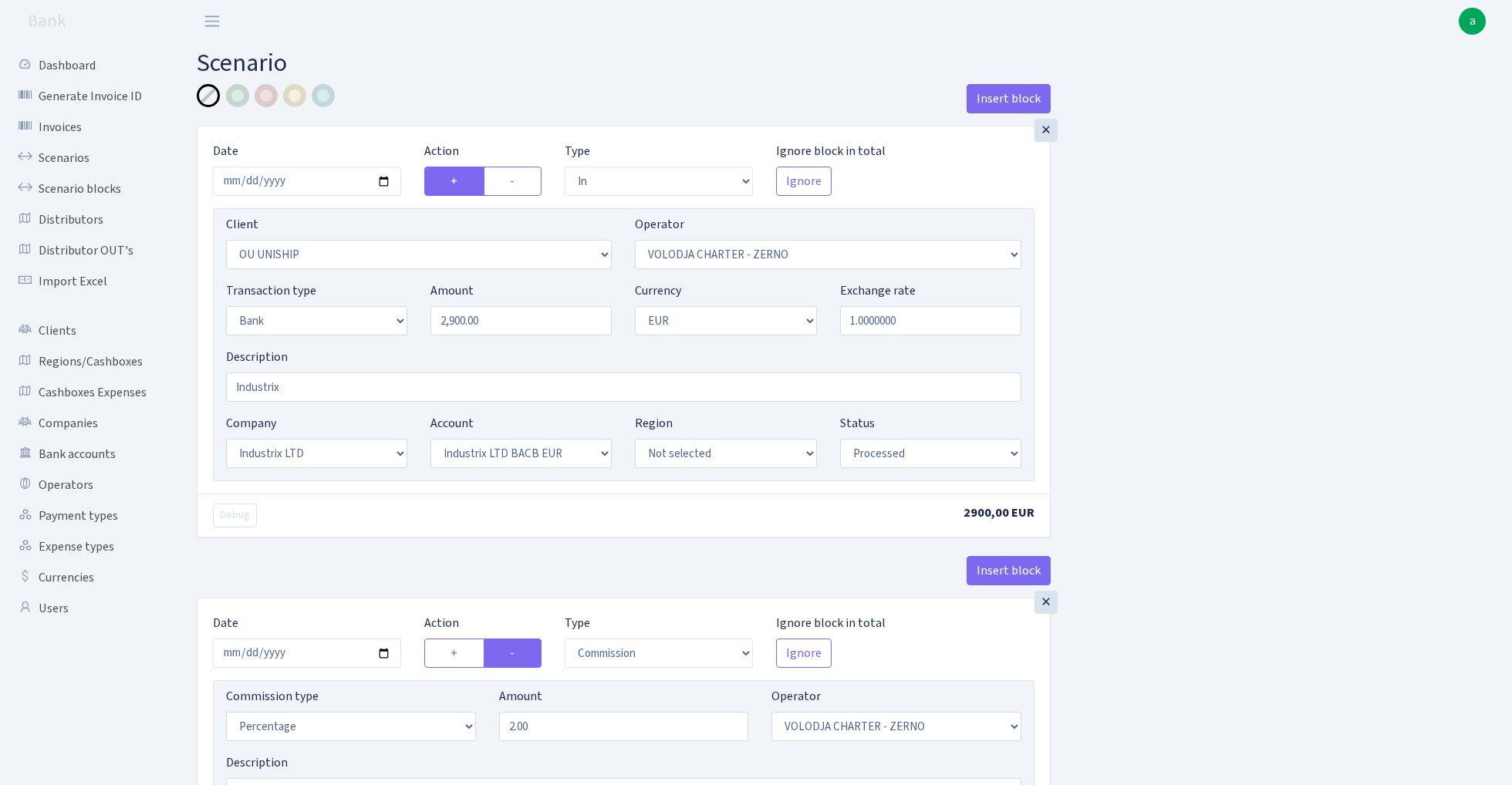
select select "17"
select select "41"
select select "processed"
select select "commission"
select select "136"
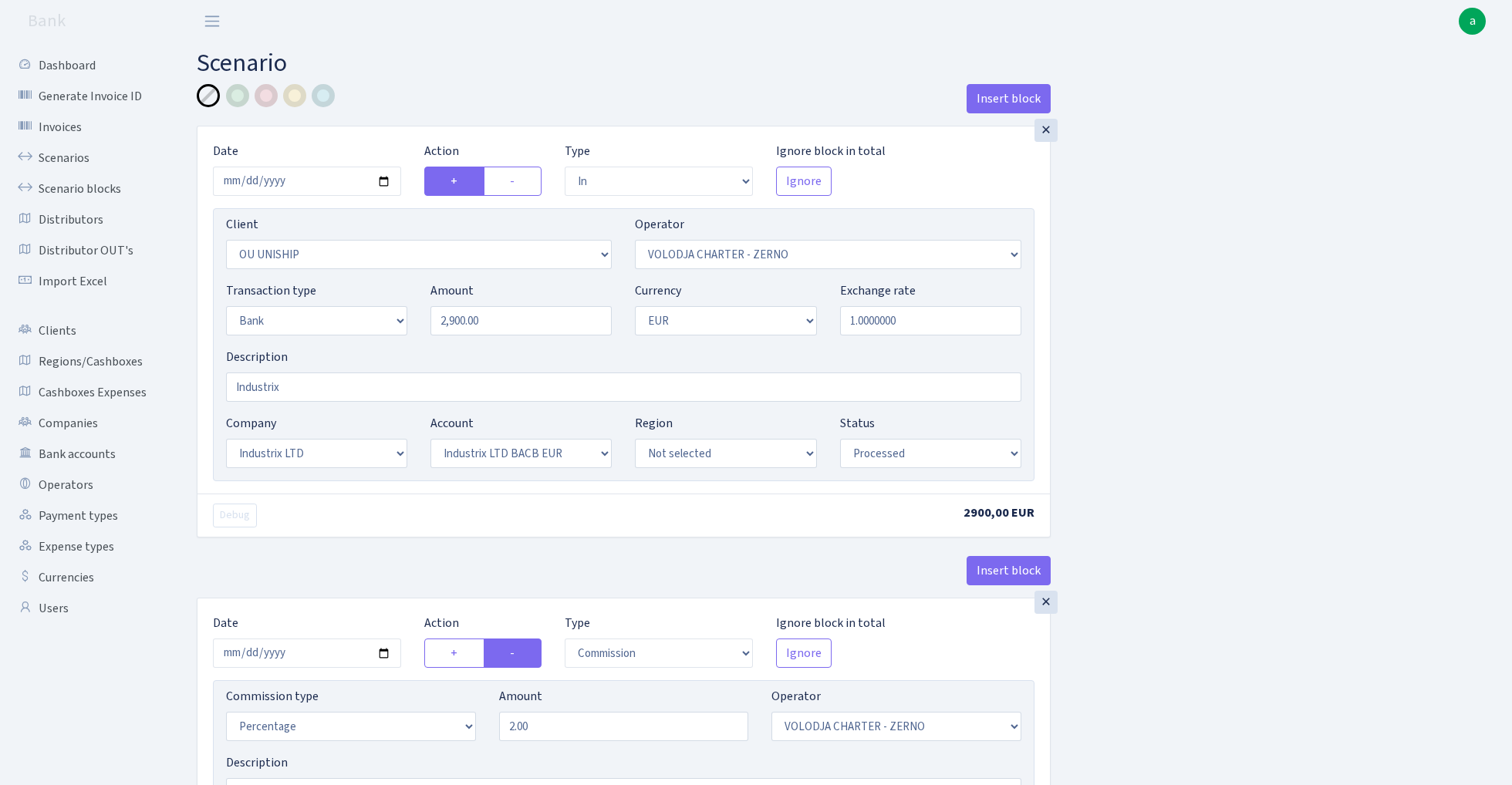
select select "processed"
click at [75, 162] on link "Scenarios" at bounding box center [85, 158] width 154 height 31
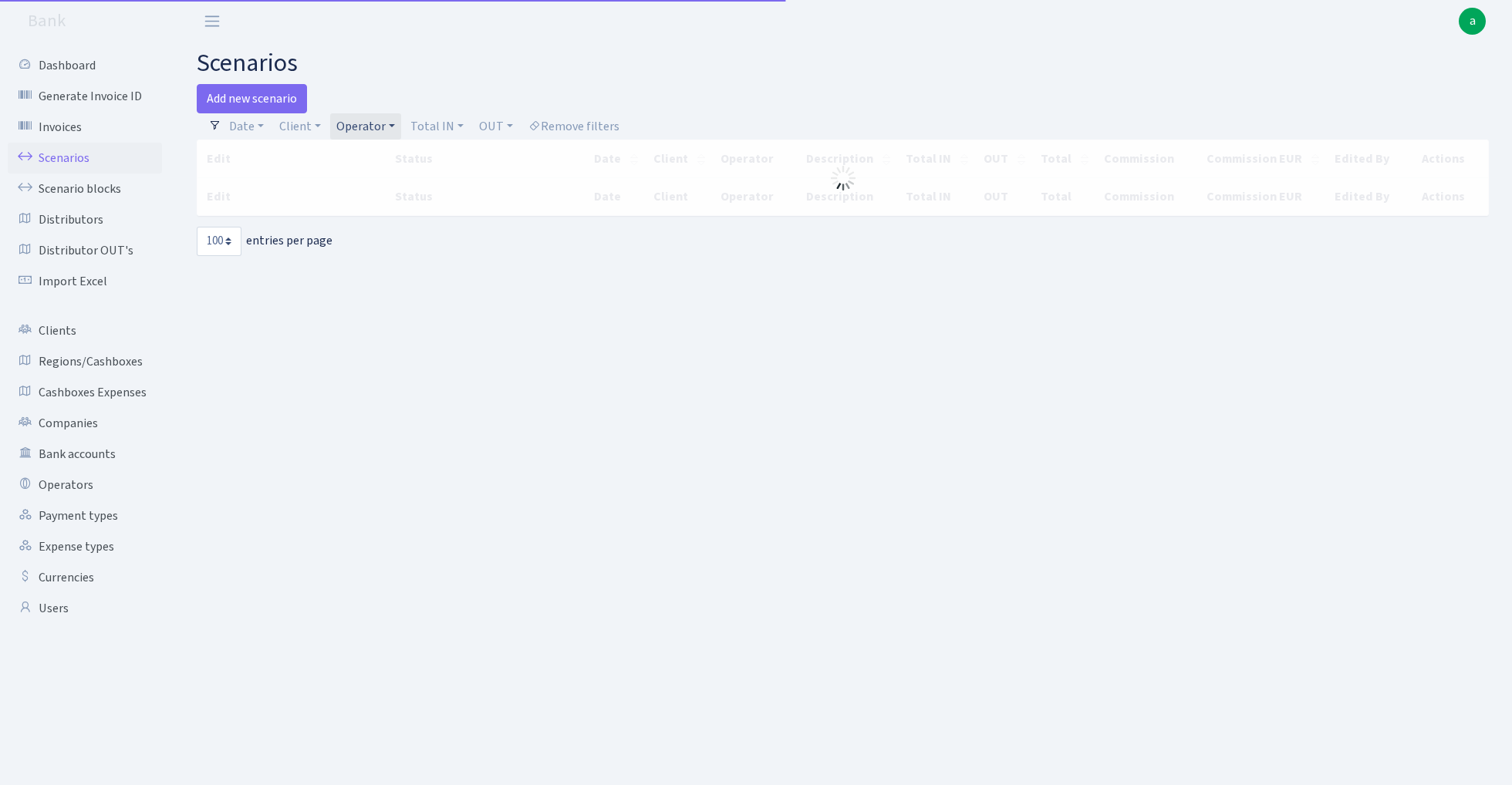
select select "100"
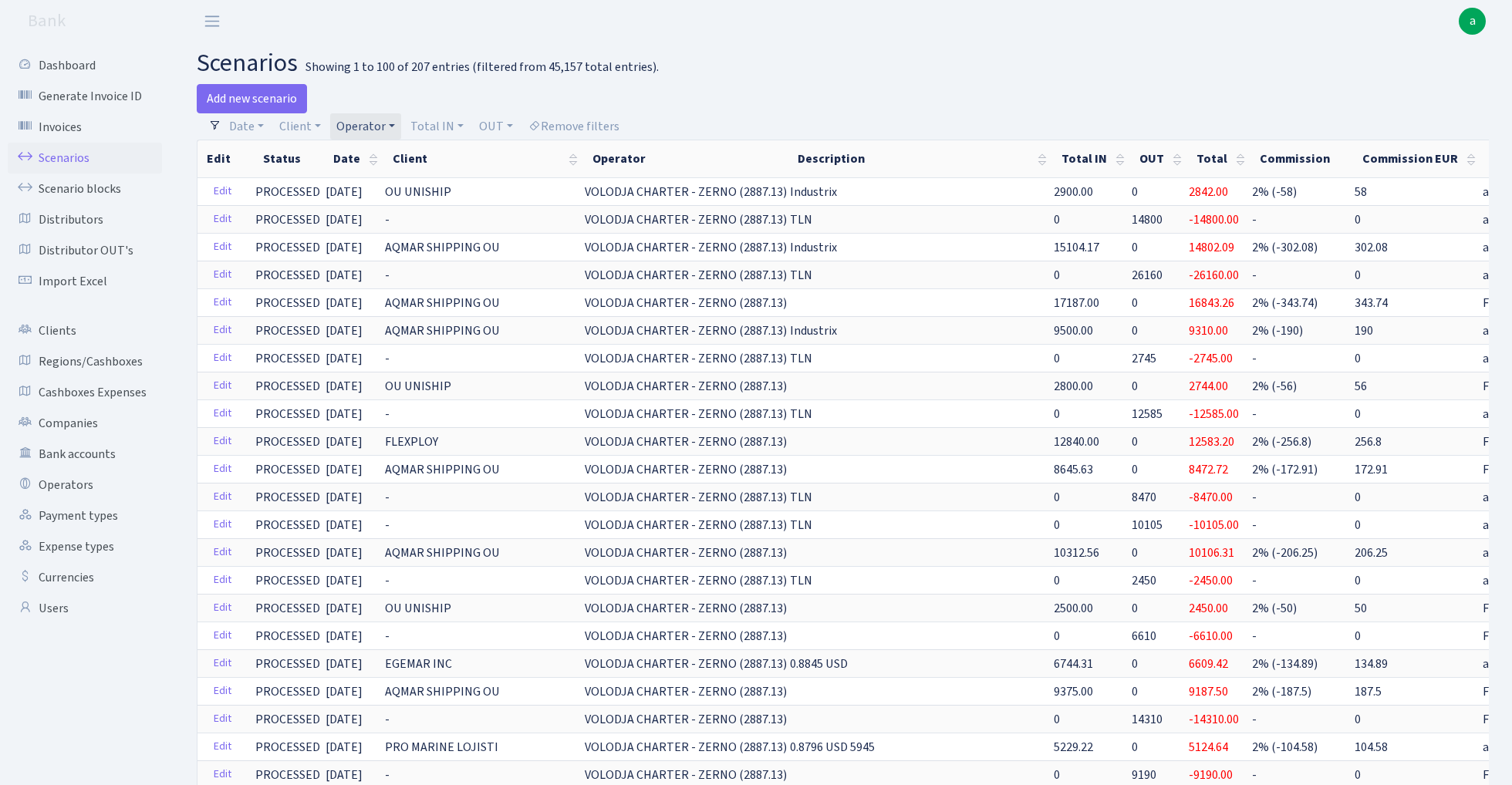
click at [362, 130] on link "Operator" at bounding box center [365, 126] width 71 height 26
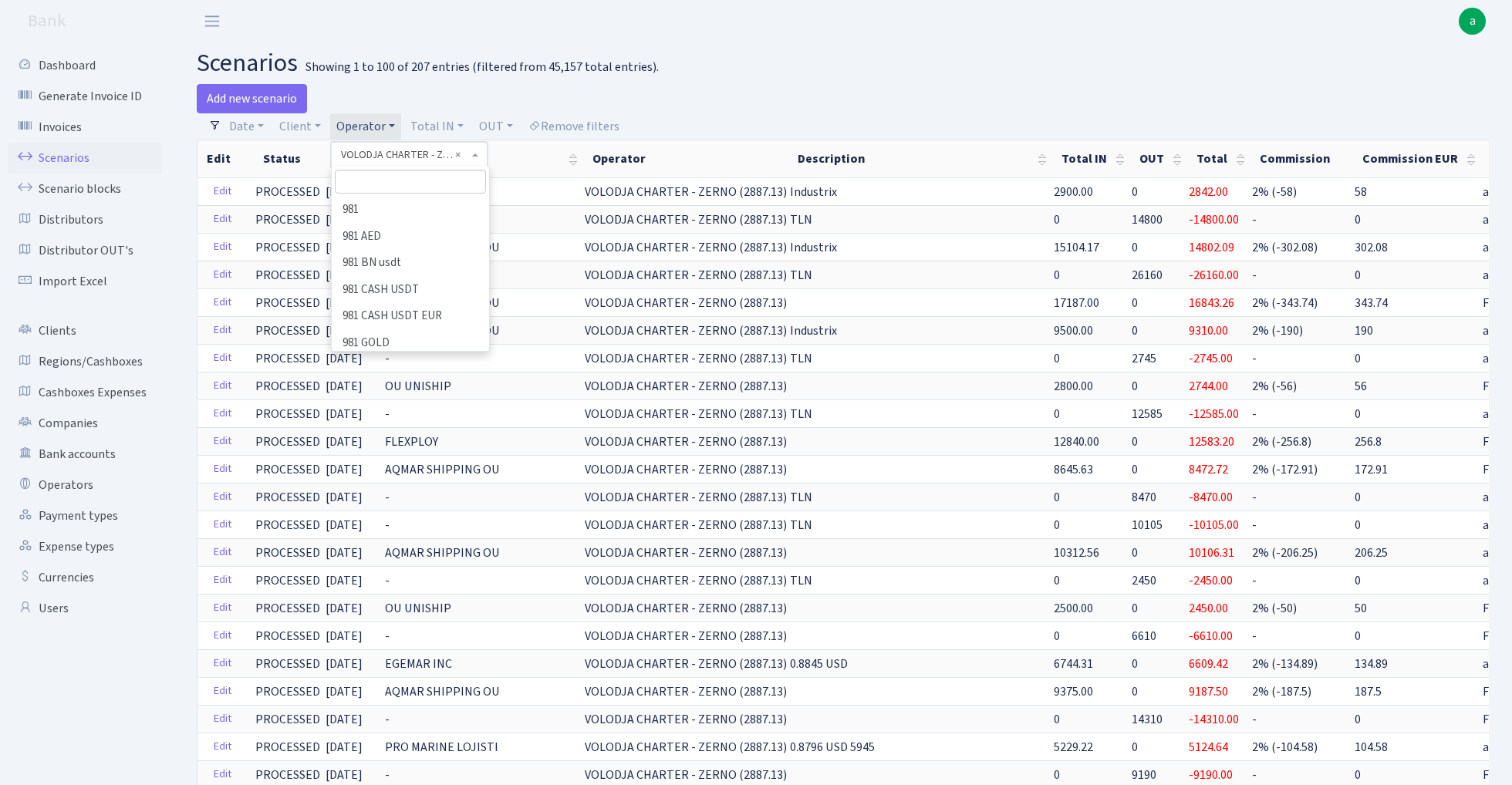
scroll to position [8430, 0]
click at [385, 183] on input "search" at bounding box center [410, 181] width 151 height 24
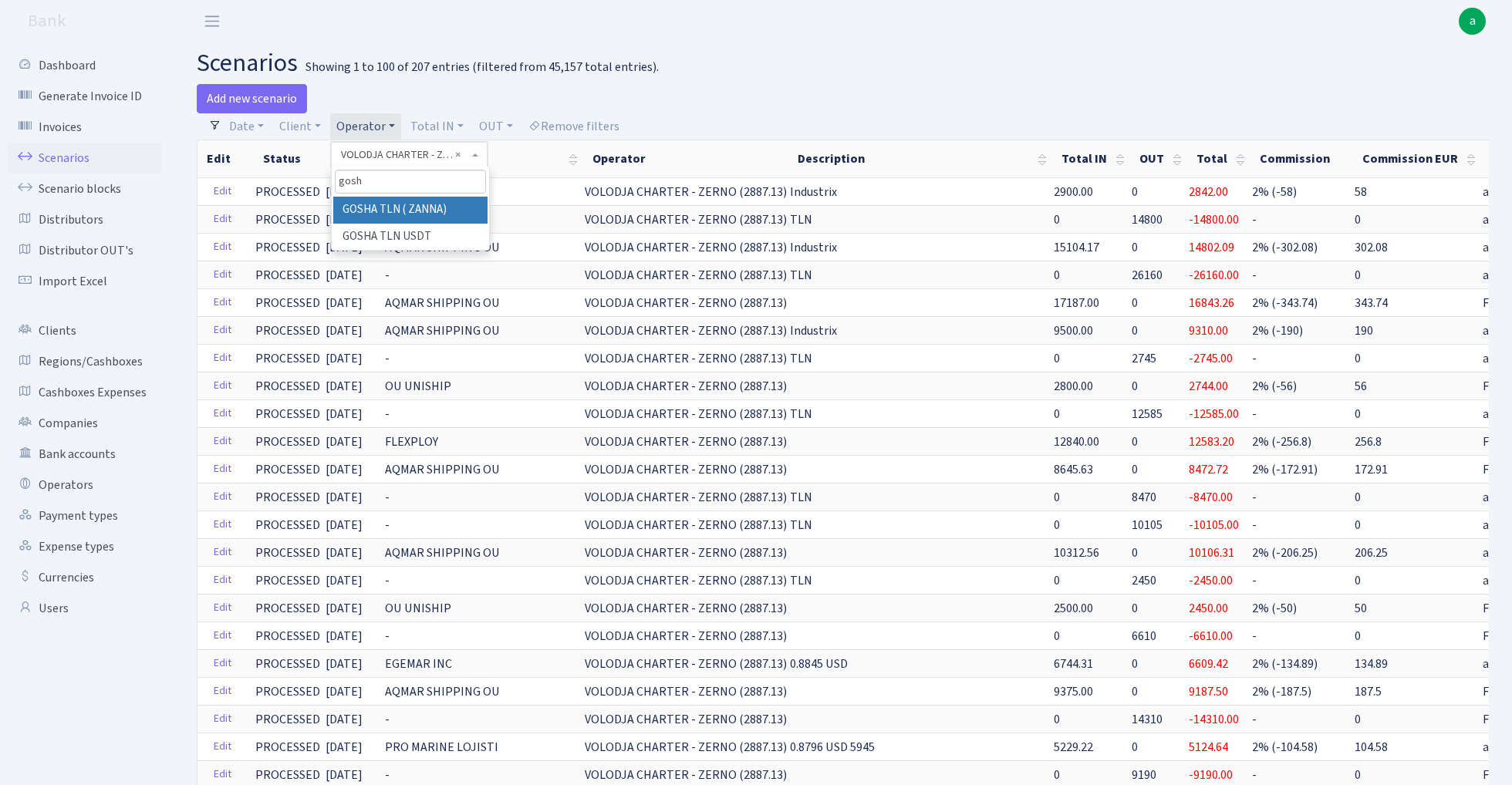
type input "gosha"
click at [420, 209] on li "GOSHA TLN ( ZANNA)" at bounding box center [409, 210] width 153 height 27
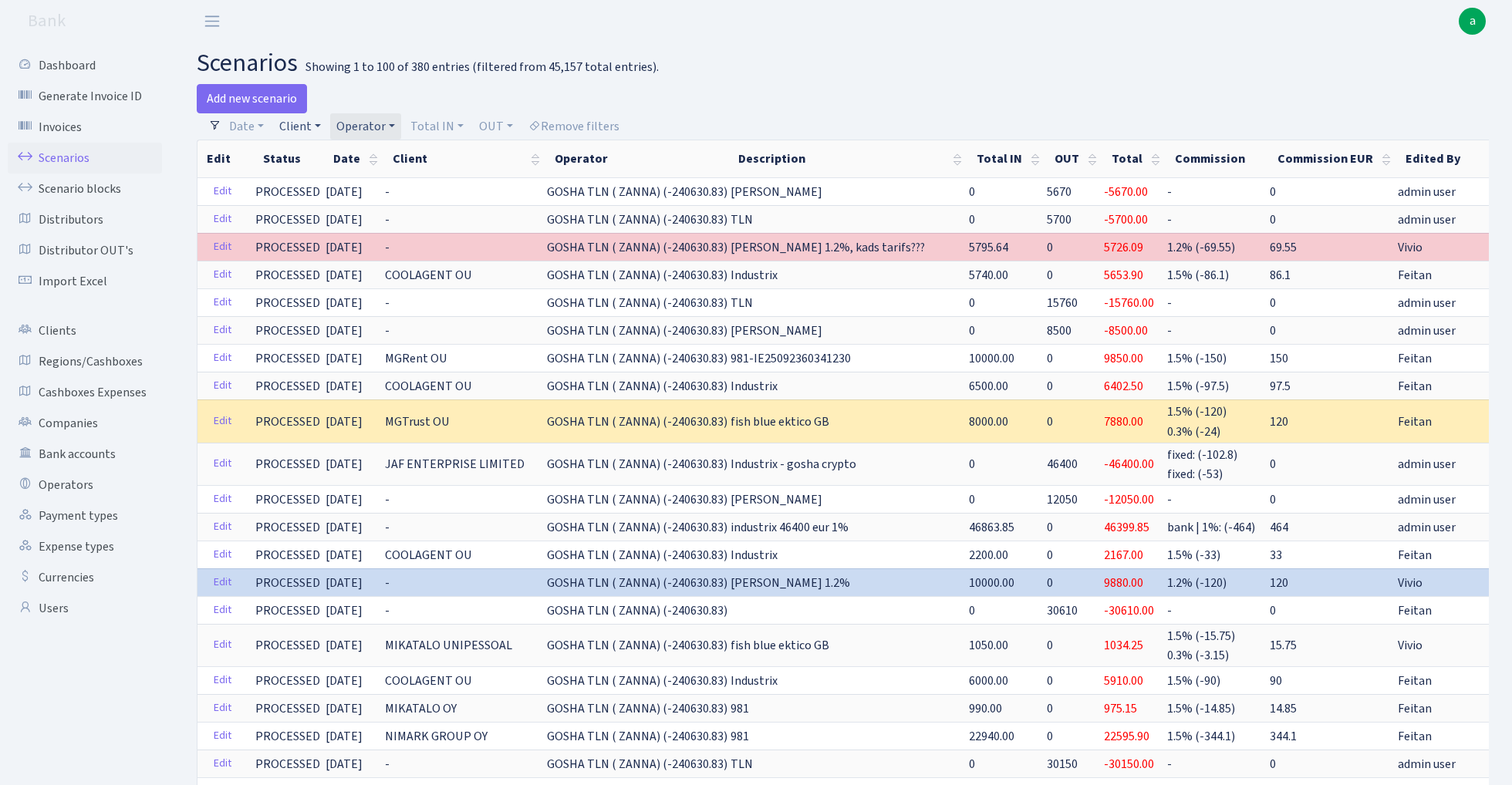
click at [307, 126] on link "Client" at bounding box center [300, 126] width 54 height 26
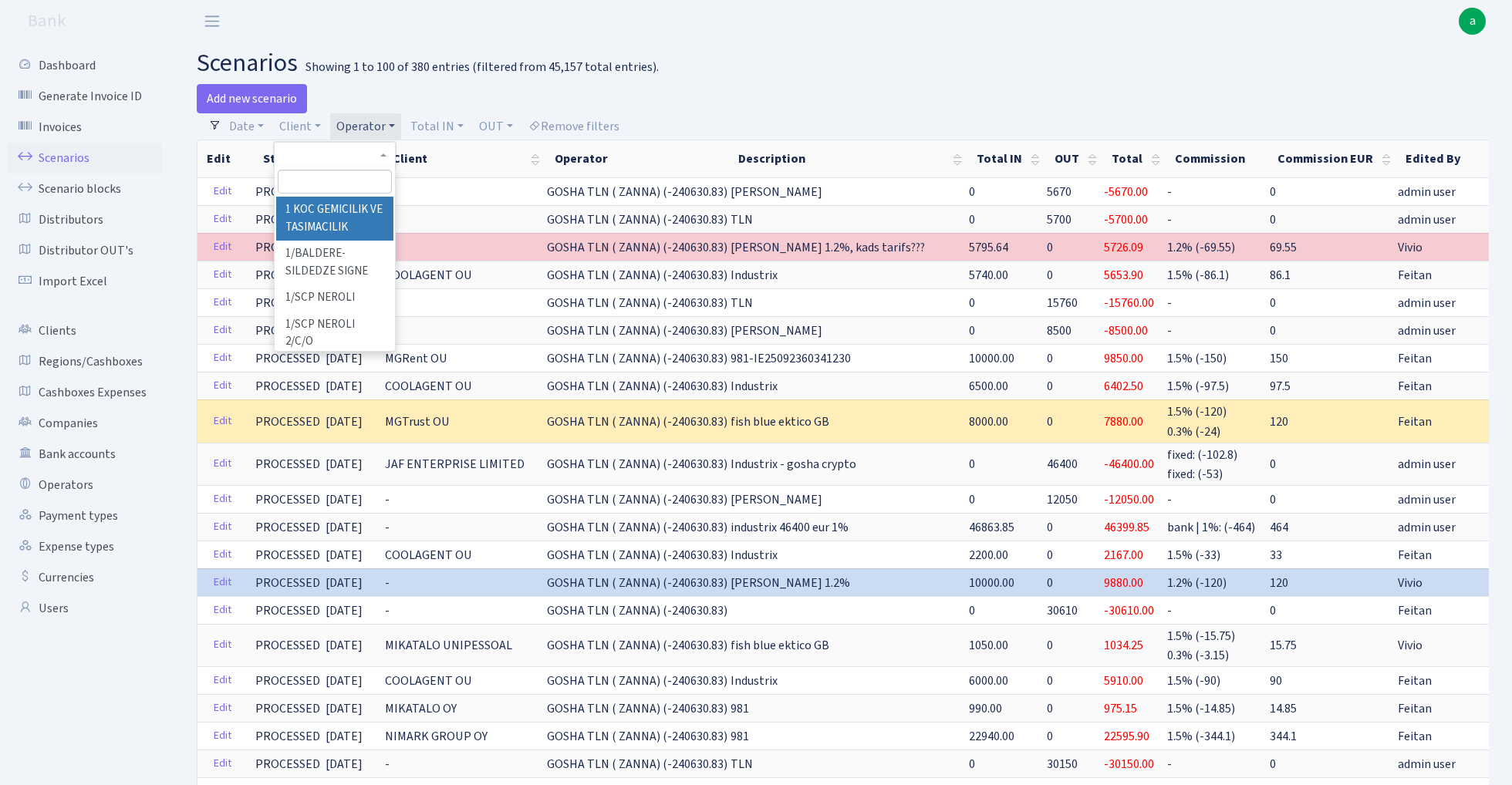
click at [318, 188] on input "search" at bounding box center [334, 181] width 113 height 24
type input "jaa"
click at [604, 78] on h2 "scenarios Showing 1 to 100 of 380 entries (filtered from 45,157 total entries)." at bounding box center [843, 62] width 1292 height 29
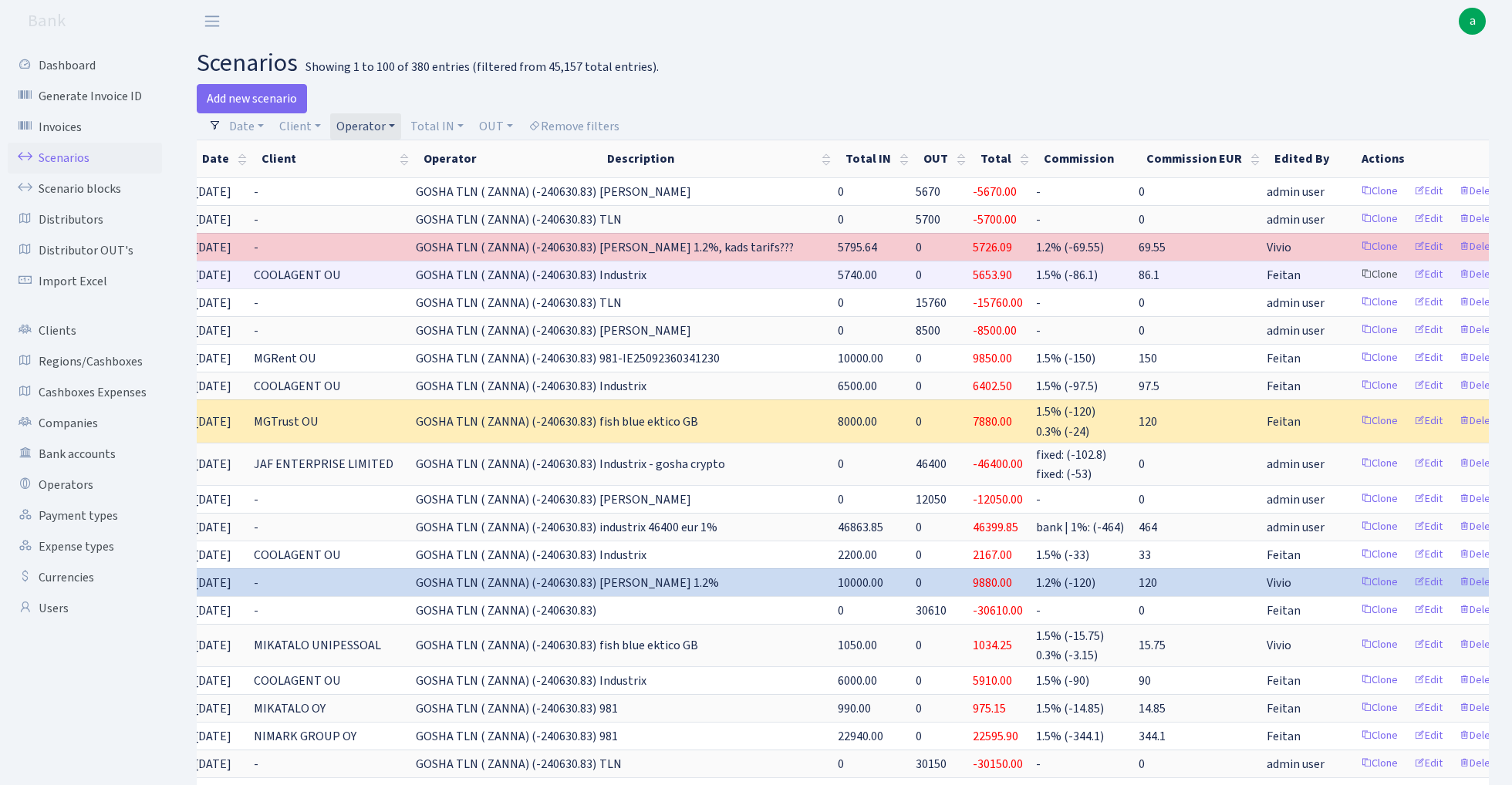
scroll to position [0, 130]
click at [1358, 276] on link "Clone" at bounding box center [1381, 274] width 51 height 24
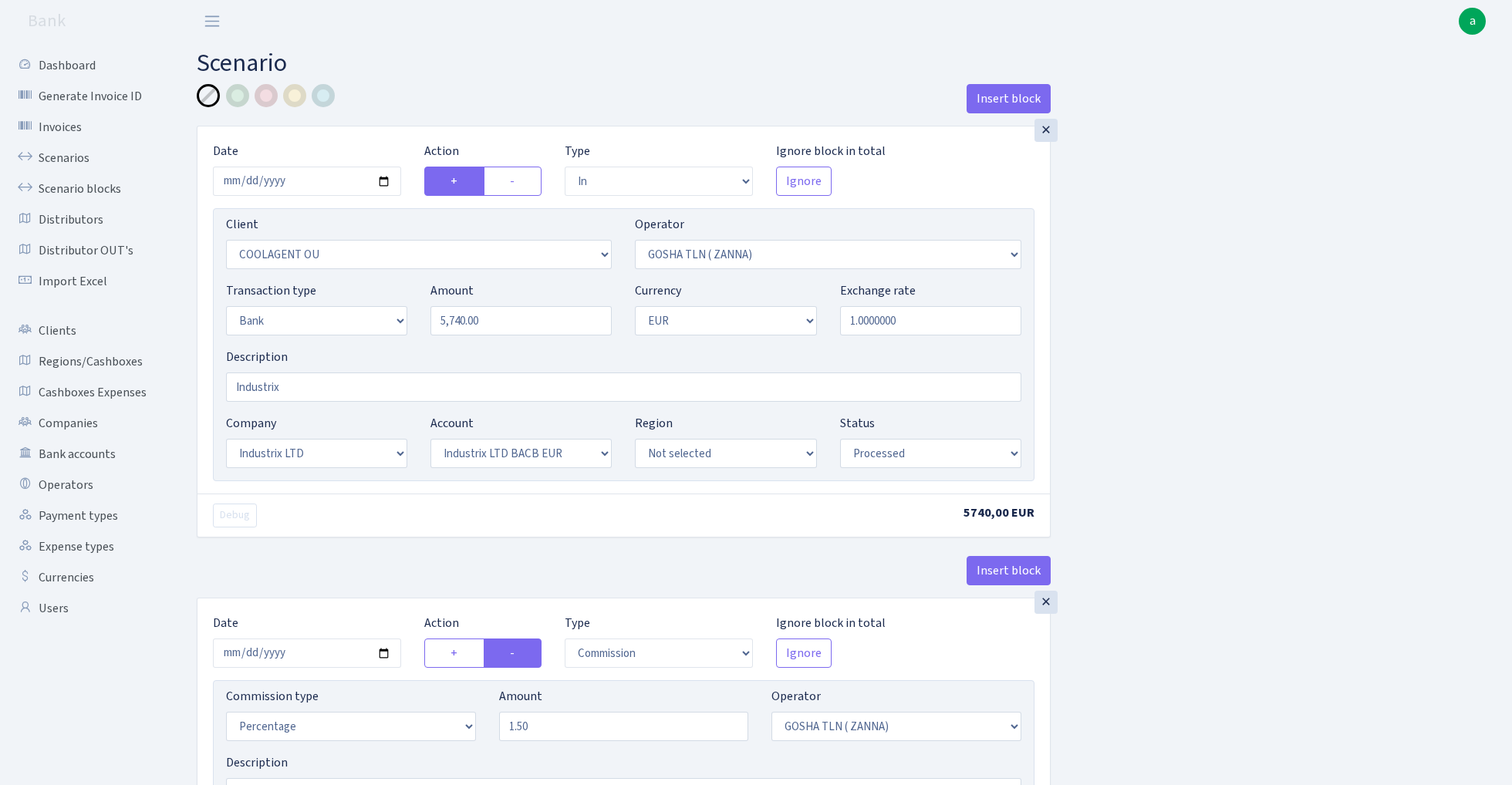
select select "in"
select select "3218"
select select "134"
select select "2"
select select "1"
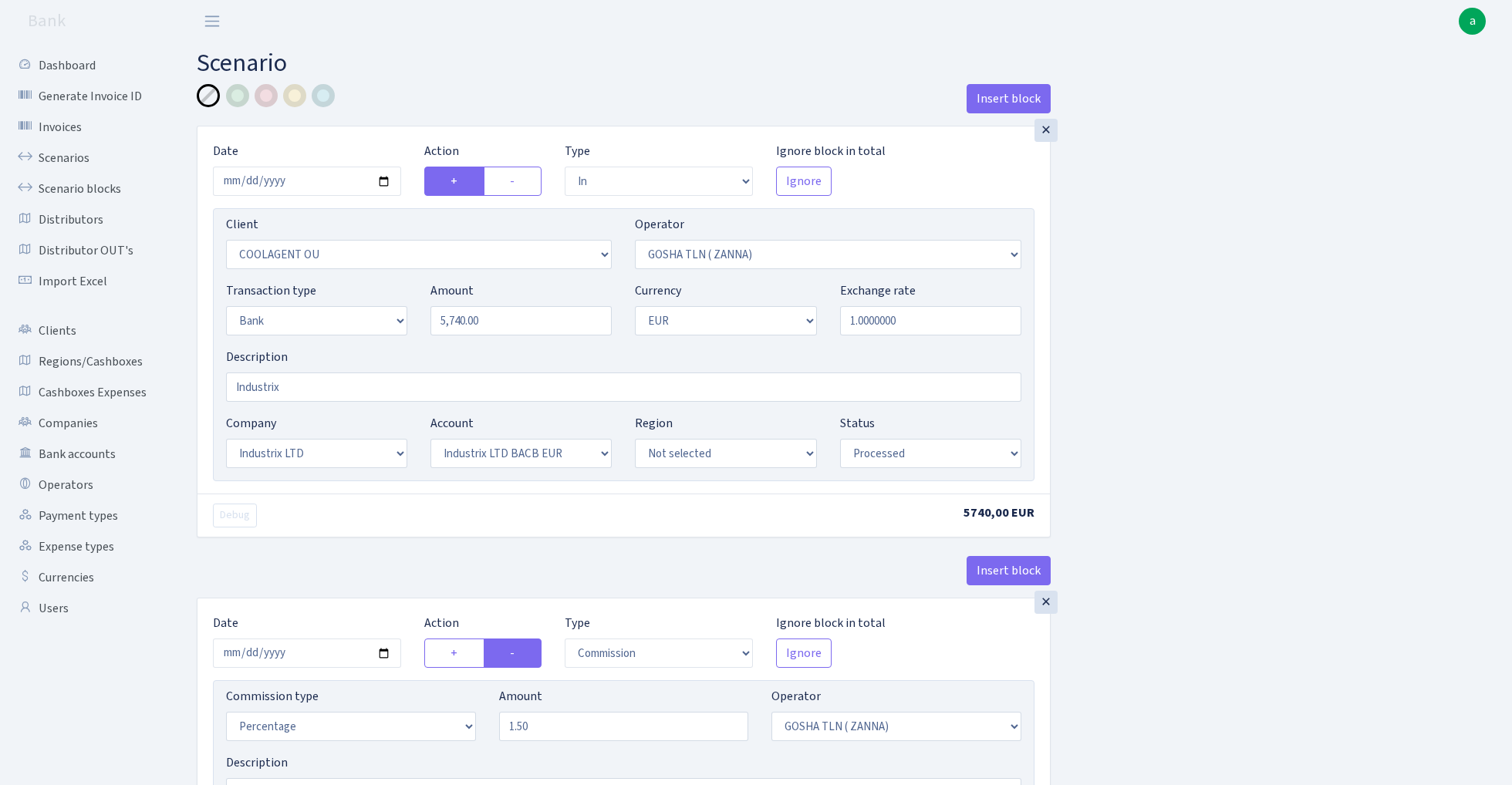
select select "17"
select select "41"
select select "processed"
select select "commission"
select select "134"
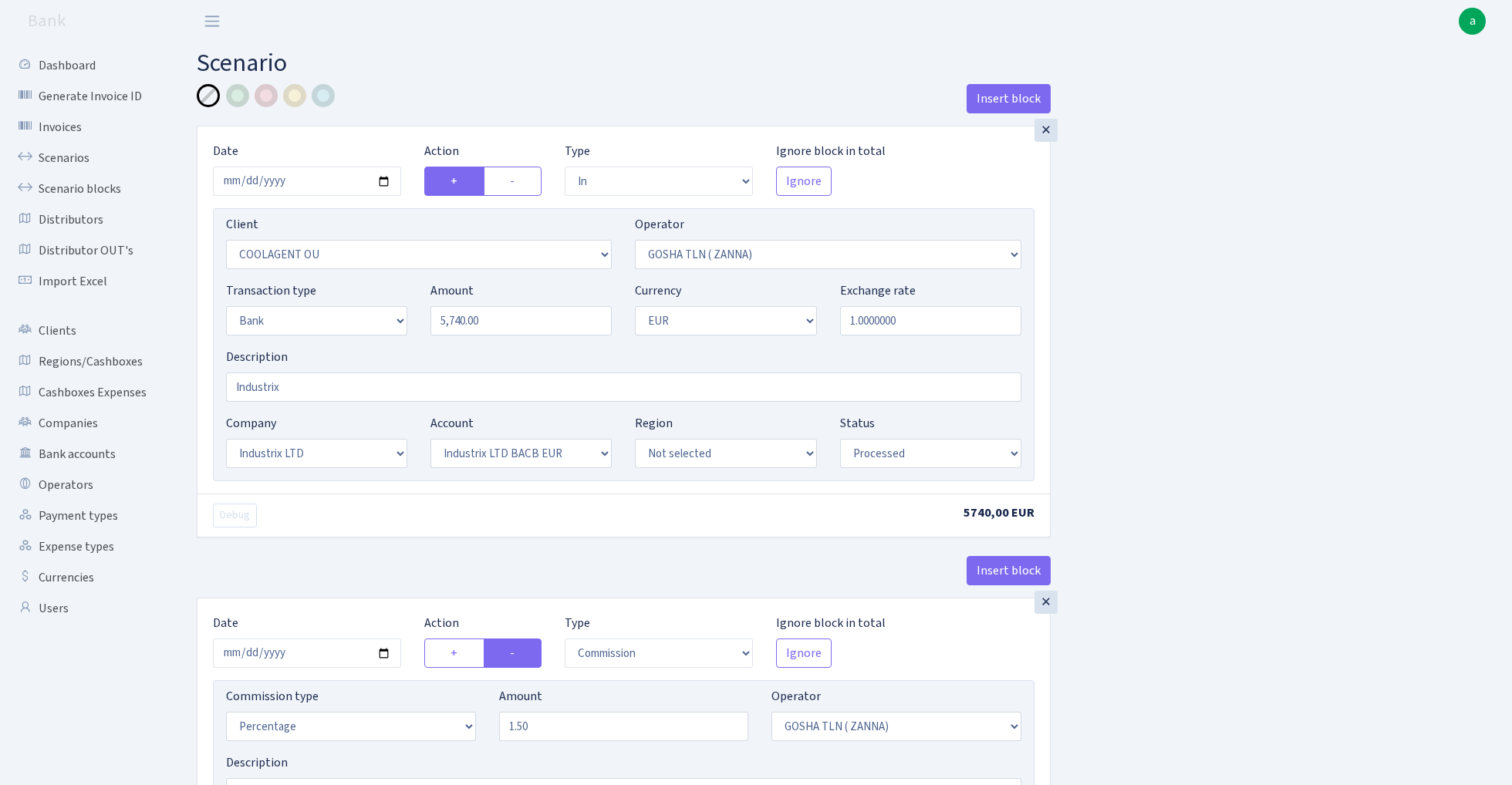
select select "processed"
click at [298, 182] on input "[DATE]" at bounding box center [307, 180] width 188 height 29
type input "[DATE]"
click at [350, 106] on div "Insert block" at bounding box center [624, 105] width 854 height 42
click at [498, 327] on input "5740.00" at bounding box center [520, 321] width 181 height 29
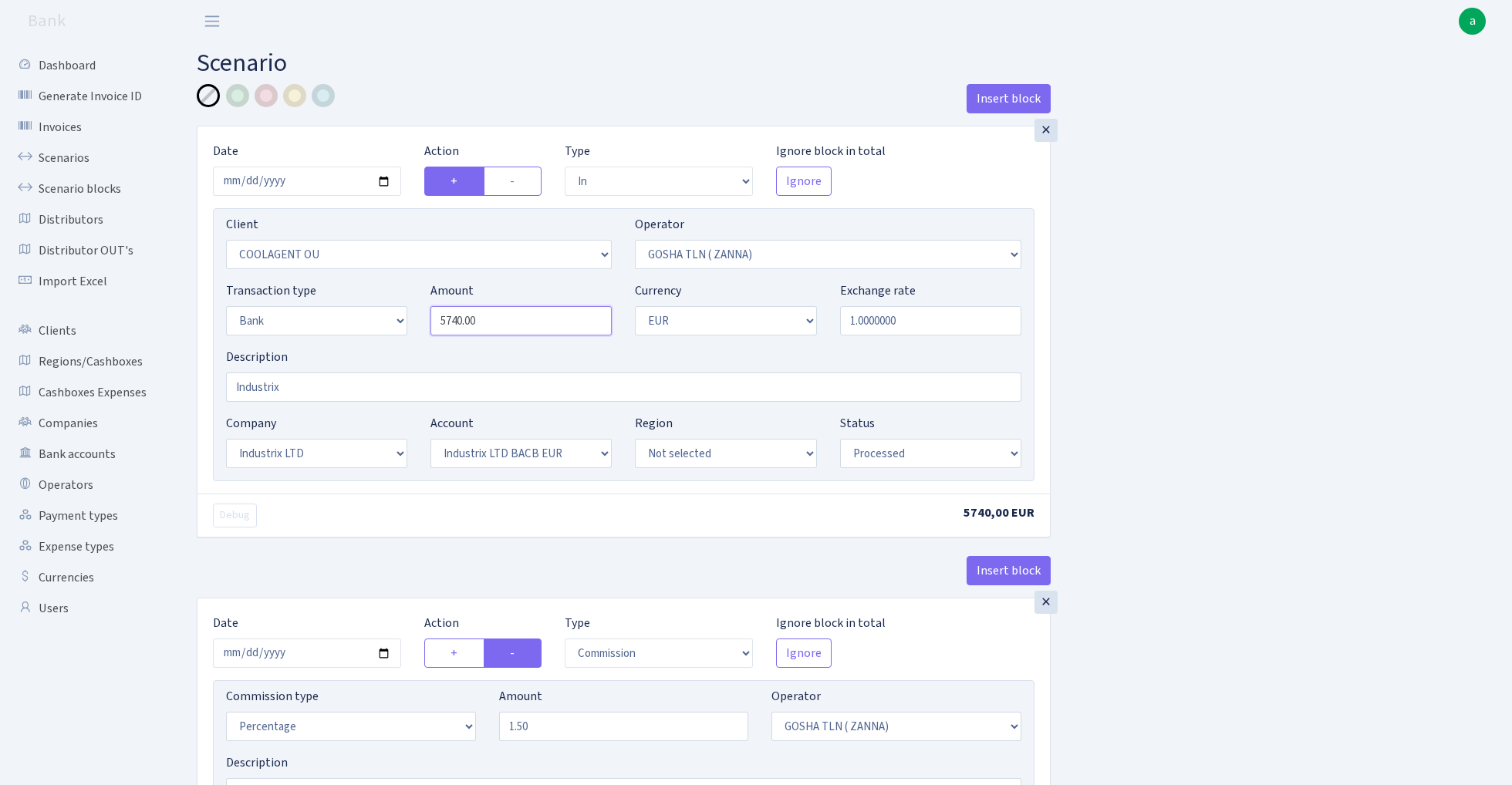
click at [498, 327] on input "5740.00" at bounding box center [520, 321] width 181 height 29
paste input "1495"
type input "14,950.00"
select select "2371"
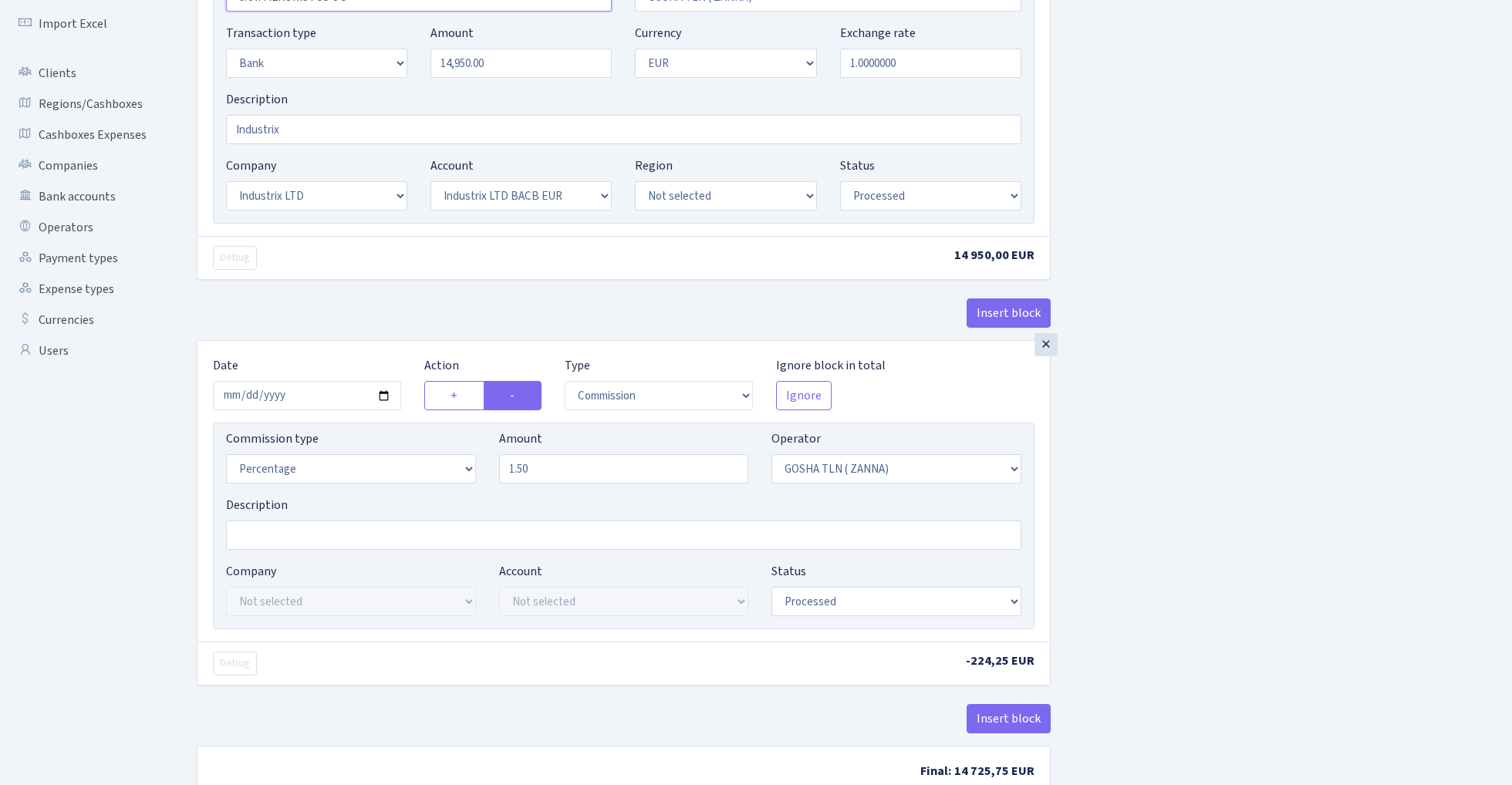
scroll to position [263, 0]
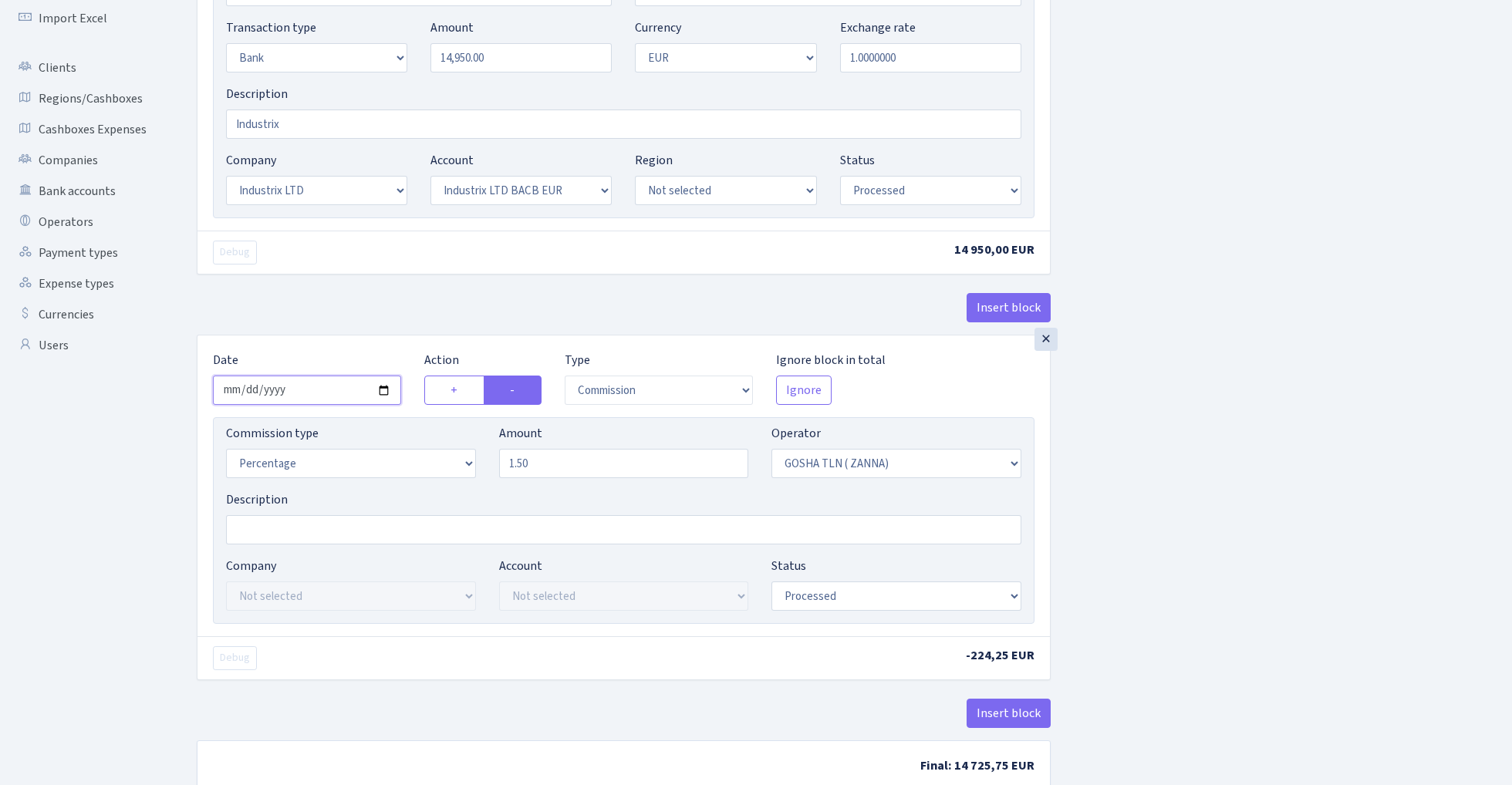
click at [310, 391] on input "[DATE]" at bounding box center [307, 390] width 188 height 29
type input "[DATE]"
click at [364, 311] on div "Insert block" at bounding box center [624, 315] width 854 height 42
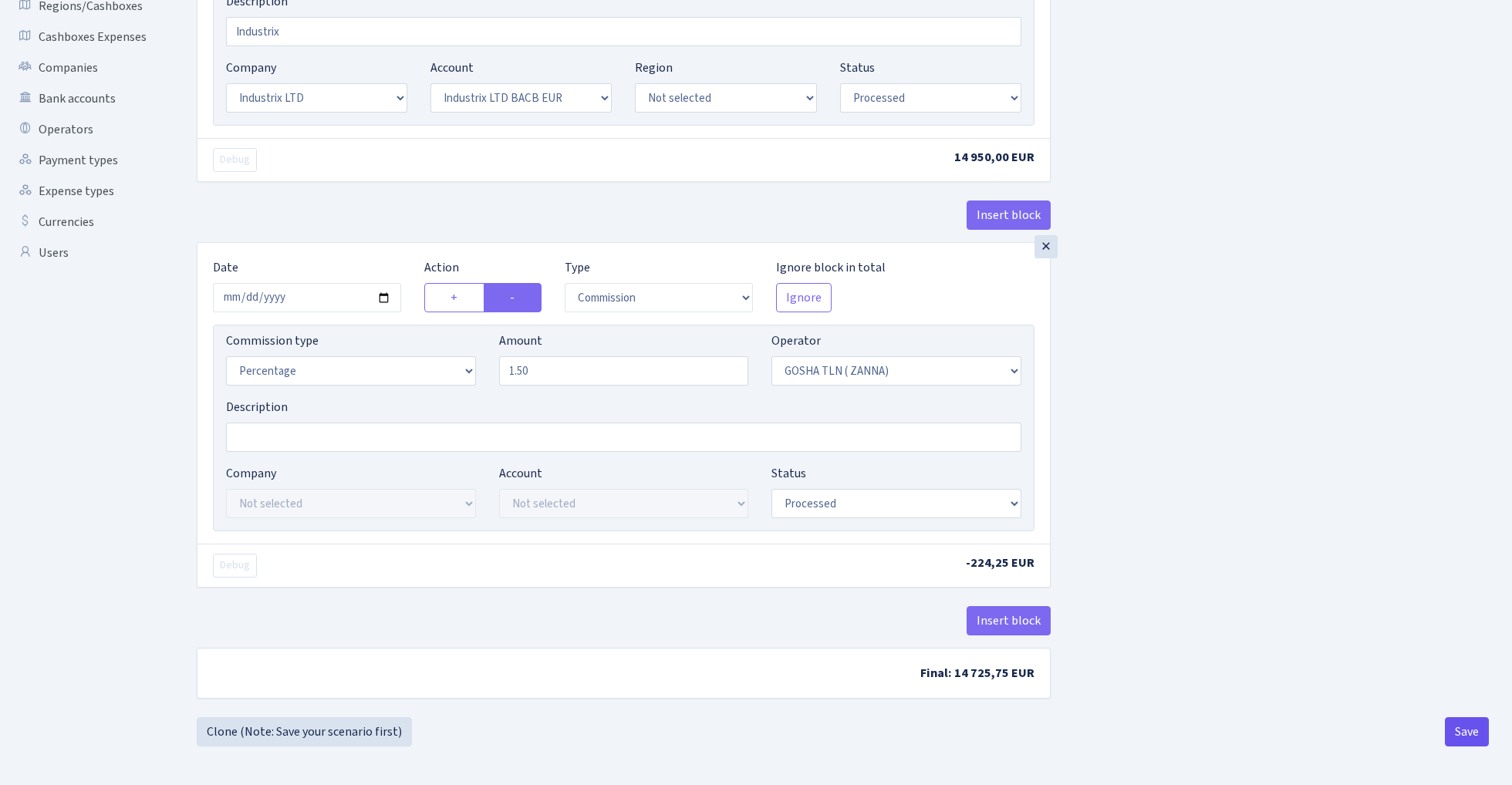
scroll to position [359, 0]
click at [1469, 732] on button "Save" at bounding box center [1466, 732] width 44 height 29
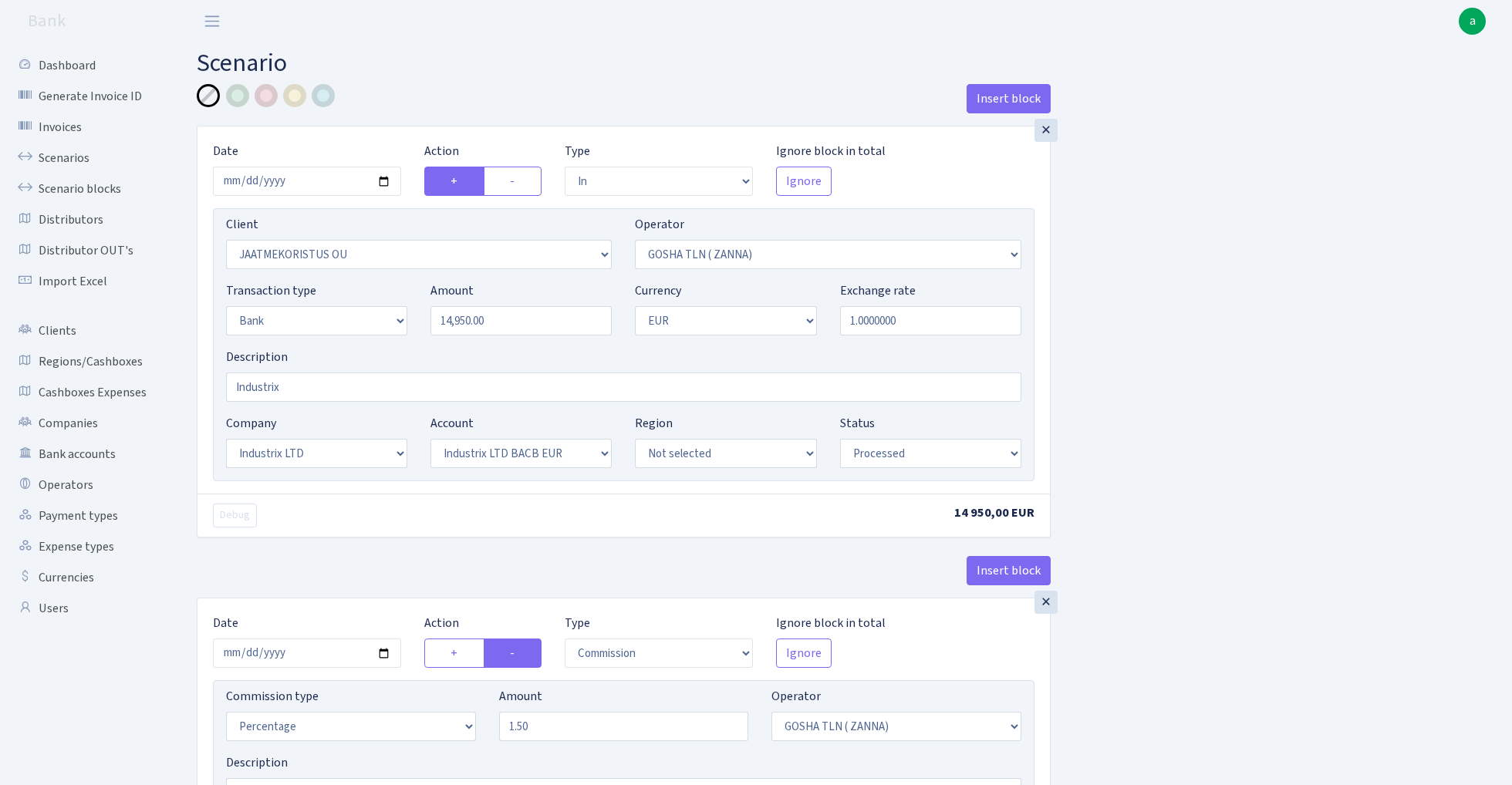
select select "in"
select select "2371"
select select "134"
select select "2"
select select "1"
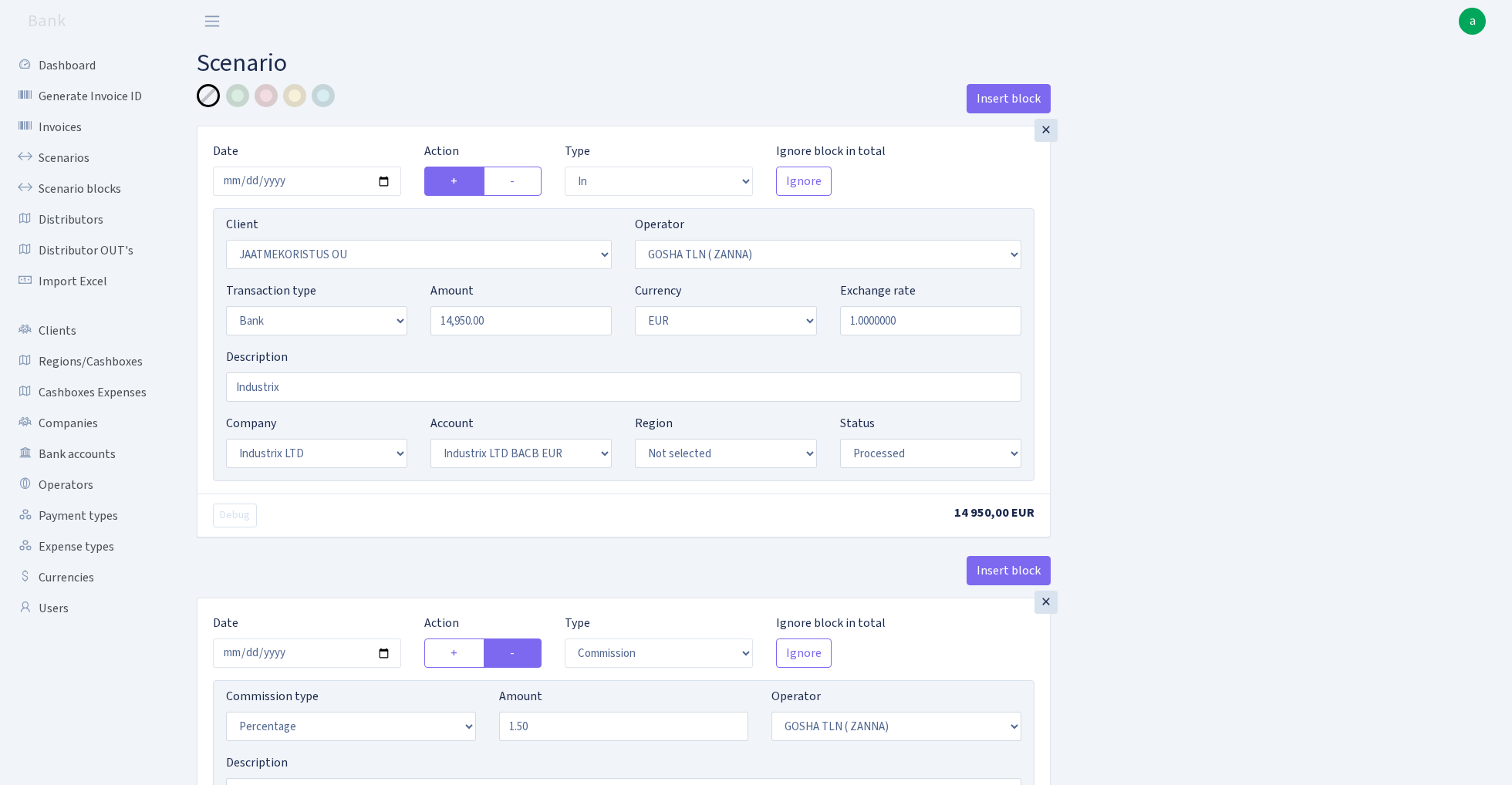
select select "17"
select select "41"
select select "processed"
select select "commission"
select select "134"
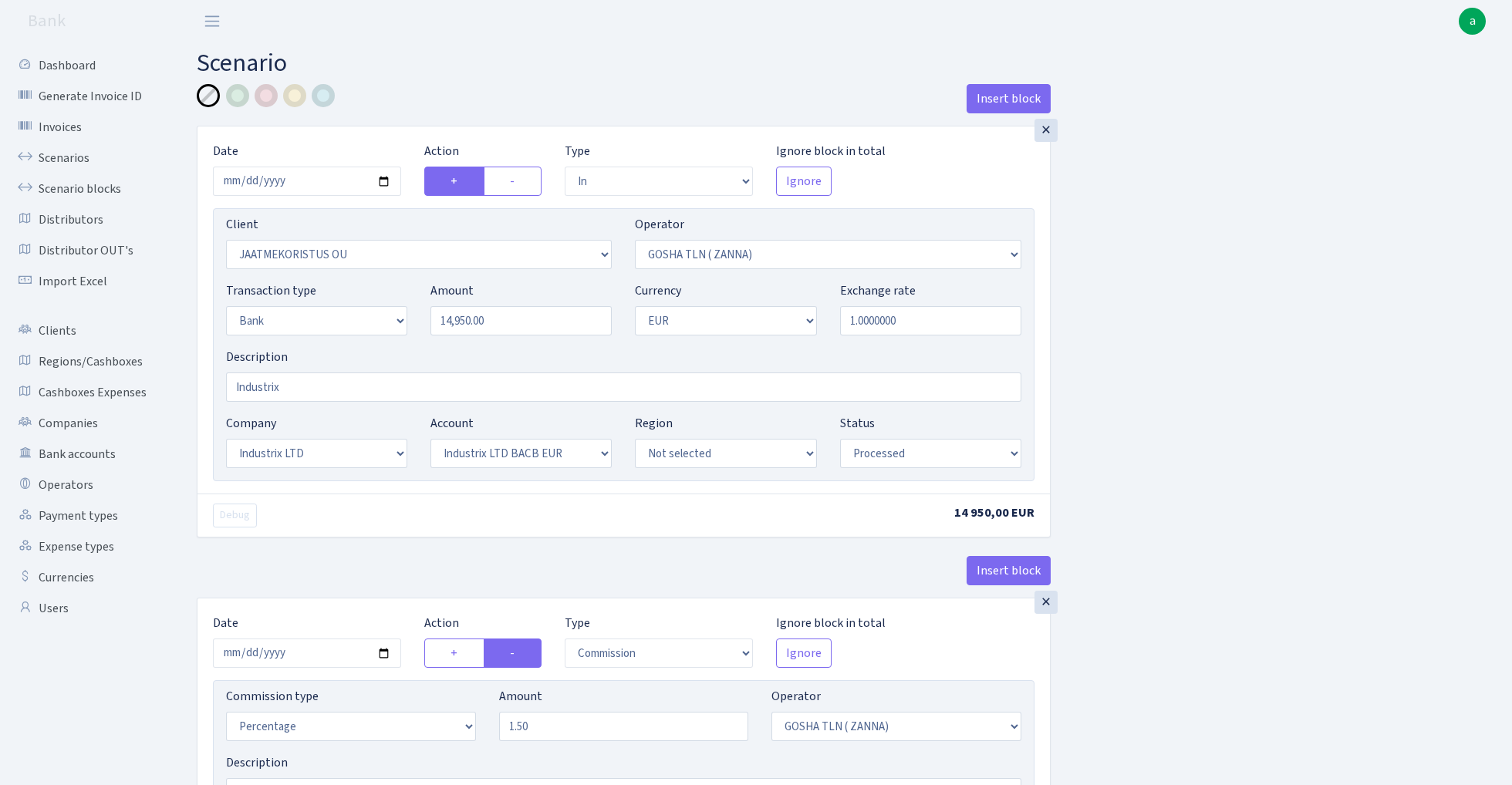
select select "processed"
click at [61, 156] on link "Scenarios" at bounding box center [85, 158] width 154 height 31
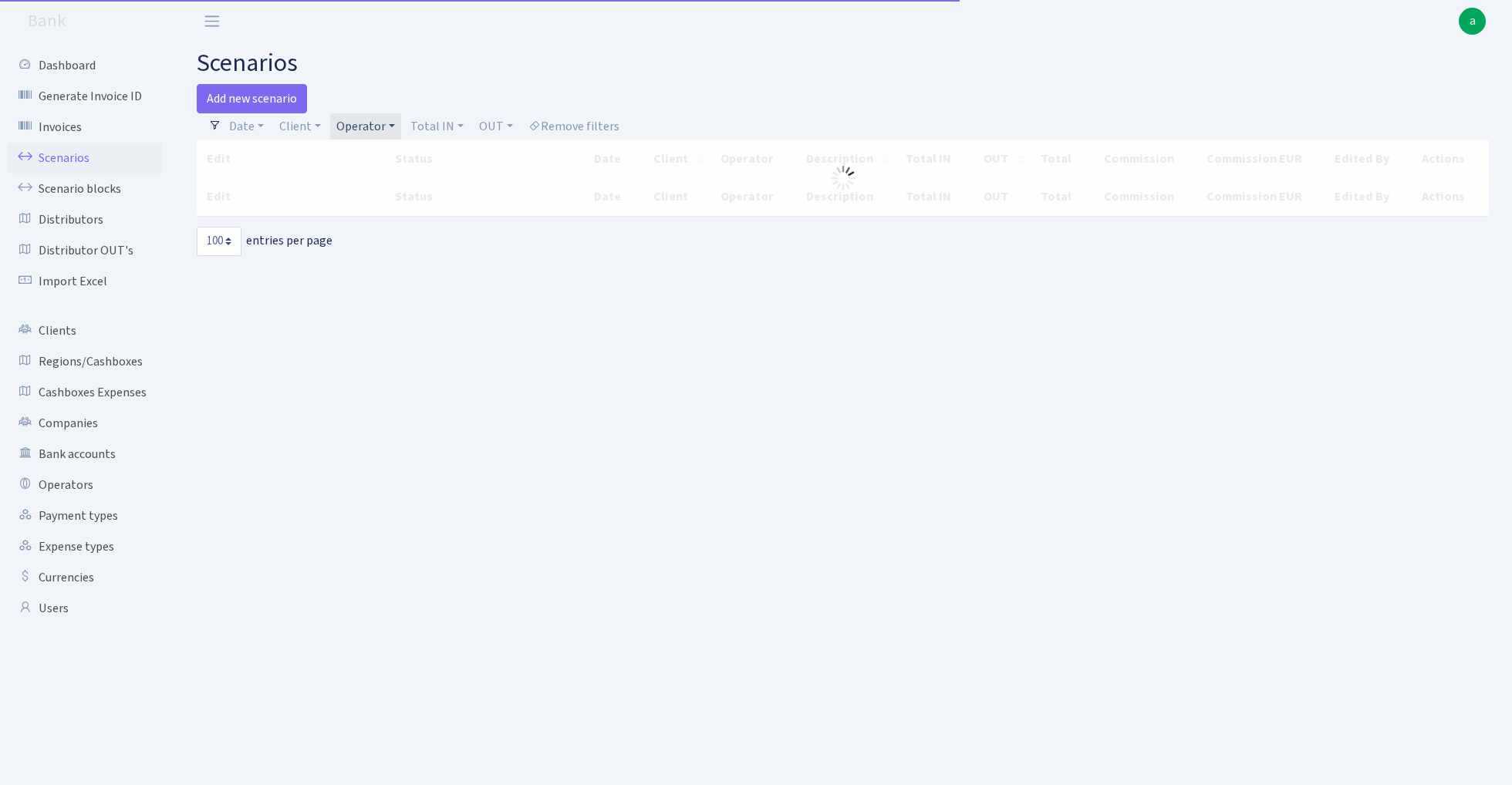
select select "100"
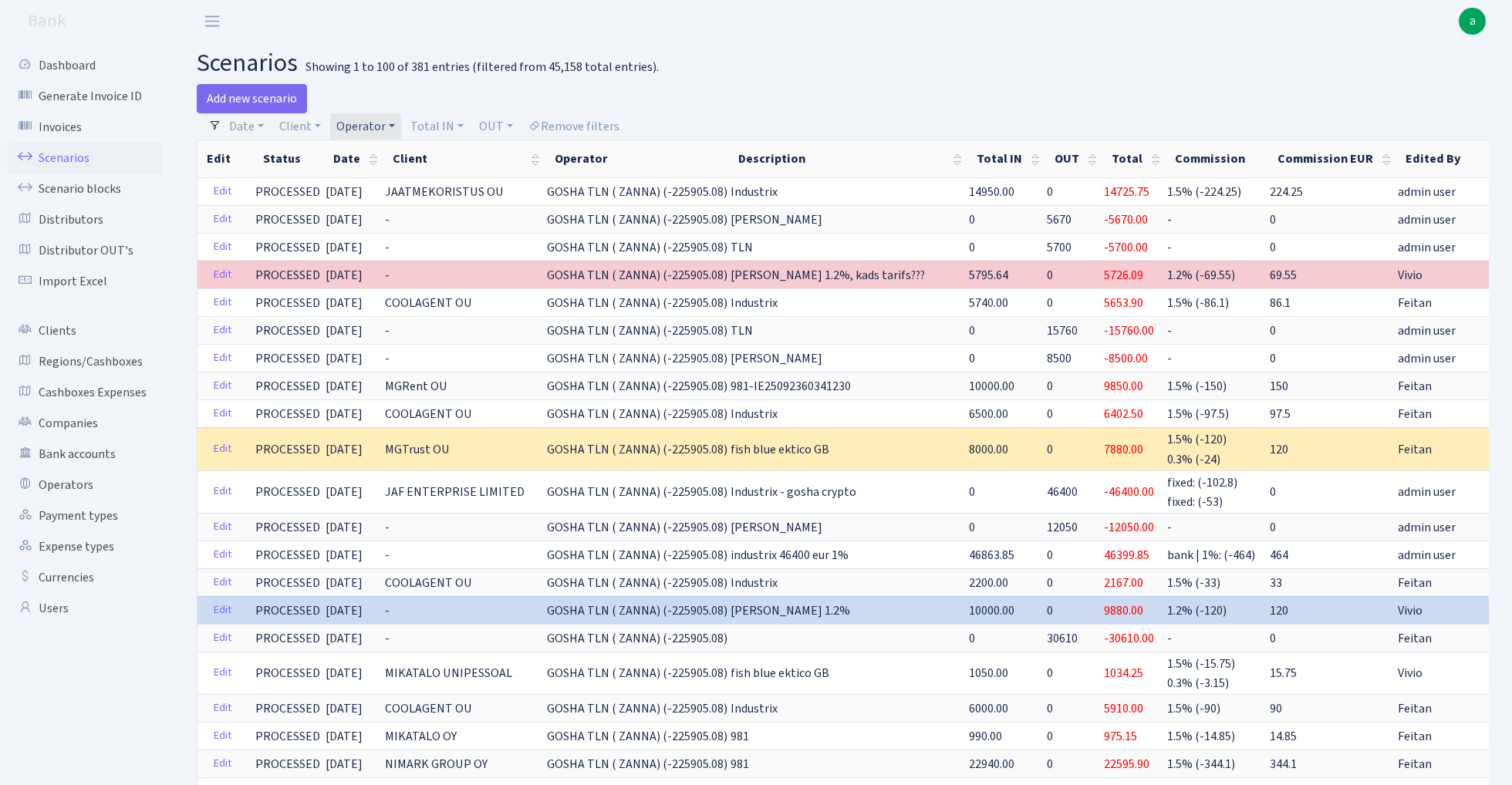
click at [359, 122] on link "Operator" at bounding box center [365, 126] width 71 height 26
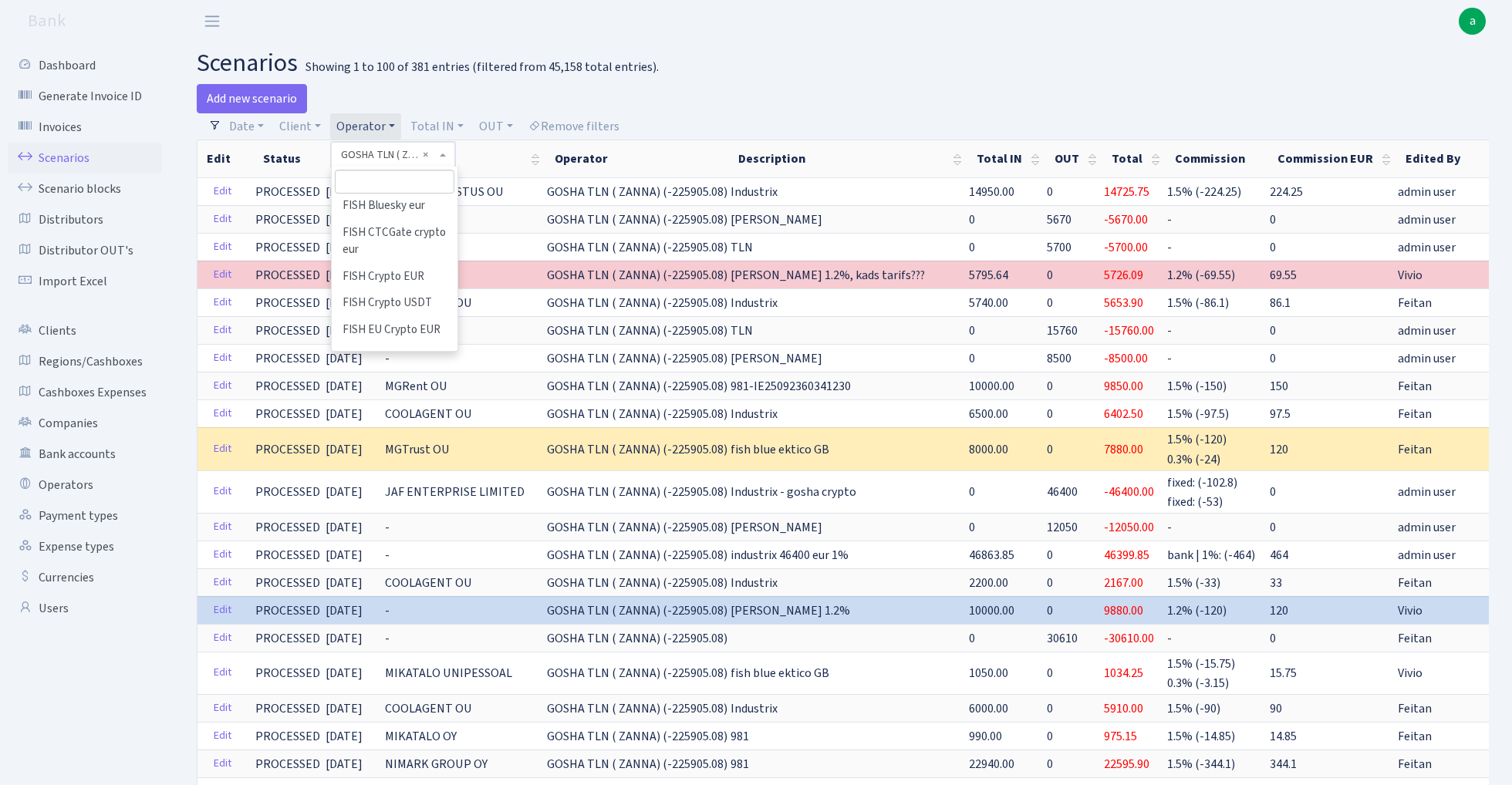
click at [403, 182] on input "search" at bounding box center [394, 181] width 119 height 24
type input "V_D"
click at [412, 208] on li "V_DIMA EVREI eur" at bounding box center [394, 210] width 123 height 27
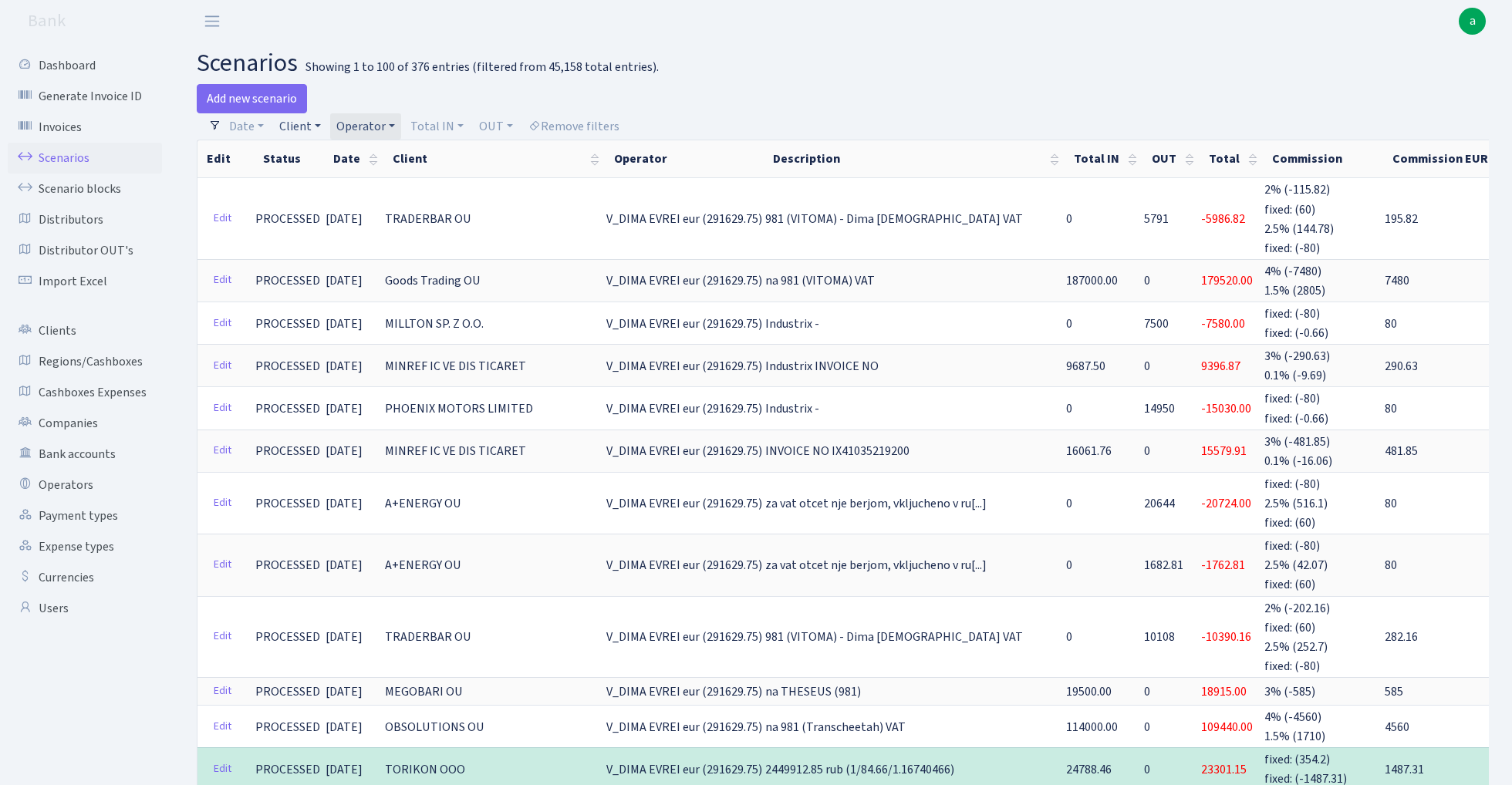
click at [300, 125] on link "Client" at bounding box center [300, 126] width 54 height 26
click at [302, 185] on input "search" at bounding box center [334, 181] width 113 height 24
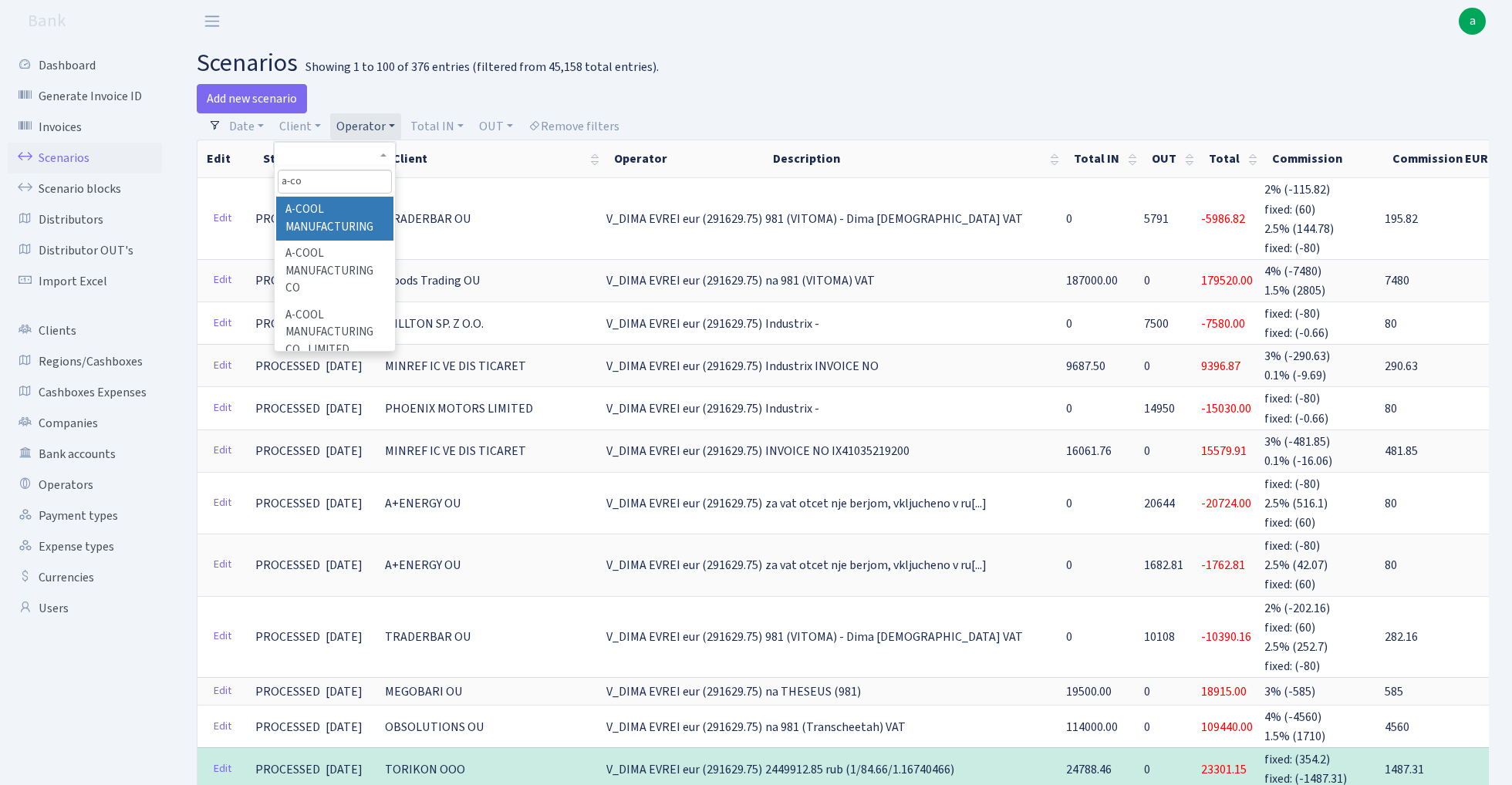
type input "a-co"
click at [322, 223] on li "A-COOL MANUFACTURING" at bounding box center [334, 219] width 117 height 44
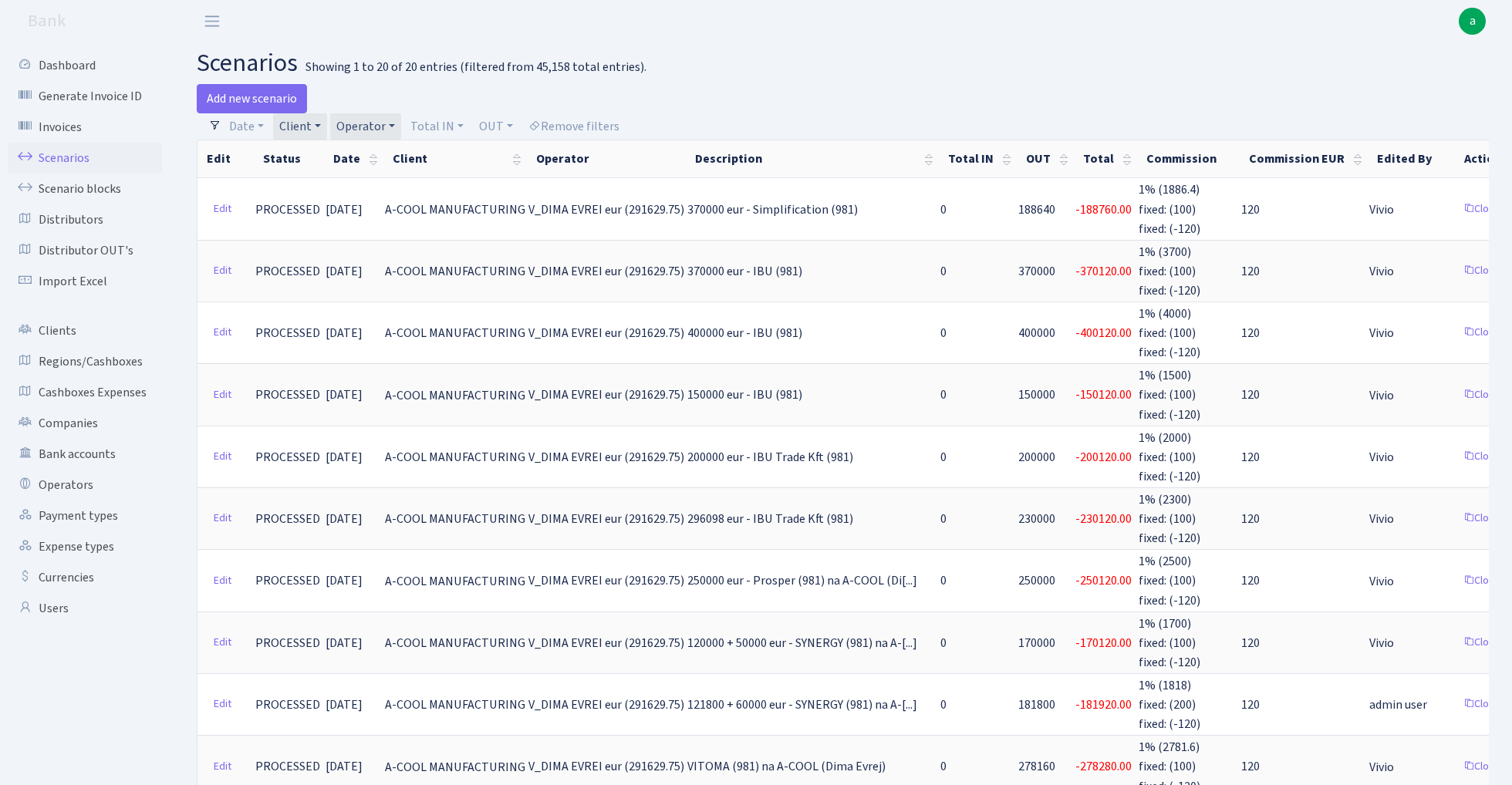
click at [300, 124] on link "Client" at bounding box center [300, 126] width 54 height 26
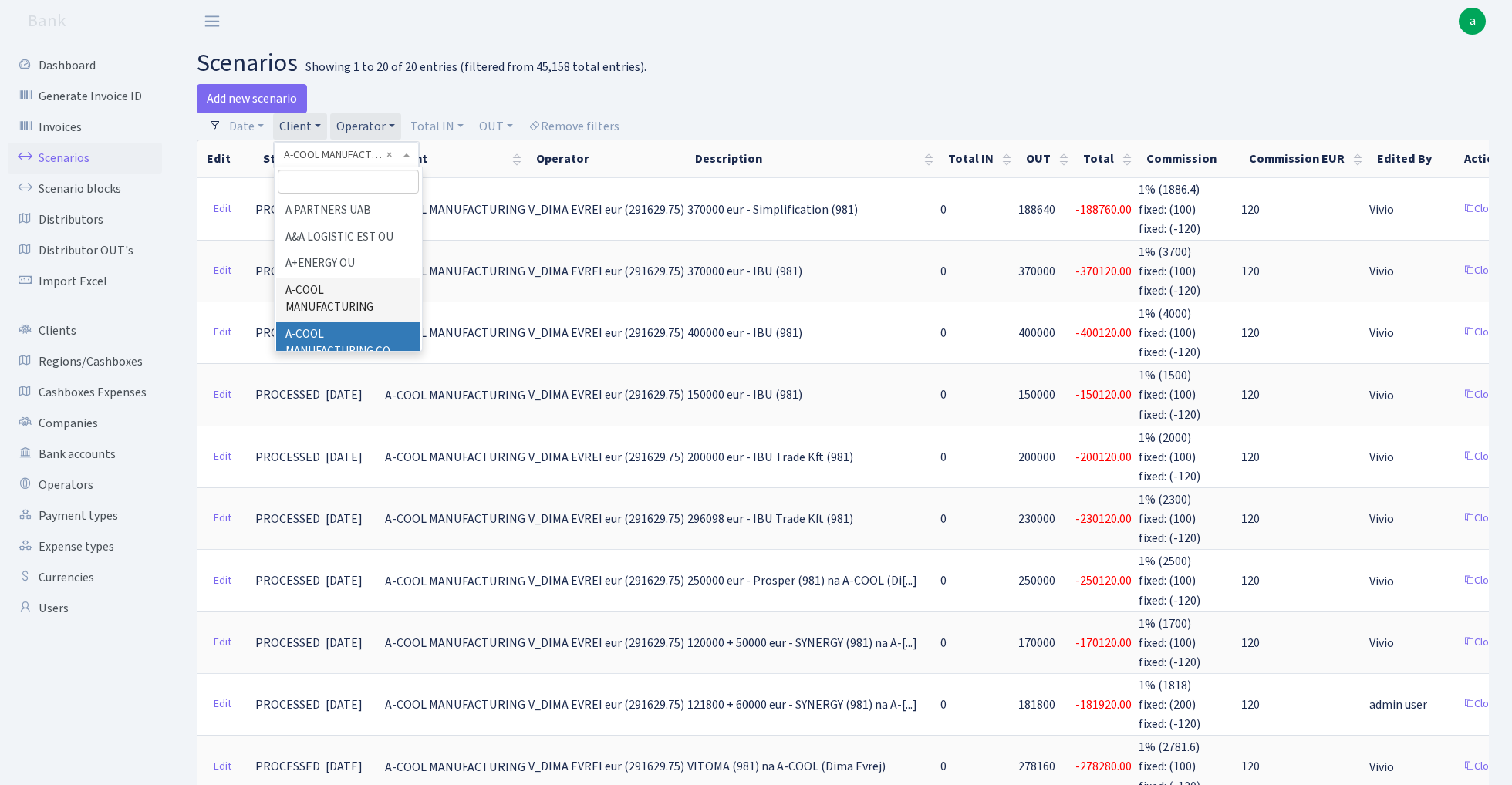
click at [350, 322] on li "A-COOL MANUFACTURING CO" at bounding box center [348, 343] width 145 height 44
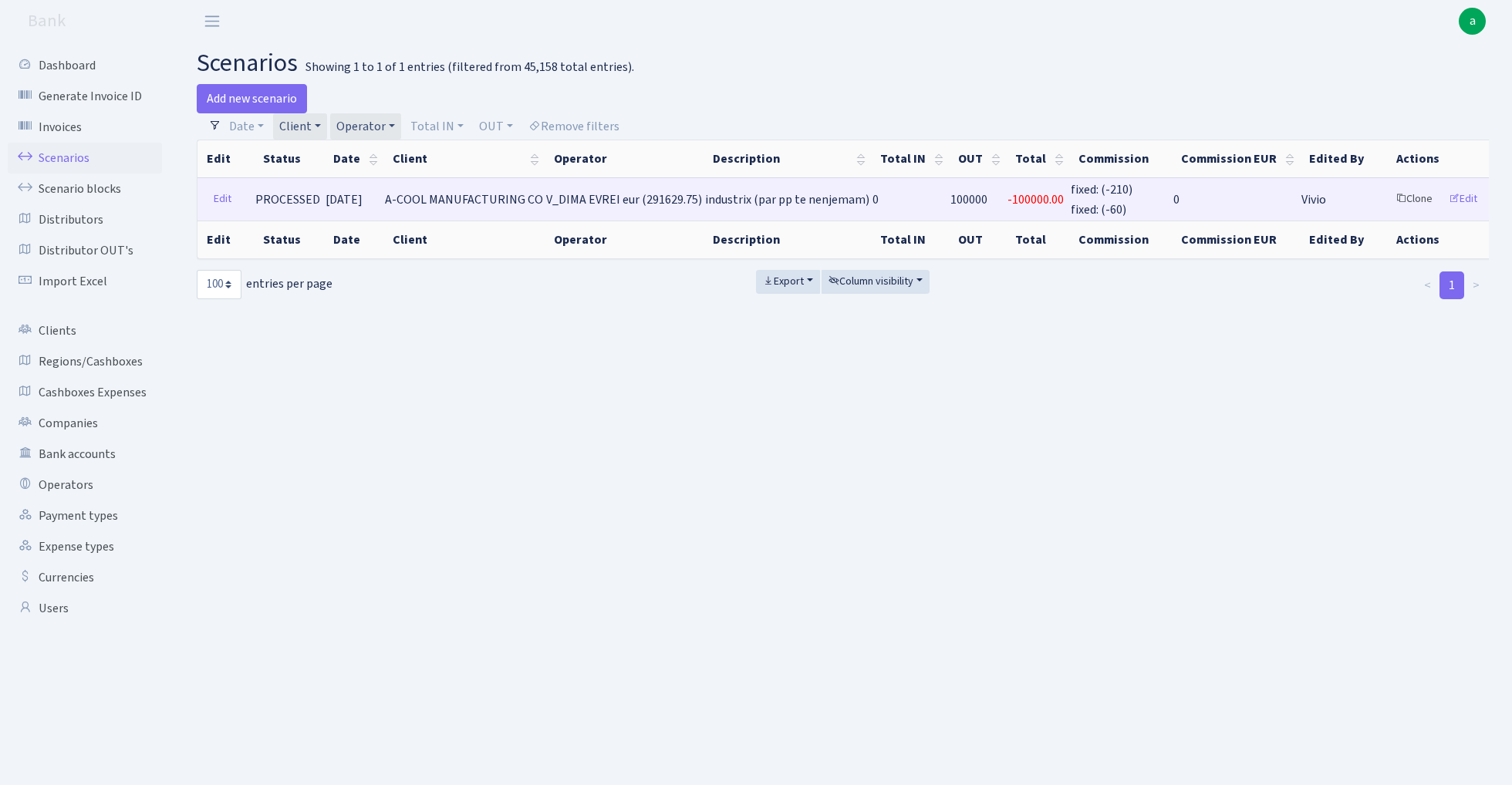
click at [1388, 196] on link "Clone" at bounding box center [1414, 199] width 51 height 24
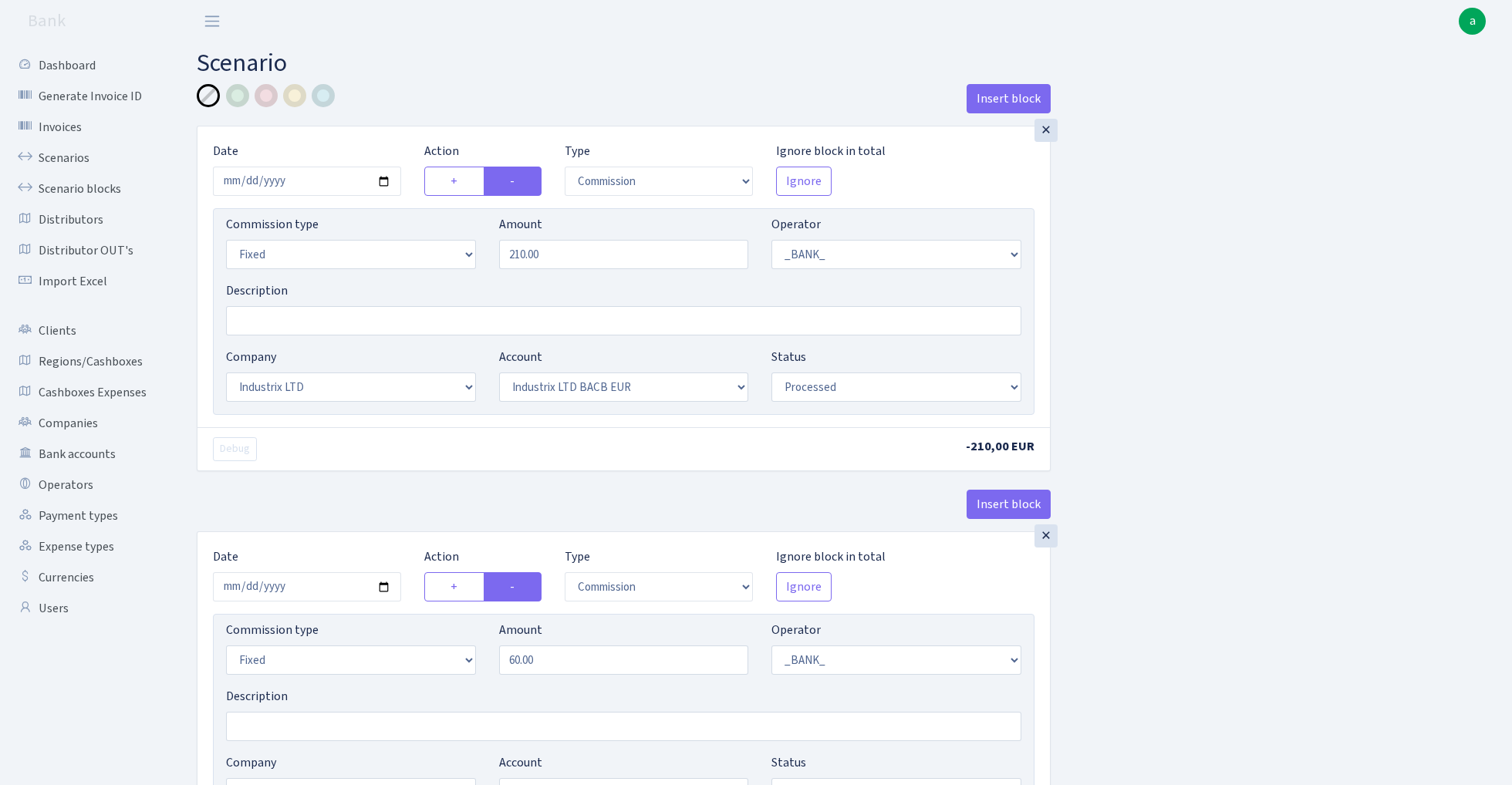
select select "commission"
select select "fixed"
select select "1"
select select "17"
select select "41"
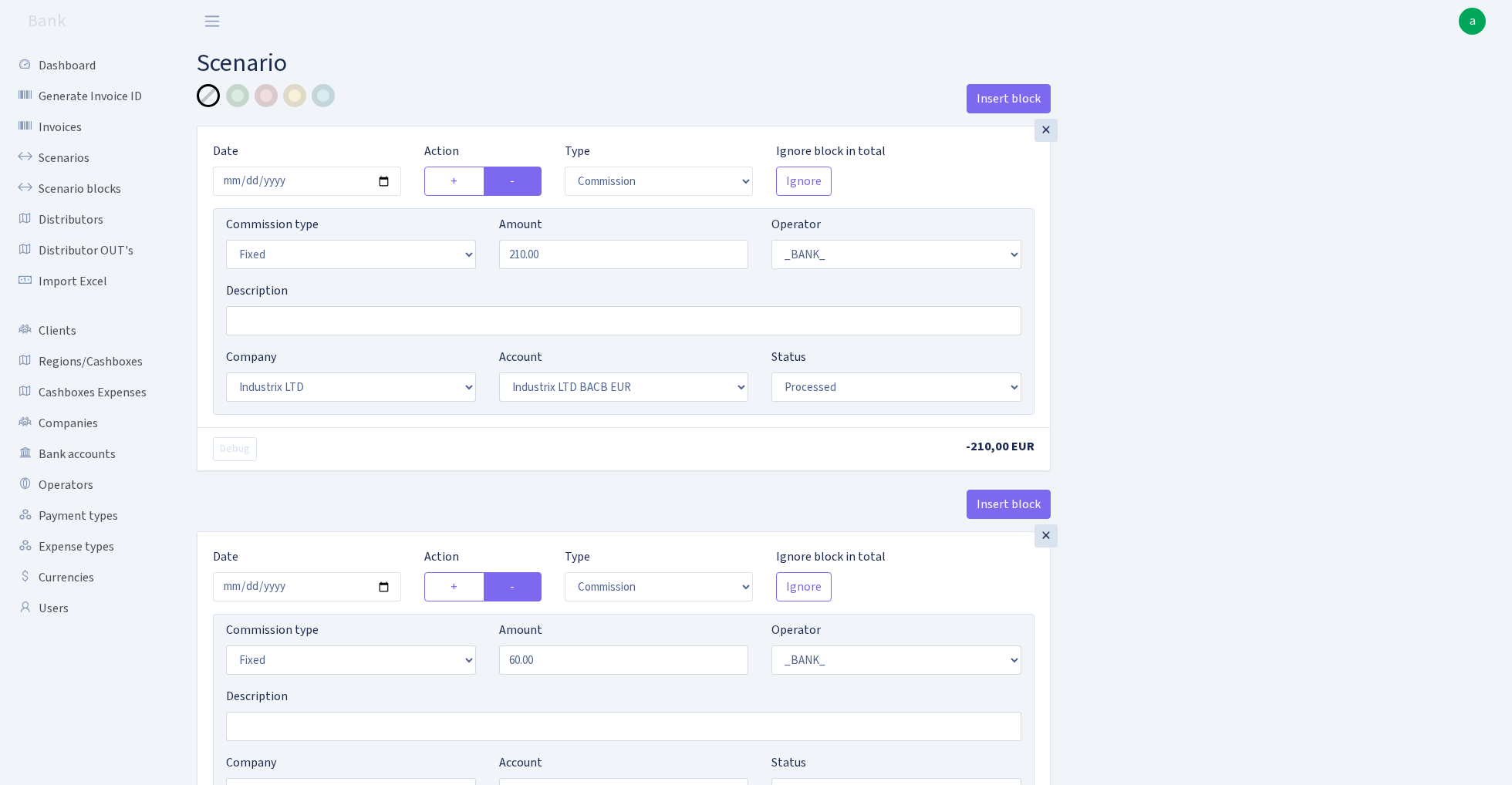
select select "processed"
select select "commission"
select select "fixed"
select select "1"
select select "17"
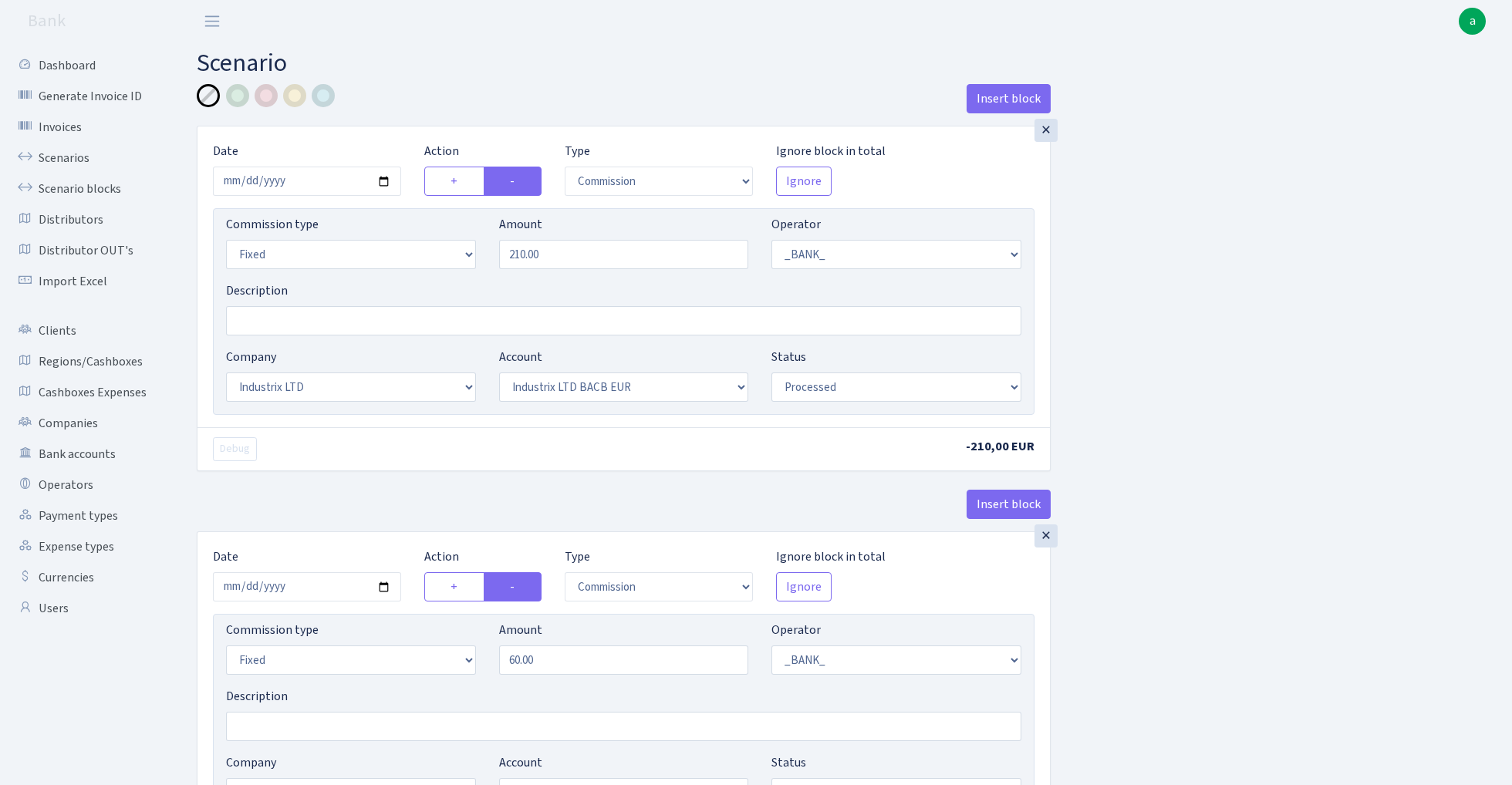
select select "41"
select select "processed"
select select "out"
select select "2096"
select select "431"
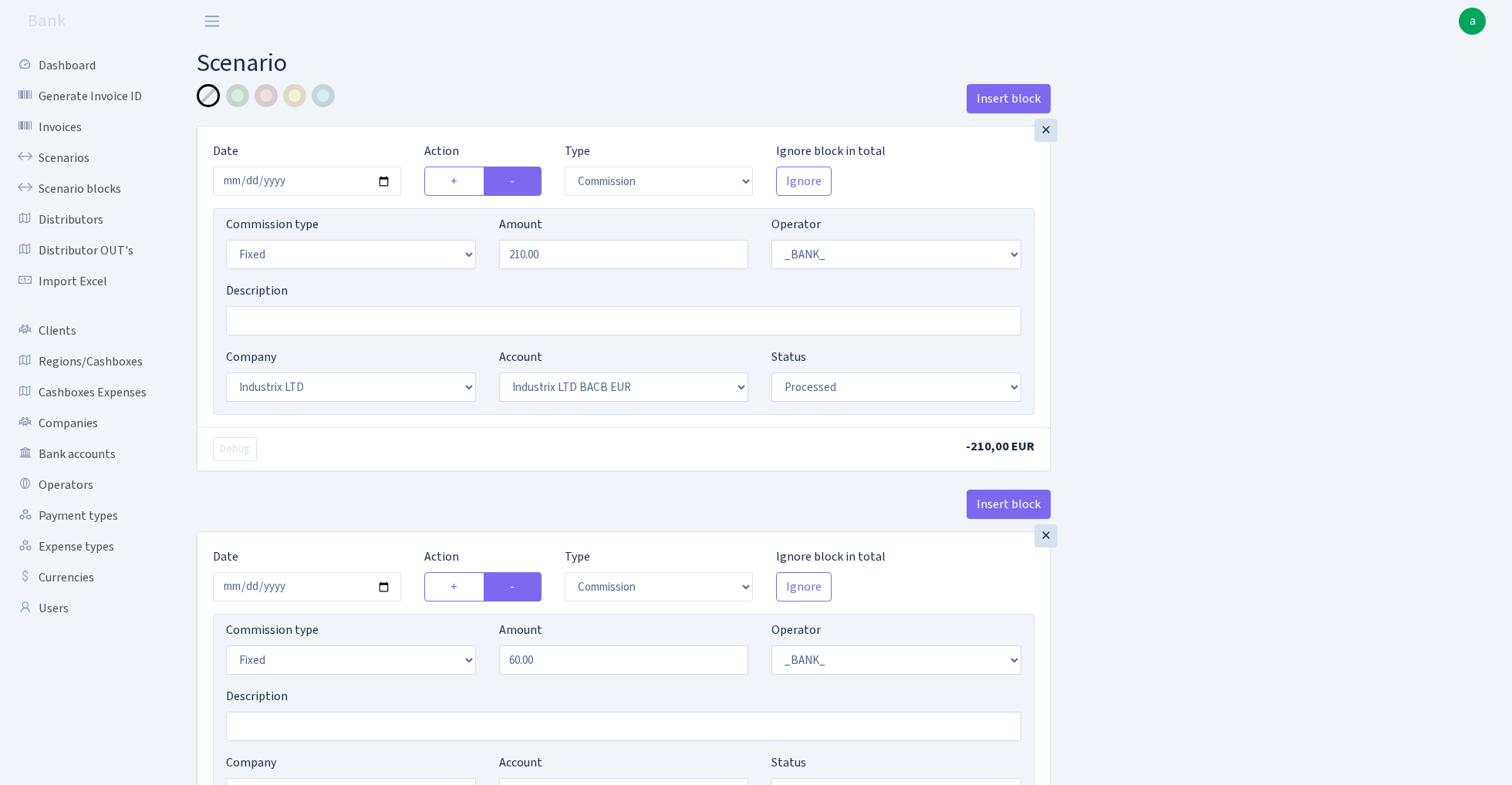
select select "2"
select select "1"
select select "17"
select select "41"
select select "processed"
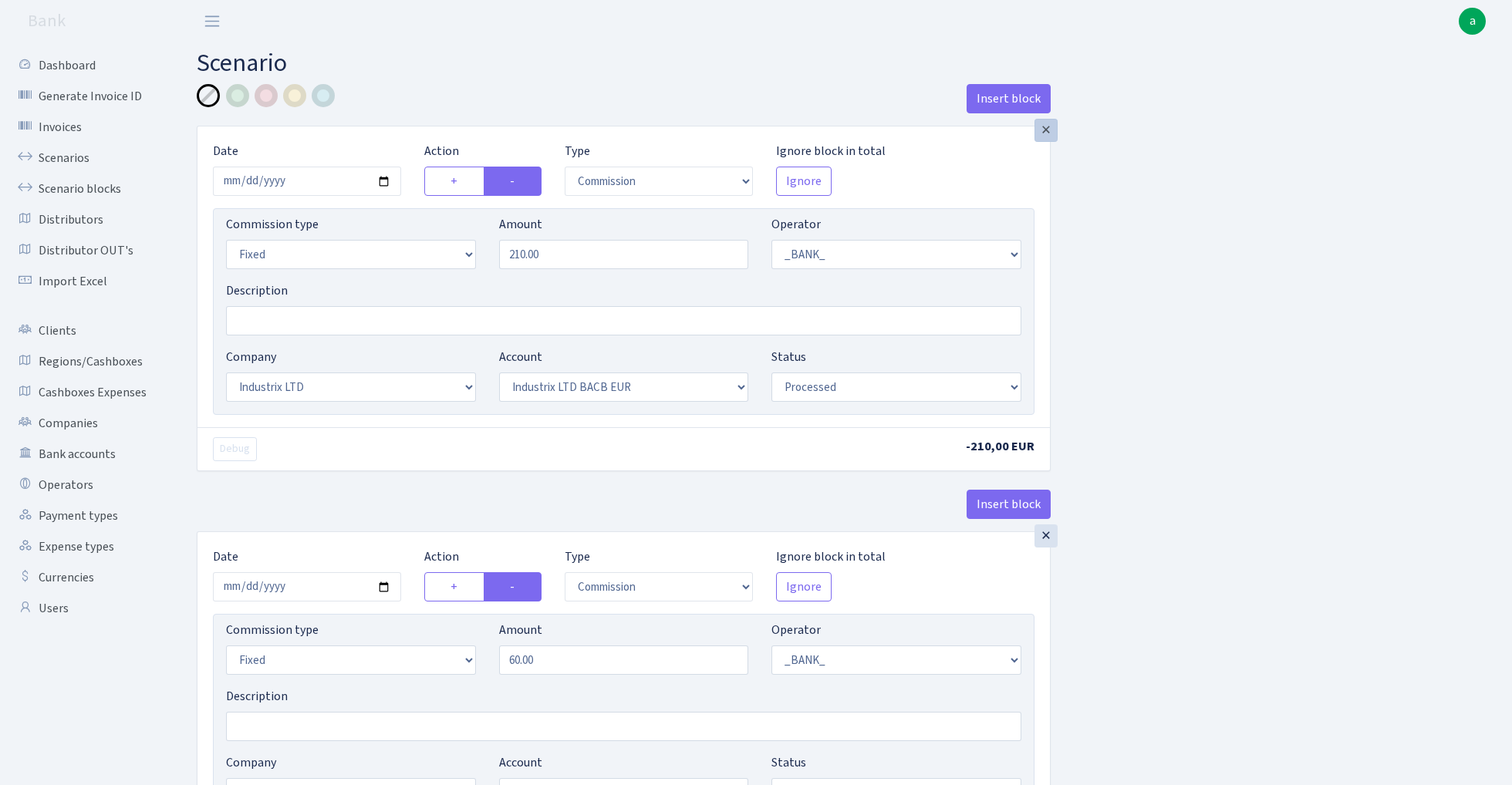
click at [1043, 131] on div "×" at bounding box center [1046, 131] width 23 height 23
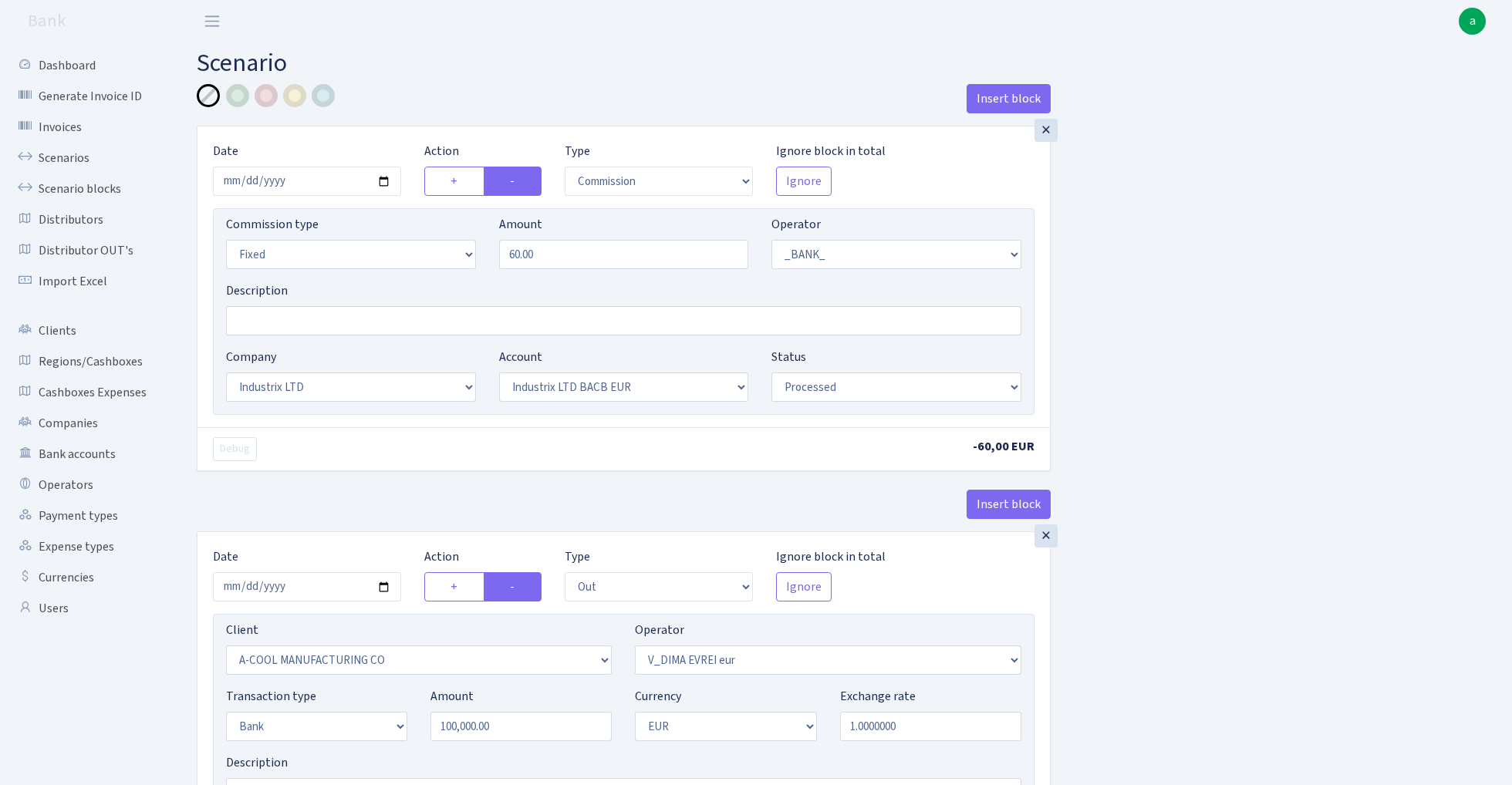
click at [1043, 131] on div "×" at bounding box center [1046, 131] width 23 height 23
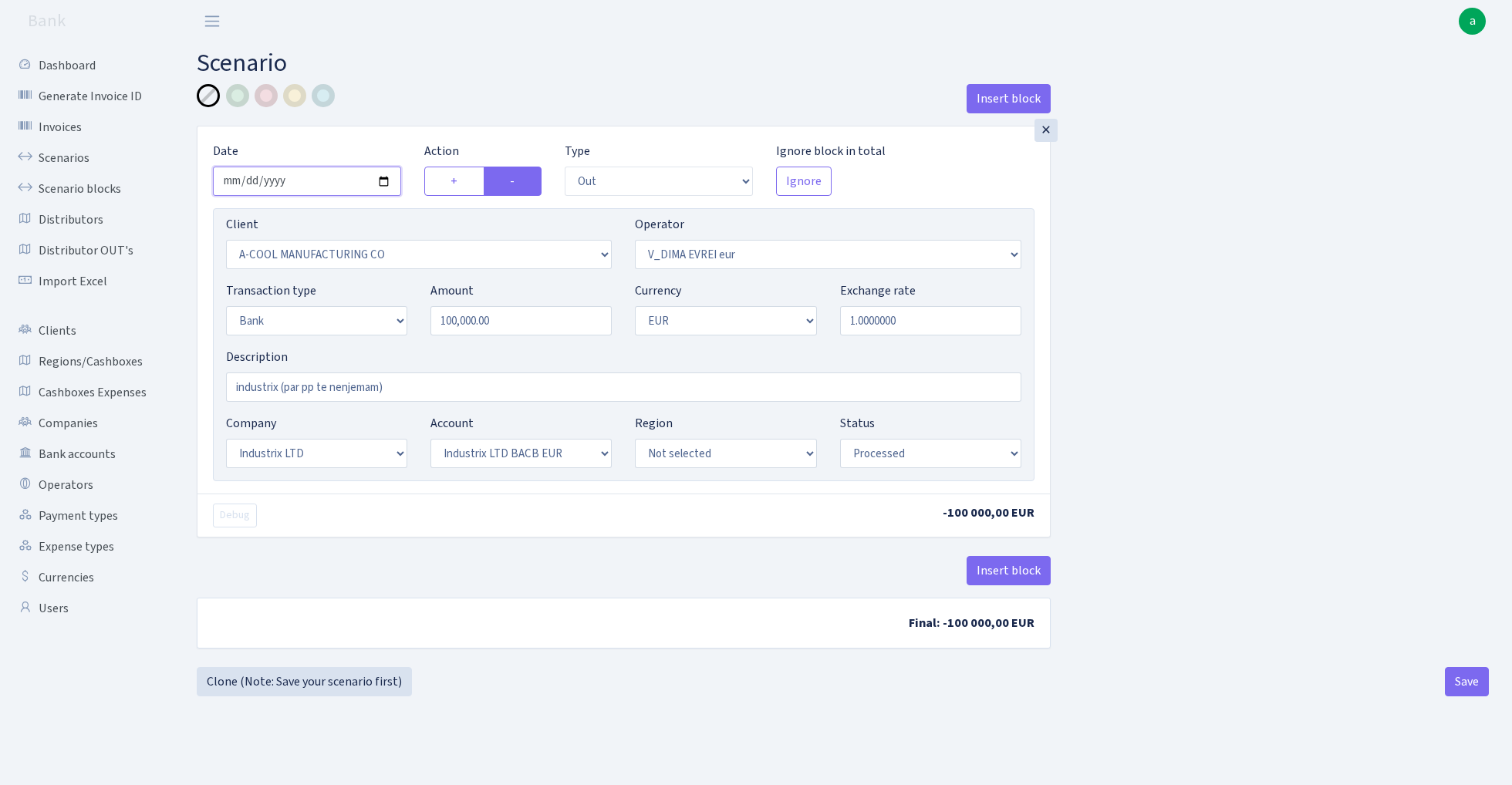
click at [318, 182] on input "[DATE]" at bounding box center [307, 180] width 188 height 29
type input "[DATE]"
click at [439, 88] on div "Insert block" at bounding box center [624, 105] width 854 height 42
click at [519, 322] on input "100000.00" at bounding box center [520, 321] width 181 height 29
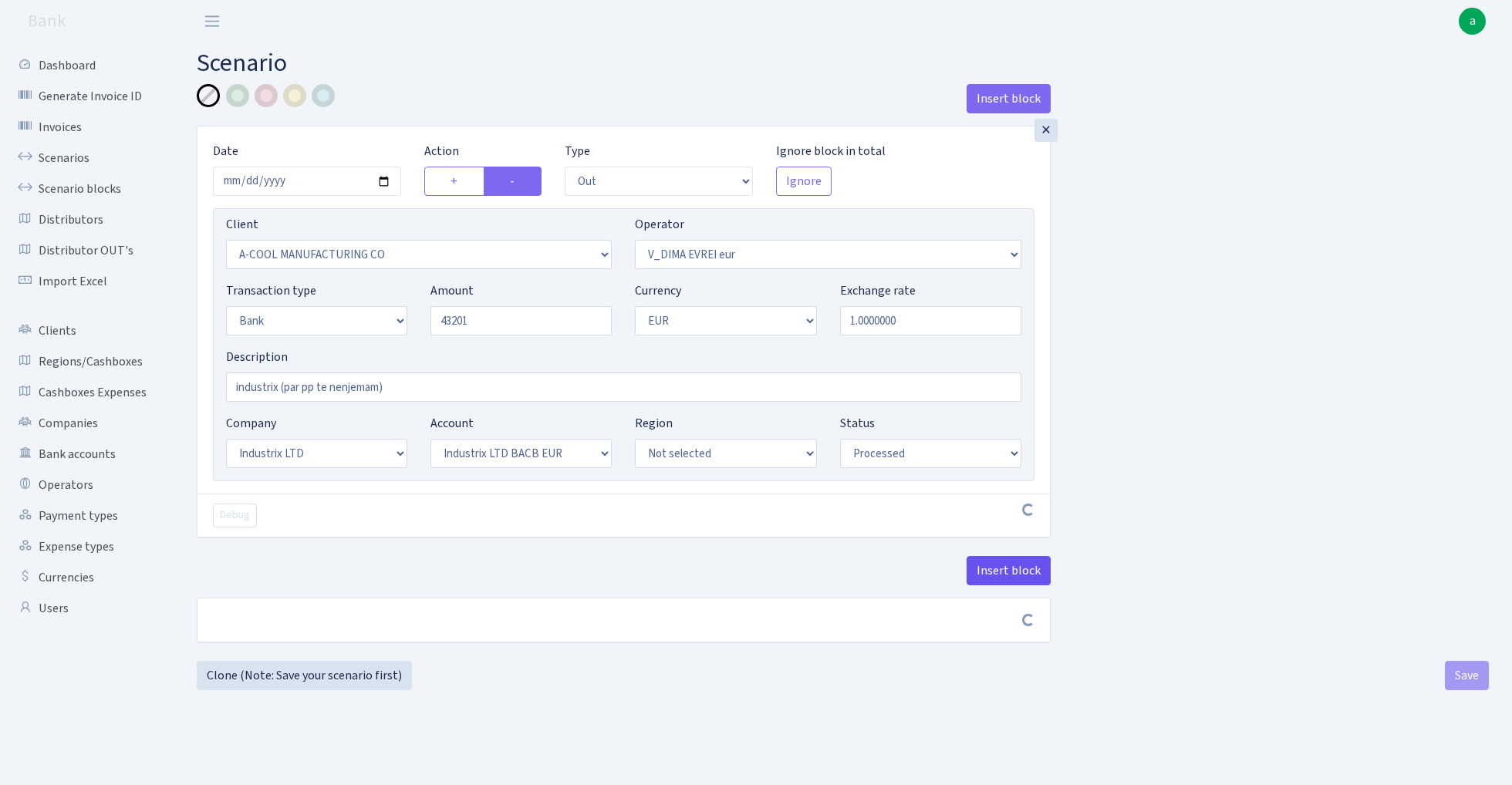
type input "43,201.00"
click at [1006, 574] on button "Insert block" at bounding box center [1008, 570] width 84 height 29
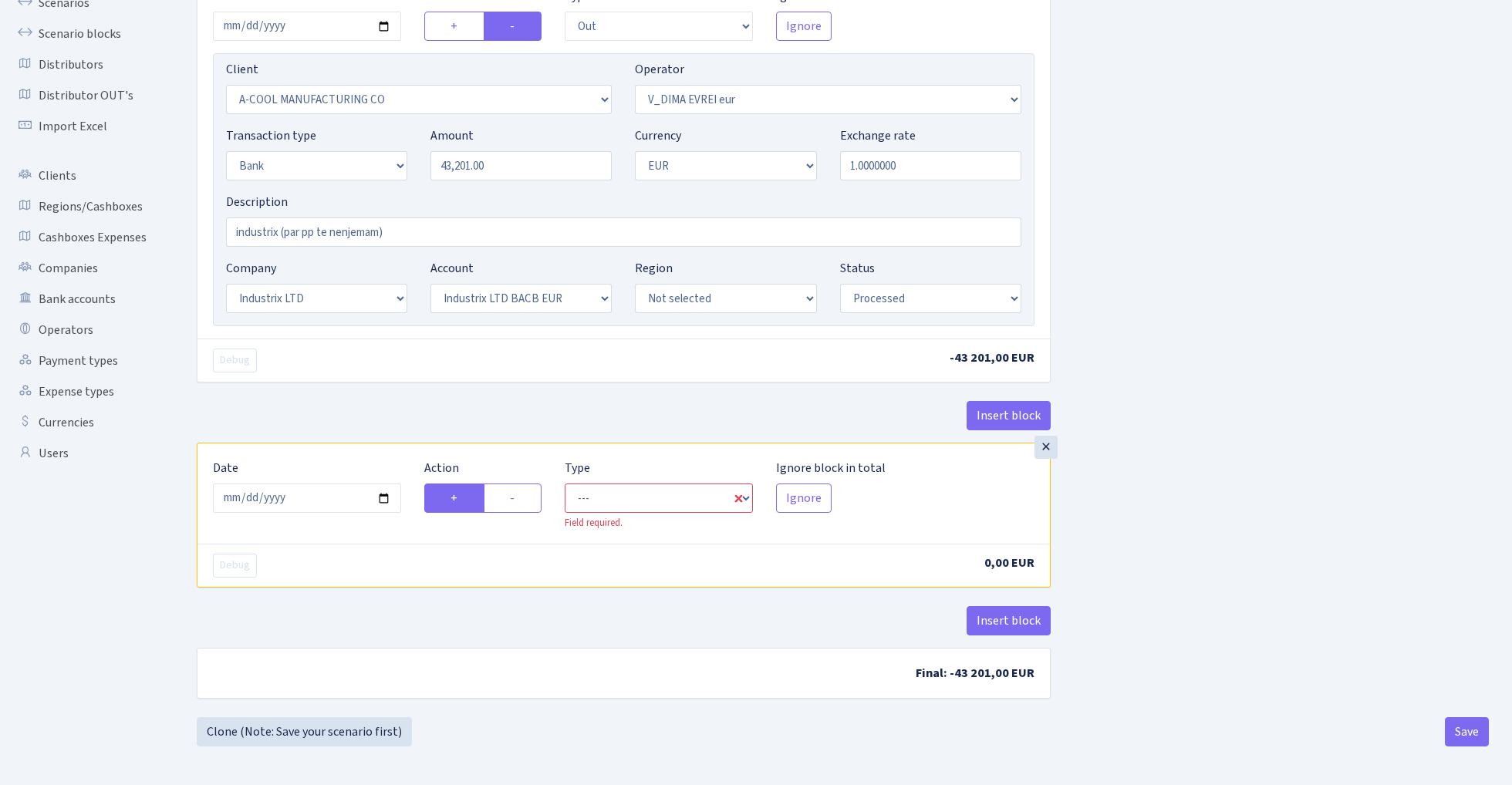
scroll to position [158, 0]
click at [526, 495] on label "-" at bounding box center [512, 498] width 58 height 29
click at [519, 495] on input "-" at bounding box center [514, 493] width 10 height 10
radio input "true"
radio input "false"
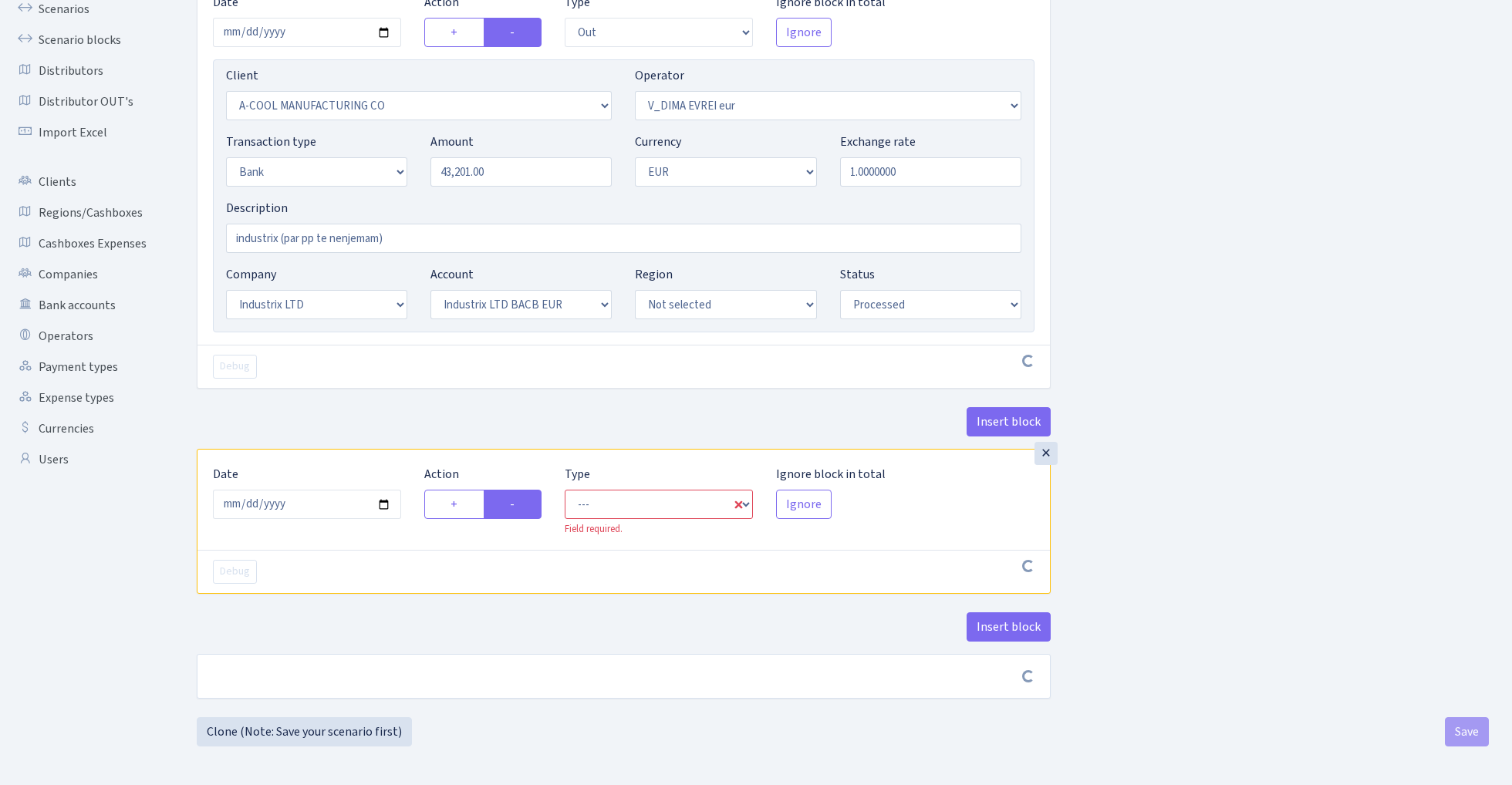
scroll to position [152, 0]
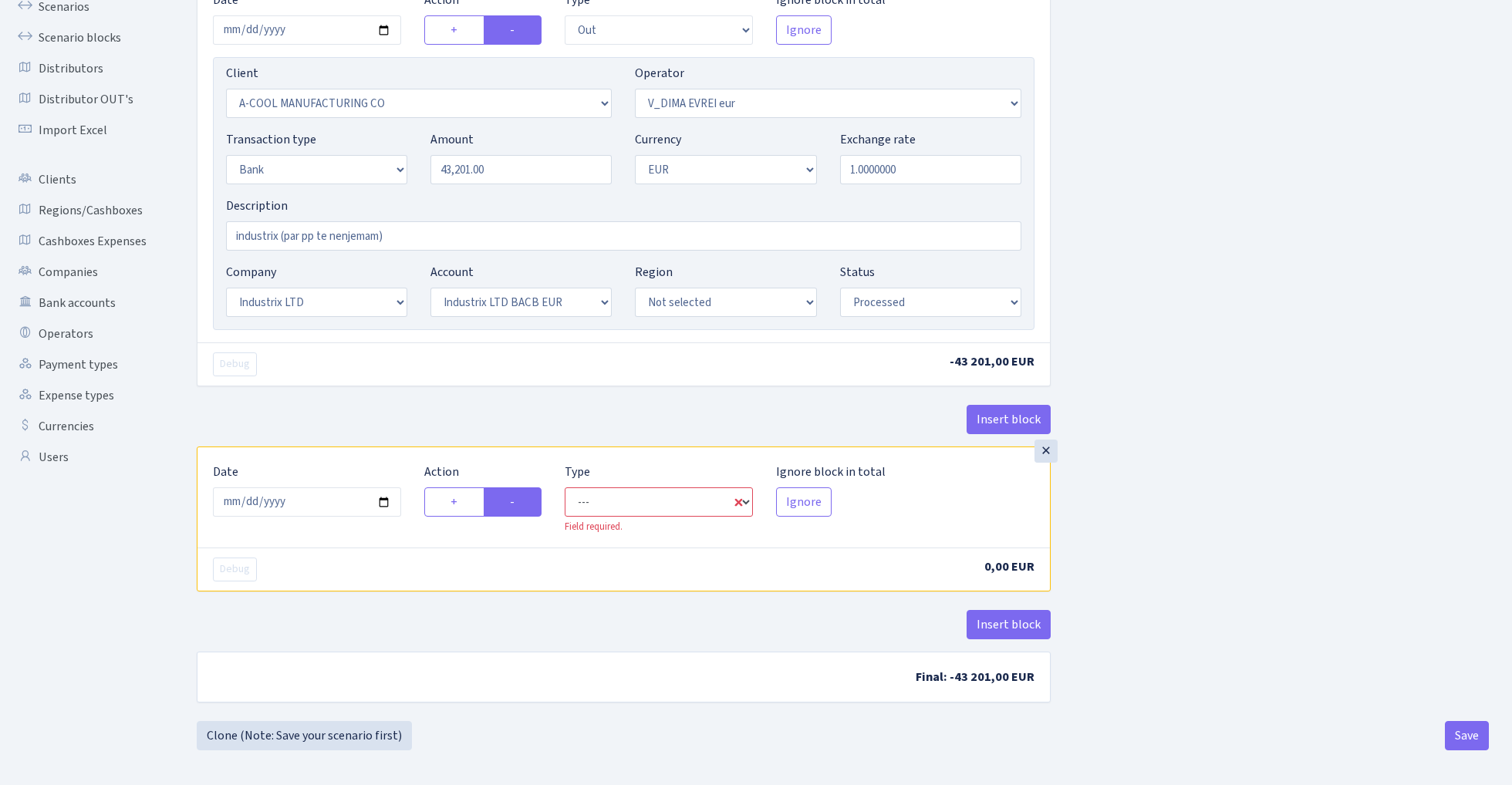
select select "commission"
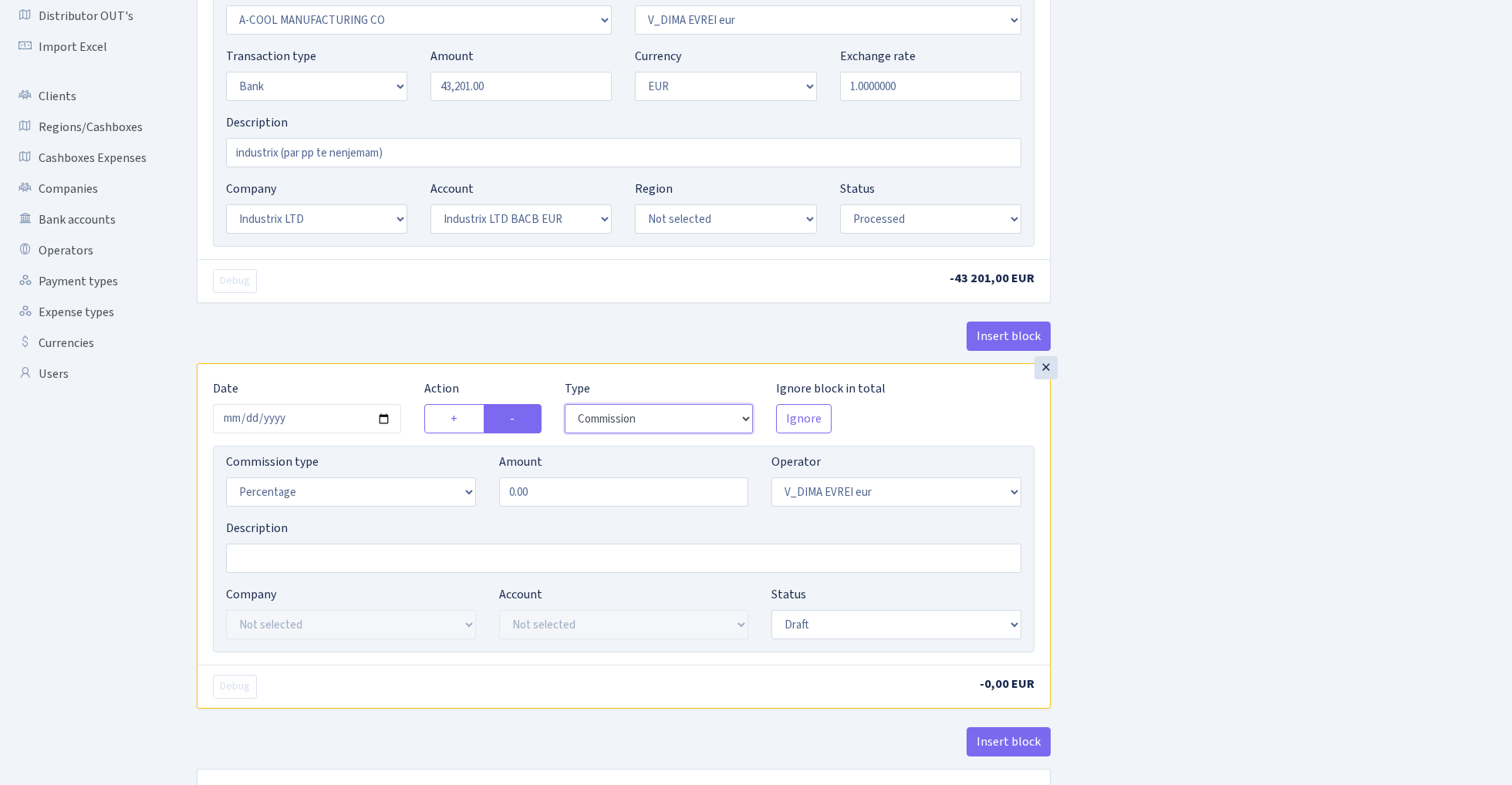
scroll to position [236, 0]
select select "1"
select select "fixed"
click at [596, 483] on input "0.00" at bounding box center [624, 491] width 250 height 29
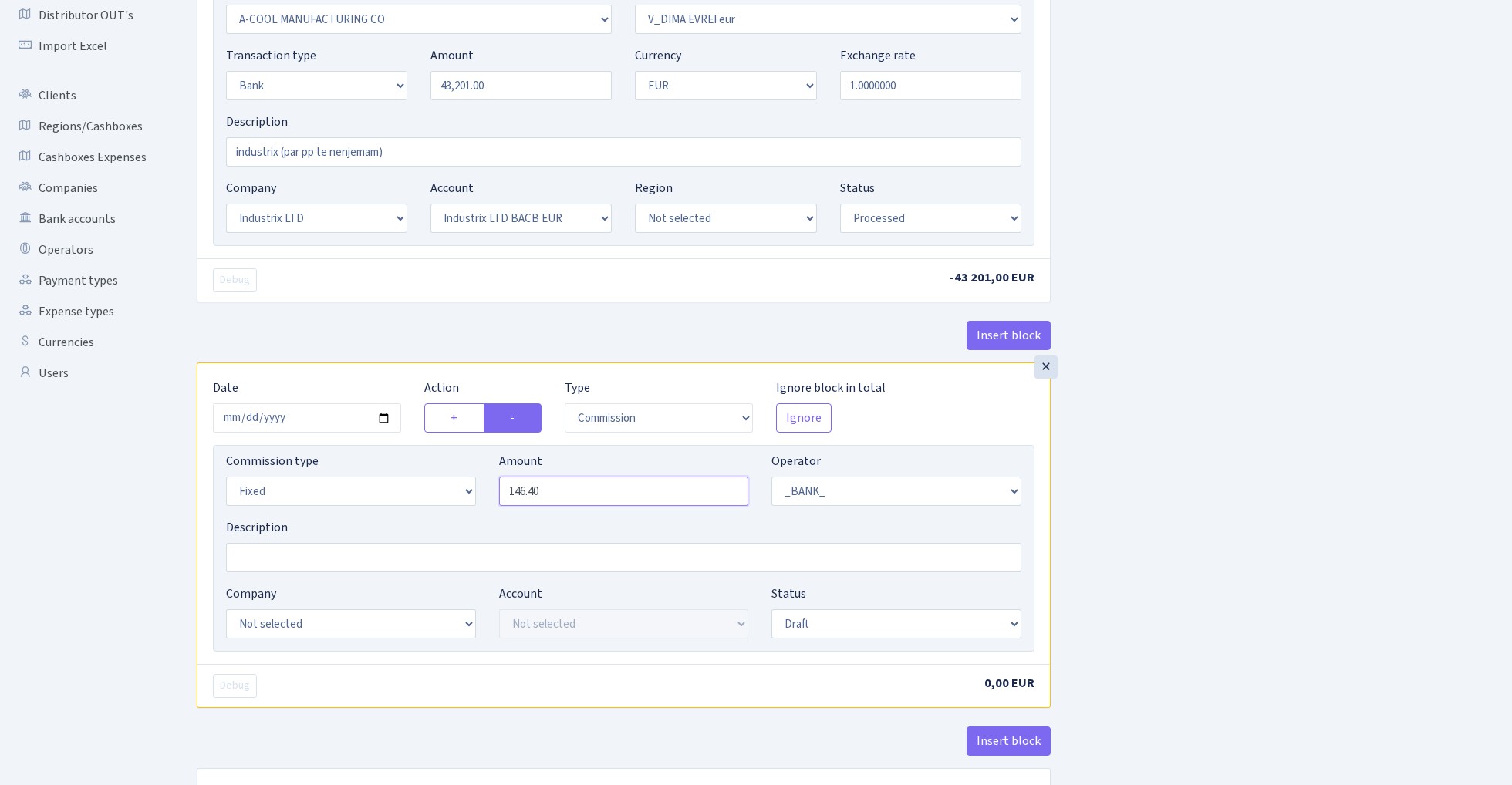
type input "146.40"
select select "17"
select select "41"
select select "processed"
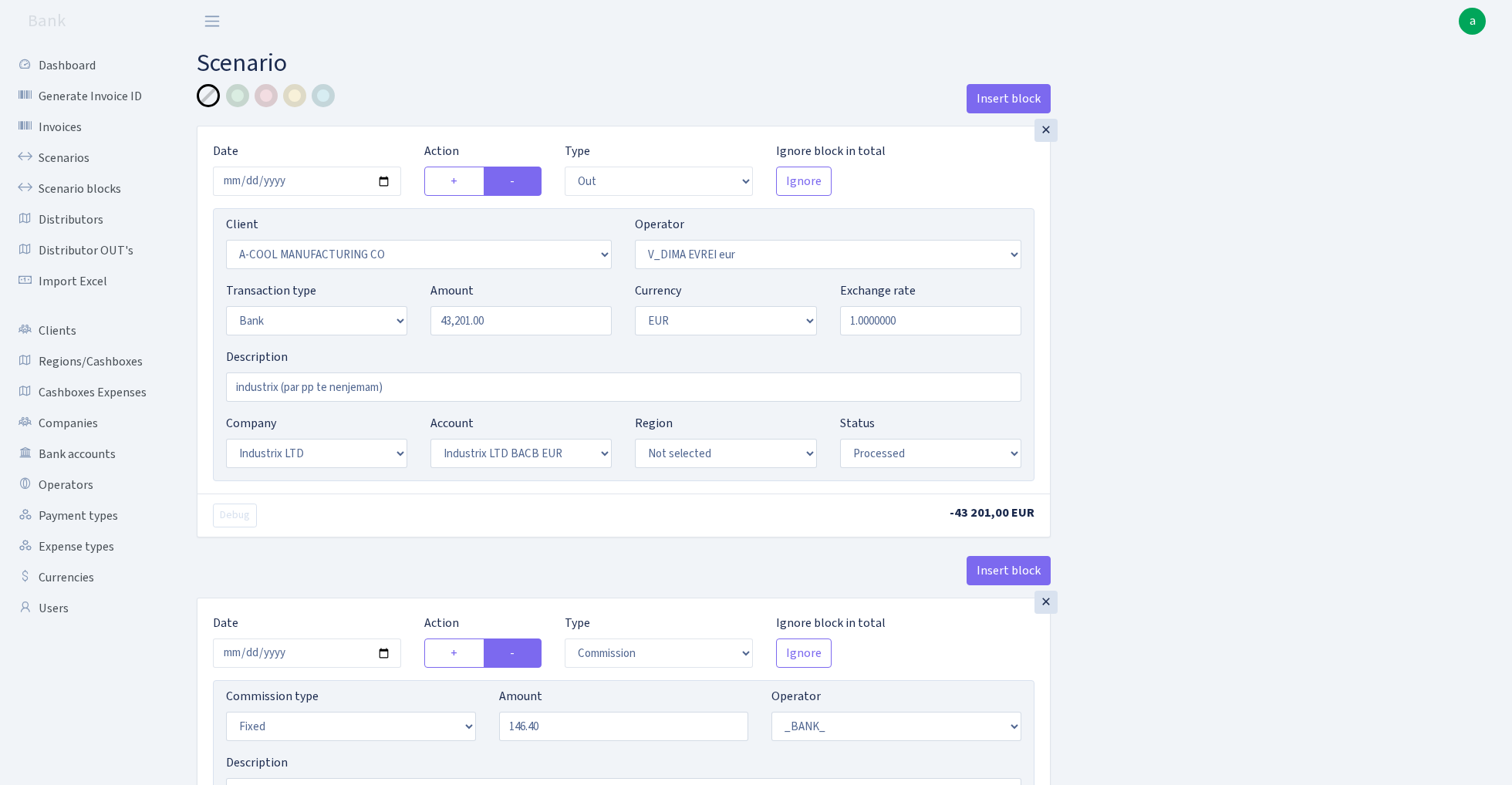
scroll to position [0, 0]
click at [411, 390] on input "industrix (par pp te nenjemam)" at bounding box center [624, 386] width 795 height 29
click at [266, 94] on div at bounding box center [266, 95] width 23 height 23
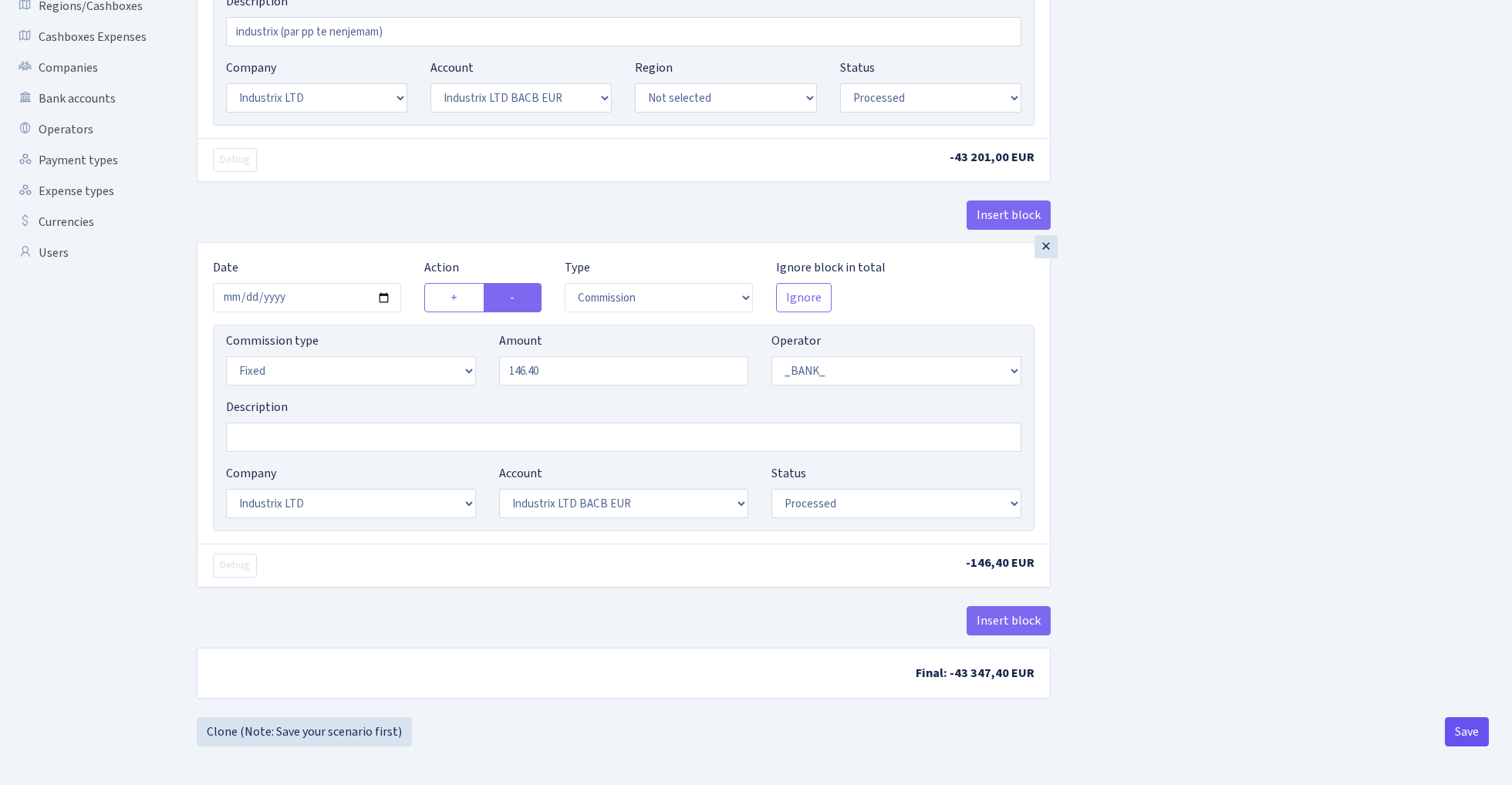
scroll to position [359, 0]
click at [1454, 732] on button "Save" at bounding box center [1466, 732] width 44 height 29
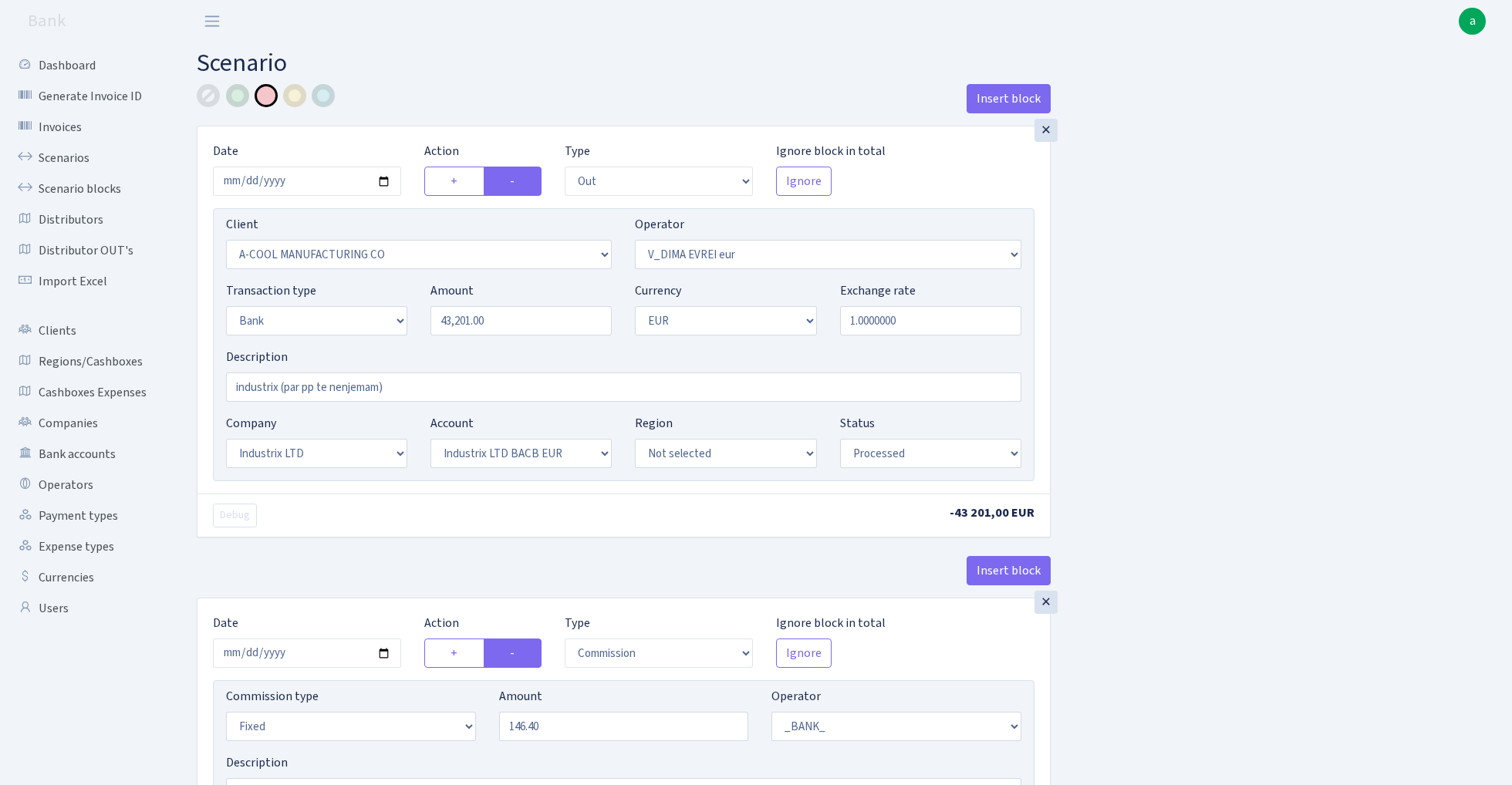
select select "out"
select select "2096"
select select "431"
select select "2"
select select "1"
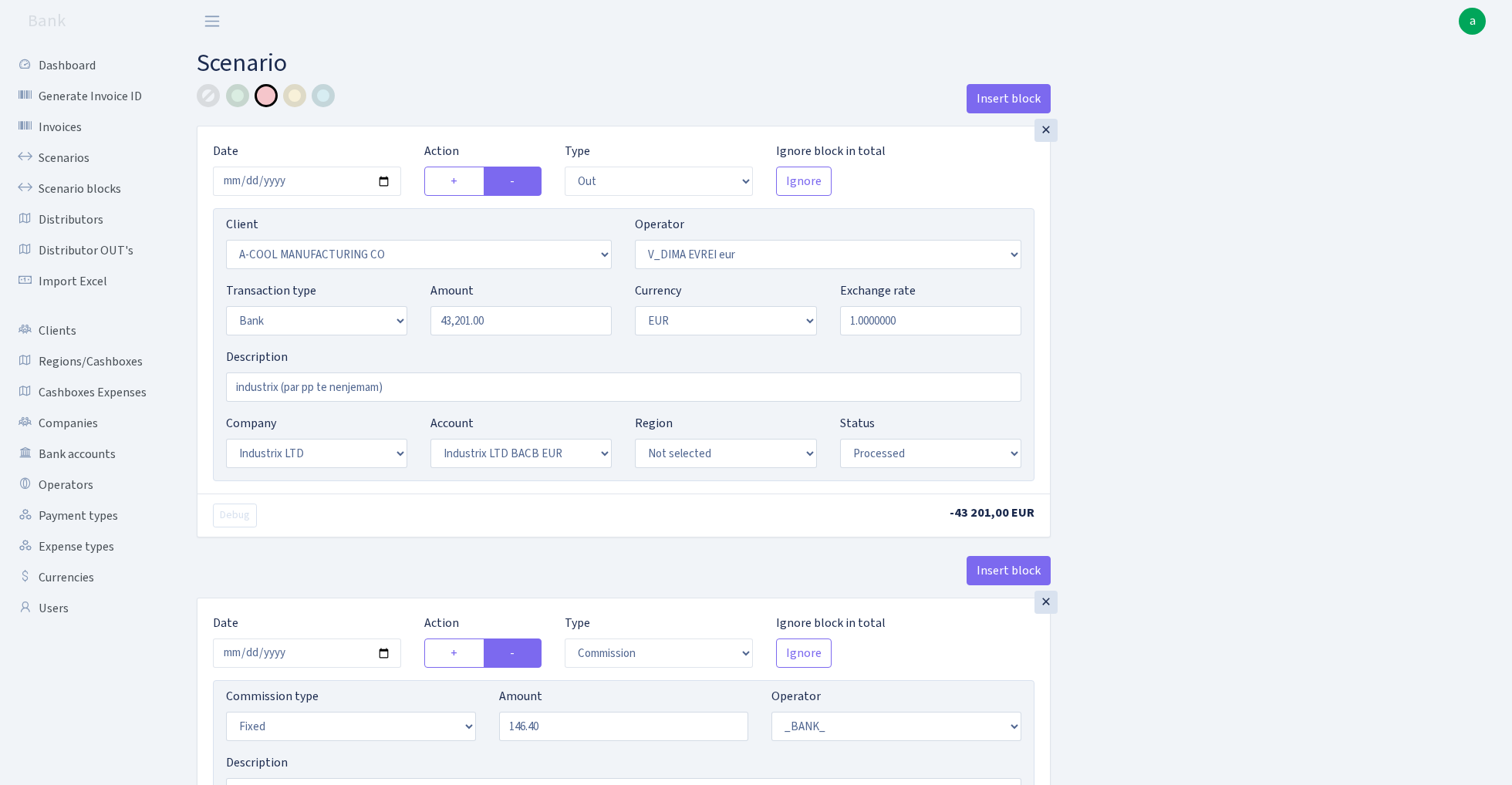
select select "17"
select select "41"
select select "processed"
select select "commission"
select select "fixed"
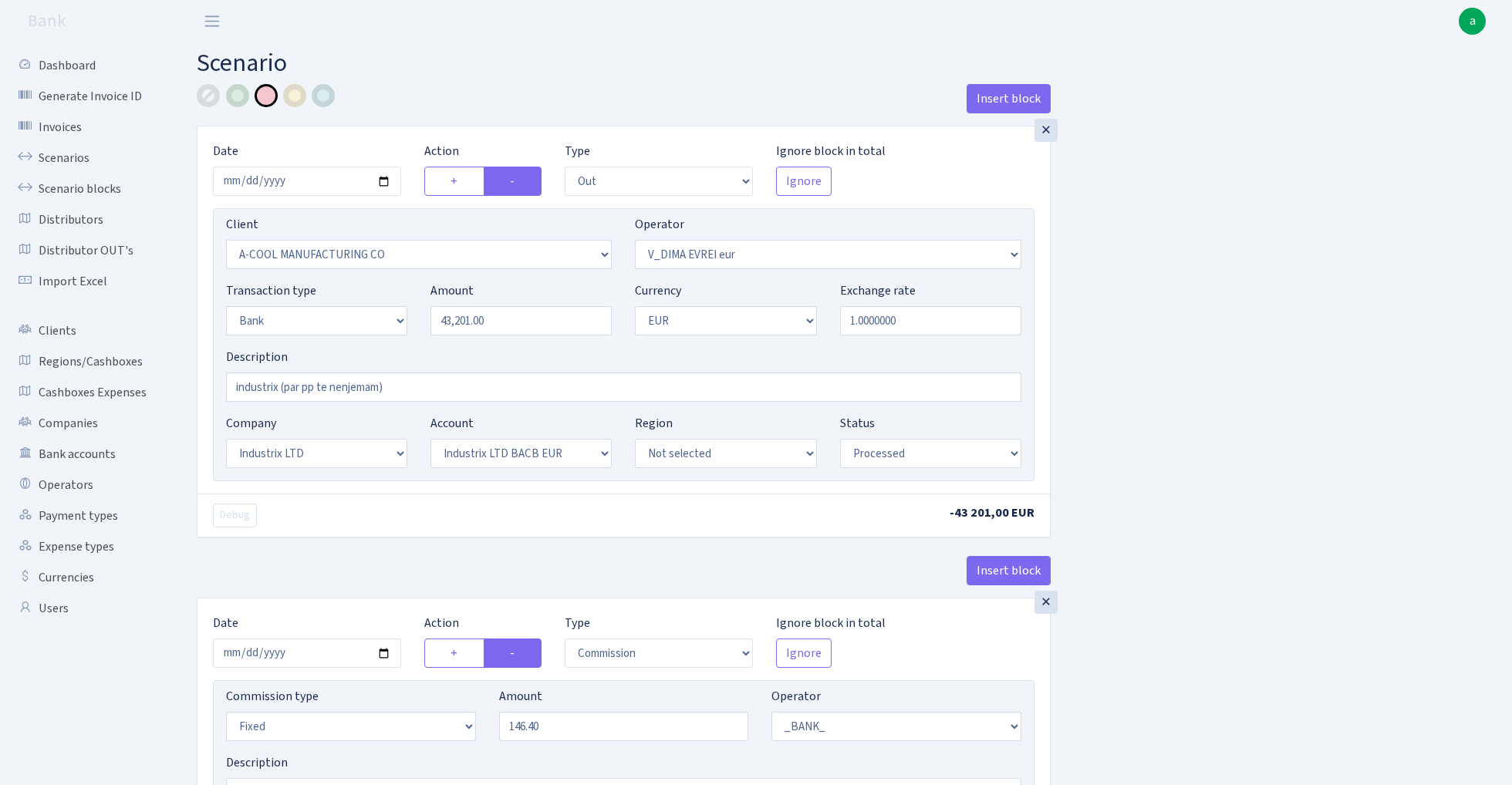
select select "1"
select select "17"
select select "41"
select select "processed"
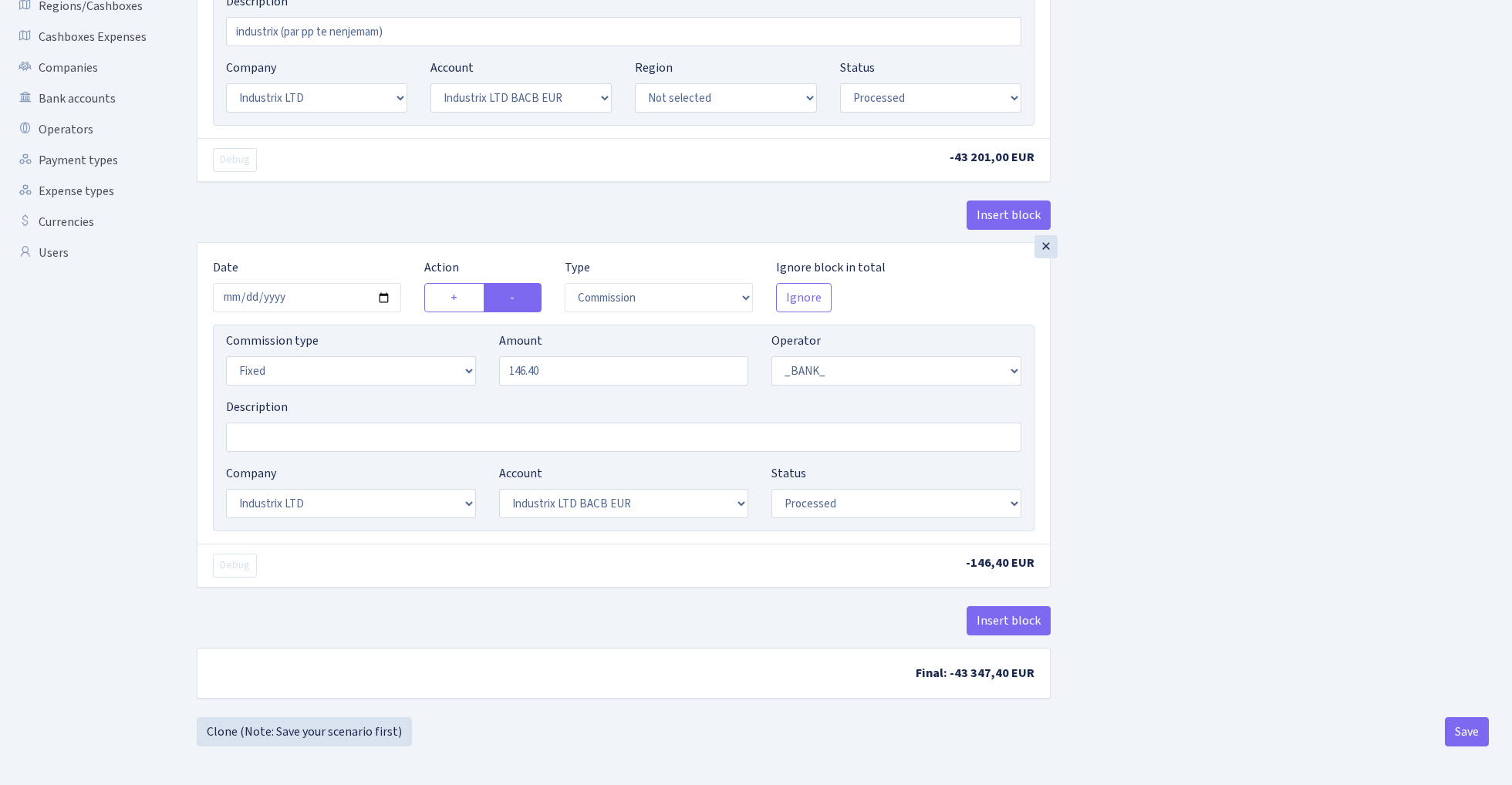
scroll to position [359, 0]
click at [1457, 730] on button "Save" at bounding box center [1466, 732] width 44 height 29
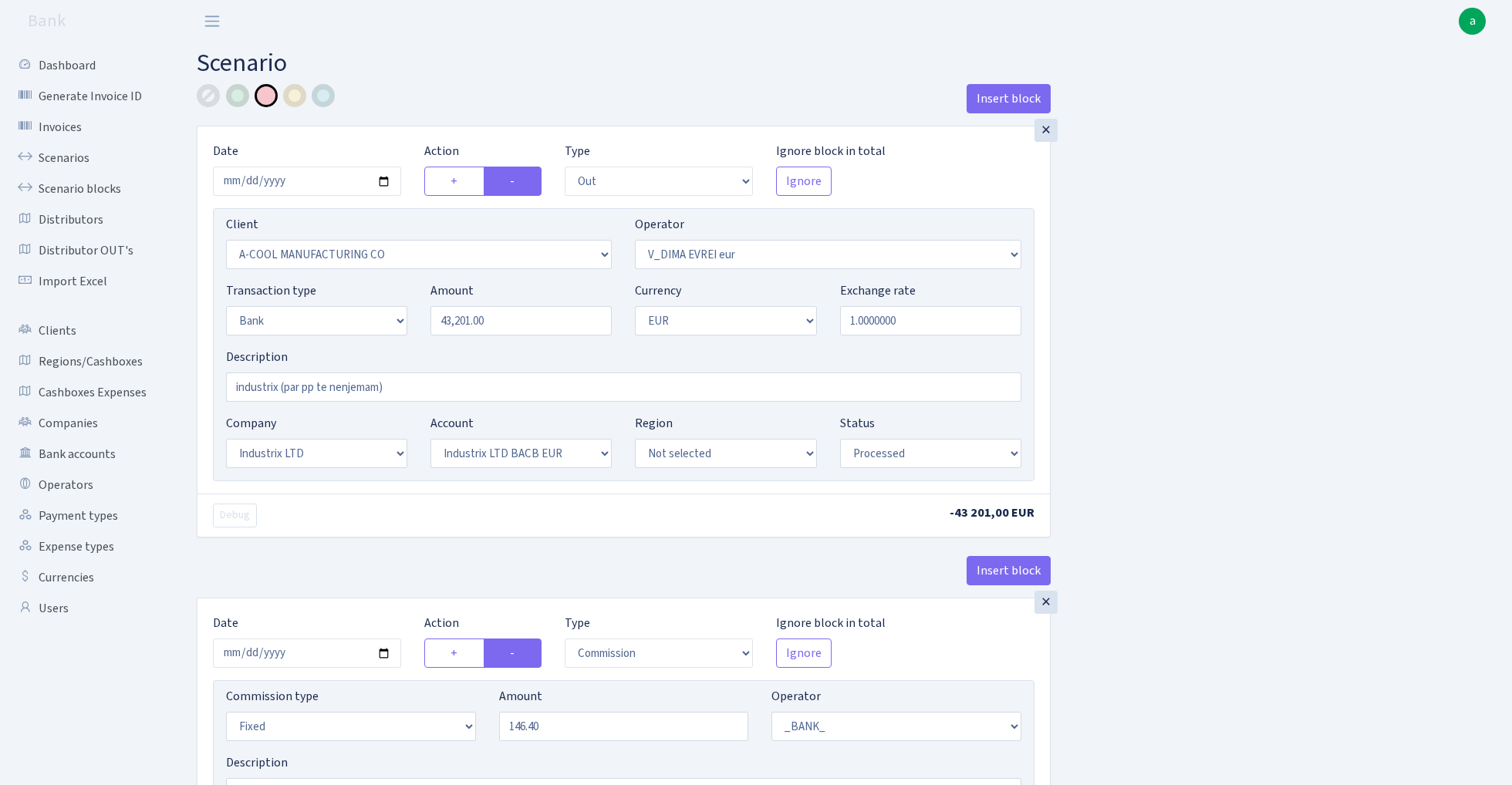
select select "out"
select select "2096"
select select "431"
select select "2"
select select "1"
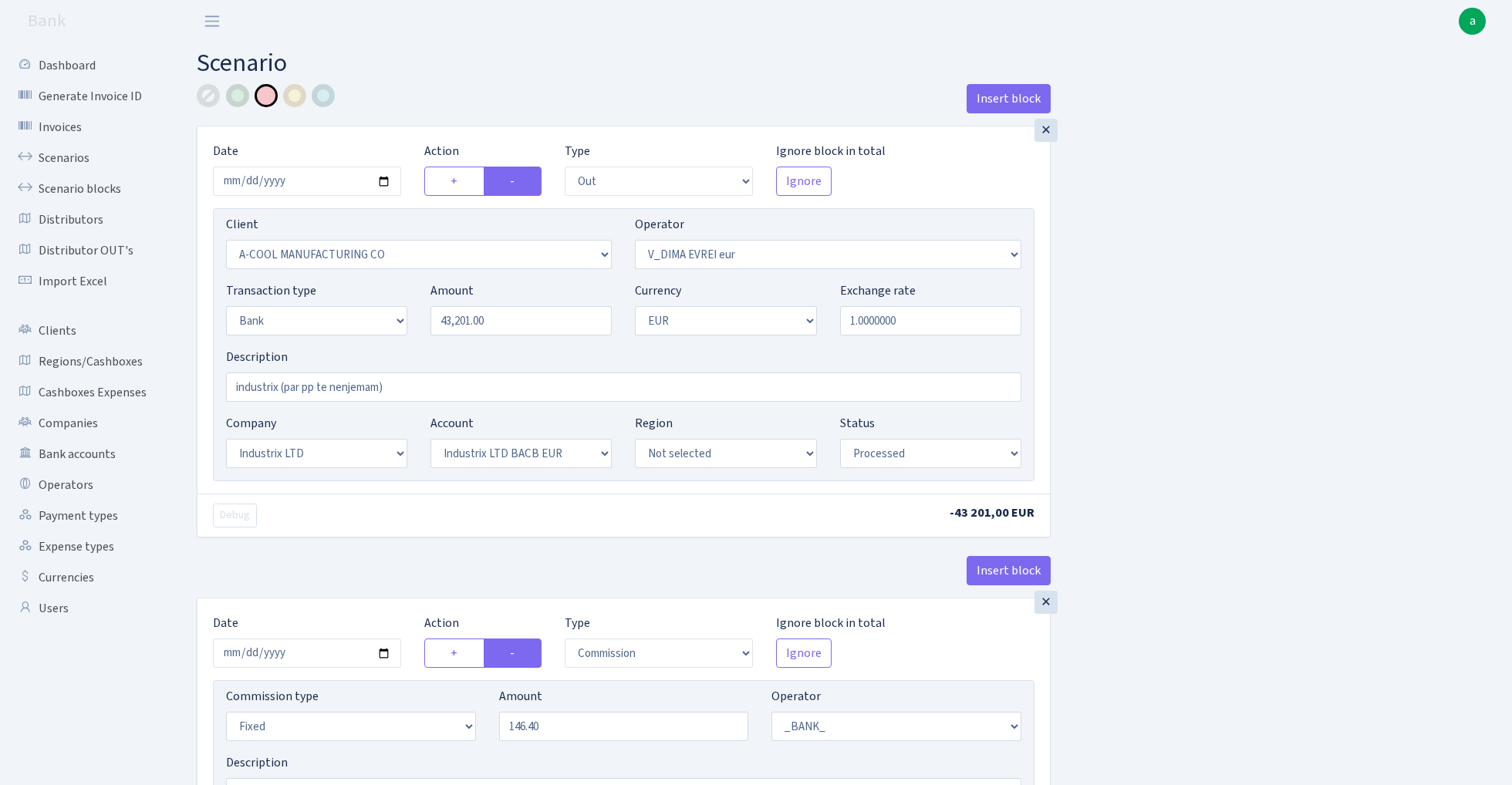
select select "17"
select select "41"
select select "processed"
select select "commission"
select select "fixed"
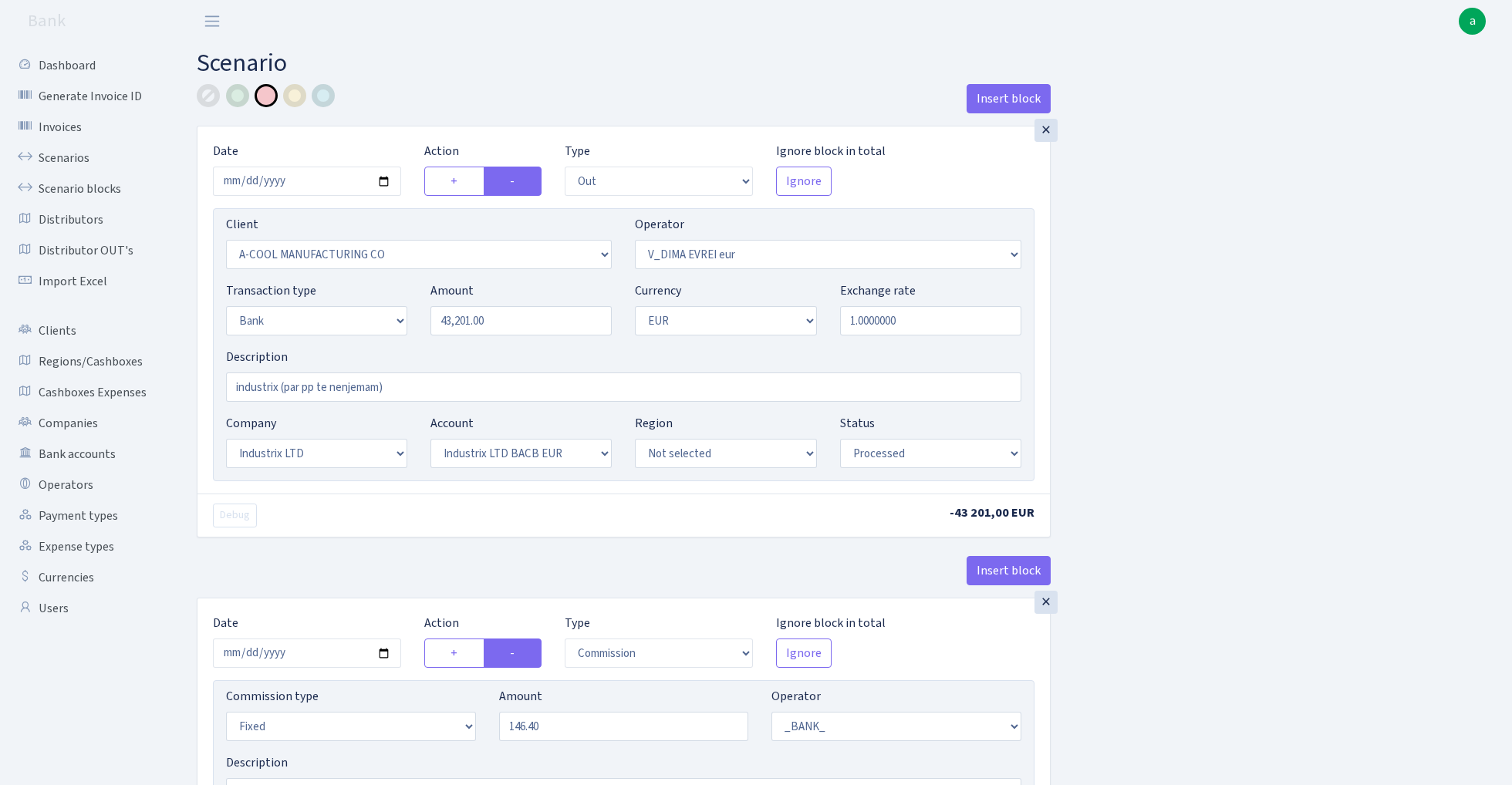
select select "1"
select select "17"
select select "41"
select select "processed"
